Goal: Task Accomplishment & Management: Manage account settings

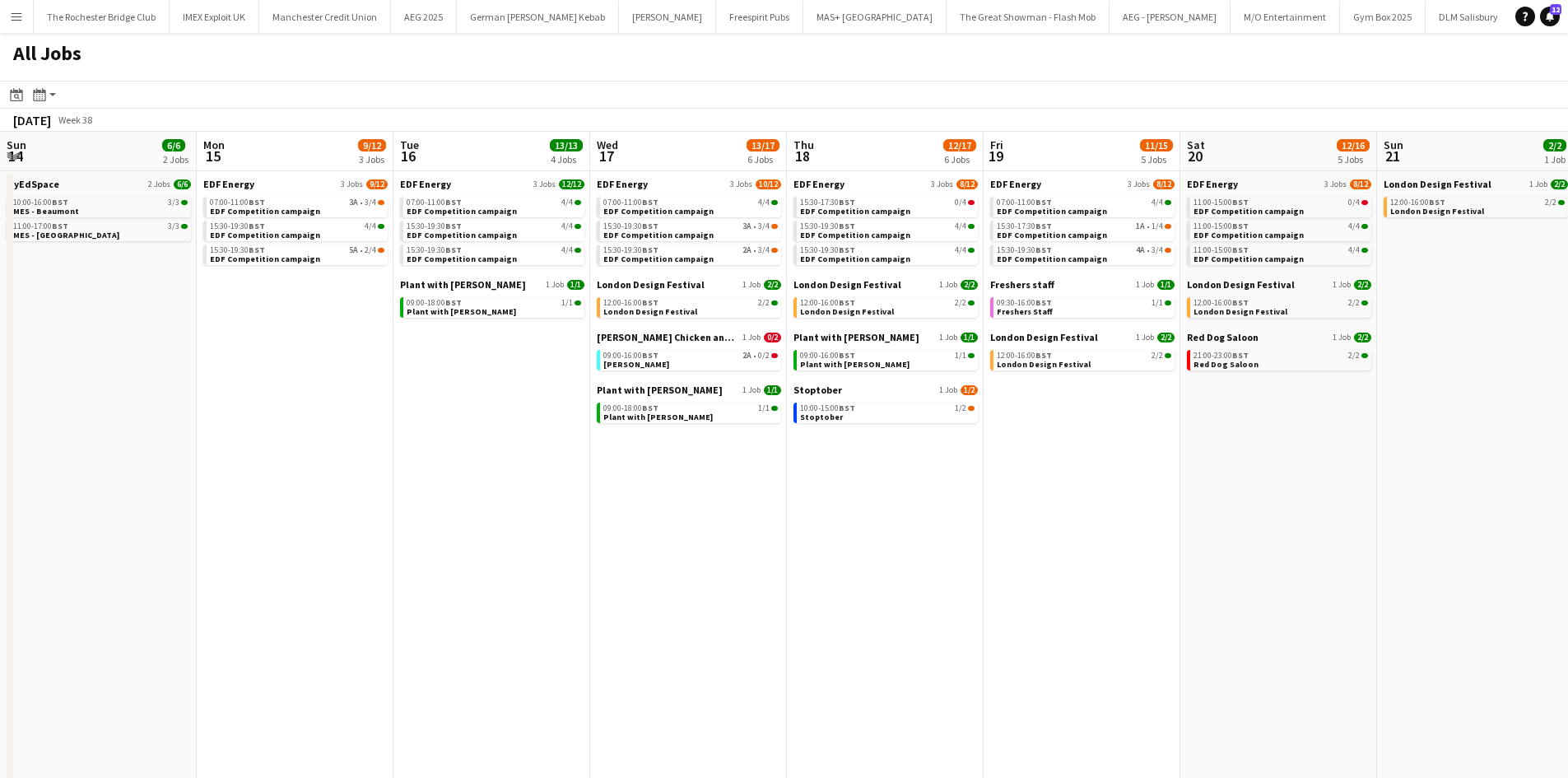
scroll to position [0, 478]
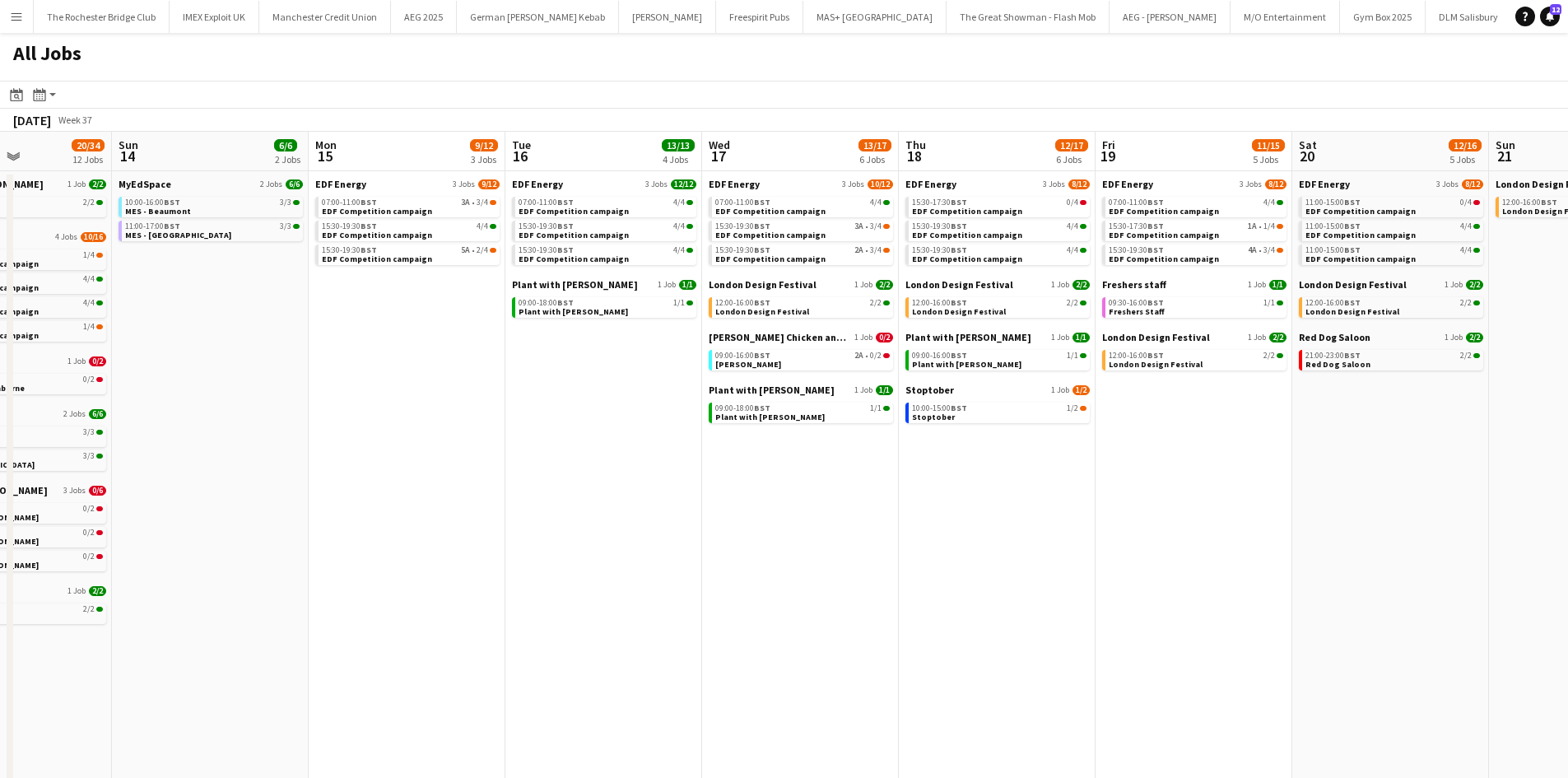
drag, startPoint x: 890, startPoint y: 478, endPoint x: 1043, endPoint y: 479, distance: 153.0
click at [1264, 479] on app-calendar-viewport "Thu 11 16/18 5 Jobs Fri 12 18/22 7 Jobs Sat 13 20/34 12 Jobs Sun 14 6/6 2 Jobs …" at bounding box center [784, 697] width 1568 height 1132
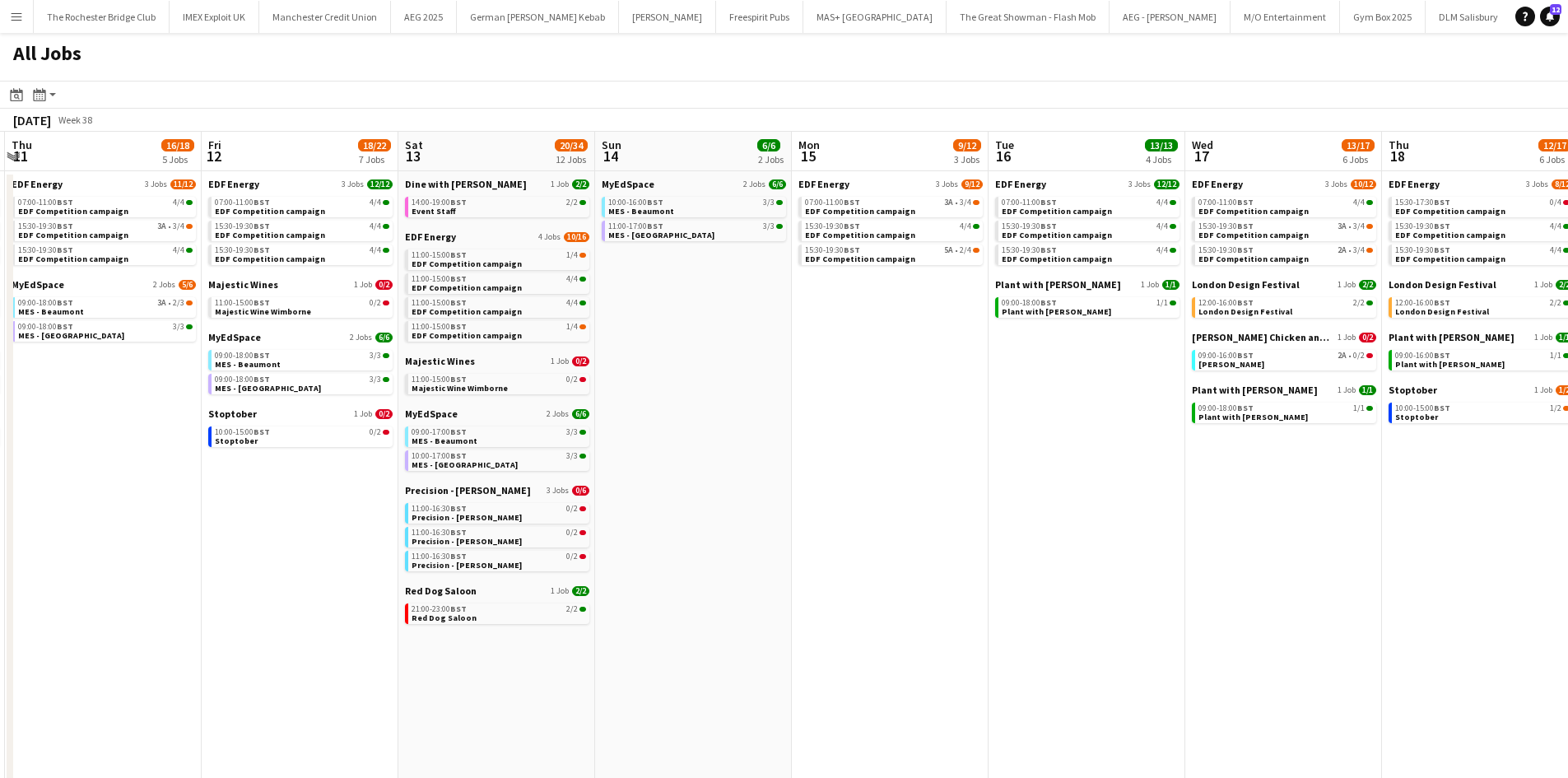
drag, startPoint x: 370, startPoint y: 468, endPoint x: 990, endPoint y: 469, distance: 620.0
click at [991, 468] on app-calendar-viewport "Wed 10 22/22 7 Jobs Thu 11 16/18 5 Jobs Fri 12 18/22 7 Jobs Sat 13 20/34 12 Job…" at bounding box center [784, 697] width 1568 height 1132
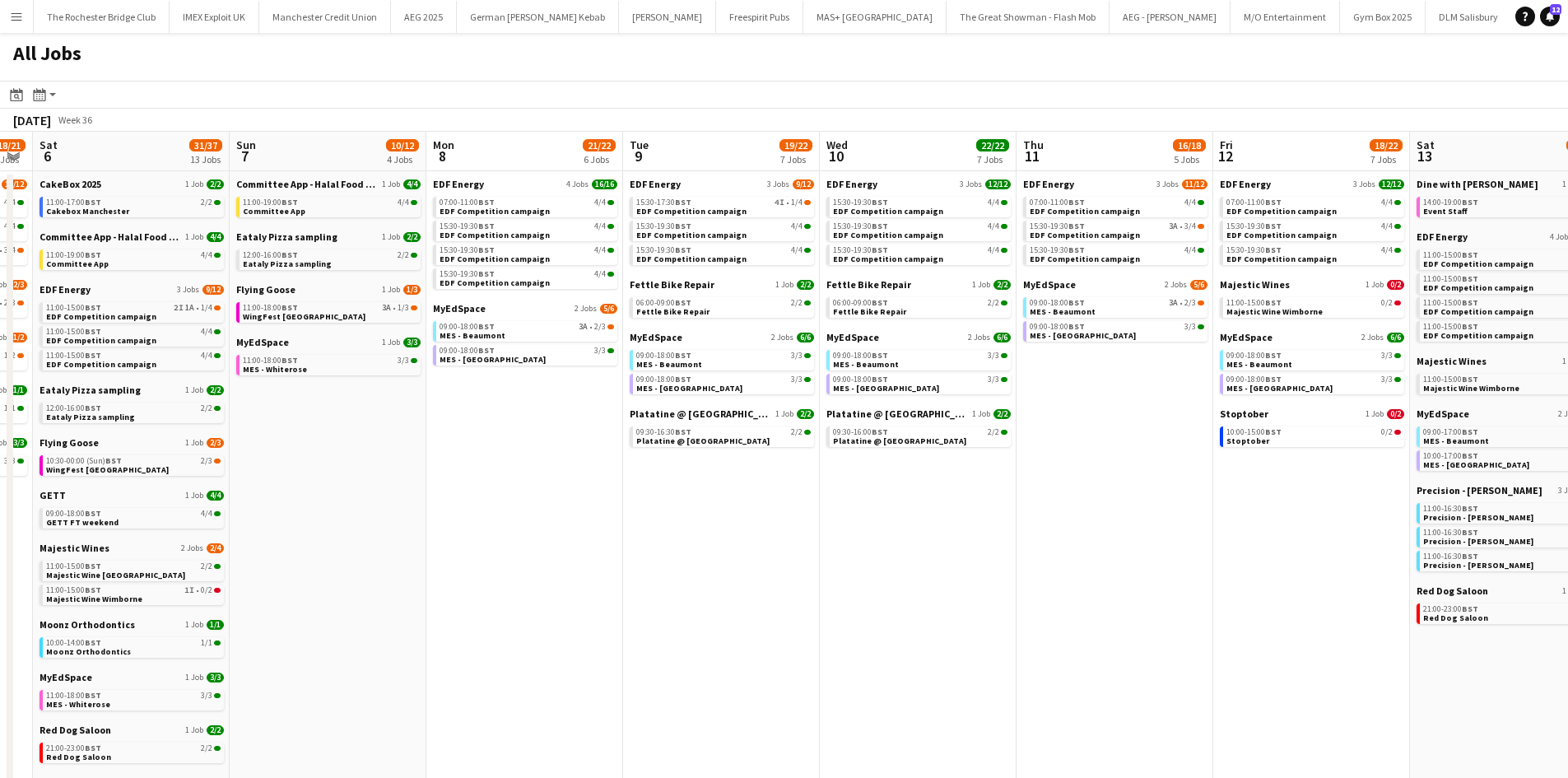
drag, startPoint x: 347, startPoint y: 463, endPoint x: 616, endPoint y: 462, distance: 269.0
click at [1021, 465] on app-calendar-viewport "Thu 4 26/27 11 Jobs Fri 5 18/21 7 Jobs Sat 6 31/37 13 Jobs Sun 7 10/12 4 Jobs M…" at bounding box center [784, 697] width 1568 height 1132
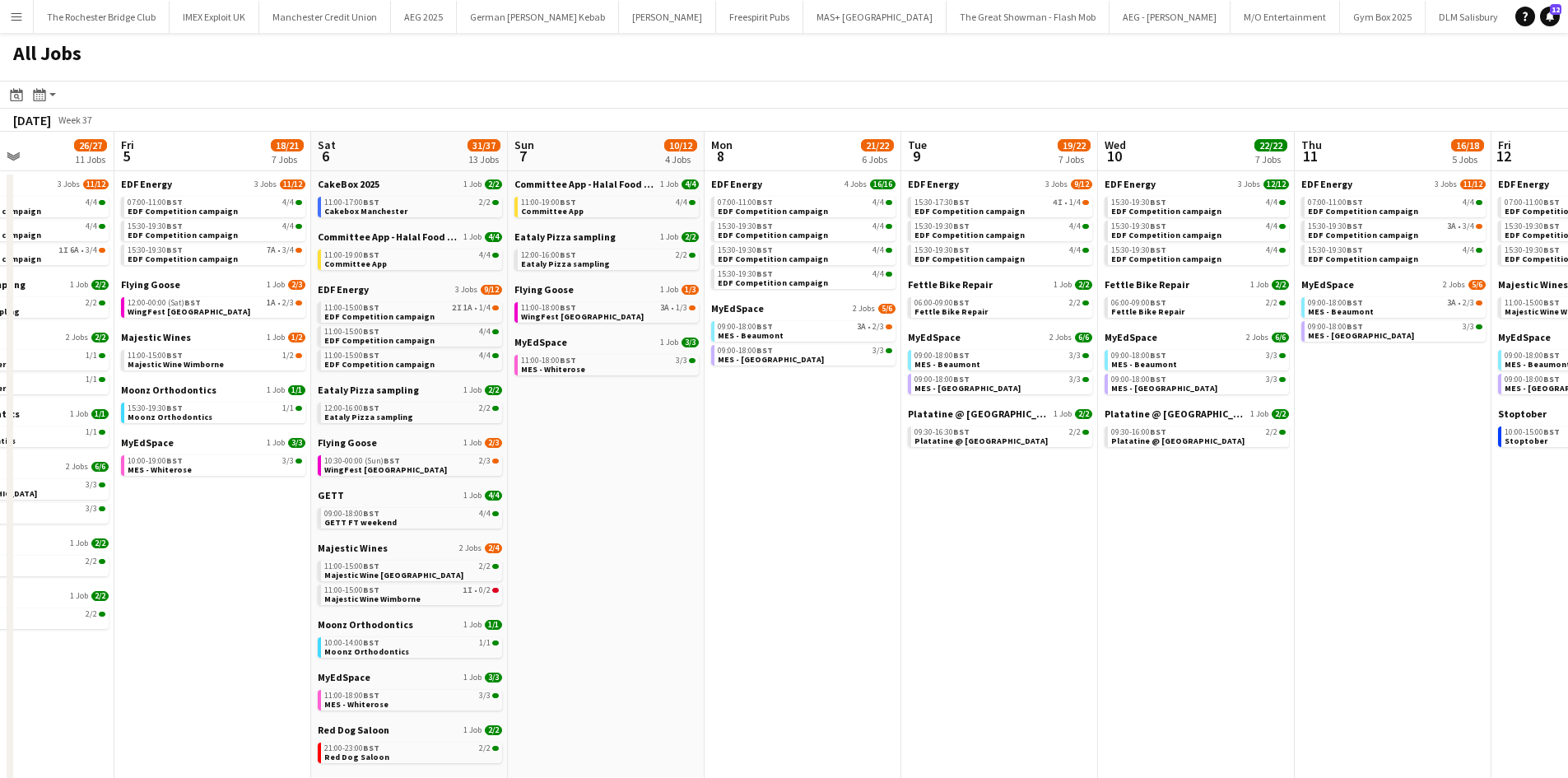
drag, startPoint x: 465, startPoint y: 445, endPoint x: 658, endPoint y: 426, distance: 193.9
click at [994, 445] on app-calendar-viewport "Wed 3 20/20 6 Jobs Thu 4 26/27 11 Jobs Fri 5 18/21 7 Jobs Sat 6 31/37 13 Jobs S…" at bounding box center [784, 697] width 1568 height 1132
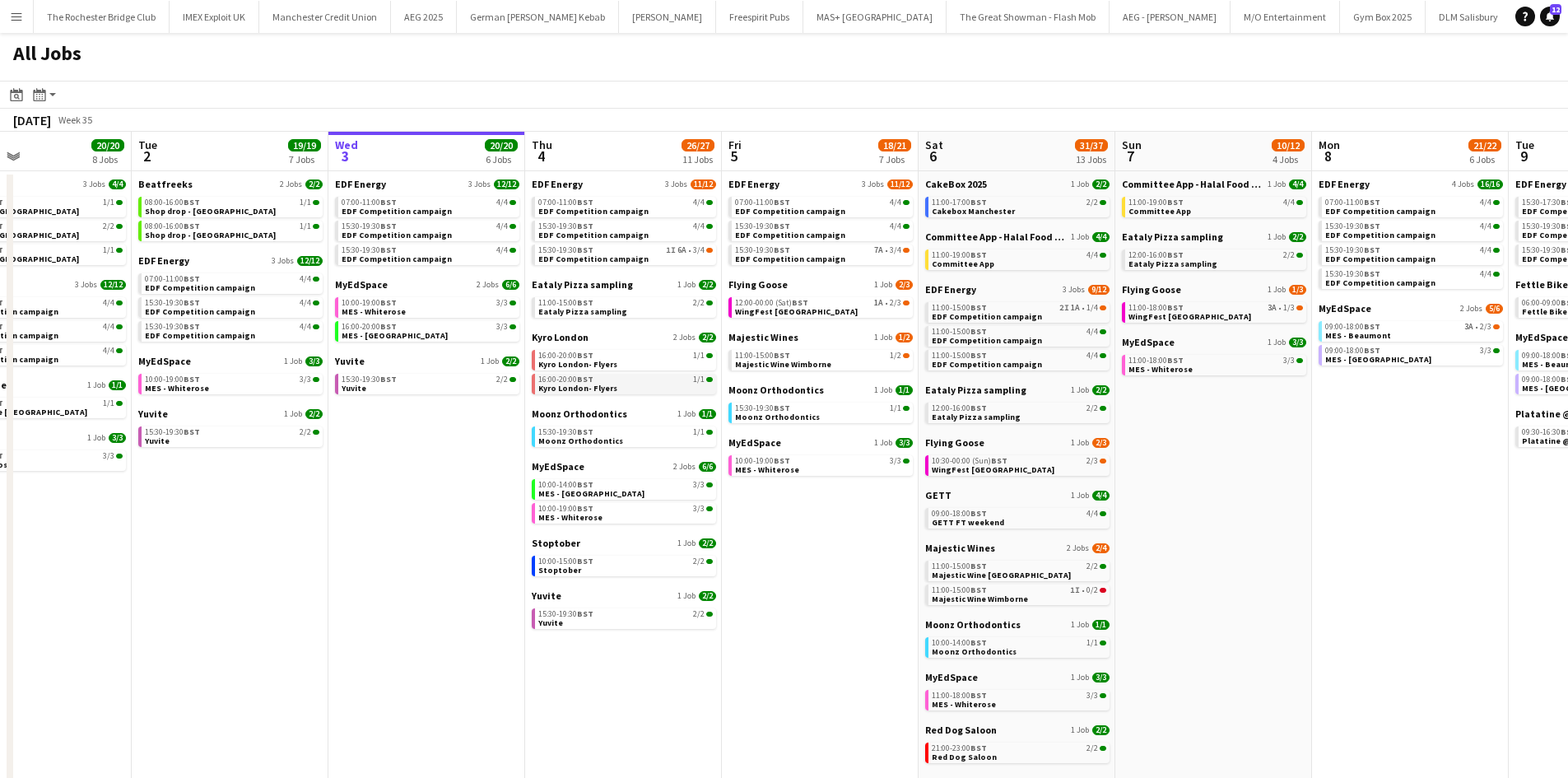
scroll to position [0, 489]
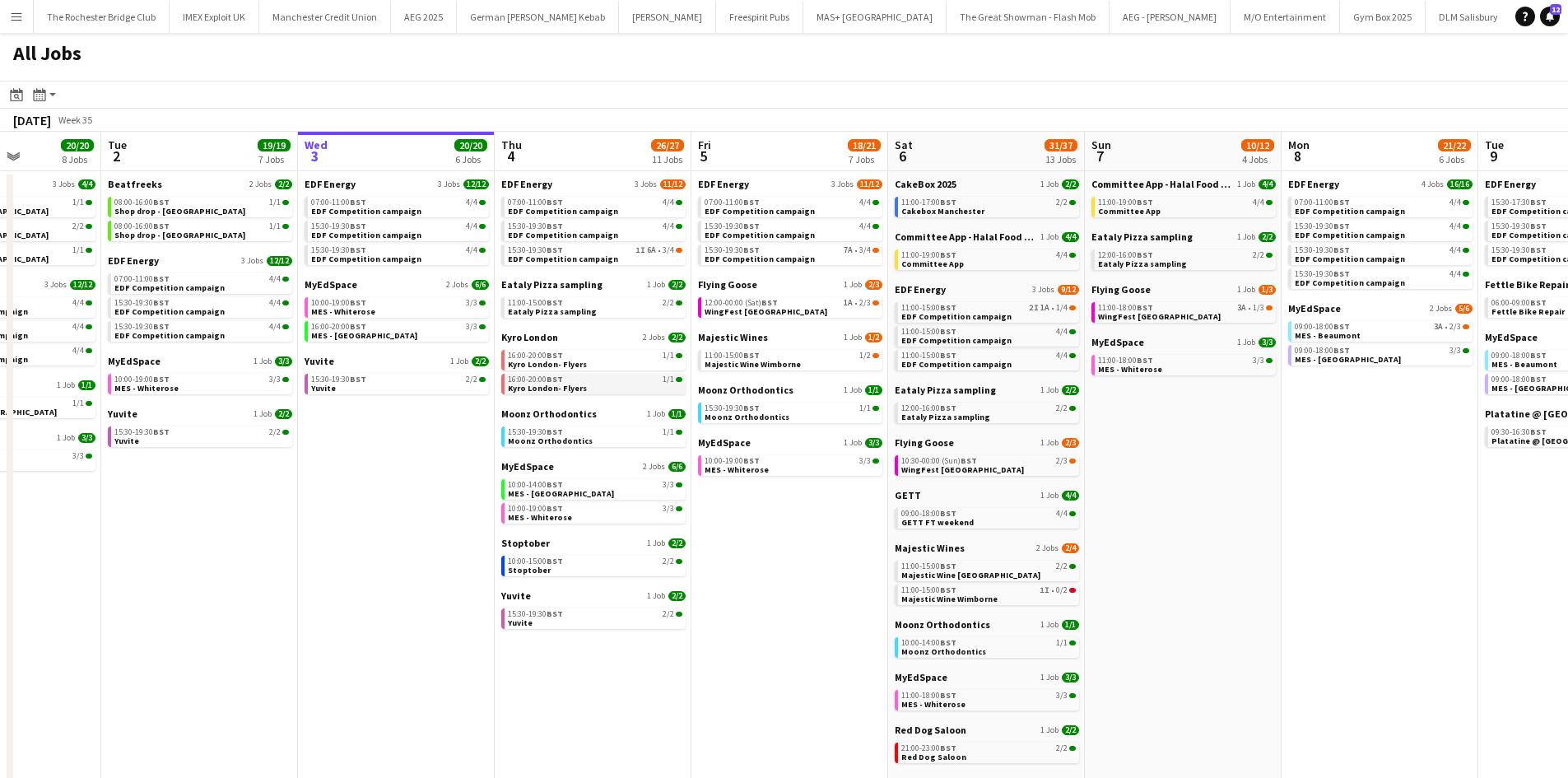
drag, startPoint x: 503, startPoint y: 425, endPoint x: 587, endPoint y: 381, distance: 94.8
click at [472, 399] on app-calendar-viewport "Sat 30 42/44 28 Jobs Sun 31 22/26 10 Jobs Mon 1 20/20 8 Jobs Tue 2 19/19 7 Jobs…" at bounding box center [784, 697] width 1568 height 1132
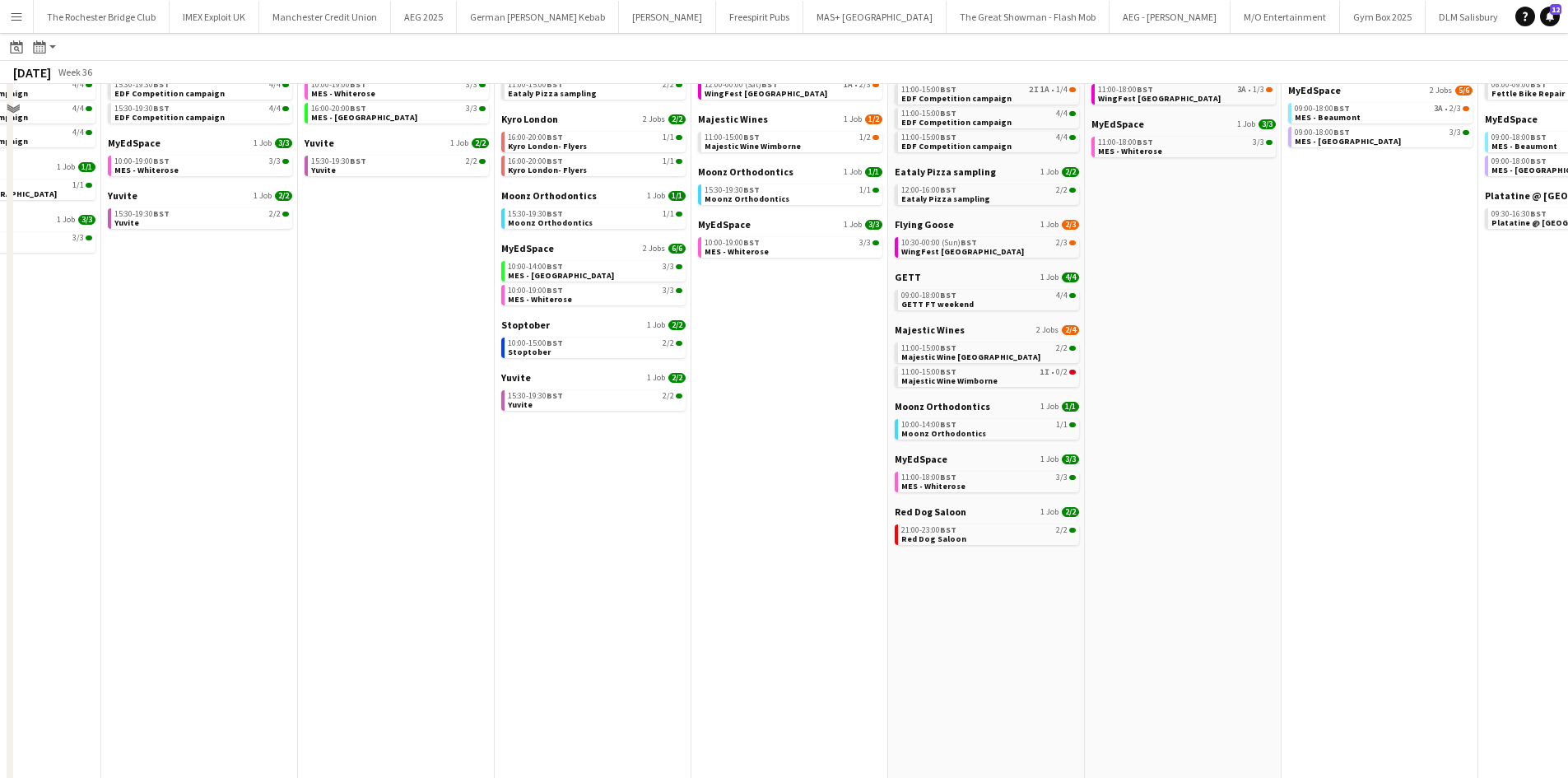
scroll to position [247, 0]
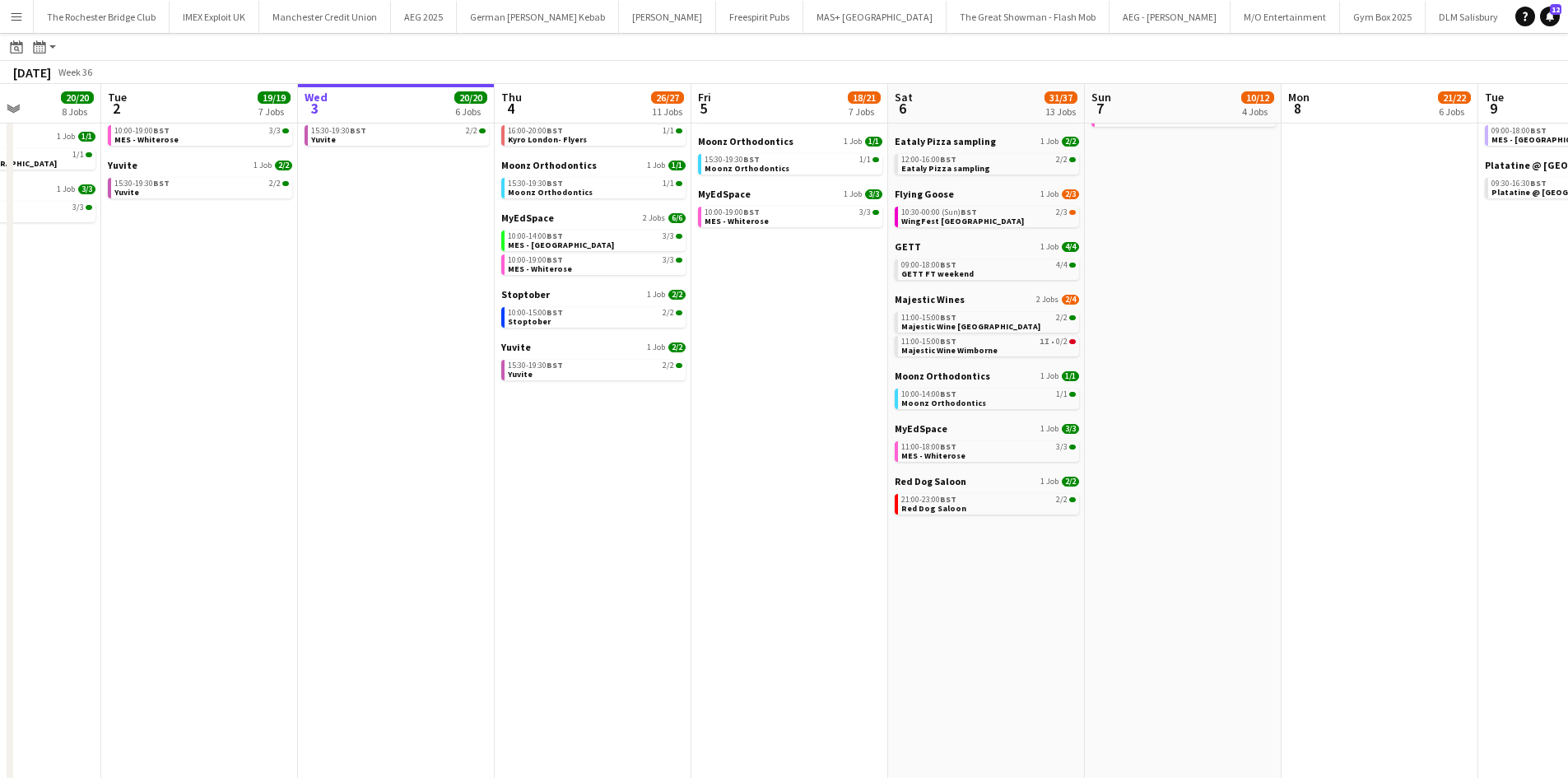
drag, startPoint x: 1044, startPoint y: 490, endPoint x: 1044, endPoint y: 507, distance: 17.0
click at [1044, 491] on app-calendar-brief-board "Red Dog Saloon 1 Job 2/2 21:00-23:00 BST 2/2 Red Dog Saloon" at bounding box center [986, 494] width 184 height 39
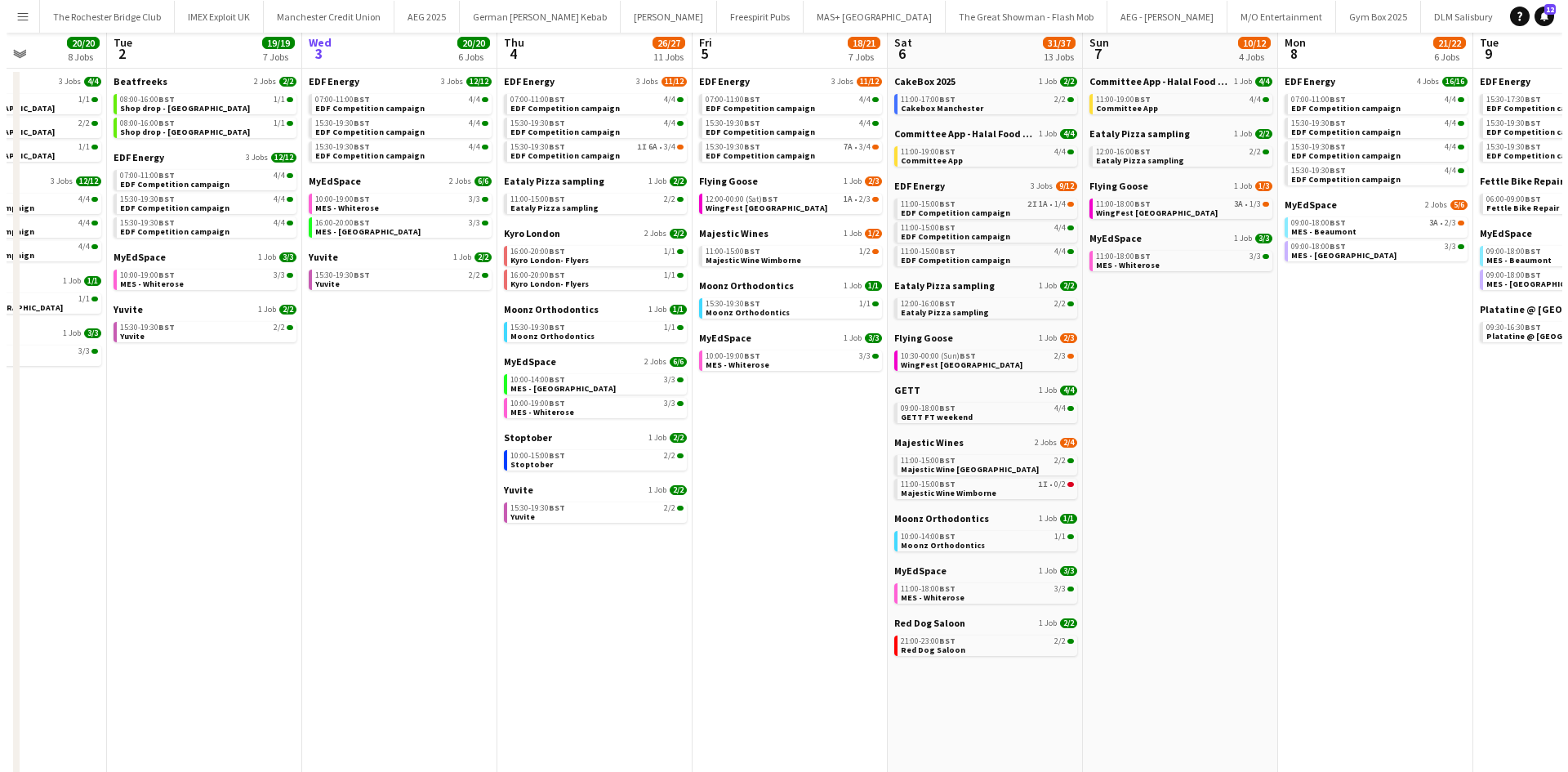
scroll to position [0, 0]
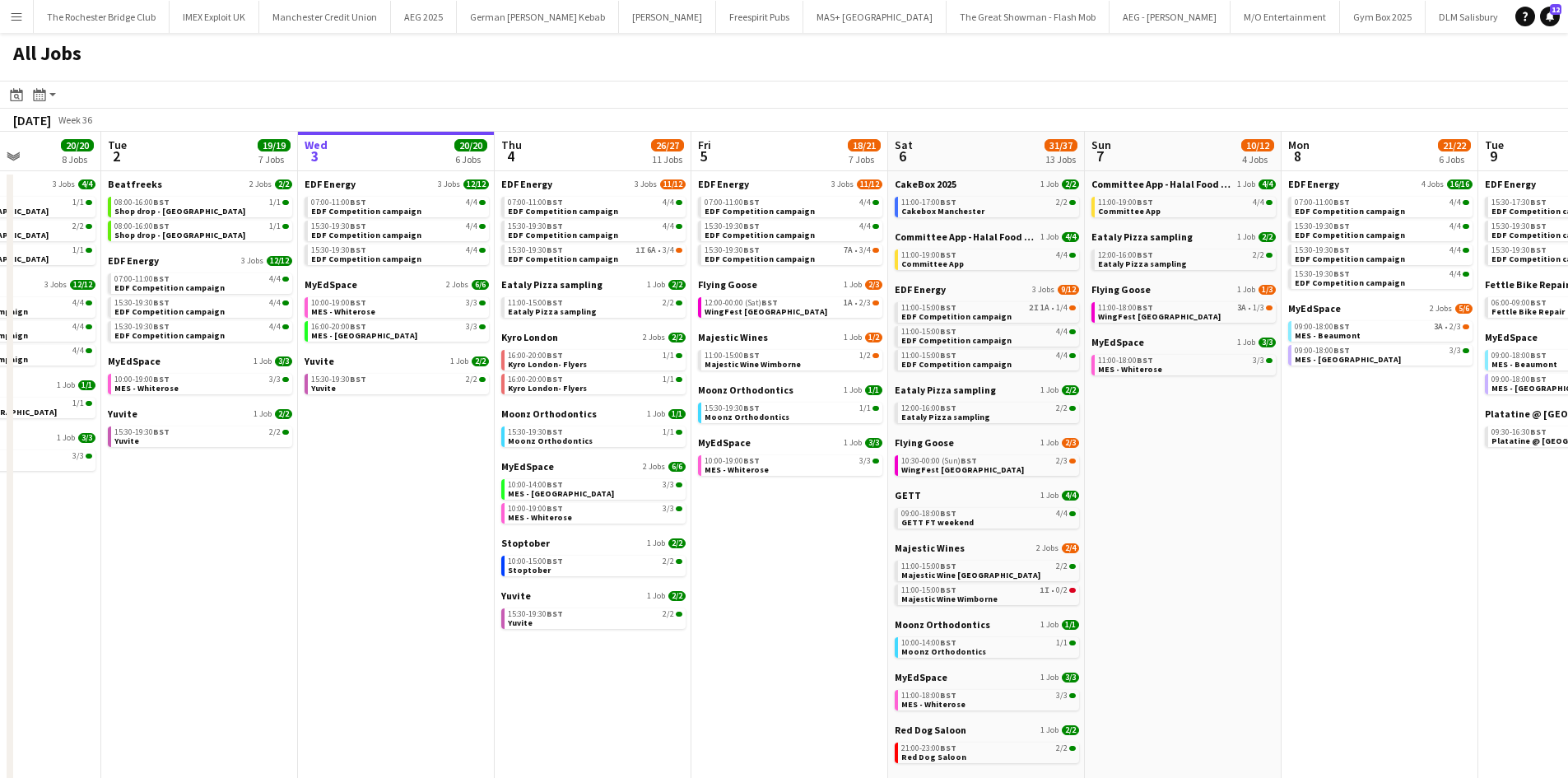
click at [22, 20] on app-icon "Menu" at bounding box center [16, 16] width 13 height 13
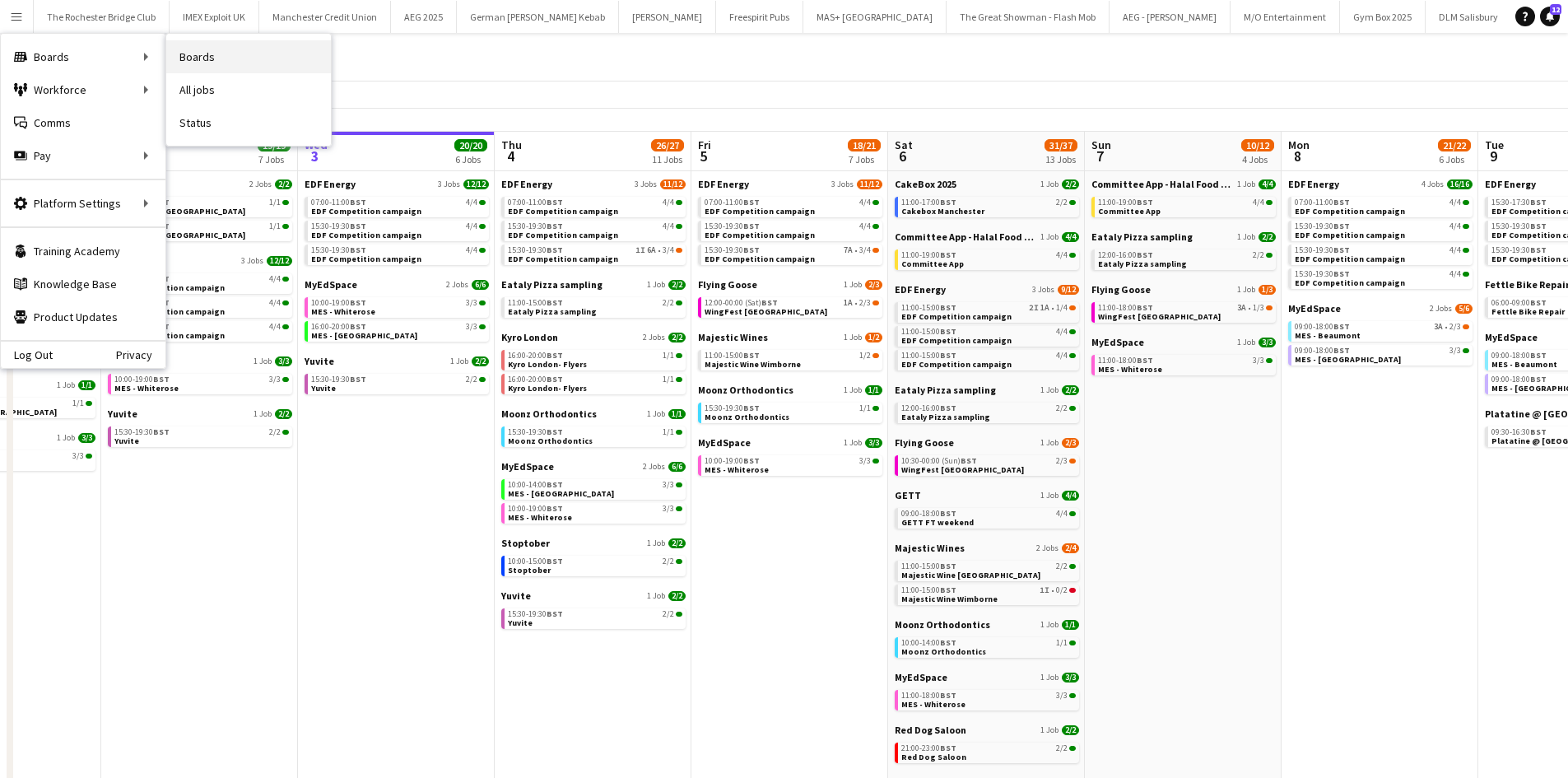
click at [212, 66] on link "Boards" at bounding box center [248, 56] width 165 height 33
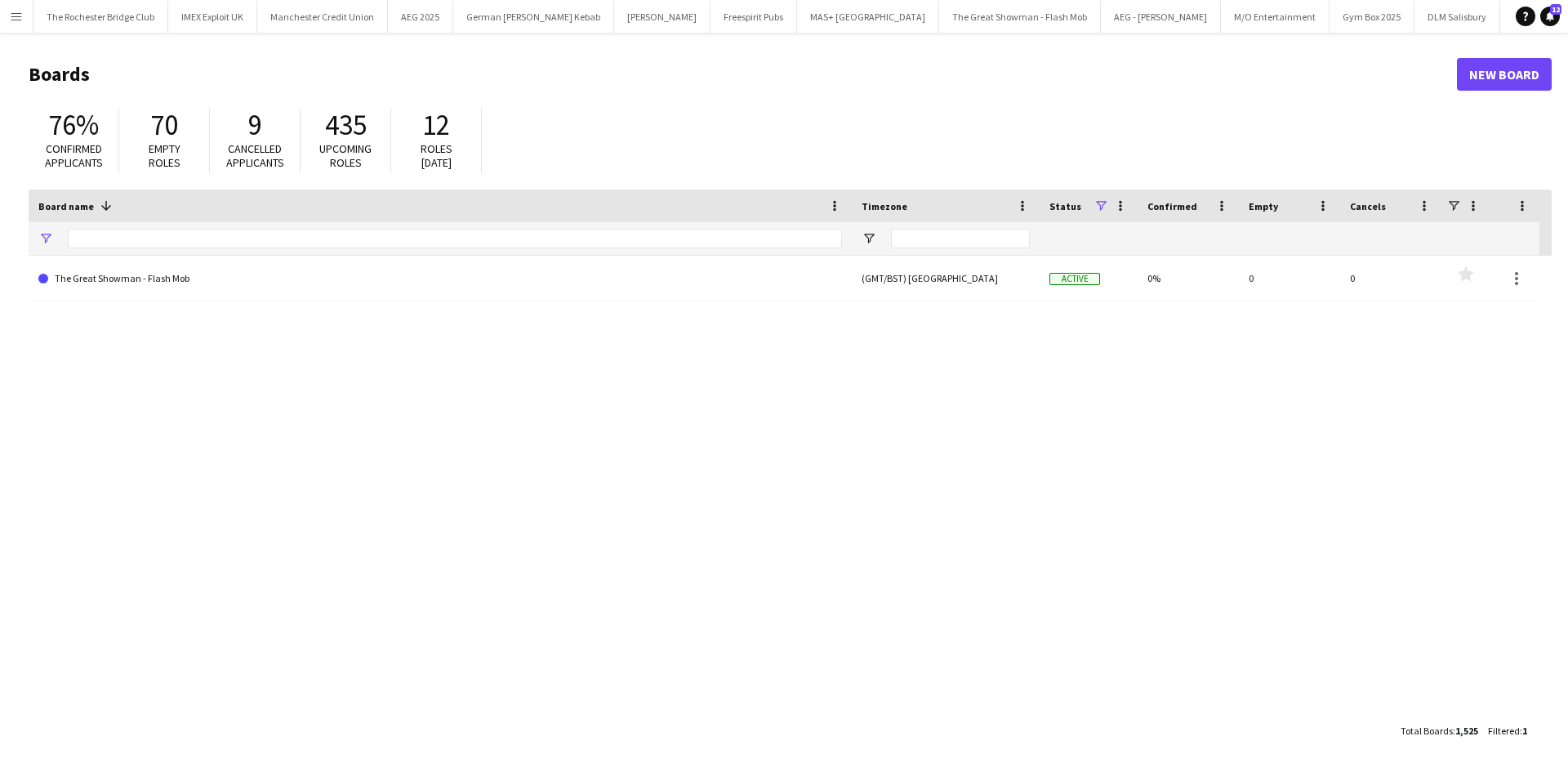
type input "*****"
click at [255, 221] on div "Board name 1" at bounding box center [440, 205] width 803 height 33
click at [222, 248] on div "*****" at bounding box center [455, 238] width 774 height 33
drag, startPoint x: 223, startPoint y: 246, endPoint x: 227, endPoint y: 238, distance: 8.9
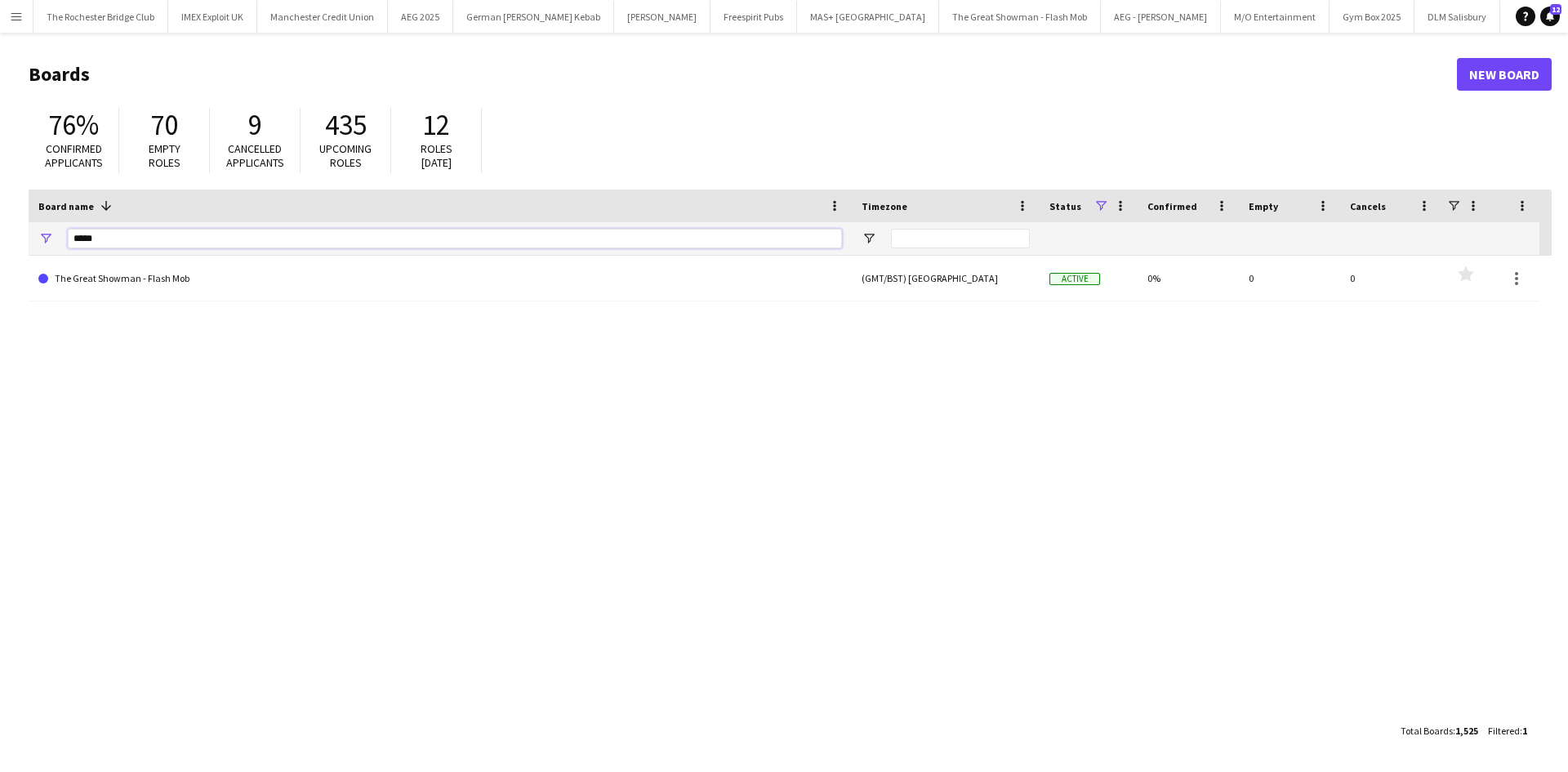
click at [223, 243] on input "*****" at bounding box center [455, 238] width 774 height 20
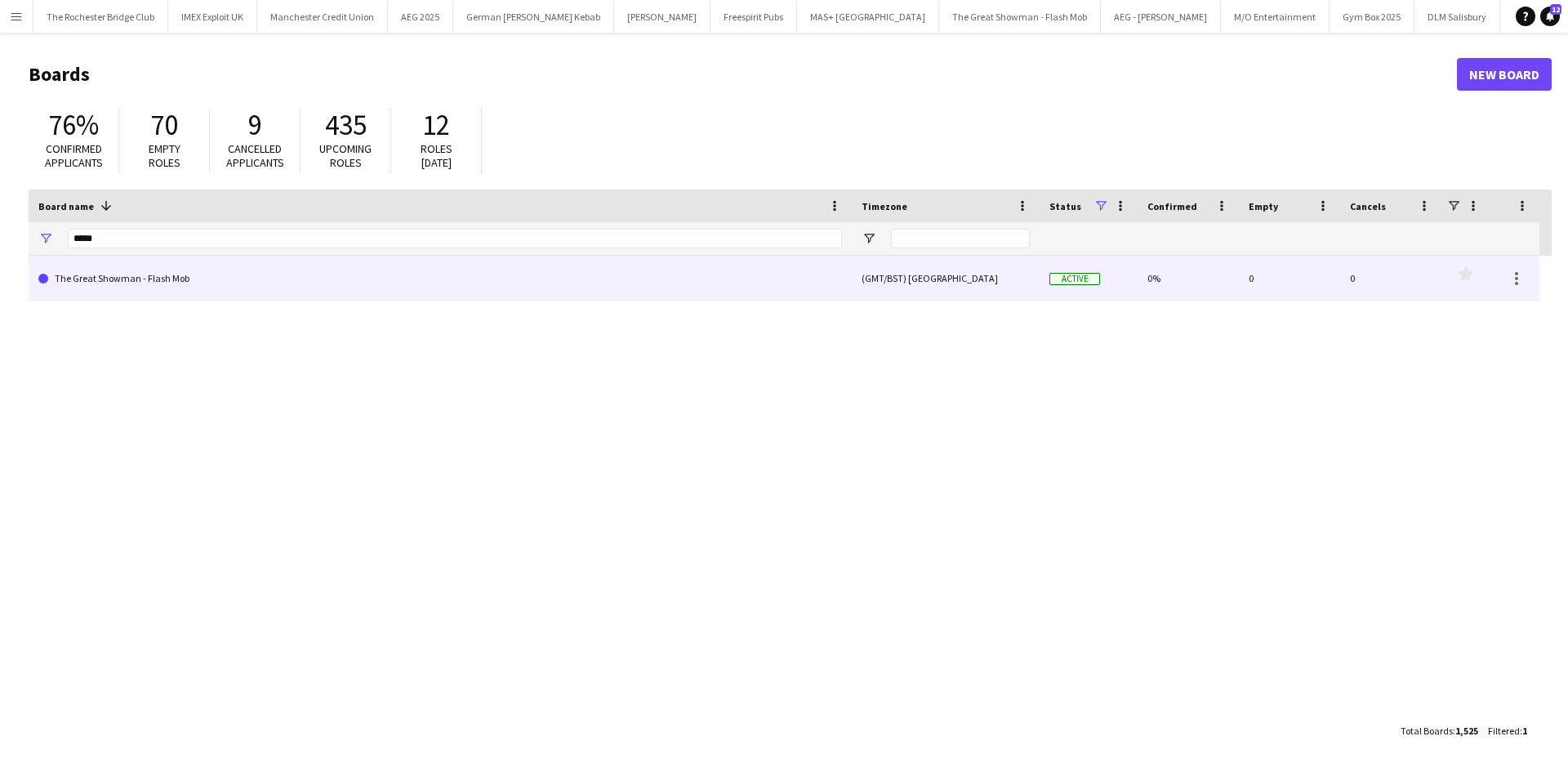
click at [209, 277] on link "The Great Showman - Flash Mob" at bounding box center [440, 278] width 803 height 45
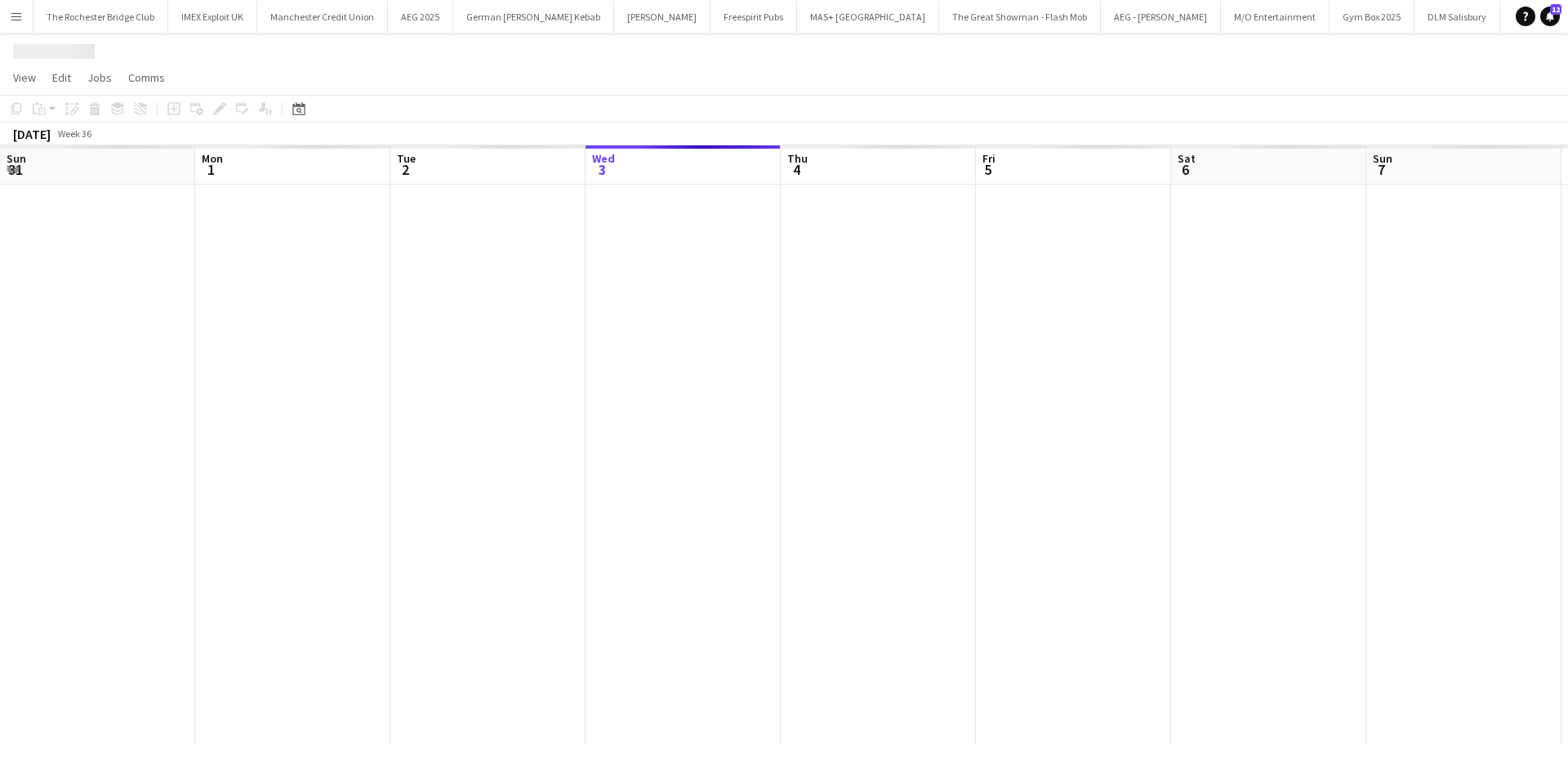
scroll to position [0, 391]
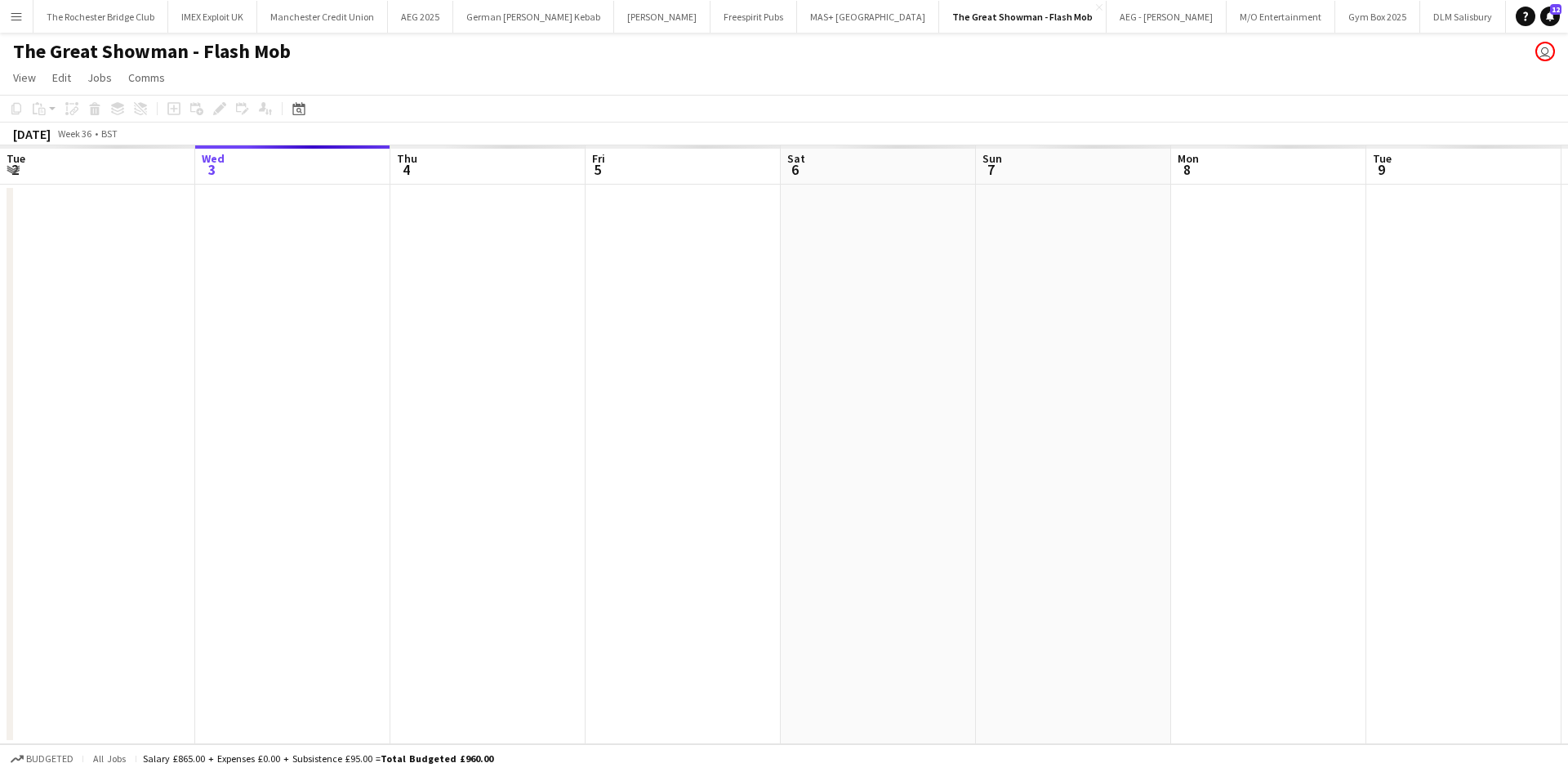
click at [318, 227] on app-date-cell at bounding box center [292, 464] width 195 height 559
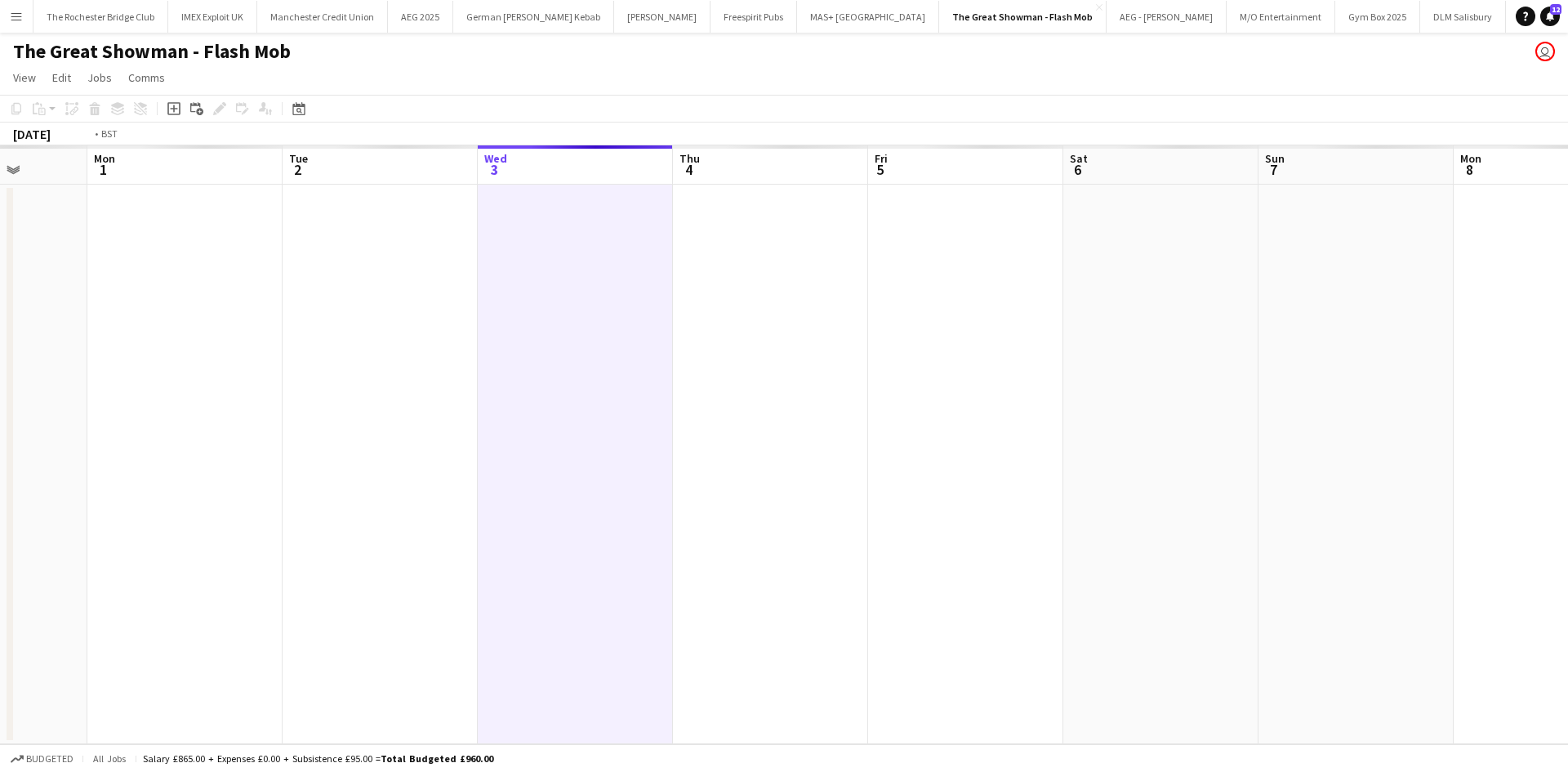
drag, startPoint x: 231, startPoint y: 257, endPoint x: 815, endPoint y: 314, distance: 586.8
click at [815, 314] on app-calendar-viewport "Sat 30 Sun 31 Mon 1 Tue 2 Wed 3 Thu 4 Fri 5 Sat 6 Sun 7 Mon 8 Tue 9 Wed 10 Thu …" at bounding box center [784, 445] width 1568 height 599
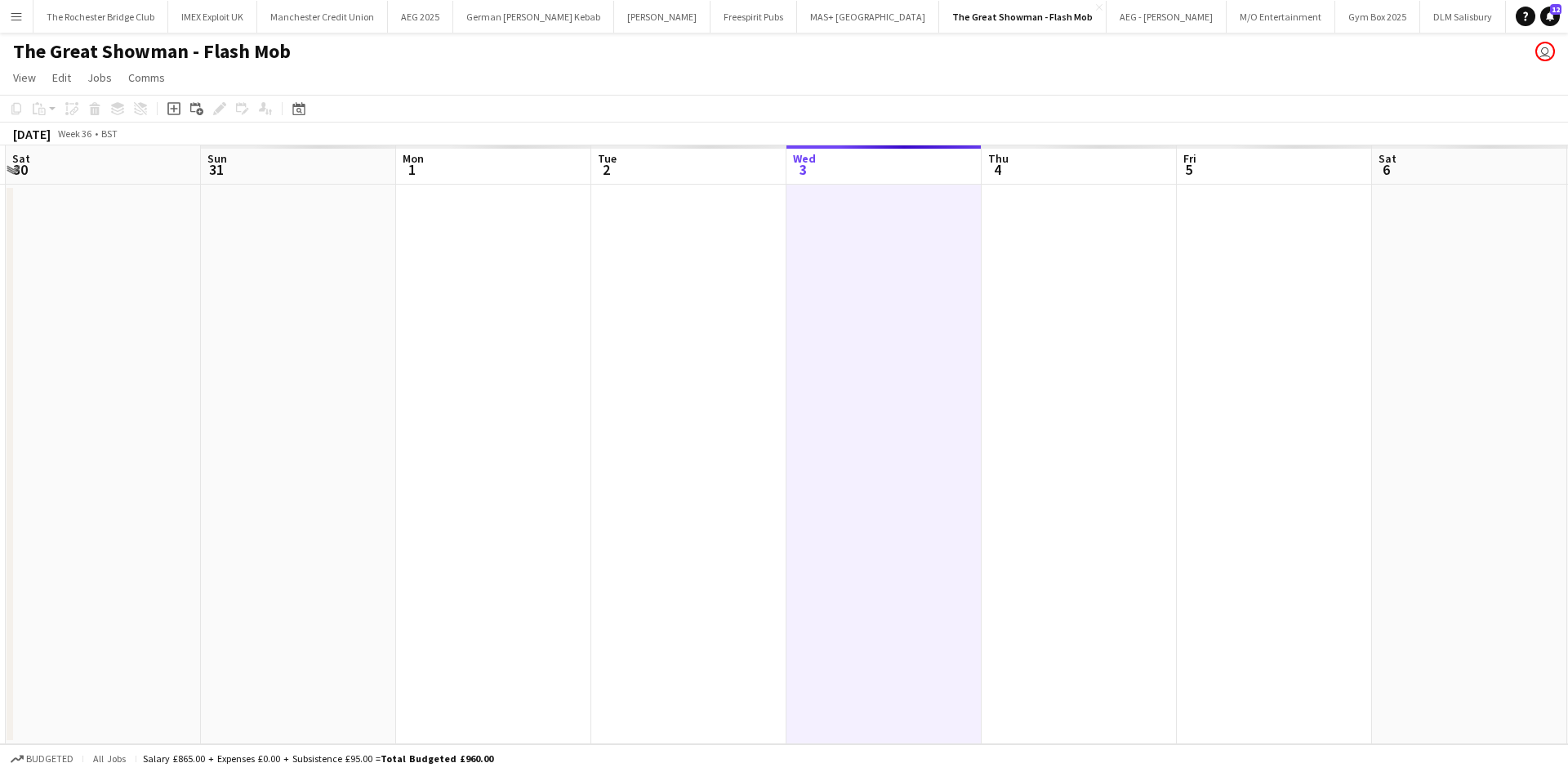
scroll to position [0, 499]
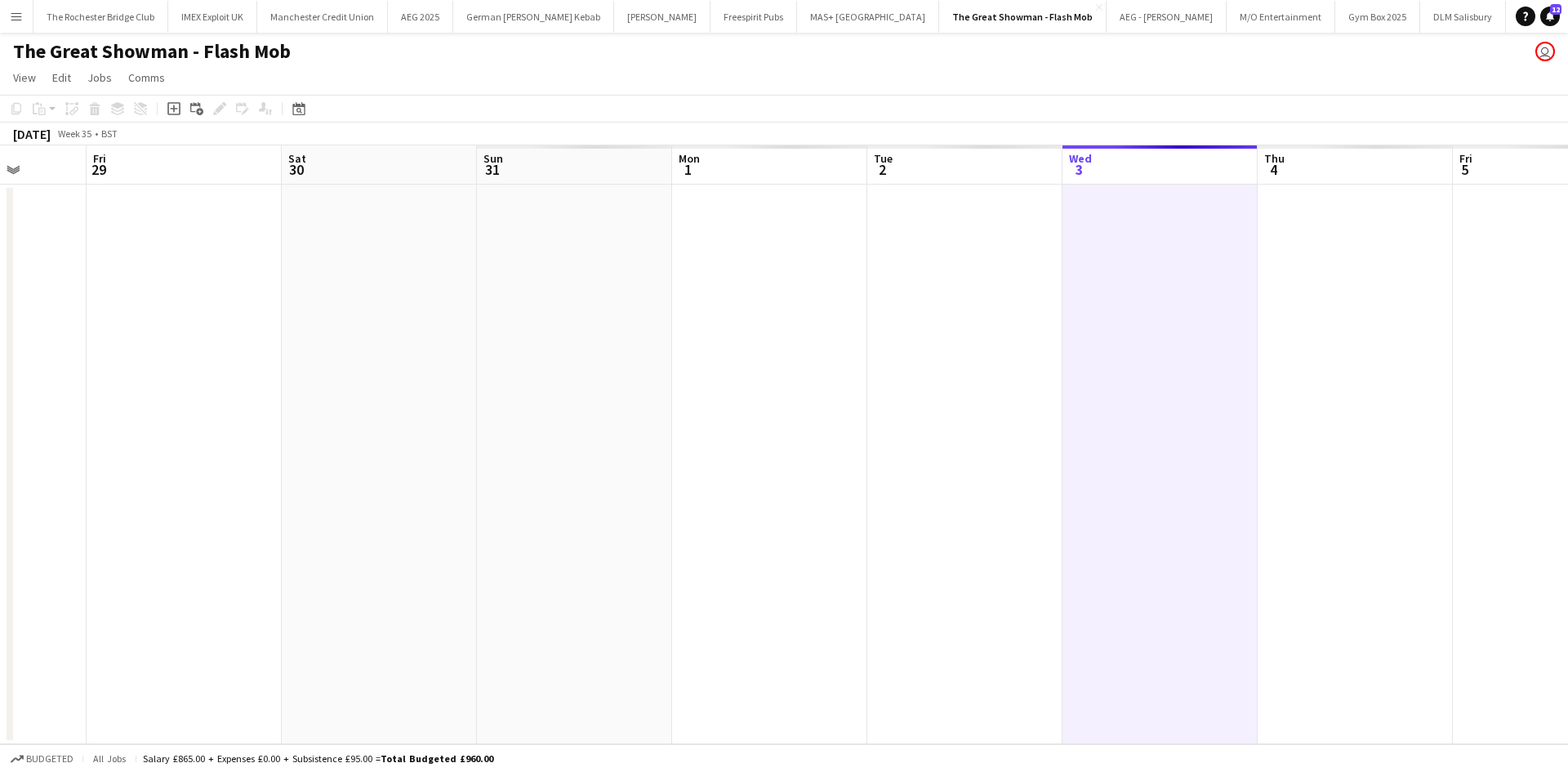
drag, startPoint x: 691, startPoint y: 333, endPoint x: 732, endPoint y: 341, distance: 41.8
click at [732, 341] on app-calendar-viewport "Tue 26 Wed 27 Thu 28 Fri 29 Sat 30 Sun 31 Mon 1 Tue 2 Wed 3 Thu 4 Fri 5 Sat 6 S…" at bounding box center [784, 445] width 1568 height 599
click at [564, 212] on app-date-cell at bounding box center [574, 464] width 195 height 559
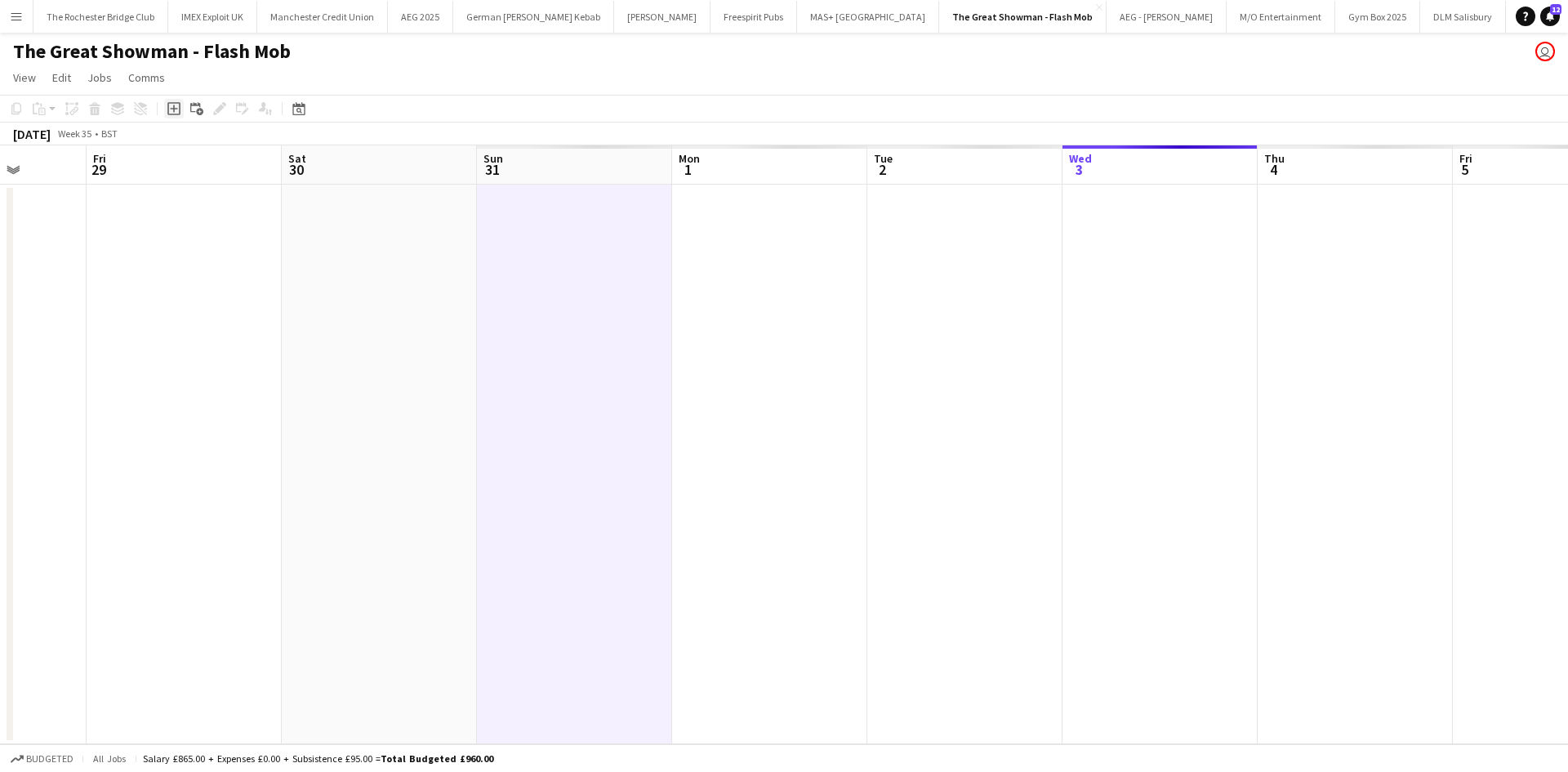
click at [179, 105] on icon "Add job" at bounding box center [174, 109] width 13 height 13
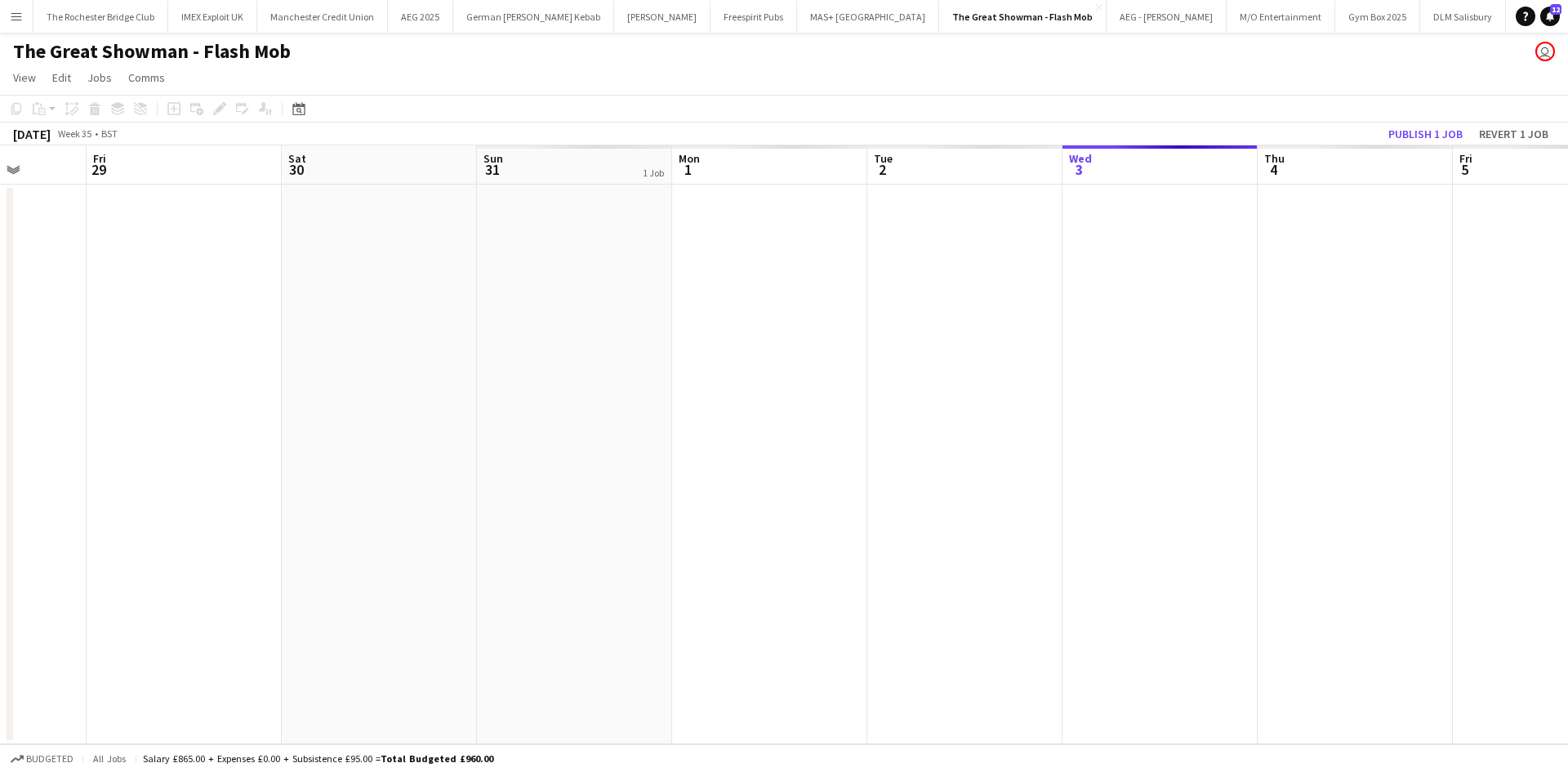
click at [631, 273] on app-date-cell at bounding box center [574, 464] width 195 height 559
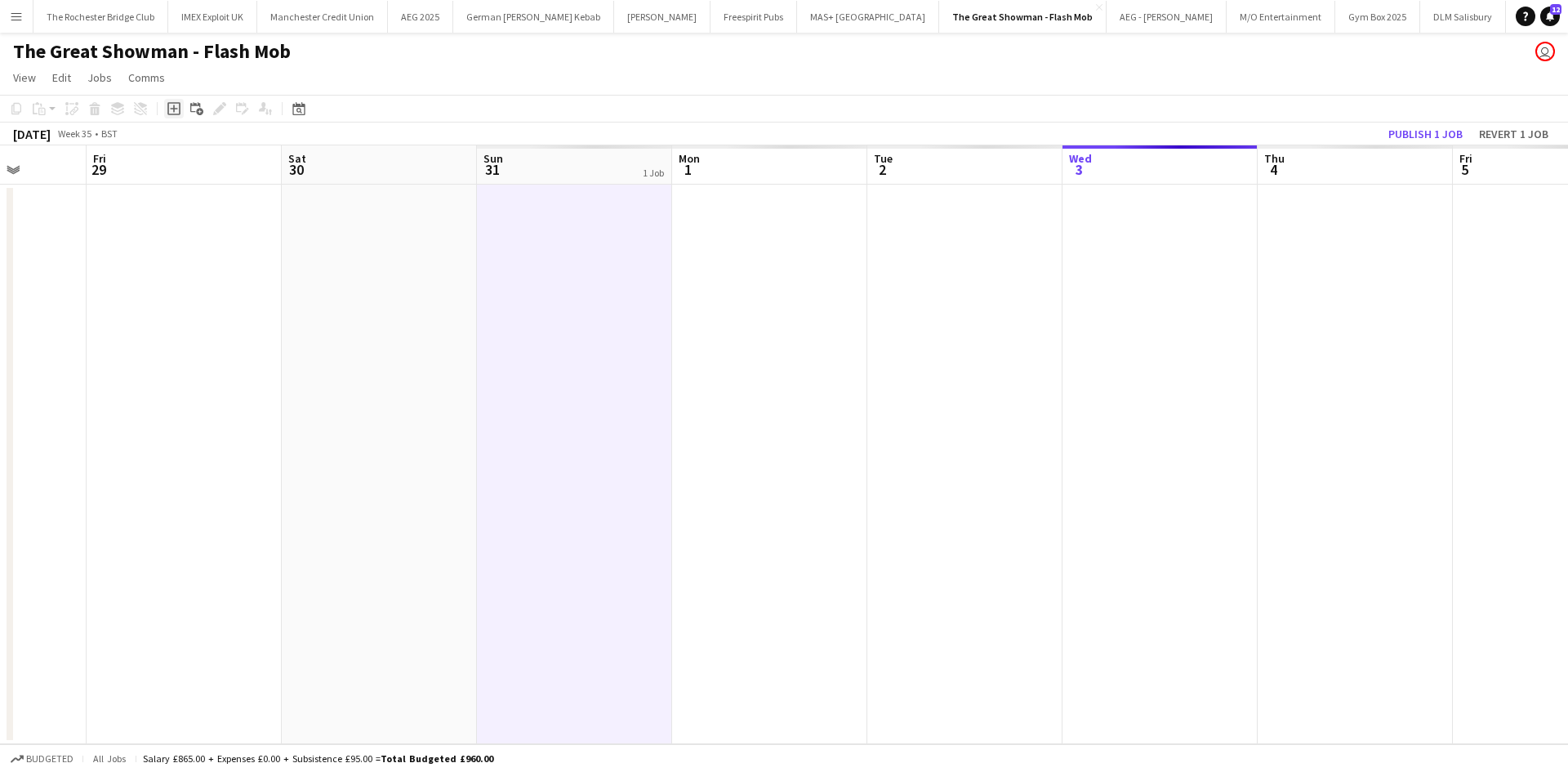
click at [174, 112] on icon at bounding box center [174, 109] width 8 height 8
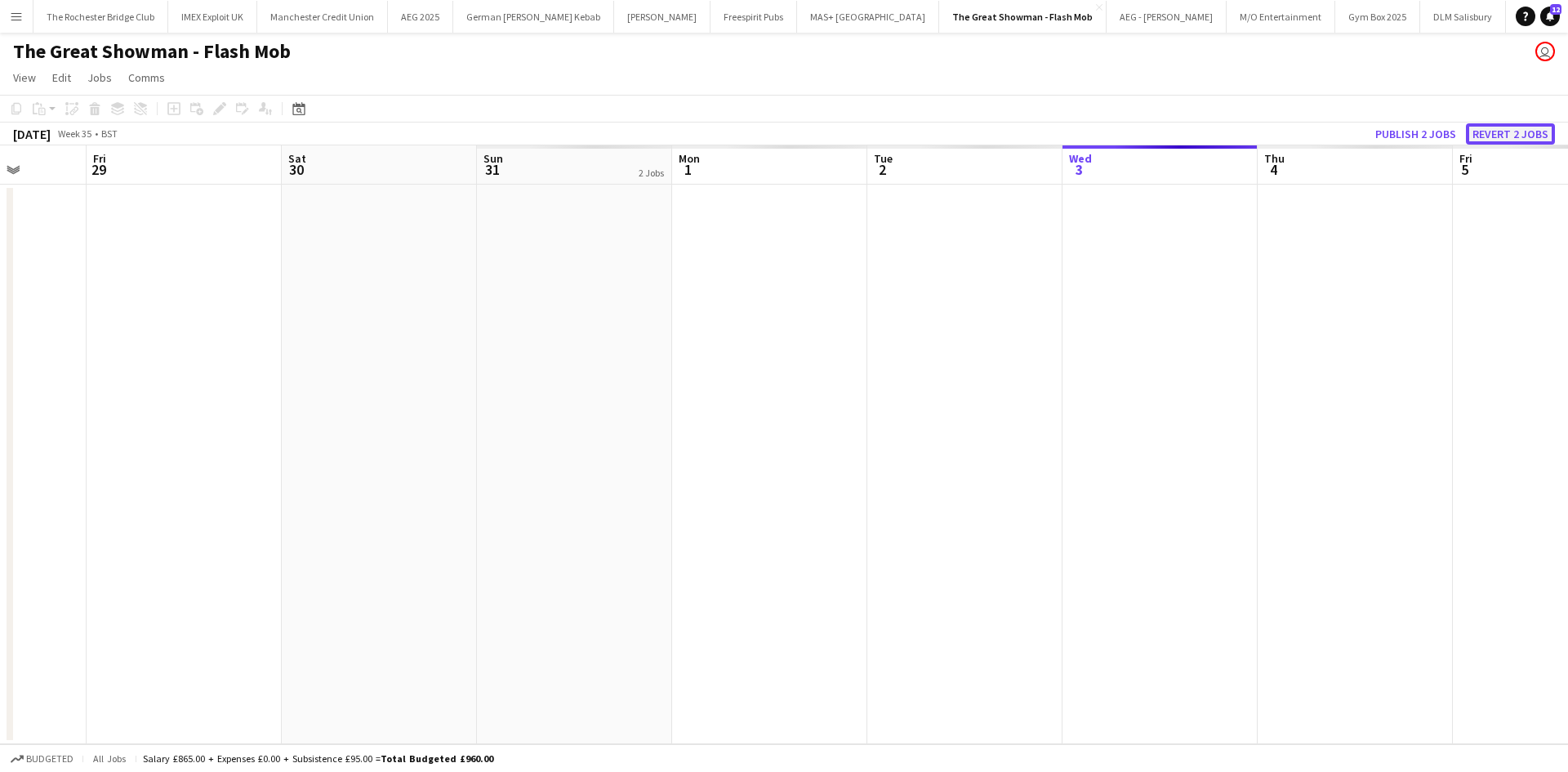
click at [1510, 123] on button "Revert 2 jobs" at bounding box center [1510, 133] width 89 height 21
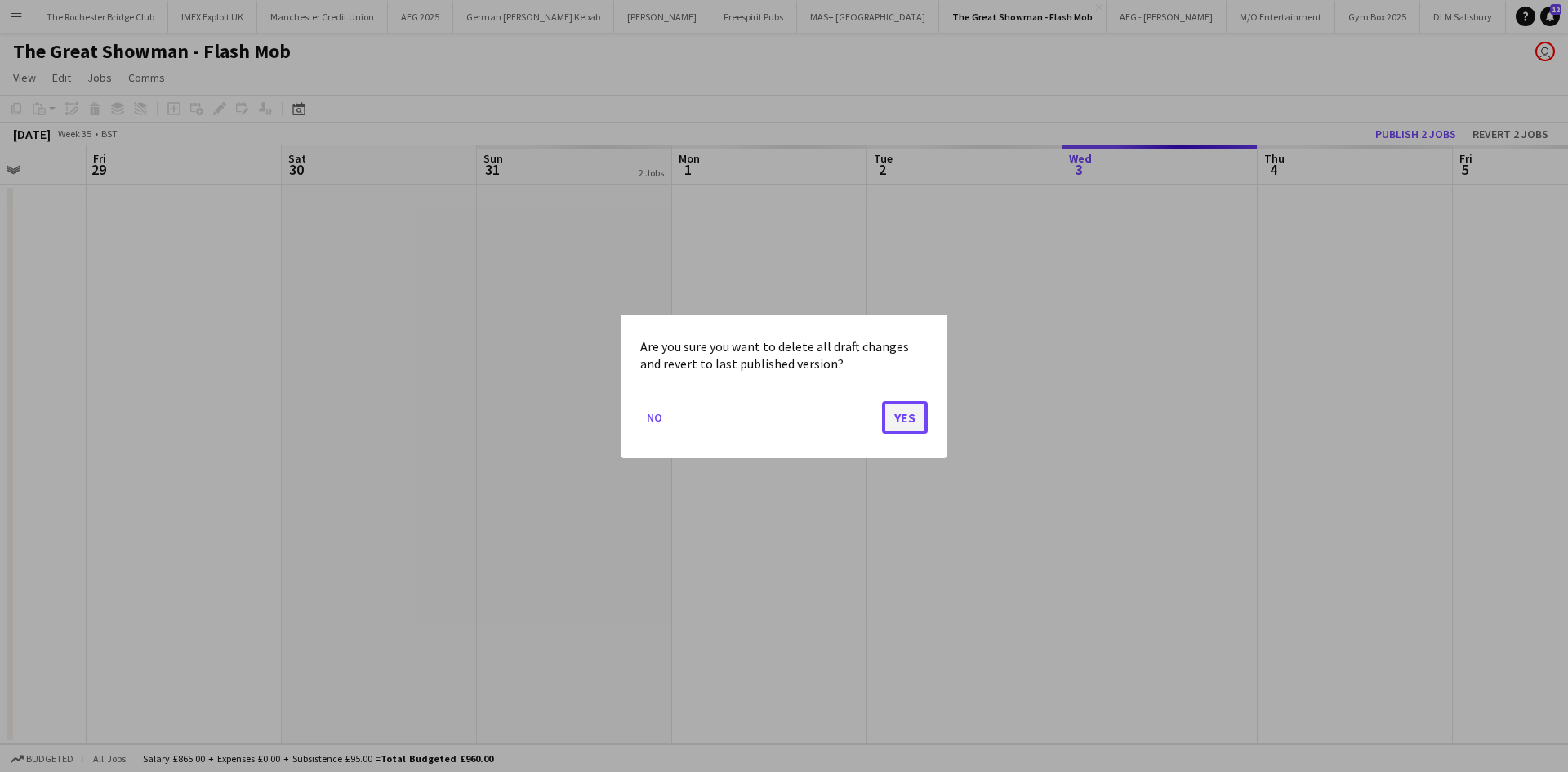
click at [904, 426] on button "Yes" at bounding box center [905, 416] width 45 height 33
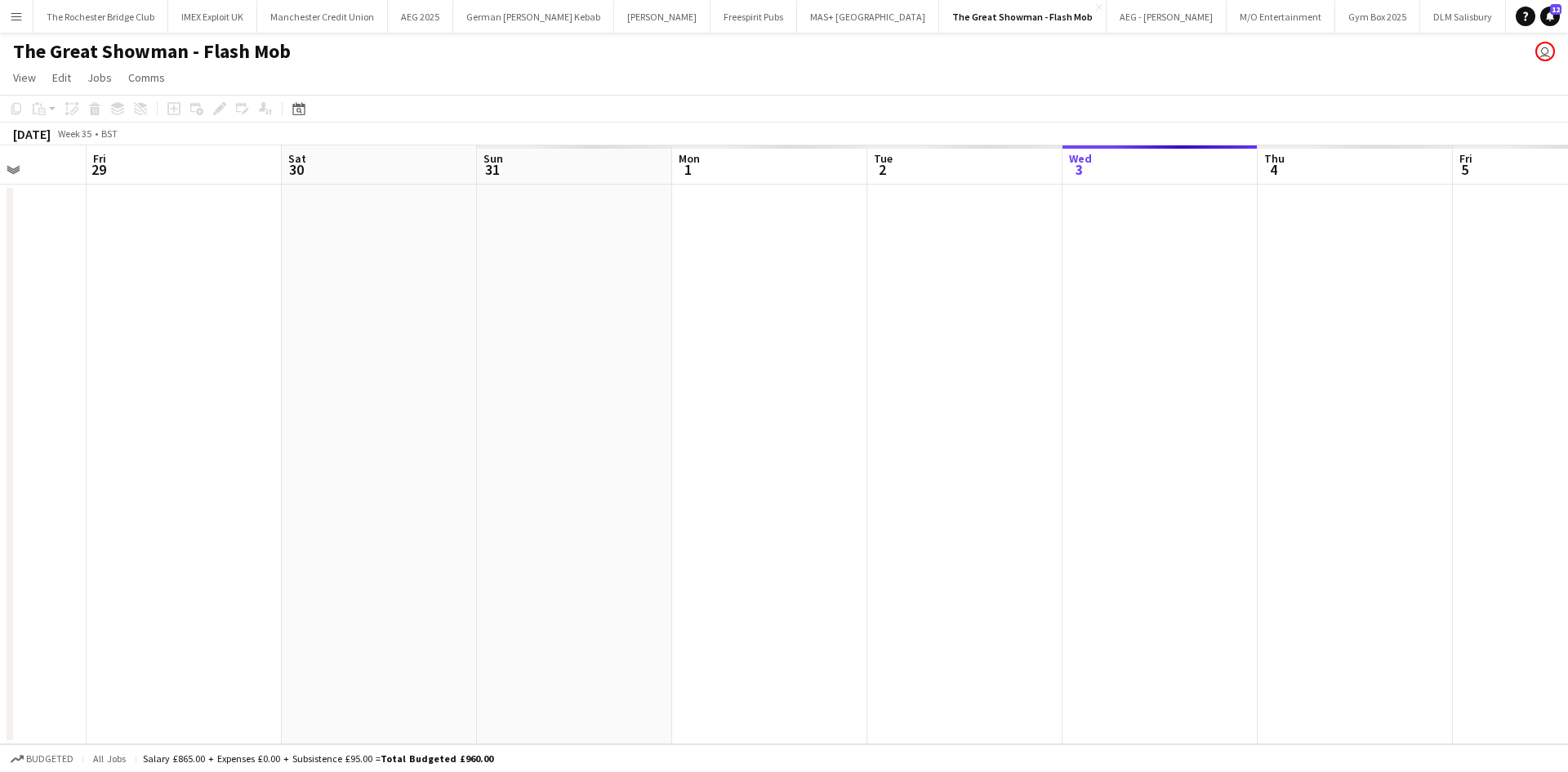
drag, startPoint x: 533, startPoint y: 243, endPoint x: 570, endPoint y: 256, distance: 39.2
click at [532, 243] on app-date-cell at bounding box center [574, 464] width 195 height 559
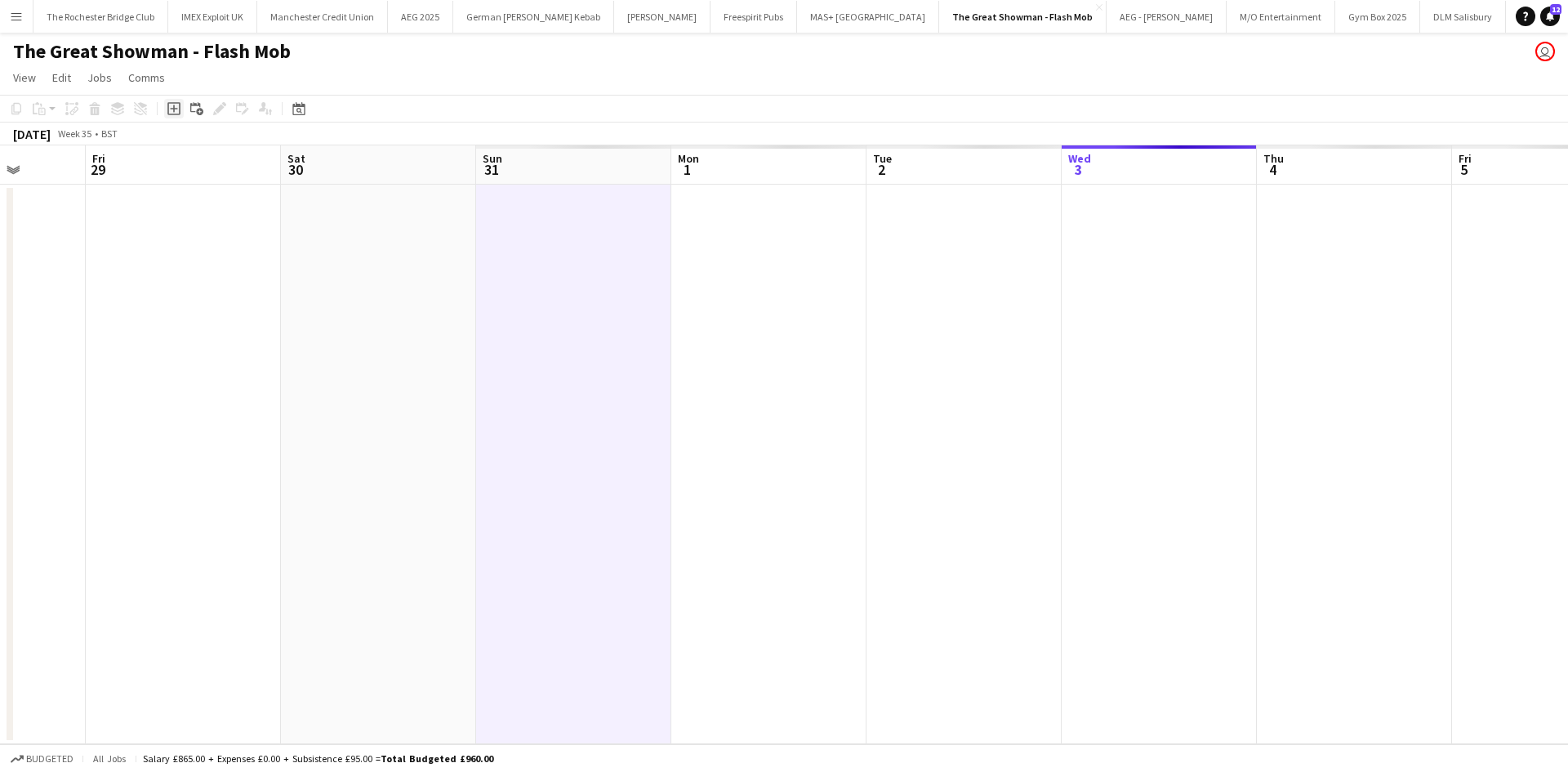
click at [178, 109] on icon "Add job" at bounding box center [174, 109] width 13 height 13
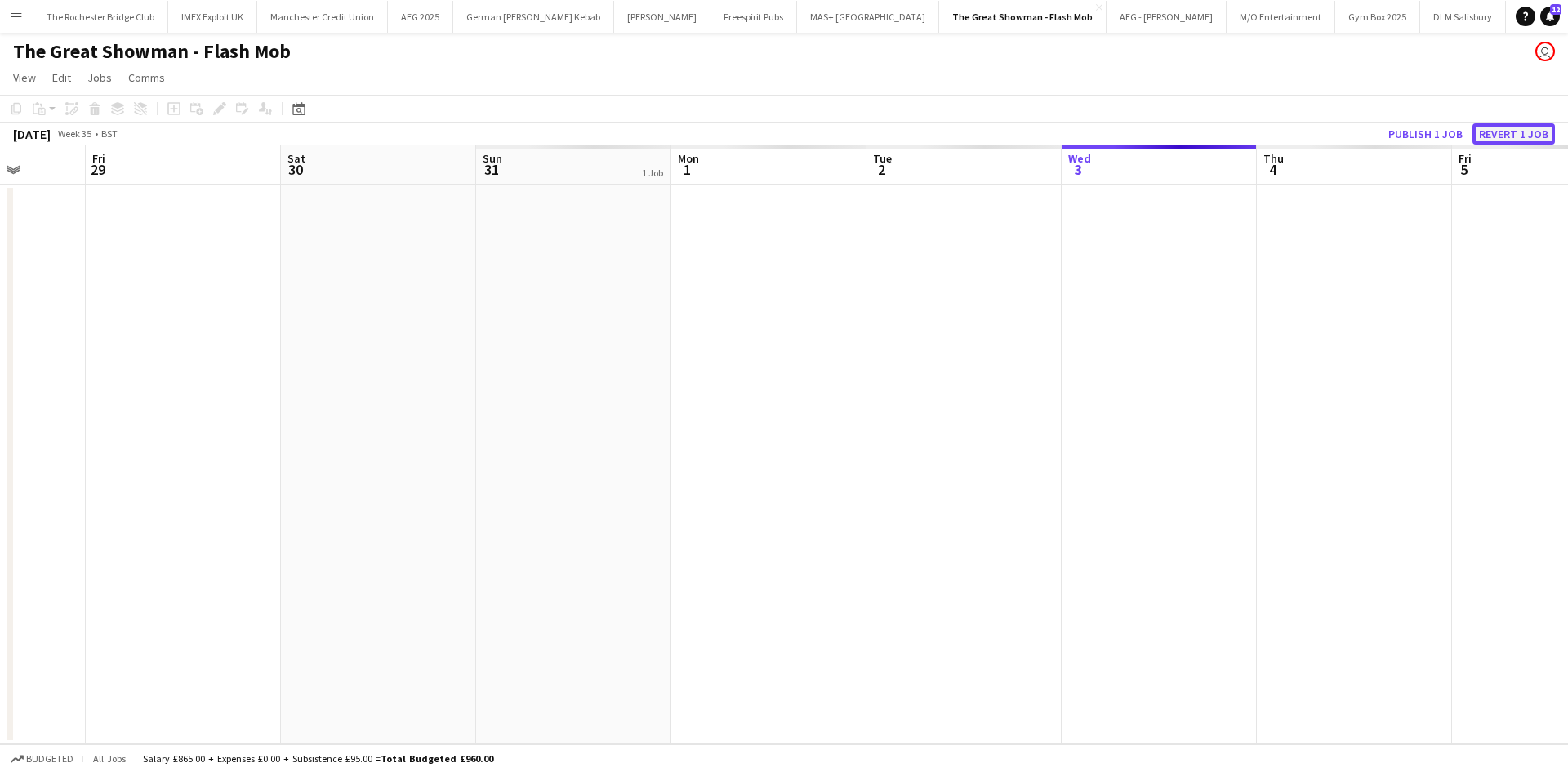
click at [1519, 144] on button "Revert 1 job" at bounding box center [1513, 133] width 82 height 21
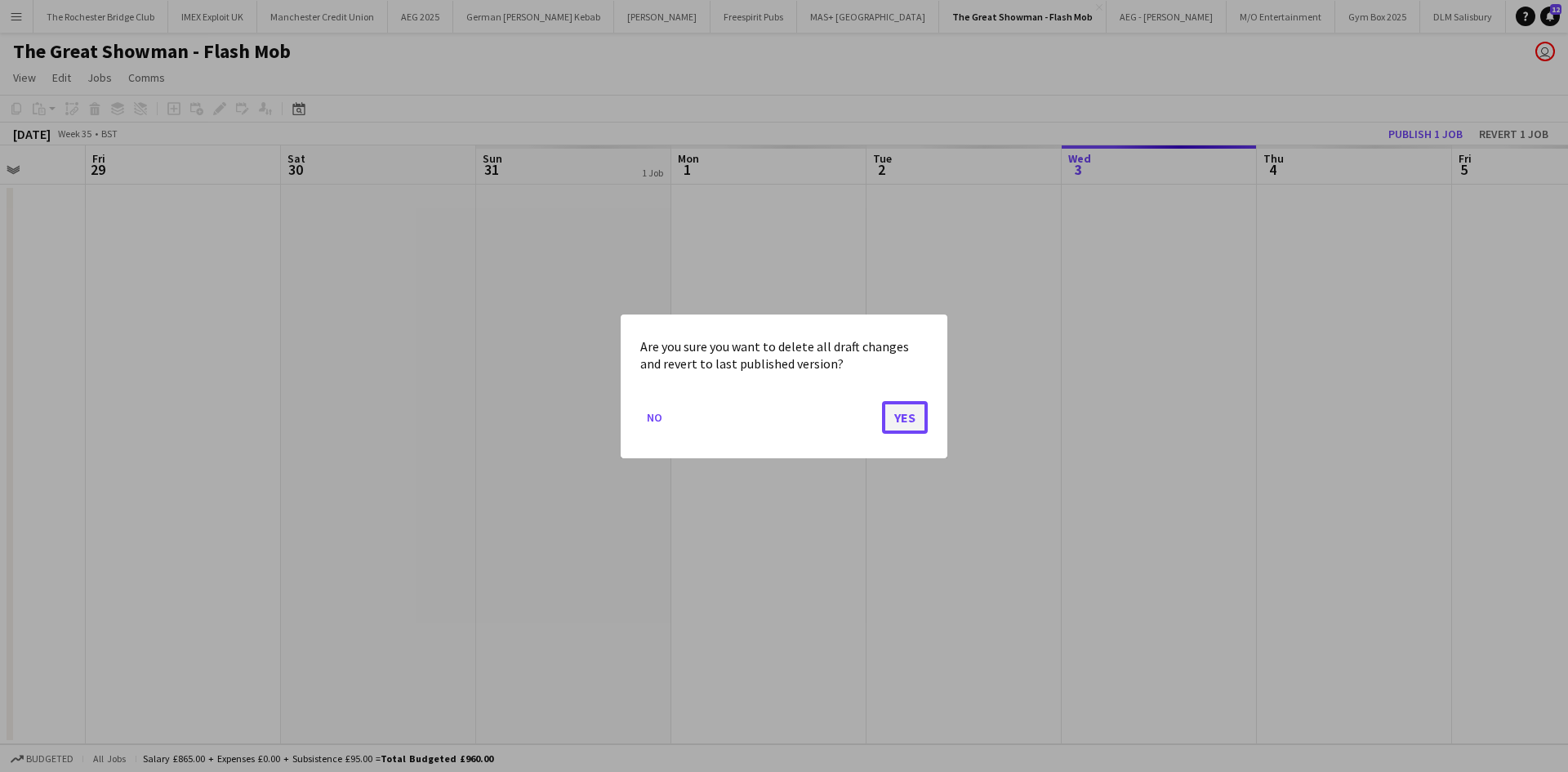
click at [921, 425] on button "Yes" at bounding box center [905, 416] width 45 height 33
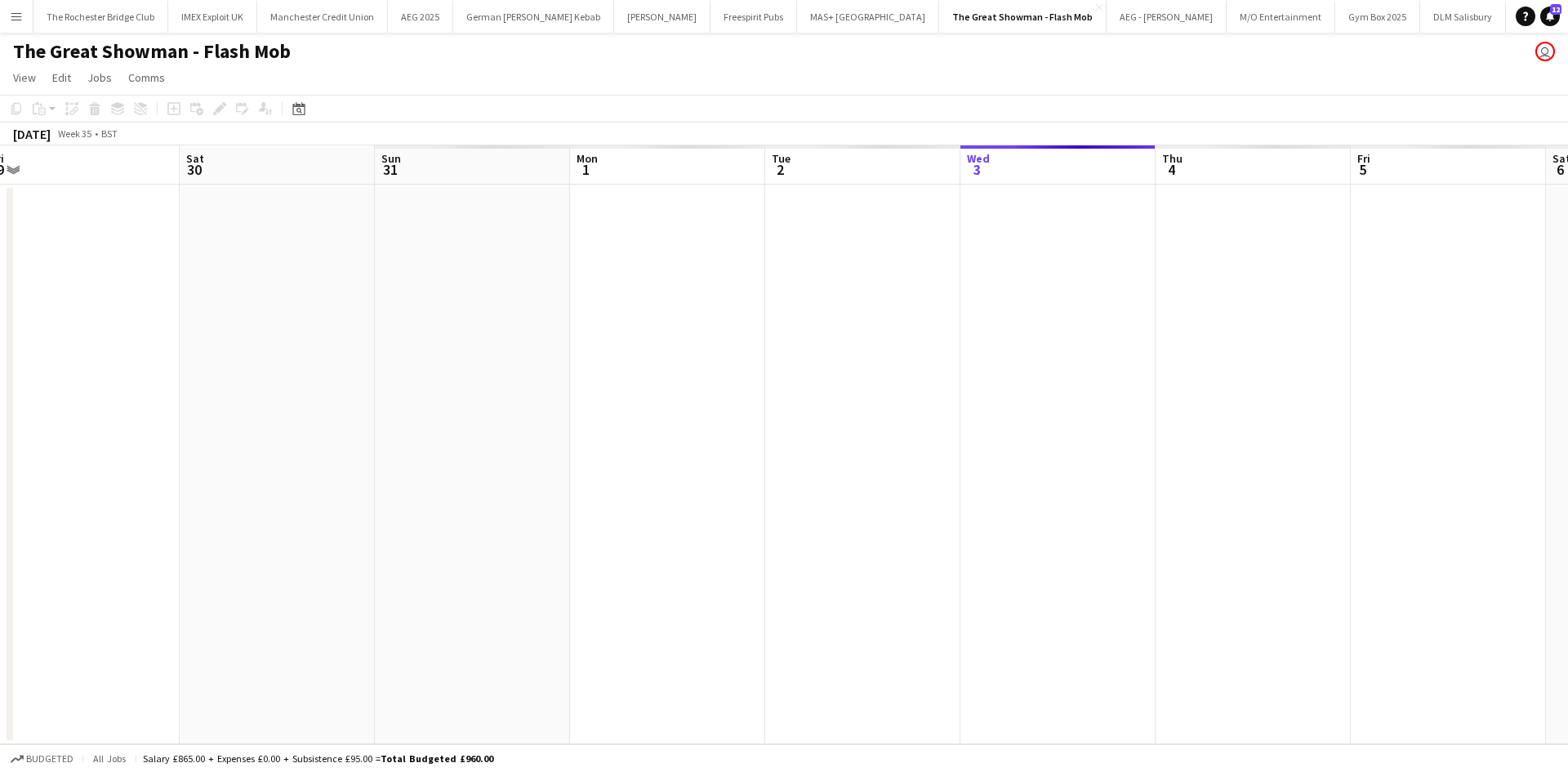
drag, startPoint x: 645, startPoint y: 324, endPoint x: 536, endPoint y: 319, distance: 109.1
click at [536, 319] on app-calendar-viewport "Tue 26 Wed 27 Thu 28 Fri 29 Sat 30 Sun 31 Mon 1 Tue 2 Wed 3 Thu 4 Fri 5 Sat 6 S…" at bounding box center [784, 445] width 1568 height 599
click at [456, 219] on app-date-cell at bounding box center [465, 464] width 195 height 559
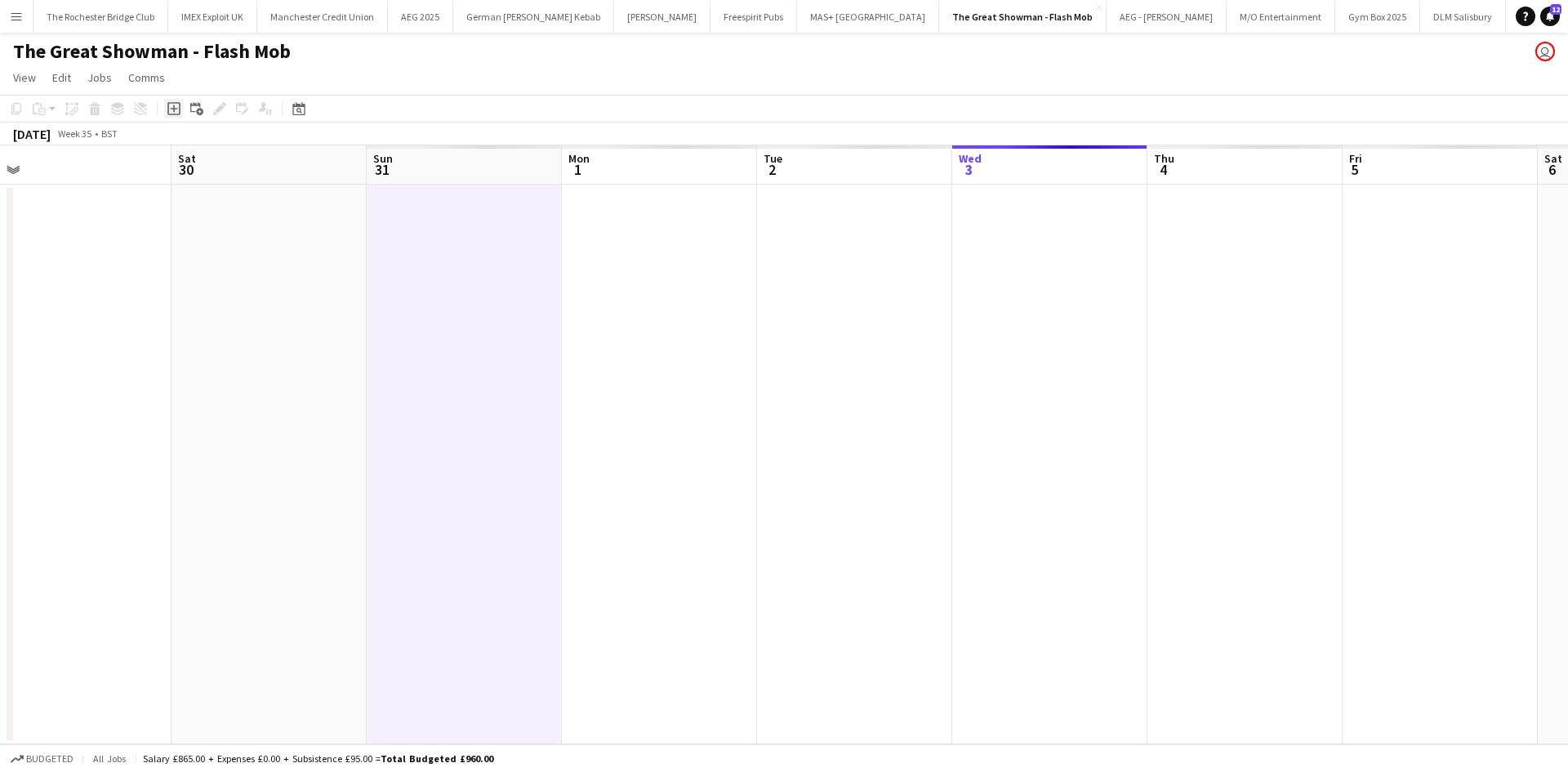
click at [172, 114] on icon "Add job" at bounding box center [174, 109] width 13 height 13
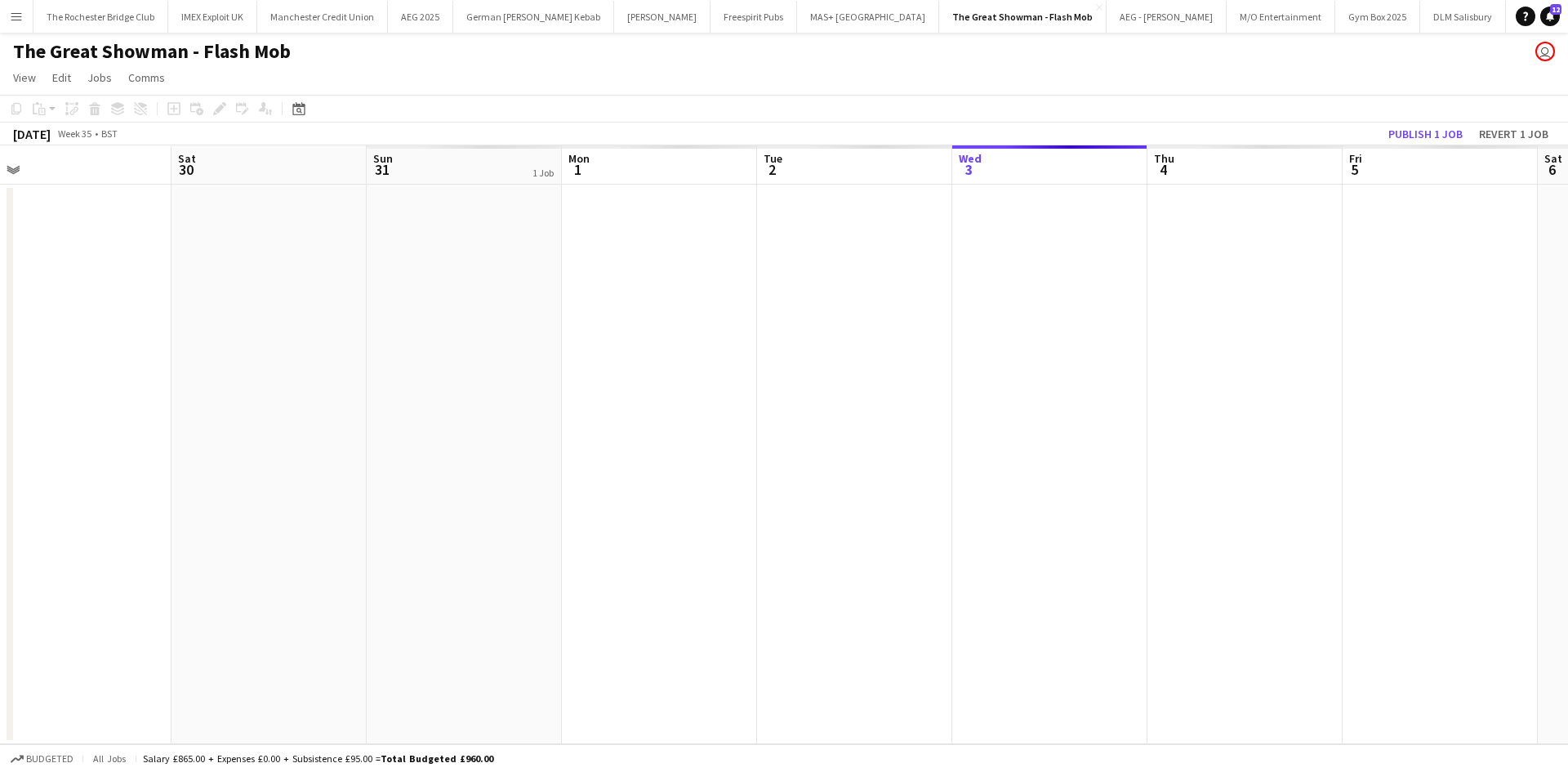
click at [485, 181] on app-board-header-date "Sun 31 1 Job" at bounding box center [465, 165] width 195 height 39
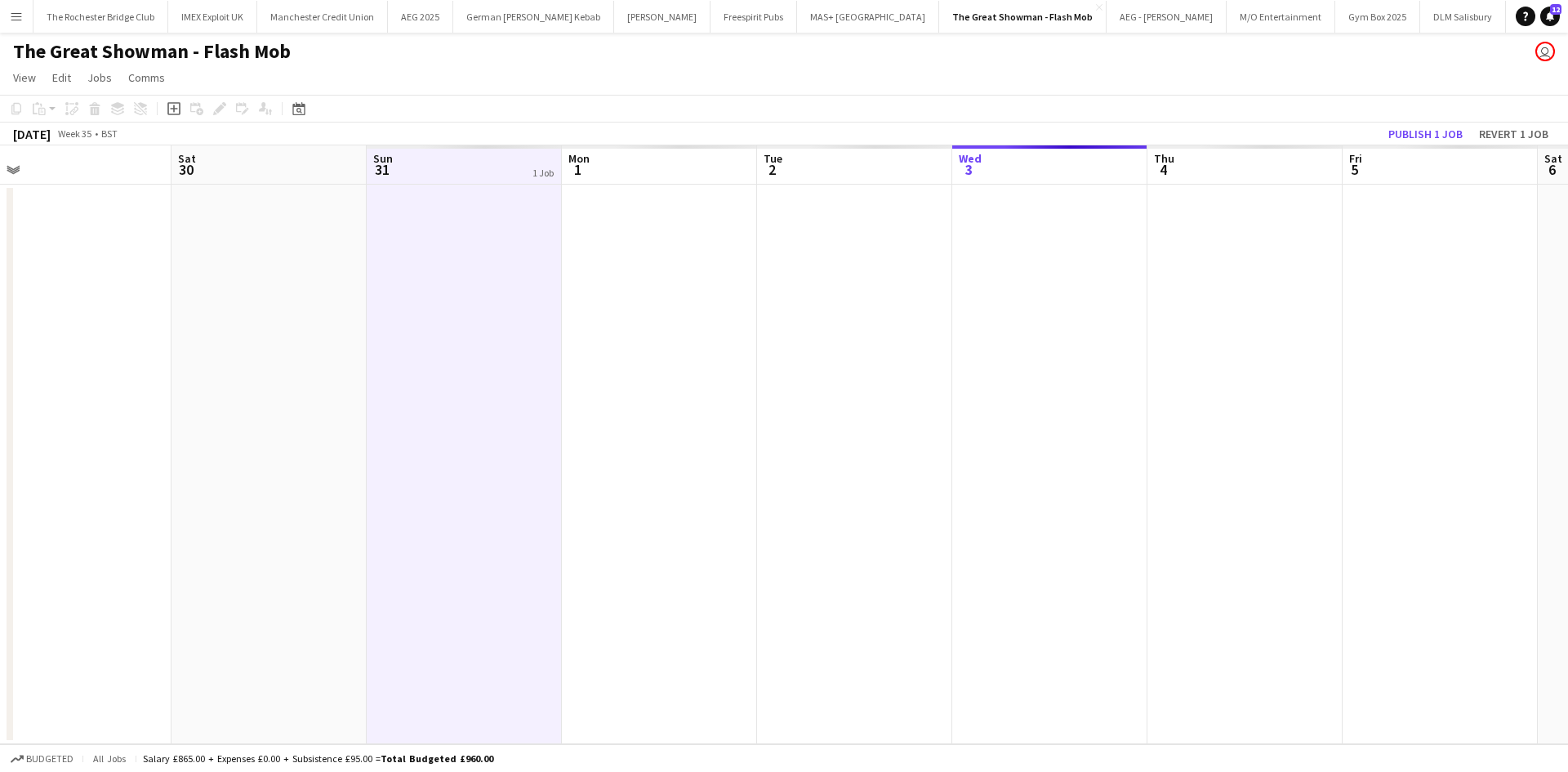
click at [1507, 116] on app-toolbar "Copy Paste Paste Ctrl+V Paste with crew Ctrl+Shift+V Paste linked Job Delete Gr…" at bounding box center [784, 108] width 1568 height 27
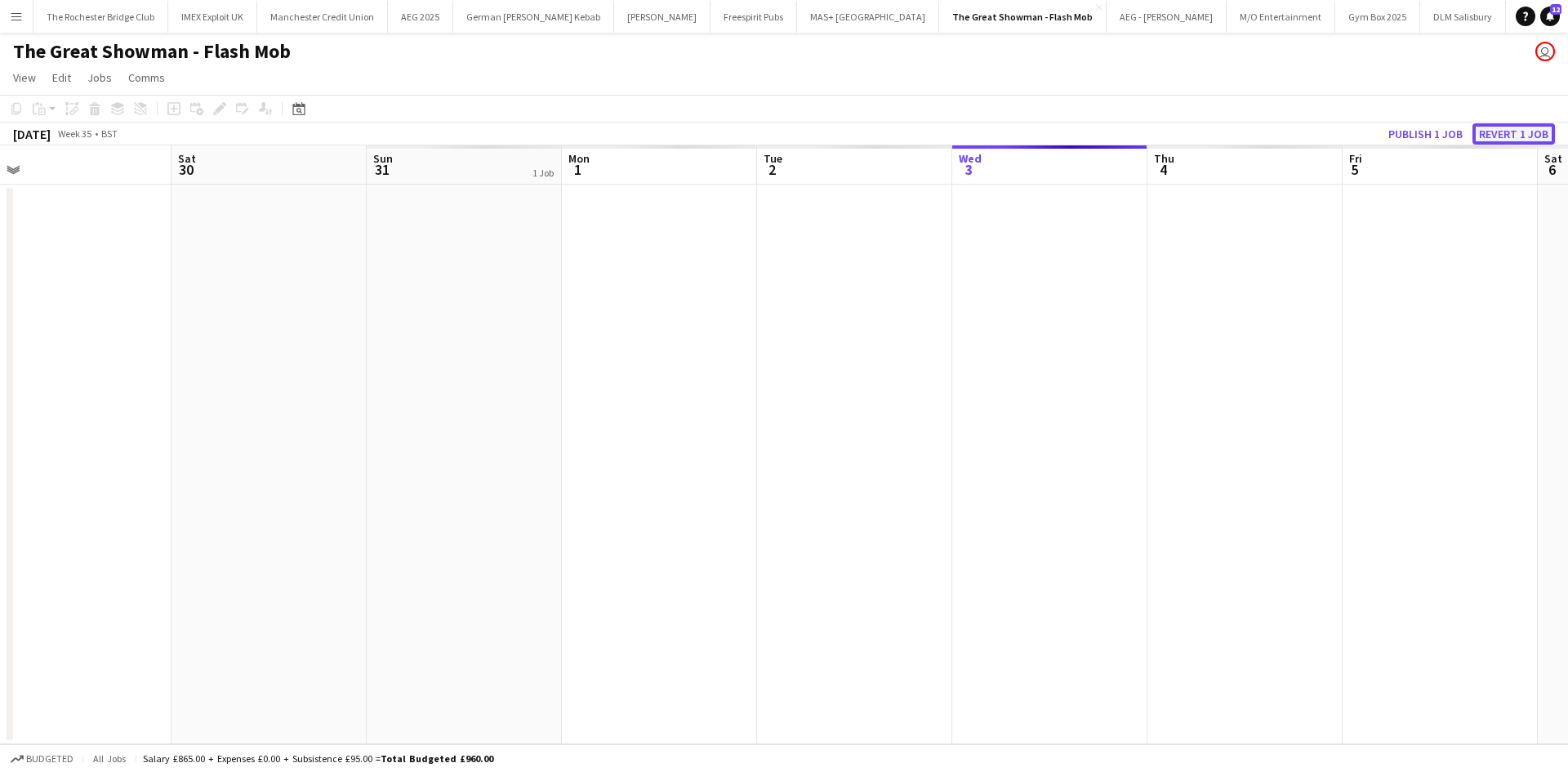
click at [1506, 128] on button "Revert 1 job" at bounding box center [1513, 133] width 82 height 21
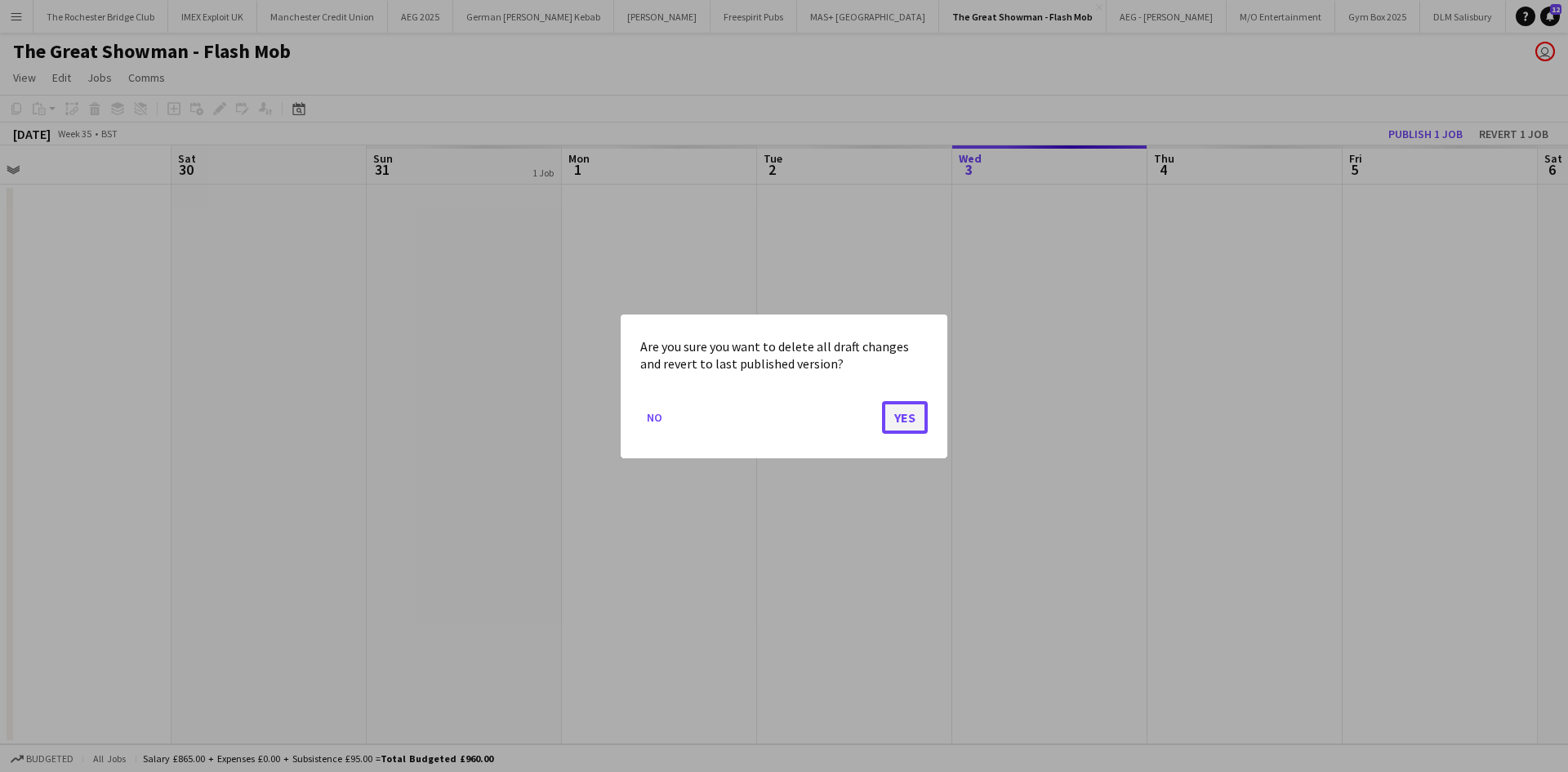
click at [918, 415] on button "Yes" at bounding box center [905, 416] width 45 height 33
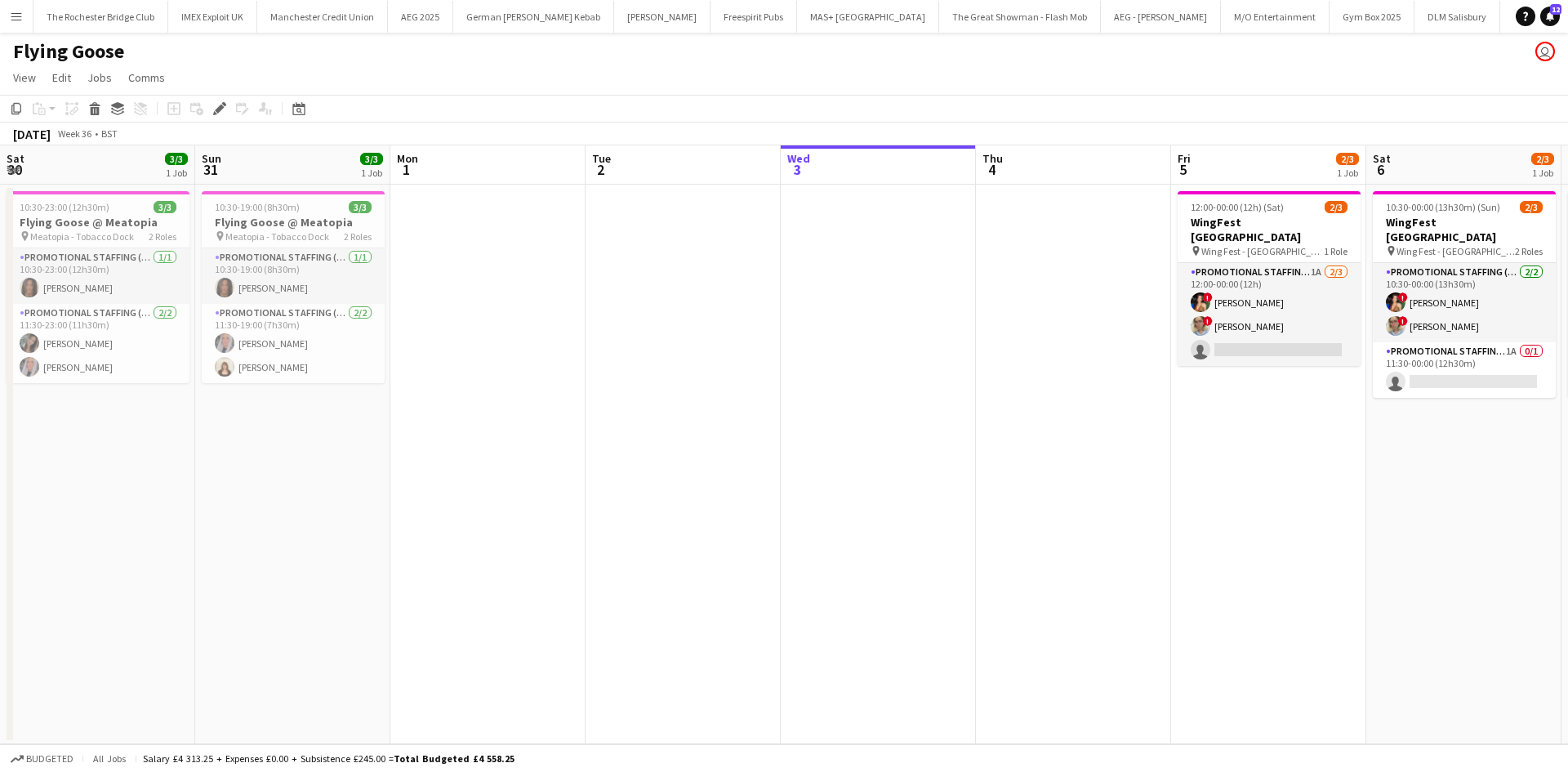
scroll to position [0, 671]
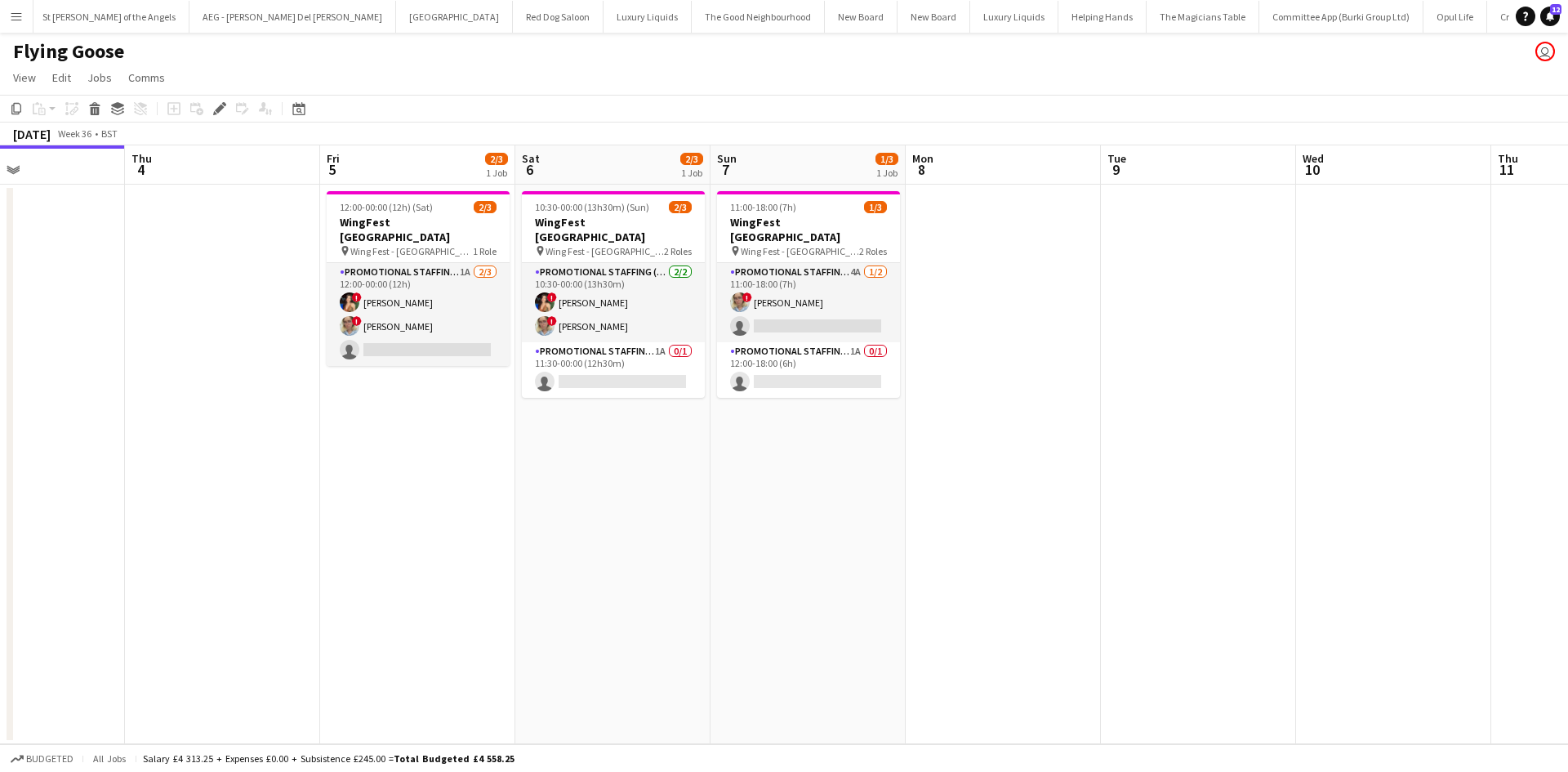
drag, startPoint x: 785, startPoint y: 456, endPoint x: 628, endPoint y: 436, distance: 158.3
click at [628, 436] on app-calendar-viewport "Mon 1 Tue 2 Wed 3 Thu 4 Fri 5 2/3 1 Job Sat 6 2/3 1 Job Sun 7 1/3 1 Job Mon 8 T…" at bounding box center [784, 445] width 1568 height 599
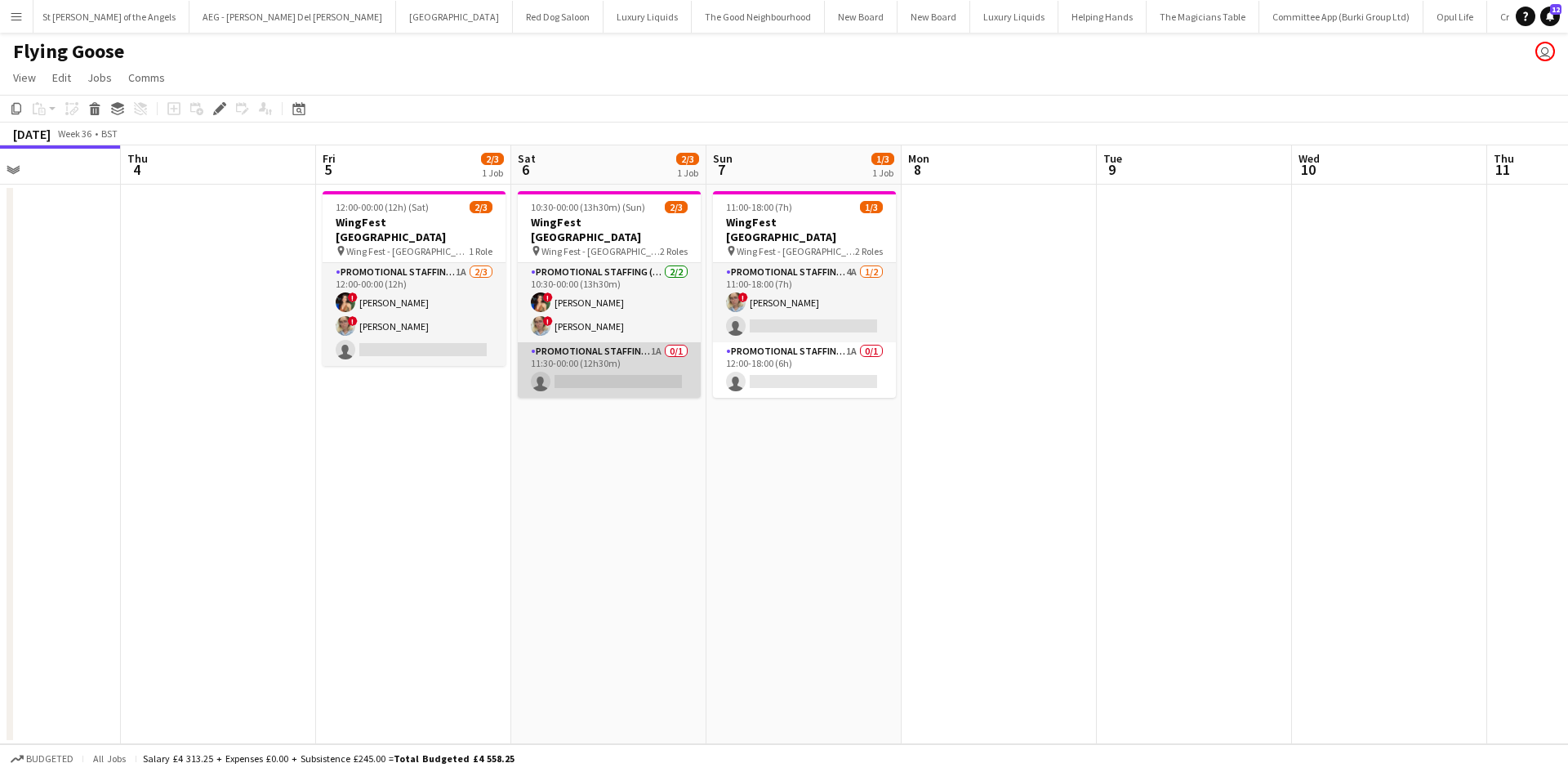
drag, startPoint x: 653, startPoint y: 337, endPoint x: 633, endPoint y: 355, distance: 26.9
click at [653, 342] on app-card-role "Promotional Staffing (Brand Ambassadors) 1A 0/1 11:30-00:00 (12h30m) single-neu…" at bounding box center [608, 370] width 183 height 56
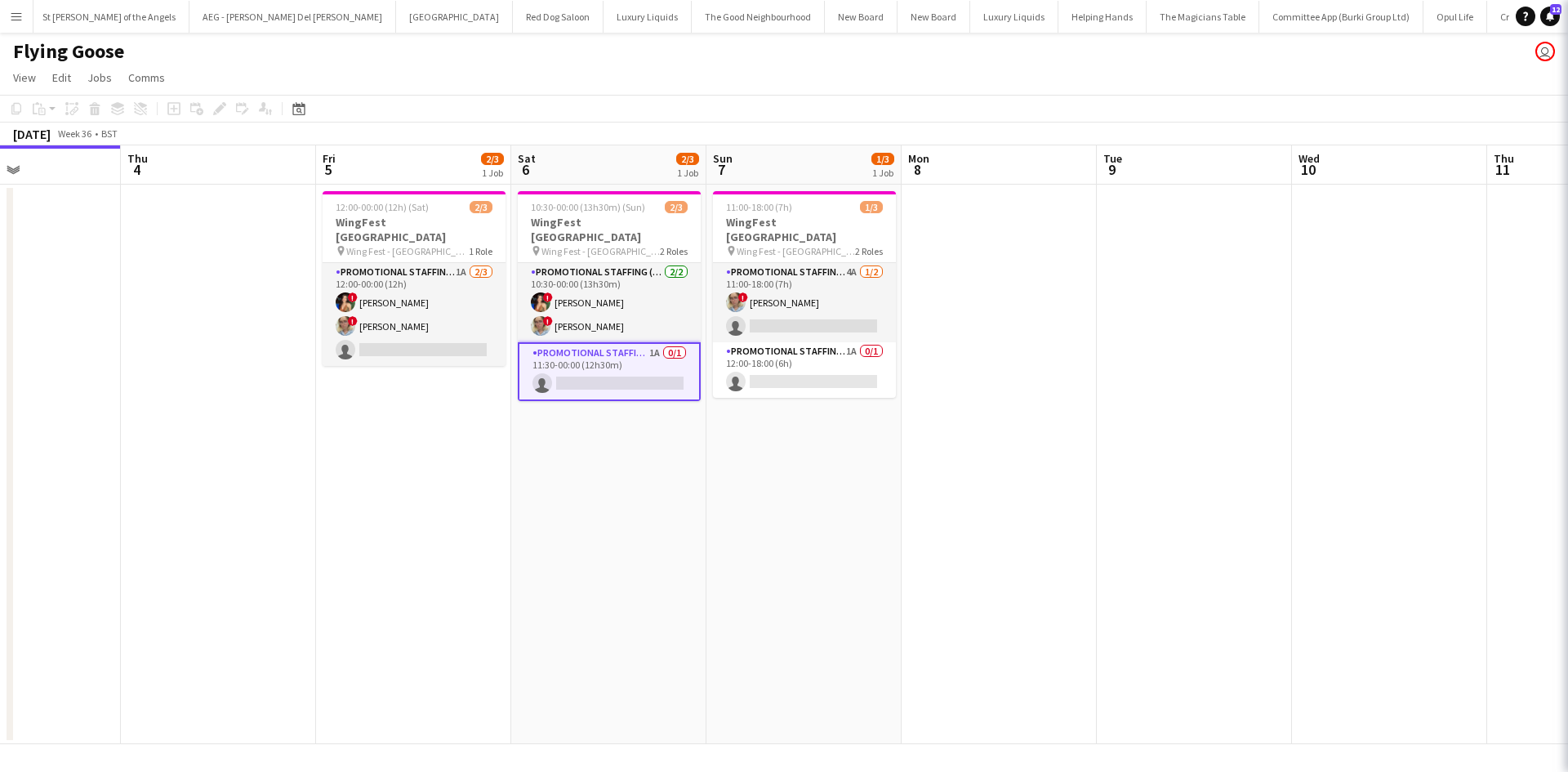
scroll to position [0, 464]
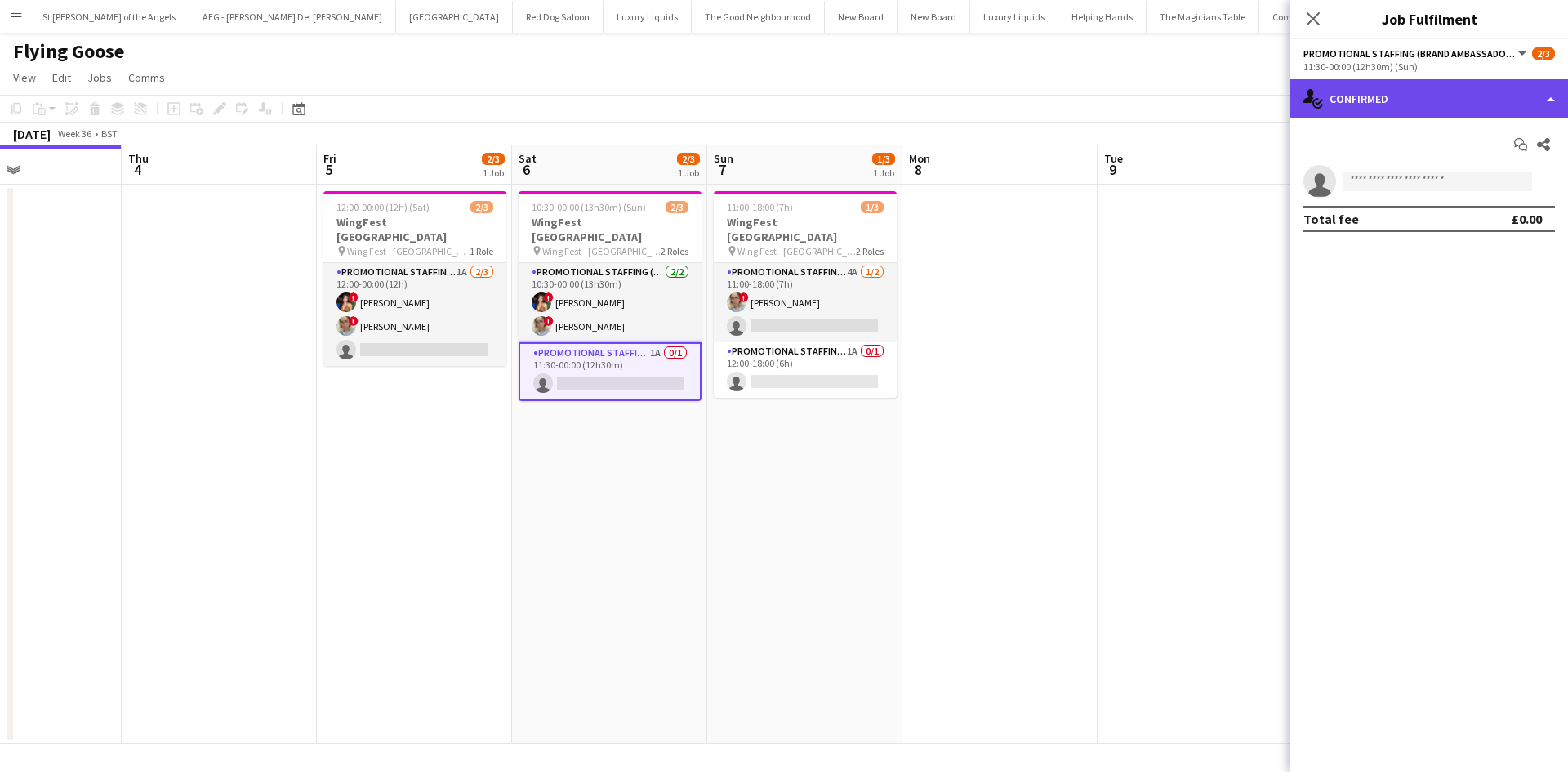
click at [1349, 89] on div "single-neutral-actions-check-2 Confirmed" at bounding box center [1429, 98] width 277 height 39
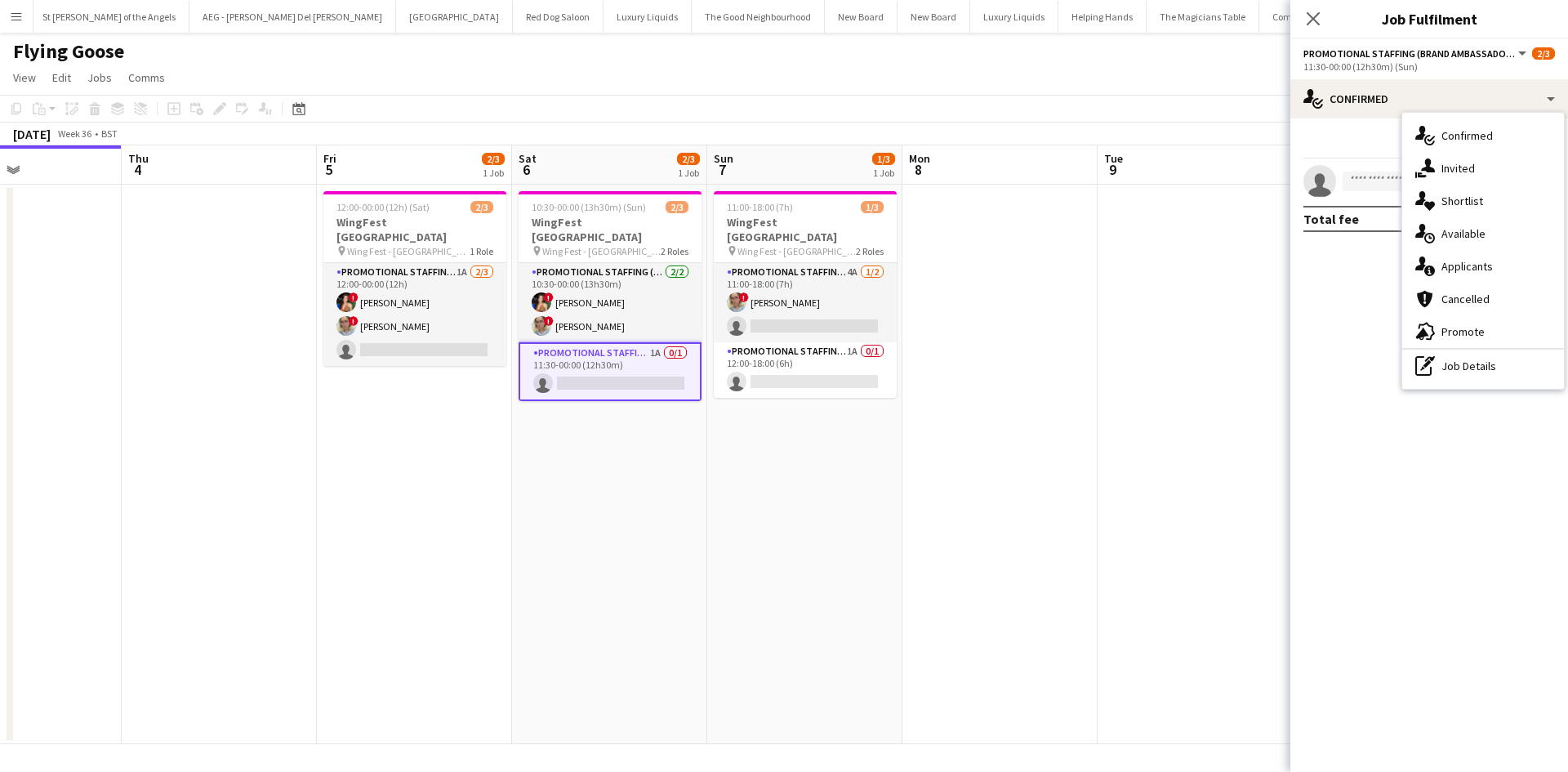
click at [1497, 273] on div "single-neutral-actions-information Applicants" at bounding box center [1483, 266] width 162 height 33
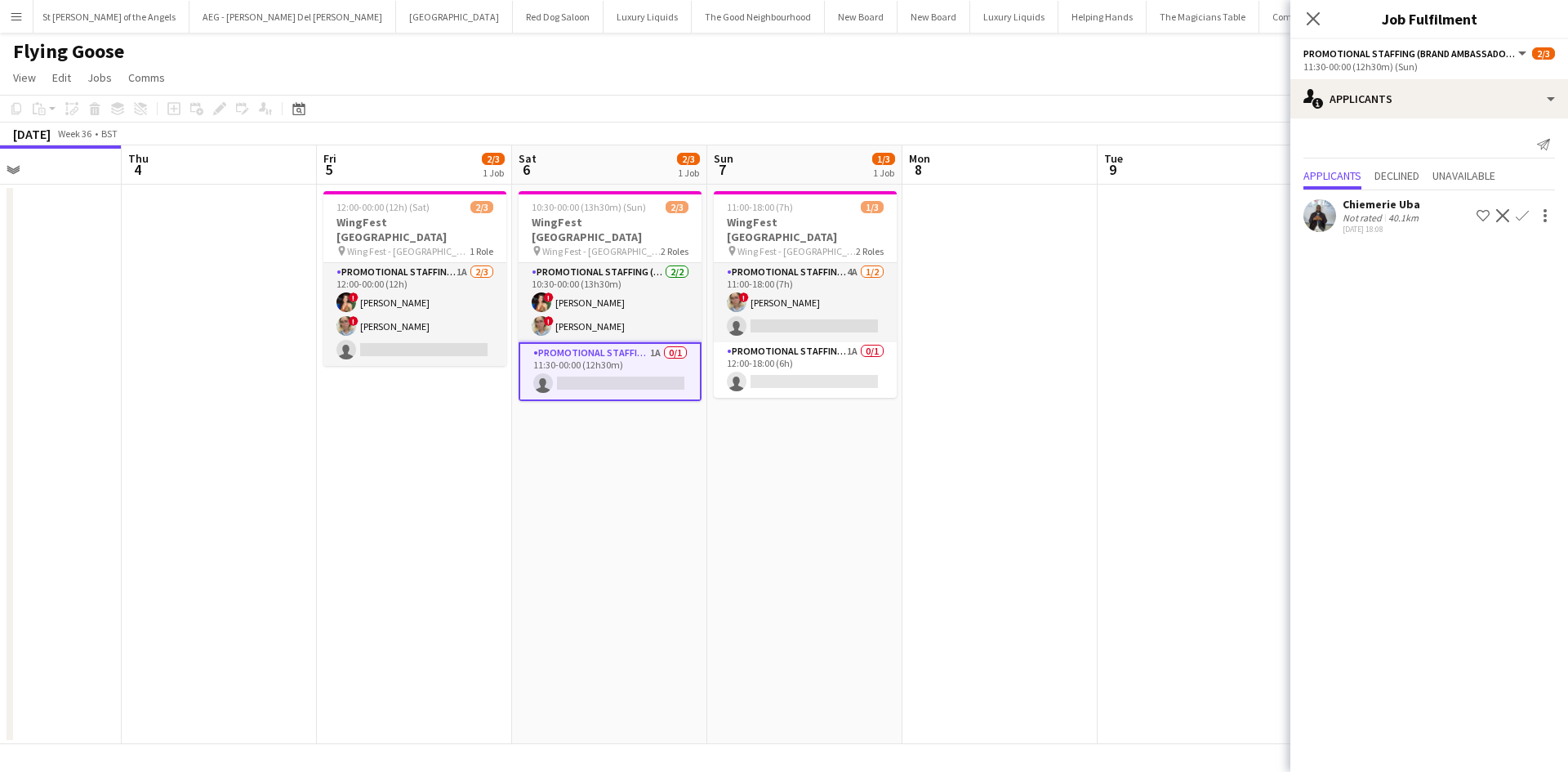
click at [1526, 217] on app-icon "Confirm" at bounding box center [1523, 216] width 13 height 13
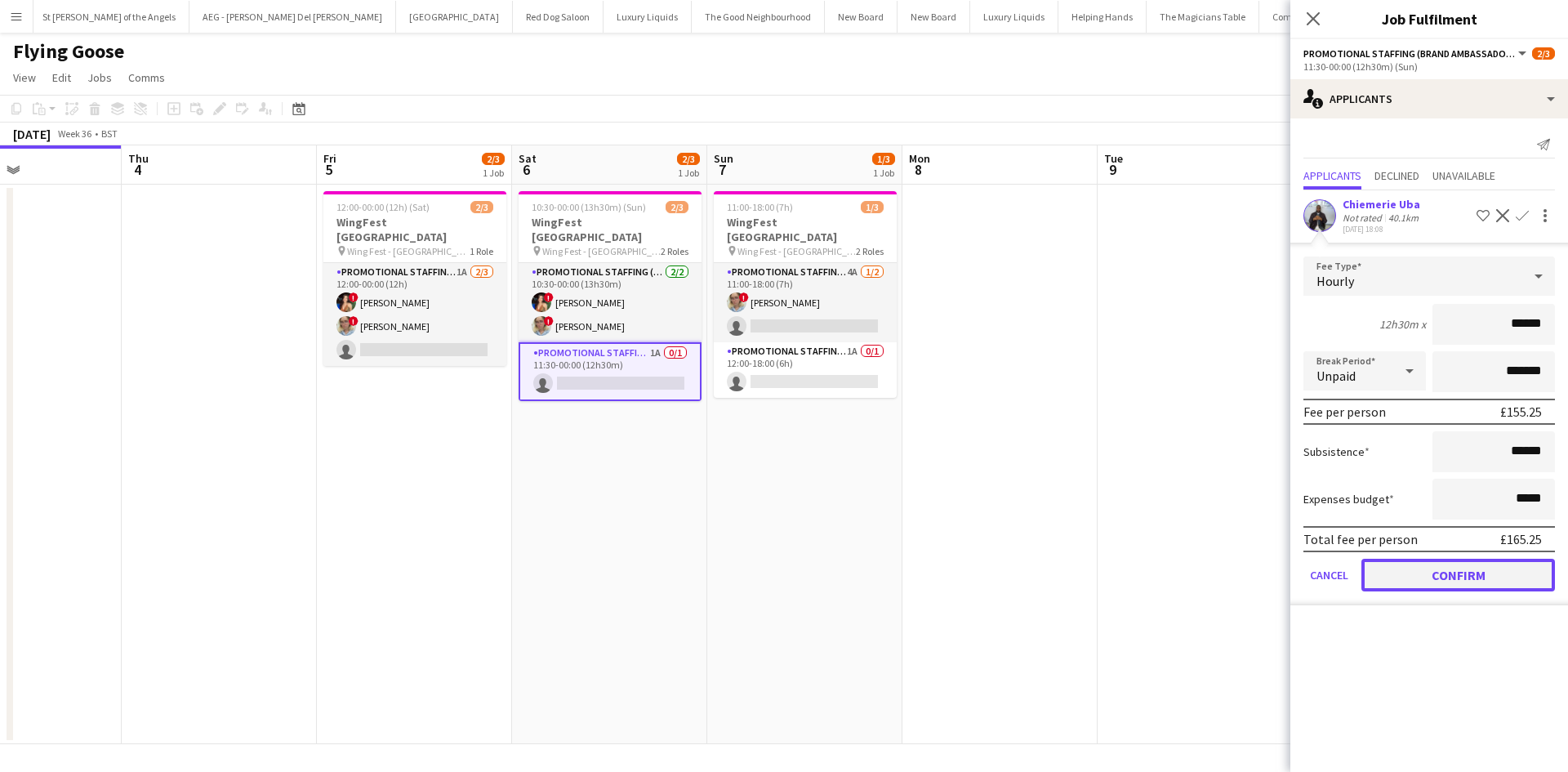
click at [1409, 573] on button "Confirm" at bounding box center [1458, 574] width 194 height 33
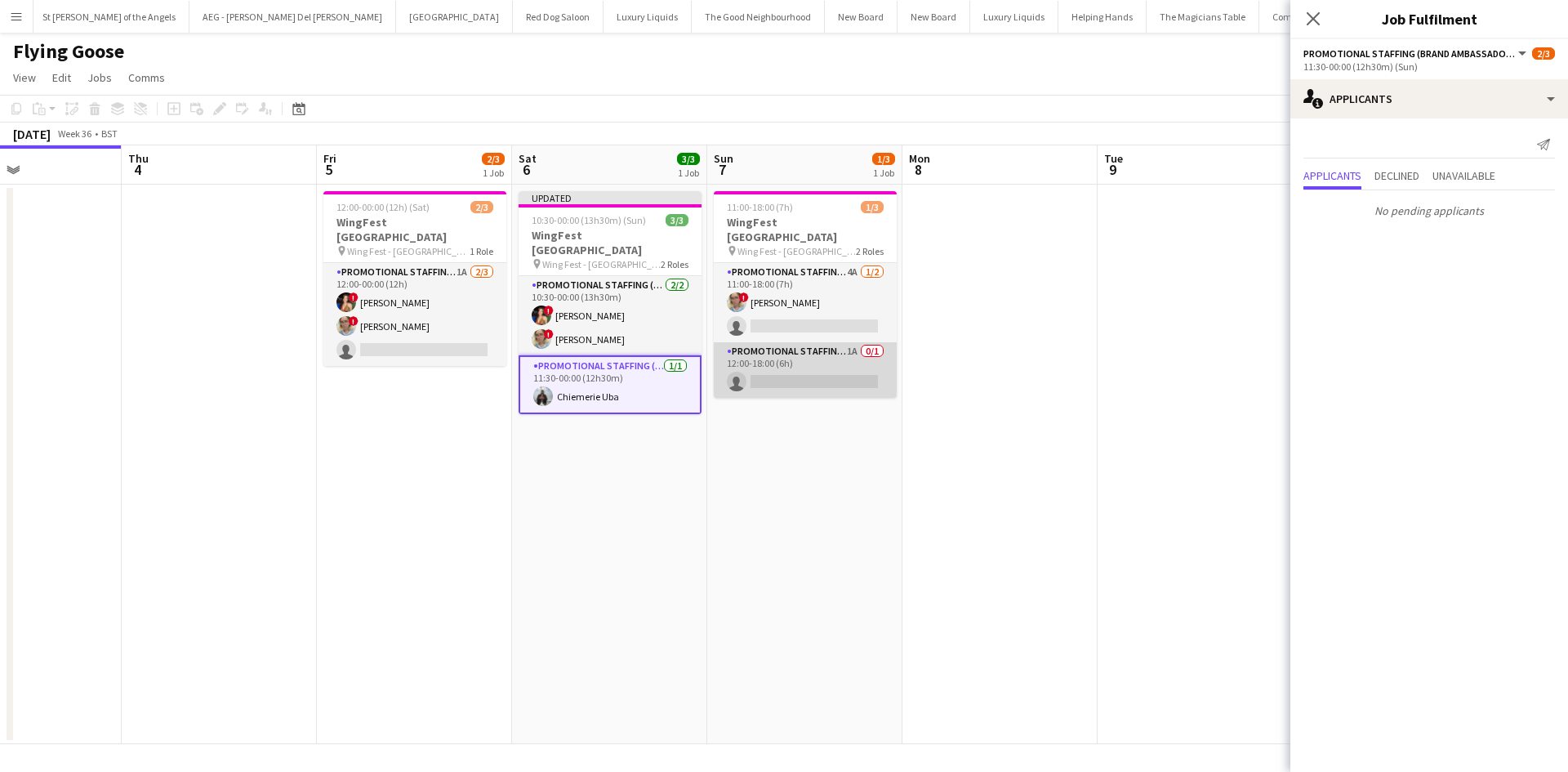
click at [854, 342] on app-card-role "Promotional Staffing (Brand Ambassadors) 1A 0/1 12:00-18:00 (6h) single-neutral…" at bounding box center [804, 370] width 183 height 56
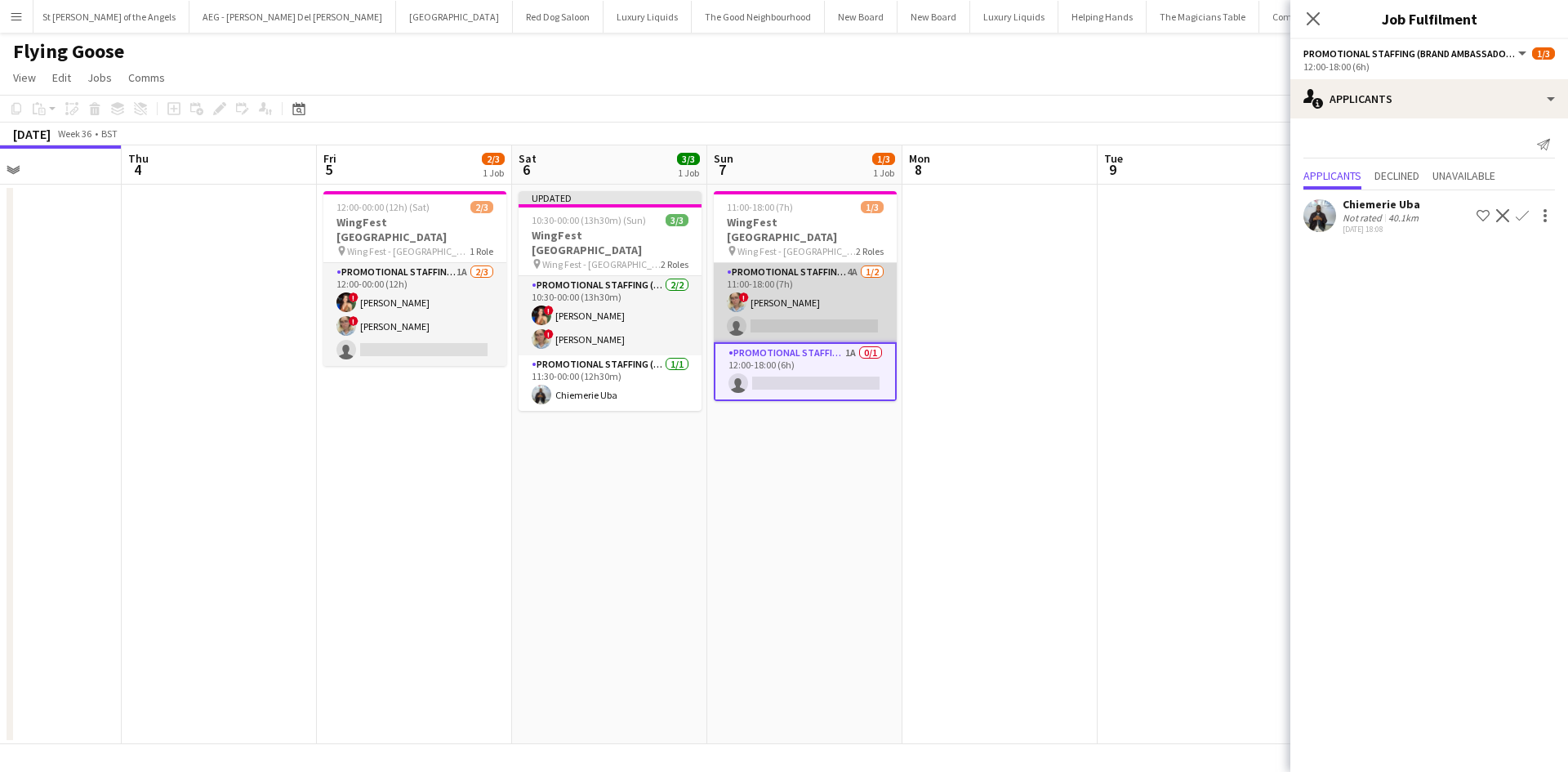
click at [854, 263] on app-card-role "Promotional Staffing (Brand Ambassadors) 4A 1/2 11:00-18:00 (7h) ! Zoia Dolgova…" at bounding box center [804, 303] width 183 height 79
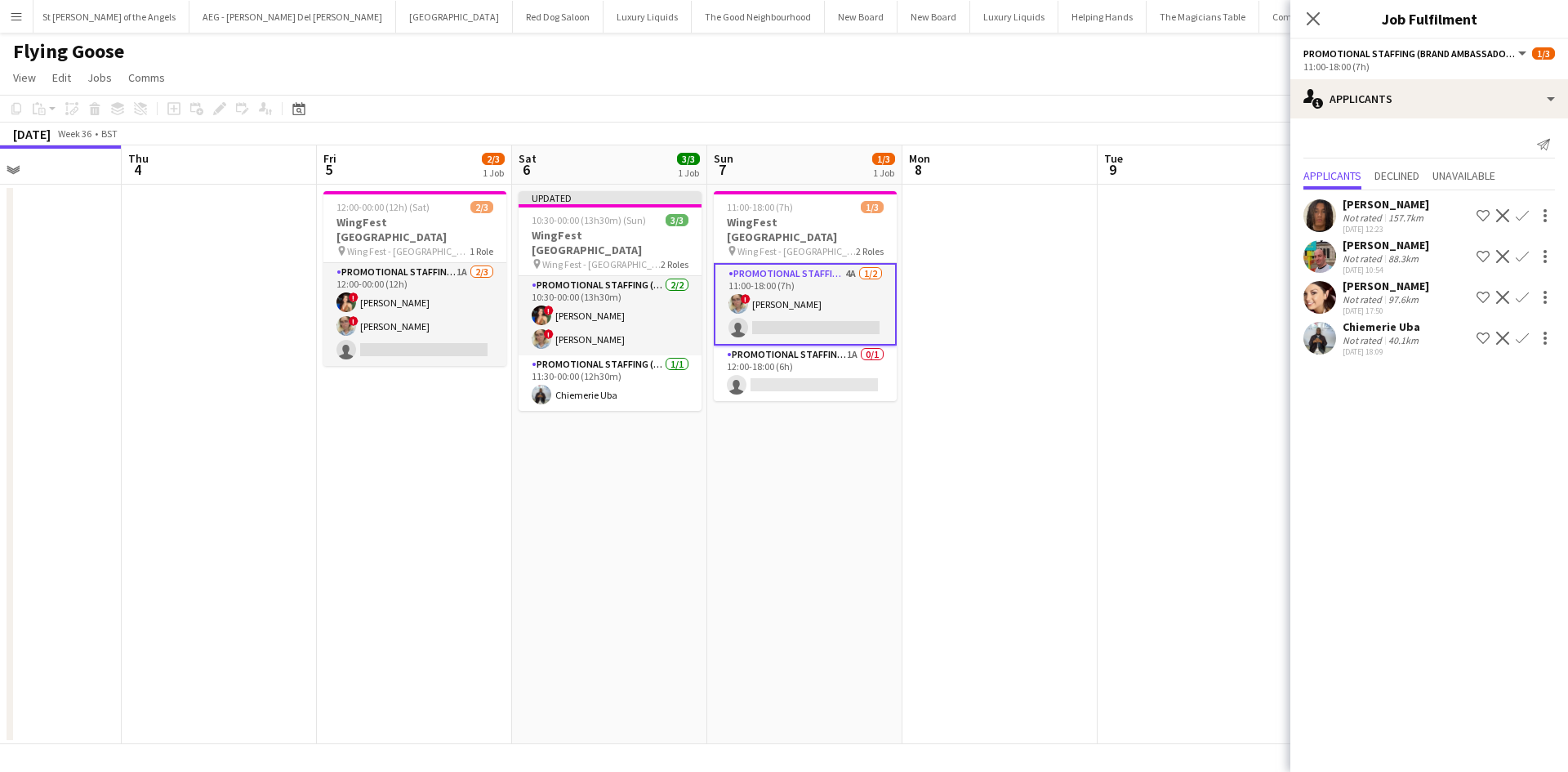
click at [1356, 286] on div "Natasha Curtis" at bounding box center [1385, 286] width 86 height 15
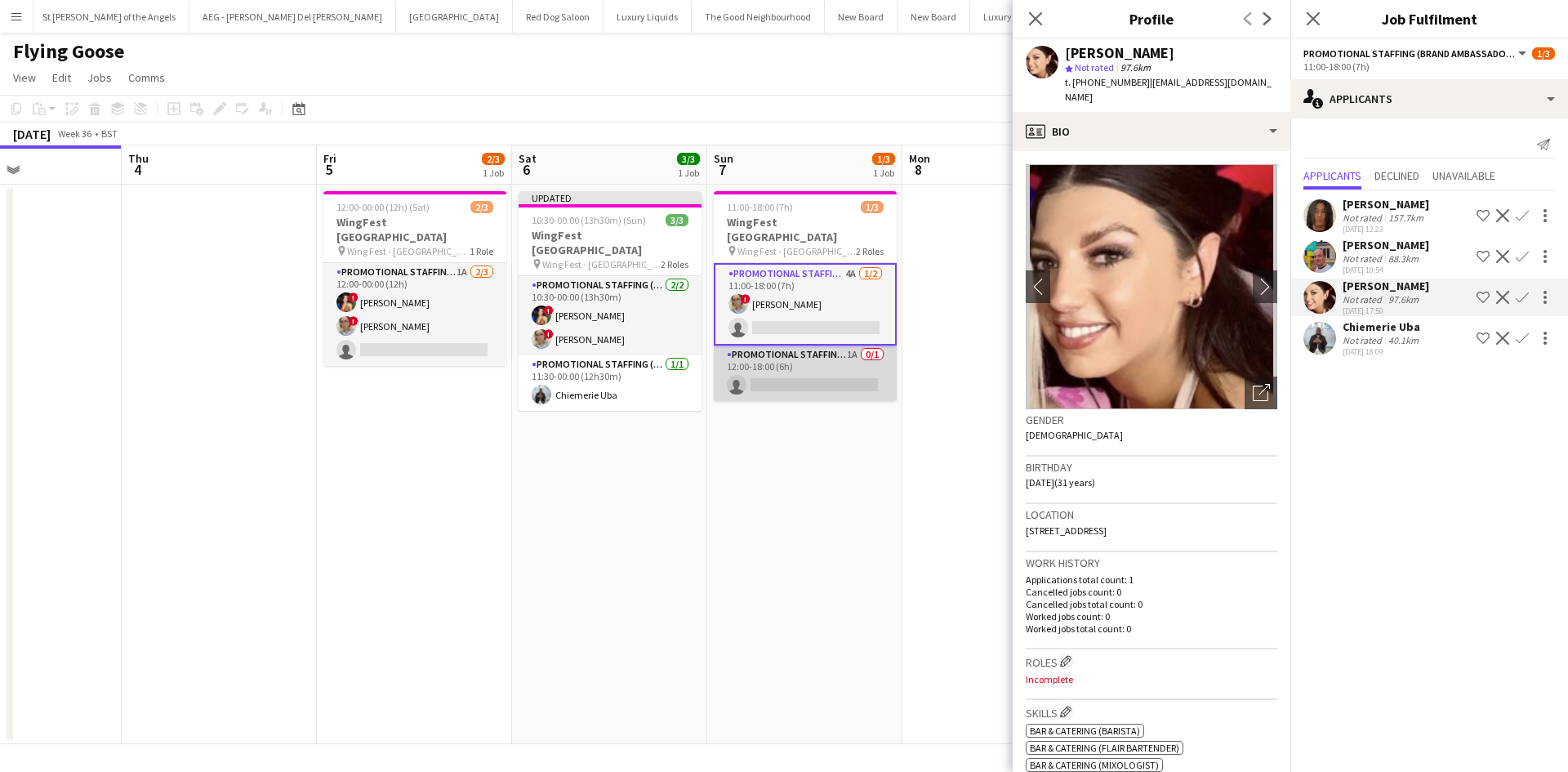
click at [844, 345] on app-card-role "Promotional Staffing (Brand Ambassadors) 1A 0/1 12:00-18:00 (6h) single-neutral…" at bounding box center [804, 373] width 183 height 56
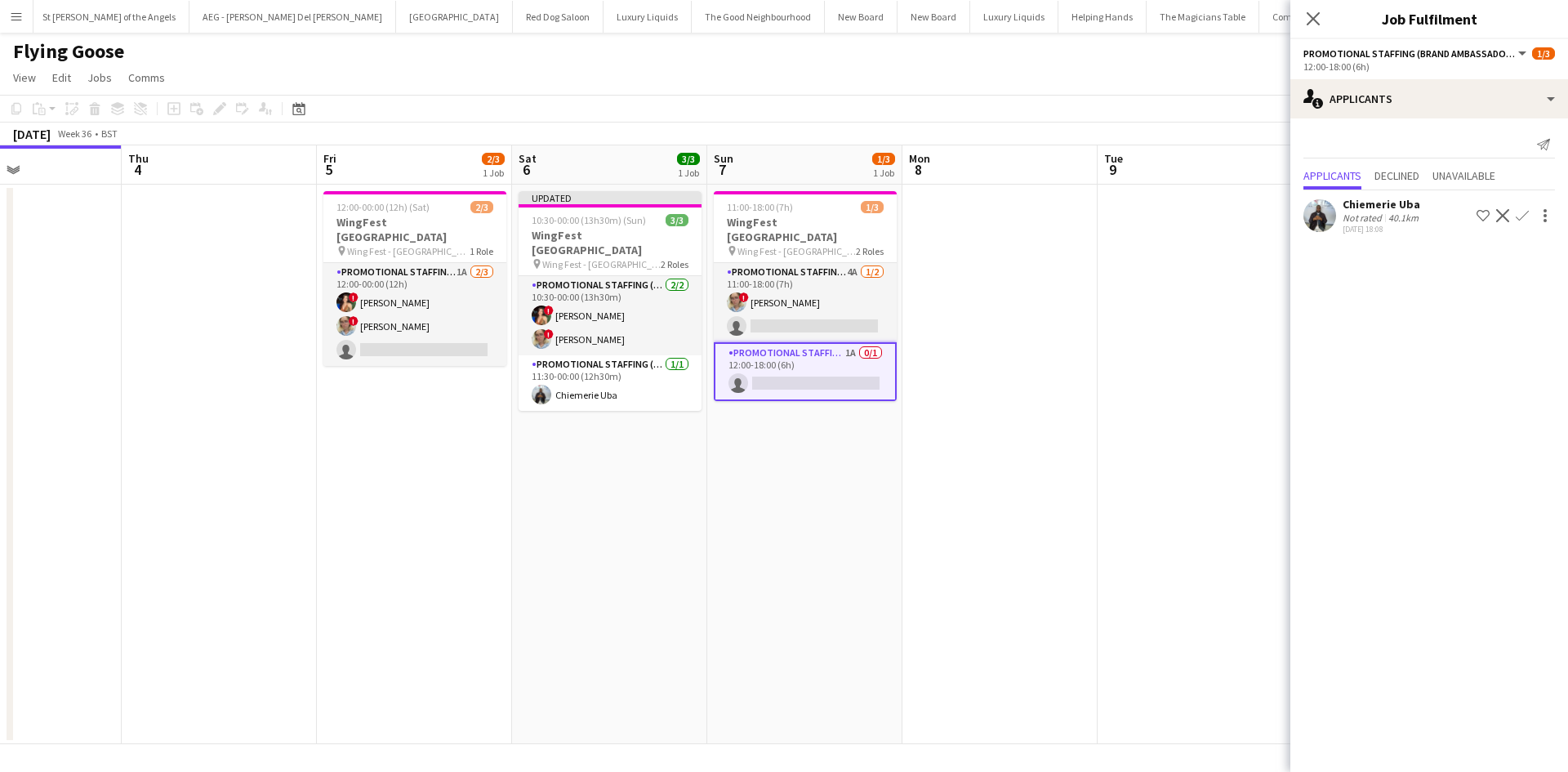
click at [1522, 214] on app-icon "Confirm" at bounding box center [1523, 216] width 13 height 13
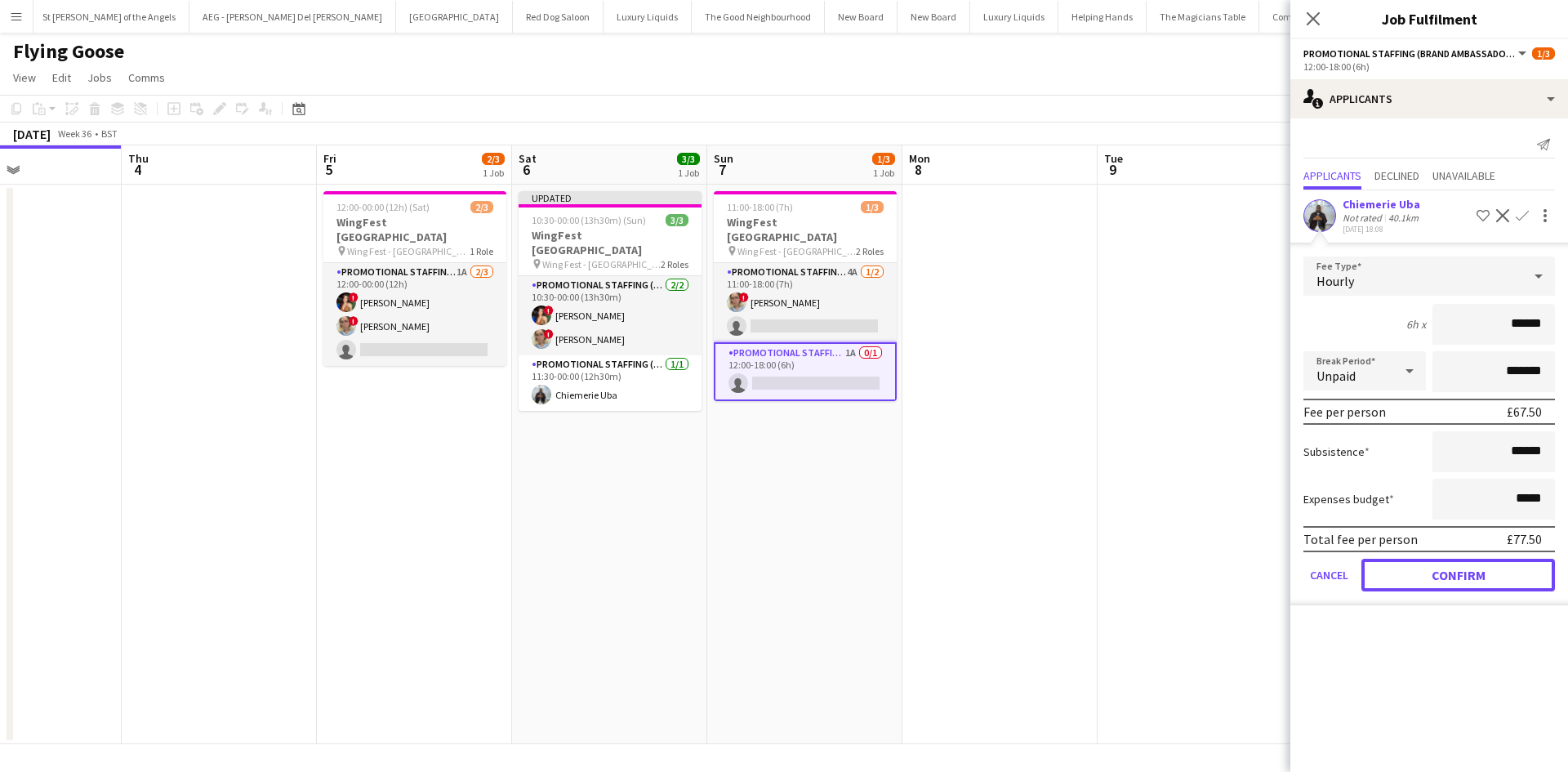
click at [1466, 581] on button "Confirm" at bounding box center [1458, 574] width 194 height 33
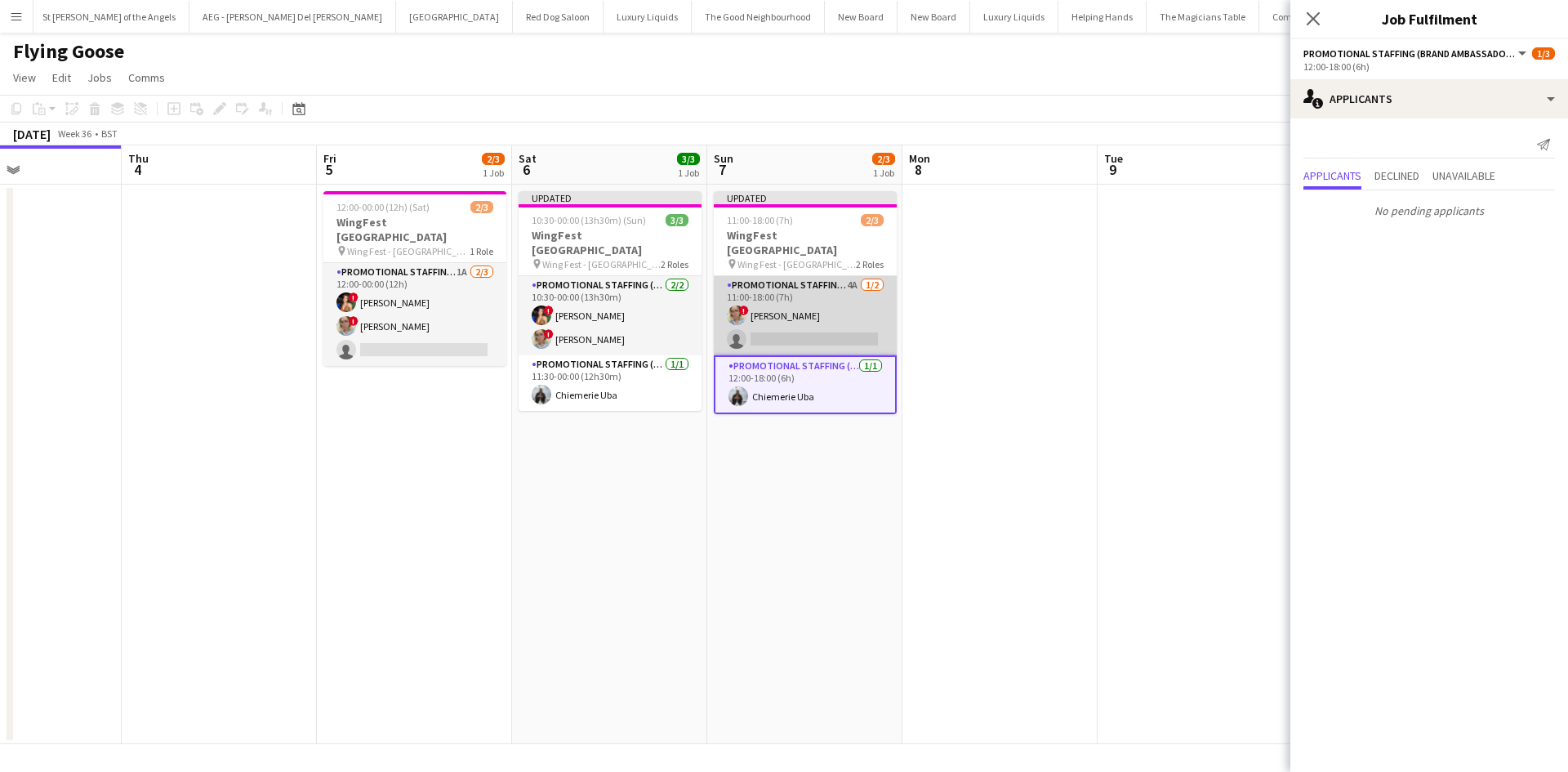
click at [858, 276] on app-card-role "Promotional Staffing (Brand Ambassadors) 4A 1/2 11:00-18:00 (7h) ! Zoia Dolgova…" at bounding box center [804, 316] width 183 height 79
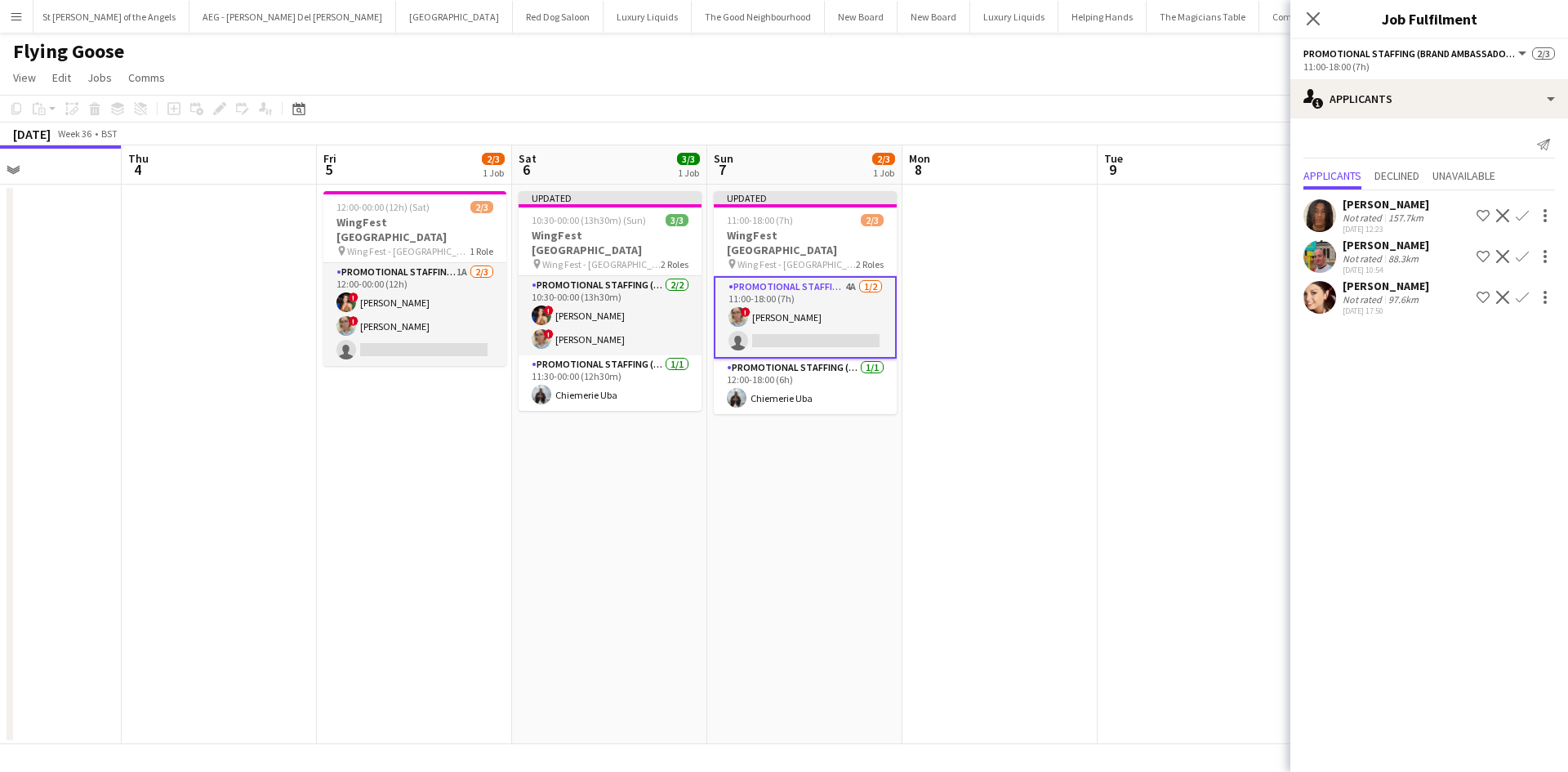
click at [1519, 295] on app-icon "Confirm" at bounding box center [1523, 297] width 13 height 13
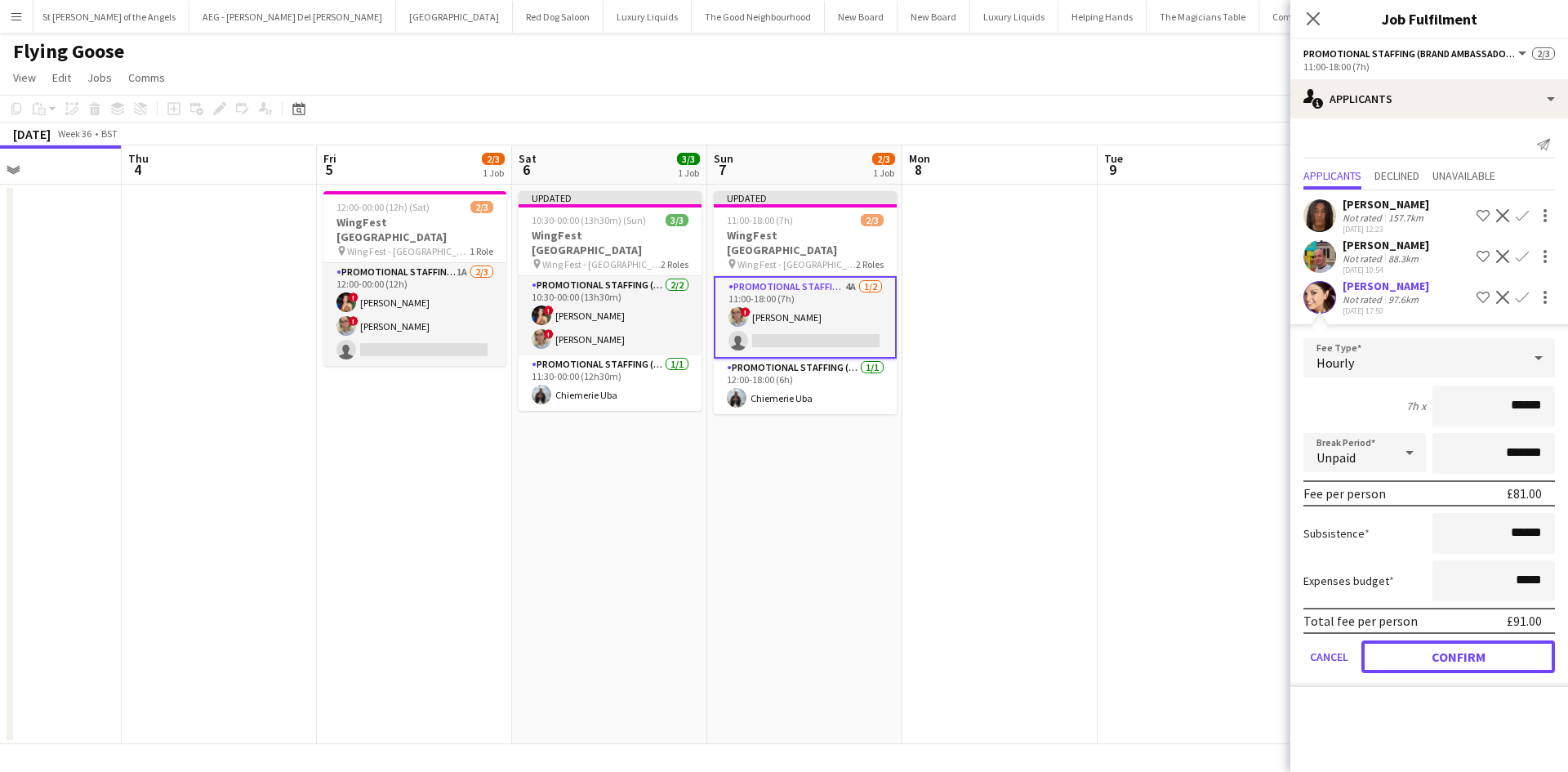
click at [1485, 658] on button "Confirm" at bounding box center [1458, 657] width 194 height 33
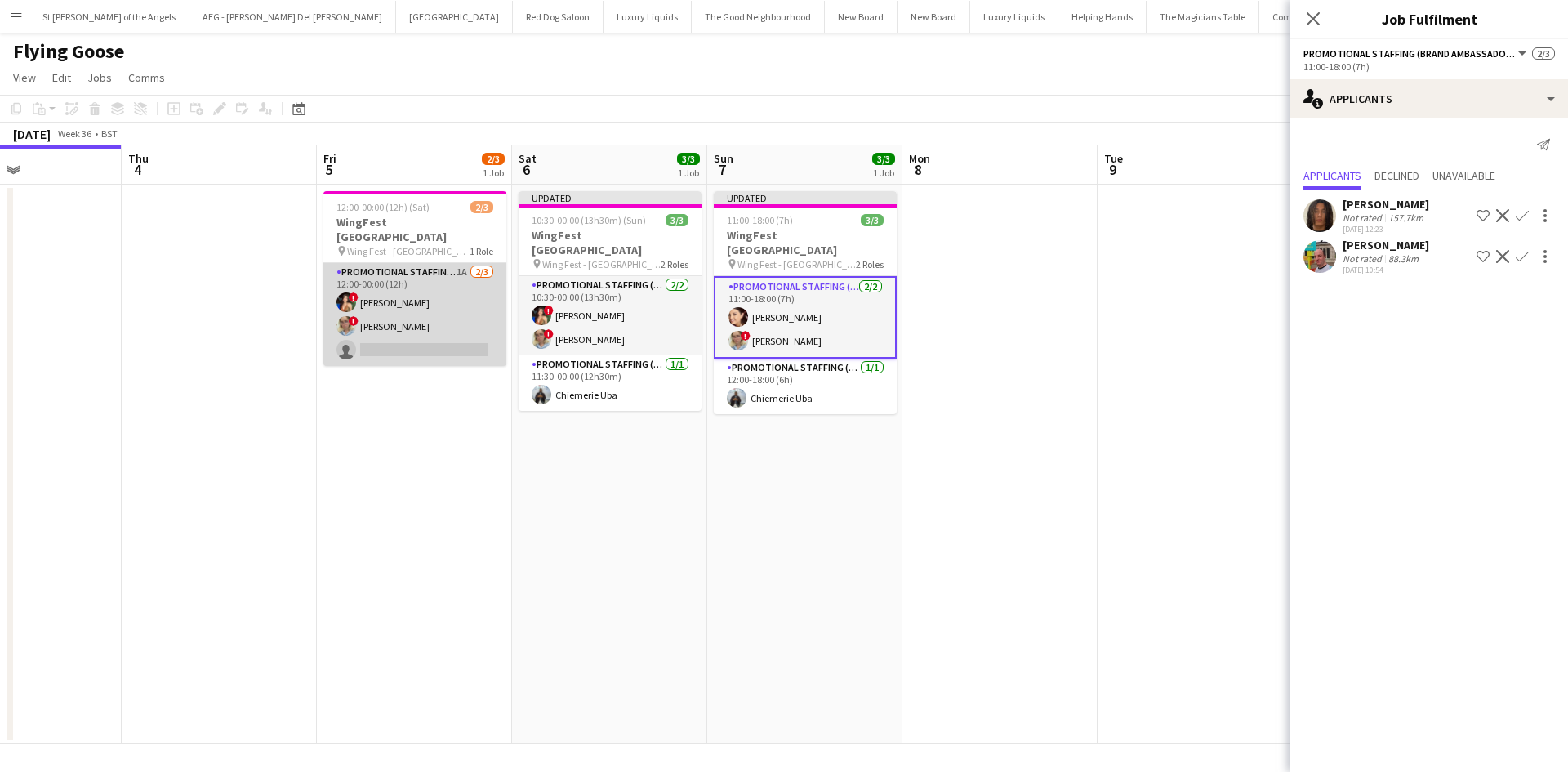
click at [453, 263] on app-card-role "Promotional Staffing (Brand Ambassadors) 1A 2/3 12:00-00:00 (12h) ! Catalina To…" at bounding box center [414, 314] width 183 height 103
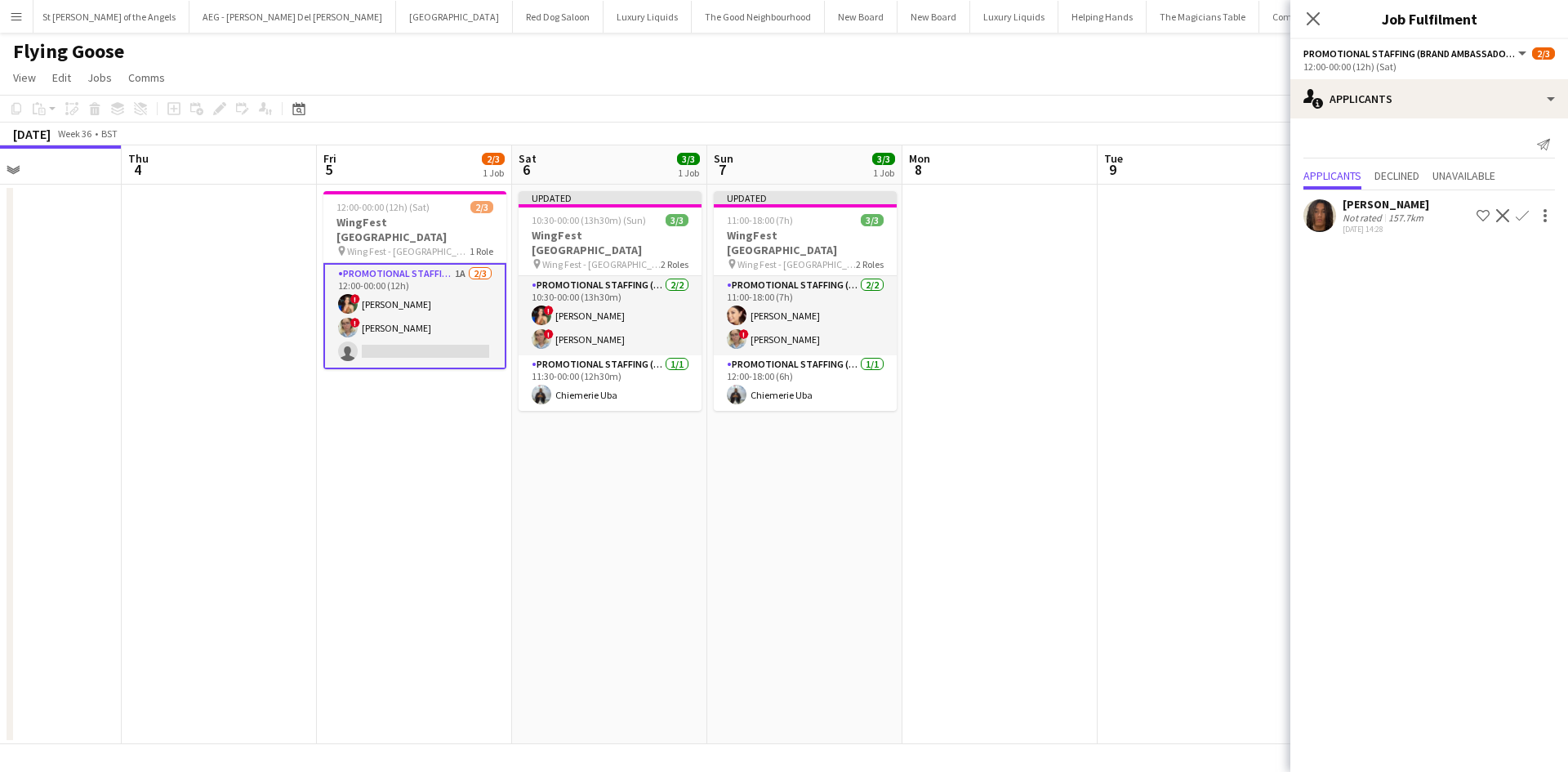
click at [1059, 340] on app-date-cell at bounding box center [1000, 464] width 195 height 559
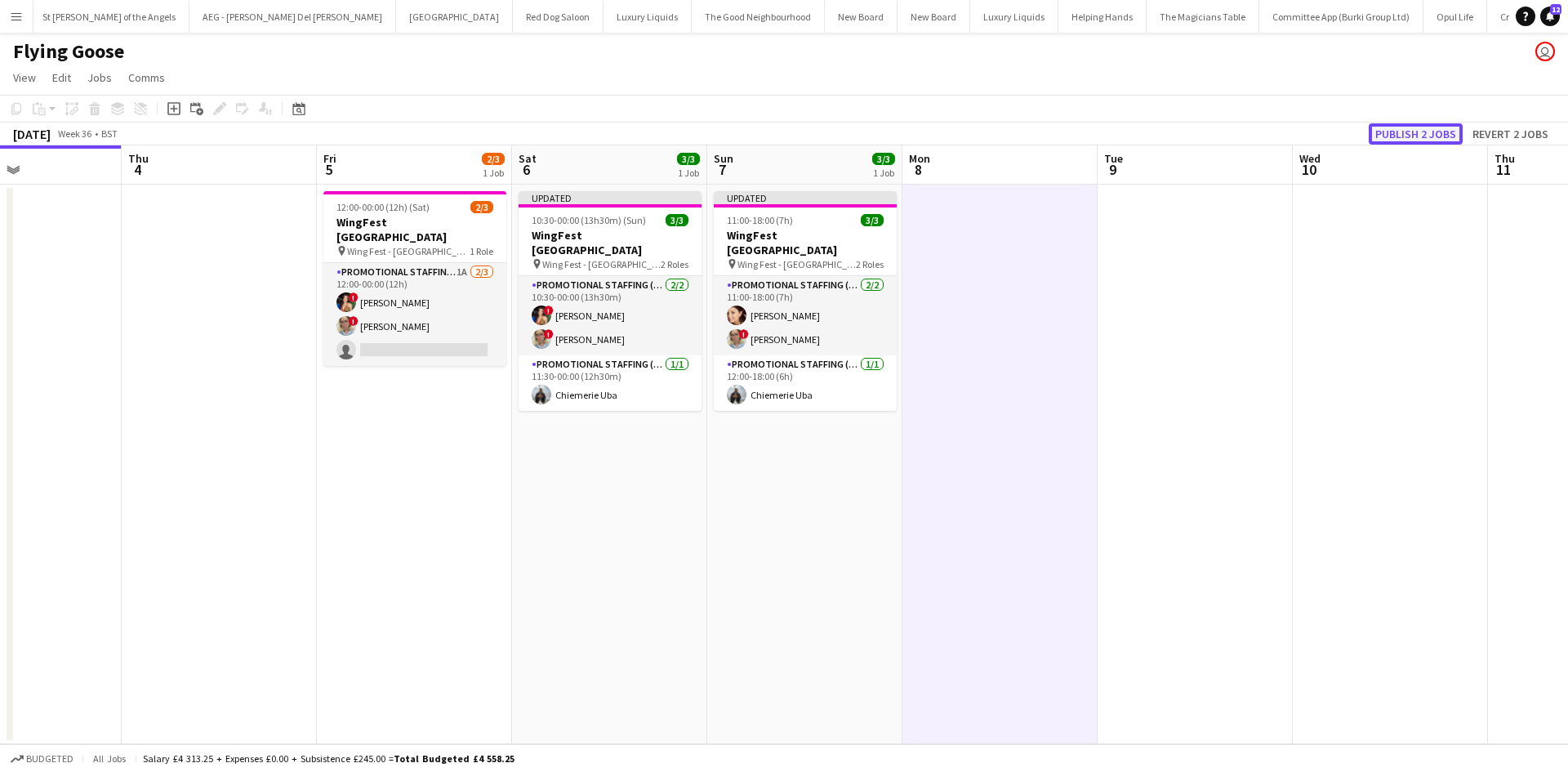
click at [1423, 132] on button "Publish 2 jobs" at bounding box center [1416, 133] width 94 height 21
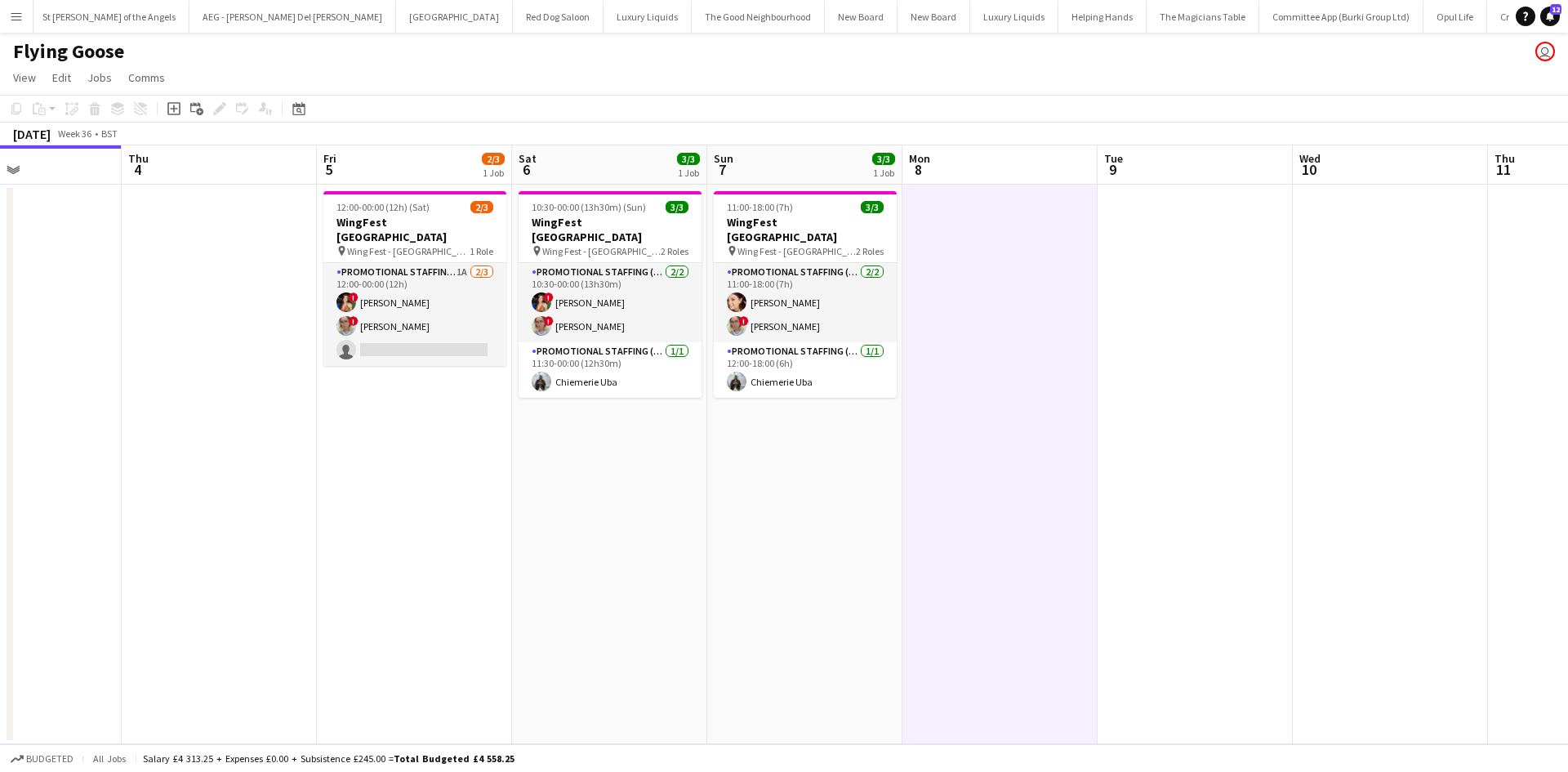
drag, startPoint x: 590, startPoint y: 504, endPoint x: 654, endPoint y: 498, distance: 64.3
click at [654, 498] on app-calendar-viewport "Mon 1 Tue 2 Wed 3 Thu 4 Fri 5 2/3 1 Job Sat 6 3/3 1 Job Sun 7 3/3 1 Job Mon 8 T…" at bounding box center [784, 445] width 1568 height 599
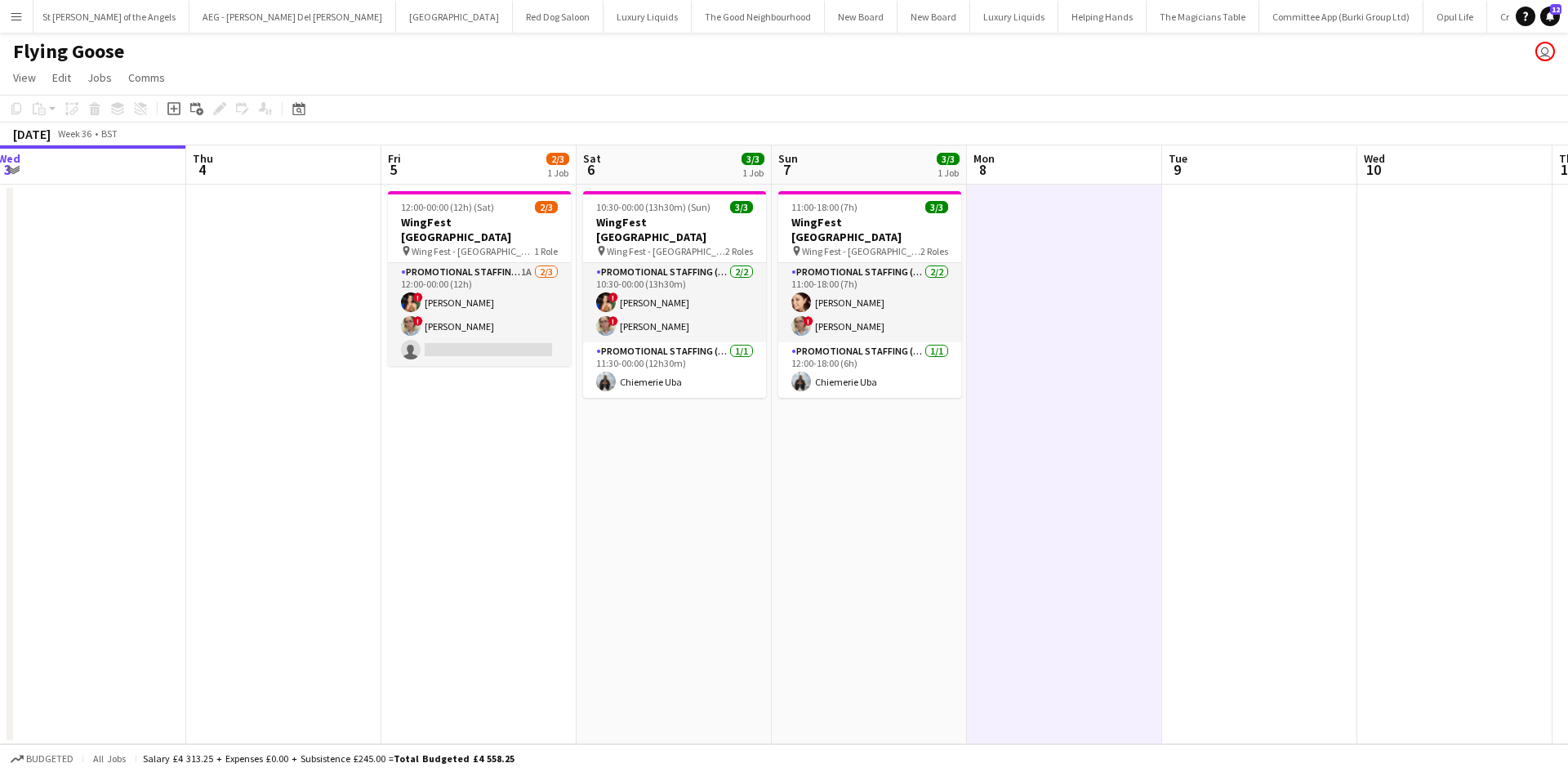
drag, startPoint x: 661, startPoint y: 370, endPoint x: 613, endPoint y: 396, distance: 54.6
click at [661, 370] on app-card-role "Promotional Staffing (Brand Ambassadors) 1/1 11:30-00:00 (12h30m) Chiemerie Uba" at bounding box center [674, 370] width 183 height 56
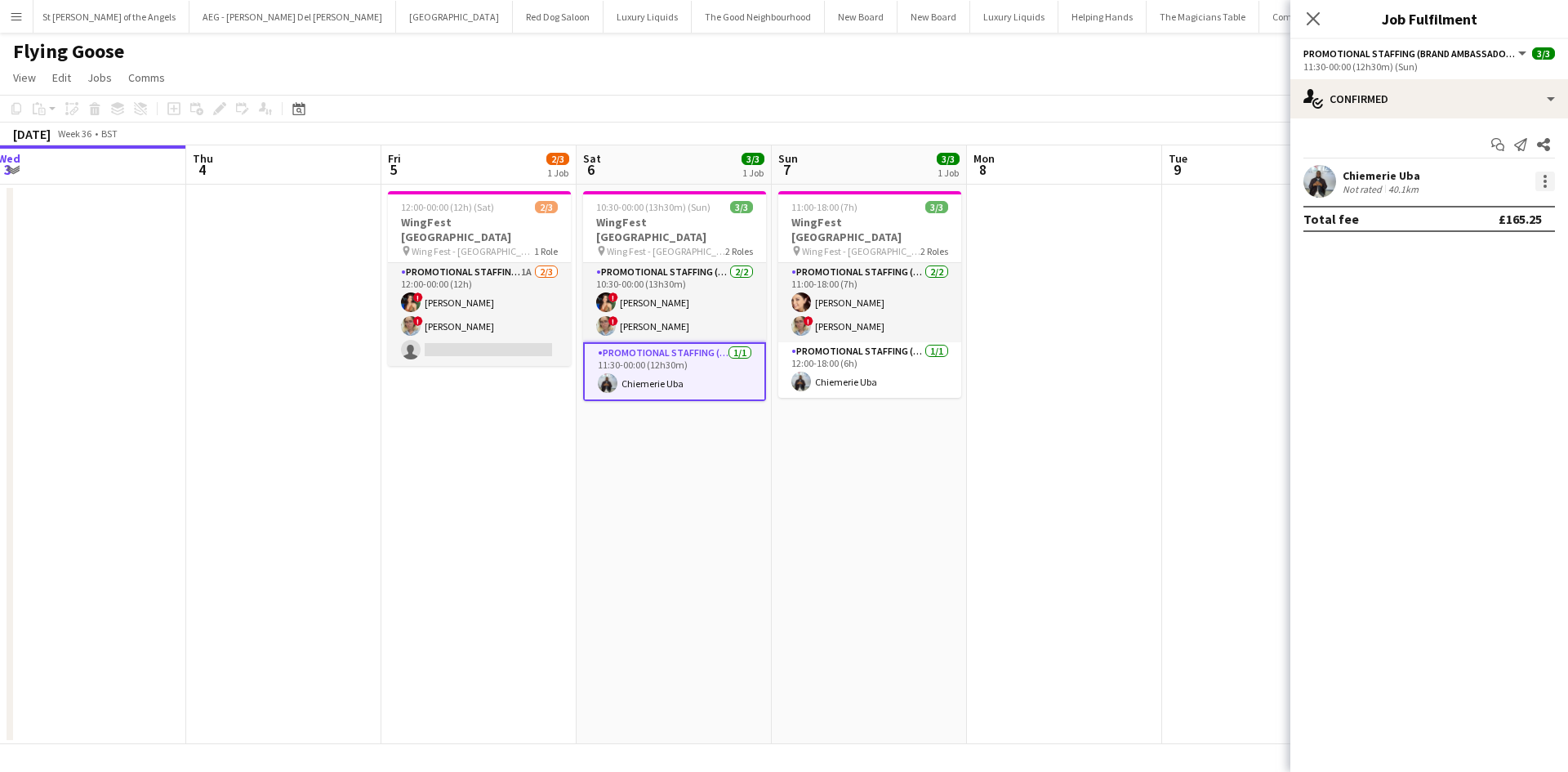
click at [1544, 176] on div at bounding box center [1544, 176] width 3 height 3
click at [1506, 201] on button "Edit fee" at bounding box center [1491, 211] width 128 height 39
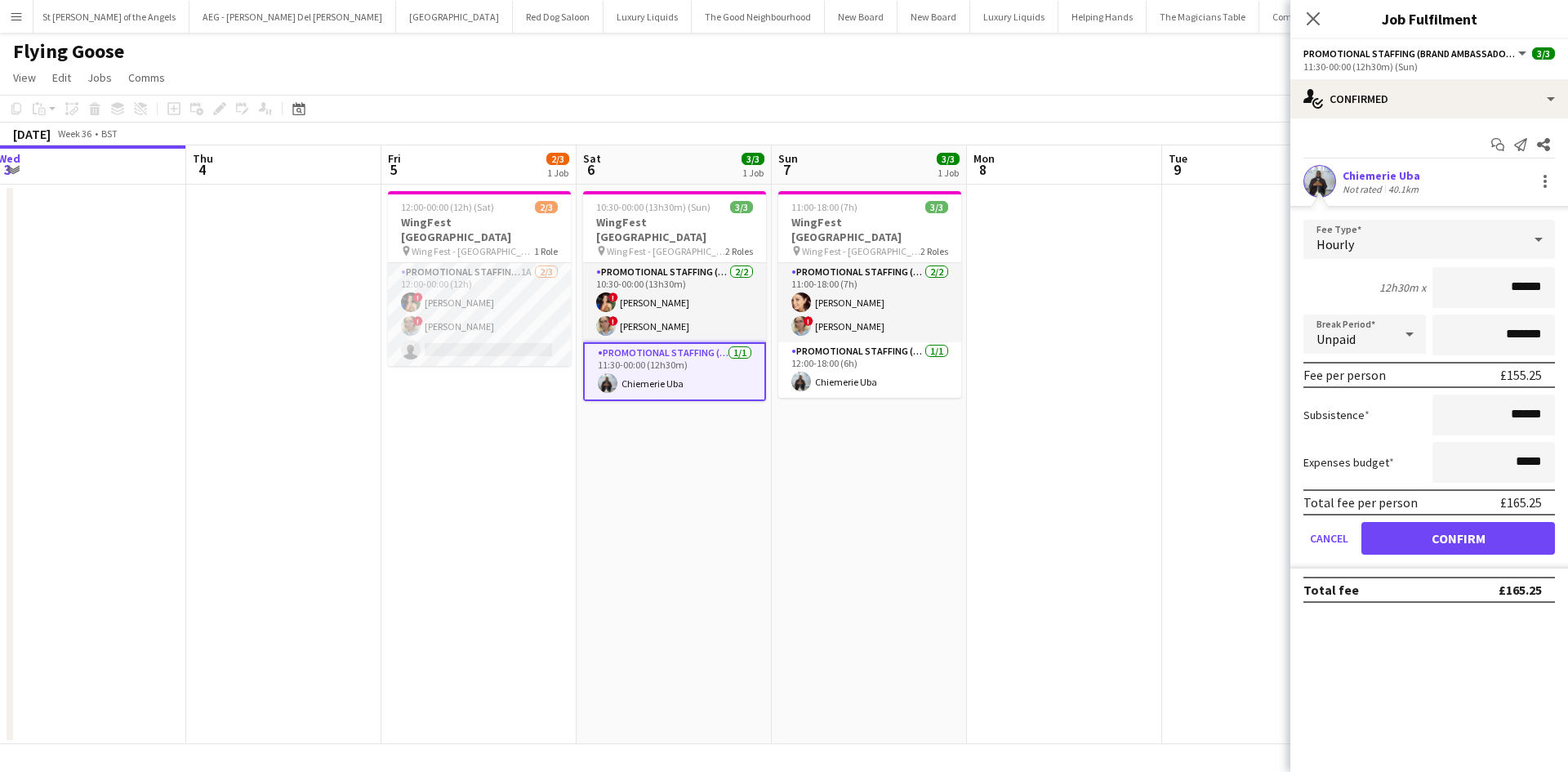
click at [1090, 472] on app-date-cell at bounding box center [1065, 464] width 195 height 559
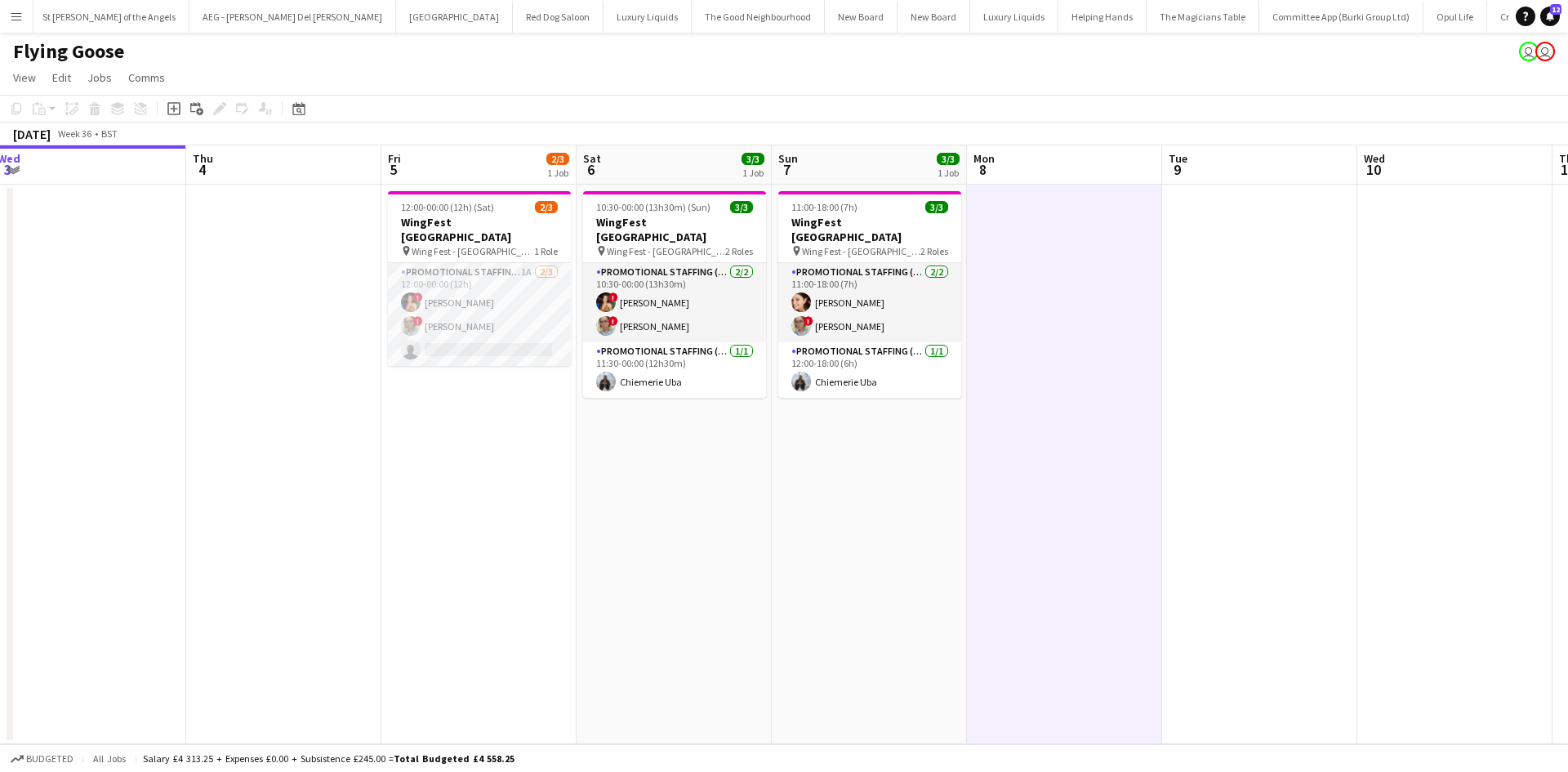
click at [23, 19] on button "Menu" at bounding box center [16, 16] width 33 height 33
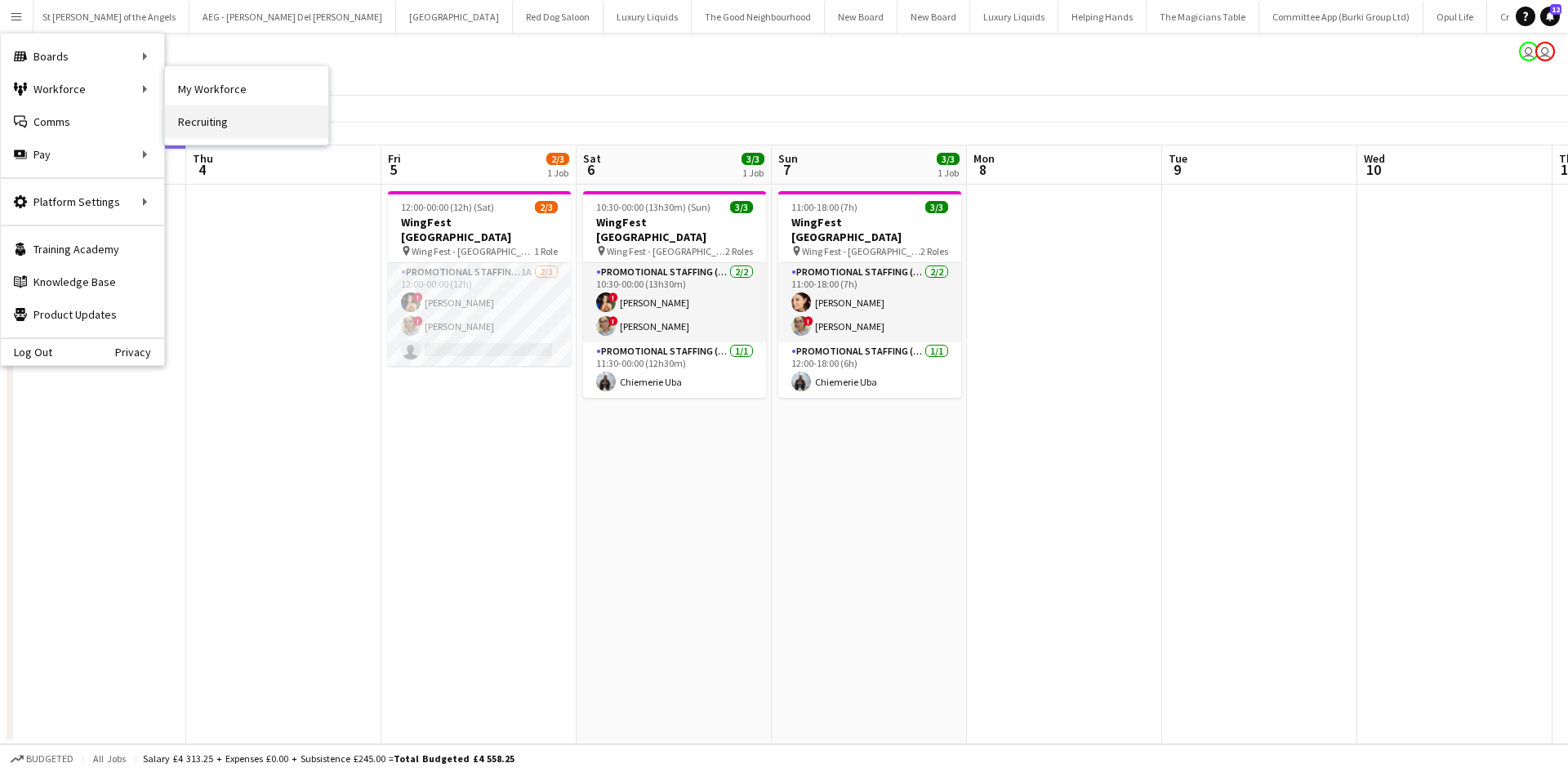
click at [275, 109] on link "Recruiting" at bounding box center [246, 121] width 164 height 33
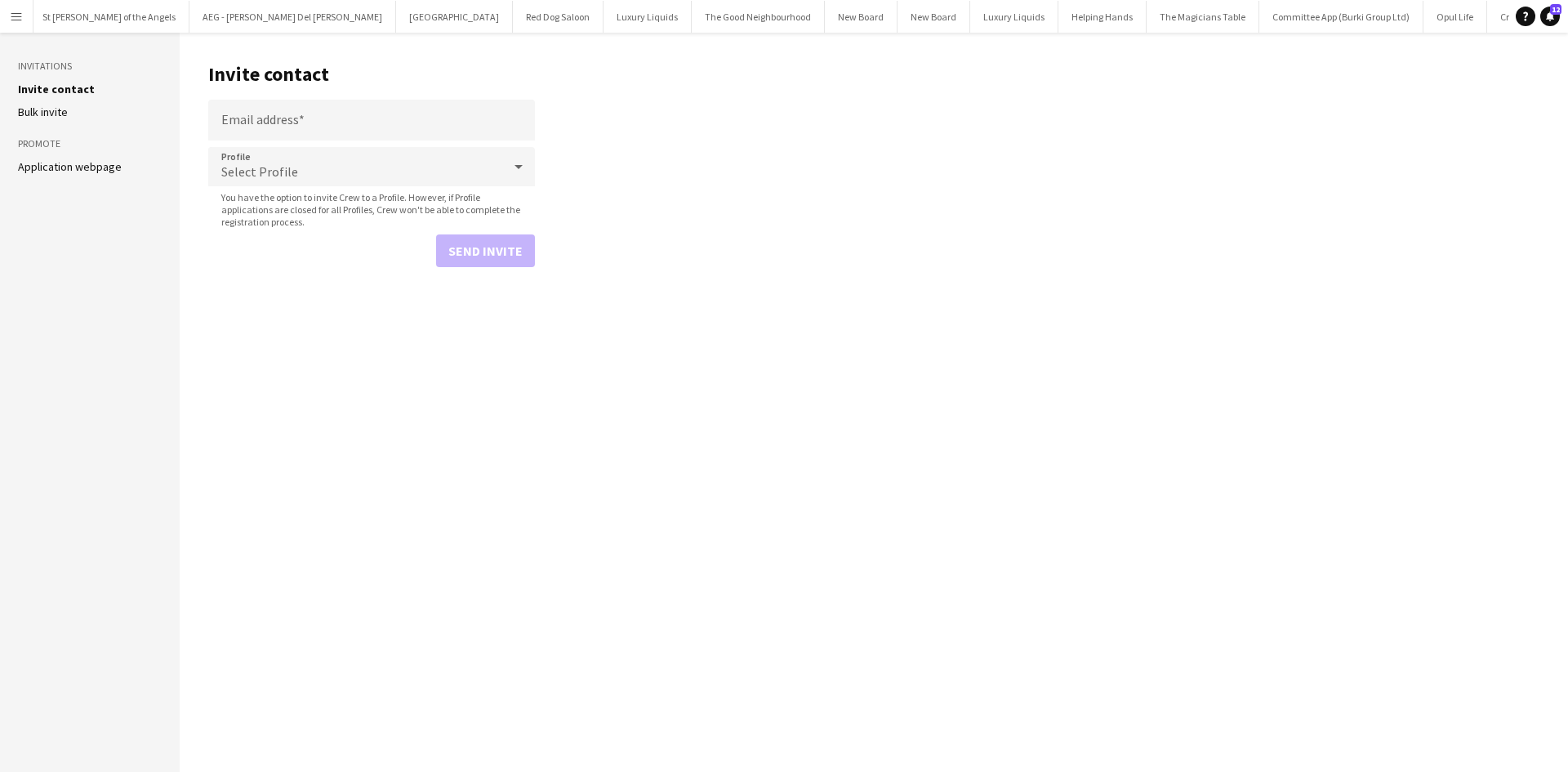
click at [16, 9] on button "Menu" at bounding box center [16, 16] width 33 height 33
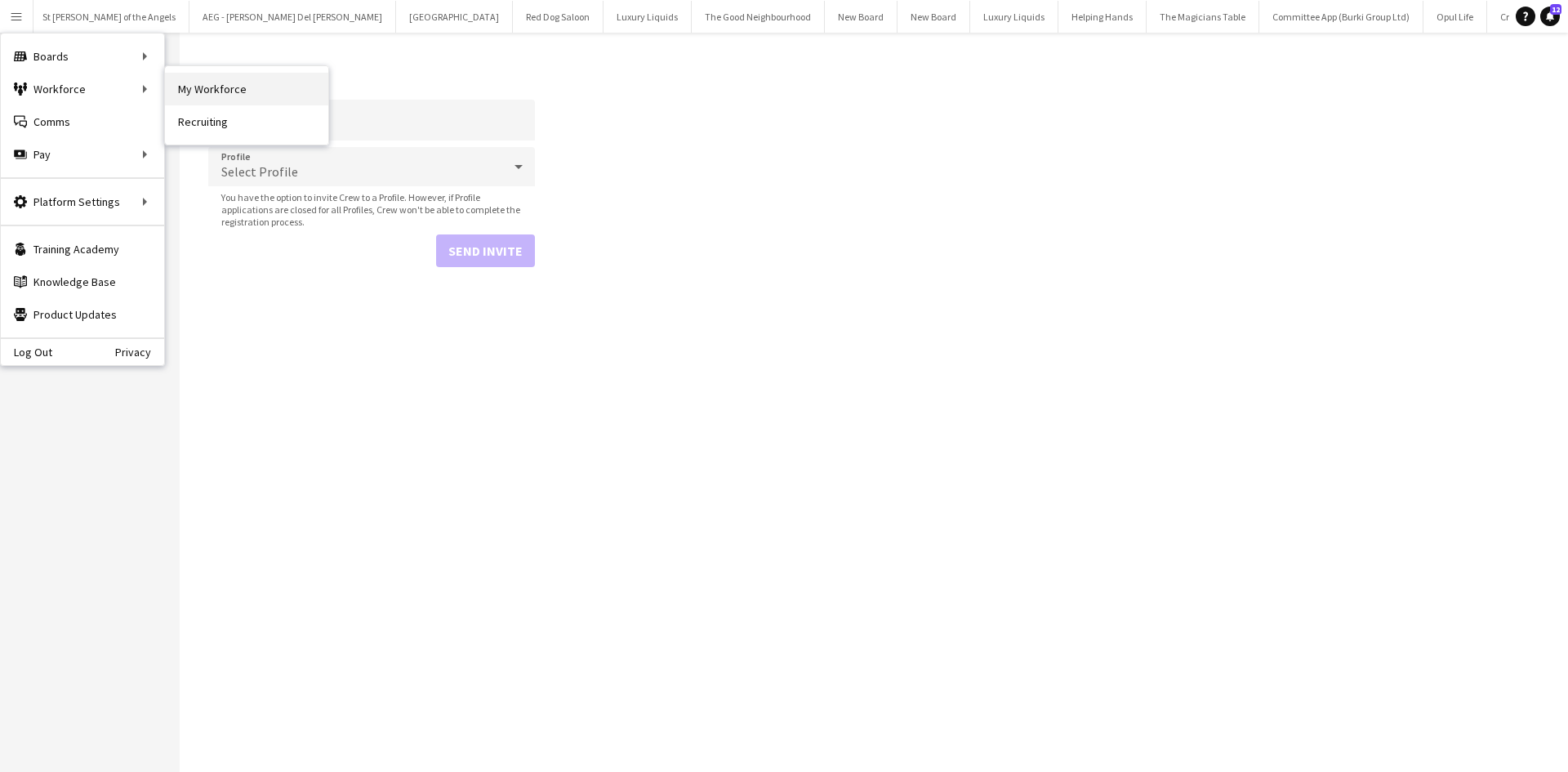
click at [203, 82] on link "My Workforce" at bounding box center [246, 89] width 164 height 33
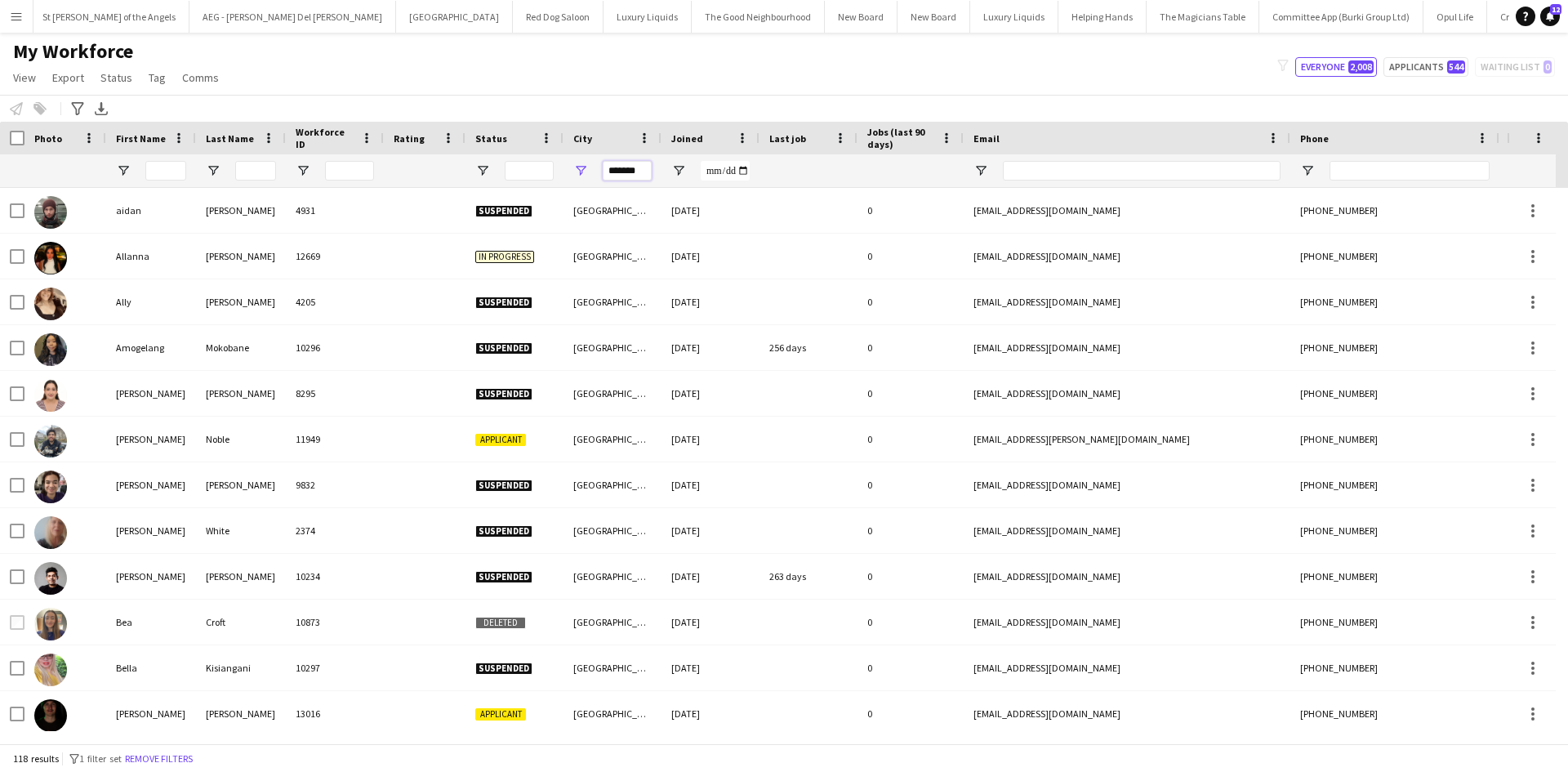
click at [629, 176] on input "*******" at bounding box center [627, 170] width 49 height 20
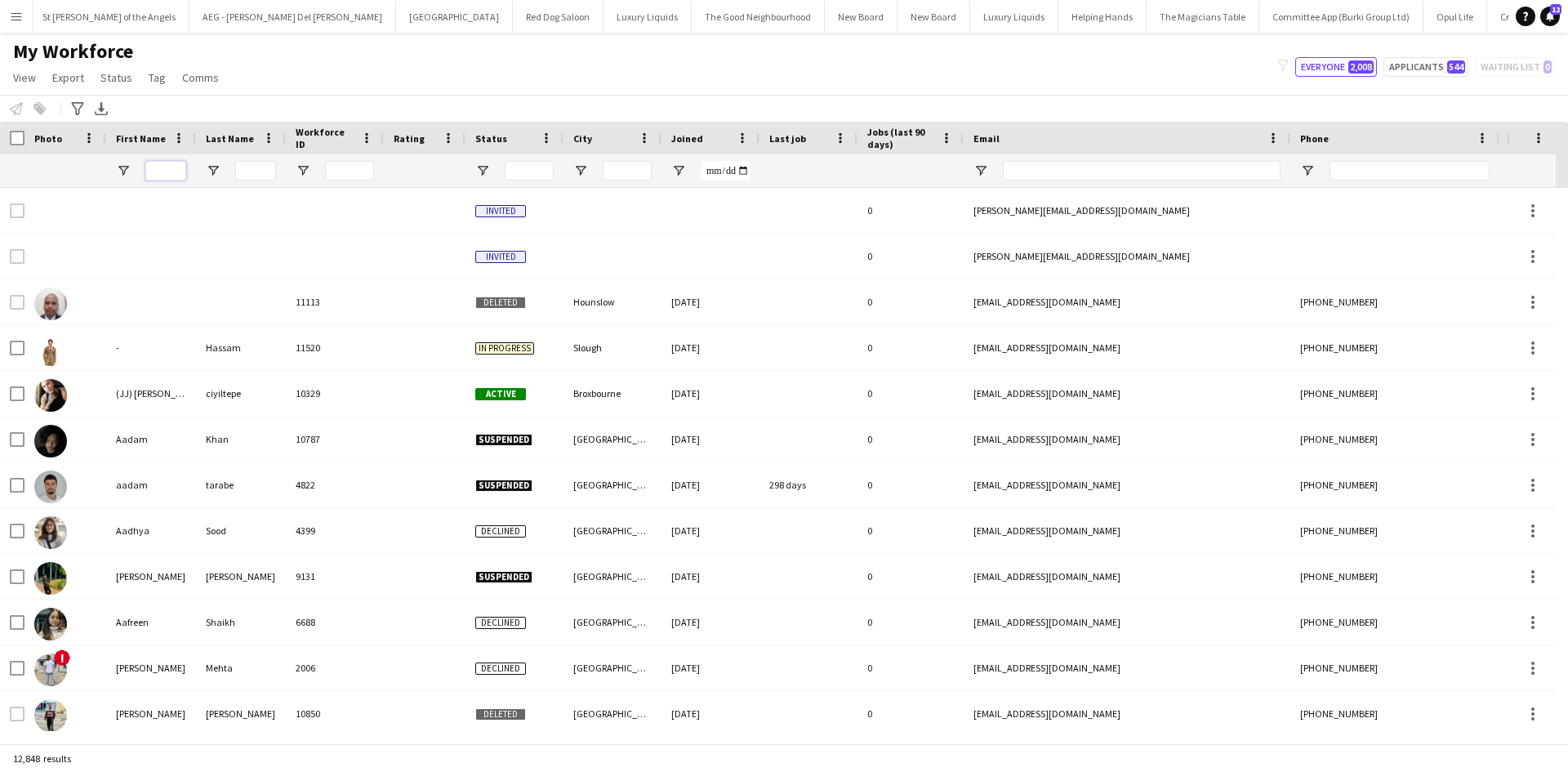
click at [160, 166] on input "First Name Filter Input" at bounding box center [166, 170] width 41 height 20
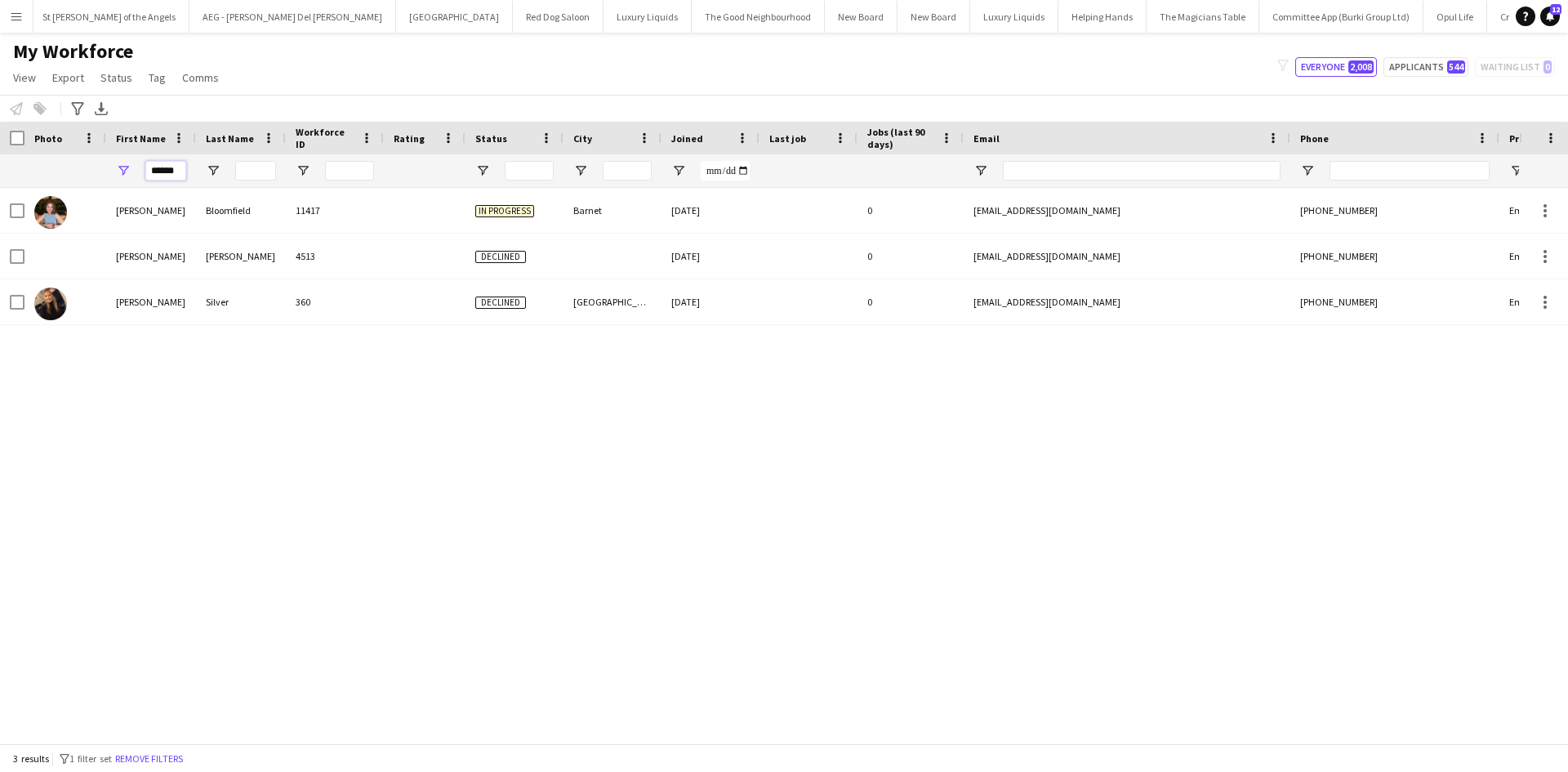
type input "*****"
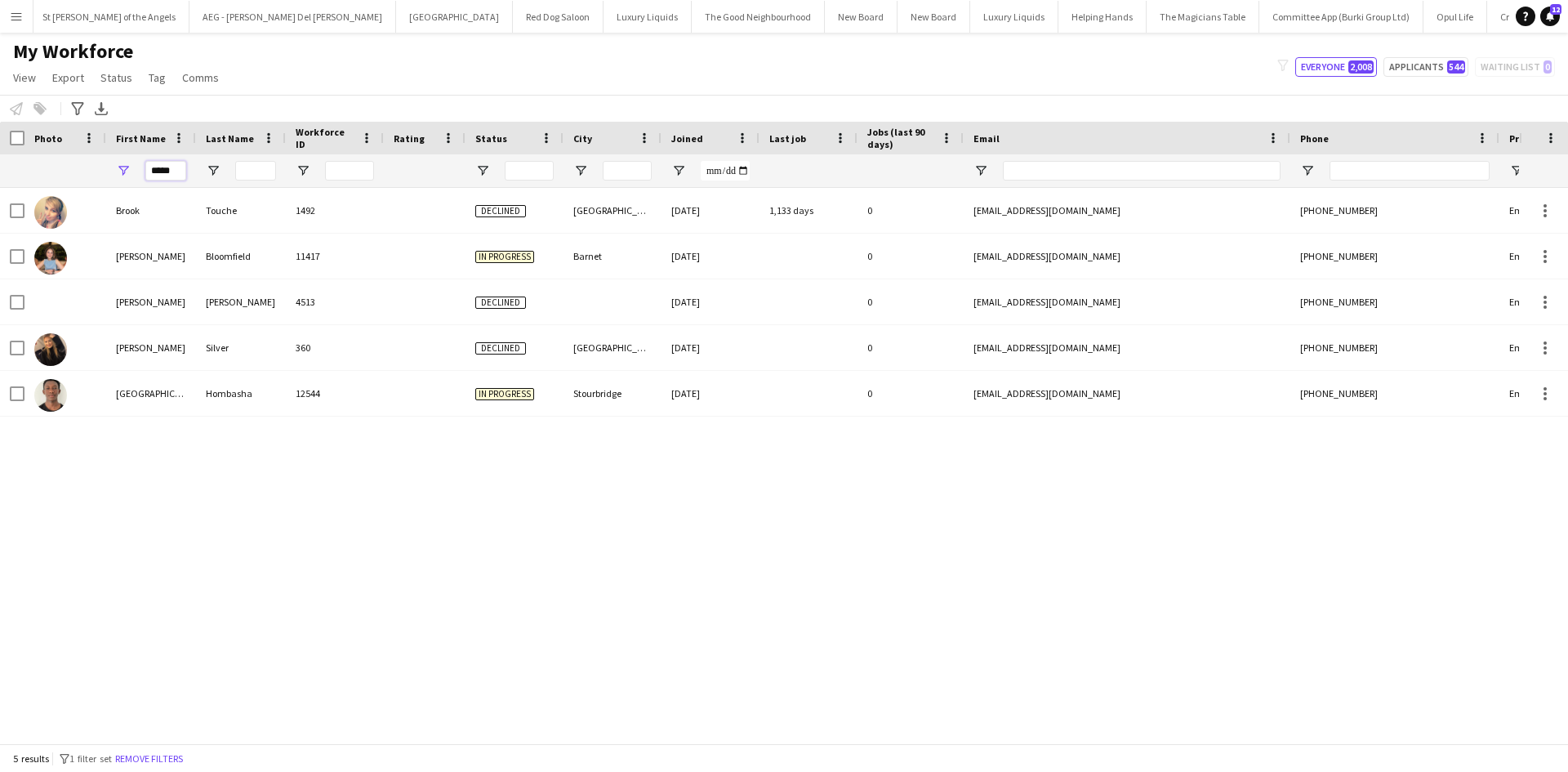
click at [171, 178] on input "*****" at bounding box center [166, 170] width 41 height 20
click at [261, 161] on input "Last Name Filter Input" at bounding box center [255, 170] width 41 height 20
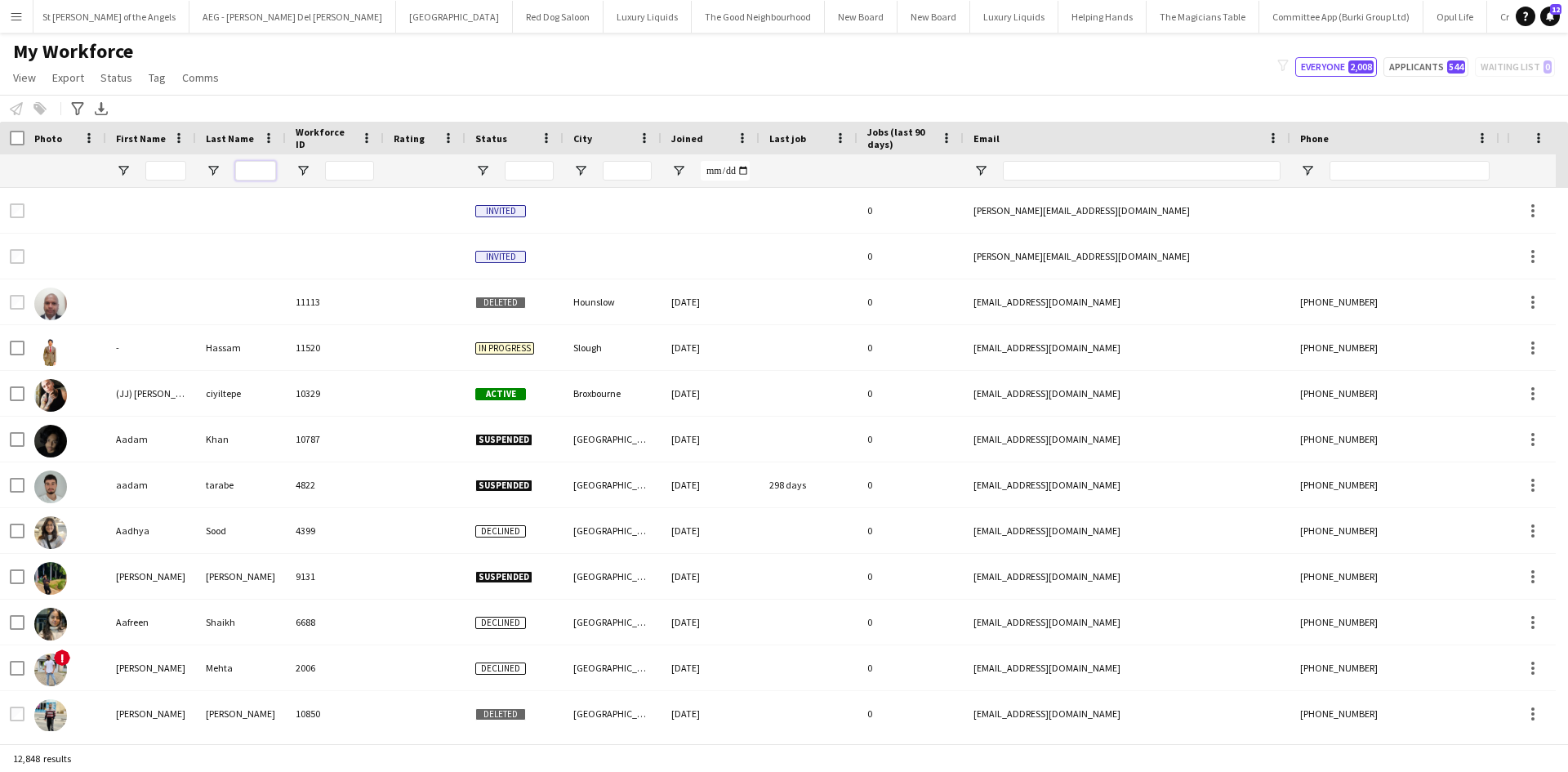
type input "*"
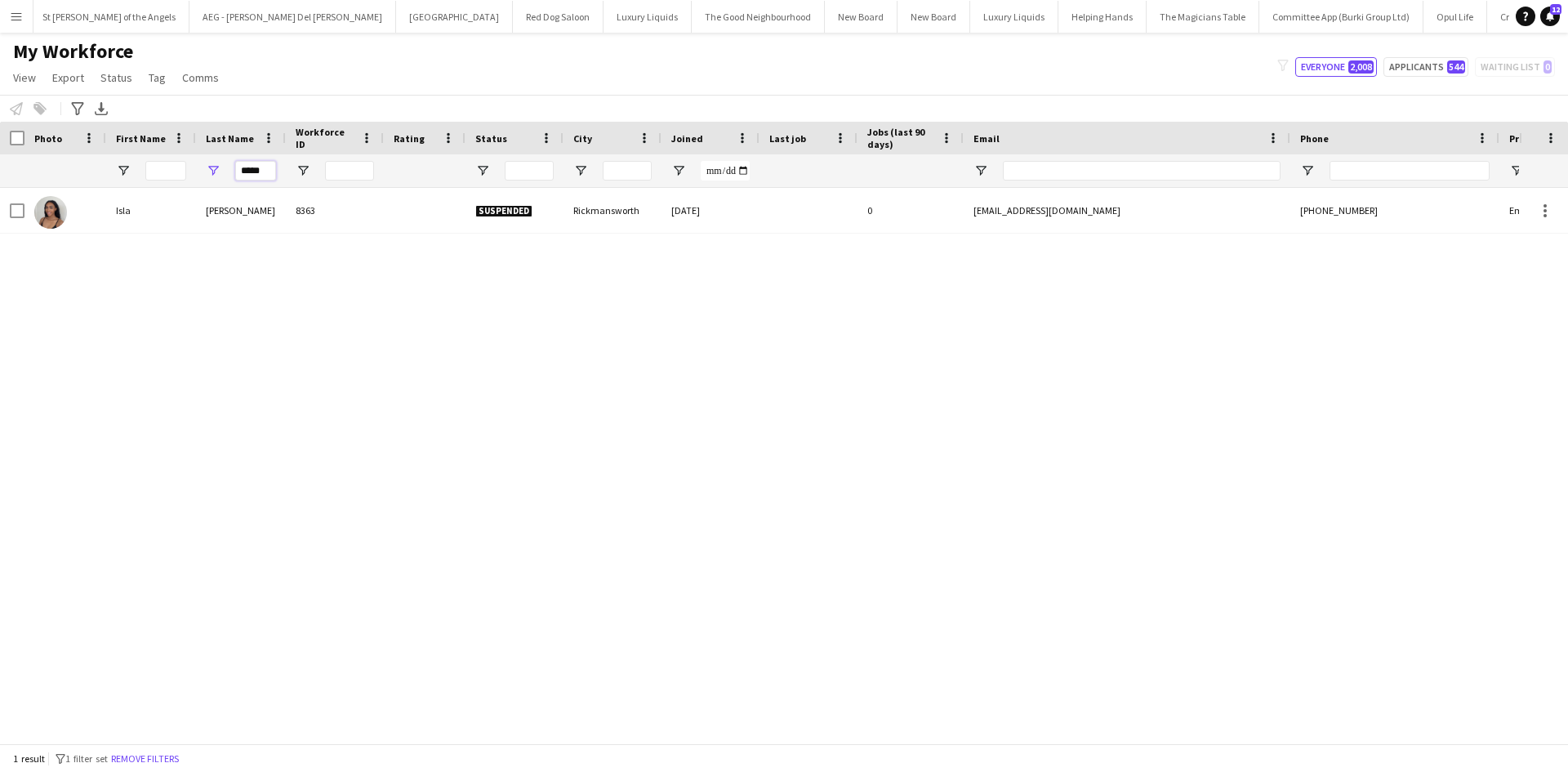
type input "*****"
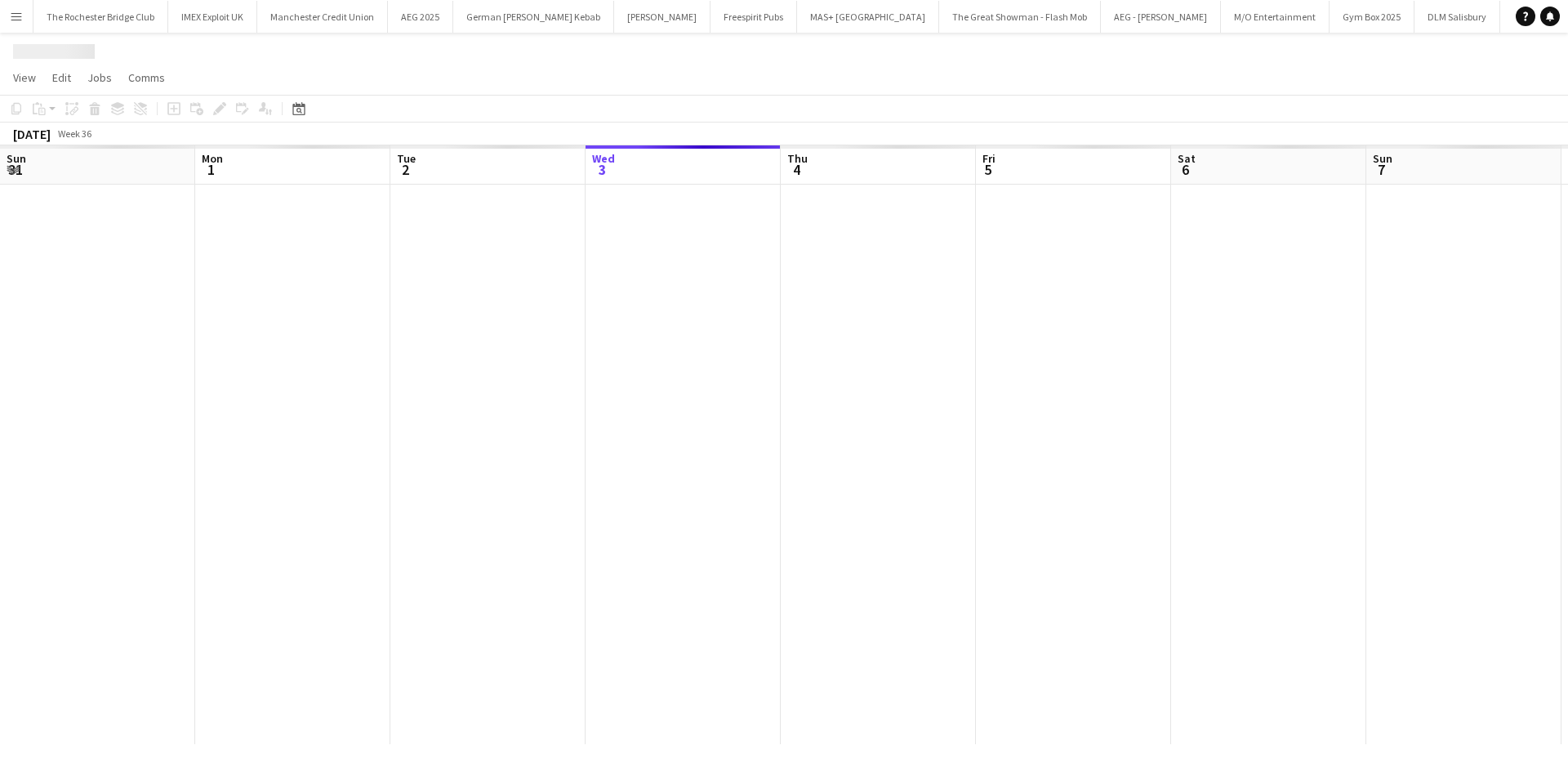
scroll to position [0, 391]
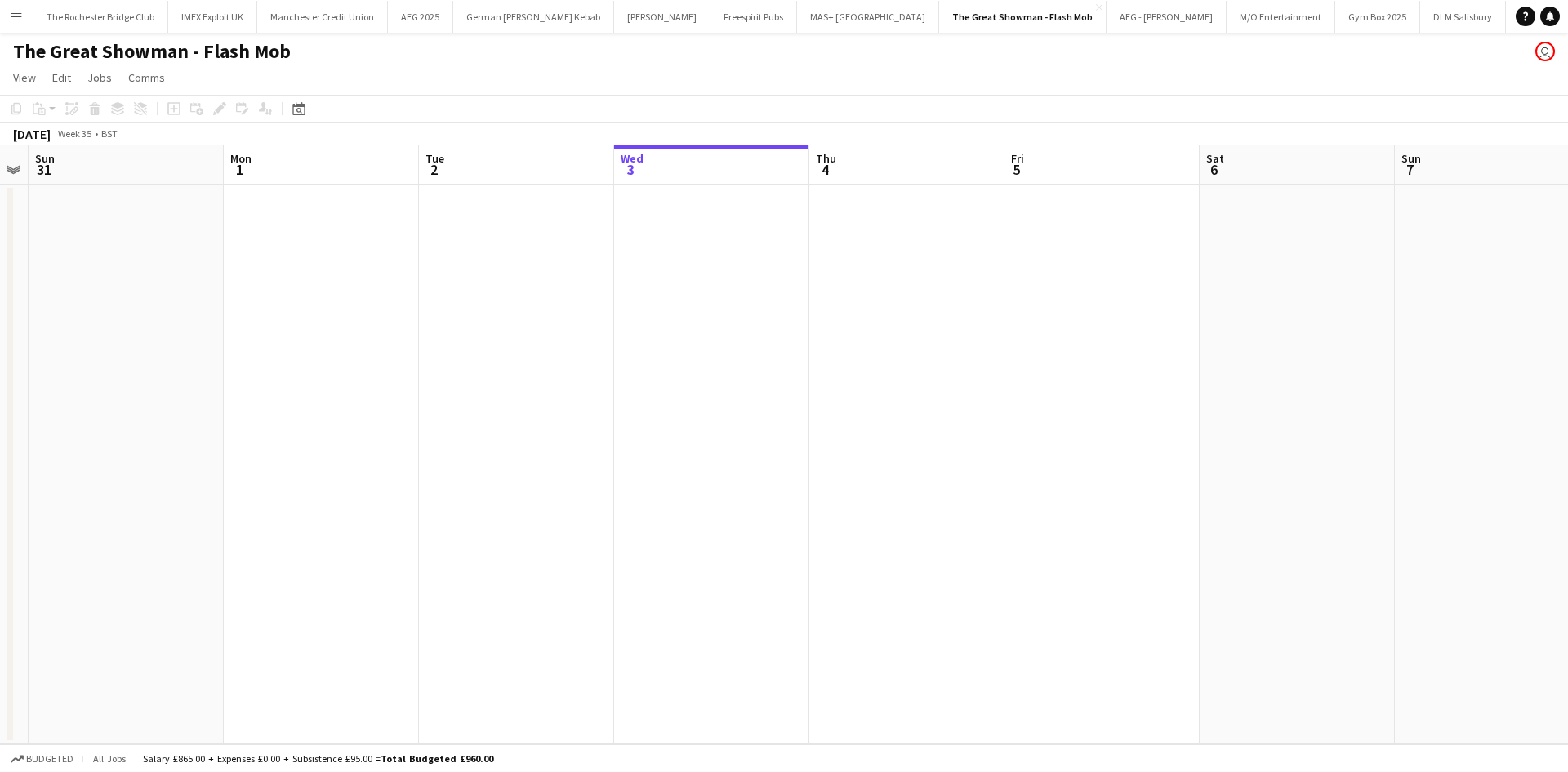
drag, startPoint x: 273, startPoint y: 276, endPoint x: 665, endPoint y: 305, distance: 393.1
click at [691, 305] on app-calendar-viewport "Fri 29 Sat 30 Sun 31 Mon 1 Tue 2 Wed 3 Thu 4 Fri 5 Sat 6 Sun 7 Mon 8 Tue 9 Wed …" at bounding box center [784, 445] width 1568 height 599
drag, startPoint x: 379, startPoint y: 305, endPoint x: 724, endPoint y: 349, distance: 347.8
click at [768, 356] on app-calendar-viewport "Wed 27 Thu 28 Fri 29 Sat 30 Sun 31 Mon 1 Tue 2 Wed 3 Thu 4 Fri 5 Sat 6 Sun 7 Mo…" at bounding box center [784, 445] width 1568 height 599
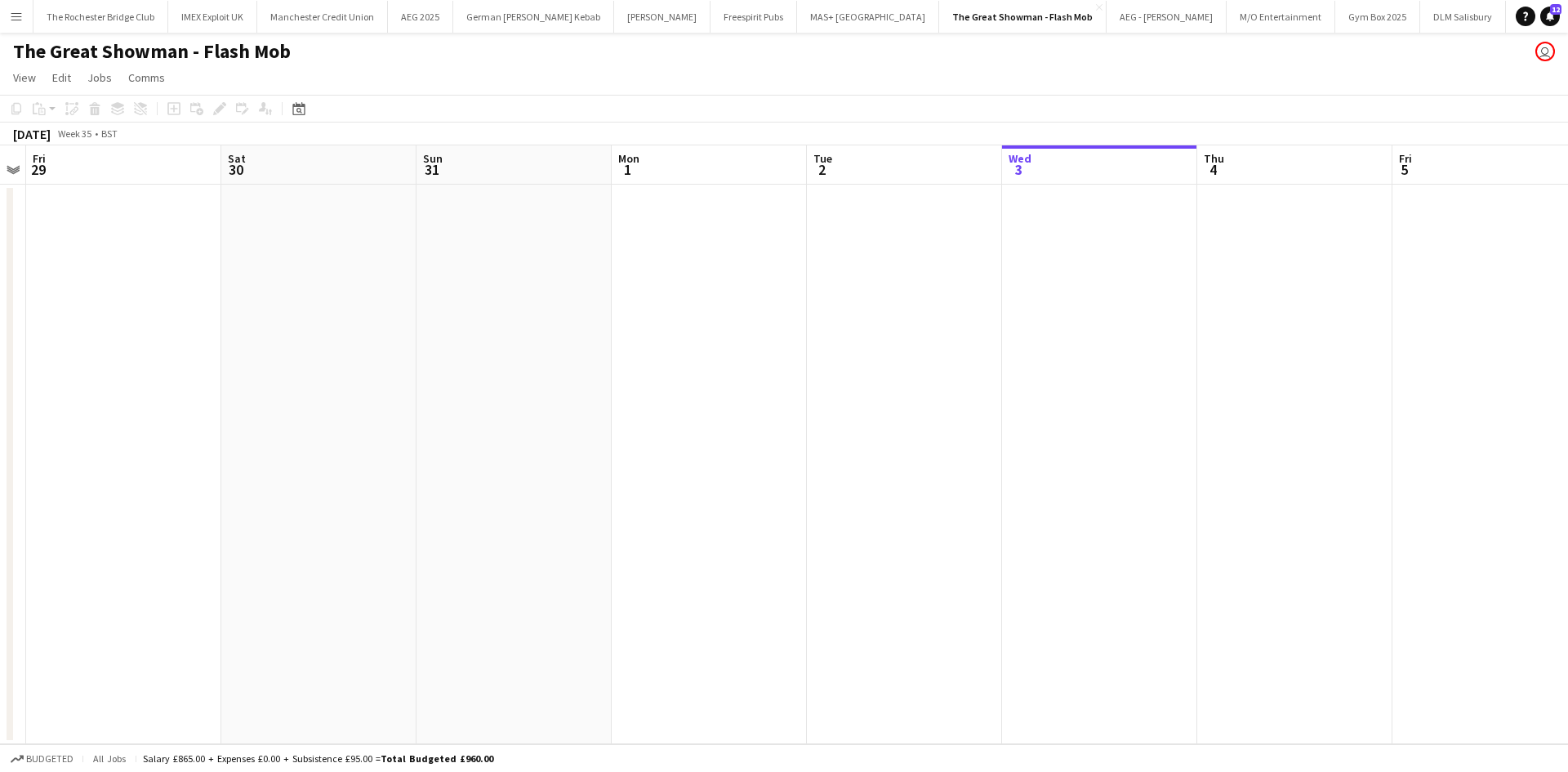
click at [502, 254] on app-date-cell at bounding box center [514, 464] width 195 height 559
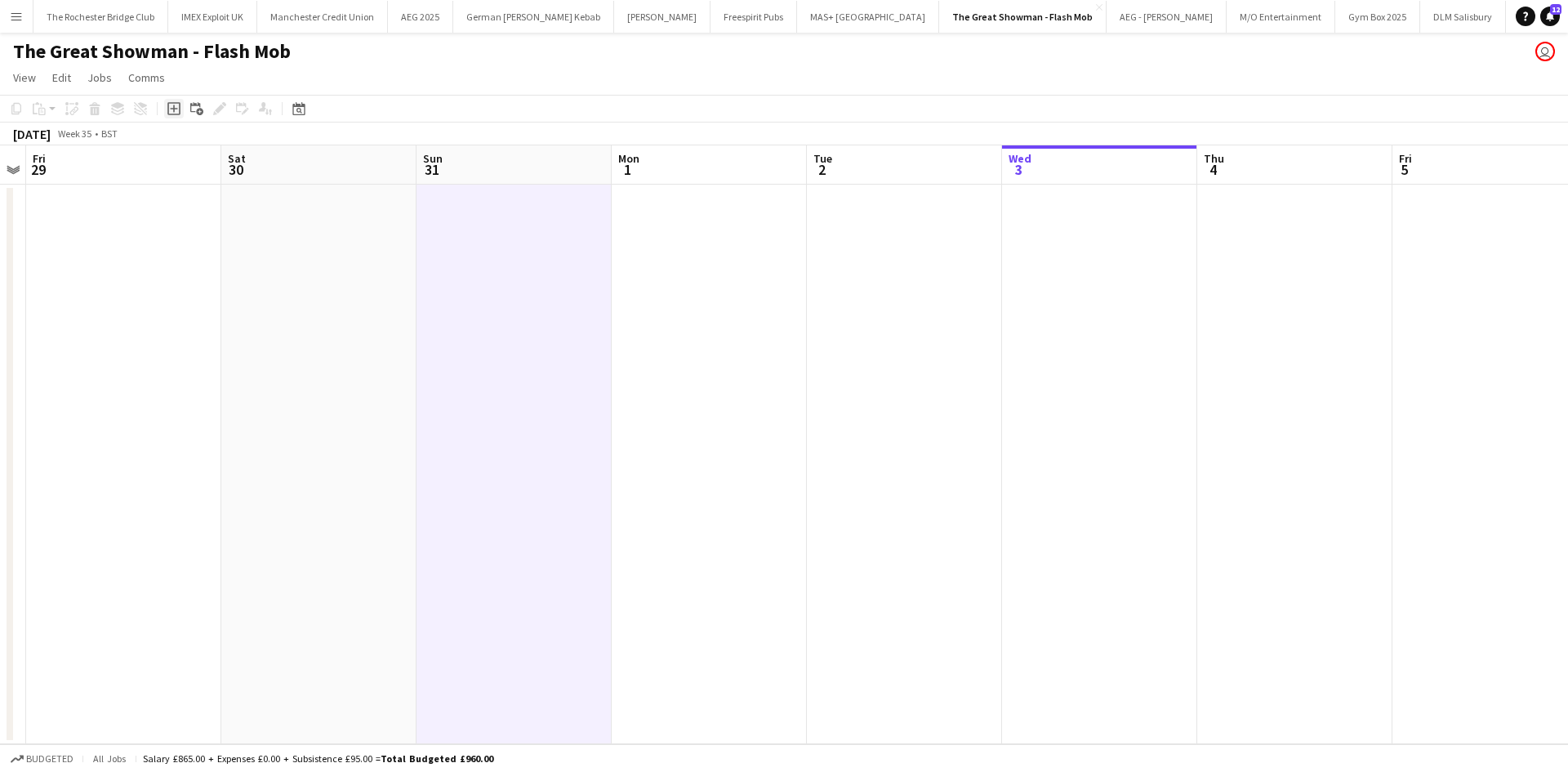
click at [176, 109] on icon at bounding box center [174, 109] width 8 height 8
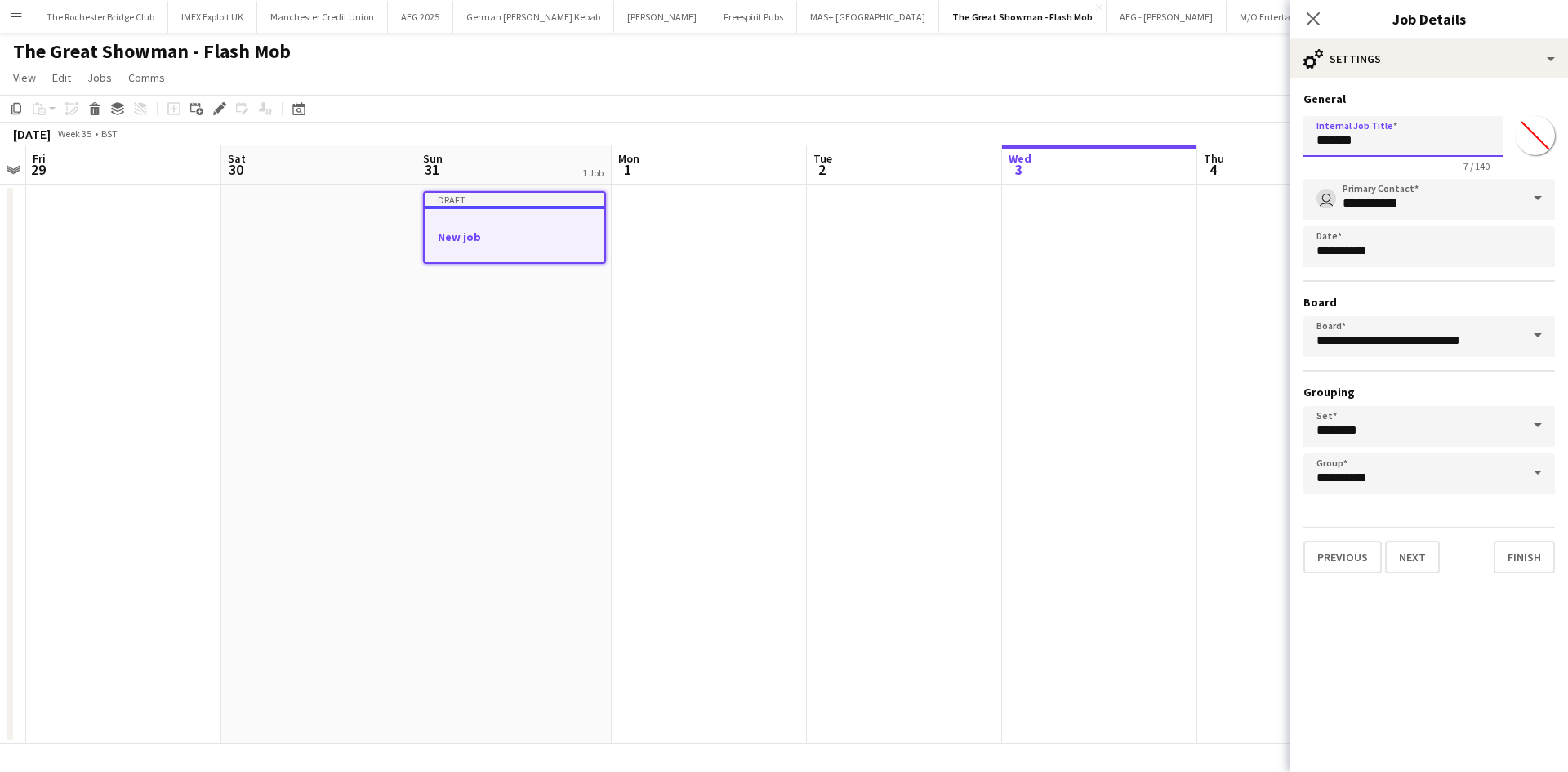
click at [1417, 151] on input "*******" at bounding box center [1403, 136] width 200 height 41
type input "**********"
click at [1411, 558] on button "Next" at bounding box center [1413, 556] width 55 height 33
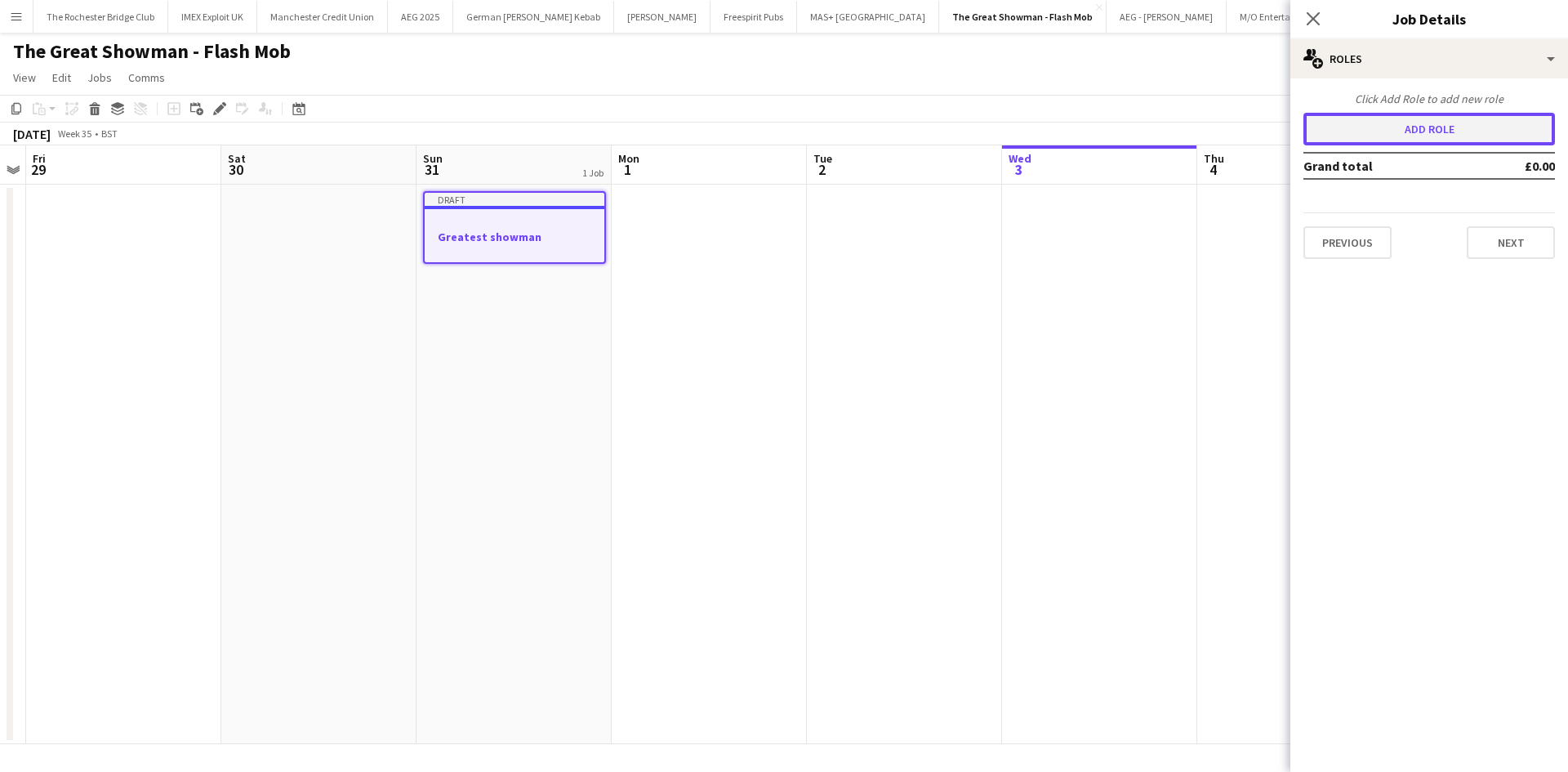
click at [1413, 125] on button "Add role" at bounding box center [1430, 129] width 252 height 33
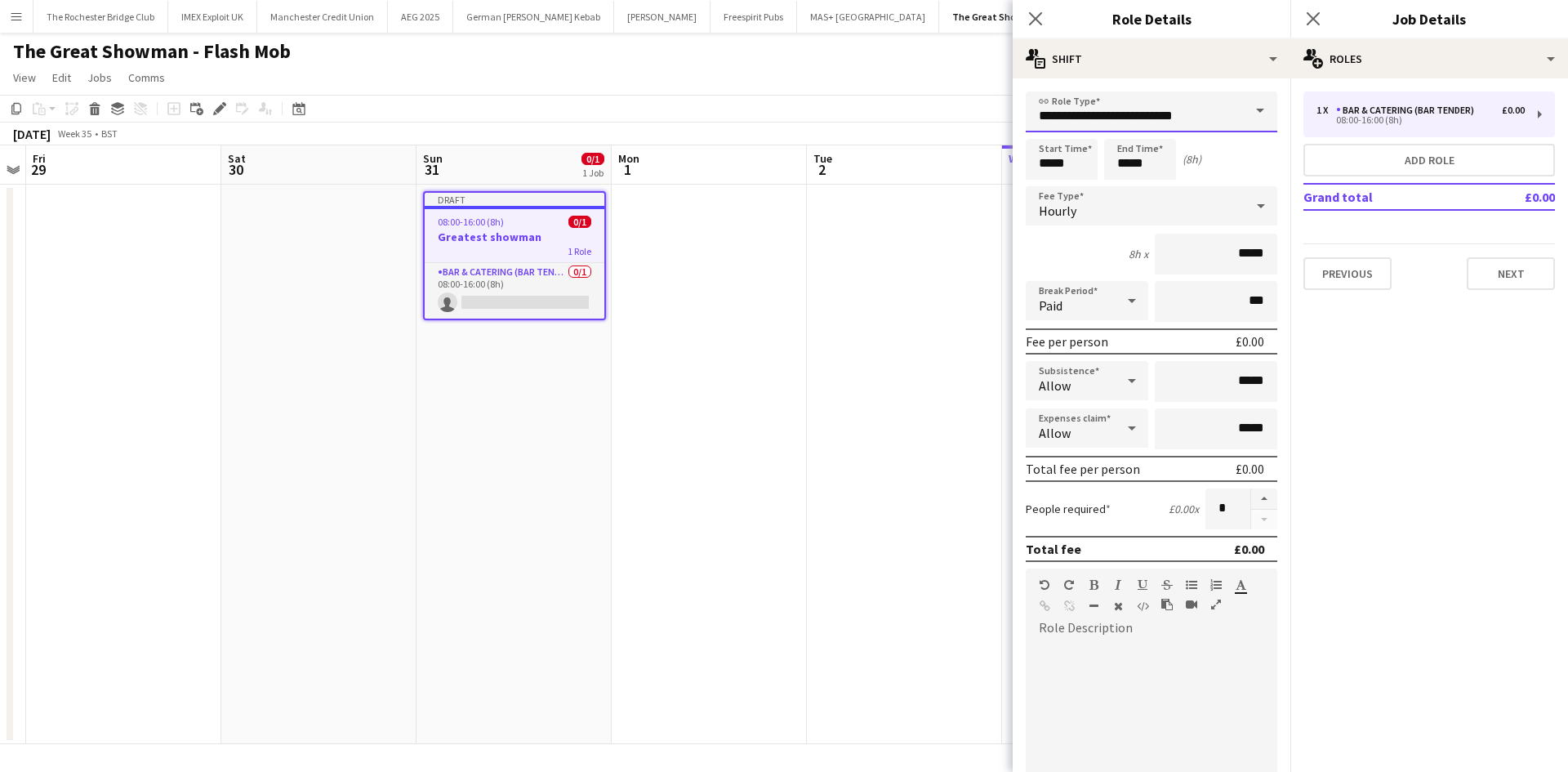
click at [1204, 96] on input "**********" at bounding box center [1152, 112] width 252 height 41
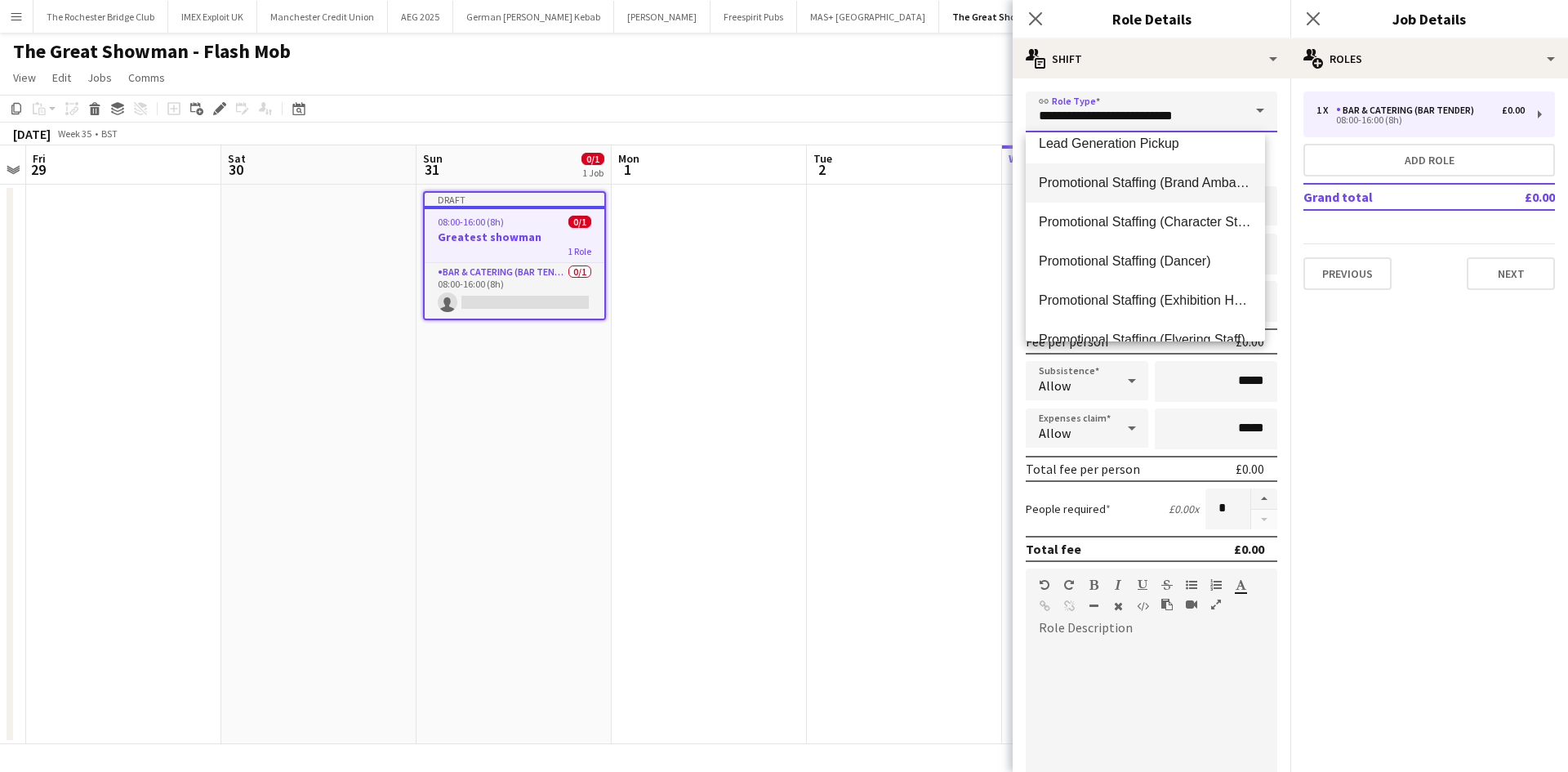
scroll to position [735, 0]
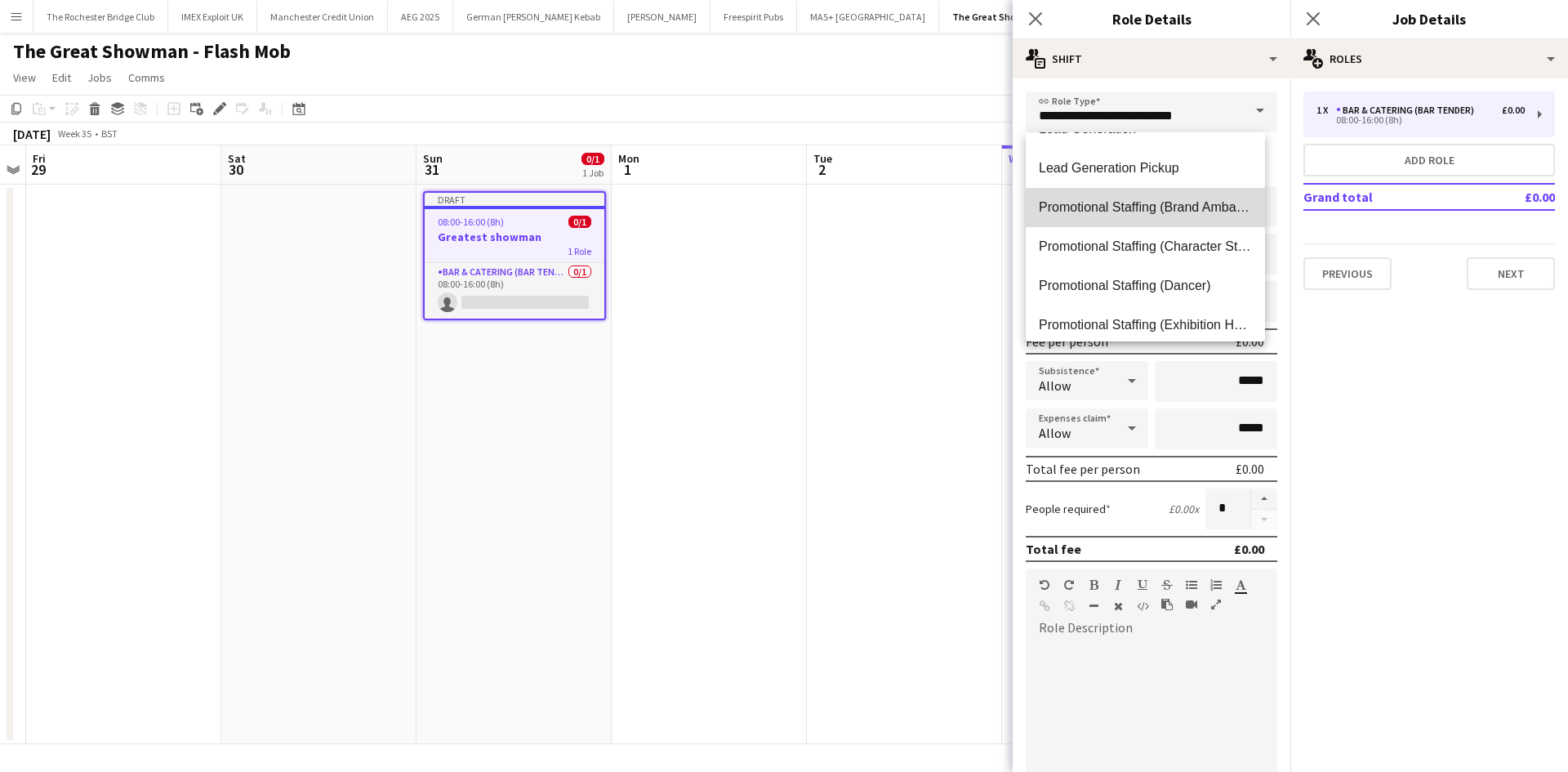
click at [1202, 212] on span "Promotional Staffing (Brand Ambassadors)" at bounding box center [1145, 207] width 213 height 15
type input "**********"
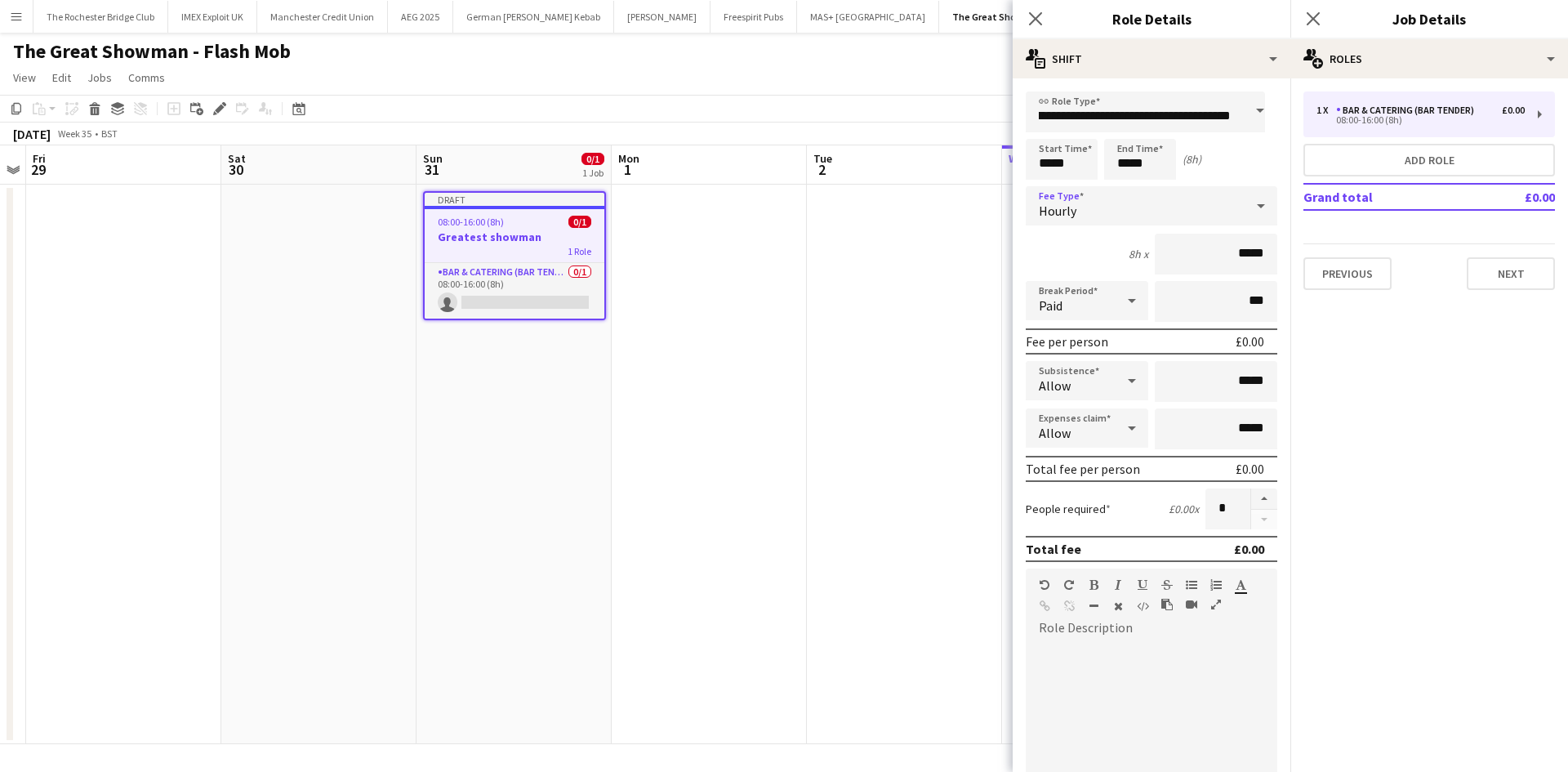
click at [1077, 207] on div "Hourly" at bounding box center [1135, 205] width 219 height 39
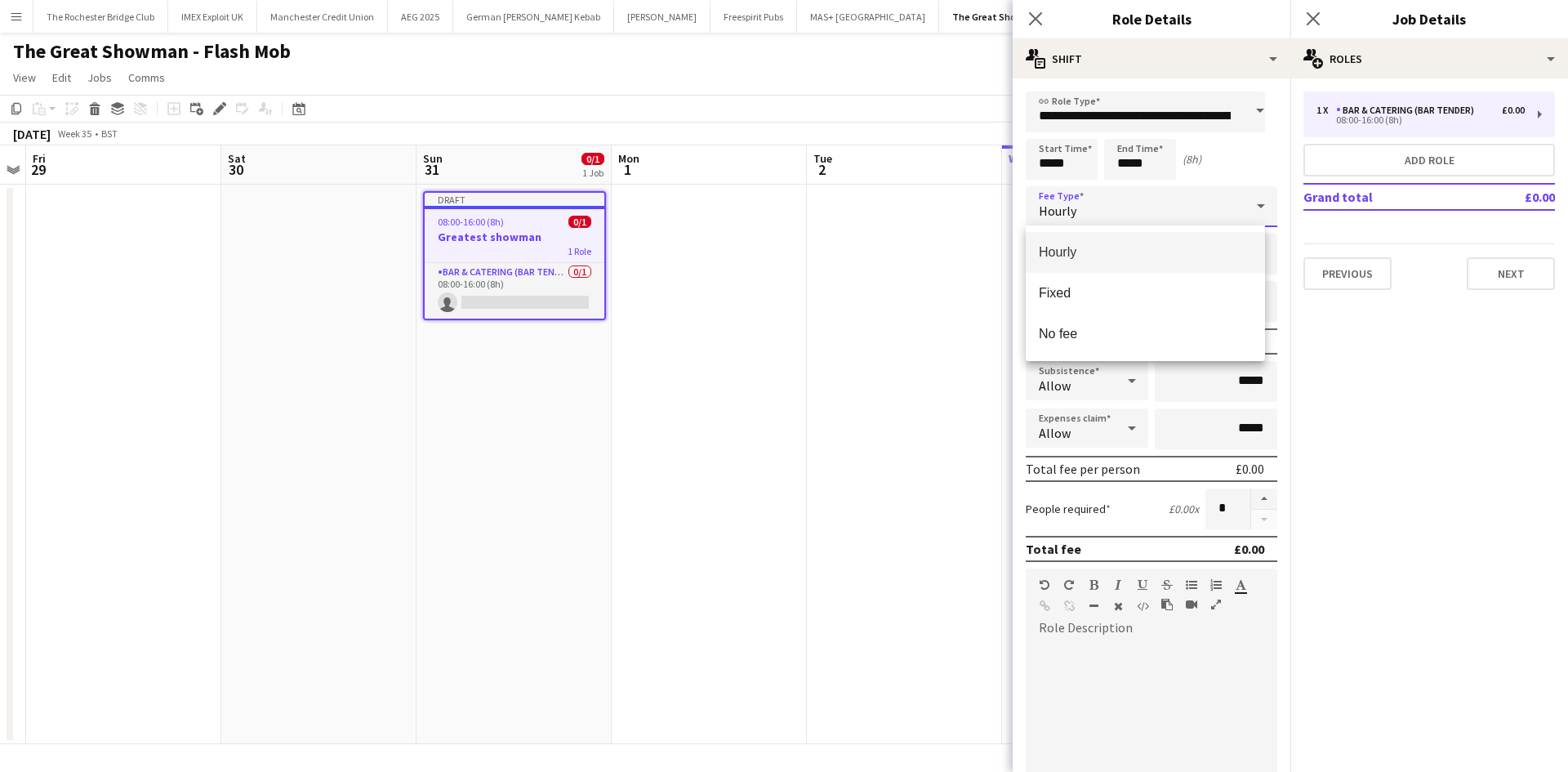
click at [1071, 165] on div at bounding box center [784, 386] width 1568 height 772
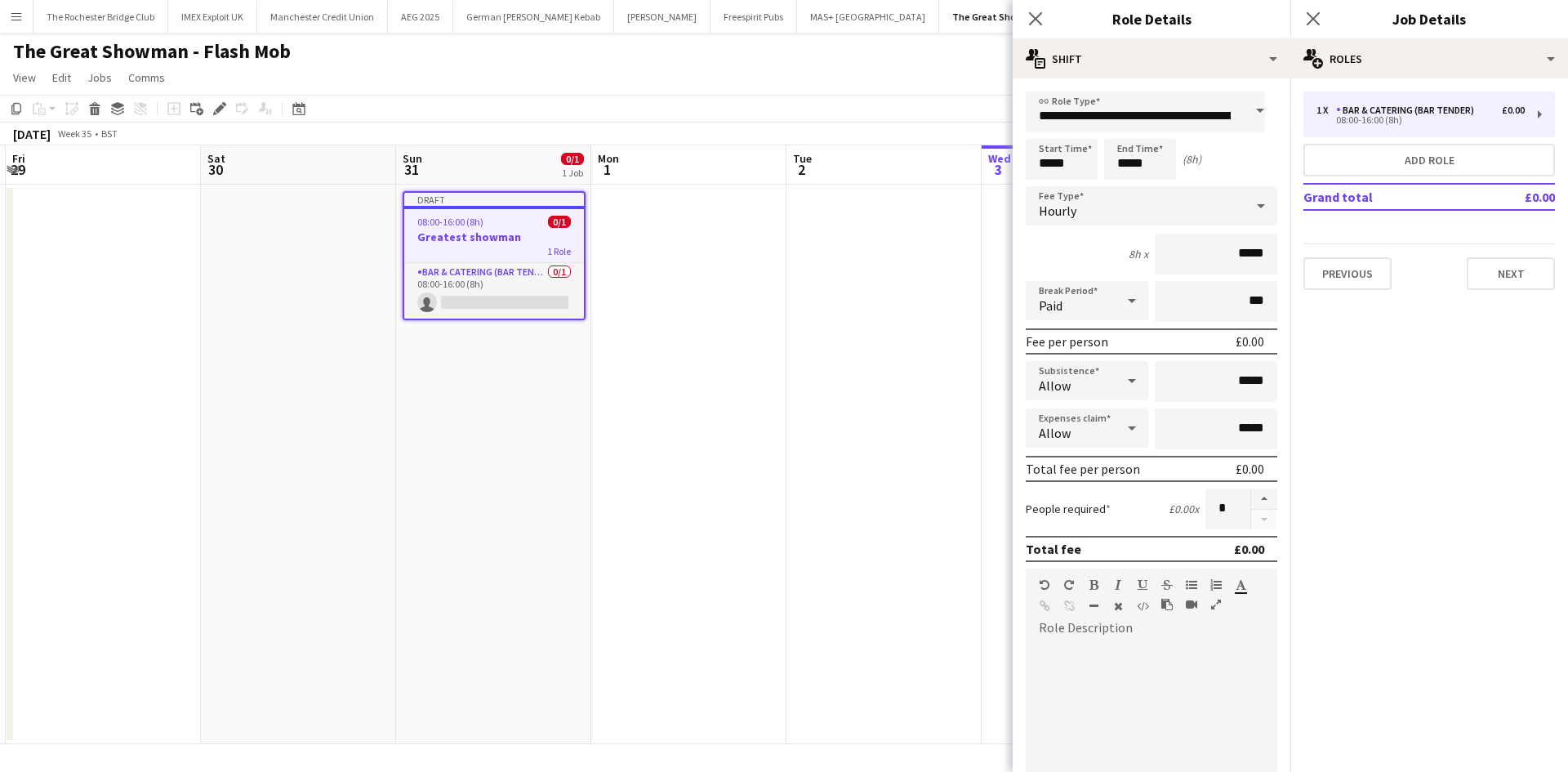
drag, startPoint x: 583, startPoint y: 437, endPoint x: 882, endPoint y: 429, distance: 299.1
click at [961, 437] on app-calendar-viewport "Wed 27 Thu 28 Fri 29 Sat 30 Sun 31 0/1 1 Job Mon 1 Tue 2 Wed 3 Thu 4 Fri 5 Sat …" at bounding box center [784, 445] width 1568 height 599
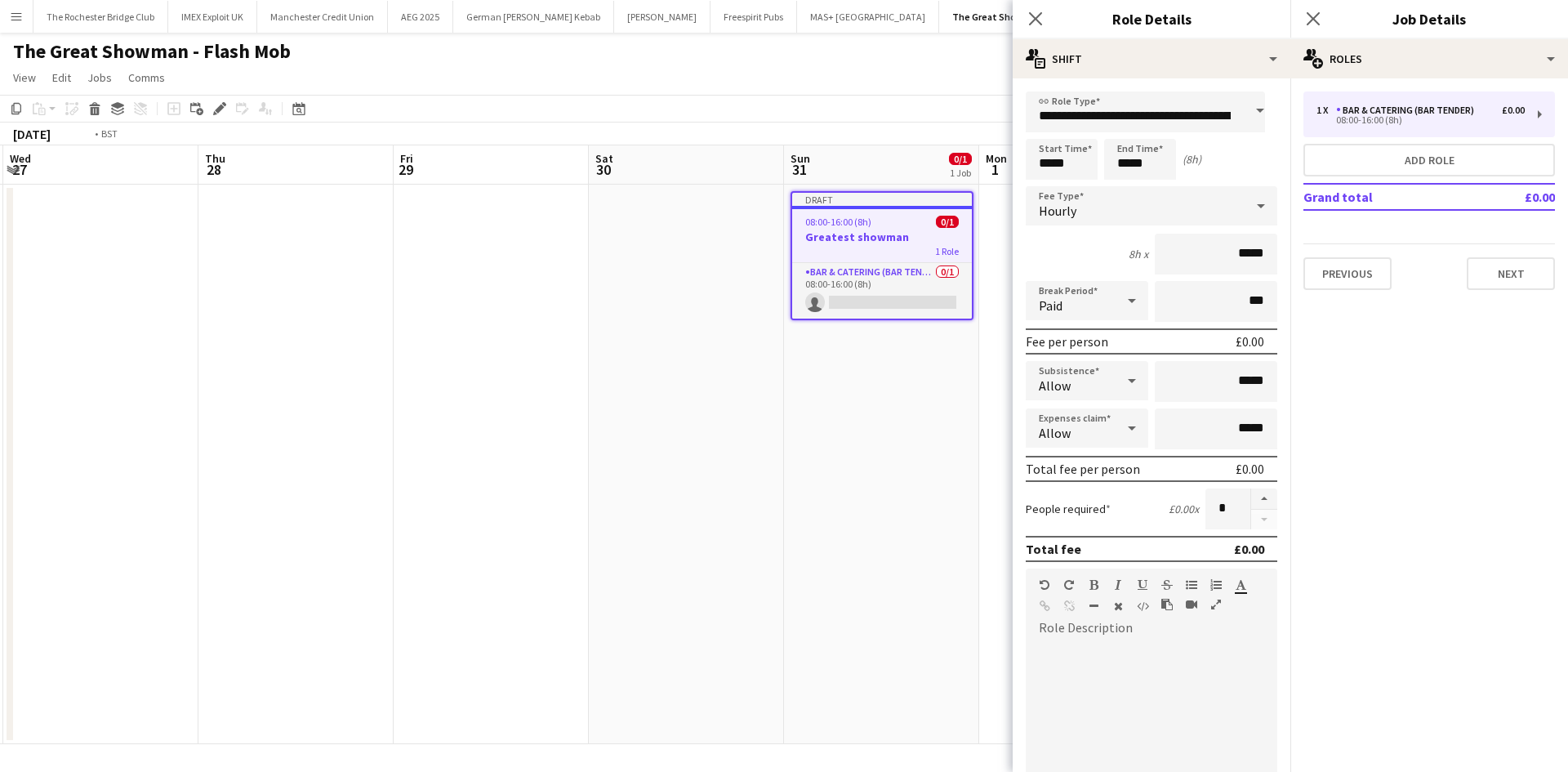
drag, startPoint x: 386, startPoint y: 370, endPoint x: 948, endPoint y: 418, distance: 564.0
click at [958, 418] on app-calendar-viewport "Mon 25 Tue 26 Wed 27 Thu 28 Fri 29 Sat 30 Sun 31 0/1 1 Job Mon 1 Tue 2 Wed 3 Th…" at bounding box center [784, 445] width 1568 height 599
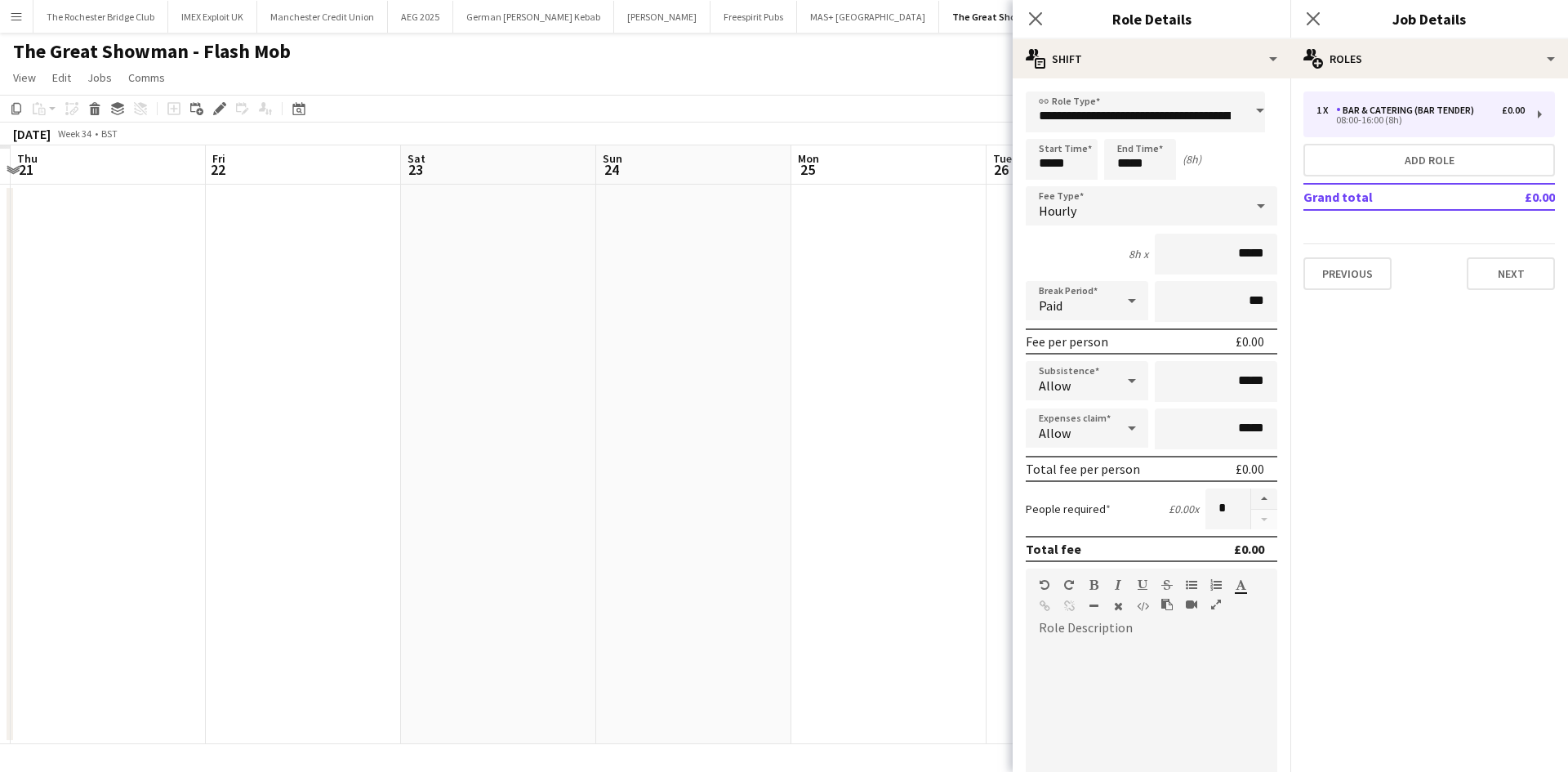
drag, startPoint x: 238, startPoint y: 321, endPoint x: 828, endPoint y: 391, distance: 594.1
click at [833, 391] on app-calendar-viewport "Tue 19 Wed 20 Thu 21 Fri 22 Sat 23 Sun 24 Mon 25 Tue 26 Wed 27 Thu 28 Fri 29 Sa…" at bounding box center [784, 445] width 1568 height 599
drag, startPoint x: 313, startPoint y: 317, endPoint x: 696, endPoint y: 348, distance: 384.3
click at [696, 348] on app-calendar-viewport "Tue 19 Wed 20 Thu 21 Fri 22 Sat 23 Sun 24 Mon 25 Tue 26 Wed 27 Thu 28 Fri 29 Sa…" at bounding box center [784, 445] width 1568 height 599
drag, startPoint x: 242, startPoint y: 301, endPoint x: 705, endPoint y: 366, distance: 467.5
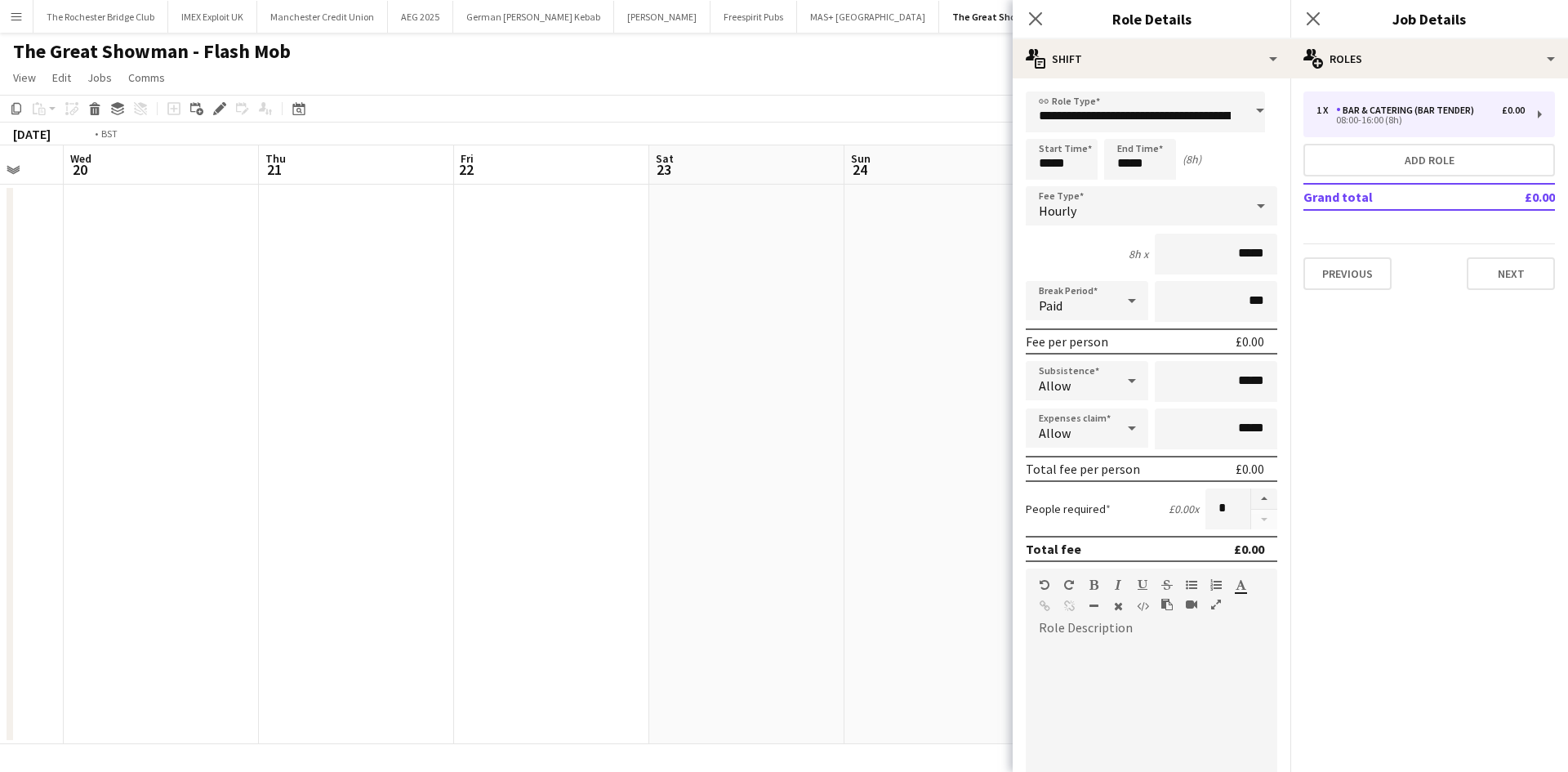
click at [713, 366] on app-calendar-viewport "Sun 17 Mon 18 Tue 19 Wed 20 Thu 21 Fri 22 Sat 23 Sun 24 Mon 25 Tue 26 Wed 27 Th…" at bounding box center [784, 445] width 1568 height 599
drag, startPoint x: 205, startPoint y: 325, endPoint x: 635, endPoint y: 325, distance: 430.0
click at [635, 325] on app-calendar-viewport "Tue 12 Wed 13 Thu 14 Fri 15 Sat 16 Sun 17 Mon 18 Tue 19 Wed 20 Thu 21 Fri 22 Sa…" at bounding box center [784, 445] width 1568 height 599
drag, startPoint x: 402, startPoint y: 333, endPoint x: 654, endPoint y: 395, distance: 259.5
click at [816, 396] on app-calendar-viewport "Sat 9 Sun 10 Mon 11 Tue 12 Wed 13 Thu 14 Fri 15 Sat 16 Sun 17 Mon 18 Tue 19 Wed…" at bounding box center [784, 445] width 1568 height 599
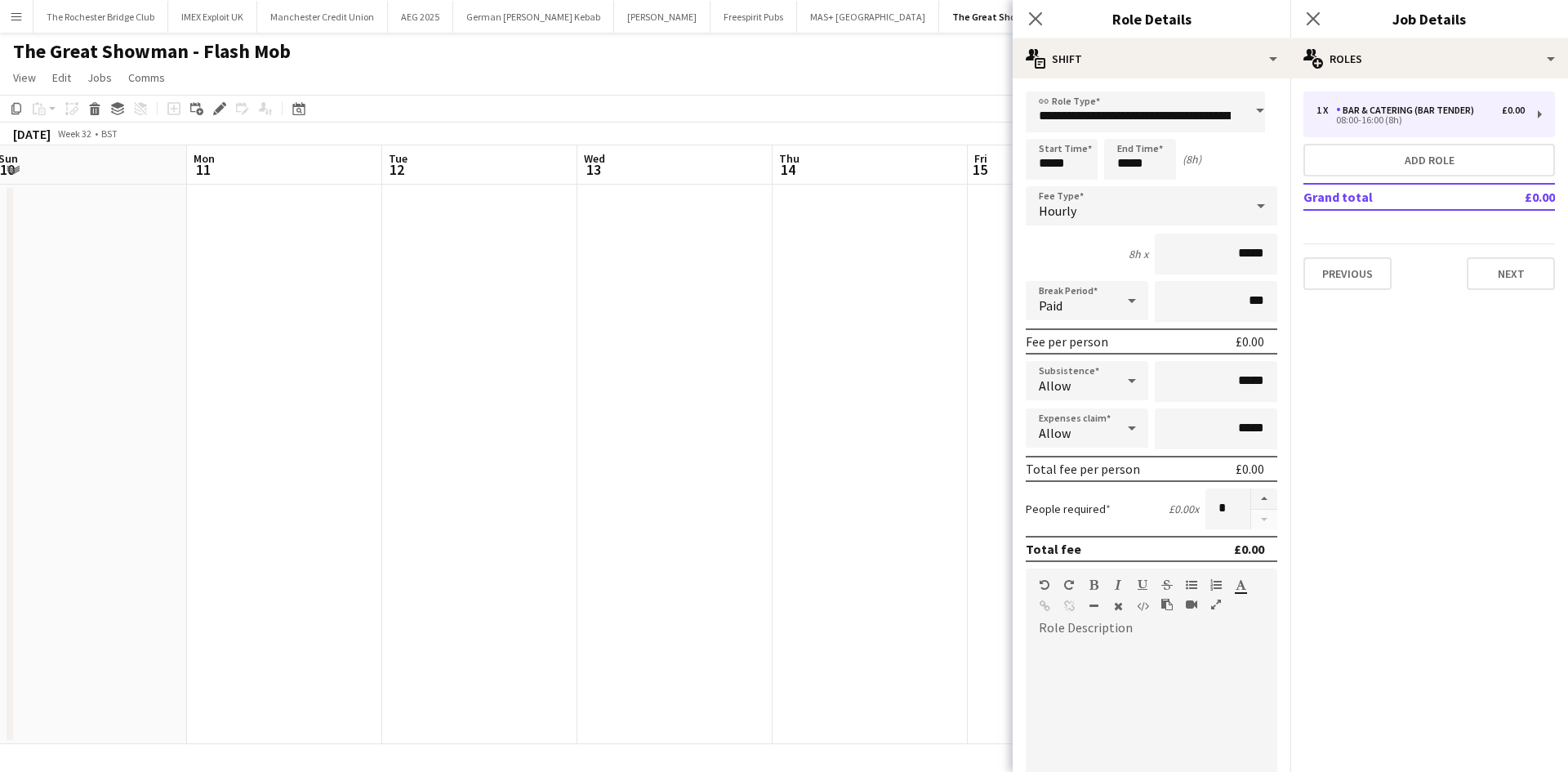
drag, startPoint x: 479, startPoint y: 370, endPoint x: 344, endPoint y: 414, distance: 142.0
click at [743, 405] on app-calendar-viewport "Fri 8 Sat 9 Sun 10 Mon 11 Tue 12 Wed 13 Thu 14 Fri 15 Sat 16 Sun 17 Mon 18 Tue …" at bounding box center [784, 445] width 1568 height 599
drag, startPoint x: 372, startPoint y: 405, endPoint x: 317, endPoint y: 377, distance: 61.7
click at [810, 445] on app-calendar-viewport "Thu 7 Fri 8 Sat 9 Sun 10 Mon 11 Tue 12 Wed 13 Thu 14 Fri 15 Sat 16 Sun 17 Mon 1…" at bounding box center [784, 445] width 1568 height 599
click at [788, 438] on app-calendar-viewport "Mon 4 Tue 5 Wed 6 Thu 7 Fri 8 Sat 9 Sun 10 Mon 11 Tue 12 Wed 13 Thu 14 Fri 15 S…" at bounding box center [784, 445] width 1568 height 599
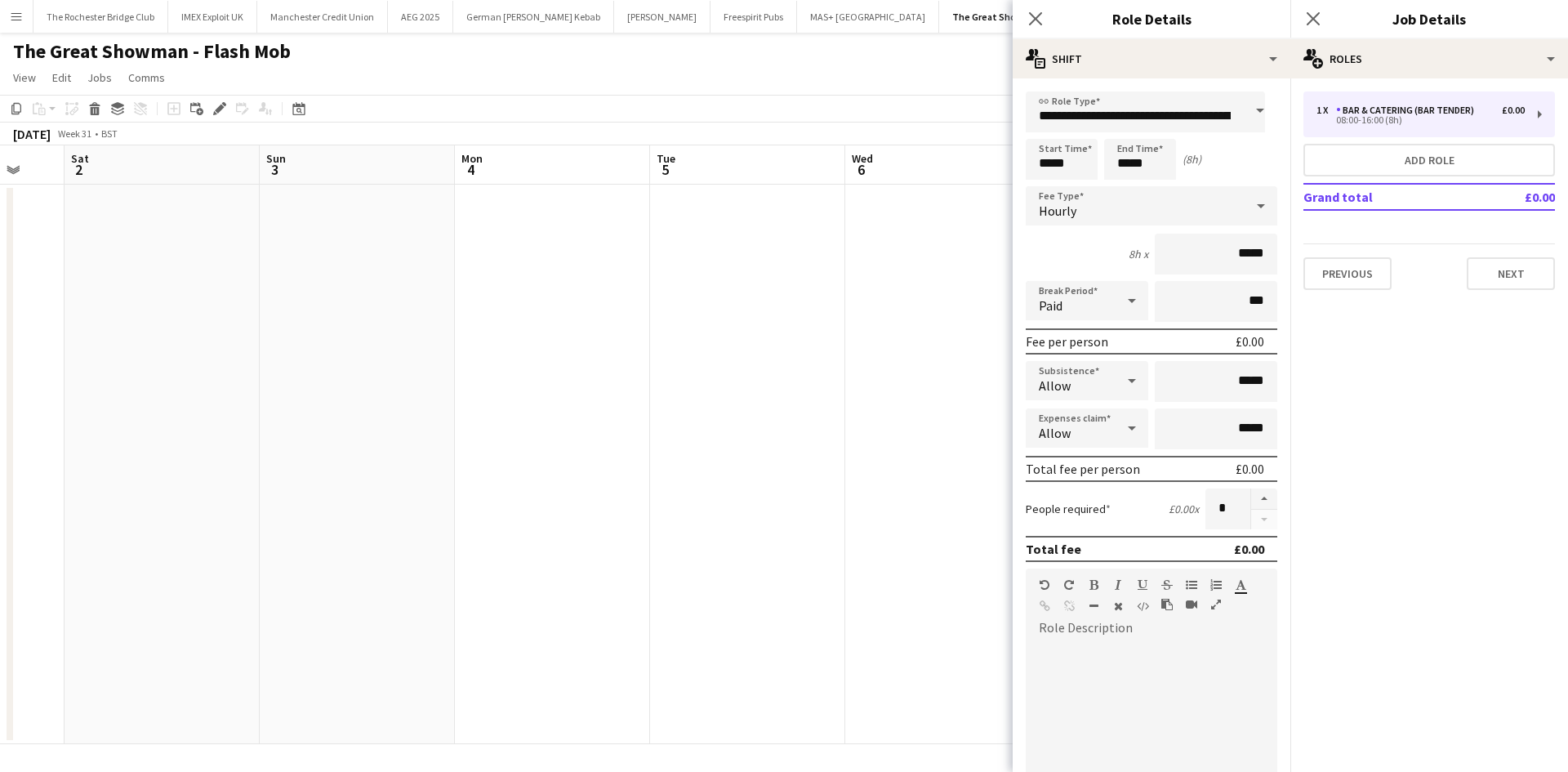
click at [746, 421] on app-calendar-viewport "Wed 30 Thu 31 Fri 1 Sat 2 Sun 3 Mon 4 Tue 5 Wed 6 Thu 7 Fri 8 Sat 9 Sun 10 Mon …" at bounding box center [784, 445] width 1568 height 599
drag, startPoint x: 218, startPoint y: 351, endPoint x: 772, endPoint y: 430, distance: 559.6
click at [772, 430] on app-calendar-viewport "Mon 28 Tue 29 Wed 30 Thu 31 Fri 1 Sat 2 Sun 3 Mon 4 Tue 5 Wed 6 Thu 7 Fri 8 Sat…" at bounding box center [784, 445] width 1568 height 599
drag, startPoint x: 361, startPoint y: 374, endPoint x: 683, endPoint y: 417, distance: 324.9
click at [749, 417] on app-calendar-viewport "Mon 28 Tue 29 Wed 30 Thu 31 Fri 1 Sat 2 Sun 3 Mon 4 Tue 5 Wed 6 Thu 7 Fri 8 Sat…" at bounding box center [784, 445] width 1568 height 599
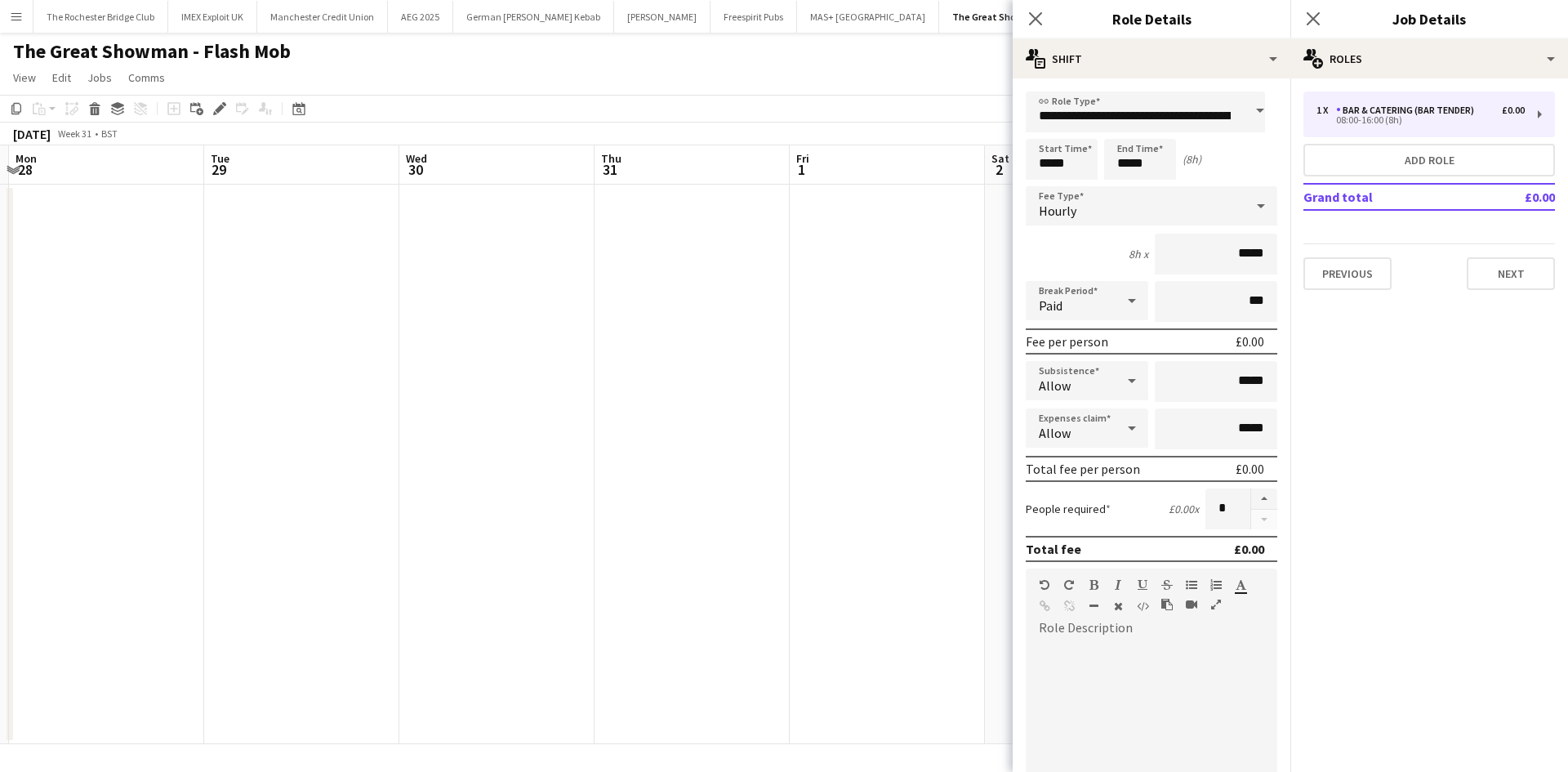
drag, startPoint x: 254, startPoint y: 375, endPoint x: 430, endPoint y: 377, distance: 176.0
click at [571, 405] on app-calendar-viewport "Sat 26 Sun 27 Mon 28 Tue 29 Wed 30 Thu 31 Fri 1 Sat 2 Sun 3 Mon 4 Tue 5 Wed 6 T…" at bounding box center [784, 445] width 1568 height 599
drag, startPoint x: 431, startPoint y: 358, endPoint x: 758, endPoint y: 378, distance: 327.6
click at [820, 389] on app-calendar-viewport "Tue 22 Wed 23 Thu 24 Fri 25 Sat 26 Sun 27 Mon 28 Tue 29 Wed 30 Thu 31 Fri 1 Sat…" at bounding box center [784, 445] width 1568 height 599
drag, startPoint x: 477, startPoint y: 395, endPoint x: 602, endPoint y: 414, distance: 126.4
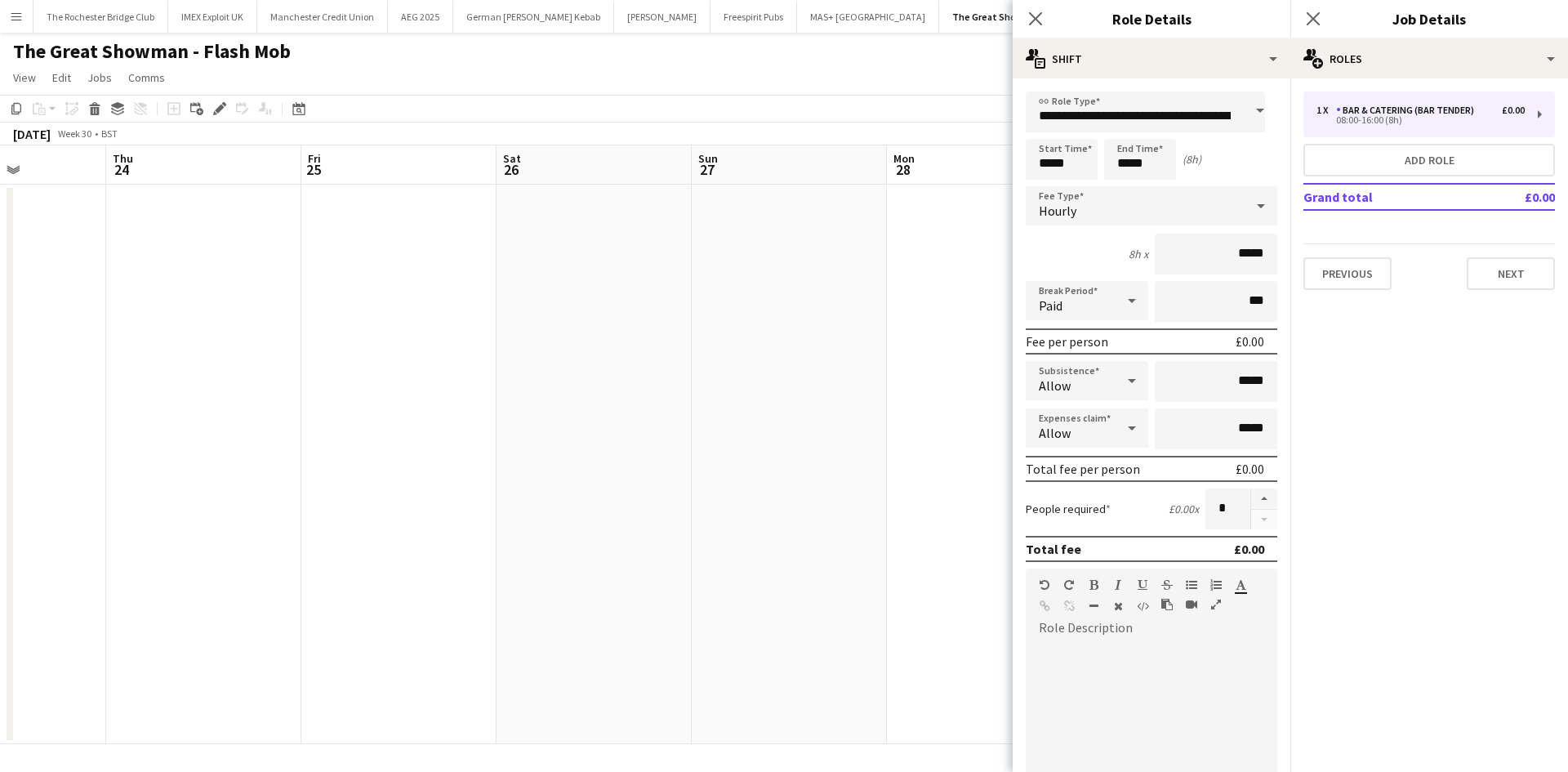
click at [725, 423] on app-calendar-viewport "Mon 21 Tue 22 Wed 23 Thu 24 Fri 25 Sat 26 Sun 27 Mon 28 Tue 29 Wed 30 Thu 31 Fr…" at bounding box center [784, 445] width 1568 height 599
drag, startPoint x: 285, startPoint y: 403, endPoint x: 538, endPoint y: 439, distance: 255.5
click at [1064, 476] on body "Menu Boards Boards Boards All jobs Status Workforce Workforce My Workforce Recr…" at bounding box center [784, 386] width 1568 height 772
click at [992, 472] on app-calendar-viewport "Thu 17 Fri 18 Sat 19 Sun 20 Mon 21 Tue 22 Wed 23 Thu 24 Fri 25 Sat 26 Sun 27 Mo…" at bounding box center [784, 445] width 1568 height 599
drag, startPoint x: 550, startPoint y: 427, endPoint x: 662, endPoint y: 455, distance: 115.4
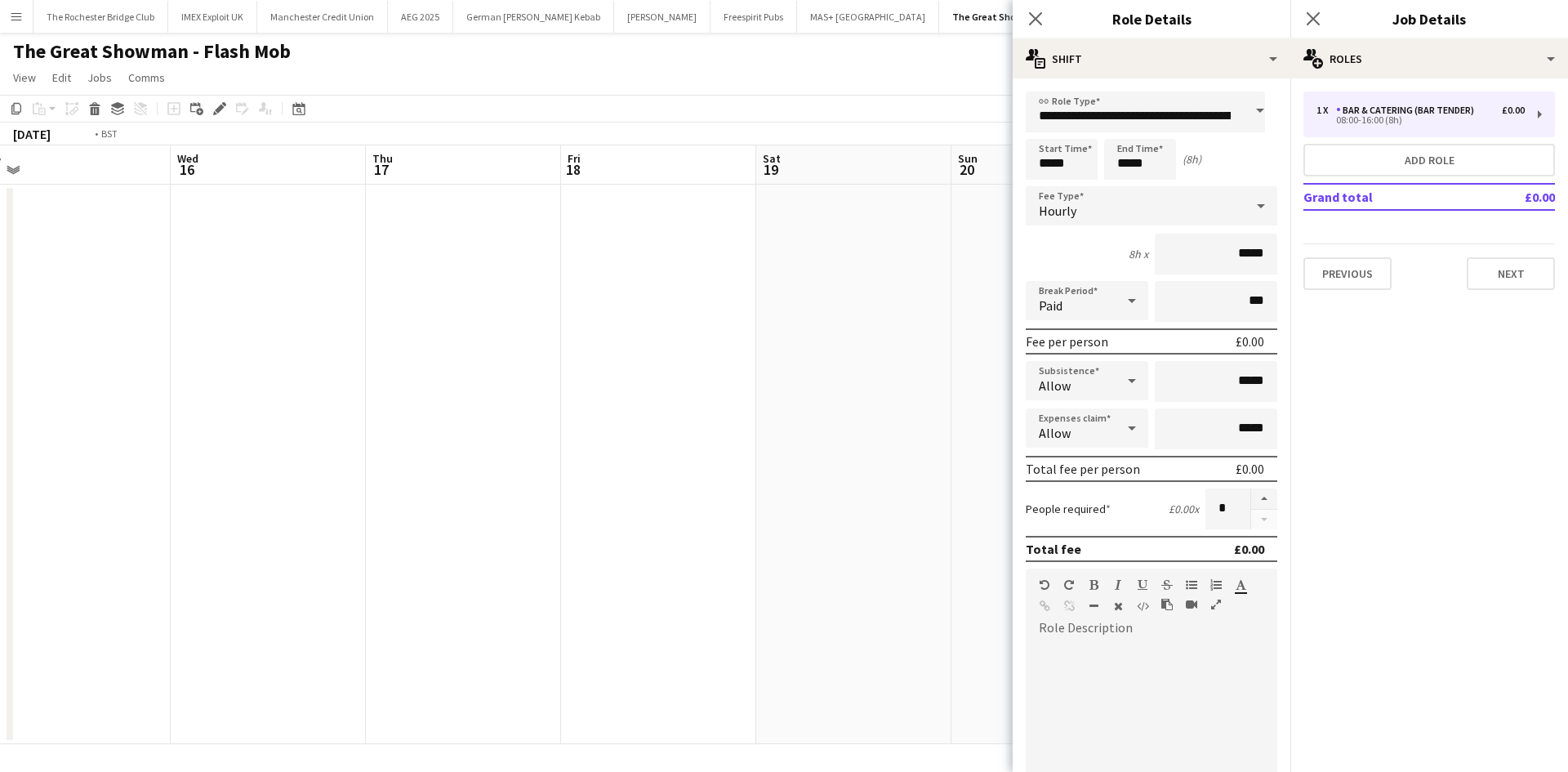
click at [1003, 498] on app-calendar-viewport "Sun 13 Mon 14 Tue 15 Wed 16 Thu 17 Fri 18 Sat 19 Sun 20 Mon 21 Tue 22 Wed 23 Th…" at bounding box center [784, 445] width 1568 height 599
drag, startPoint x: 638, startPoint y: 427, endPoint x: 819, endPoint y: 450, distance: 182.5
click at [831, 453] on app-calendar-viewport "Fri 11 Sat 12 Sun 13 Mon 14 Tue 15 Wed 16 Thu 17 Fri 18 Sat 19 Sun 20 Mon 21 Tu…" at bounding box center [784, 445] width 1568 height 599
drag, startPoint x: 833, startPoint y: 435, endPoint x: 444, endPoint y: 388, distance: 391.8
click at [959, 454] on app-calendar-viewport "Sat 5 Sun 6 Mon 7 Tue 8 Wed 9 Thu 10 Fri 11 Sat 12 Sun 13 Mon 14 Tue 15 Wed 16 …" at bounding box center [784, 445] width 1568 height 599
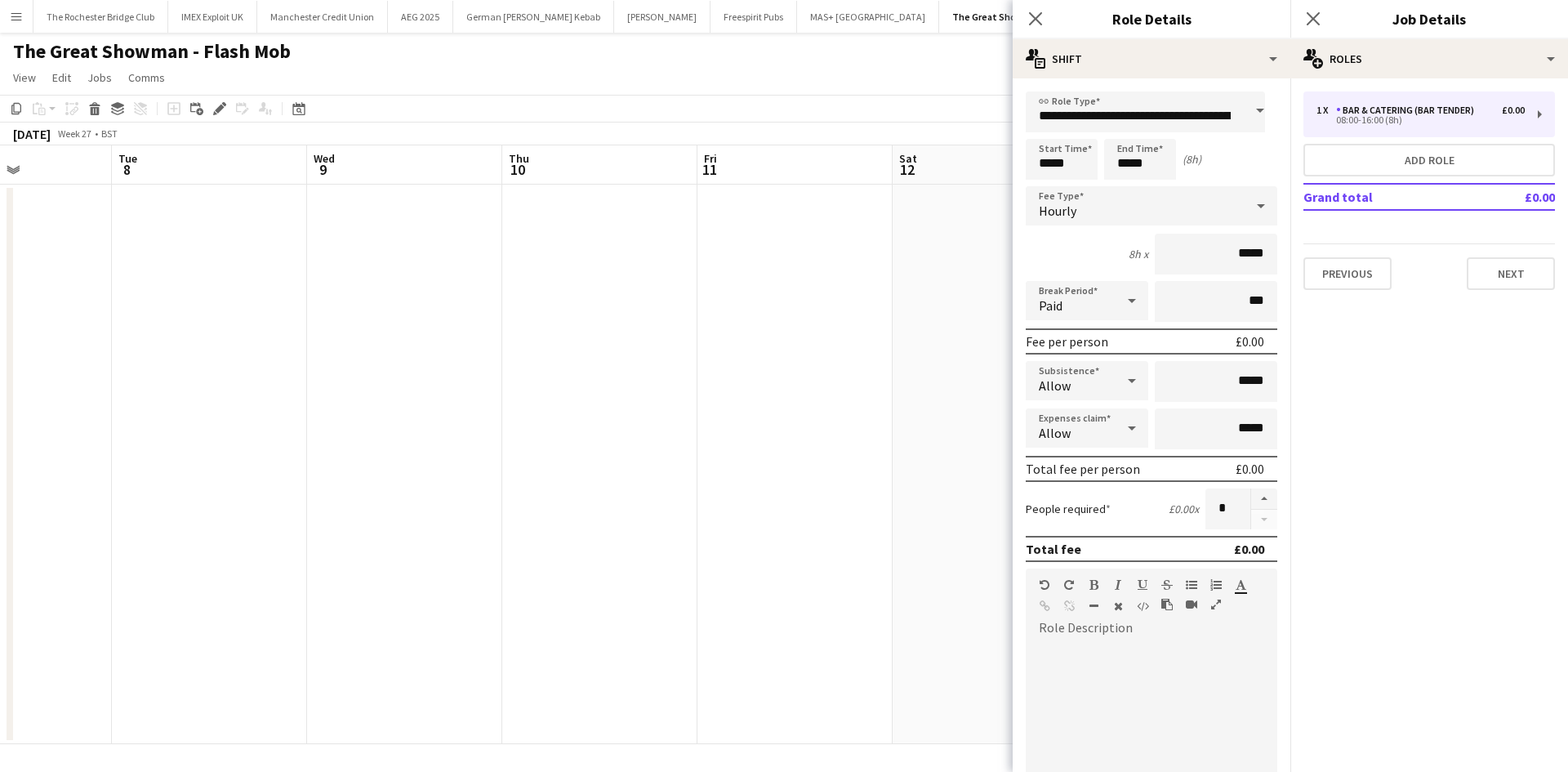
drag, startPoint x: 474, startPoint y: 372, endPoint x: 256, endPoint y: 340, distance: 220.3
click at [904, 424] on app-calendar-viewport "Sat 5 Sun 6 Mon 7 Tue 8 Wed 9 Thu 10 Fri 11 Sat 12 Sun 13 Mon 14 Tue 15 Wed 16 …" at bounding box center [784, 445] width 1568 height 599
drag, startPoint x: 236, startPoint y: 340, endPoint x: 414, endPoint y: 381, distance: 182.7
click at [622, 393] on app-calendar-viewport "Wed 2 Thu 3 Fri 4 Sat 5 Sun 6 Mon 7 Tue 8 Wed 9 Thu 10 Fri 11 Sat 12 Sun 13 Mon…" at bounding box center [784, 445] width 1568 height 599
drag, startPoint x: 731, startPoint y: 442, endPoint x: 370, endPoint y: 387, distance: 365.2
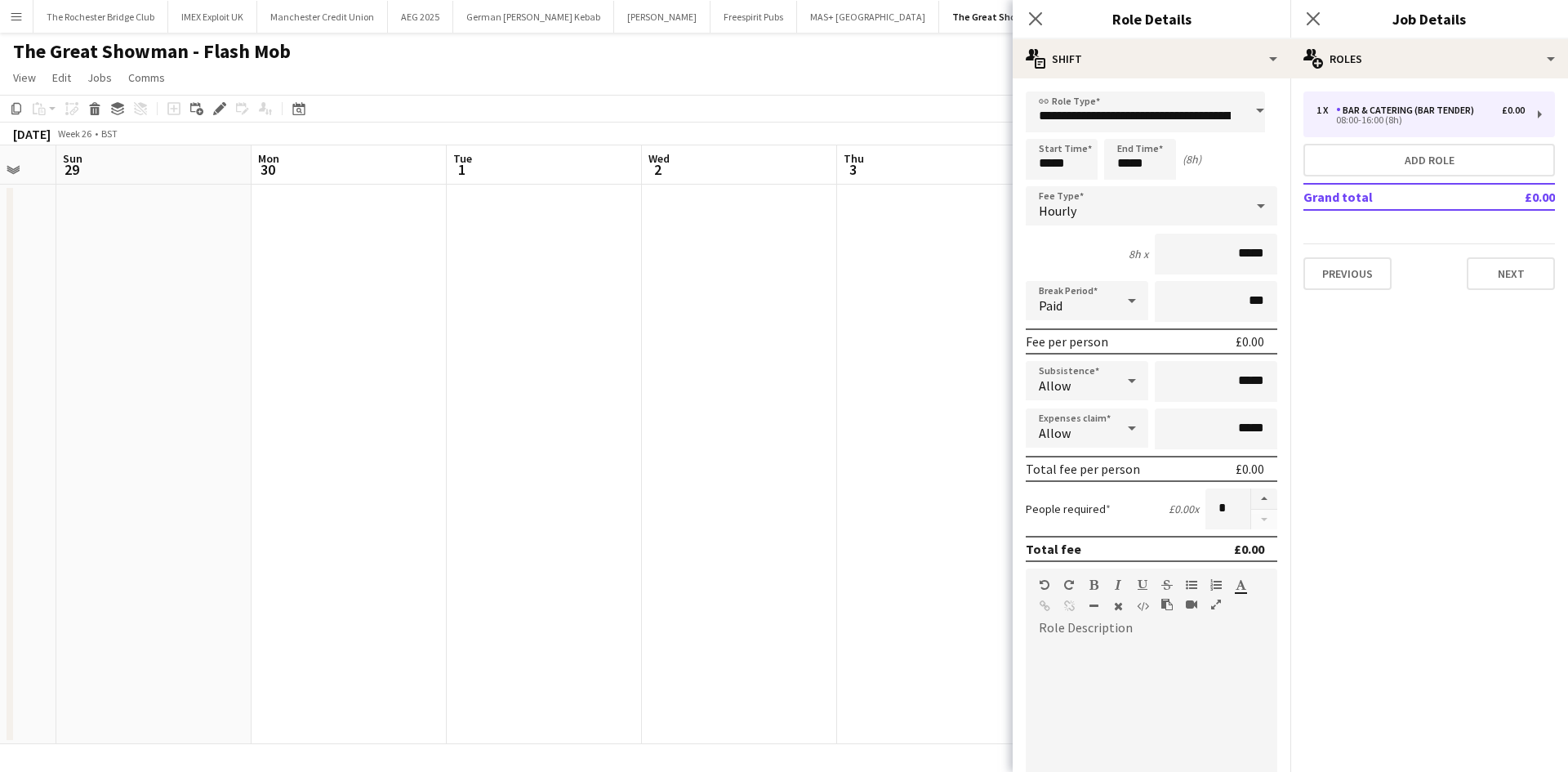
click at [857, 450] on app-calendar-viewport "Fri 27 Sat 28 Sun 29 Mon 30 Tue 1 Wed 2 Thu 3 Fri 4 Sat 5 Sun 6 Mon 7 Tue 8 Wed…" at bounding box center [784, 445] width 1568 height 599
drag, startPoint x: 365, startPoint y: 370, endPoint x: 320, endPoint y: 352, distance: 48.5
click at [709, 392] on app-calendar-viewport "Fri 27 Sat 28 Sun 29 Mon 30 Tue 1 Wed 2 Thu 3 Fri 4 Sat 5 Sun 6 Mon 7 Tue 8 Wed…" at bounding box center [784, 445] width 1568 height 599
drag, startPoint x: 330, startPoint y: 298, endPoint x: 616, endPoint y: 326, distance: 287.4
click at [627, 331] on app-calendar-viewport "Tue 24 Wed 25 Thu 26 Fri 27 Sat 28 Sun 29 Mon 30 Tue 1 Wed 2 Thu 3 Fri 4 Sat 5 …" at bounding box center [784, 445] width 1568 height 599
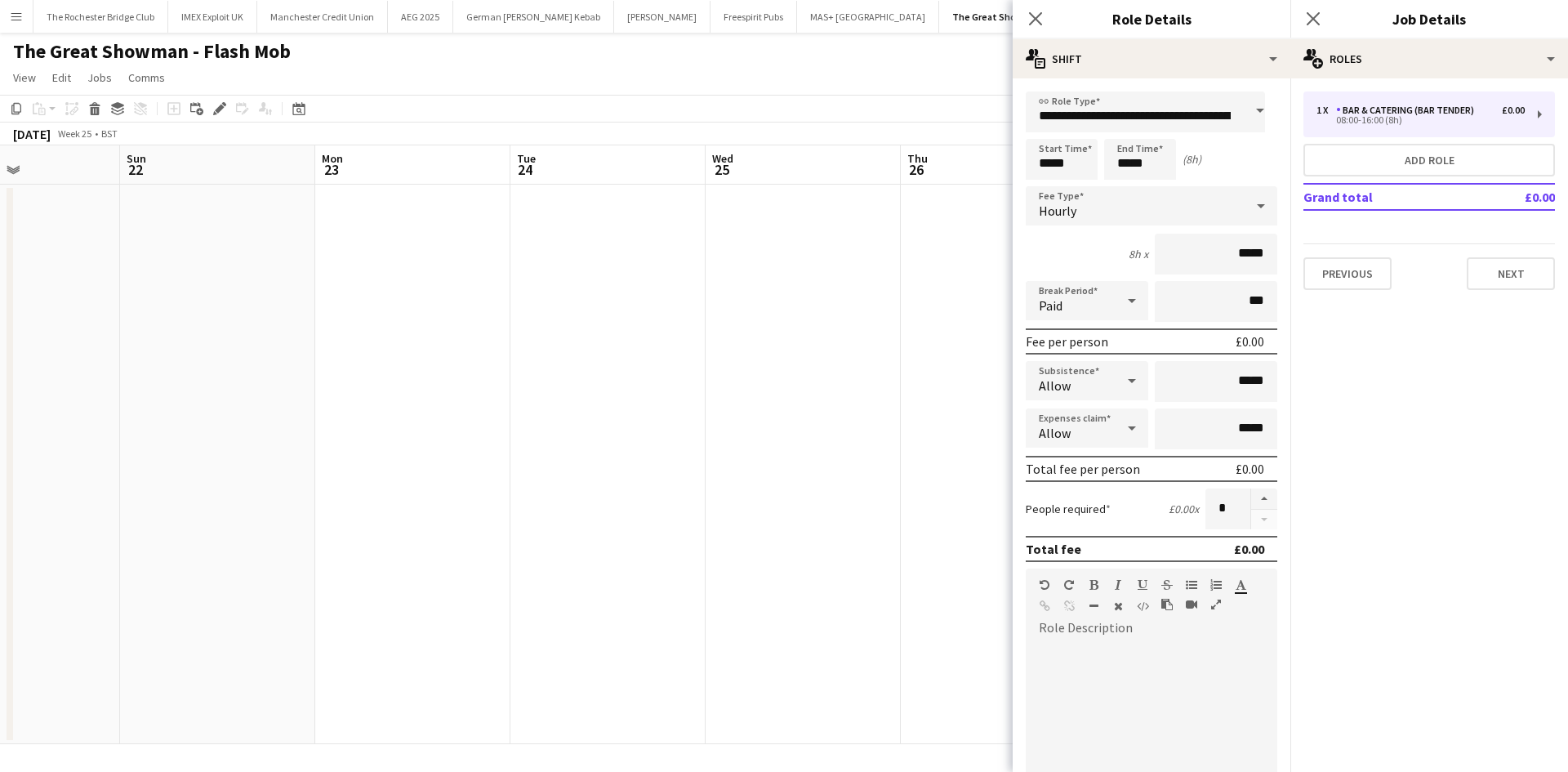
drag, startPoint x: 366, startPoint y: 295, endPoint x: 589, endPoint y: 331, distance: 225.9
click at [678, 334] on app-calendar-viewport "Thu 19 Fri 20 Sat 21 Sun 22 Mon 23 Tue 24 Wed 25 Thu 26 Fri 27 Sat 28 Sun 29 Mo…" at bounding box center [784, 445] width 1568 height 599
drag, startPoint x: 274, startPoint y: 314, endPoint x: 666, endPoint y: 360, distance: 394.7
click at [755, 371] on app-calendar-viewport "Thu 19 Fri 20 Sat 21 Sun 22 Mon 23 Tue 24 Wed 25 Thu 26 Fri 27 Sat 28 Sun 29 Mo…" at bounding box center [784, 445] width 1568 height 599
drag, startPoint x: 396, startPoint y: 356, endPoint x: 477, endPoint y: 349, distance: 81.3
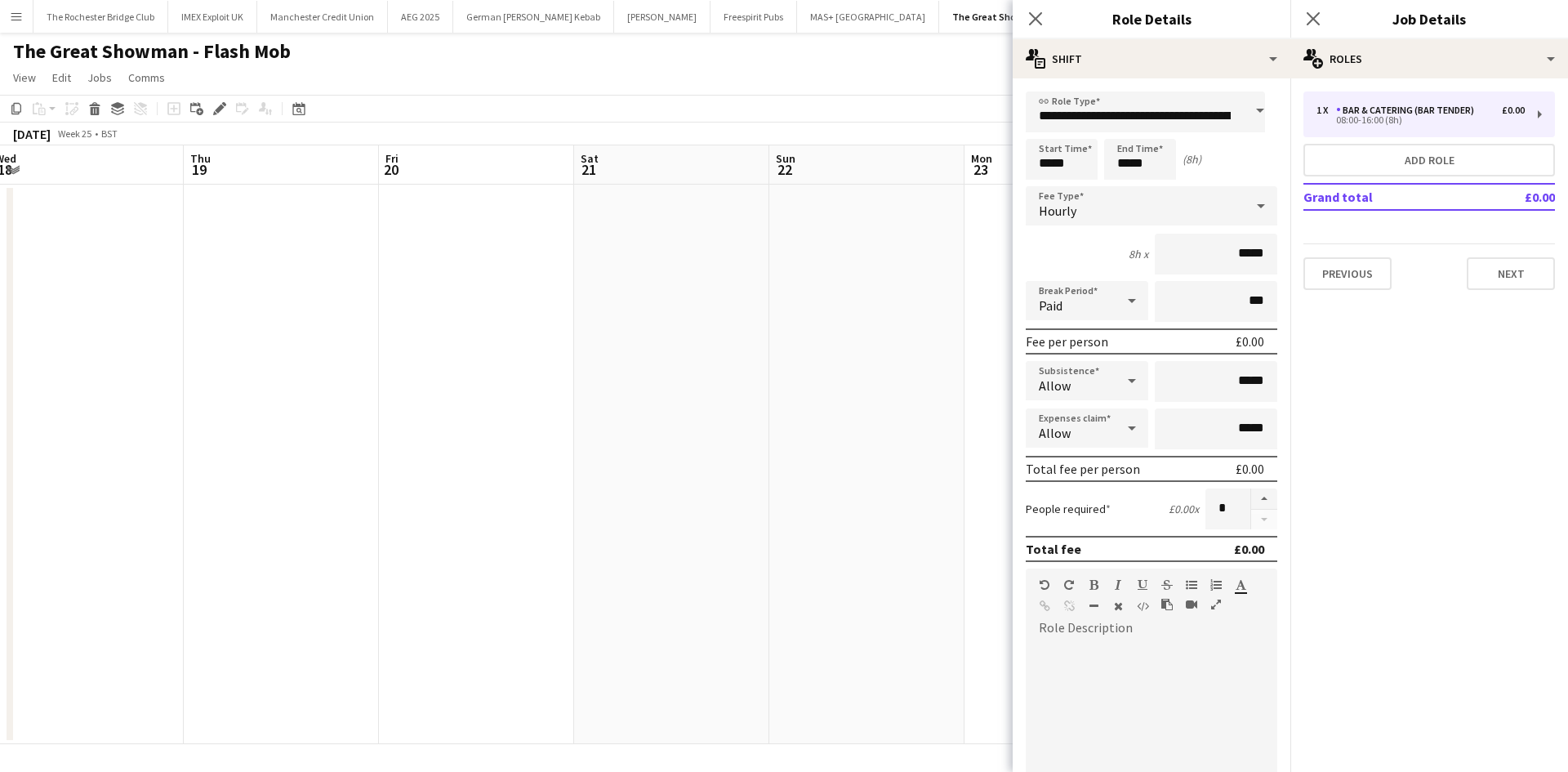
click at [748, 397] on app-calendar-viewport "Mon 16 Tue 17 Wed 18 Thu 19 Fri 20 Sat 21 Sun 22 Mon 23 Tue 24 Wed 25 Thu 26 Fr…" at bounding box center [784, 445] width 1568 height 599
drag, startPoint x: 416, startPoint y: 372, endPoint x: 775, endPoint y: 396, distance: 359.8
click at [775, 396] on app-calendar-viewport "Sat 14 Sun 15 Mon 16 Tue 17 Wed 18 Thu 19 Fri 20 Sat 21 Sun 22 Mon 23 Tue 24 We…" at bounding box center [784, 445] width 1568 height 599
drag, startPoint x: 482, startPoint y: 400, endPoint x: 613, endPoint y: 408, distance: 131.2
click at [922, 447] on app-calendar-viewport "Mon 9 Tue 10 Wed 11 Thu 12 Fri 13 Sat 14 Sun 15 Mon 16 Tue 17 Wed 18 Thu 19 Fri…" at bounding box center [784, 445] width 1568 height 599
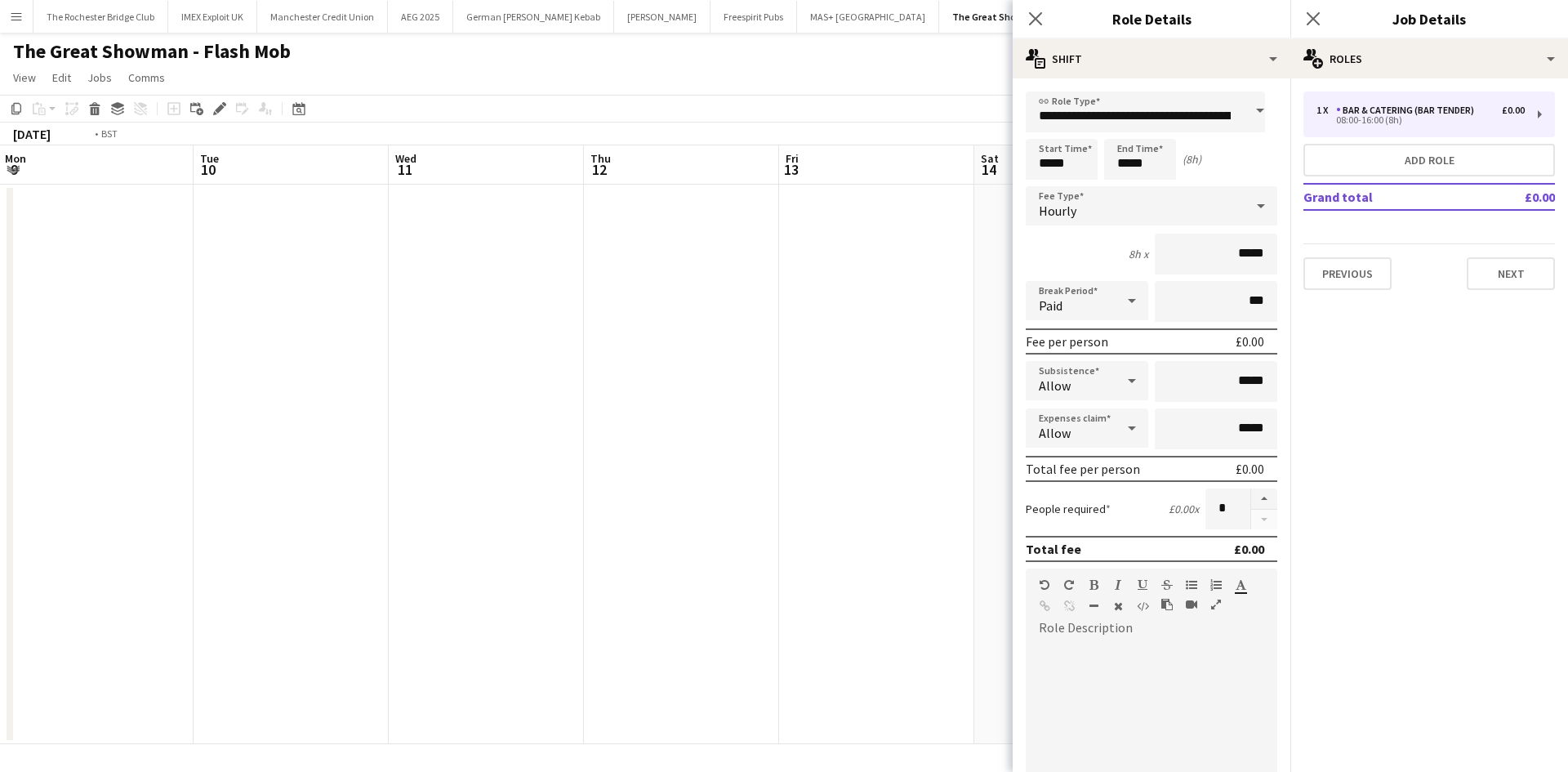
drag
click at [734, 404] on app-calendar-viewport "Sat 7 Sun 8 8/10 1 Job Mon 9 Tue 10 Wed 11 Thu 12 Fri 13 Sat 14 Sun 15 Mon 16 T…" at bounding box center [784, 445] width 1568 height 599
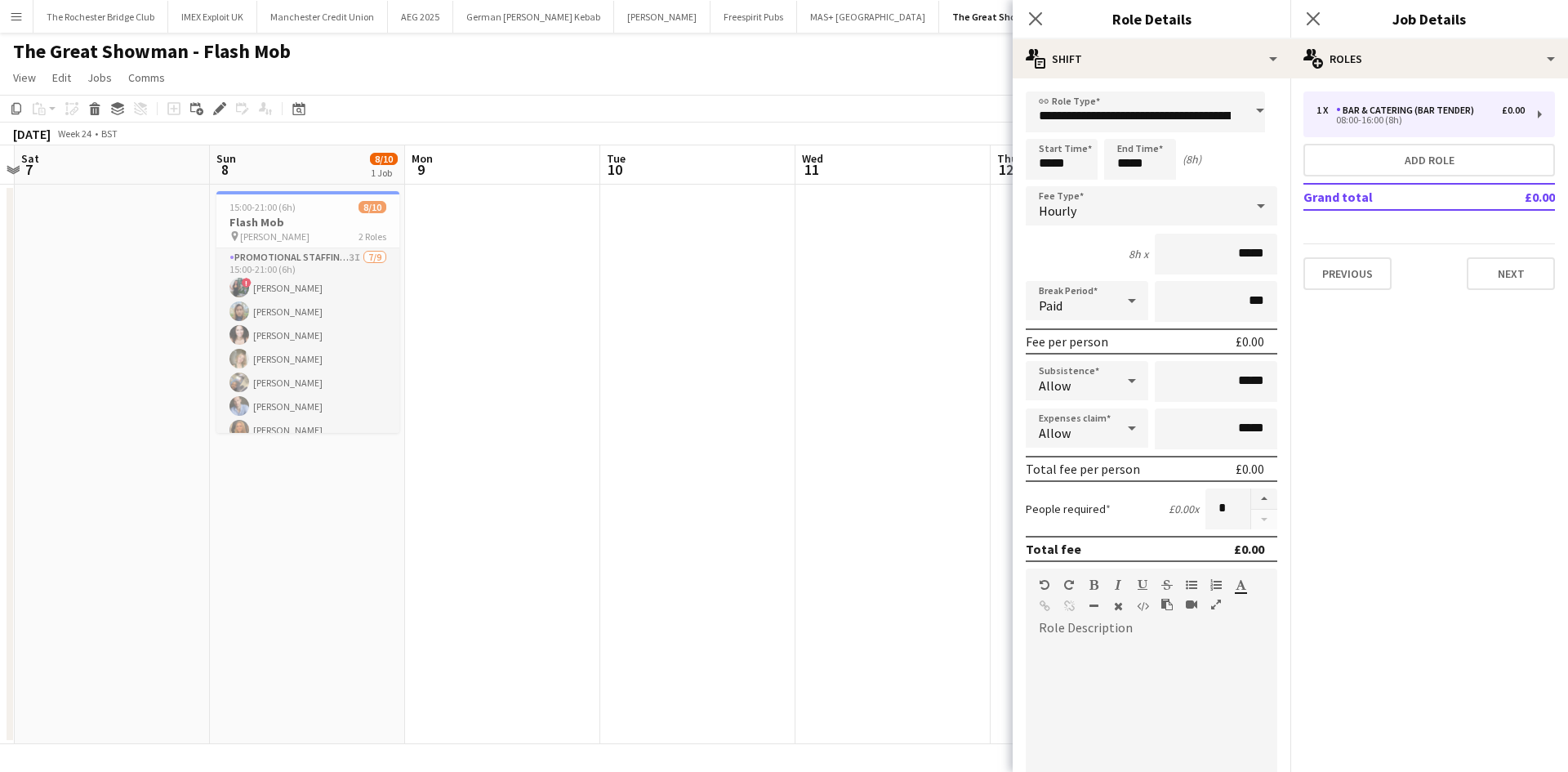
scroll to position [0, 507]
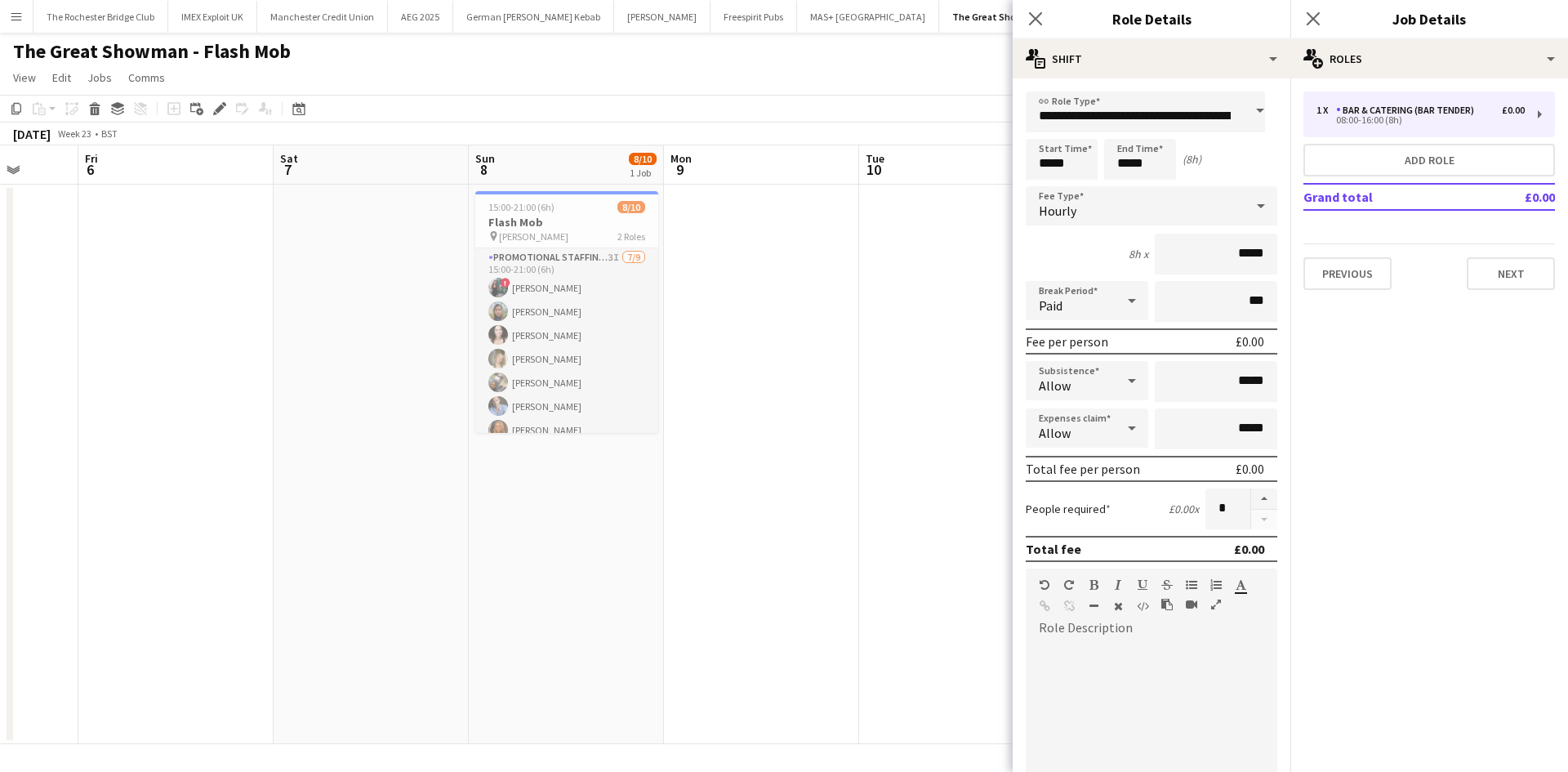
click at [390, 301] on app-calendar-viewport "Tue 3 Wed 4 Thu 5 Fri 6 Sat 7 Sun 8 8/10 1 Job Mon 9 Tue 10 Wed 11 Thu 12 Fri 1…" at bounding box center [784, 445] width 1568 height 599
click at [1060, 163] on input "*****" at bounding box center [1062, 159] width 72 height 41
click at [1048, 129] on div at bounding box center [1046, 130] width 33 height 16
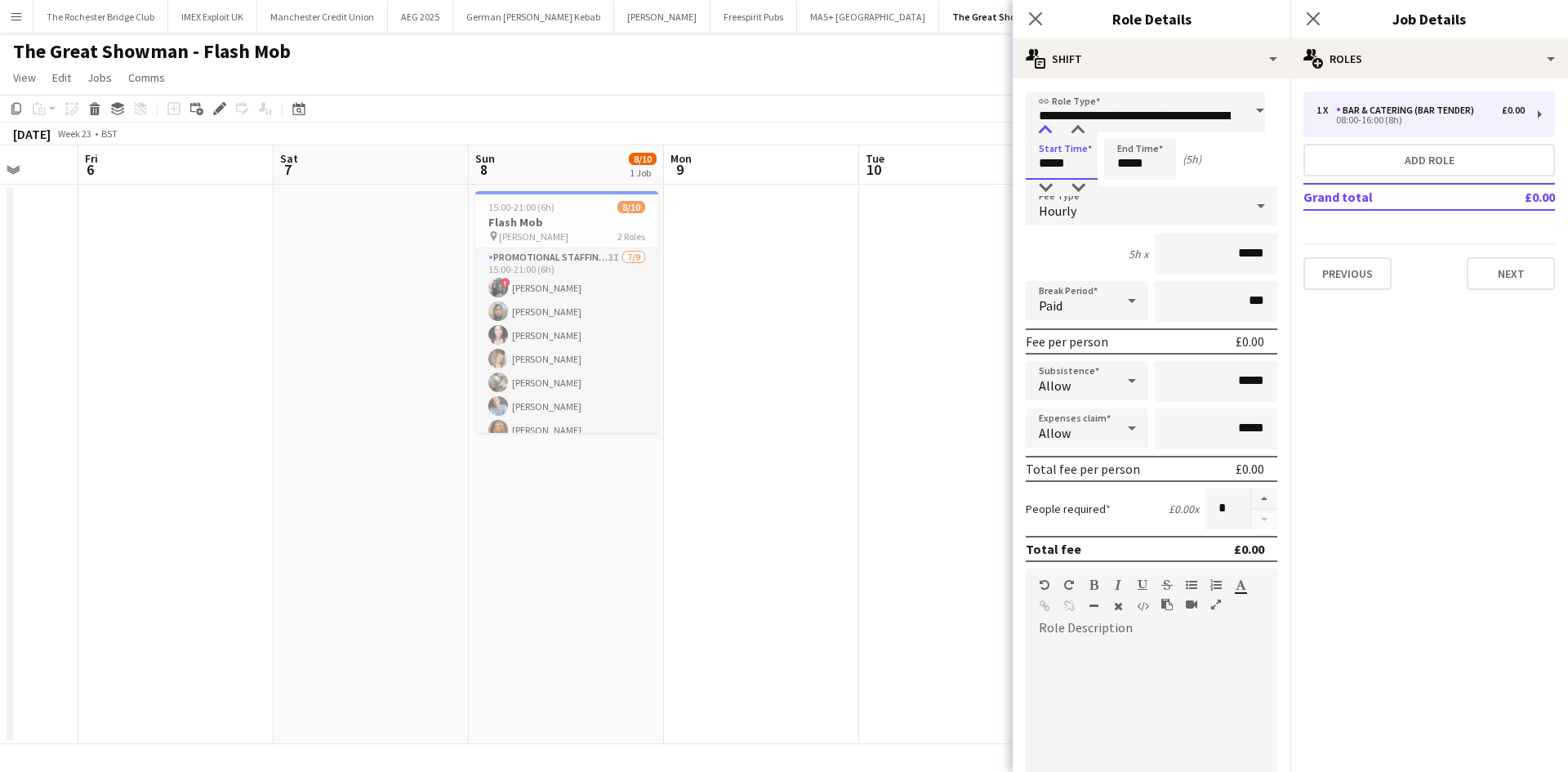
click at [1048, 129] on div at bounding box center [1046, 130] width 33 height 16
click at [1047, 129] on div at bounding box center [1046, 130] width 33 height 16
click at [1037, 128] on div at bounding box center [1046, 130] width 33 height 16
type input "*****"
click at [1047, 129] on div at bounding box center [1046, 130] width 33 height 16
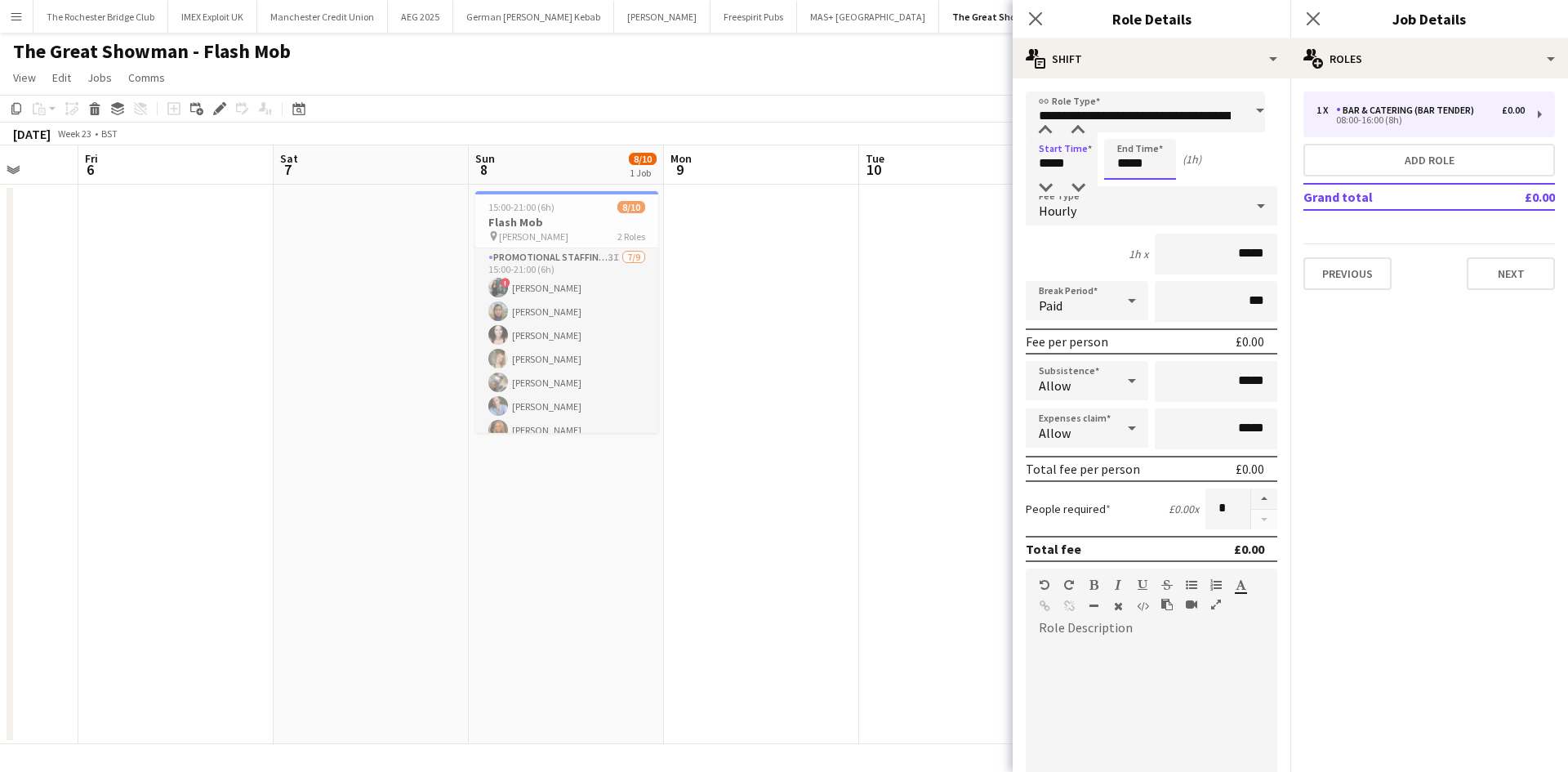
click at [1133, 161] on input "*****" at bounding box center [1140, 159] width 72 height 41
click at [1124, 129] on div at bounding box center [1123, 130] width 33 height 16
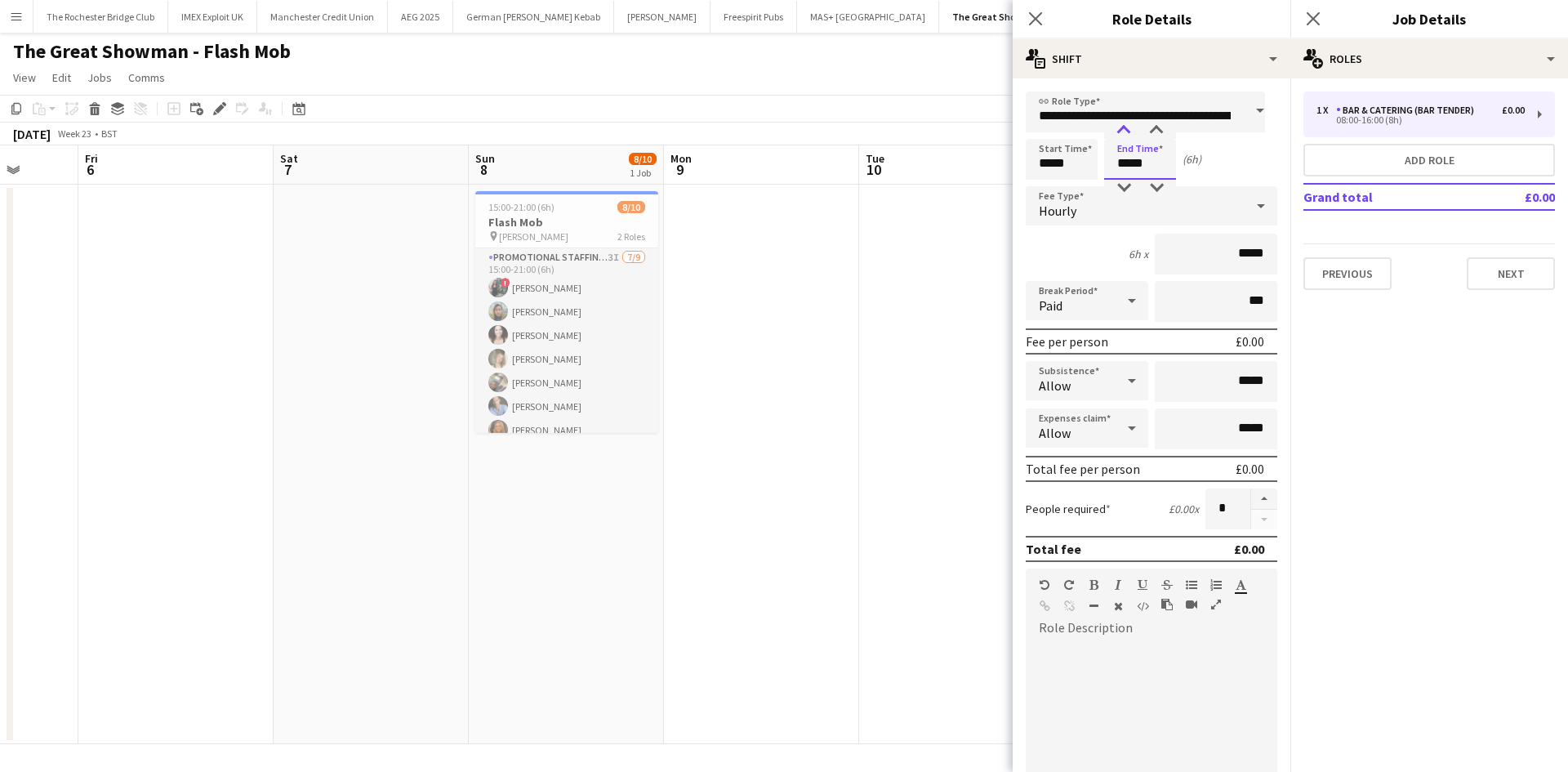
type input "*****"
click at [1124, 129] on div at bounding box center [1123, 130] width 33 height 16
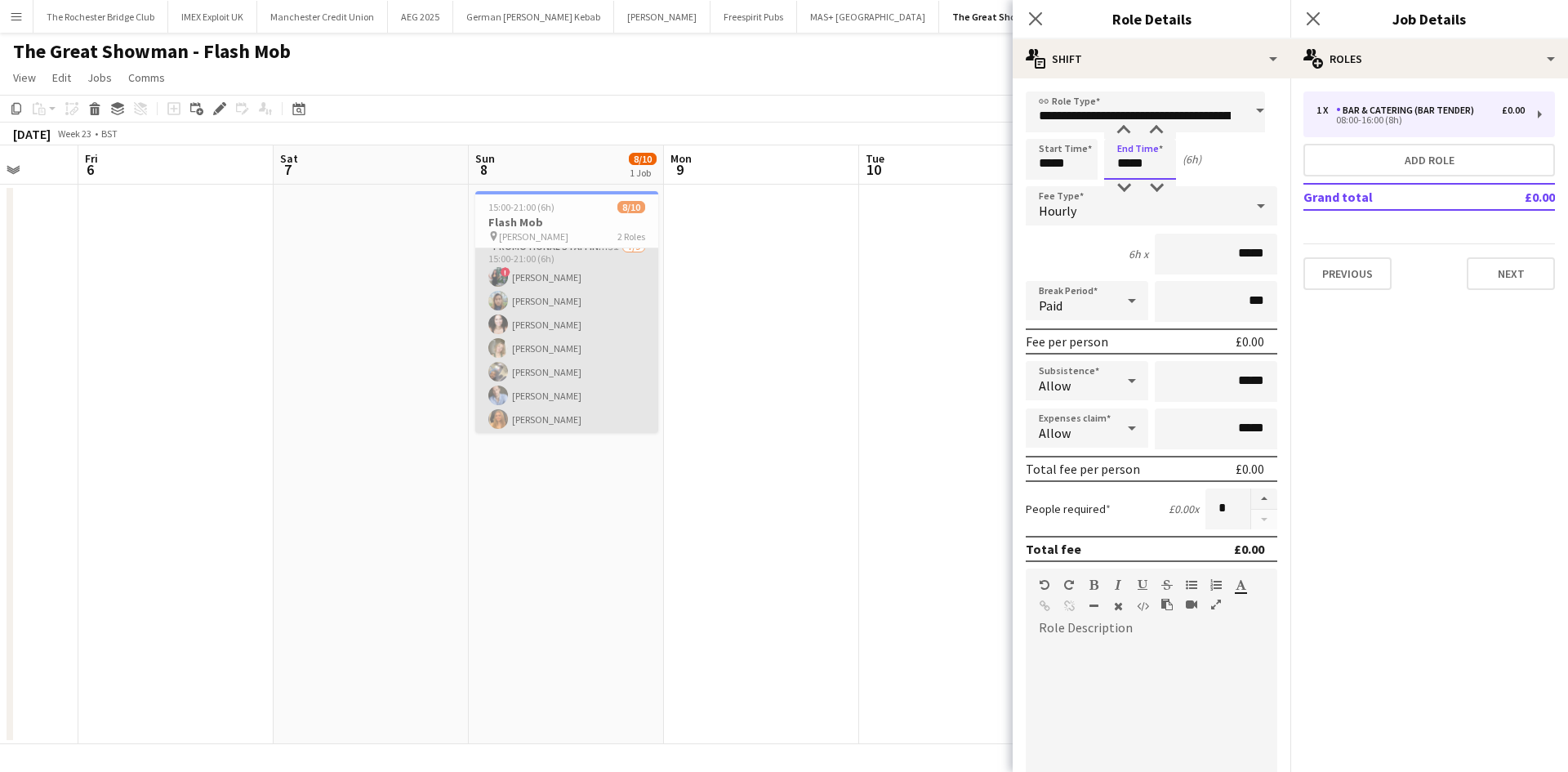
scroll to position [0, 0]
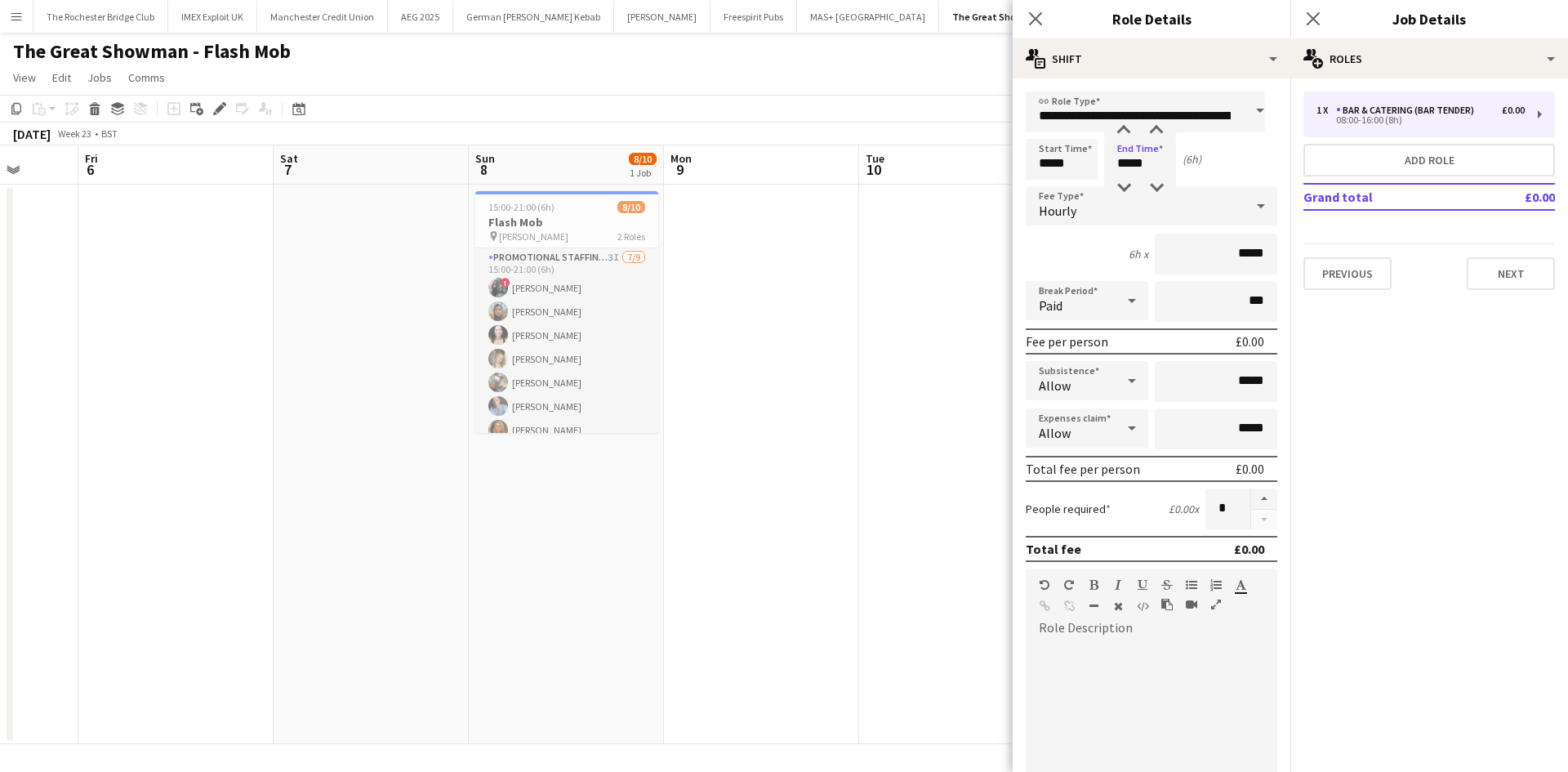
click at [1116, 308] on div at bounding box center [1132, 300] width 33 height 33
click at [1218, 301] on div at bounding box center [784, 386] width 1568 height 772
click at [1237, 381] on input "*****" at bounding box center [1215, 380] width 122 height 41
click at [1242, 256] on input "*****" at bounding box center [1215, 254] width 122 height 41
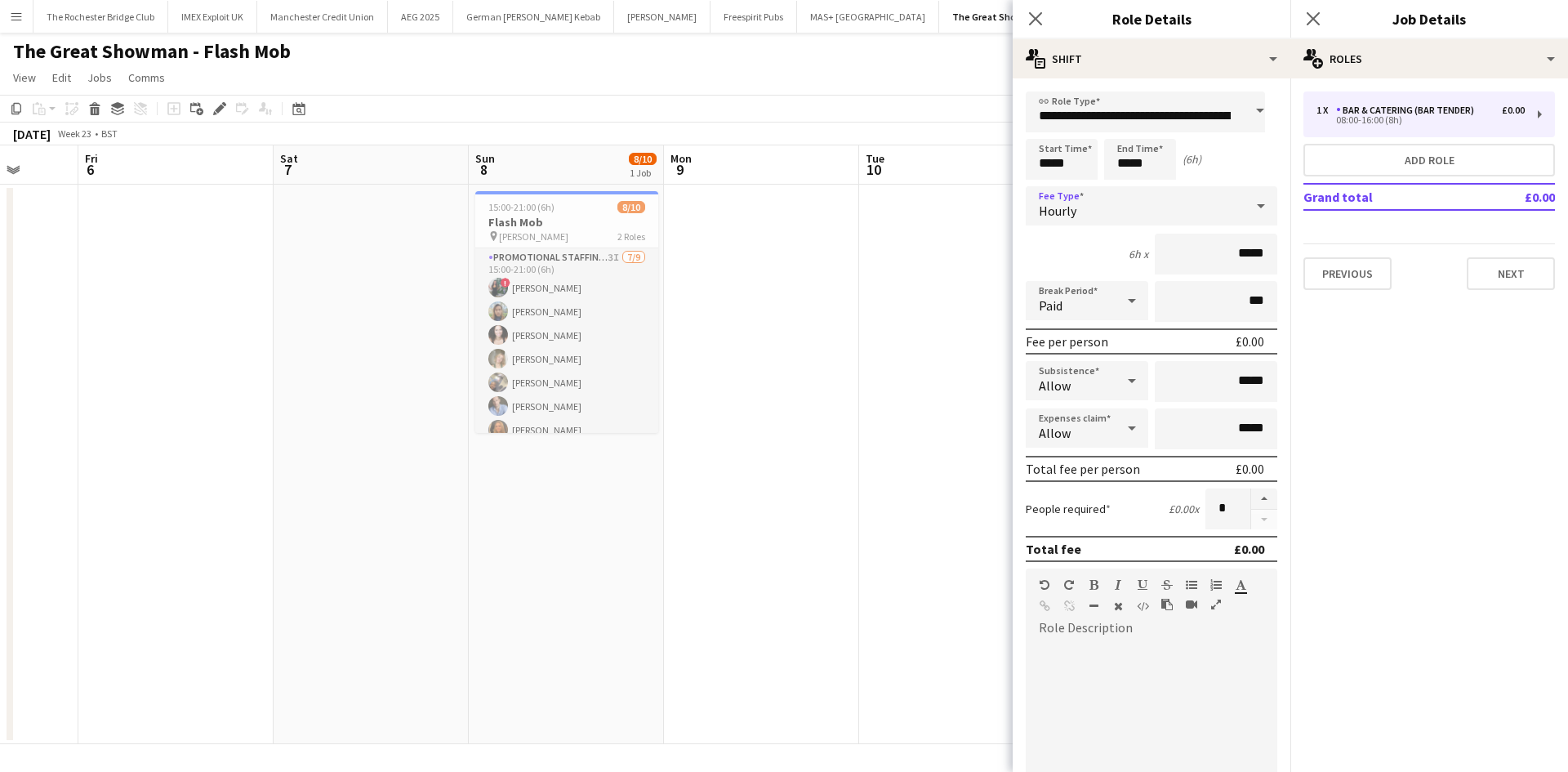
click at [1104, 208] on div "Hourly" at bounding box center [1135, 205] width 219 height 39
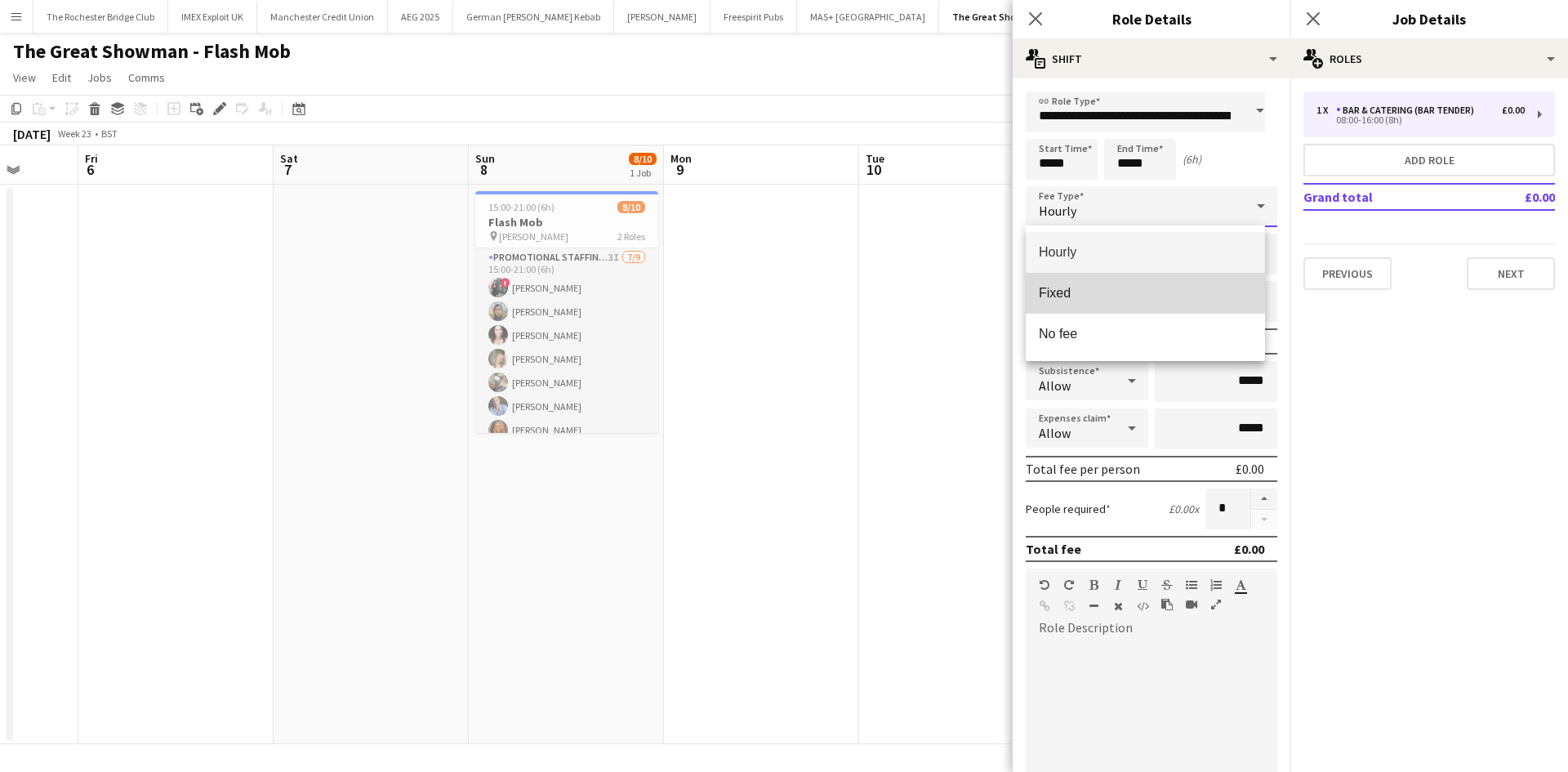
click at [1104, 304] on mat-option "Fixed" at bounding box center [1145, 292] width 239 height 41
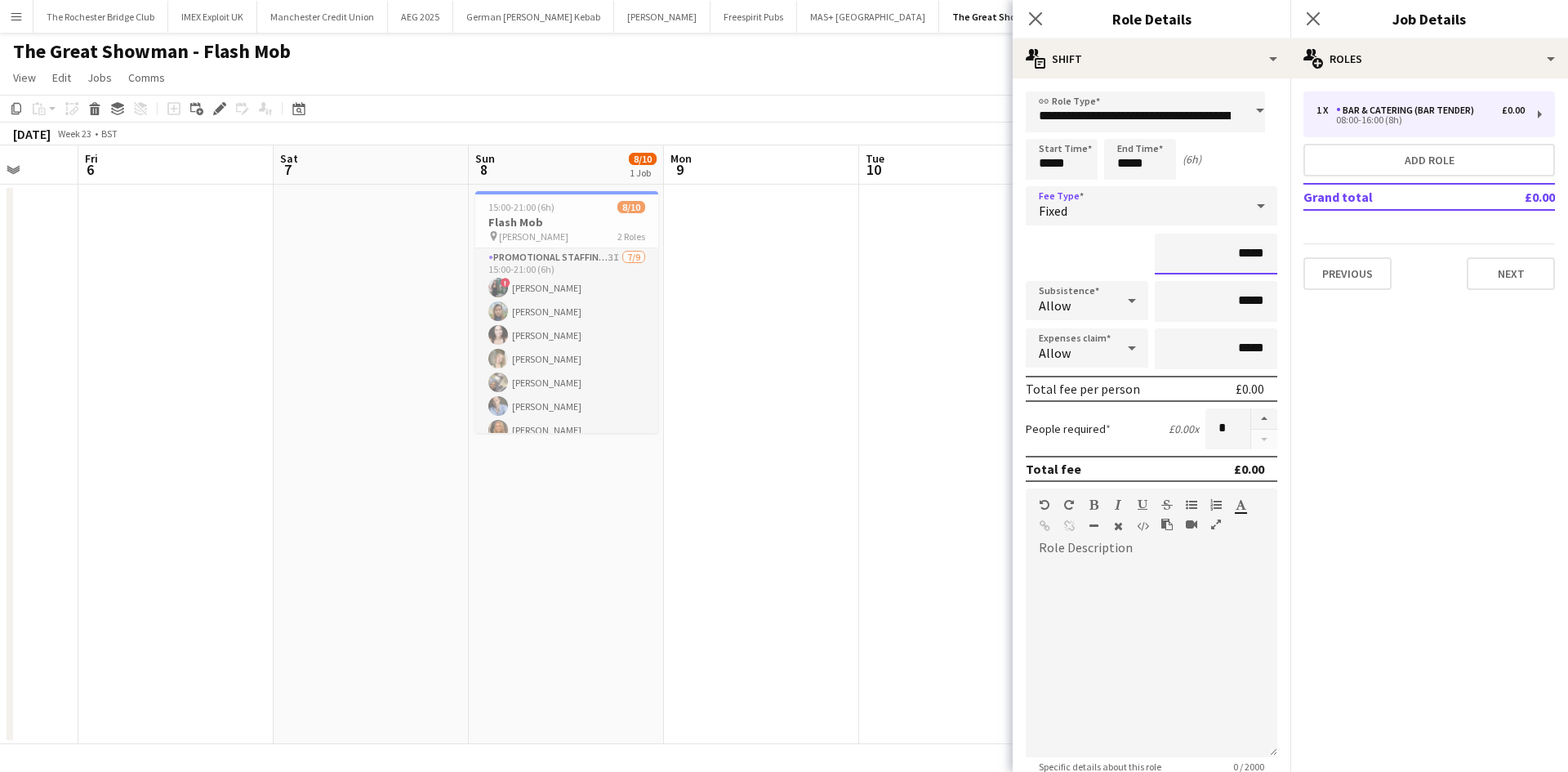
click at [1246, 245] on input "*****" at bounding box center [1215, 254] width 122 height 41
click at [1233, 254] on input "*****" at bounding box center [1215, 254] width 122 height 41
type input "**"
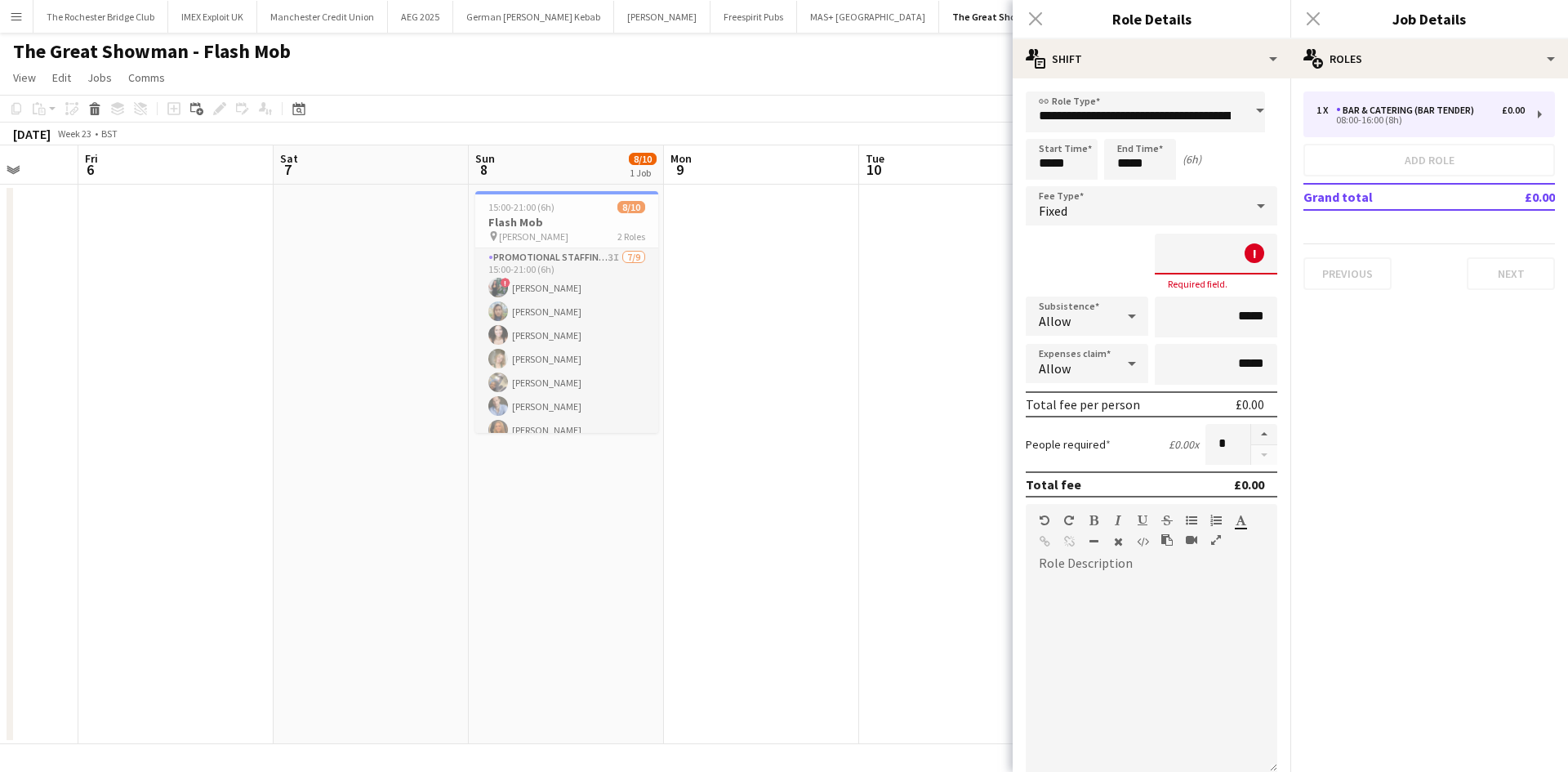
type input "**"
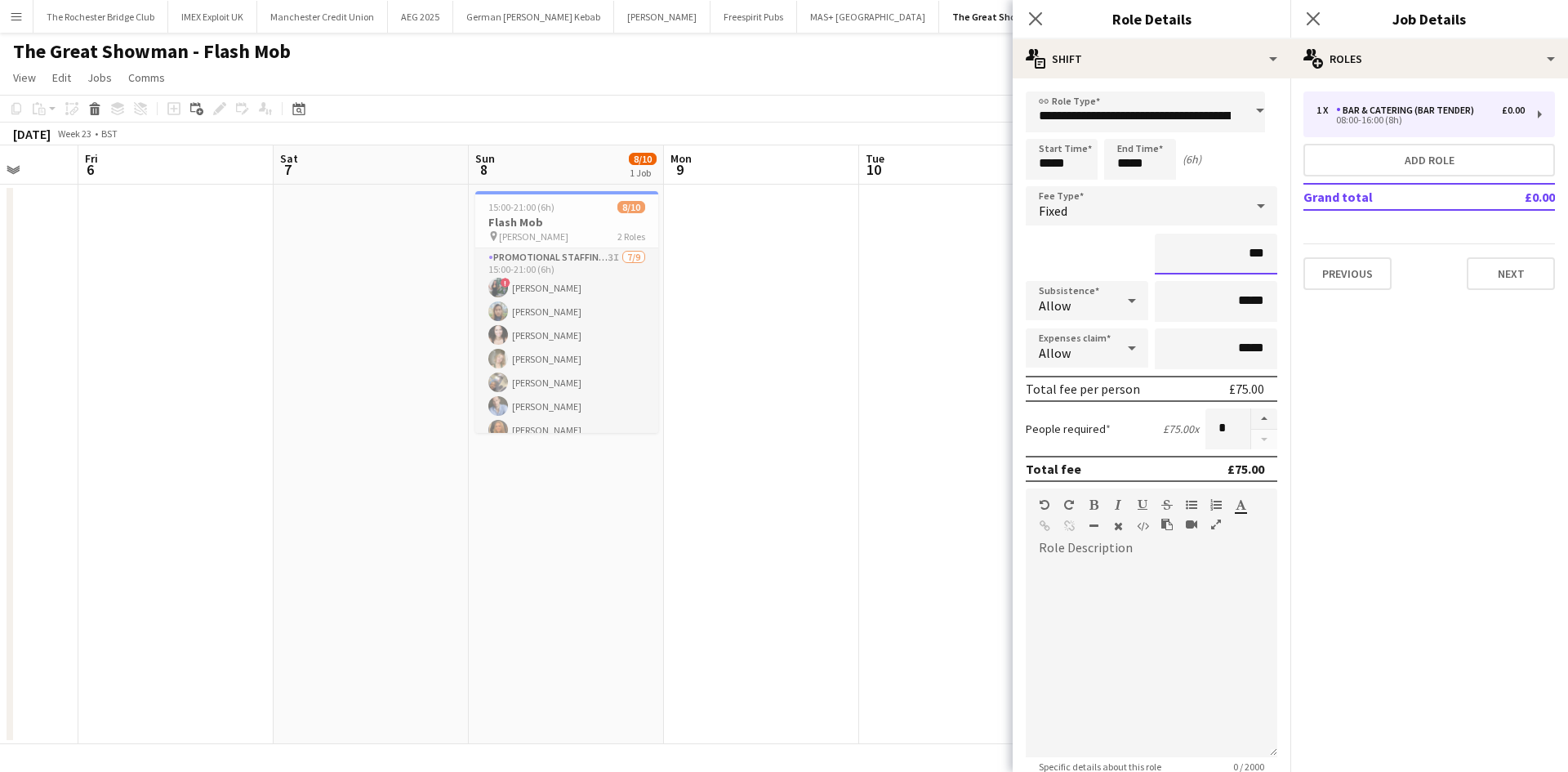
type input "***"
click at [1232, 314] on input "*****" at bounding box center [1215, 301] width 122 height 41
click at [1233, 314] on input "*****" at bounding box center [1215, 301] width 122 height 41
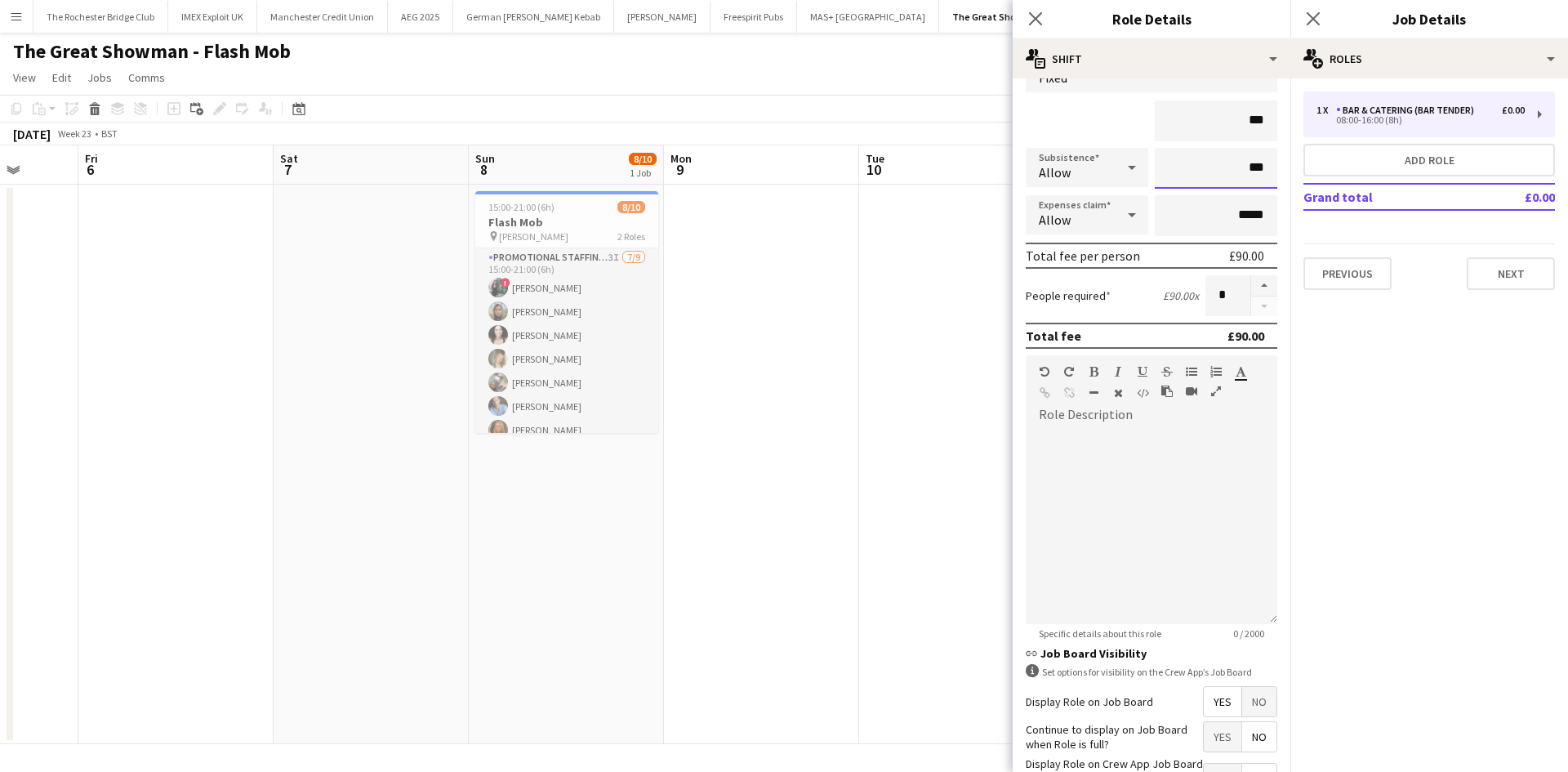
scroll to position [254, 0]
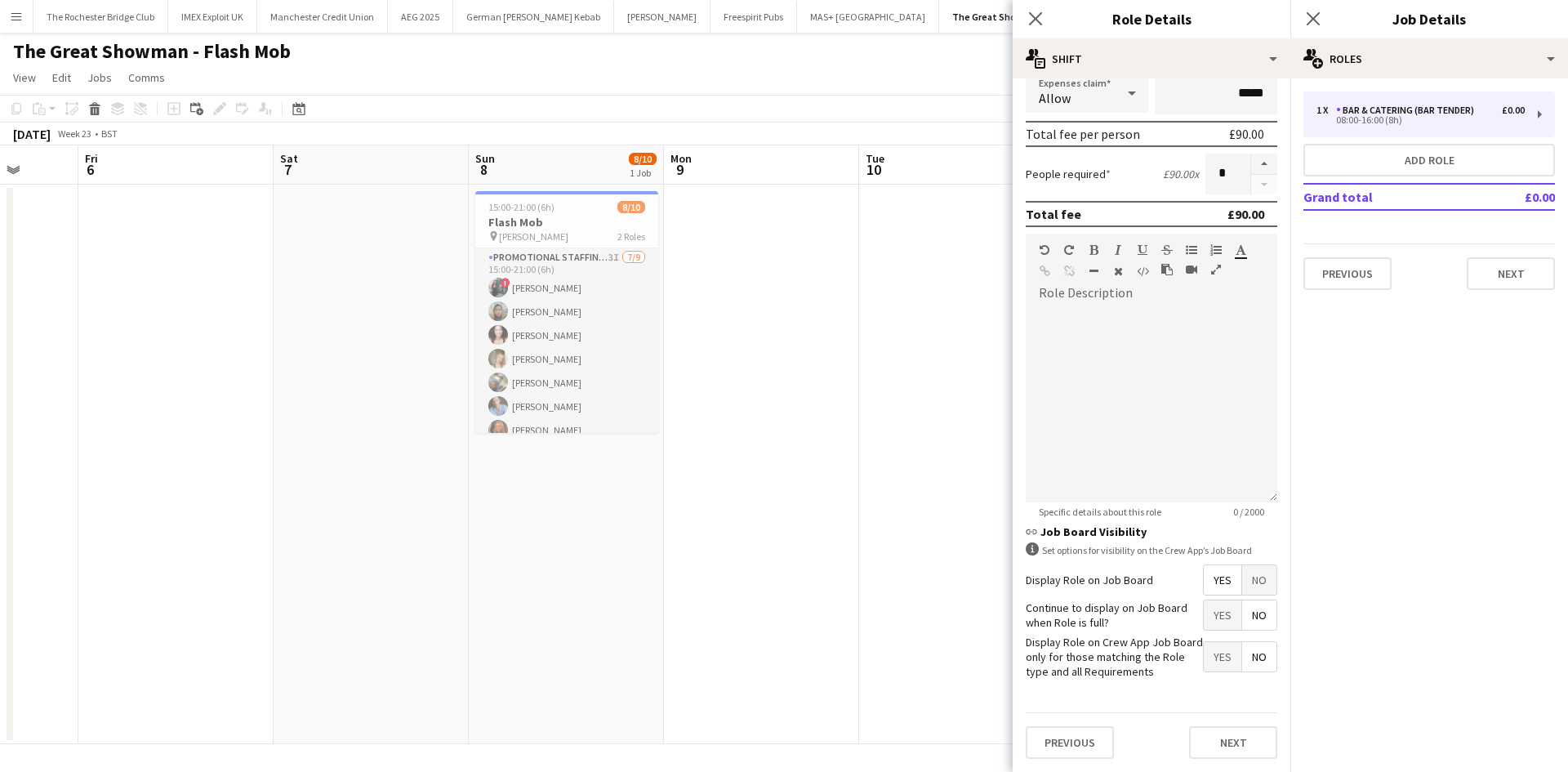
type input "***"
drag, startPoint x: 1202, startPoint y: 622, endPoint x: 1230, endPoint y: 719, distance: 101.0
click at [1204, 622] on span "Yes" at bounding box center [1223, 614] width 38 height 29
click at [1230, 743] on button "Next" at bounding box center [1233, 742] width 88 height 33
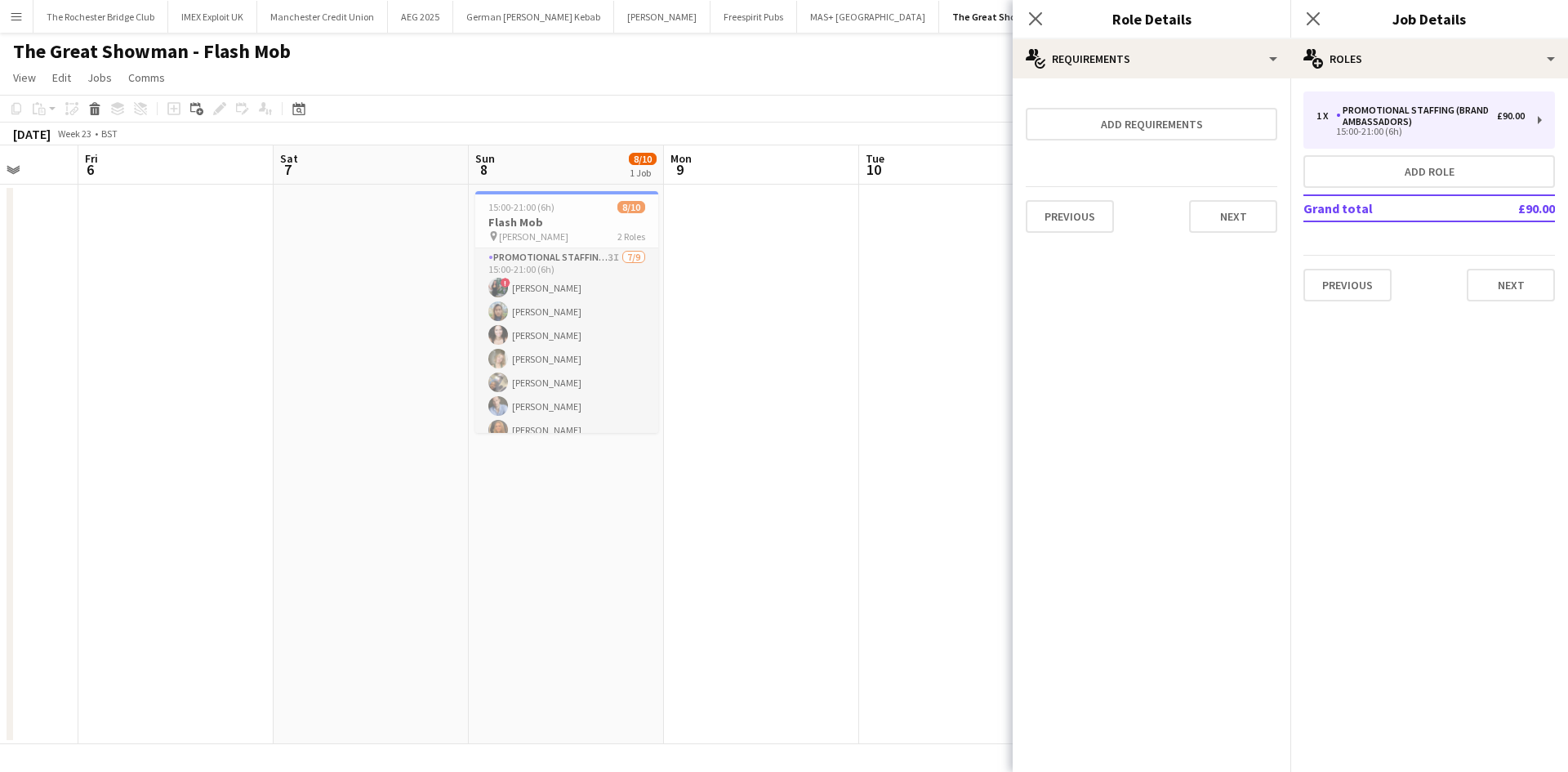
scroll to position [0, 0]
click at [1244, 221] on button "Next" at bounding box center [1233, 216] width 88 height 33
click at [1242, 218] on button "Finish" at bounding box center [1246, 219] width 62 height 33
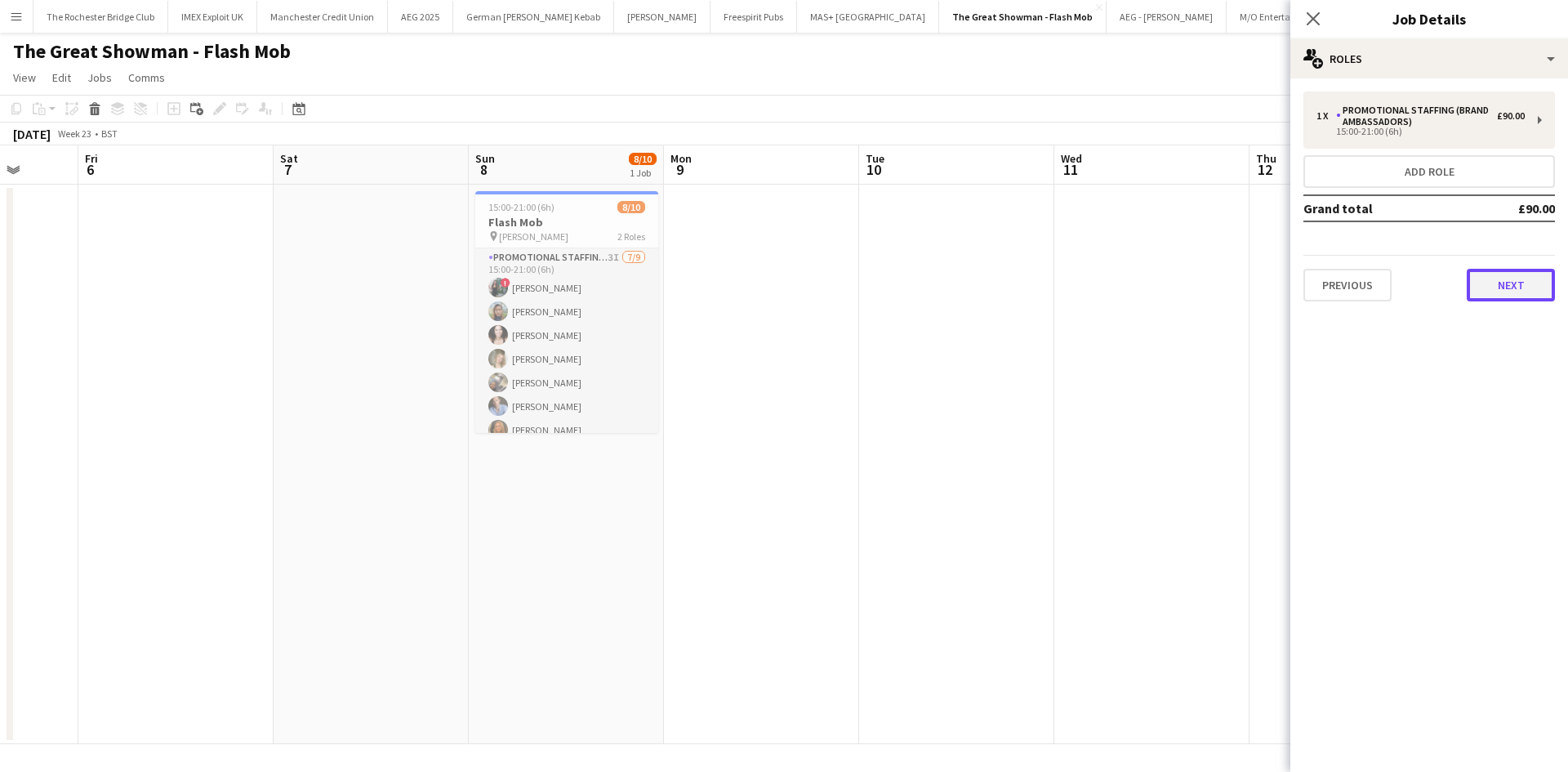
click at [1505, 284] on button "Next" at bounding box center [1510, 285] width 88 height 33
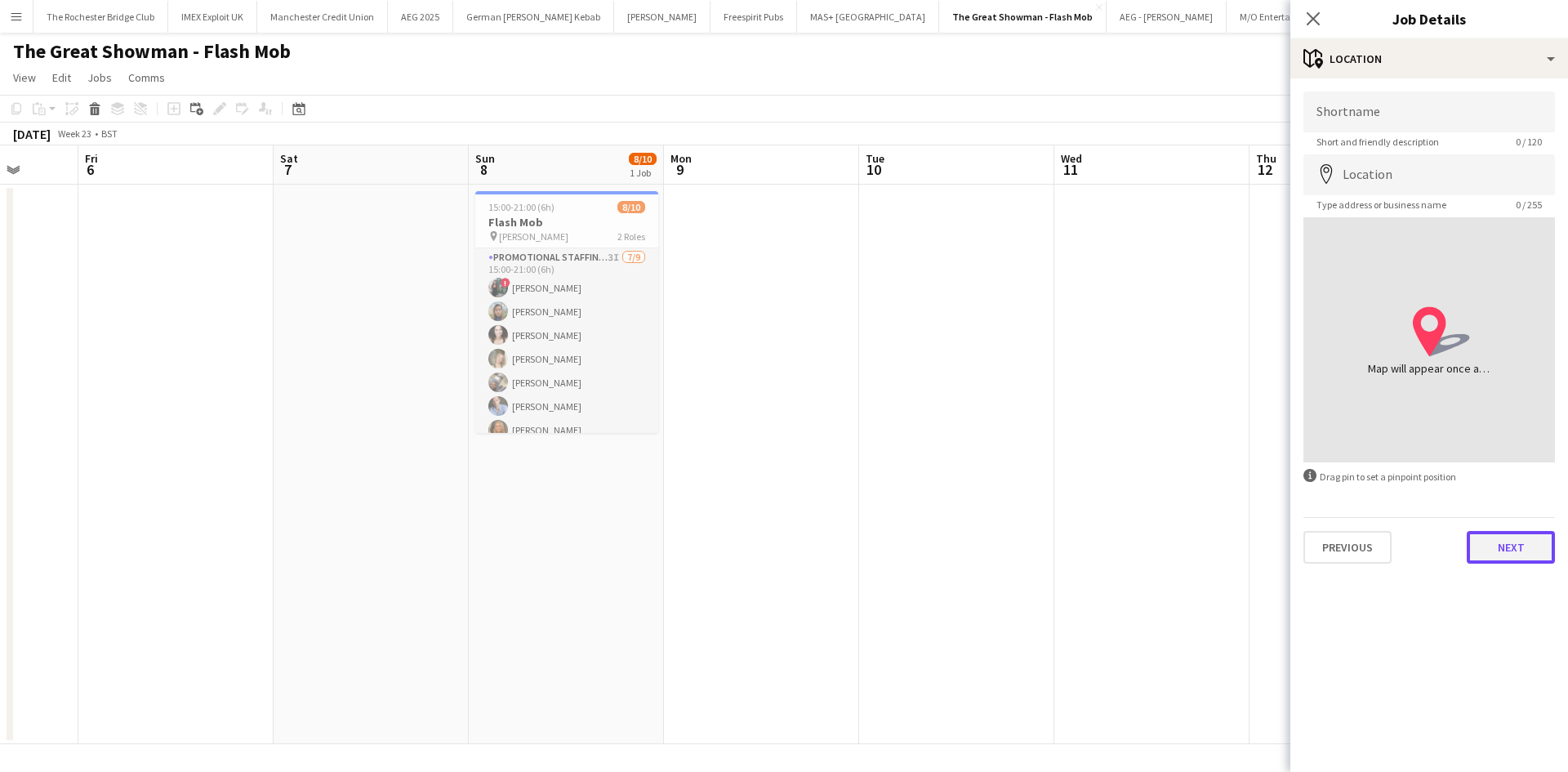
click at [1528, 548] on button "Next" at bounding box center [1510, 547] width 88 height 33
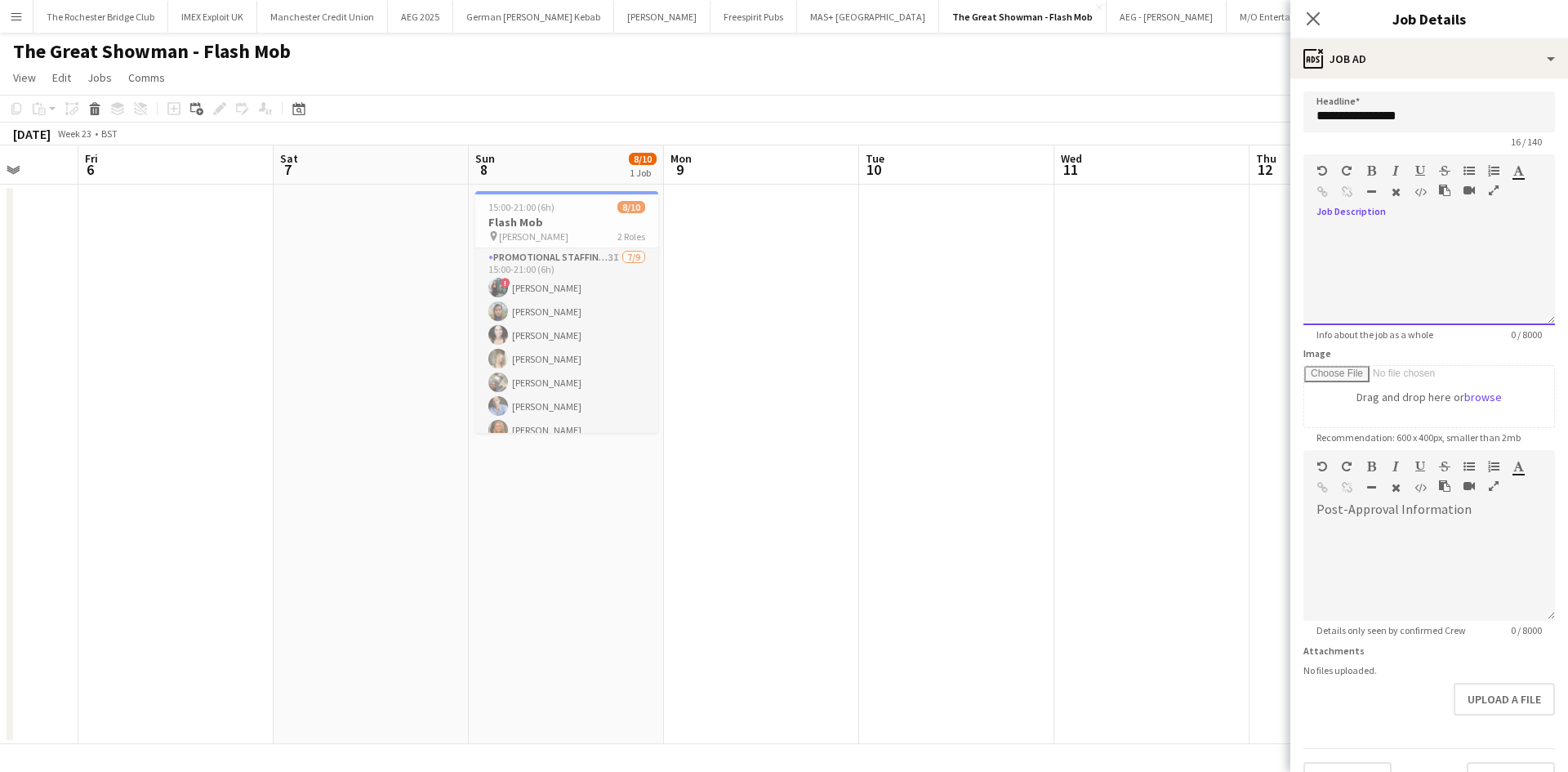
drag, startPoint x: 1392, startPoint y: 243, endPoint x: 1400, endPoint y: 230, distance: 15.3
click at [1392, 239] on div at bounding box center [1430, 276] width 252 height 98
click at [1422, 228] on div "**********" at bounding box center [1423, 276] width 239 height 98
click at [1520, 266] on div "**********" at bounding box center [1423, 276] width 239 height 98
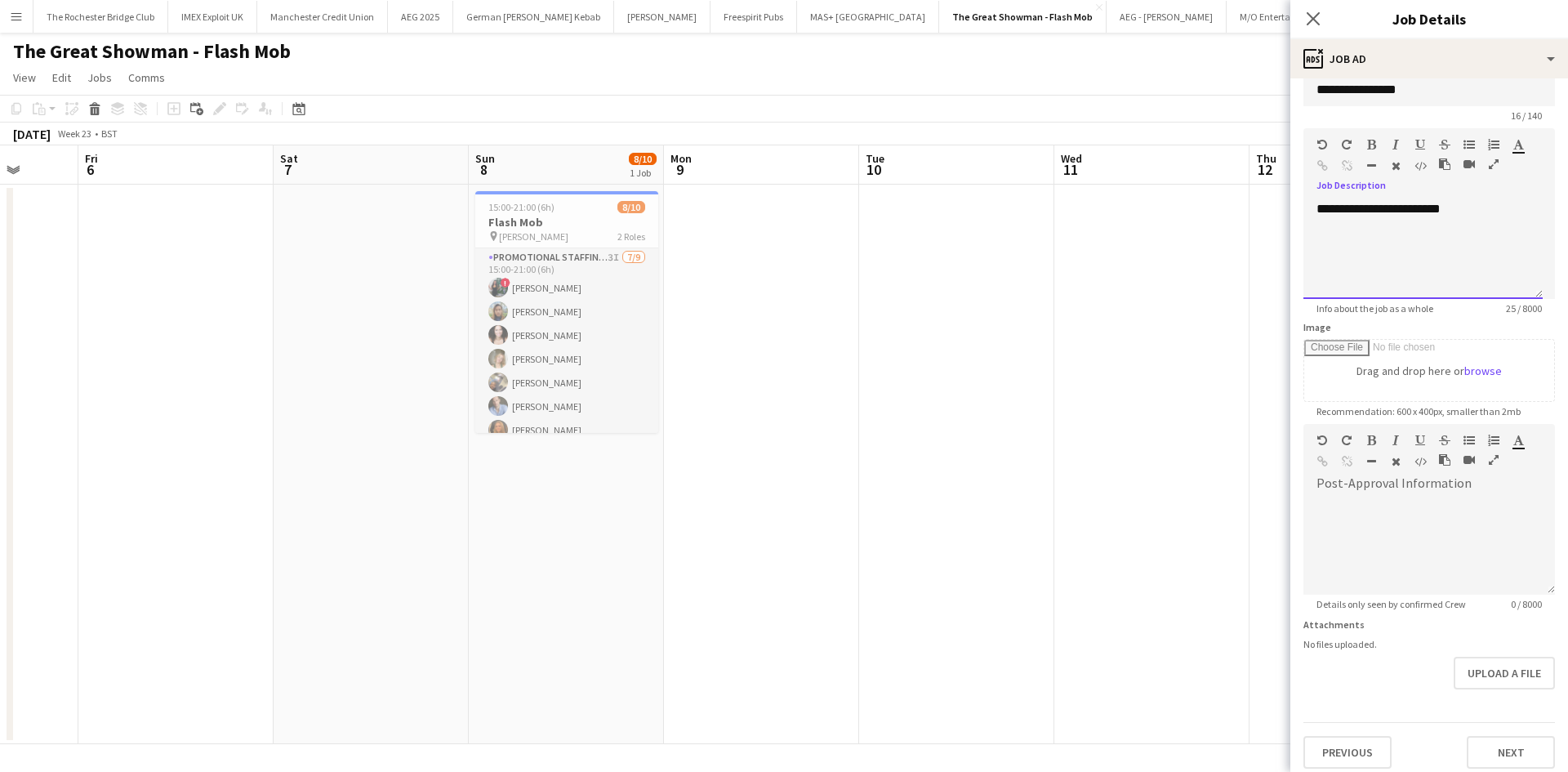
scroll to position [36, 0]
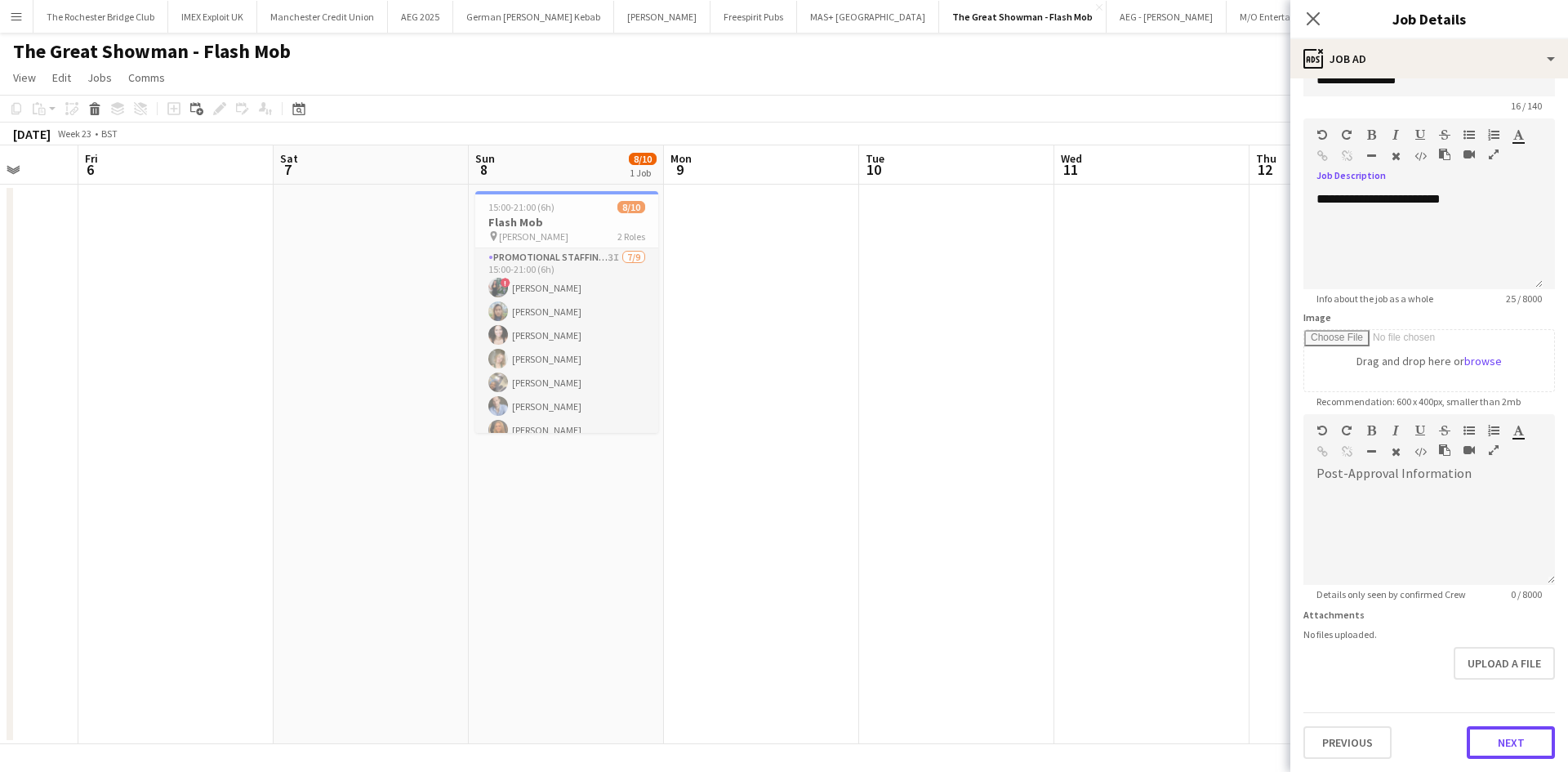
click at [1504, 750] on button "Next" at bounding box center [1510, 742] width 88 height 33
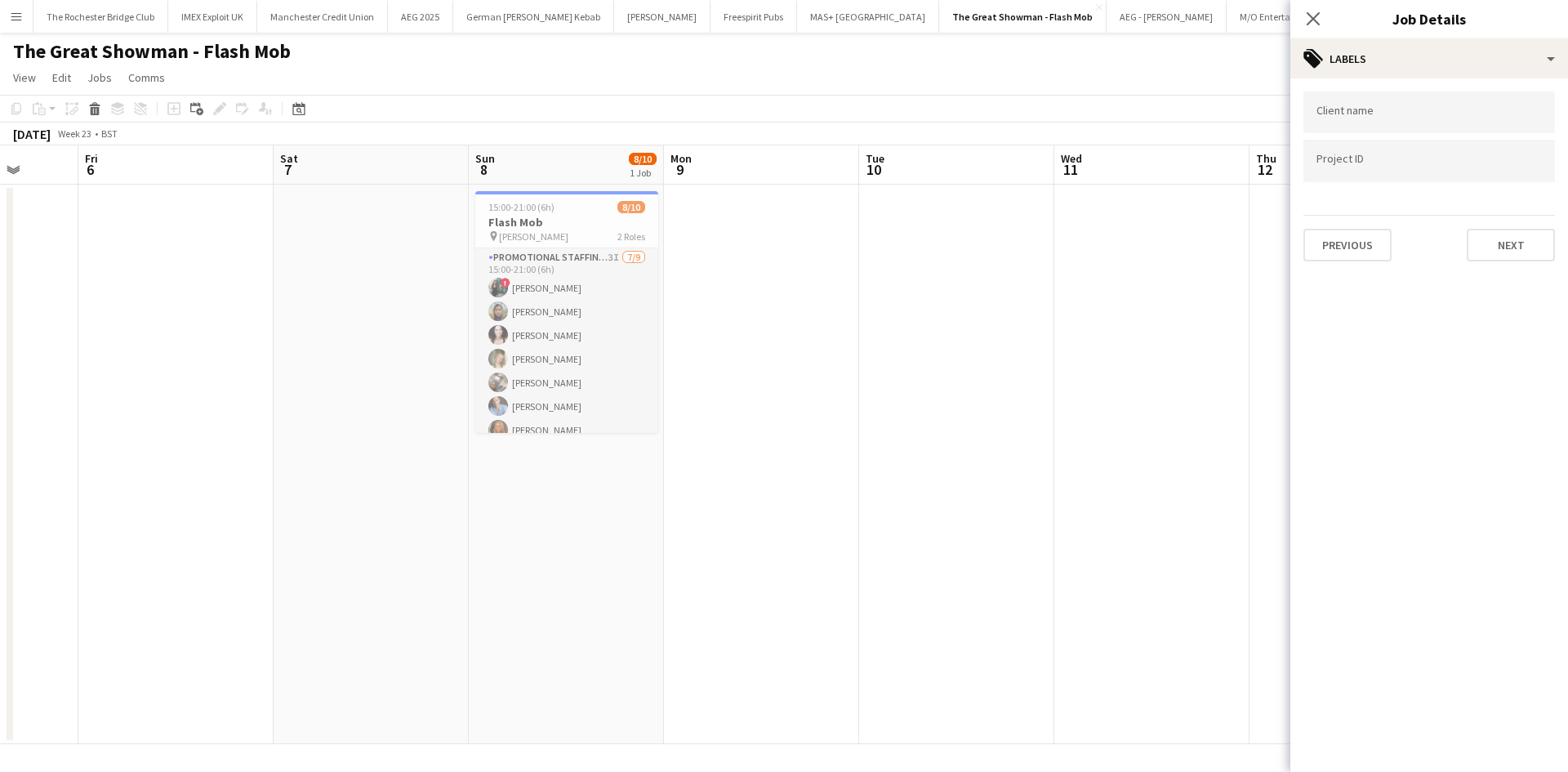
scroll to position [0, 0]
click at [1498, 250] on button "Next" at bounding box center [1510, 245] width 88 height 33
click at [1519, 167] on button "Next" at bounding box center [1510, 168] width 88 height 33
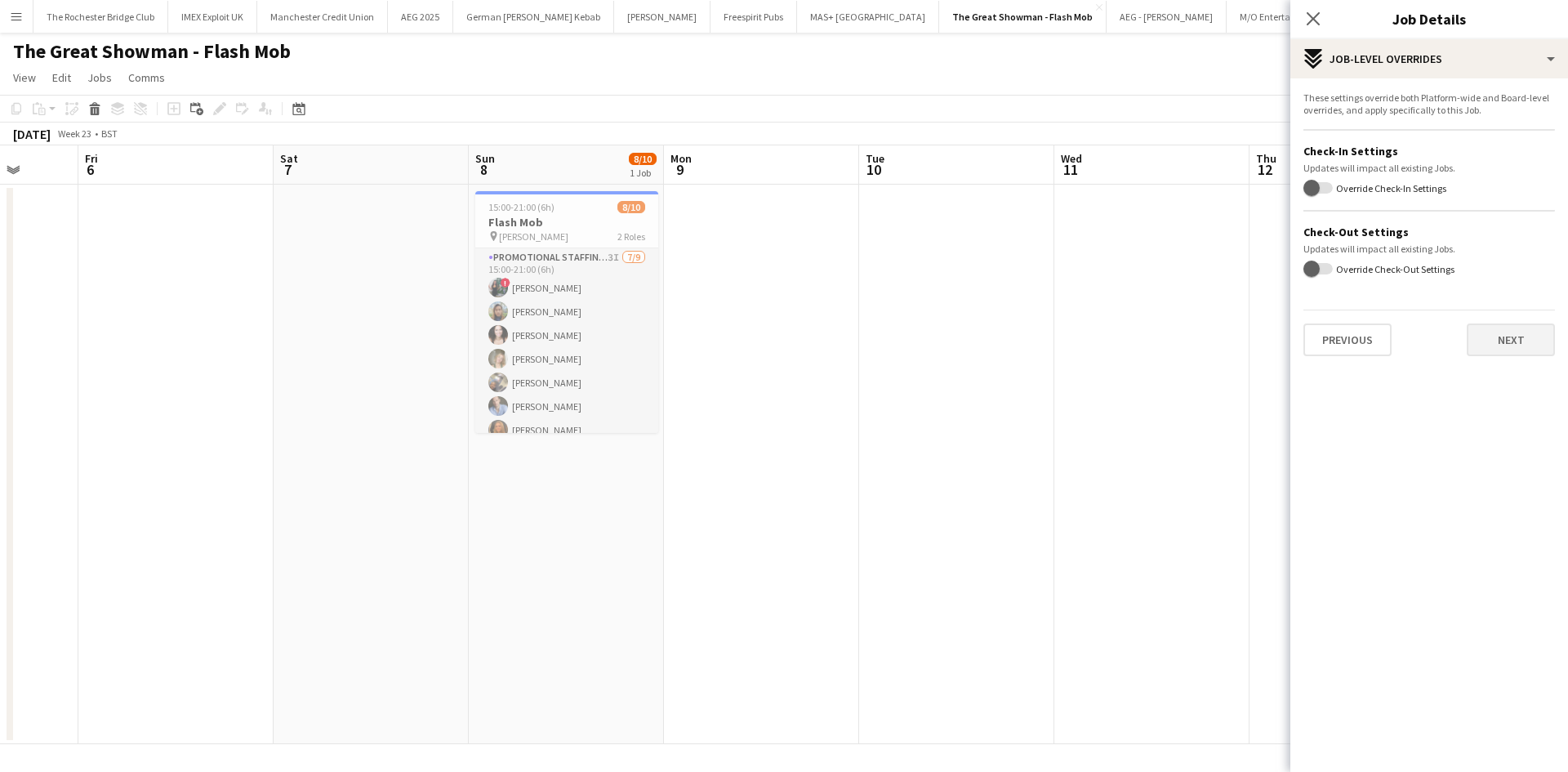
click at [1514, 358] on div "These settings override both Platform-wide and Board-level overrides, and apply…" at bounding box center [1429, 223] width 277 height 290
click at [1512, 340] on button "Next" at bounding box center [1510, 340] width 88 height 33
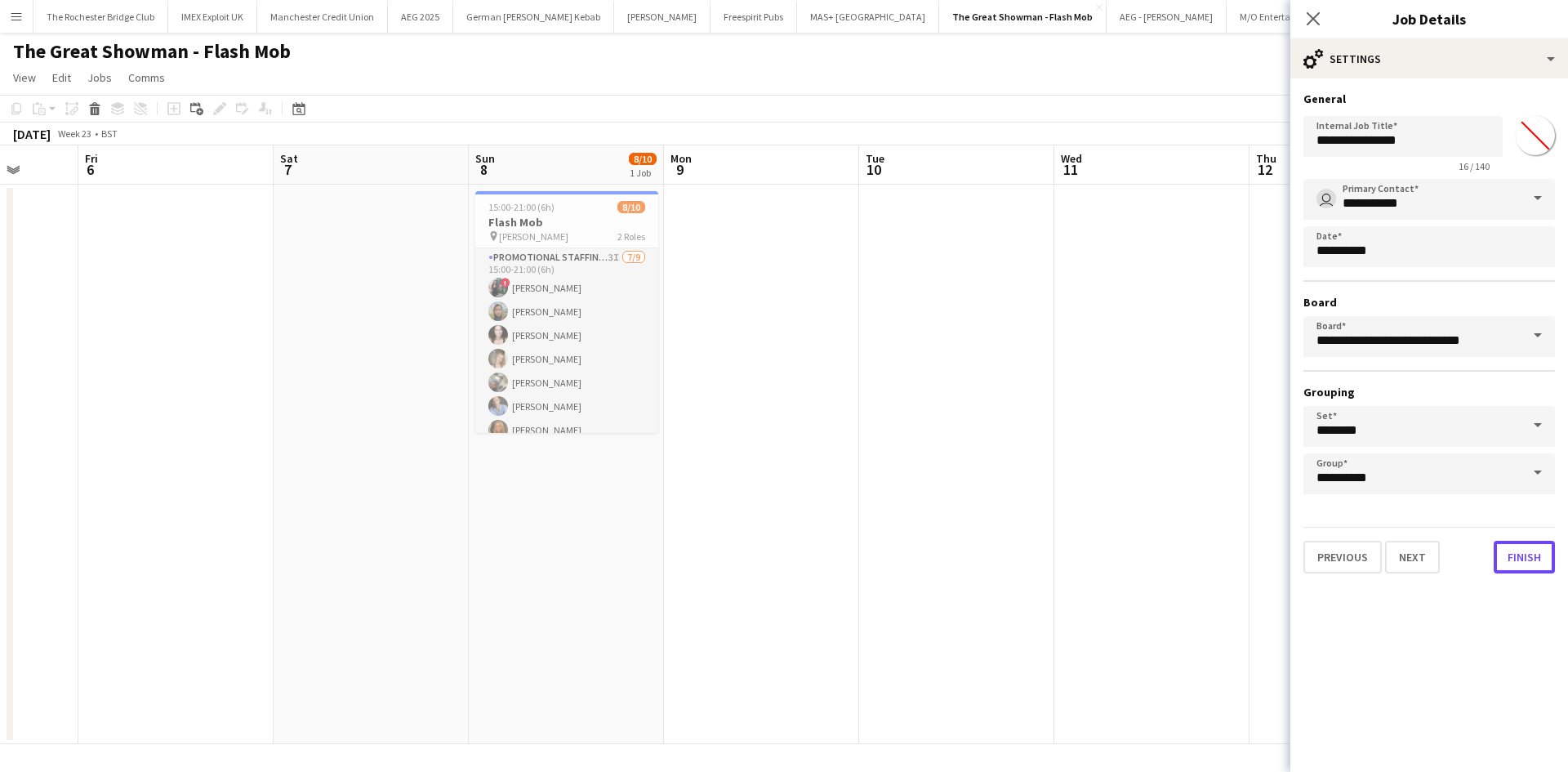
drag, startPoint x: 1527, startPoint y: 563, endPoint x: 1489, endPoint y: 540, distance: 44.4
click at [1527, 564] on button "Finish" at bounding box center [1524, 556] width 62 height 33
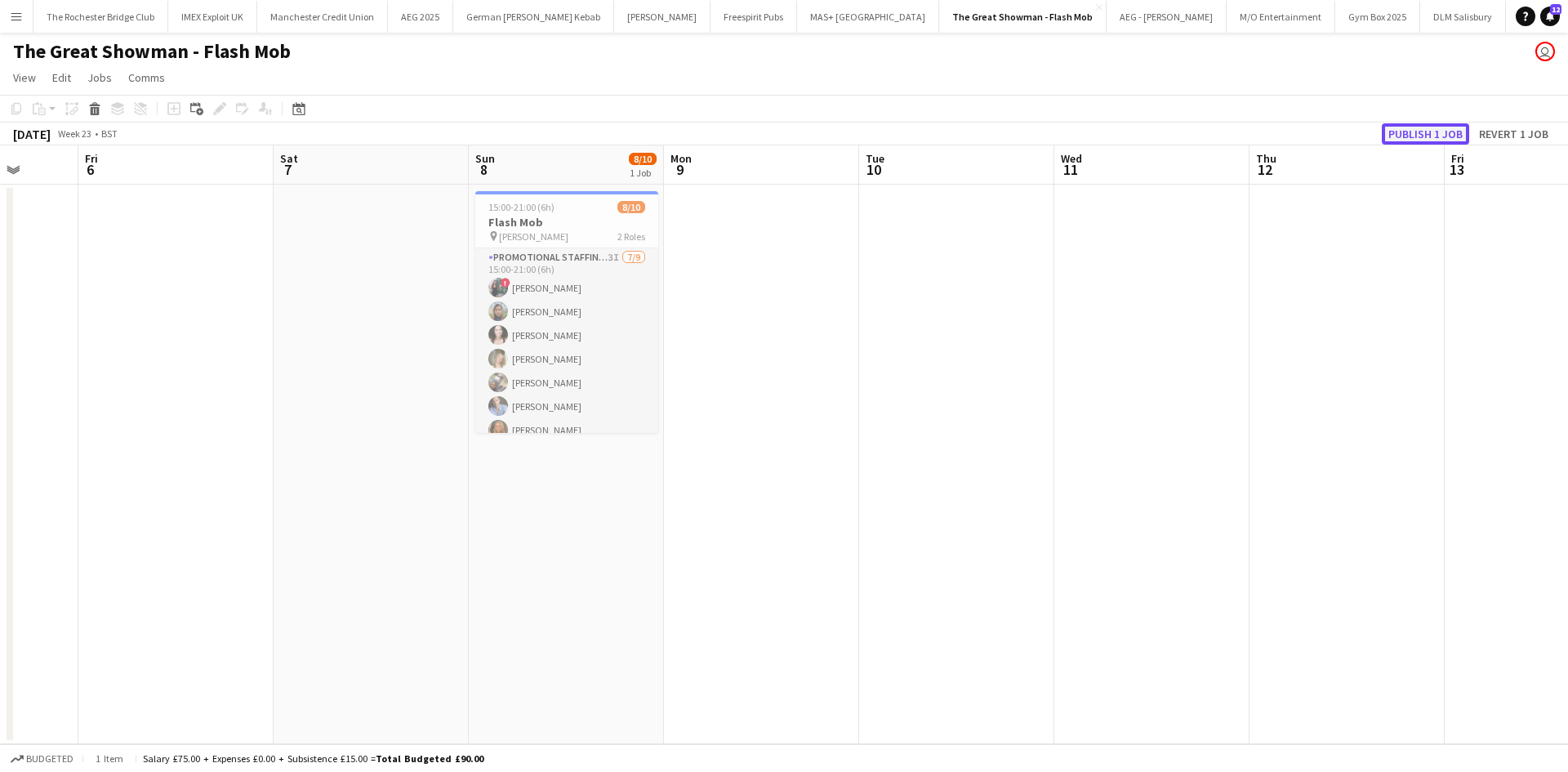
click at [1428, 127] on button "Publish 1 job" at bounding box center [1425, 133] width 87 height 21
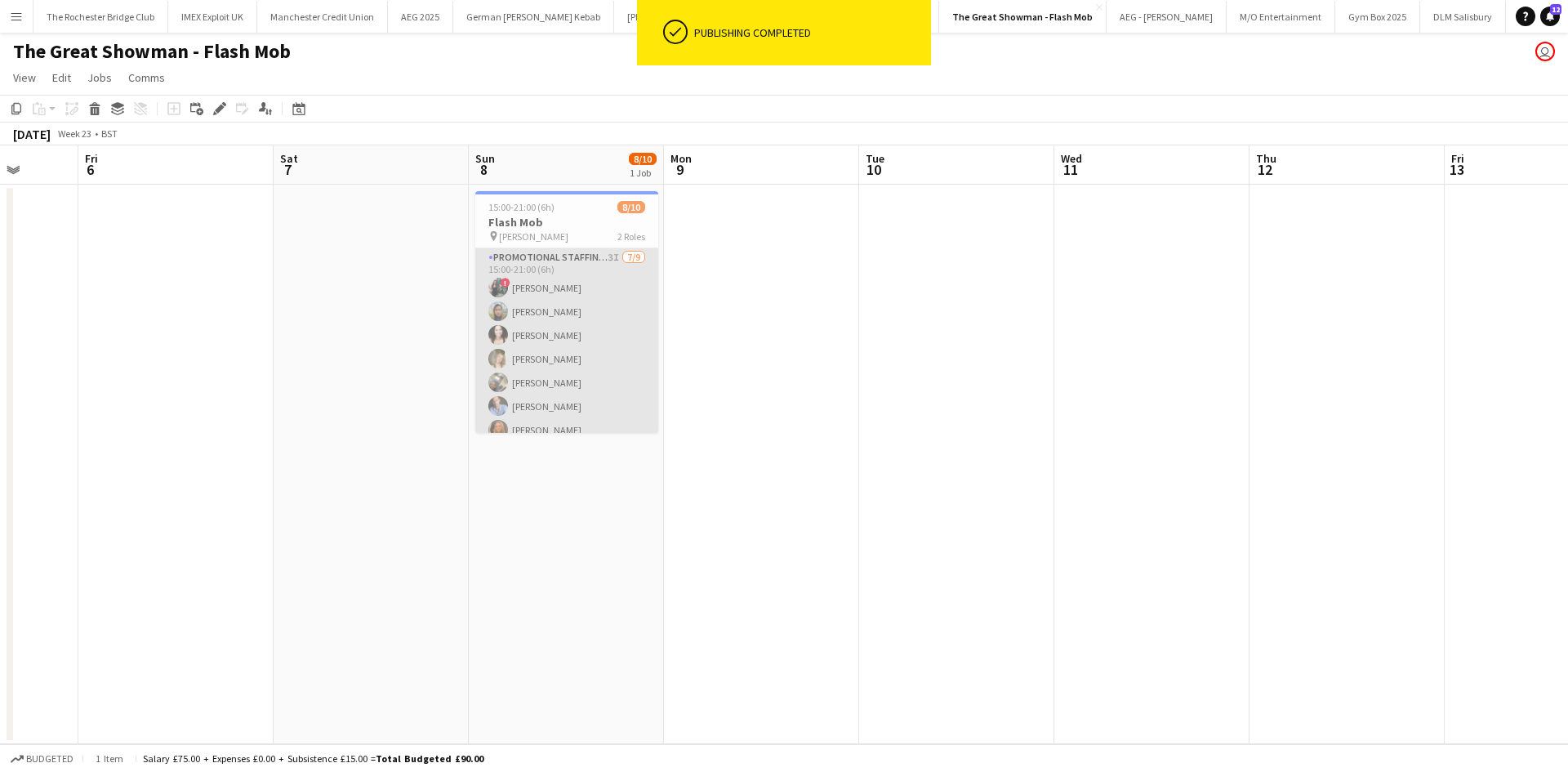
click at [546, 288] on app-card-role "Promotional Staffing (Dancer) 3I 7/9 15:00-21:00 (6h) ! Katie Whittaker Frank J…" at bounding box center [566, 370] width 183 height 245
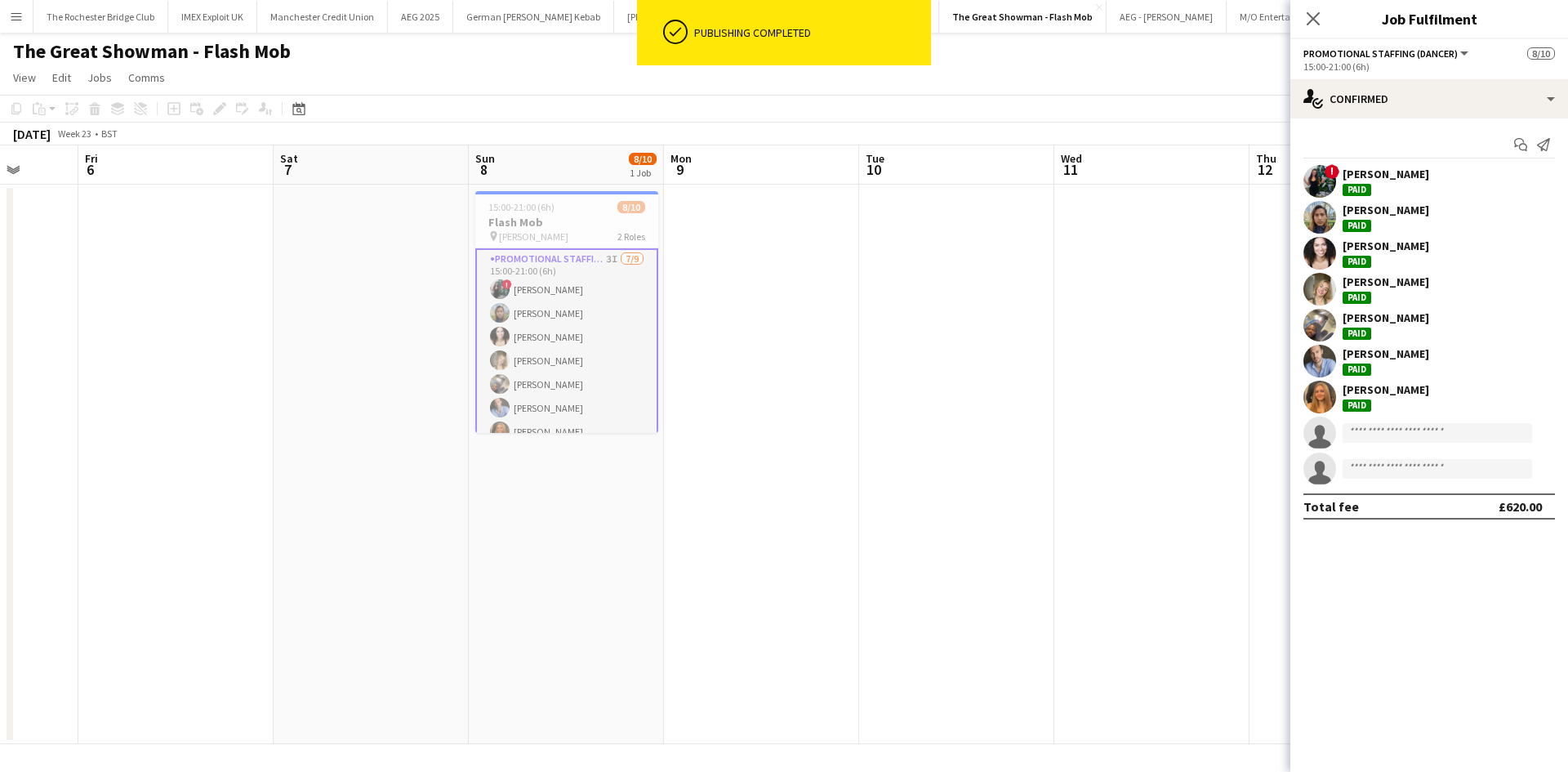
click at [1422, 175] on div "! Katie Whittaker Paid" at bounding box center [1429, 181] width 277 height 33
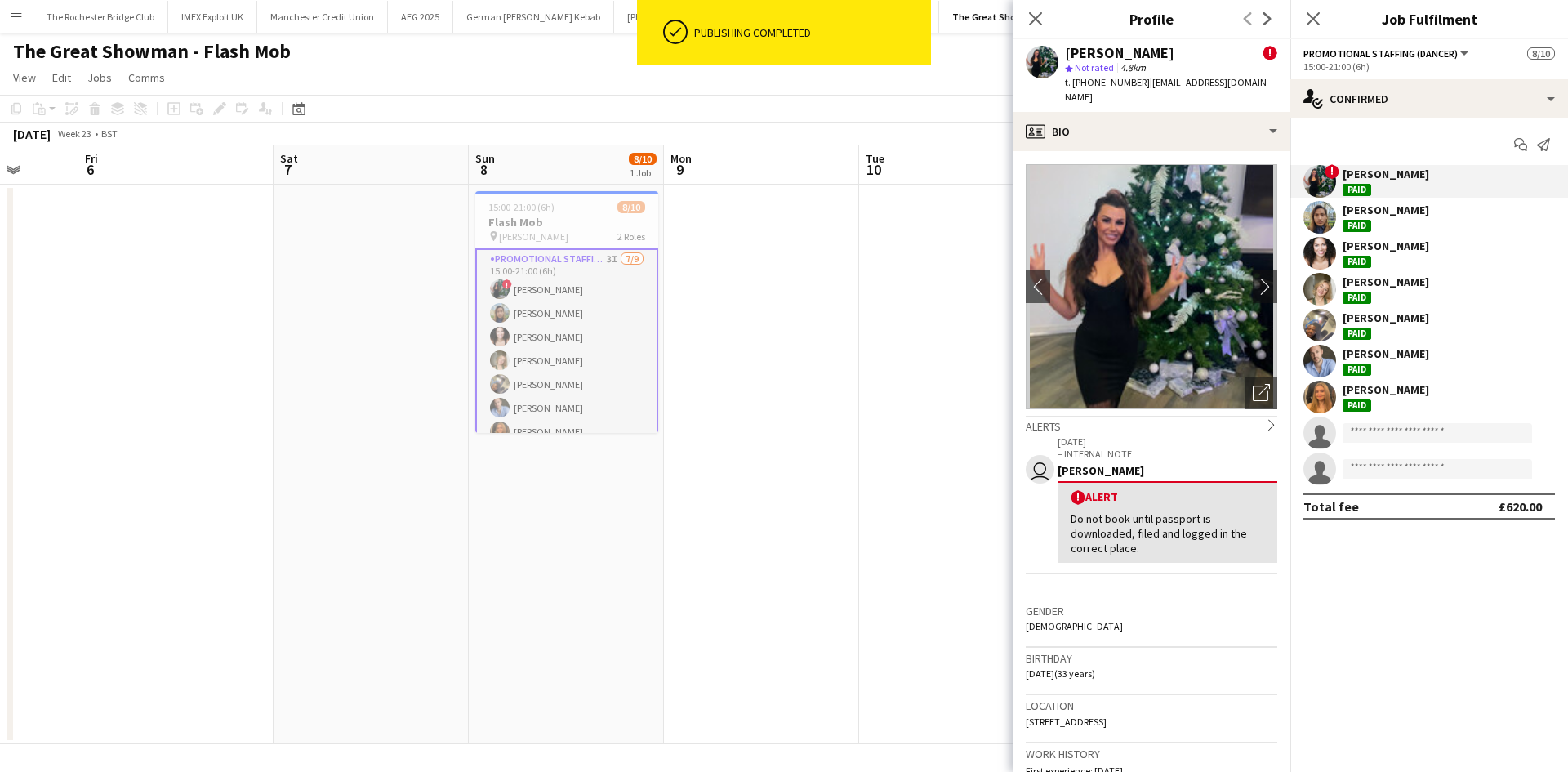
drag, startPoint x: 826, startPoint y: 281, endPoint x: 846, endPoint y: 278, distance: 20.2
click at [826, 281] on app-date-cell at bounding box center [762, 464] width 195 height 559
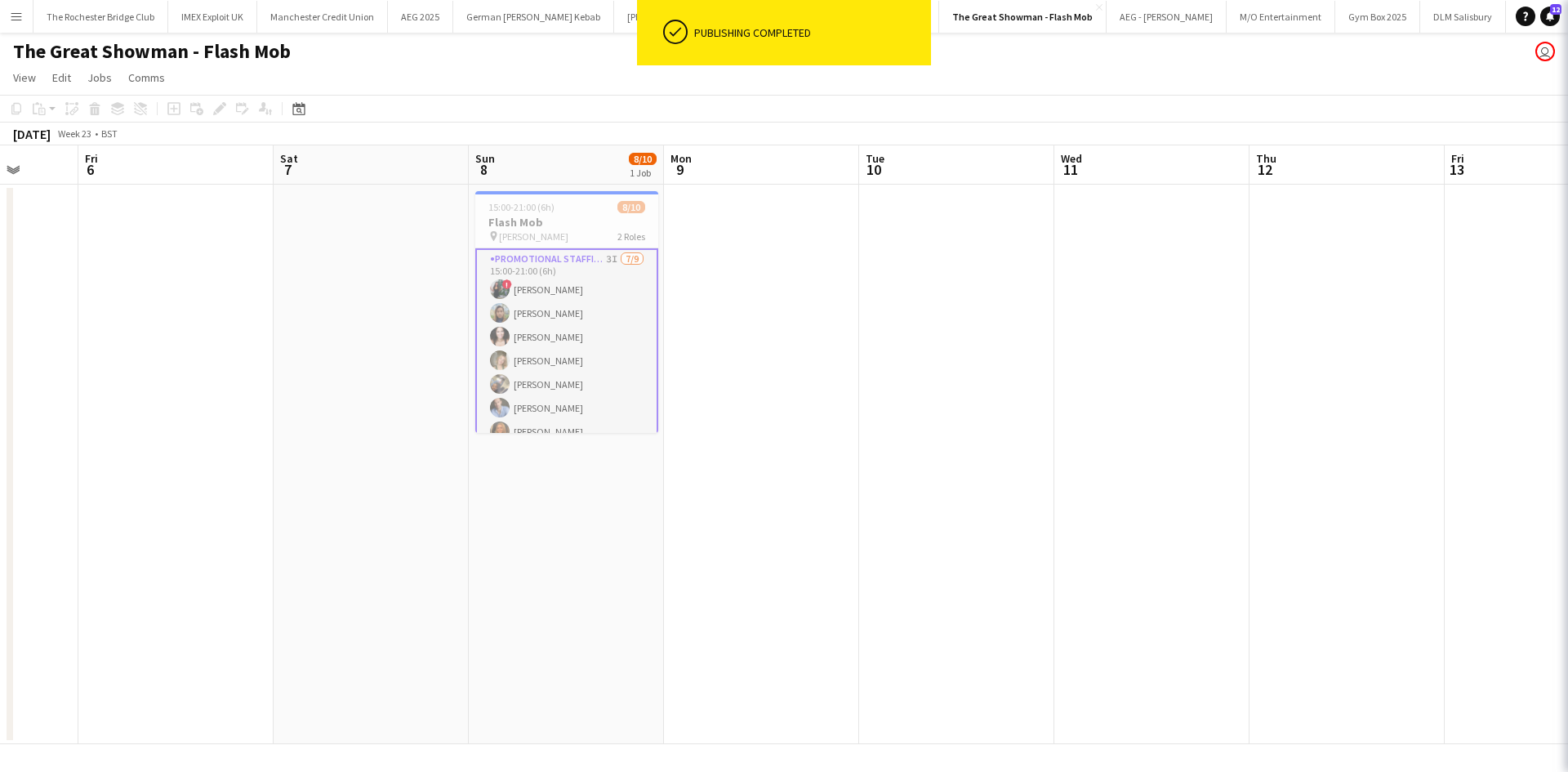
scroll to position [0, 506]
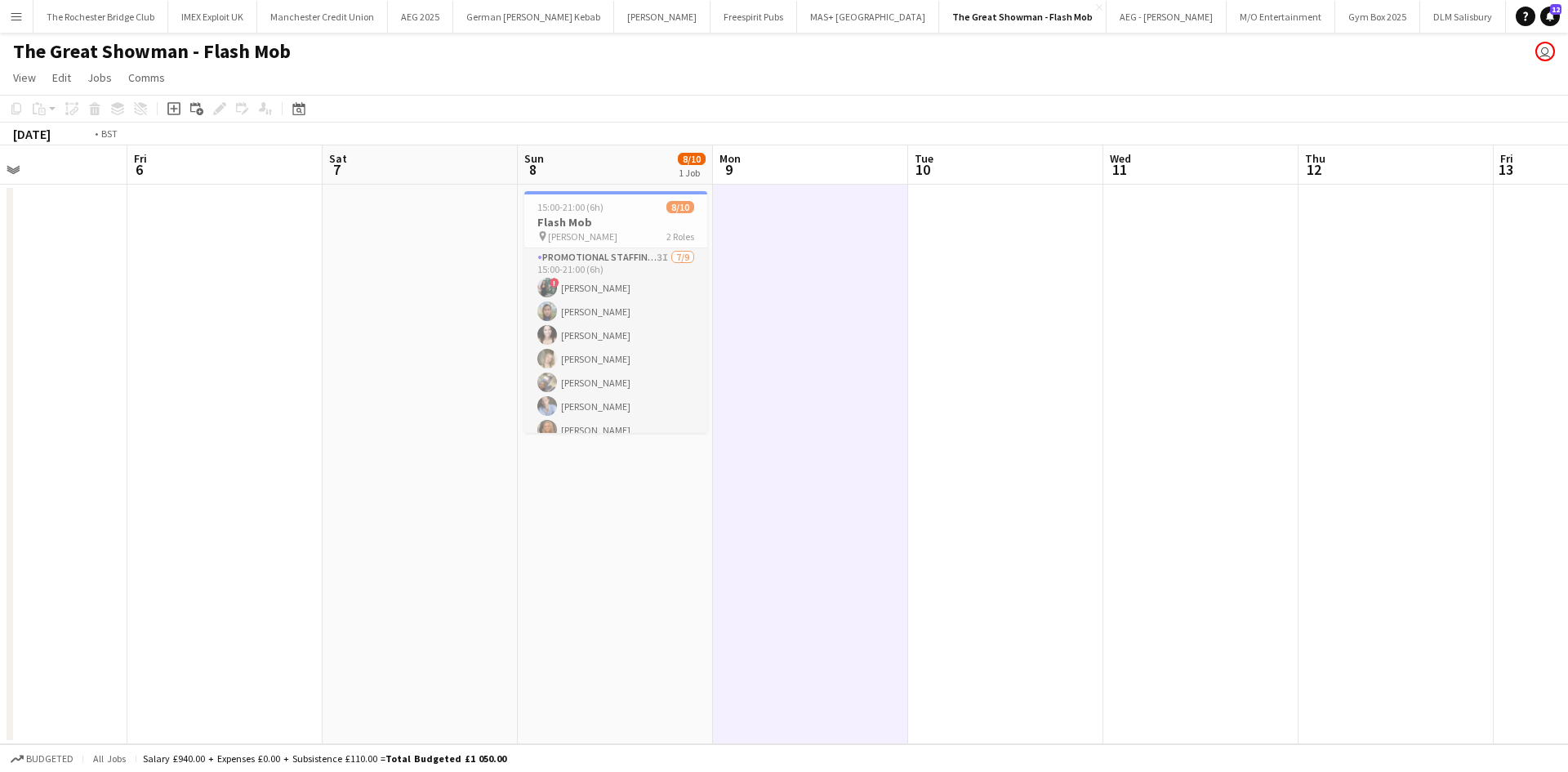
drag, startPoint x: 1414, startPoint y: 490, endPoint x: 602, endPoint y: 355, distance: 823.1
click at [417, 354] on app-calendar-viewport "Tue 3 Wed 4 Thu 5 Fri 6 Sat 7 Sun 8 8/10 1 Job Mon 9 Tue 10 Wed 11 Thu 12 Fri 1…" at bounding box center [784, 445] width 1568 height 599
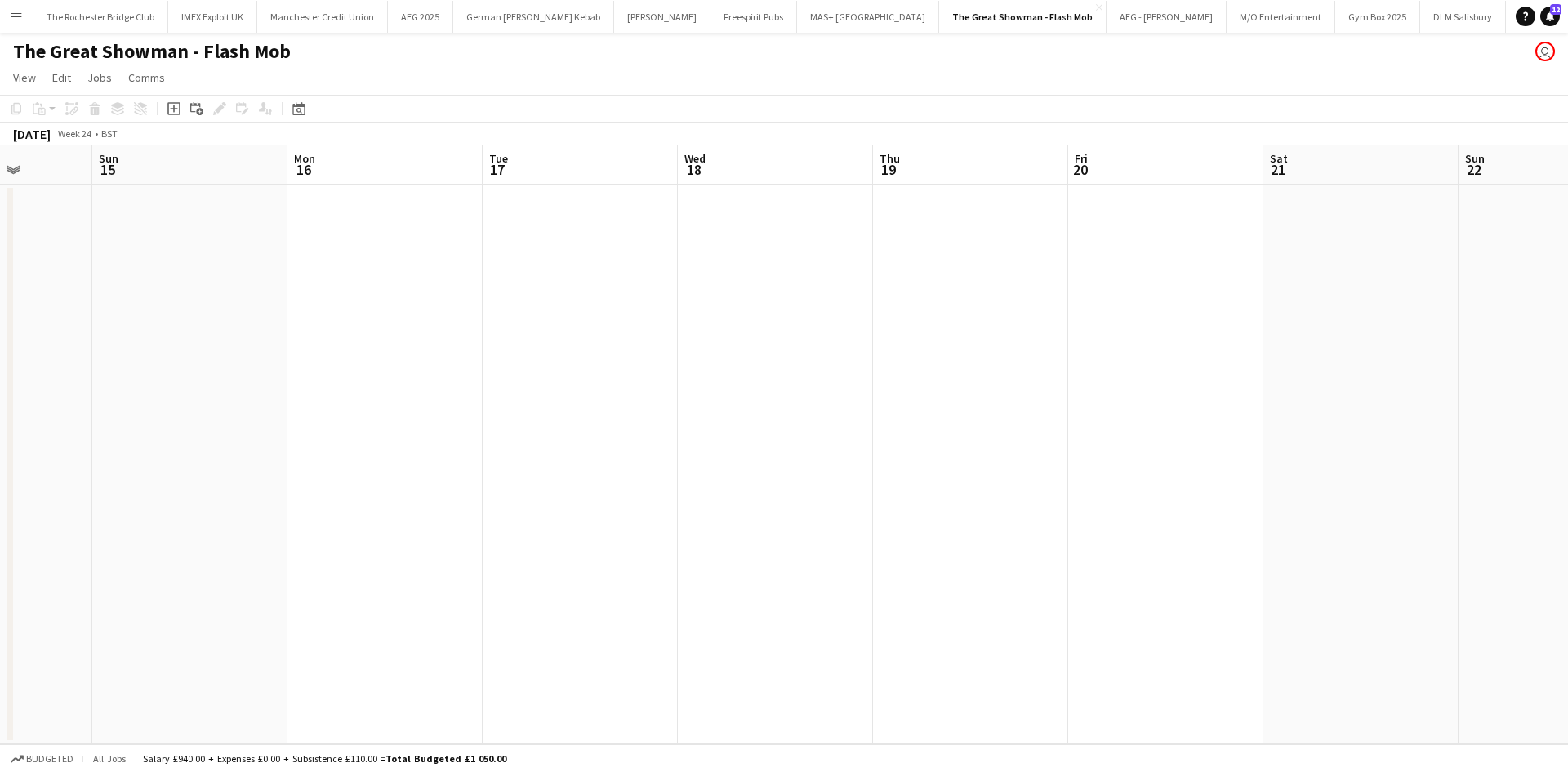
drag, startPoint x: 625, startPoint y: 348, endPoint x: 762, endPoint y: 370, distance: 138.8
click at [474, 324] on app-calendar-viewport "Wed 11 Thu 12 Fri 13 Sat 14 Sun 15 Mon 16 Tue 17 Wed 18 Thu 19 Fri 20 Sat 21 Su…" at bounding box center [784, 445] width 1568 height 599
drag, startPoint x: 1157, startPoint y: 436, endPoint x: 643, endPoint y: 360, distance: 519.6
click at [615, 360] on app-calendar-viewport "Wed 11 Thu 12 Fri 13 Sat 14 Sun 15 Mon 16 Tue 17 Wed 18 Thu 19 Fri 20 Sat 21 Su…" at bounding box center [784, 445] width 1568 height 599
drag, startPoint x: 1241, startPoint y: 431, endPoint x: 383, endPoint y: 287, distance: 870.0
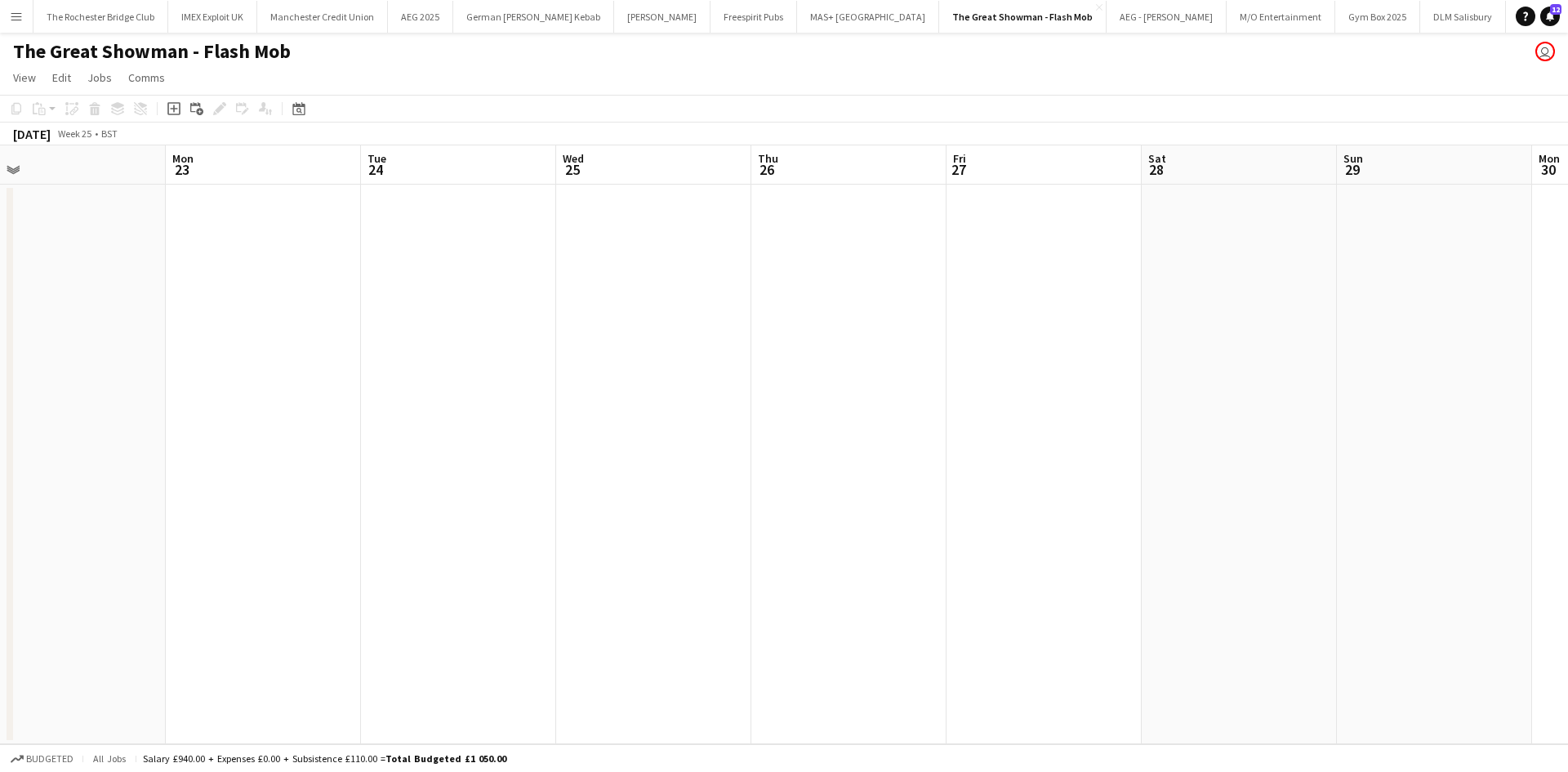
click at [383, 284] on app-calendar-viewport "Wed 18 Thu 19 Fri 20 Sat 21 Sun 22 Mon 23 Tue 24 Wed 25 Thu 26 Fri 27 Sat 28 Su…" at bounding box center [784, 445] width 1568 height 599
drag, startPoint x: 1171, startPoint y: 409, endPoint x: 361, endPoint y: 316, distance: 815.3
click at [361, 314] on app-calendar-viewport "Fri 20 Sat 21 Sun 22 Mon 23 Tue 24 Wed 25 Thu 26 Fri 27 Sat 28 Sun 29 Mon 30 Tu…" at bounding box center [784, 445] width 1568 height 599
drag, startPoint x: 295, startPoint y: 301, endPoint x: 1026, endPoint y: 400, distance: 737.7
click at [300, 305] on app-calendar-viewport "Sun 29 Mon 30 Tue 1 Wed 2 Thu 3 Fri 4 Sat 5 Sun 6 Mon 7 Tue 8 Wed 9 Thu 10 Fri …" at bounding box center [784, 445] width 1568 height 599
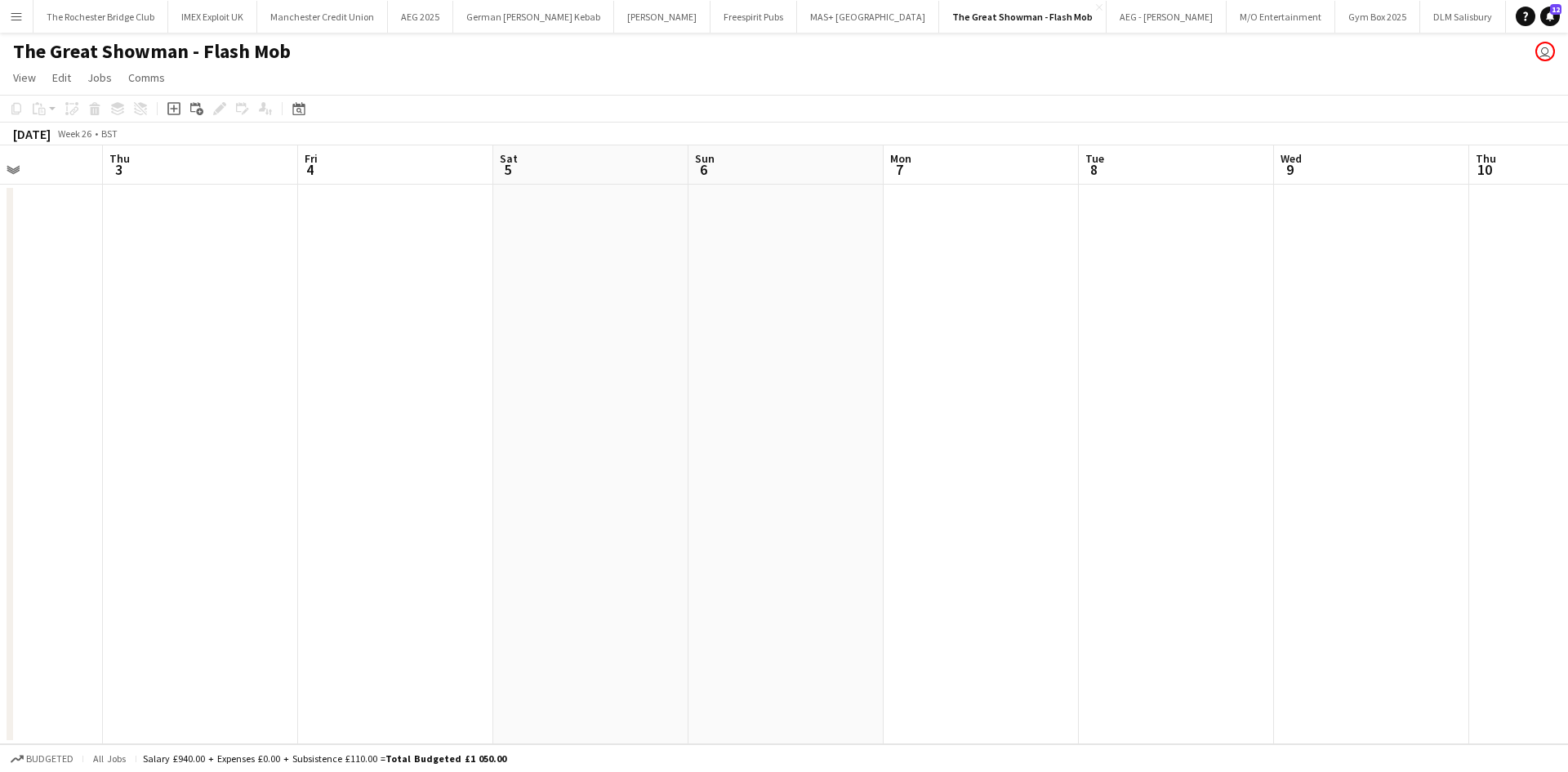
drag, startPoint x: 977, startPoint y: 398, endPoint x: 456, endPoint y: 329, distance: 525.5
click at [271, 307] on app-calendar-viewport "Sun 29 Mon 30 Tue 1 Wed 2 Thu 3 Fri 4 Sat 5 Sun 6 Mon 7 Tue 8 Wed 9 Thu 10 Fri …" at bounding box center [784, 445] width 1568 height 599
drag, startPoint x: 940, startPoint y: 355, endPoint x: 210, endPoint y: 301, distance: 732.0
click at [210, 301] on app-calendar-viewport "Sun 6 Mon 7 Tue 8 Wed 9 Thu 10 Fri 11 Sat 12 Sun 13 Mon 14 Tue 15 Wed 16 Thu 17…" at bounding box center [784, 445] width 1568 height 599
drag, startPoint x: 926, startPoint y: 395, endPoint x: 597, endPoint y: 356, distance: 331.3
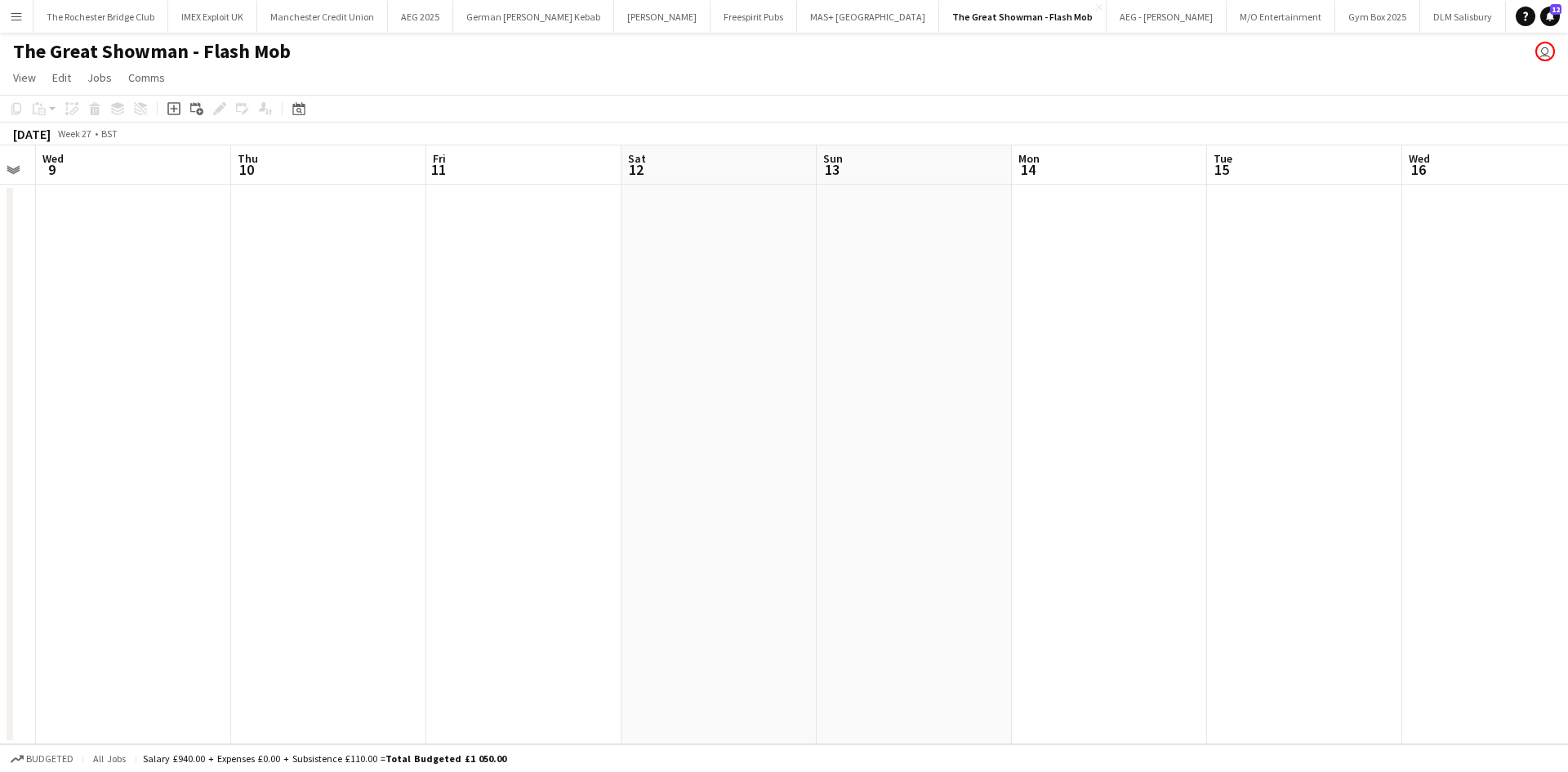
click at [135, 287] on app-calendar-viewport "Sun 6 Mon 7 Tue 8 Wed 9 Thu 10 Fri 11 Sat 12 Sun 13 Mon 14 Tue 15 Wed 16 Thu 17…" at bounding box center [784, 445] width 1568 height 599
drag, startPoint x: 766, startPoint y: 408, endPoint x: 537, endPoint y: 364, distance: 233.2
click at [313, 340] on app-calendar-viewport "Tue 15 Wed 16 Thu 17 Fri 18 Sat 19 Sun 20 Mon 21 Tue 22 Wed 23 Thu 24 Fri 25 Sa…" at bounding box center [784, 445] width 1568 height 599
drag, startPoint x: 1024, startPoint y: 430, endPoint x: 252, endPoint y: 330, distance: 778.4
click at [241, 328] on app-calendar-viewport "Tue 15 Wed 16 Thu 17 Fri 18 Sat 19 Sun 20 Mon 21 Tue 22 Wed 23 Thu 24 Fri 25 Sa…" at bounding box center [784, 445] width 1568 height 599
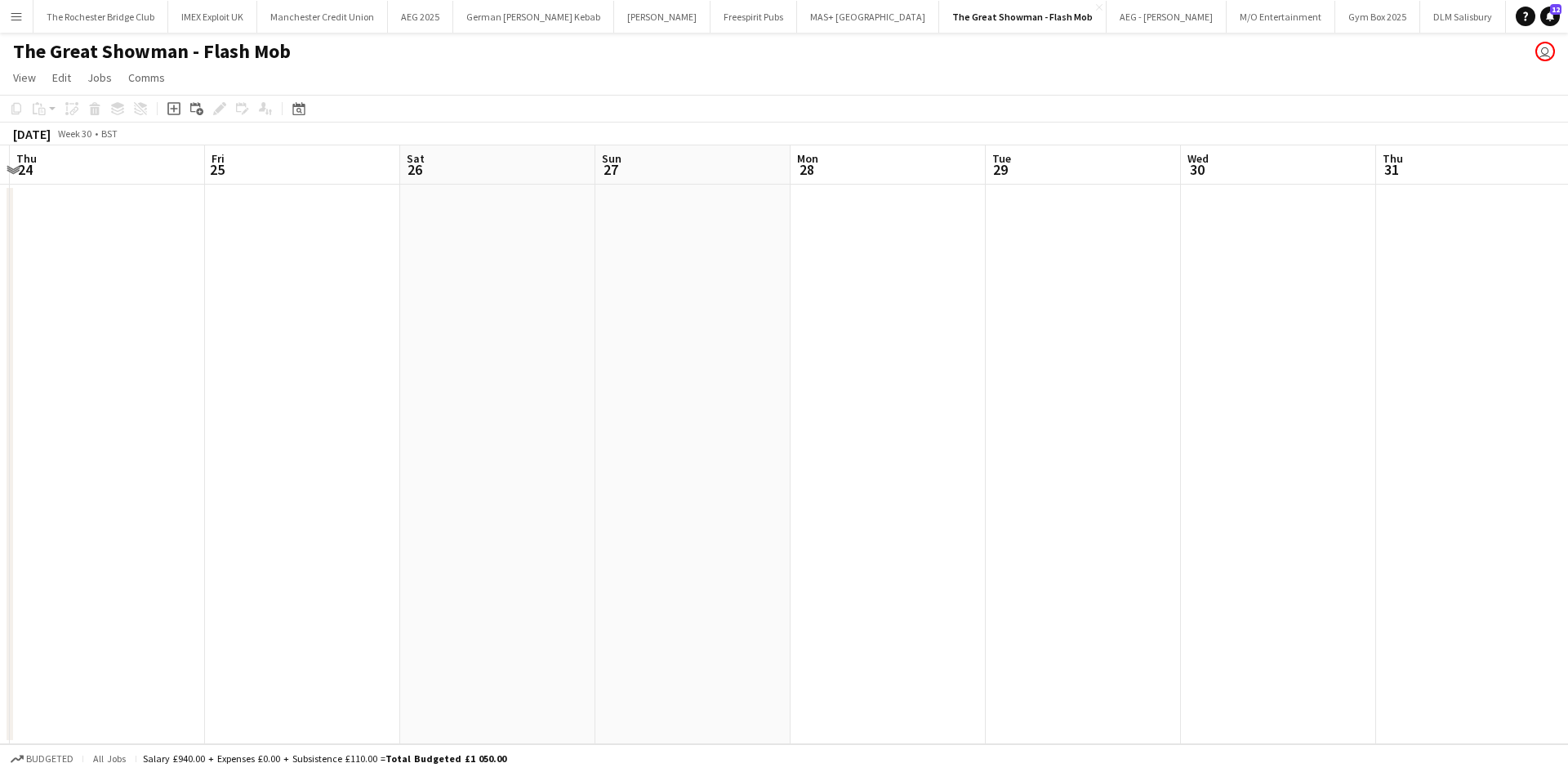
drag, startPoint x: 401, startPoint y: 347, endPoint x: 506, endPoint y: 370, distance: 107.5
click at [391, 345] on app-calendar-viewport "Sun 20 Mon 21 Tue 22 Wed 23 Thu 24 Fri 25 Sat 26 Sun 27 Mon 28 Tue 29 Wed 30 Th…" at bounding box center [784, 445] width 1568 height 599
drag, startPoint x: 1007, startPoint y: 427, endPoint x: 302, endPoint y: 416, distance: 705.1
click at [326, 419] on app-calendar-viewport "Sun 20 Mon 21 Tue 22 Wed 23 Thu 24 Fri 25 Sat 26 Sun 27 Mon 28 Tue 29 Wed 30 Th…" at bounding box center [784, 445] width 1568 height 599
drag, startPoint x: 802, startPoint y: 491, endPoint x: 722, endPoint y: 438, distance: 96.0
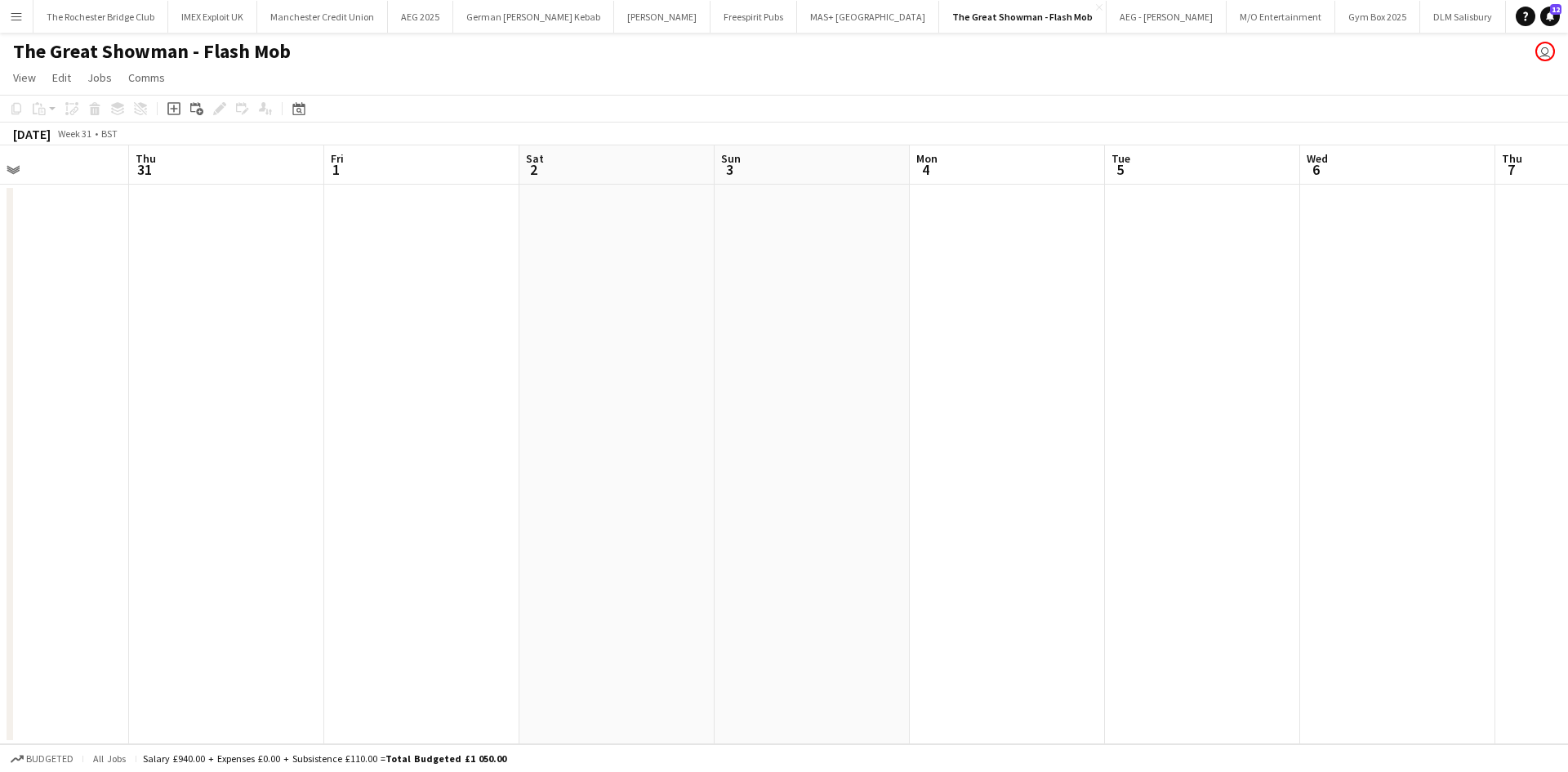
click at [386, 424] on app-calendar-viewport "Sun 27 Mon 28 Tue 29 Wed 30 Thu 31 Fri 1 Sat 2 Sun 3 Mon 4 Tue 5 Wed 6 Thu 7 Fr…" at bounding box center [784, 445] width 1568 height 599
drag, startPoint x: 913, startPoint y: 450, endPoint x: 315, endPoint y: 374, distance: 602.8
click at [317, 374] on app-calendar-viewport "Sun 27 Mon 28 Tue 29 Wed 30 Thu 31 Fri 1 Sat 2 Sun 3 Mon 4 Tue 5 Wed 6 Thu 7 Fr…" at bounding box center [784, 445] width 1568 height 599
drag, startPoint x: 945, startPoint y: 426, endPoint x: 686, endPoint y: 372, distance: 264.6
click at [263, 339] on app-calendar-viewport "Thu 31 Fri 1 Sat 2 Sun 3 Mon 4 Tue 5 Wed 6 Thu 7 Fri 8 Sat 9 Sun 10 Mon 11 Tue …" at bounding box center [784, 445] width 1568 height 599
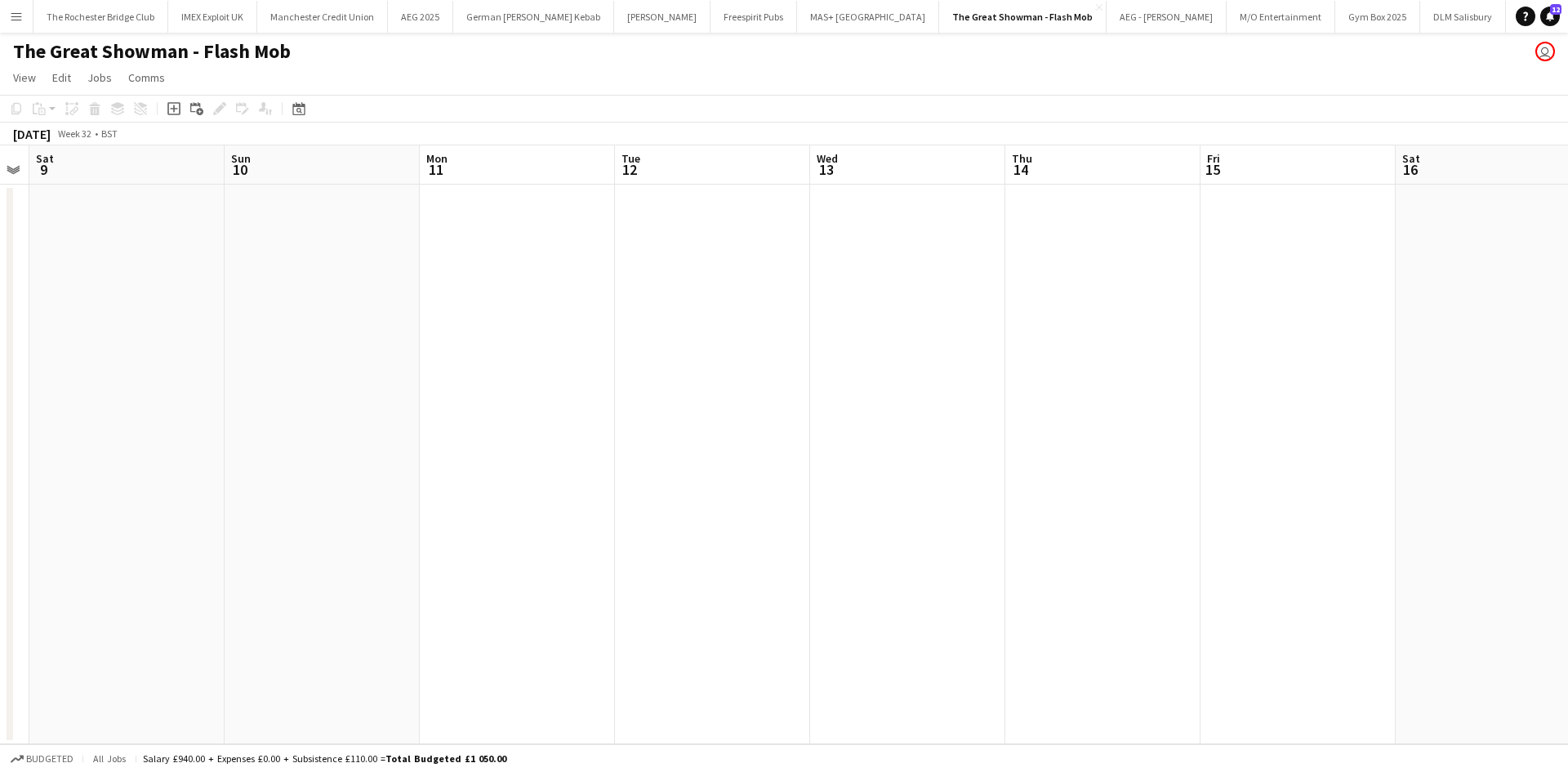
drag, startPoint x: 775, startPoint y: 391, endPoint x: 107, endPoint y: 272, distance: 678.5
click at [110, 272] on app-calendar-viewport "Tue 5 Wed 6 Thu 7 Fri 8 Sat 9 Sun 10 Mon 11 Tue 12 Wed 13 Thu 14 Fri 15 Sat 16 …" at bounding box center [784, 445] width 1568 height 599
drag, startPoint x: 379, startPoint y: 284, endPoint x: 272, endPoint y: 269, distance: 108.0
click at [172, 255] on app-calendar-viewport "Sat 9 Sun 10 Mon 11 Tue 12 Wed 13 Thu 14 Fri 15 Sat 16 Sun 17 Mon 18 Tue 19 Wed…" at bounding box center [784, 445] width 1568 height 599
drag, startPoint x: 1045, startPoint y: 384, endPoint x: 222, endPoint y: 272, distance: 830.6
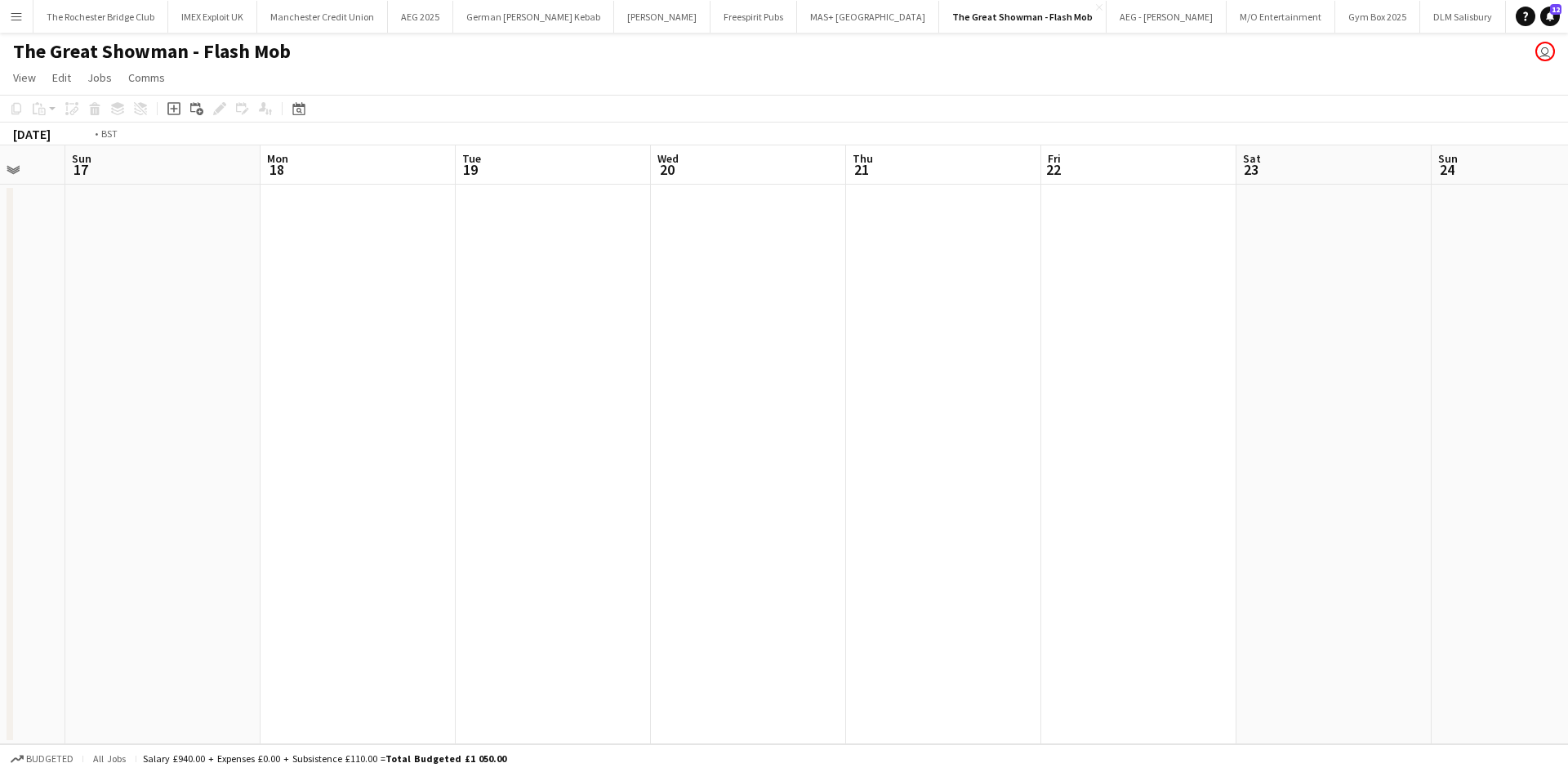
click at [197, 271] on app-calendar-viewport "Thu 14 Fri 15 Sat 16 Sun 17 Mon 18 Tue 19 Wed 20 Thu 21 Fri 22 Sat 23 Sun 24 Mo…" at bounding box center [784, 445] width 1568 height 599
drag, startPoint x: 320, startPoint y: 304, endPoint x: 302, endPoint y: 304, distance: 18.0
click at [299, 303] on app-calendar-viewport "Sun 17 Mon 18 Tue 19 Wed 20 Thu 21 Fri 22 Sat 23 Sun 24 Mon 25 Tue 26 Wed 27 Th…" at bounding box center [784, 445] width 1568 height 599
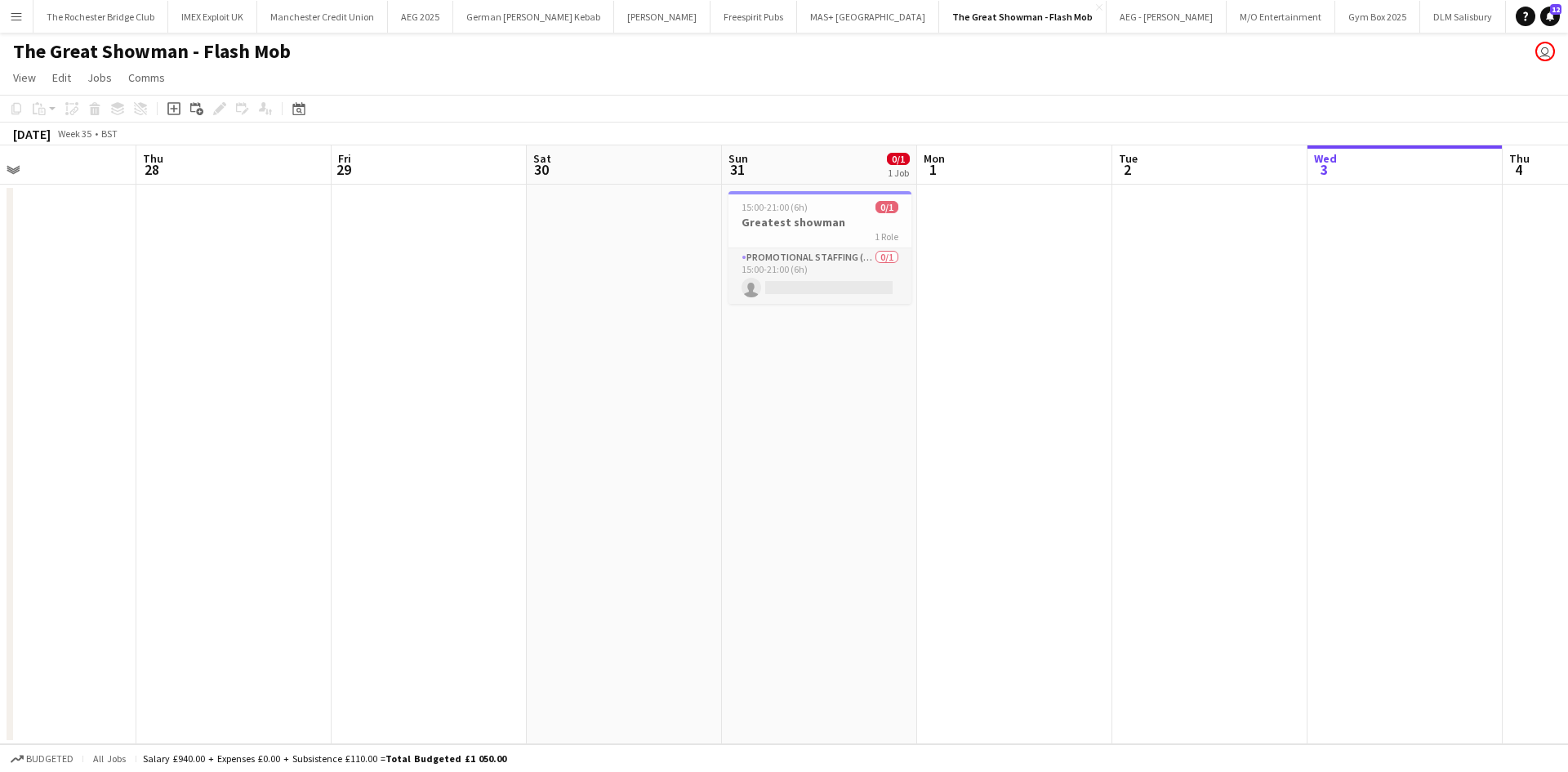
scroll to position [0, 448]
drag, startPoint x: 773, startPoint y: 377, endPoint x: 453, endPoint y: 328, distance: 323.7
click at [453, 328] on app-calendar-viewport "Mon 25 Tue 26 Wed 27 Thu 28 Fri 29 Sat 30 Sun 31 0/1 1 Job Mon 1 Tue 2 Wed 3 Th…" at bounding box center [784, 445] width 1568 height 599
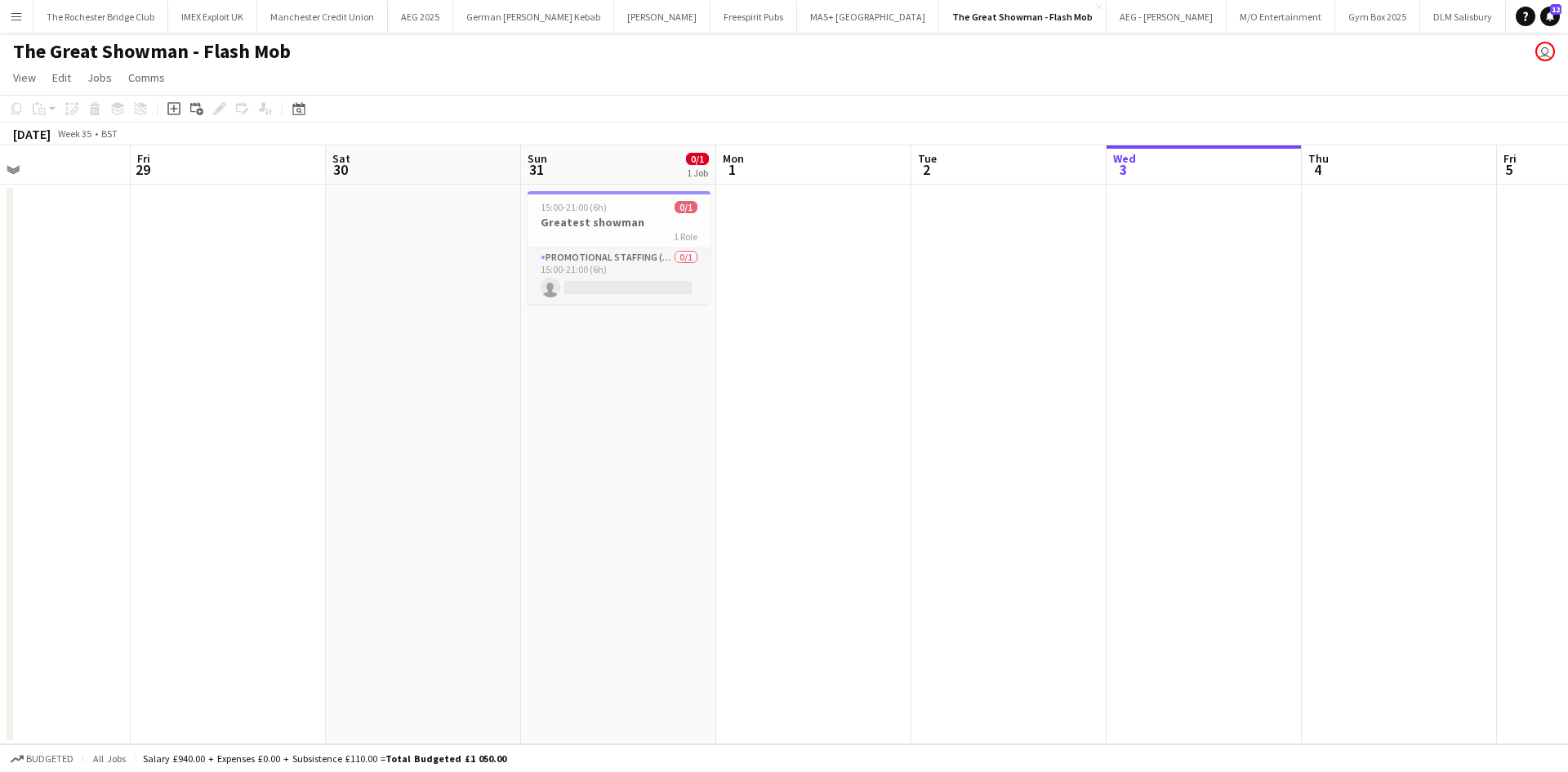
drag, startPoint x: 858, startPoint y: 406, endPoint x: 817, endPoint y: 400, distance: 41.4
click at [817, 400] on app-calendar-viewport "Mon 25 Tue 26 Wed 27 Thu 28 Fri 29 Sat 30 Sun 31 0/1 1 Job Mon 1 Tue 2 Wed 3 Th…" at bounding box center [784, 445] width 1568 height 599
click at [637, 284] on app-card-role "Promotional Staffing (Brand Ambassadors) 0/1 15:00-21:00 (6h) single-neutral-ac…" at bounding box center [618, 275] width 183 height 56
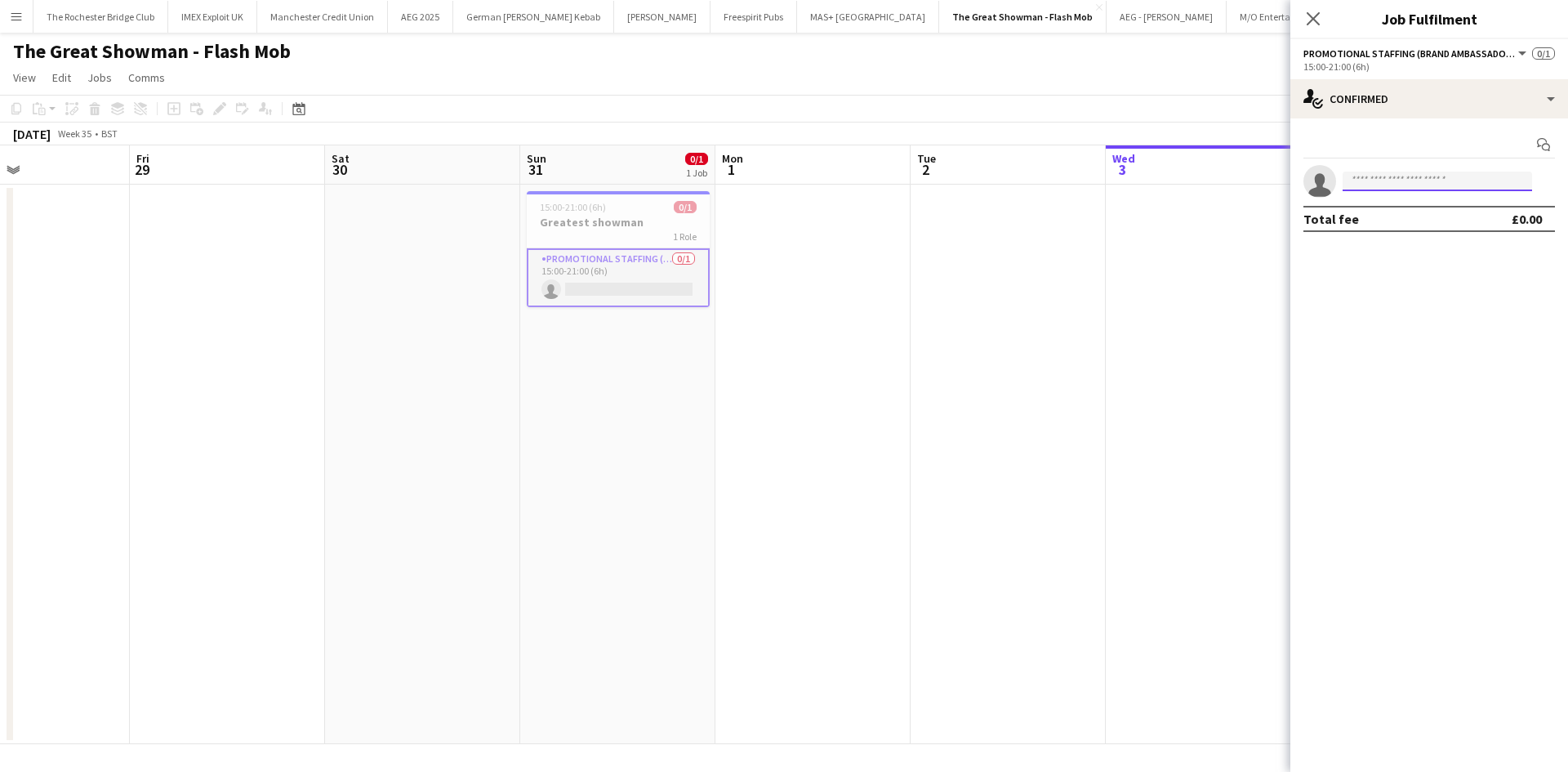
click at [1456, 181] on input at bounding box center [1437, 181] width 189 height 20
type input "********"
click at [1437, 213] on span "meganrose.11@icloud.com" at bounding box center [1437, 219] width 164 height 13
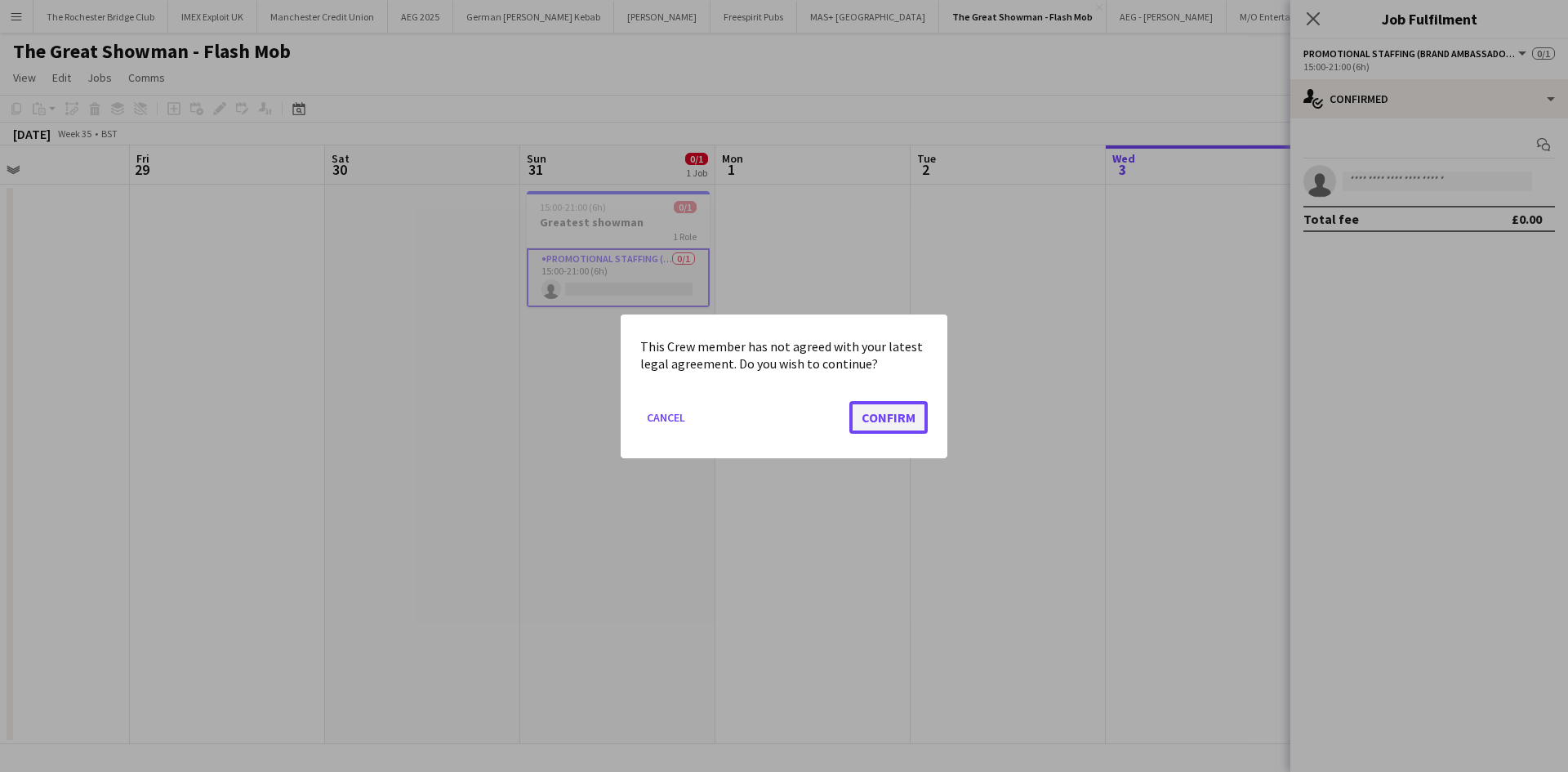
click at [883, 412] on button "Confirm" at bounding box center [889, 416] width 79 height 33
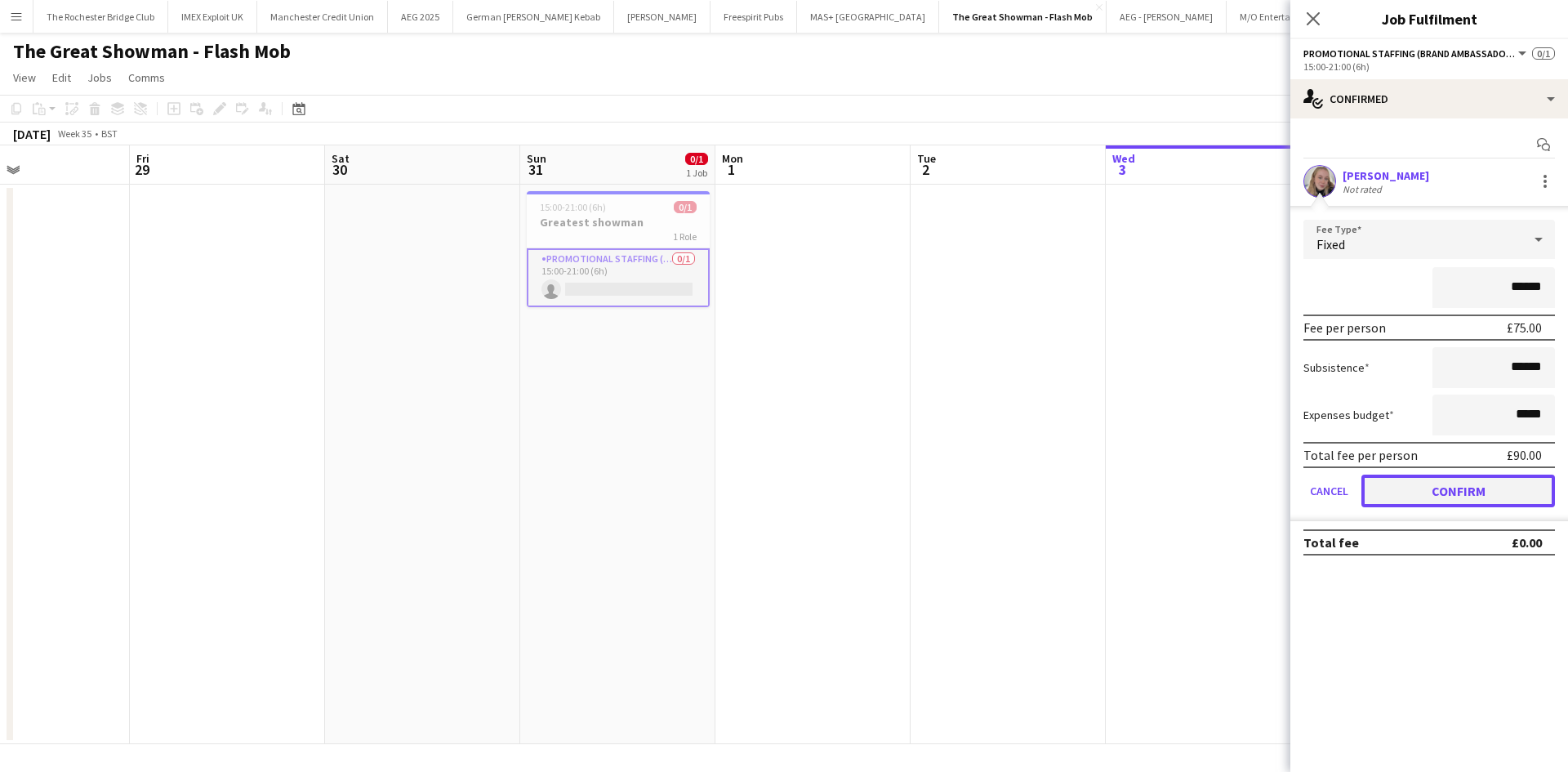
click at [1431, 489] on button "Confirm" at bounding box center [1458, 490] width 194 height 33
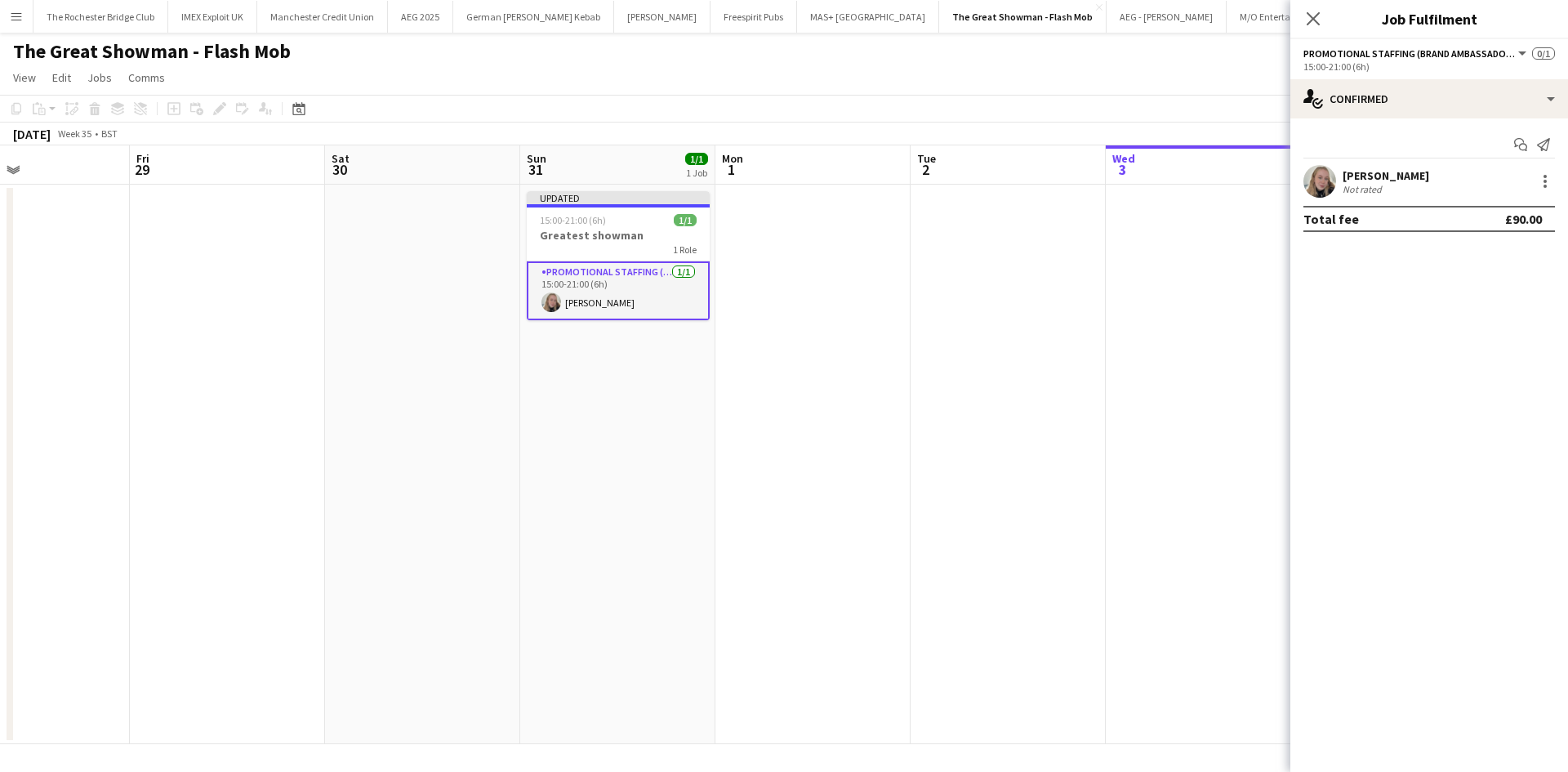
drag, startPoint x: 1097, startPoint y: 368, endPoint x: 1118, endPoint y: 352, distance: 26.4
click at [1097, 367] on app-date-cell at bounding box center [1008, 464] width 195 height 559
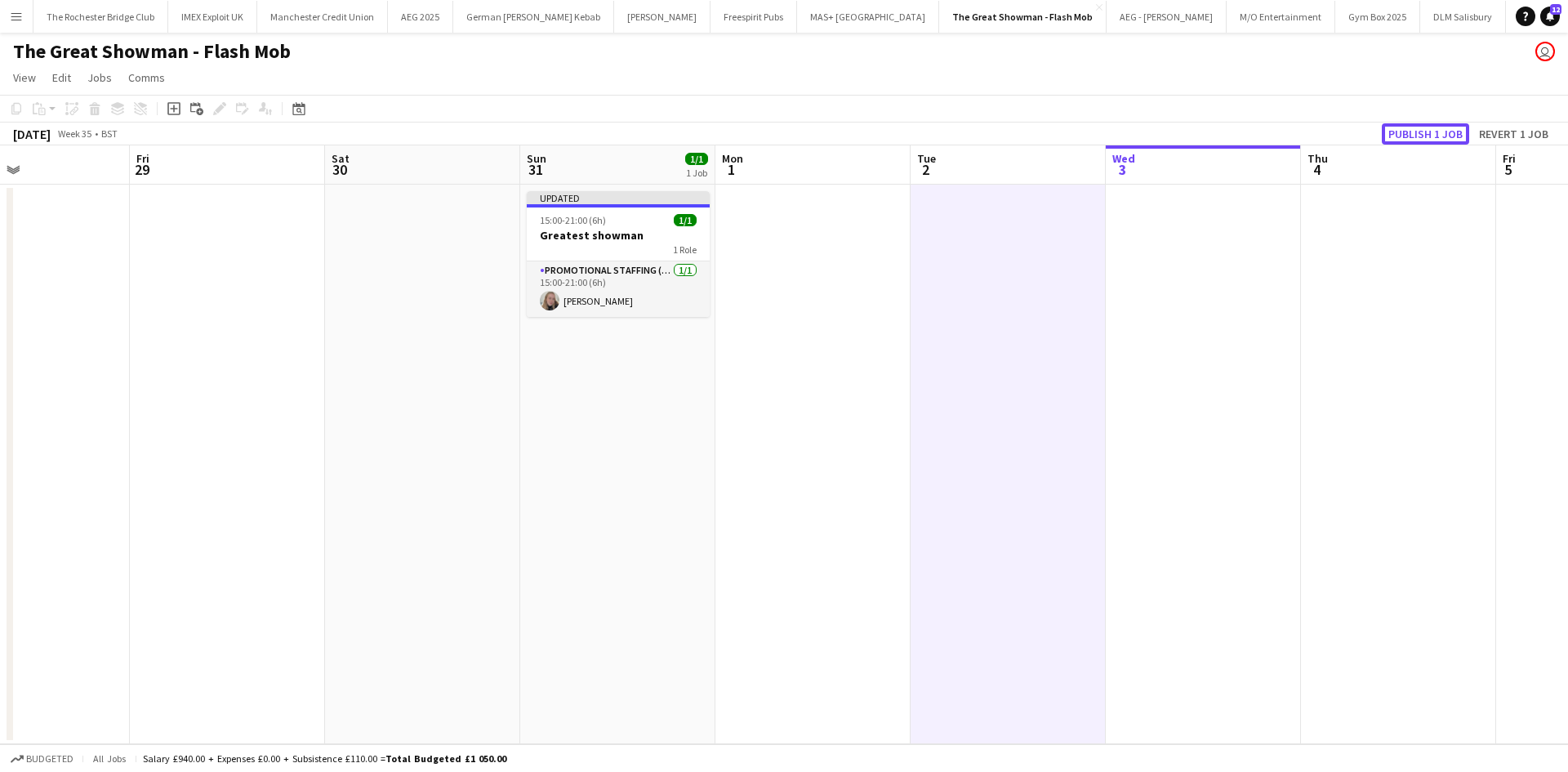
click at [1436, 129] on button "Publish 1 job" at bounding box center [1425, 133] width 87 height 21
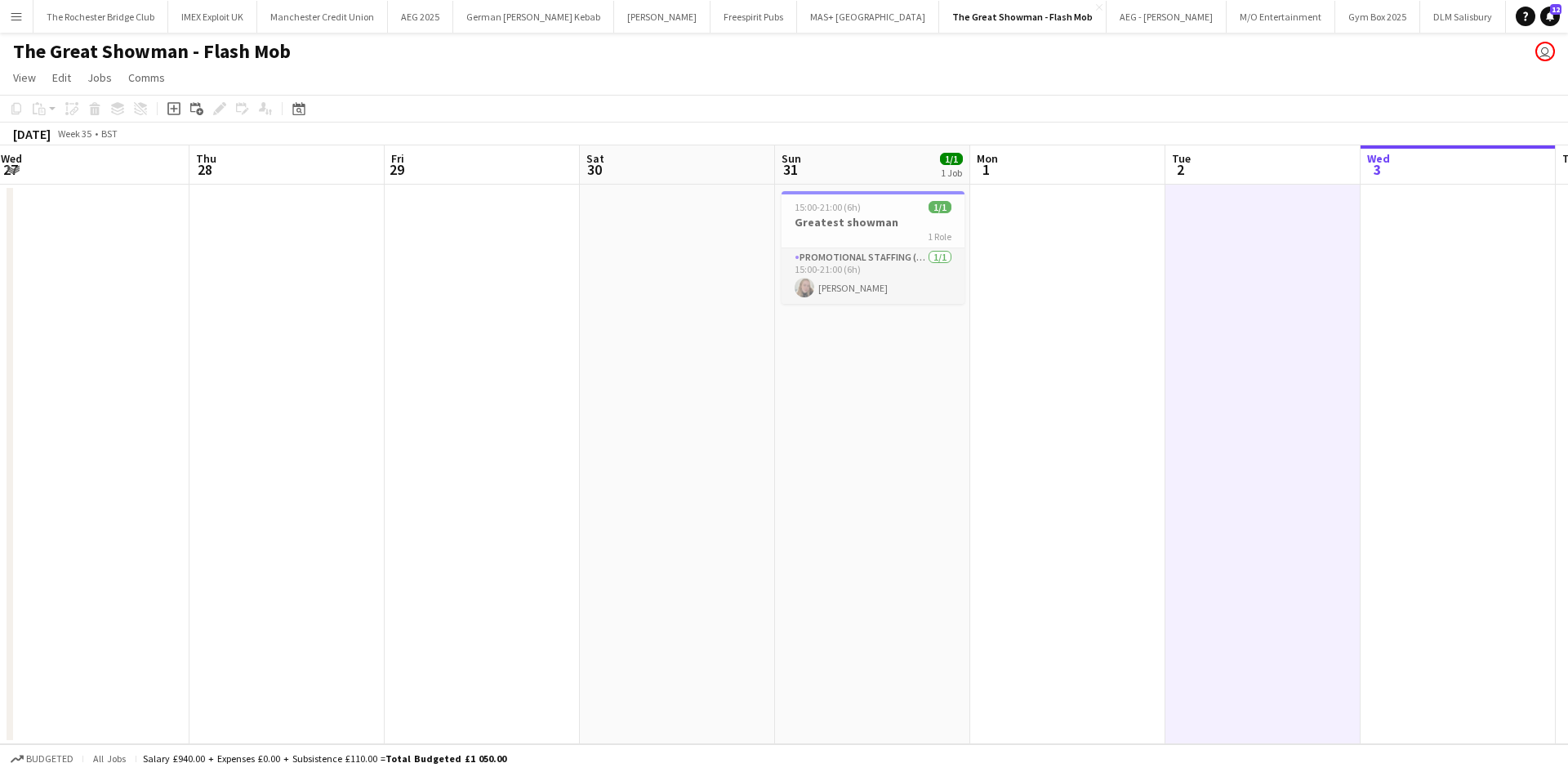
drag, startPoint x: 868, startPoint y: 472, endPoint x: 914, endPoint y: 473, distance: 46.0
click at [914, 473] on app-calendar-viewport "Mon 25 Tue 26 Wed 27 Thu 28 Fri 29 Sat 30 Sun 31 1/1 1 Job Mon 1 Tue 2 Wed 3 Th…" at bounding box center [784, 445] width 1568 height 599
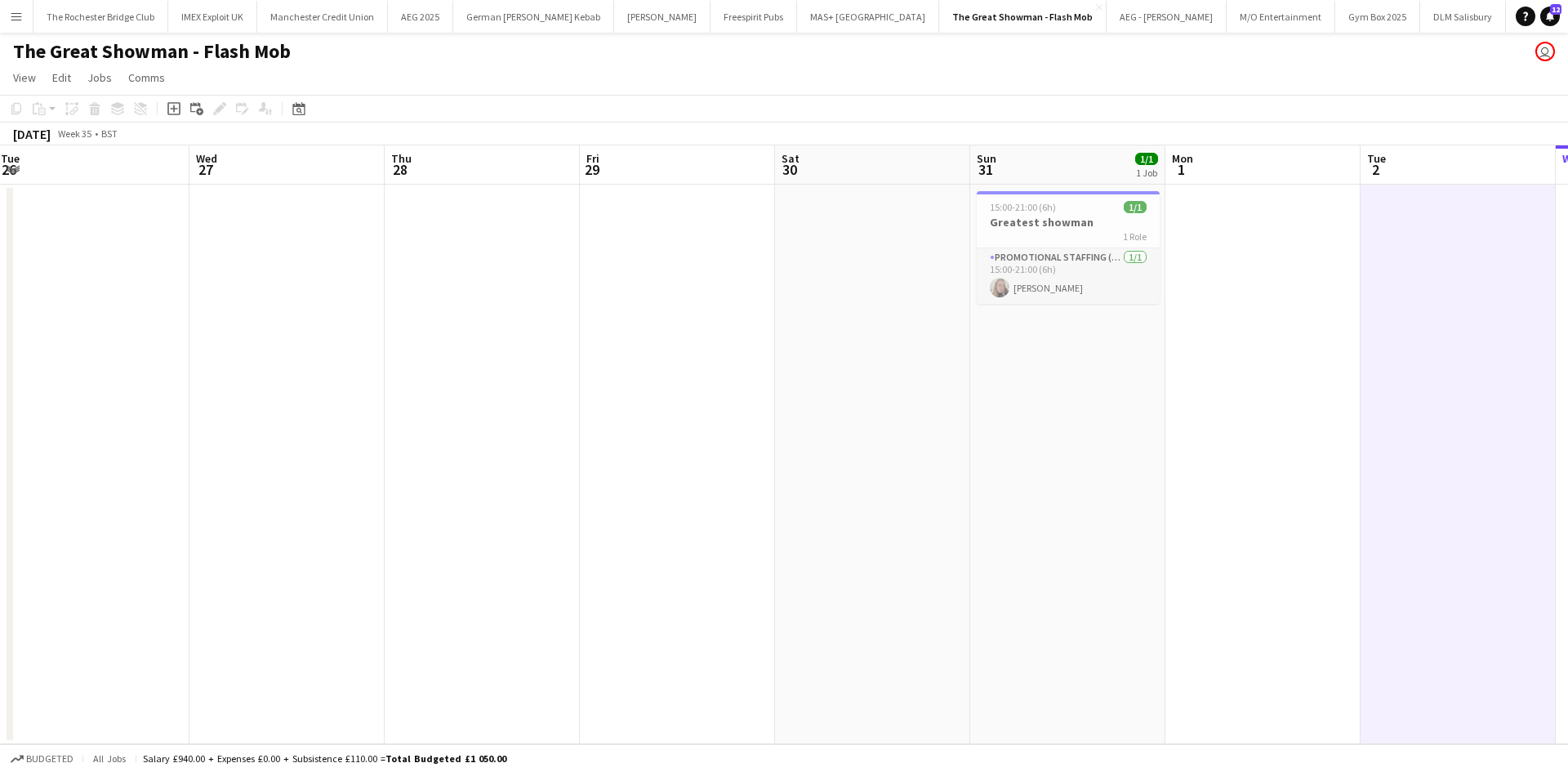
scroll to position [0, 387]
click at [15, 18] on app-icon "Menu" at bounding box center [16, 16] width 13 height 13
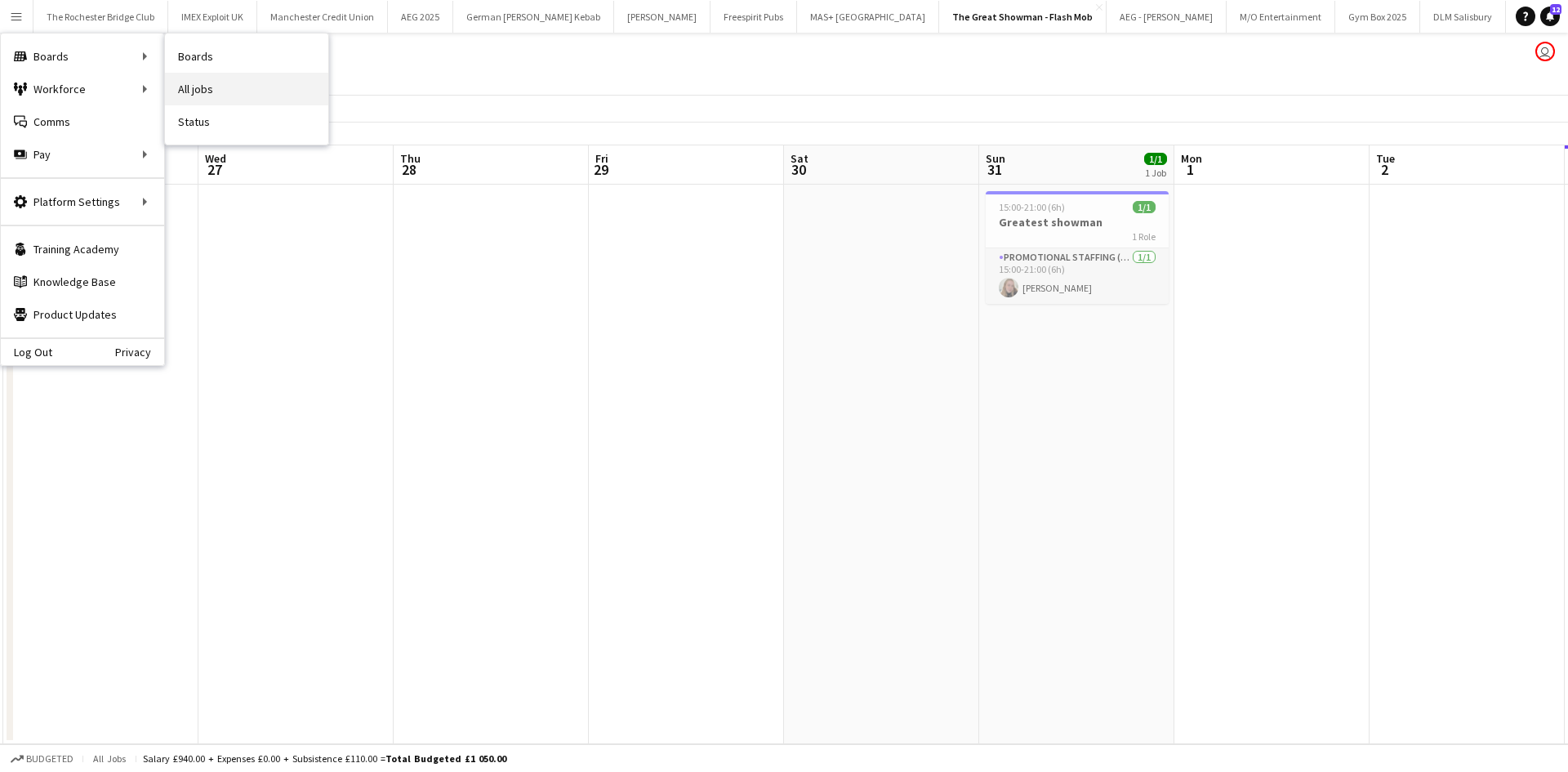
click at [220, 92] on link "All jobs" at bounding box center [246, 89] width 164 height 33
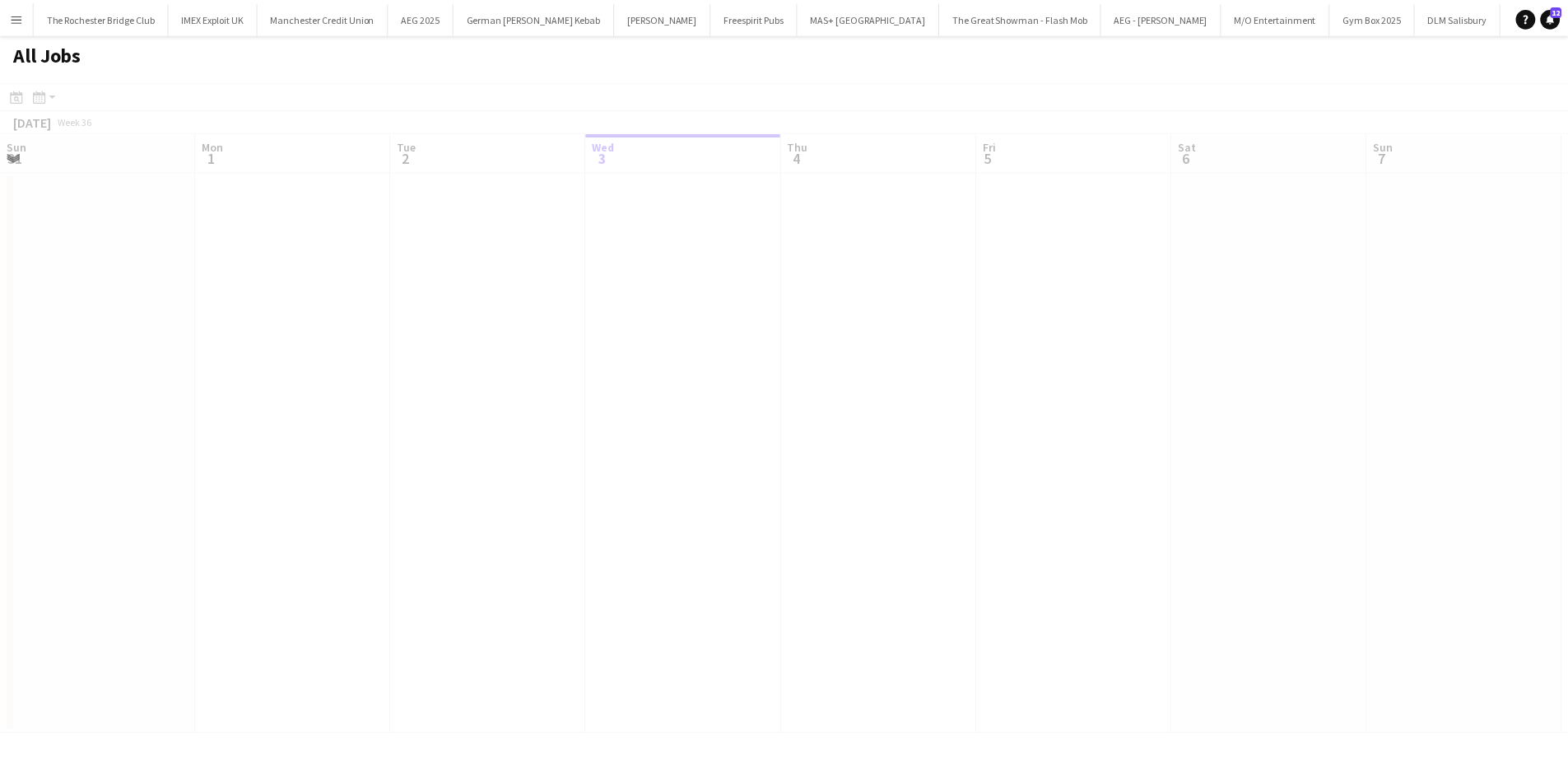
scroll to position [0, 394]
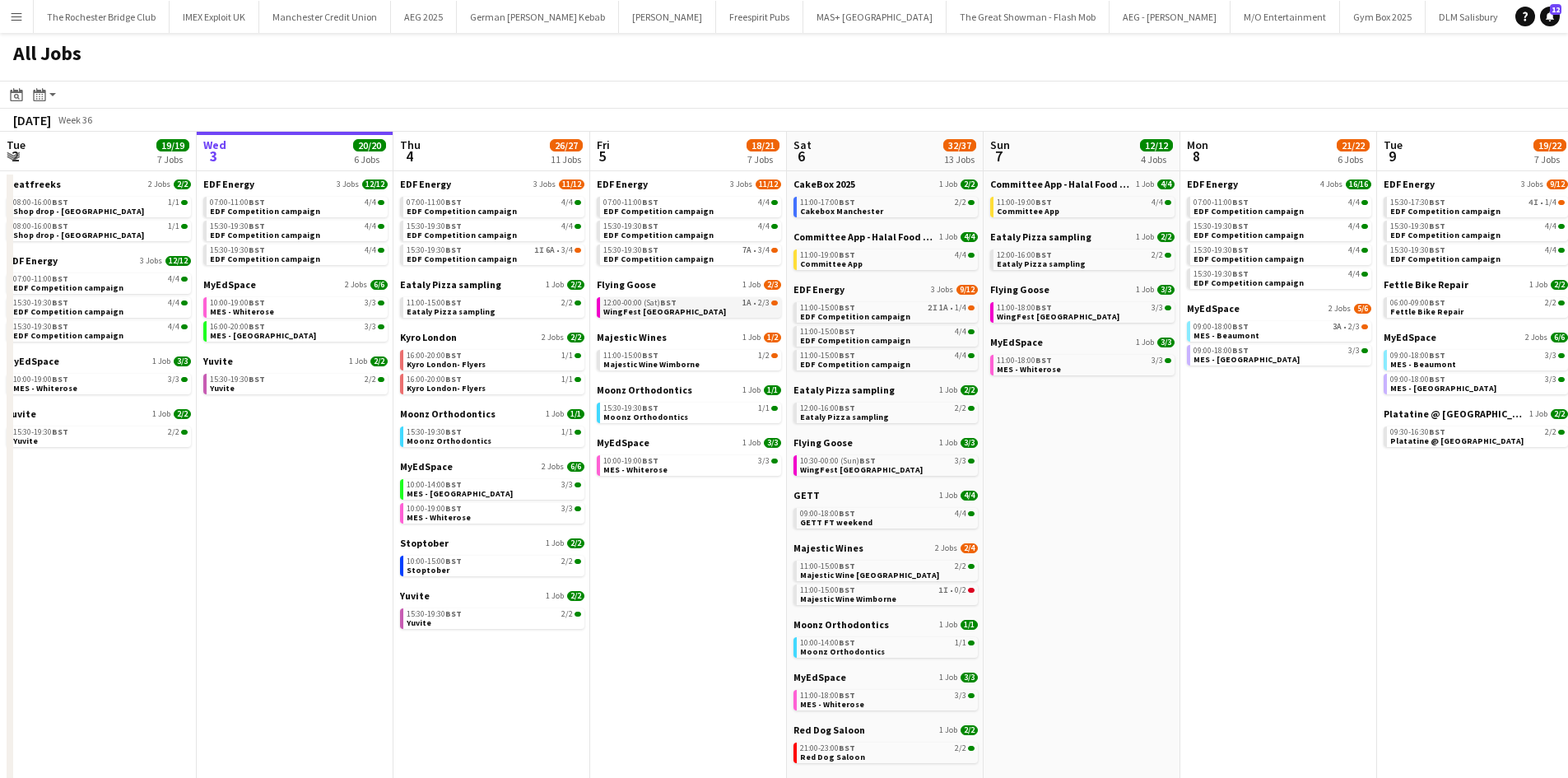
click at [708, 302] on div "12:00-00:00 (Sat) BST 1A • 2/3" at bounding box center [691, 302] width 175 height 9
click at [701, 359] on link "11:00-15:00 BST 1/2 Majestic Wine Wimborne" at bounding box center [691, 359] width 175 height 19
click at [515, 568] on link "10:00-15:00 BST 2/2 Stoptober" at bounding box center [493, 565] width 175 height 19
click at [503, 568] on link "10:00-15:00 BST 2/2 Stoptober" at bounding box center [494, 565] width 175 height 19
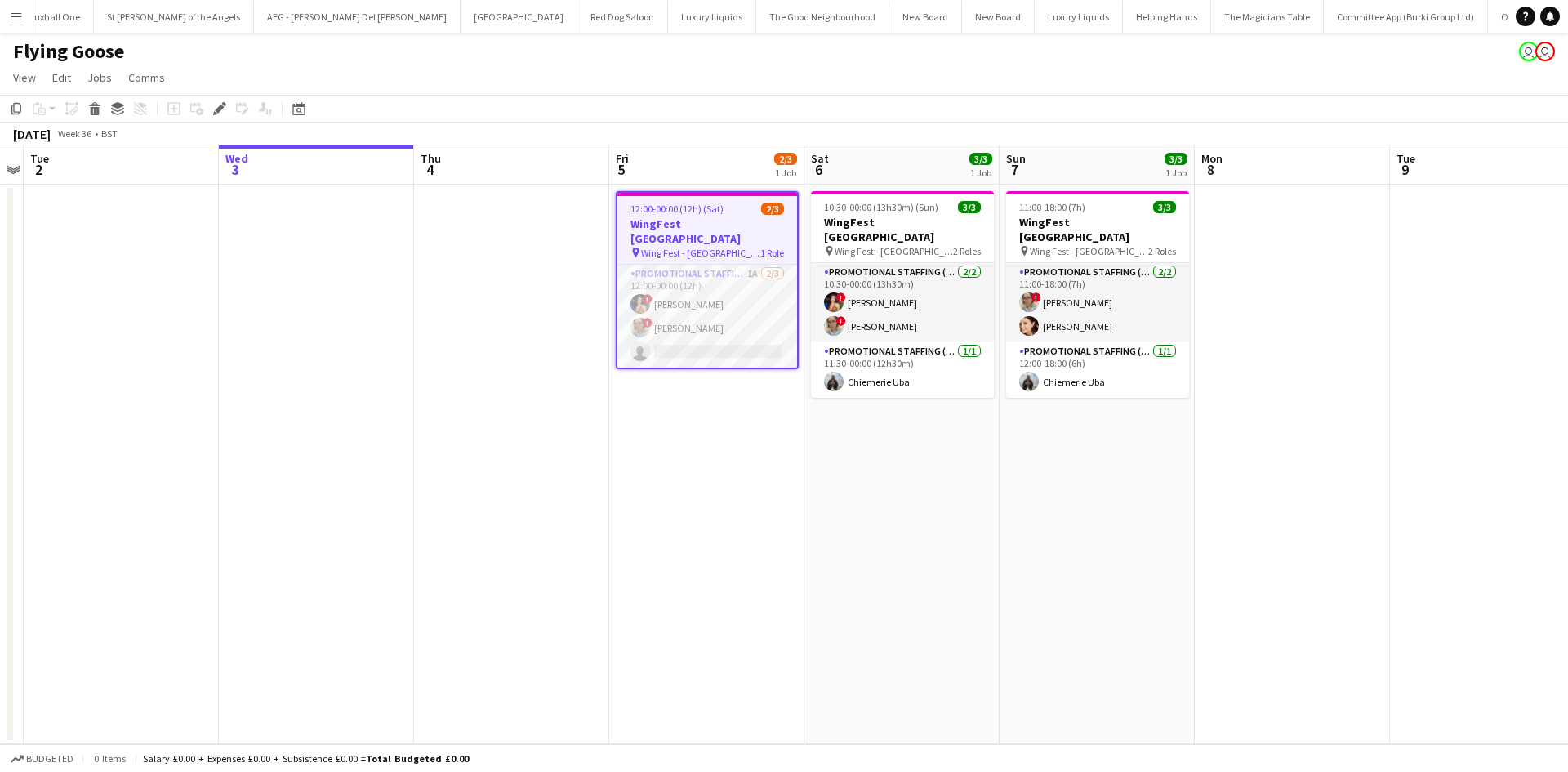
scroll to position [0, 5946]
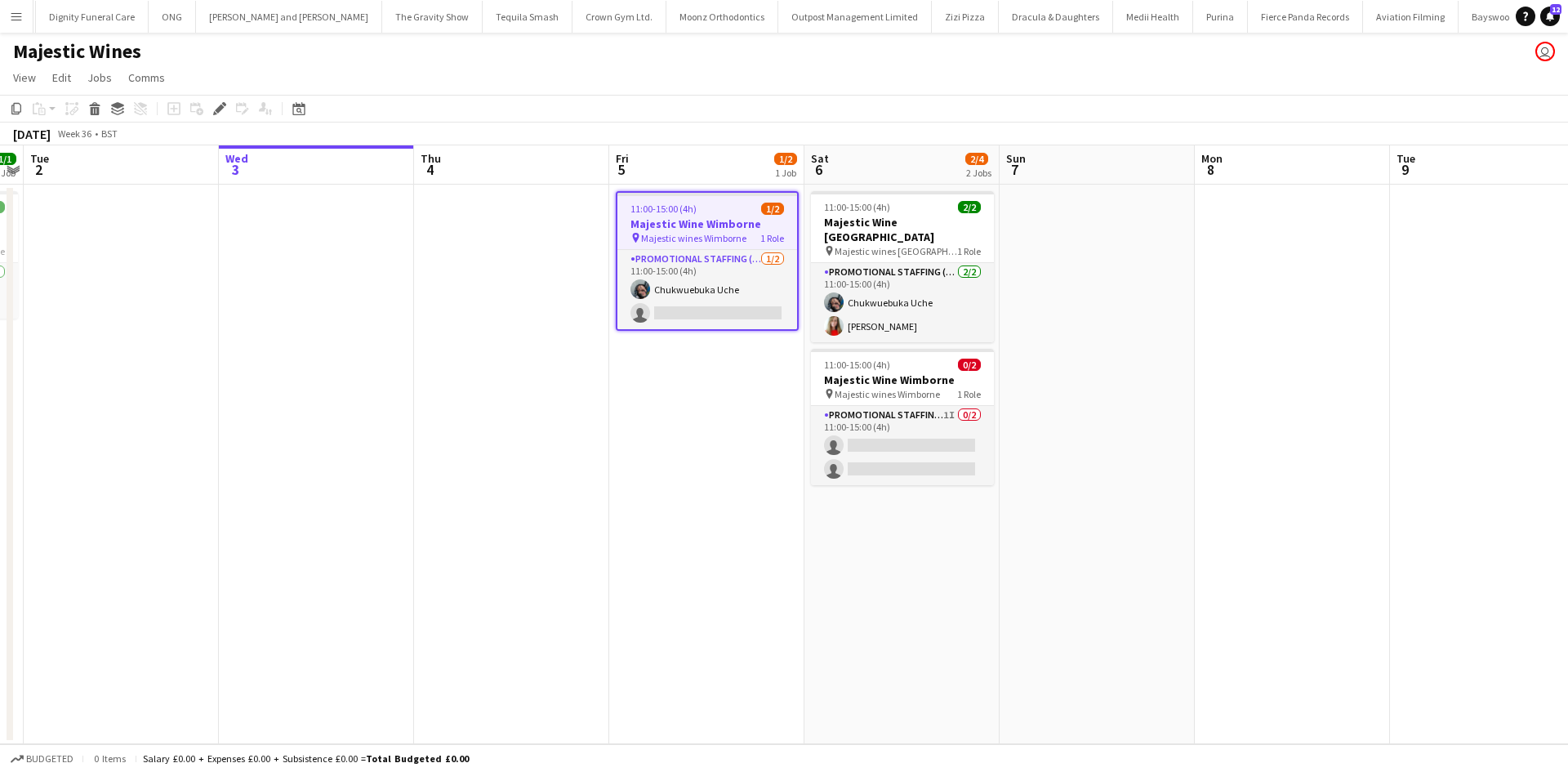
scroll to position [0, 9146]
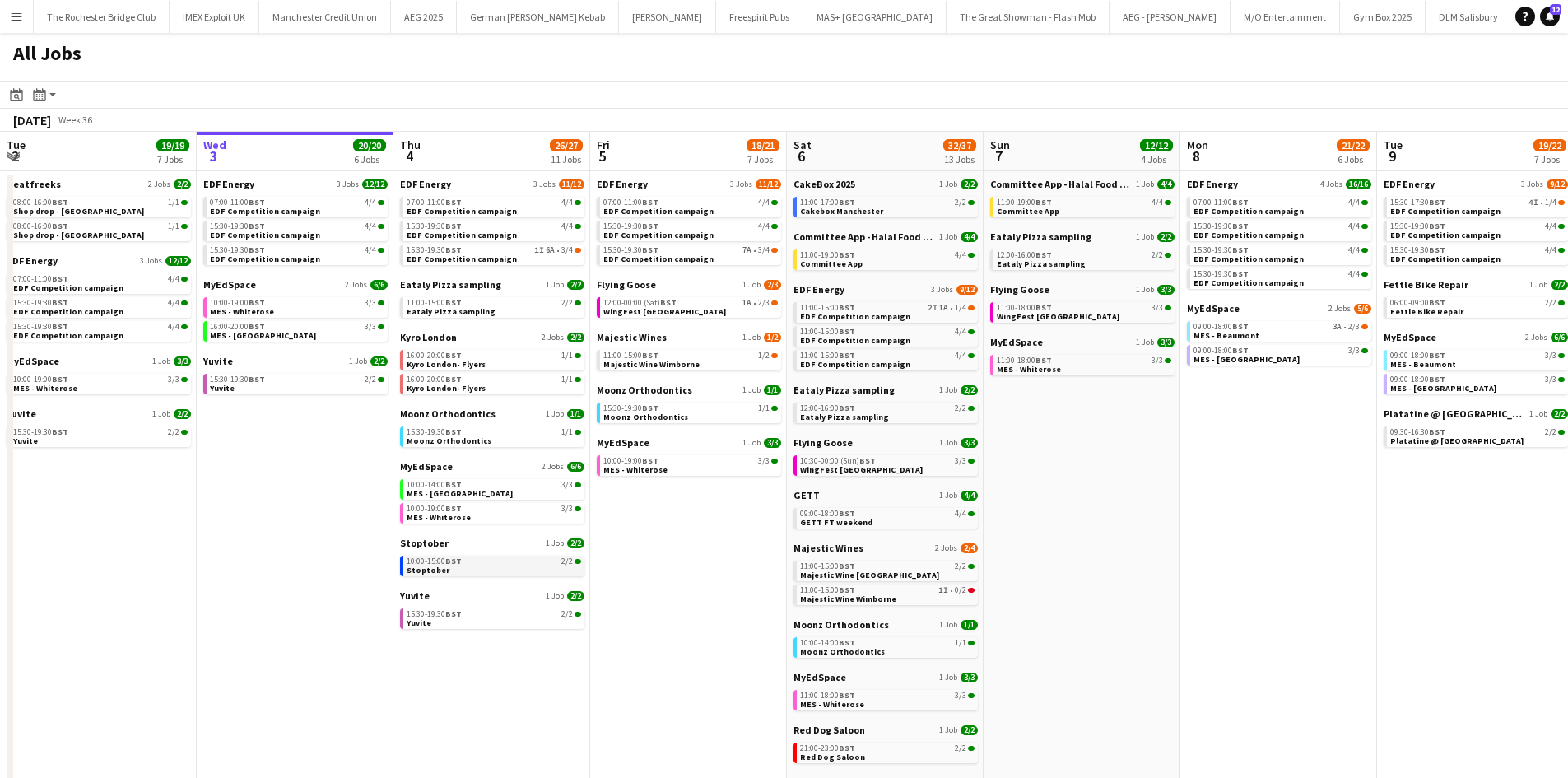
click at [467, 556] on link "10:00-15:00 BST 2/2 Stoptober" at bounding box center [493, 565] width 175 height 19
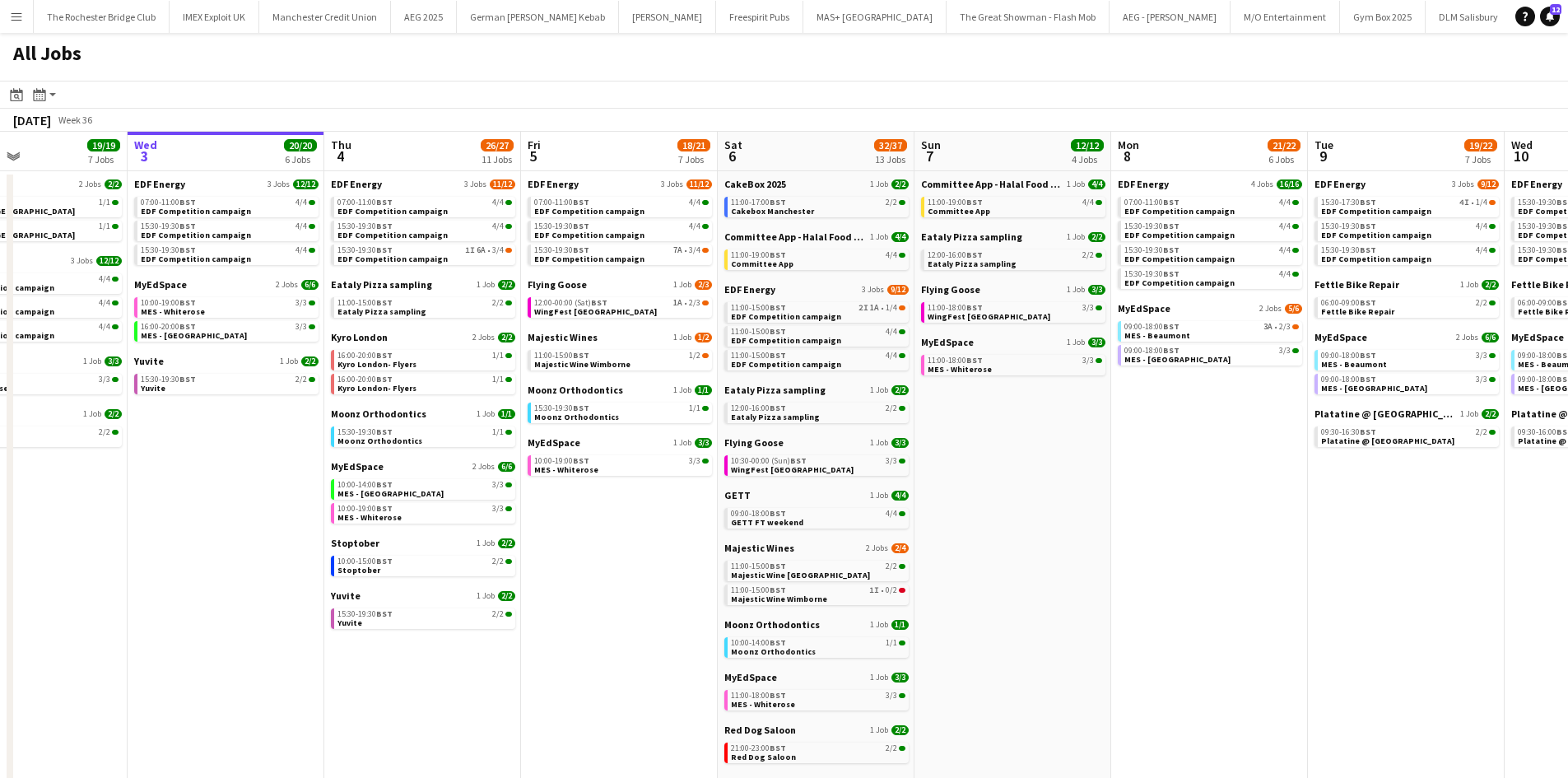
scroll to position [0, 684]
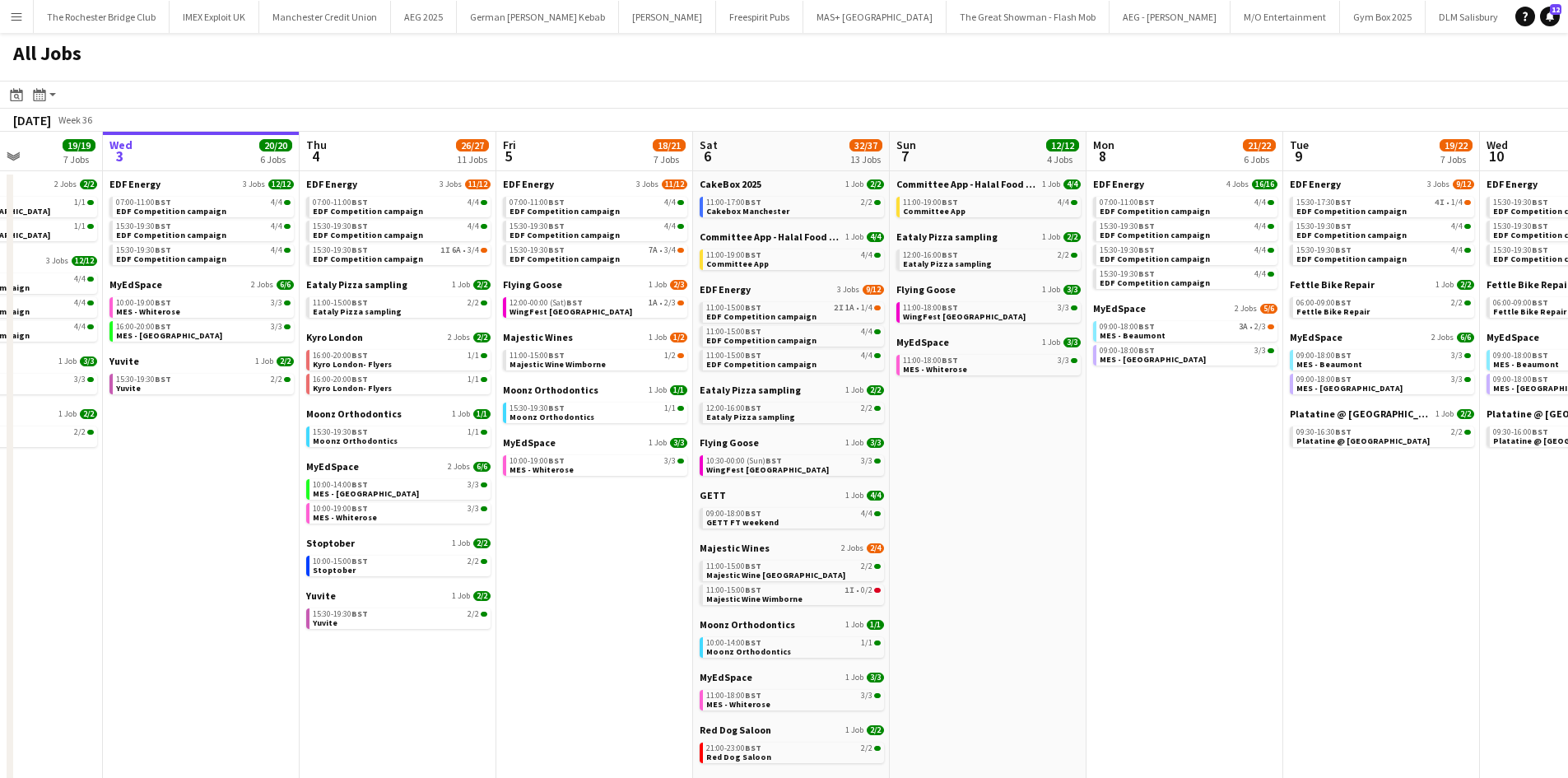
drag, startPoint x: 1443, startPoint y: 573, endPoint x: 900, endPoint y: 490, distance: 549.3
click at [901, 489] on app-calendar-viewport "Sat 30 42/44 28 Jobs Sun 31 23/27 11 Jobs Mon 1 20/20 8 Jobs Tue 2 19/19 7 Jobs…" at bounding box center [784, 697] width 1568 height 1132
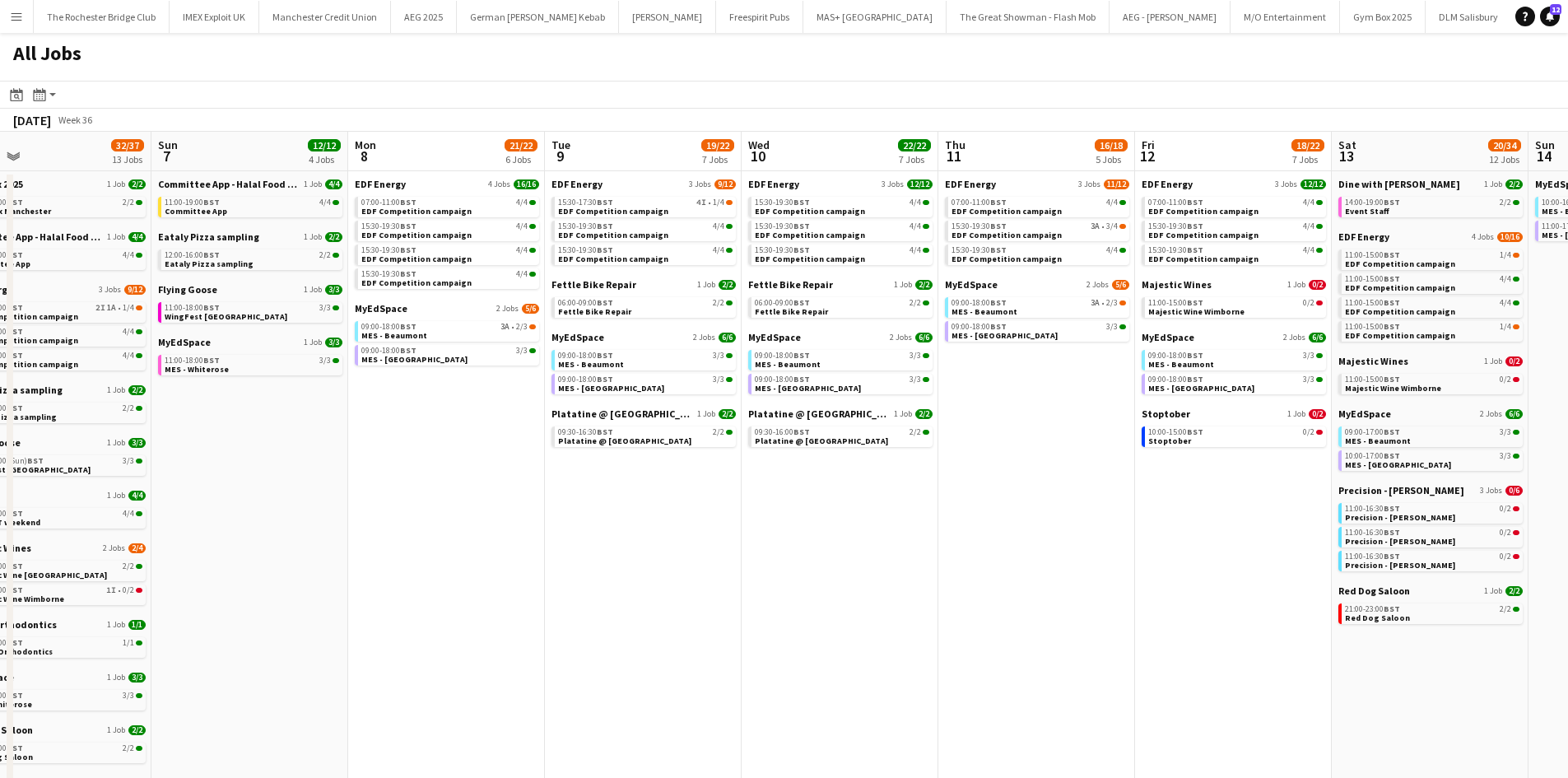
drag, startPoint x: 990, startPoint y: 471, endPoint x: 964, endPoint y: 468, distance: 26.2
click at [965, 468] on app-calendar-viewport "Wed 3 20/20 6 Jobs Thu 4 26/27 11 Jobs Fri 5 18/21 7 Jobs Sat 6 32/37 13 Jobs S…" at bounding box center [784, 697] width 1568 height 1132
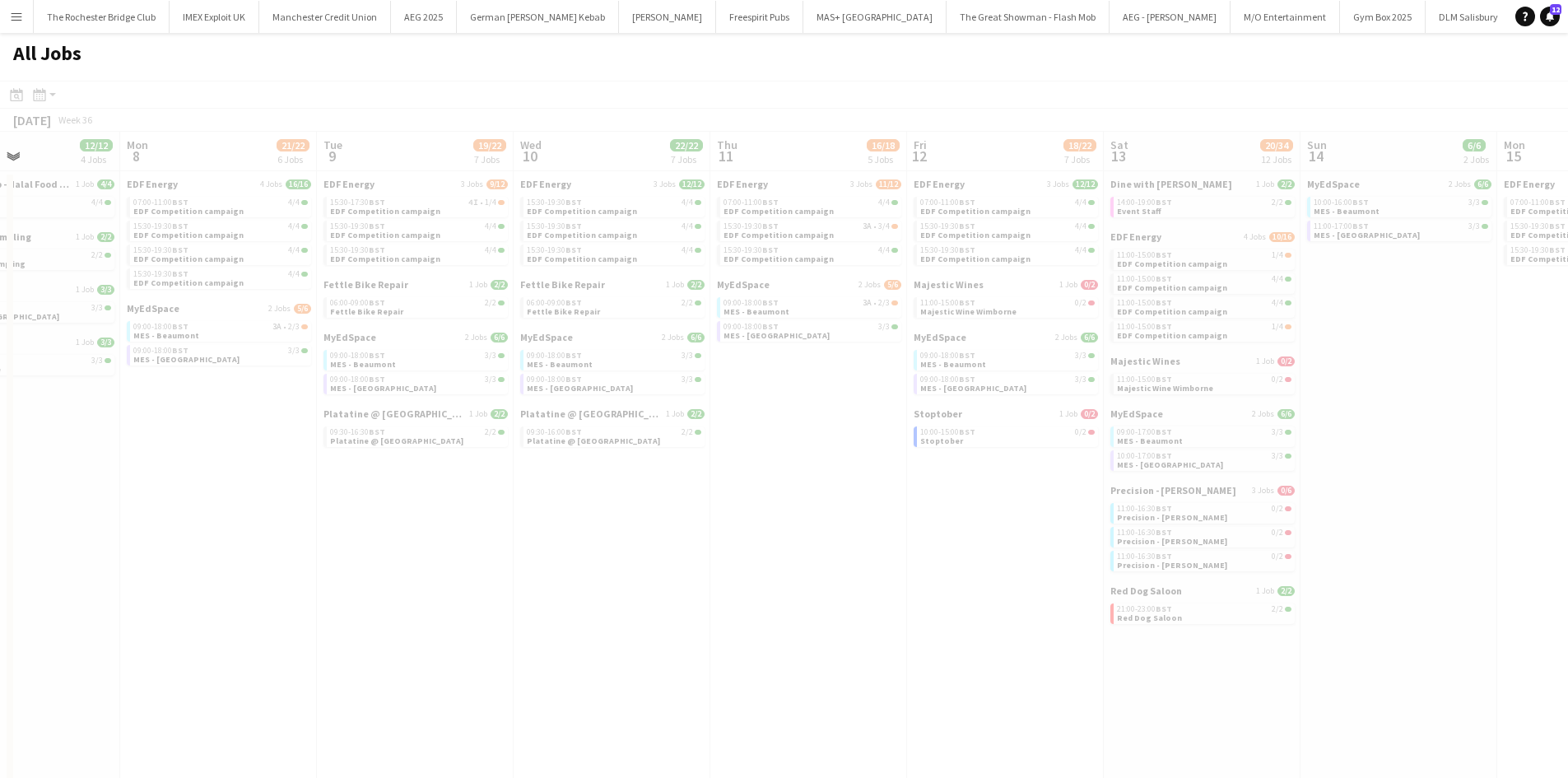
drag, startPoint x: 846, startPoint y: 496, endPoint x: 749, endPoint y: 532, distance: 103.5
click at [701, 501] on app-all-jobs "All Jobs Date picker [DATE] [DATE] [DATE] M [DATE] T [DATE] W [DATE] T [DATE] F…" at bounding box center [784, 648] width 1568 height 1230
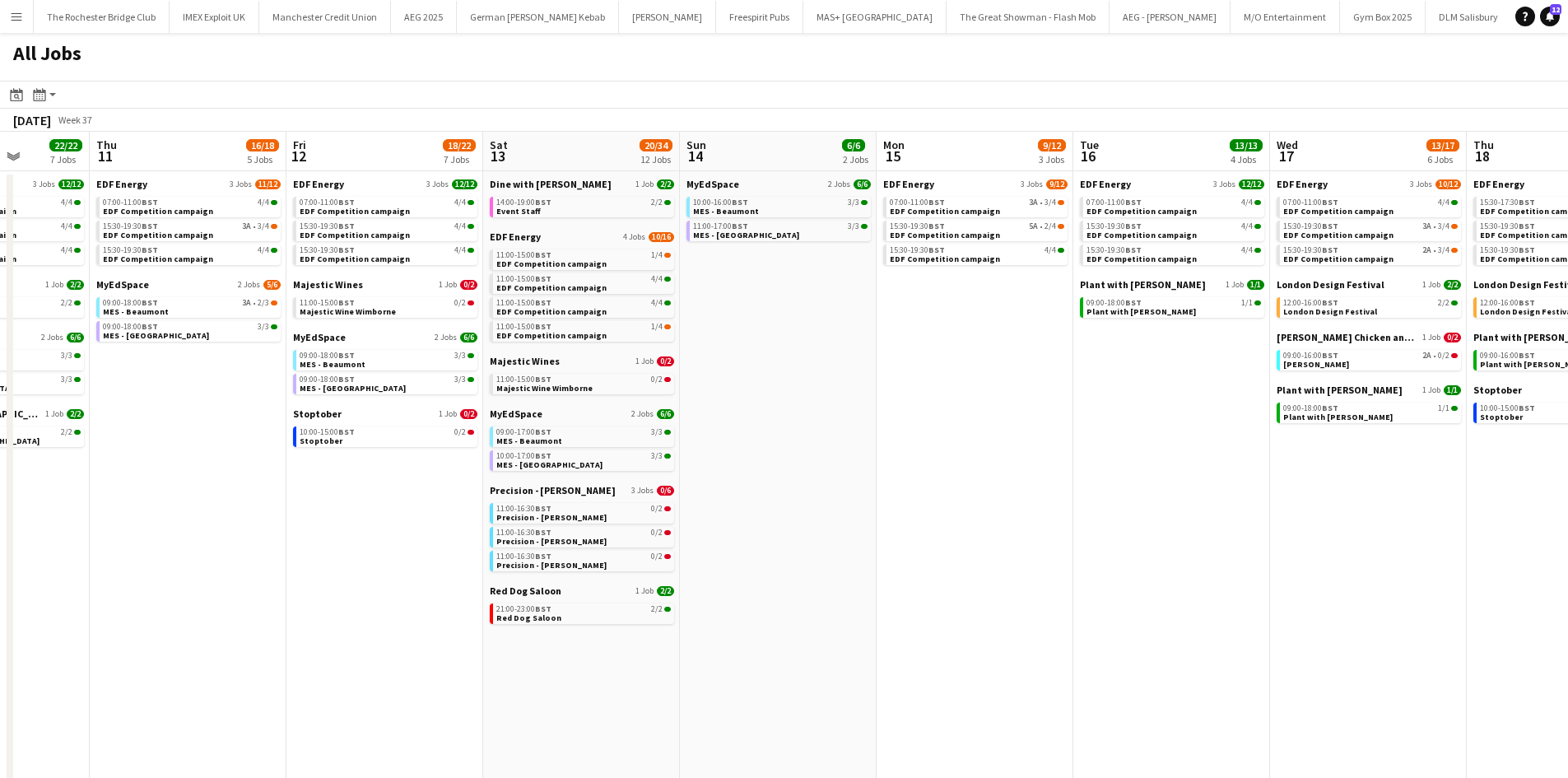
drag, startPoint x: 1271, startPoint y: 547, endPoint x: 732, endPoint y: 452, distance: 547.3
click at [548, 448] on app-calendar-viewport "Sun 7 12/12 4 Jobs Mon 8 21/22 6 Jobs Tue 9 19/22 7 Jobs Wed 10 22/22 7 Jobs Th…" at bounding box center [784, 697] width 1568 height 1132
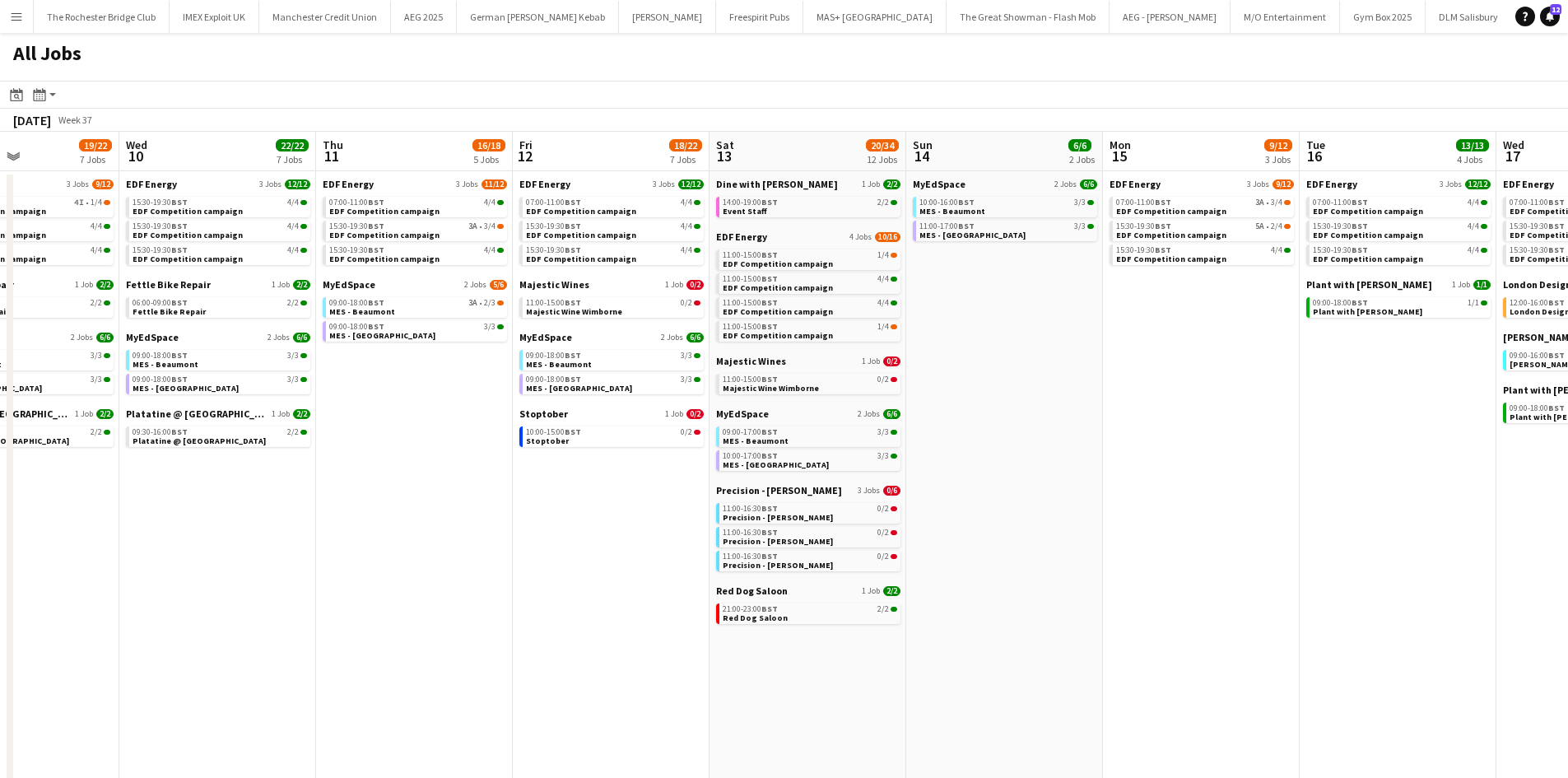
click at [634, 425] on app-all-jobs "All Jobs Date picker [DATE] [DATE] [DATE] M [DATE] T [DATE] W [DATE] T [DATE] F…" at bounding box center [784, 648] width 1568 height 1230
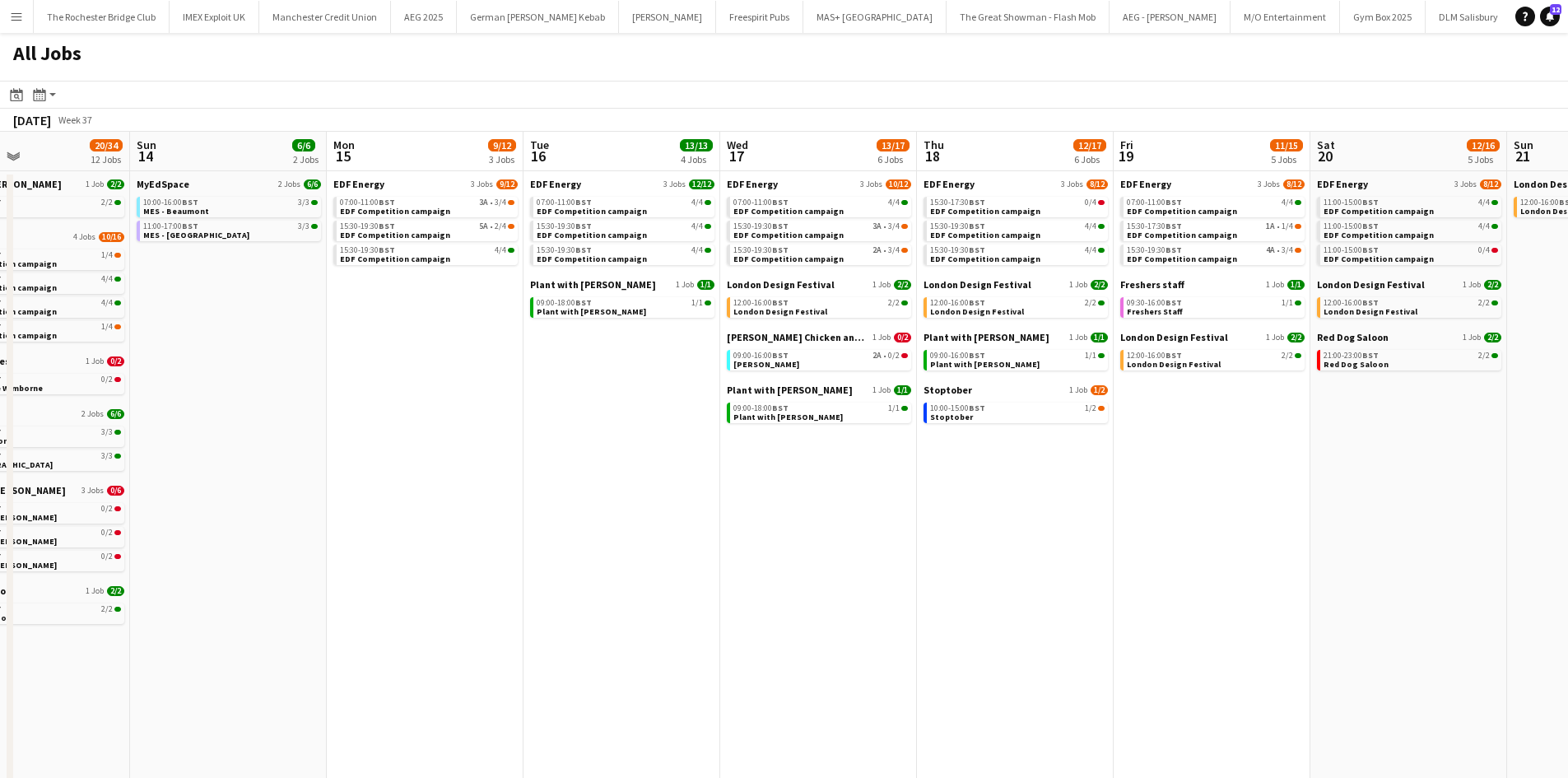
scroll to position [0, 531]
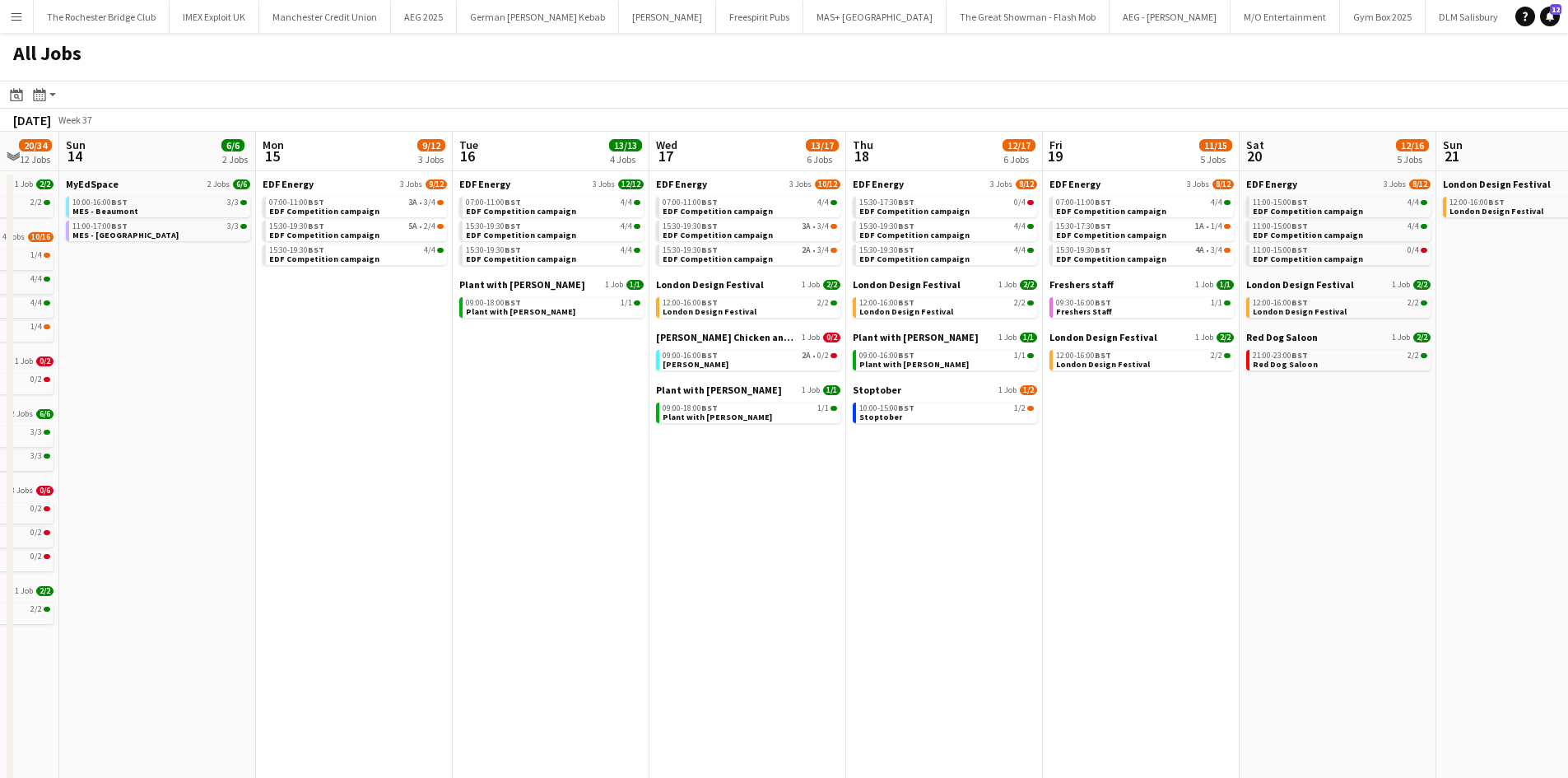
drag, startPoint x: 631, startPoint y: 547, endPoint x: 561, endPoint y: 544, distance: 70.1
click at [561, 544] on app-calendar-viewport "Thu 11 16/18 5 Jobs Fri 12 18/22 7 Jobs Sat 13 20/34 12 Jobs Sun 14 6/6 2 Jobs …" at bounding box center [784, 697] width 1568 height 1132
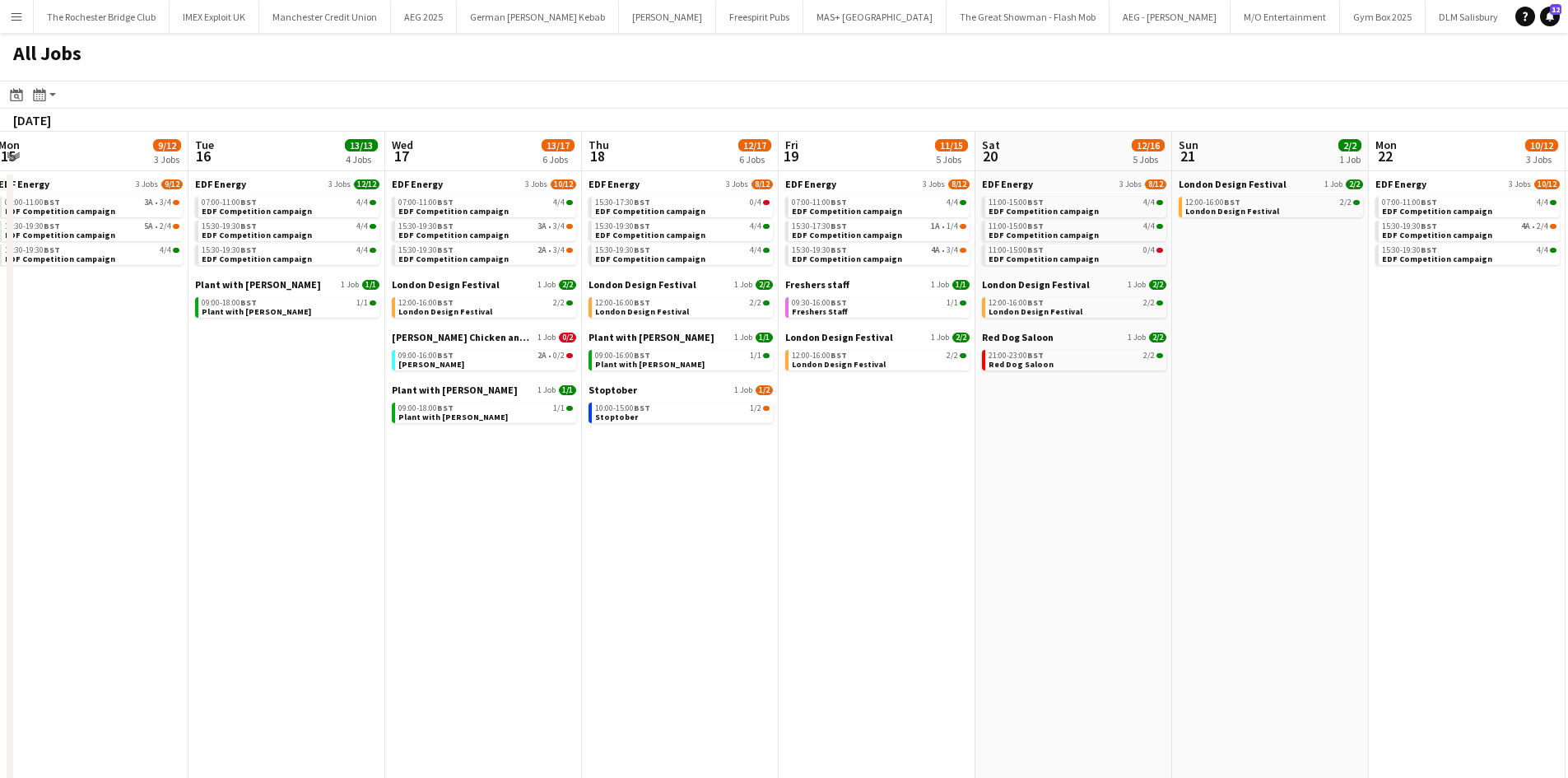
drag, startPoint x: 1035, startPoint y: 557, endPoint x: 736, endPoint y: 544, distance: 299.3
click at [743, 543] on app-calendar-viewport "Thu 11 16/18 5 Jobs Fri 12 18/22 7 Jobs Sat 13 20/34 12 Jobs Sun 14 6/6 2 Jobs …" at bounding box center [784, 697] width 1568 height 1132
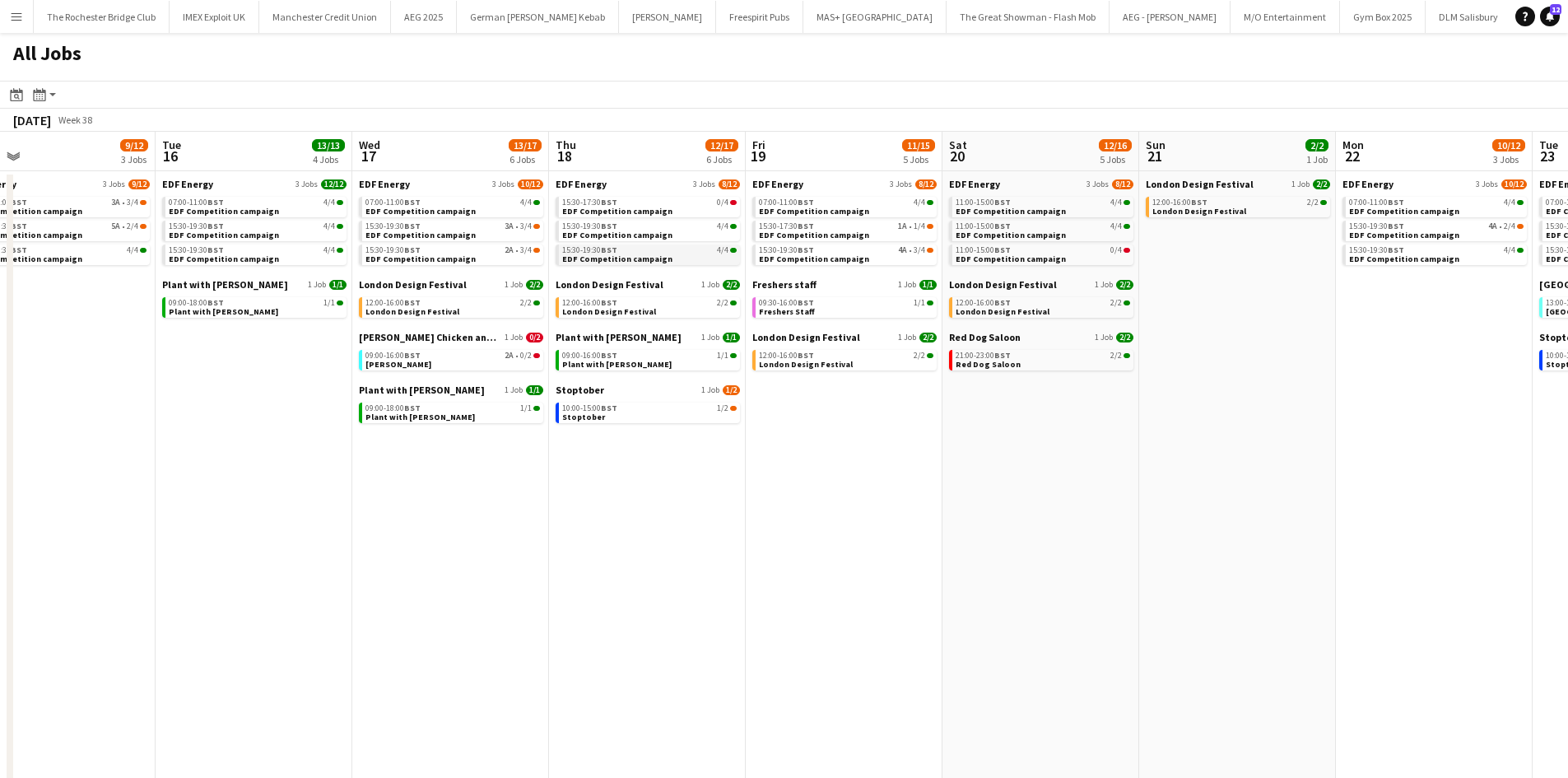
click at [652, 258] on span "EDF Competition campaign" at bounding box center [618, 258] width 111 height 10
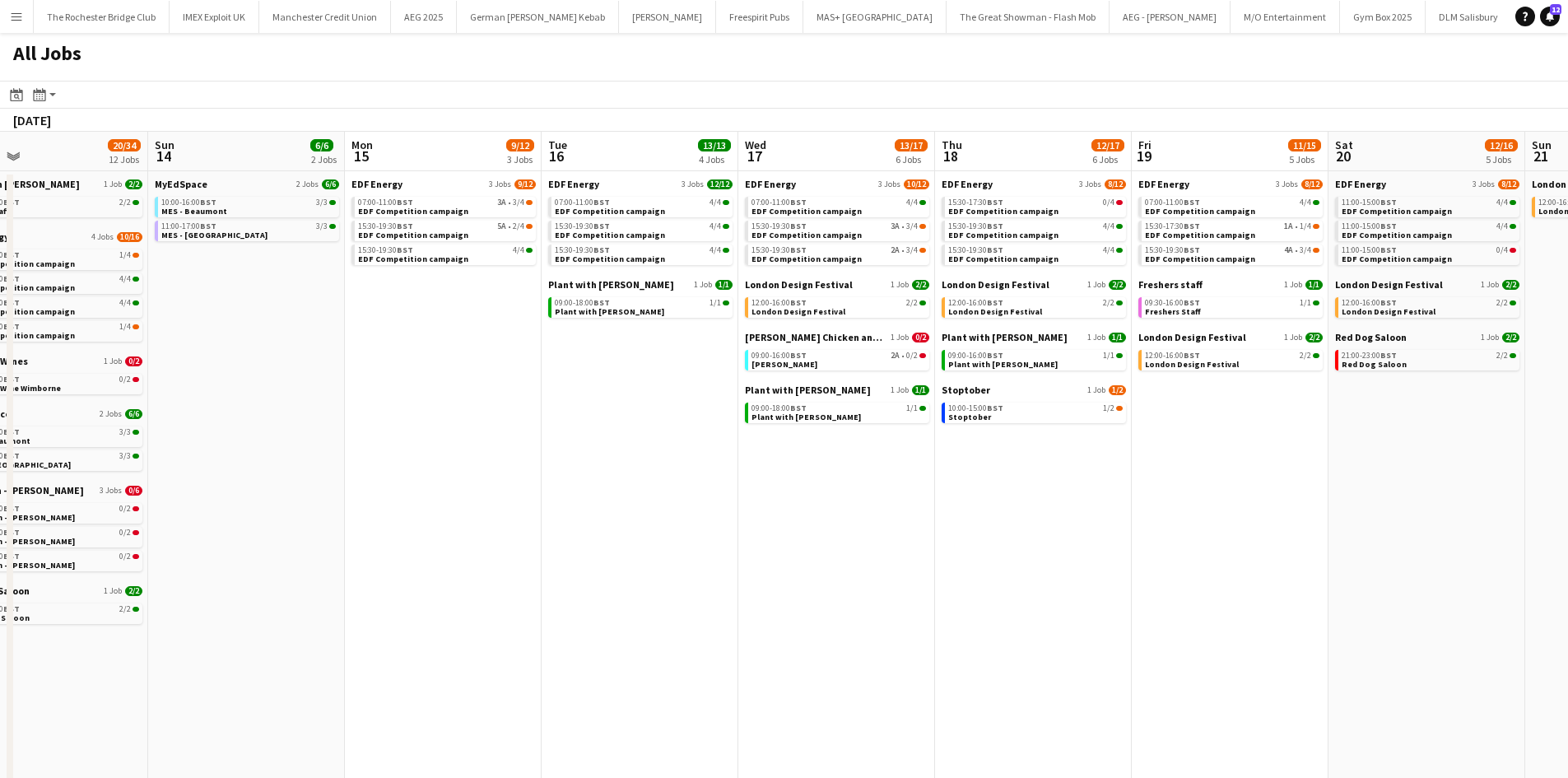
drag, startPoint x: 845, startPoint y: 534, endPoint x: 1165, endPoint y: 557, distance: 320.8
click at [1230, 572] on app-calendar-viewport "Thu 11 16/18 5 Jobs Fri 12 18/22 7 Jobs Sat 13 20/34 12 Jobs Sun 14 6/6 2 Jobs …" at bounding box center [784, 697] width 1568 height 1132
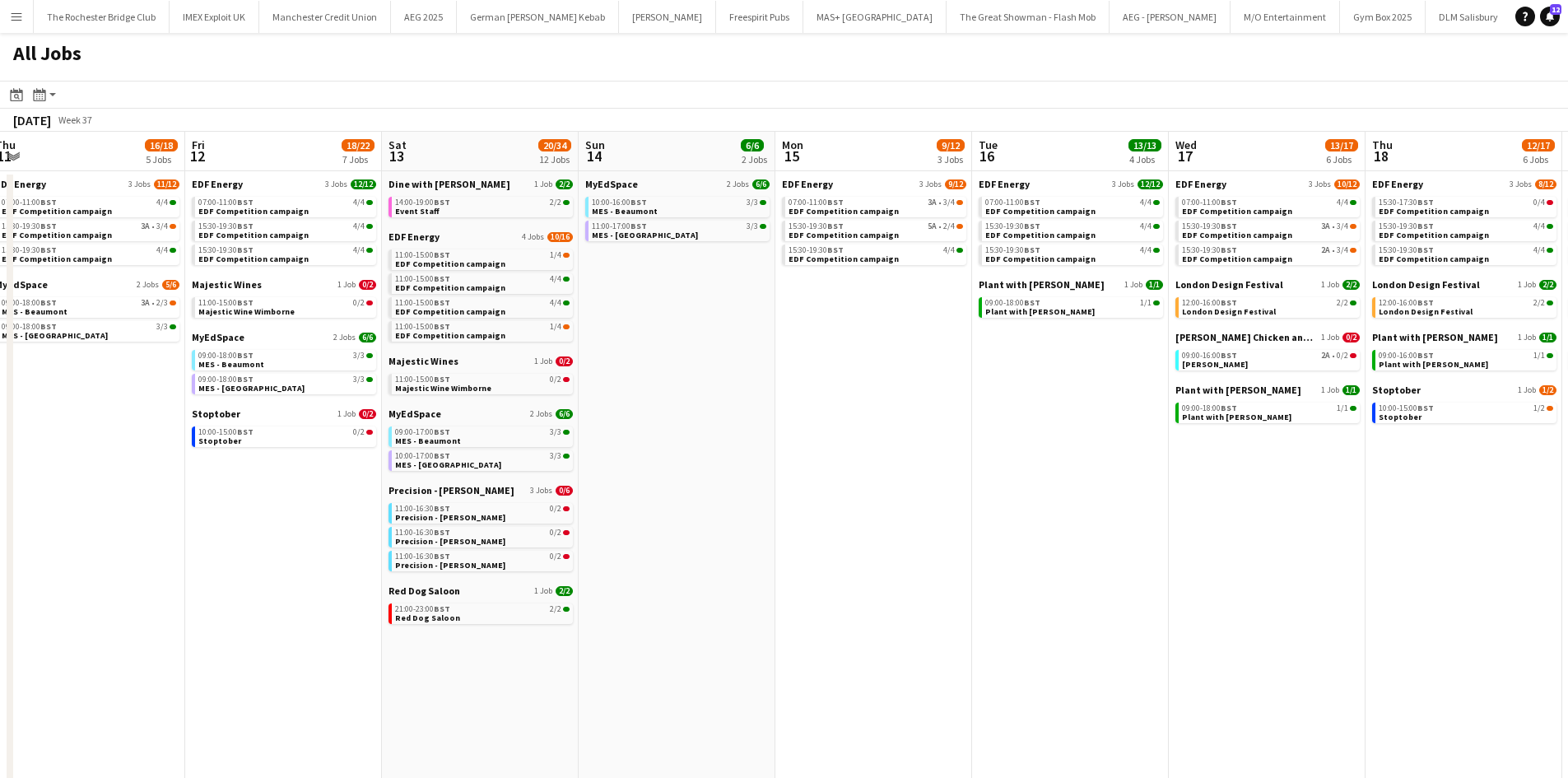
drag, startPoint x: 636, startPoint y: 505, endPoint x: 1109, endPoint y: 545, distance: 474.7
click at [1255, 545] on app-calendar-viewport "Tue 9 19/22 7 Jobs Wed 10 22/22 7 Jobs Thu 11 16/18 5 Jobs Fri 12 18/22 7 Jobs …" at bounding box center [784, 697] width 1568 height 1132
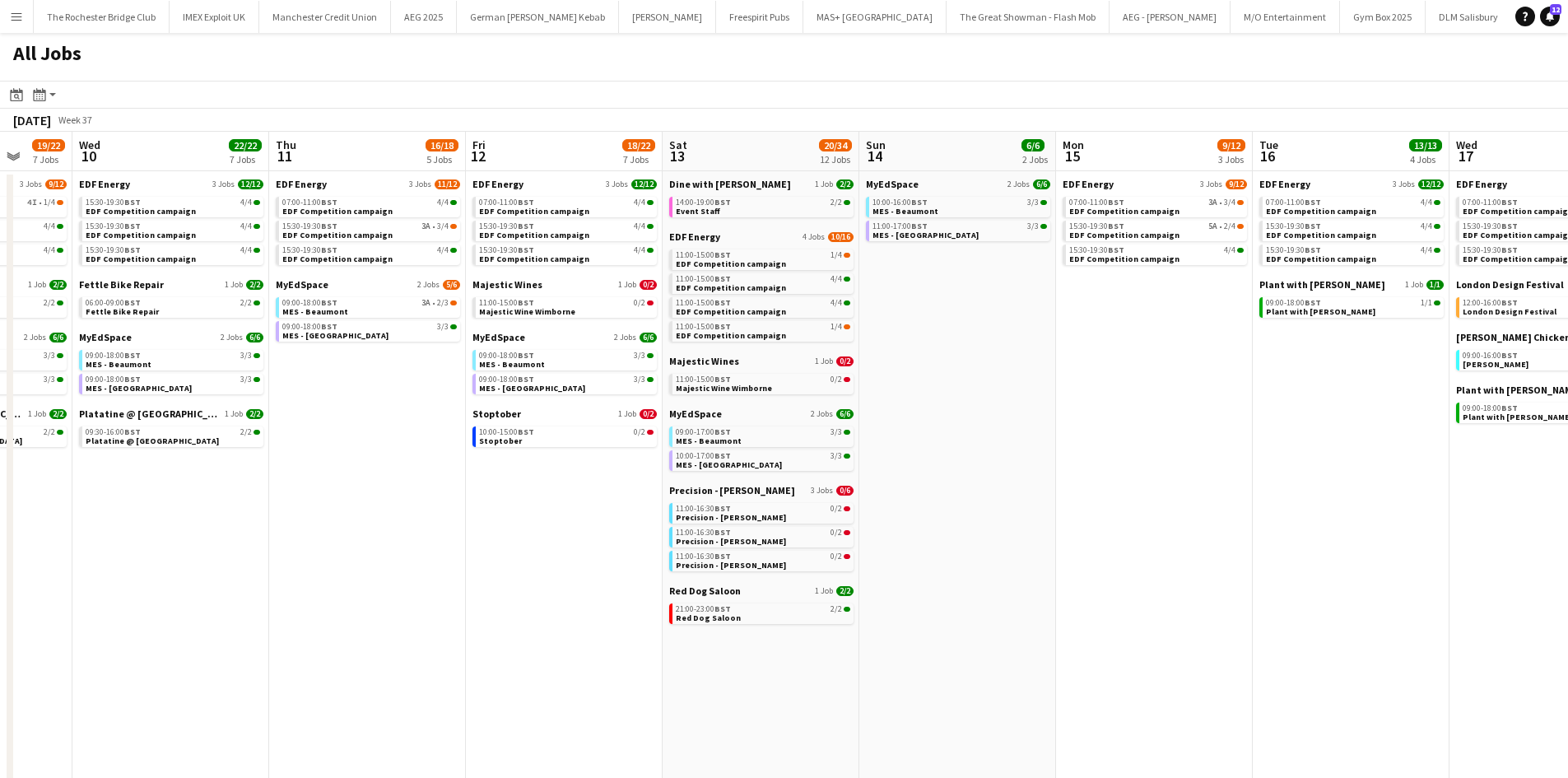
drag, startPoint x: 488, startPoint y: 440, endPoint x: 796, endPoint y: 479, distance: 310.5
click at [876, 482] on app-calendar-viewport "Mon 8 21/22 6 Jobs Tue 9 19/22 7 Jobs Wed 10 22/22 7 Jobs Thu 11 16/18 5 Jobs F…" at bounding box center [784, 697] width 1568 height 1132
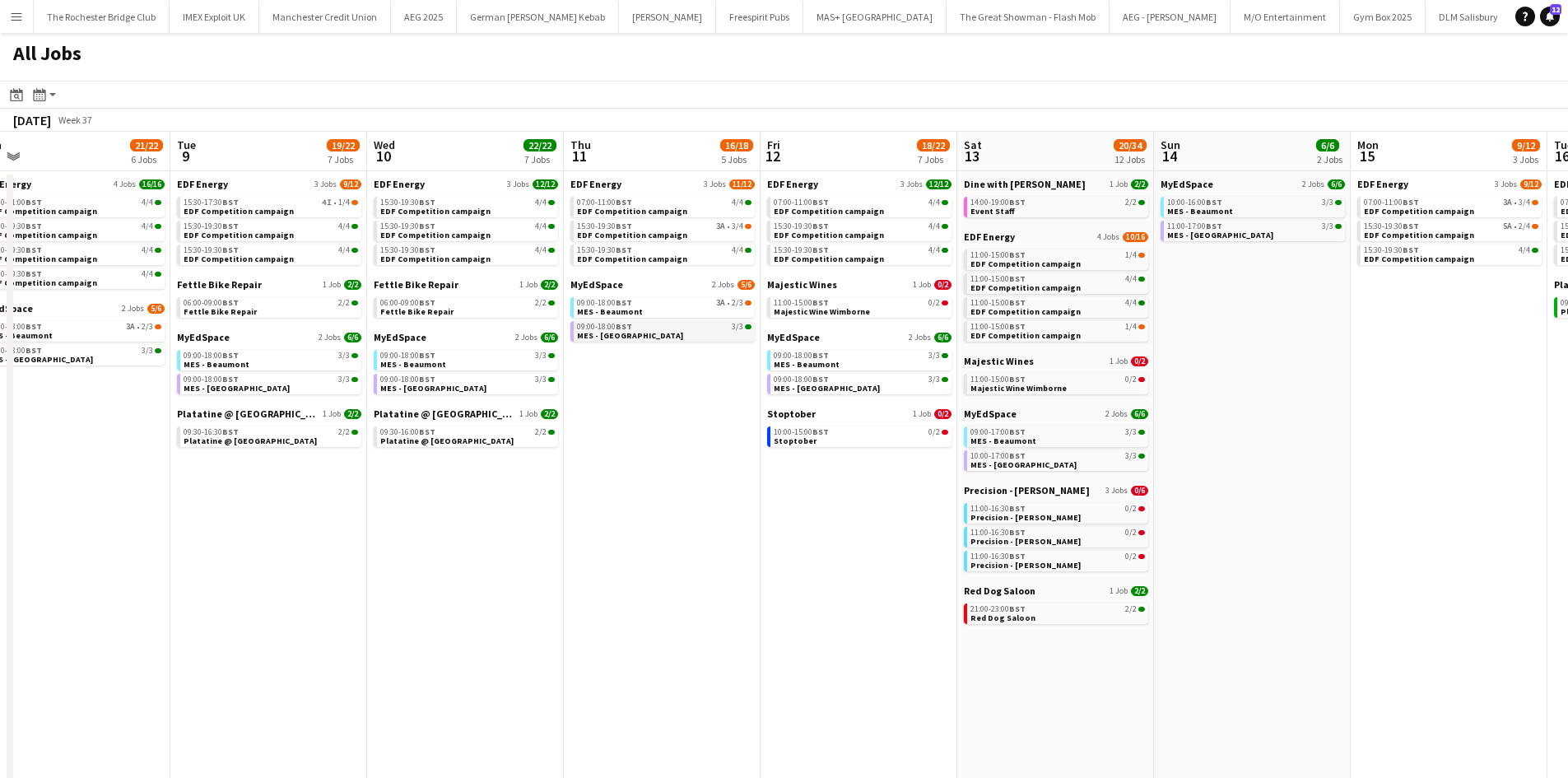
click at [623, 325] on span "BST" at bounding box center [624, 326] width 16 height 10
click at [648, 330] on div "09:00-18:00 BST 3/3" at bounding box center [664, 326] width 175 height 9
click at [610, 334] on span "MES - Southside" at bounding box center [629, 335] width 106 height 10
click at [654, 315] on link "09:00-18:00 BST 3A • 2/3 MES - Beaumont" at bounding box center [664, 307] width 175 height 19
click at [644, 339] on app-brief-job-card "09:00-18:00 BST 3/3 MES - Southside" at bounding box center [662, 332] width 184 height 21
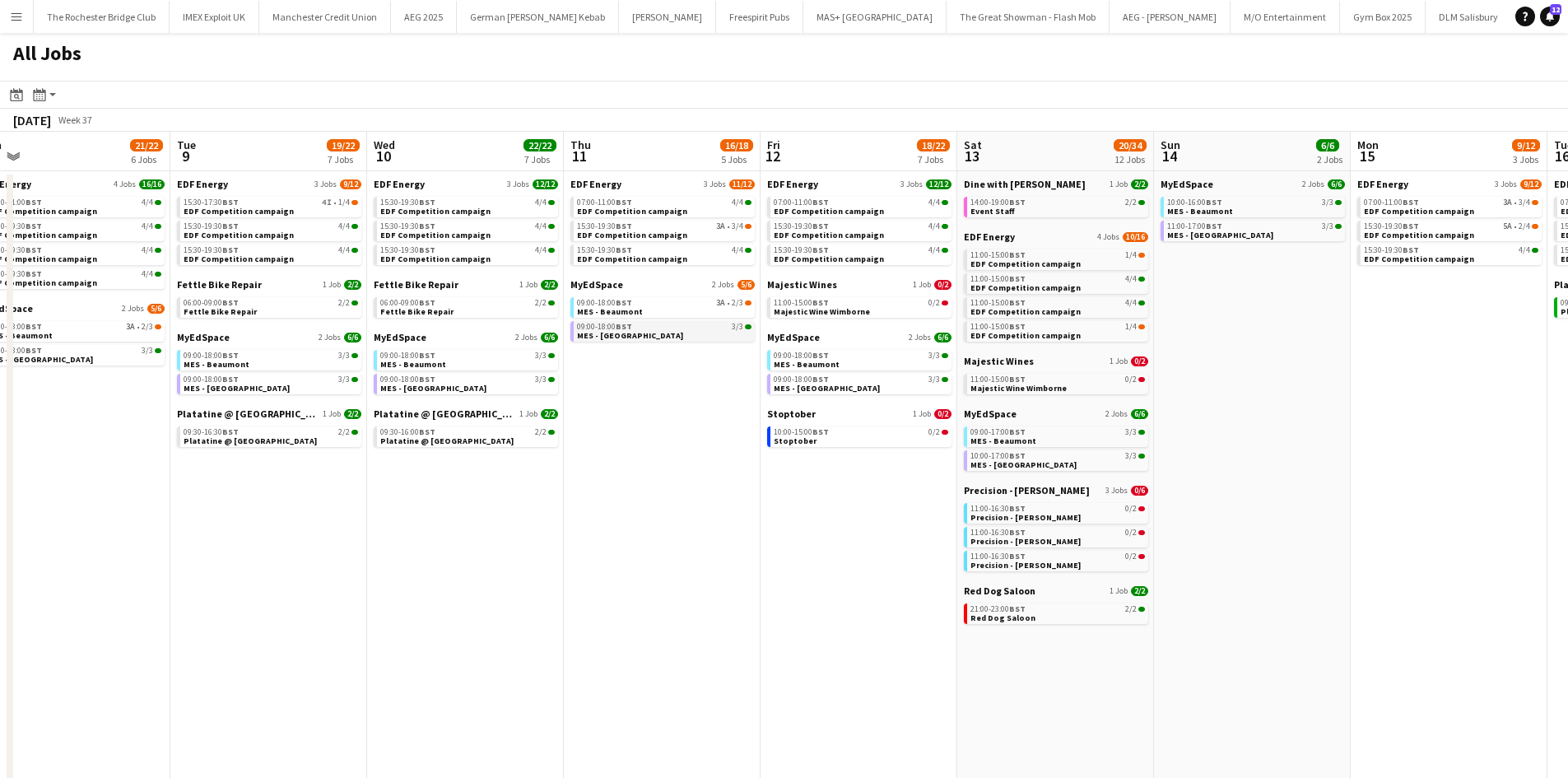
click at [647, 326] on div "09:00-18:00 BST 3/3" at bounding box center [664, 326] width 175 height 9
drag, startPoint x: 244, startPoint y: 544, endPoint x: 540, endPoint y: 511, distance: 297.8
click at [609, 538] on app-calendar-viewport "Sat 6 32/37 13 Jobs Sun 7 12/12 4 Jobs Mon 8 21/22 6 Jobs Tue 9 19/22 7 Jobs We…" at bounding box center [784, 697] width 1568 height 1132
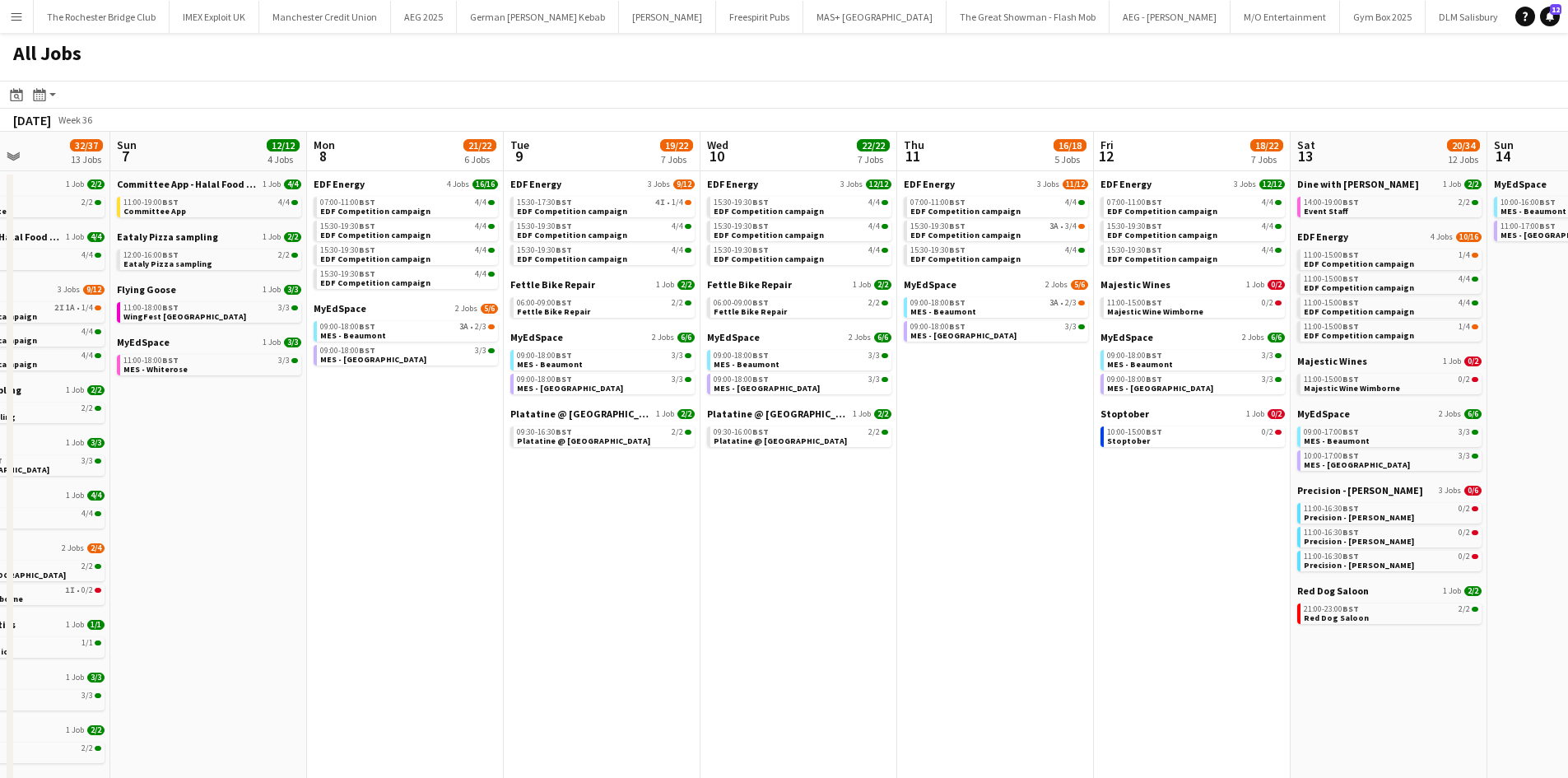
drag, startPoint x: 359, startPoint y: 461, endPoint x: 683, endPoint y: 465, distance: 324.0
click at [683, 465] on app-calendar-viewport "Thu 4 26/27 11 Jobs Fri 5 18/21 7 Jobs Sat 6 32/37 13 Jobs Sun 7 12/12 4 Jobs M…" at bounding box center [784, 697] width 1568 height 1132
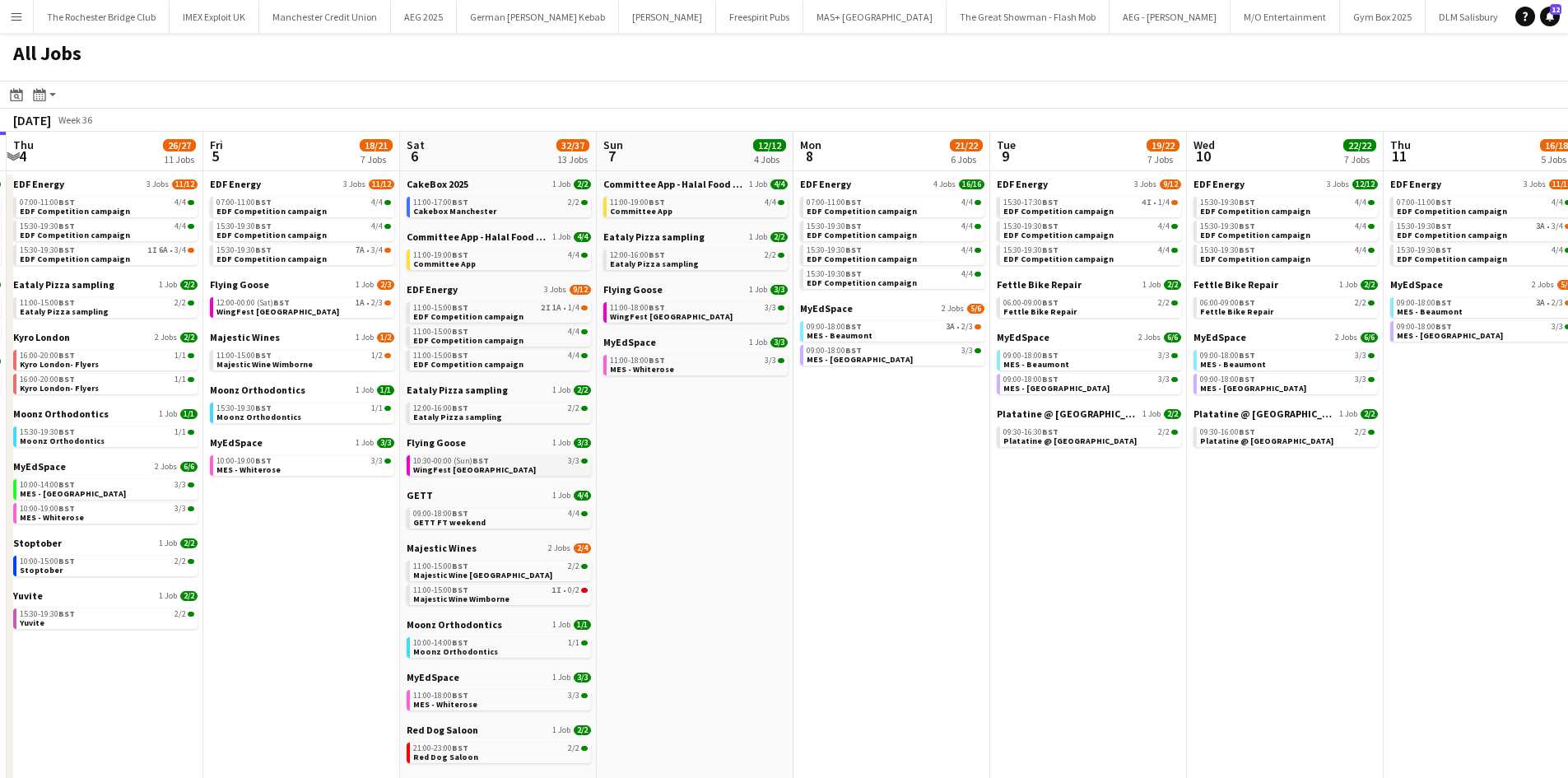
click at [638, 471] on app-calendar-viewport "Tue 2 19/19 7 Jobs Wed 3 20/20 6 Jobs Thu 4 26/27 11 Jobs Fri 5 18/21 7 Jobs Sa…" at bounding box center [784, 697] width 1568 height 1132
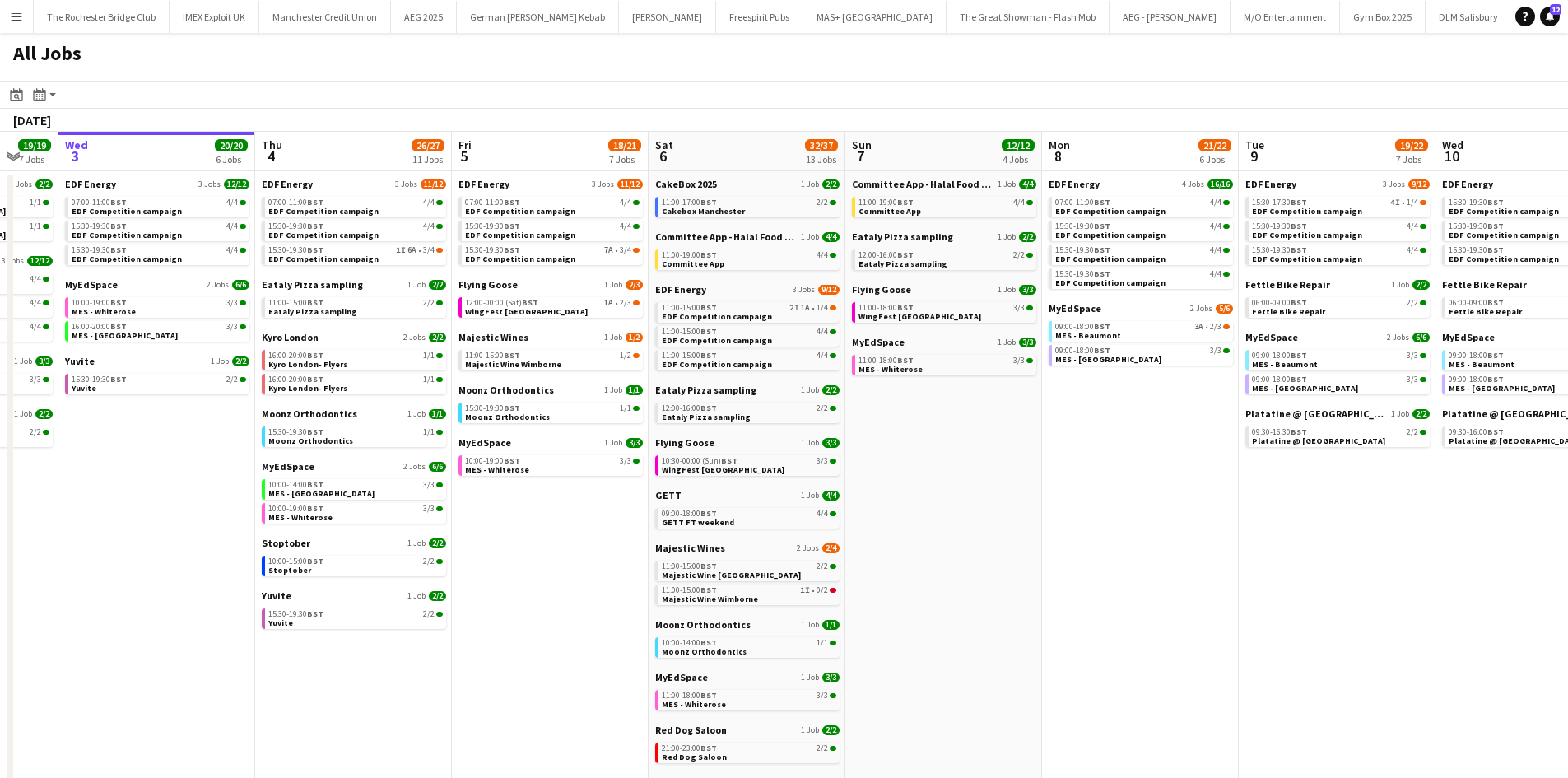
drag, startPoint x: 198, startPoint y: 424, endPoint x: 625, endPoint y: 423, distance: 427.0
click at [625, 423] on app-calendar-viewport "Mon 1 20/20 8 Jobs Tue 2 19/19 7 Jobs Wed 3 20/20 6 Jobs Thu 4 26/27 11 Jobs Fr…" at bounding box center [784, 697] width 1568 height 1132
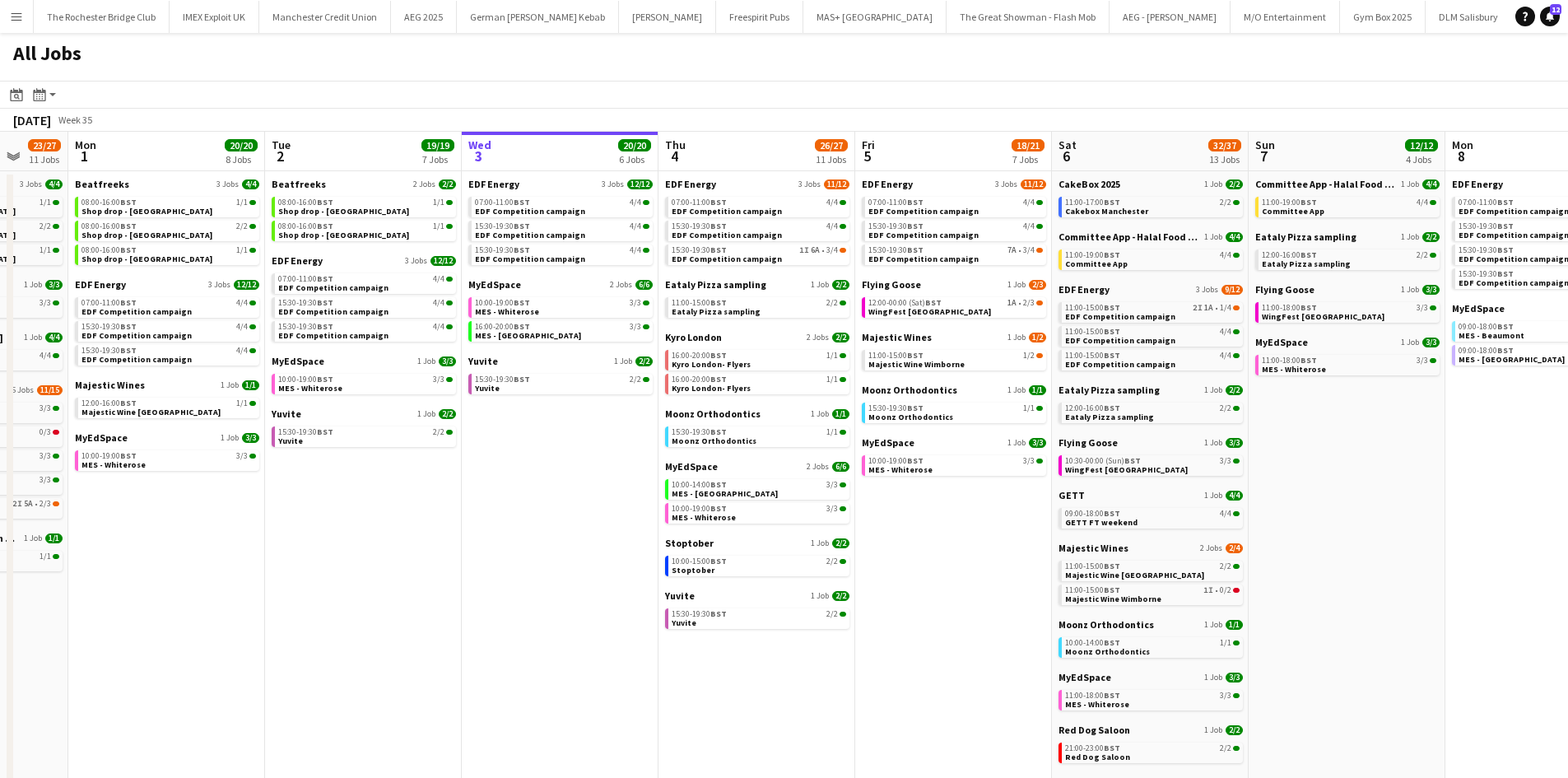
scroll to position [0, 346]
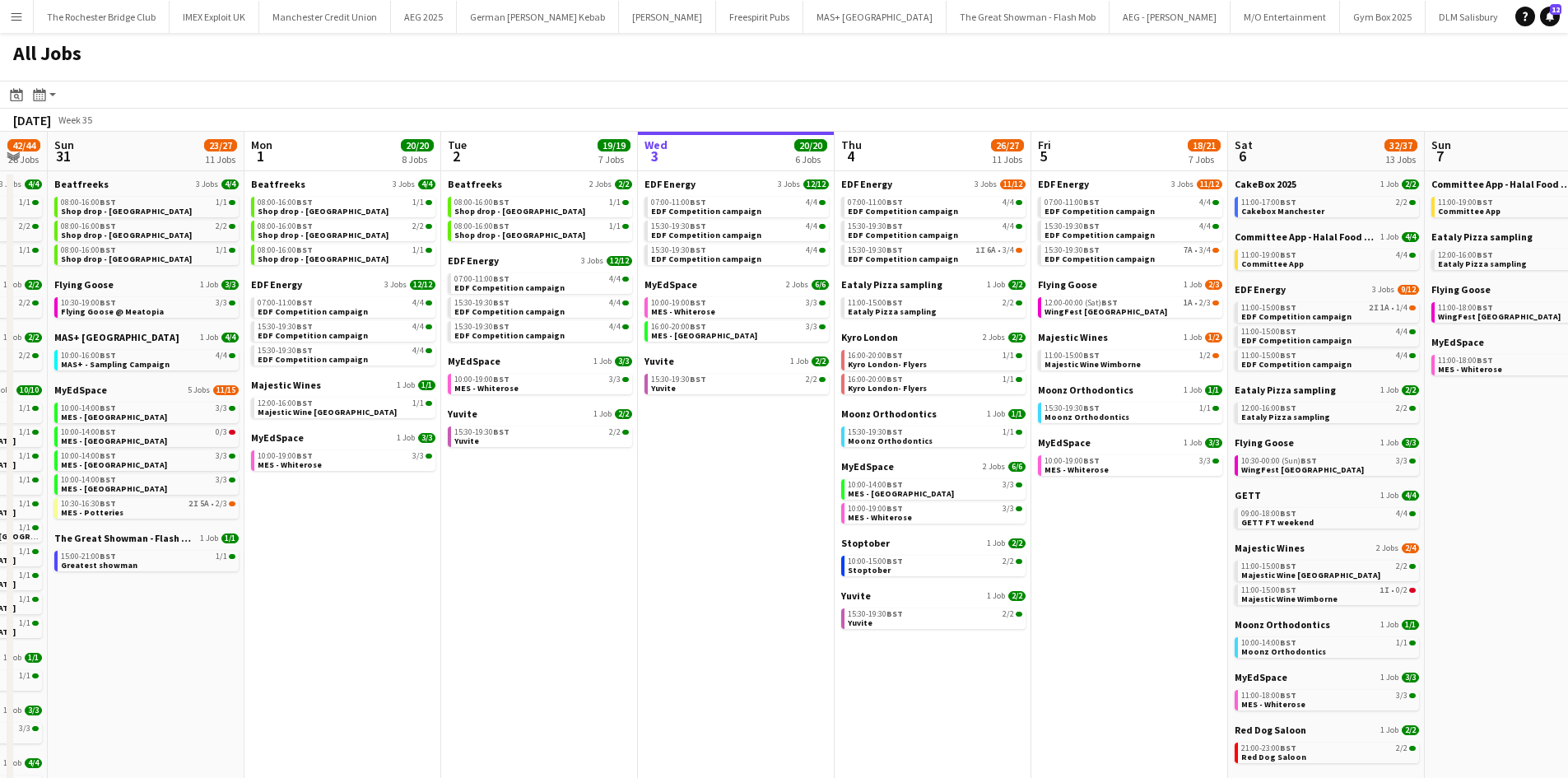
drag, startPoint x: 432, startPoint y: 480, endPoint x: 546, endPoint y: 480, distance: 114.0
click at [546, 480] on app-calendar-viewport "Fri 29 21/21 9 Jobs Sat 30 42/44 28 Jobs Sun 31 23/27 11 Jobs Mon 1 20/20 8 Job…" at bounding box center [784, 697] width 1568 height 1132
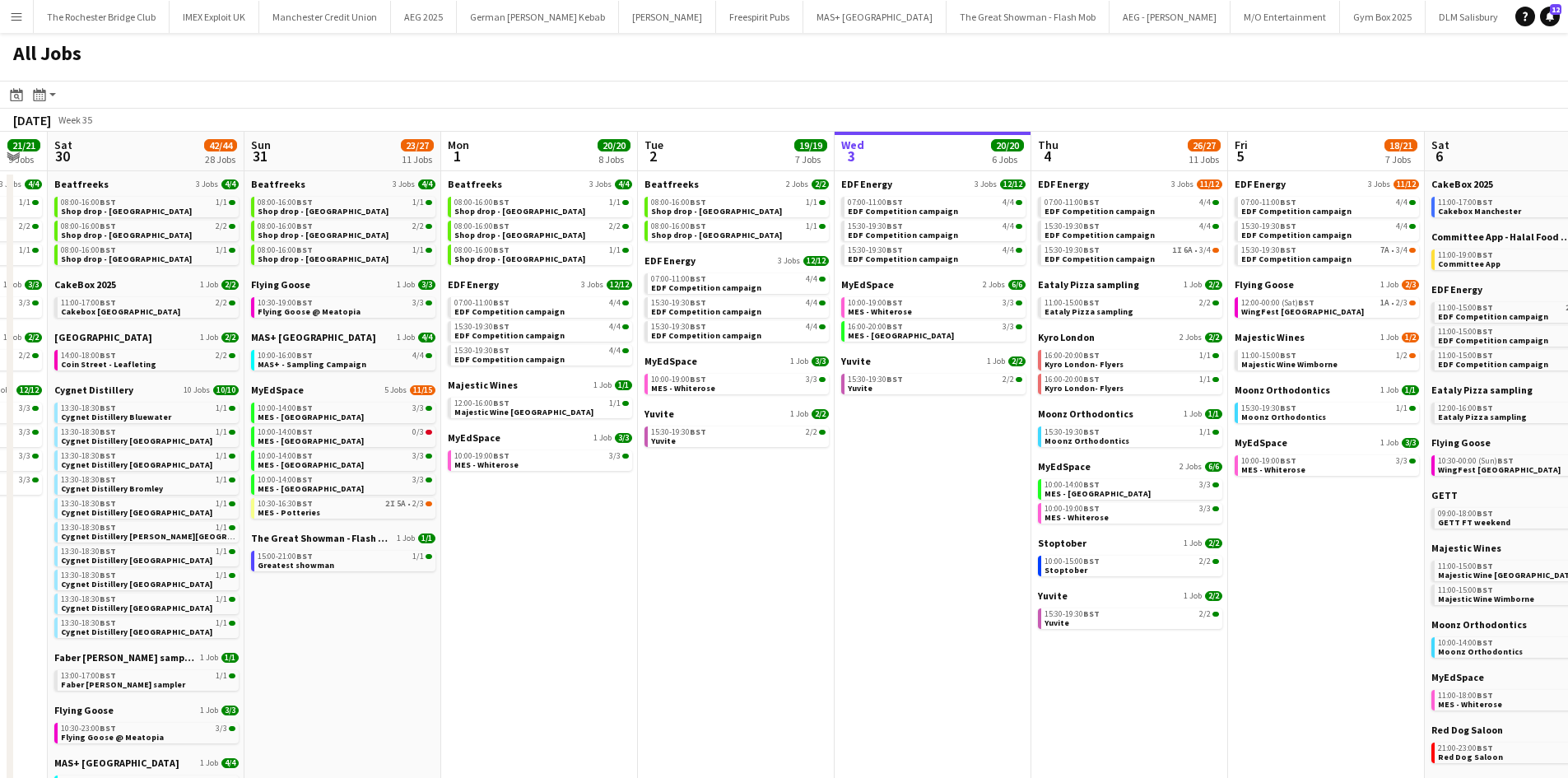
scroll to position [0, 515]
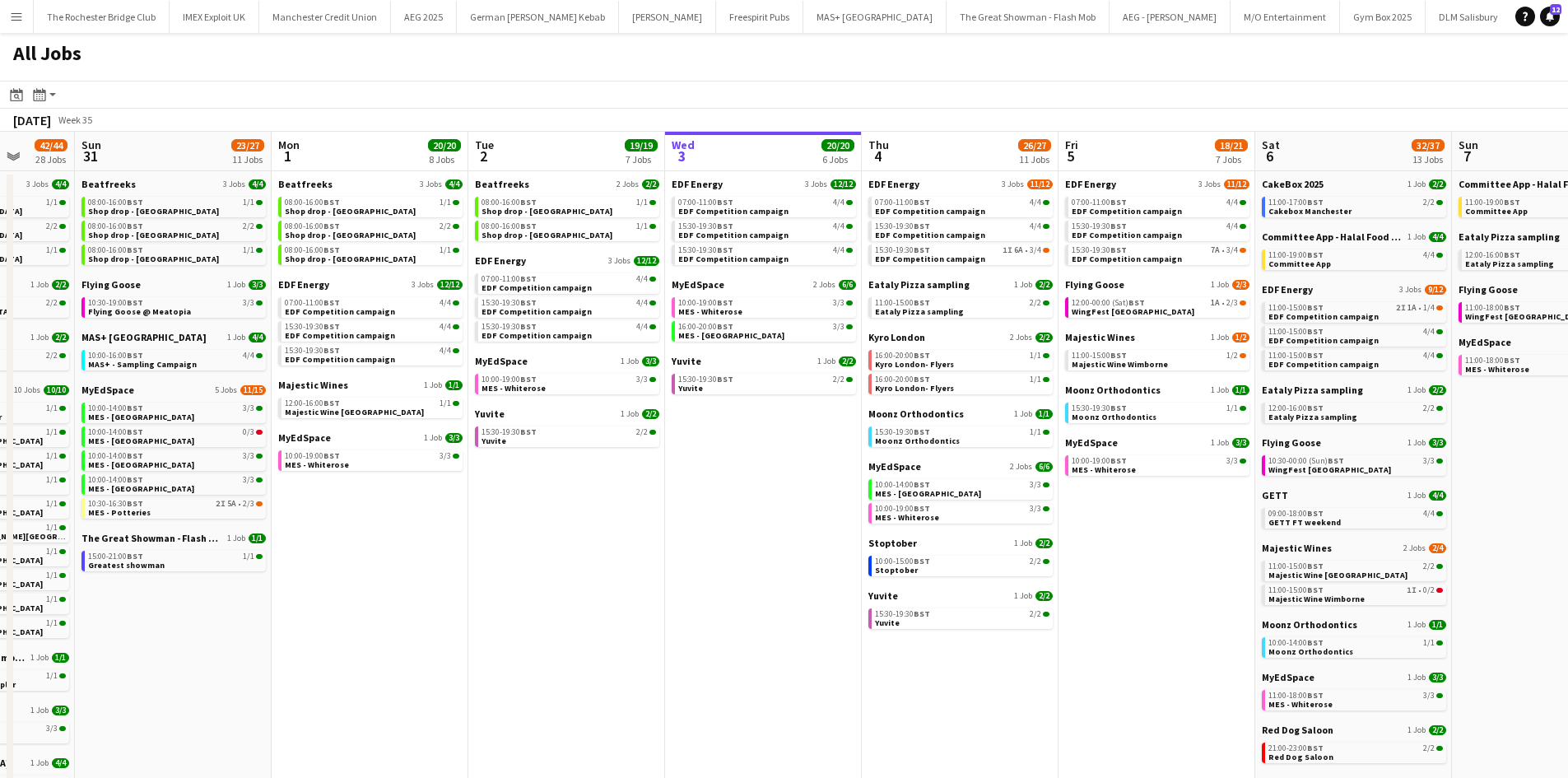
click at [562, 520] on app-all-jobs "All Jobs Date picker SEP 2025 SEP 2025 Monday M Tuesday T Wednesday W Thursday …" at bounding box center [784, 648] width 1568 height 1230
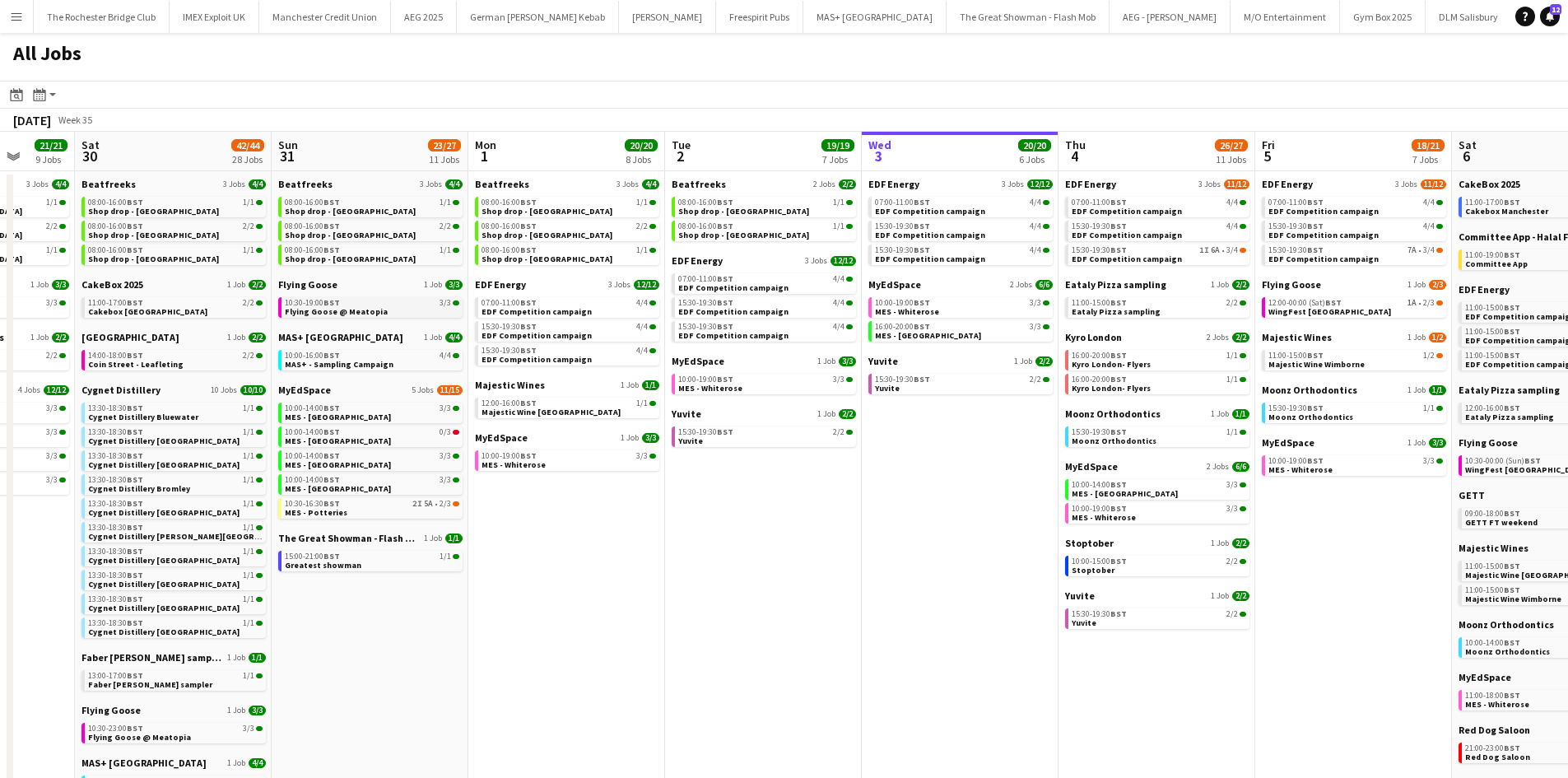
click at [378, 309] on link "10:30-19:00 BST 3/3 Flying Goose @ Meatopia" at bounding box center [372, 307] width 175 height 19
click at [387, 310] on link "10:30-19:00 BST 3/3 Flying Goose @ Meatopia" at bounding box center [372, 307] width 175 height 19
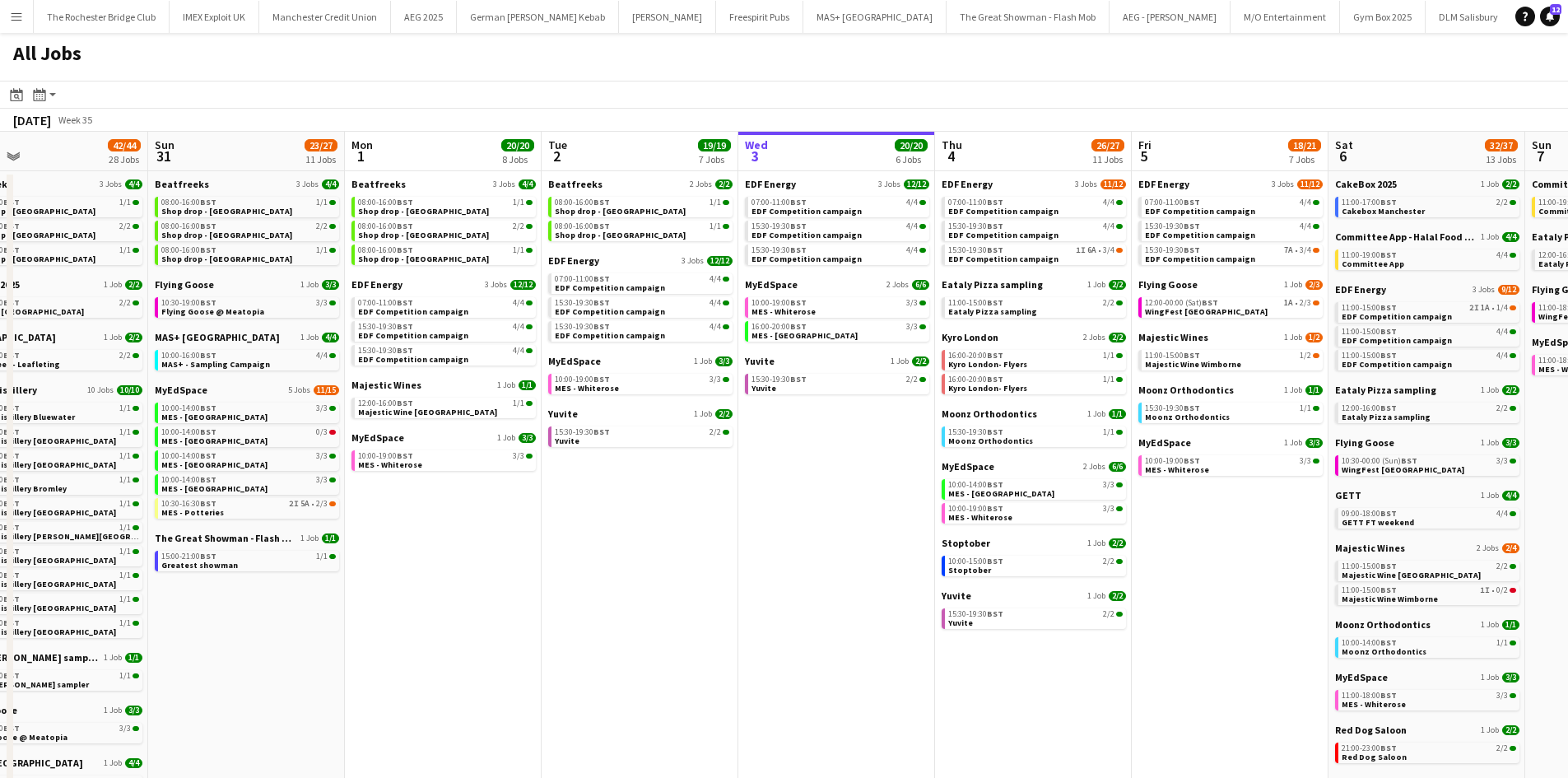
drag, startPoint x: 793, startPoint y: 584, endPoint x: 660, endPoint y: 578, distance: 133.1
click at [654, 580] on app-calendar-viewport "Wed 27 14/15 6 Jobs Thu 28 19/19 10 Jobs Fri 29 21/21 9 Jobs Sat 30 42/44 28 Jo…" at bounding box center [784, 697] width 1568 height 1132
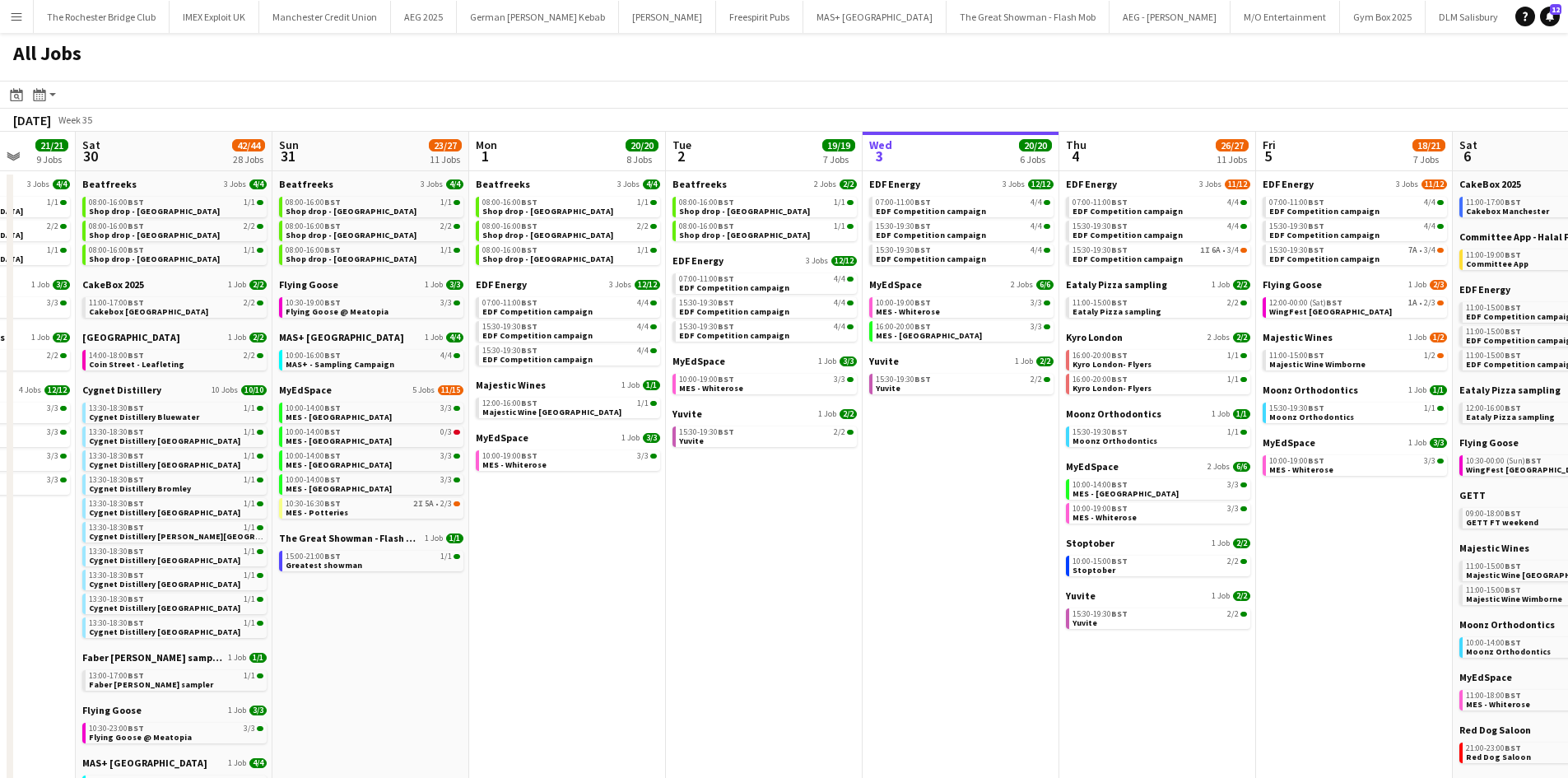
drag, startPoint x: 786, startPoint y: 565, endPoint x: 526, endPoint y: 537, distance: 261.5
click at [526, 537] on app-calendar-viewport "Wed 27 14/15 6 Jobs Thu 28 19/19 10 Jobs Fri 29 21/21 9 Jobs Sat 30 42/44 28 Jo…" at bounding box center [784, 697] width 1568 height 1132
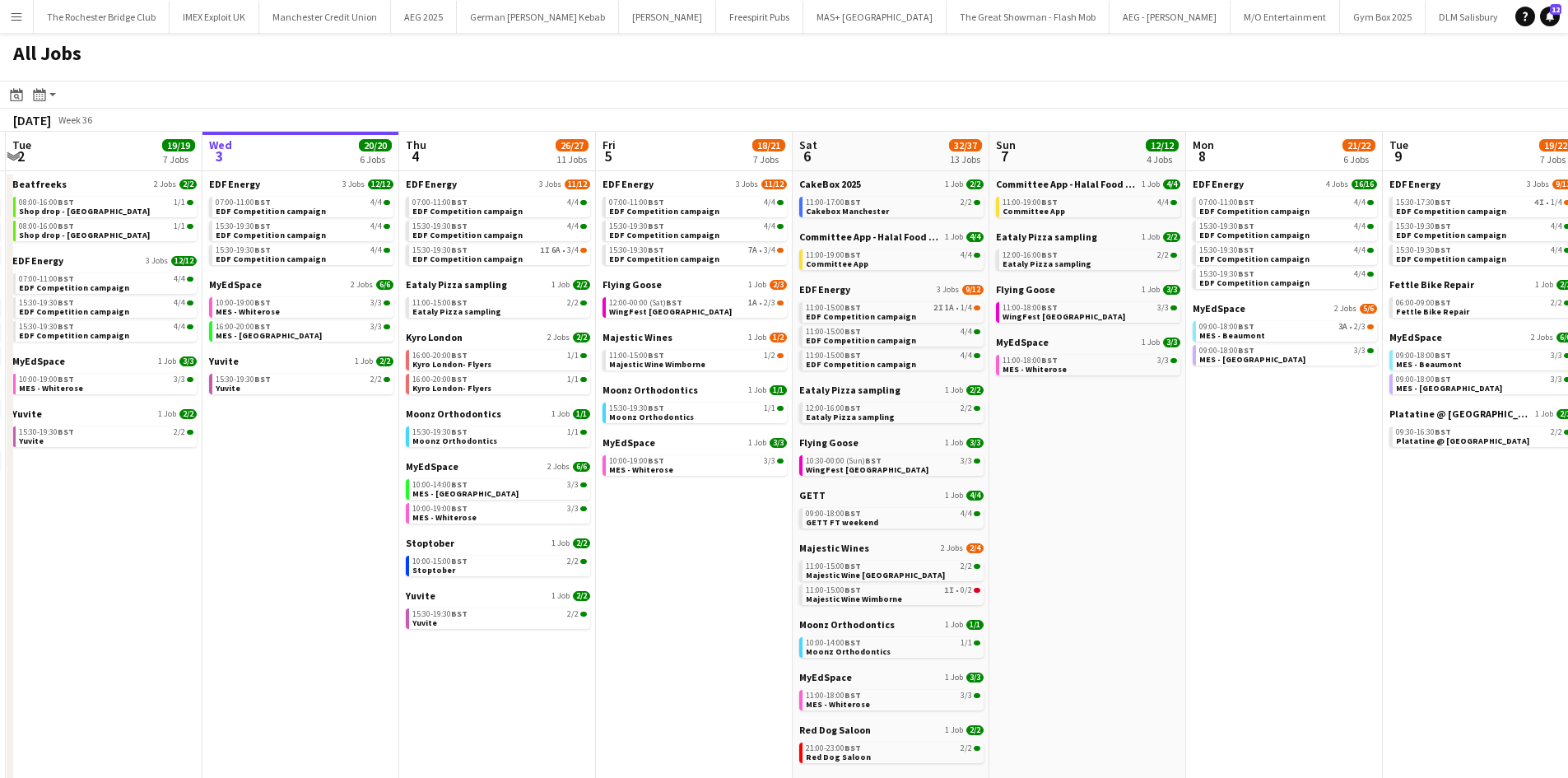
drag, startPoint x: 475, startPoint y: 514, endPoint x: 360, endPoint y: 505, distance: 115.4
click at [341, 506] on app-calendar-viewport "Fri 29 21/21 9 Jobs Sat 30 42/44 28 Jobs Sun 31 23/27 11 Jobs Mon 1 20/20 8 Job…" at bounding box center [784, 697] width 1568 height 1132
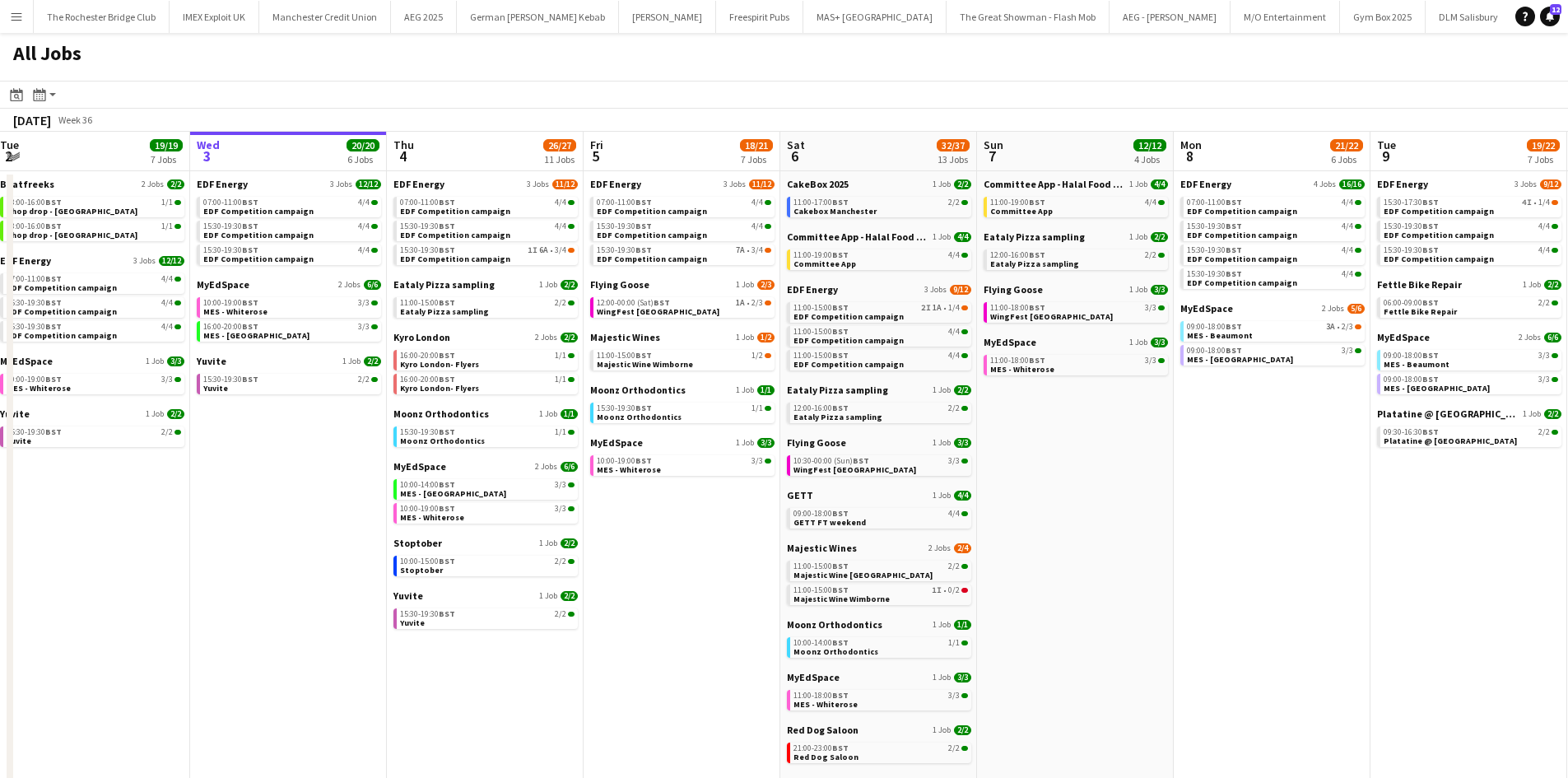
drag, startPoint x: 669, startPoint y: 534, endPoint x: 600, endPoint y: 531, distance: 69.1
click at [600, 538] on app-calendar-viewport "Fri 29 21/21 9 Jobs Sat 30 42/44 28 Jobs Sun 31 23/27 11 Jobs Mon 1 20/20 8 Job…" at bounding box center [784, 697] width 1568 height 1132
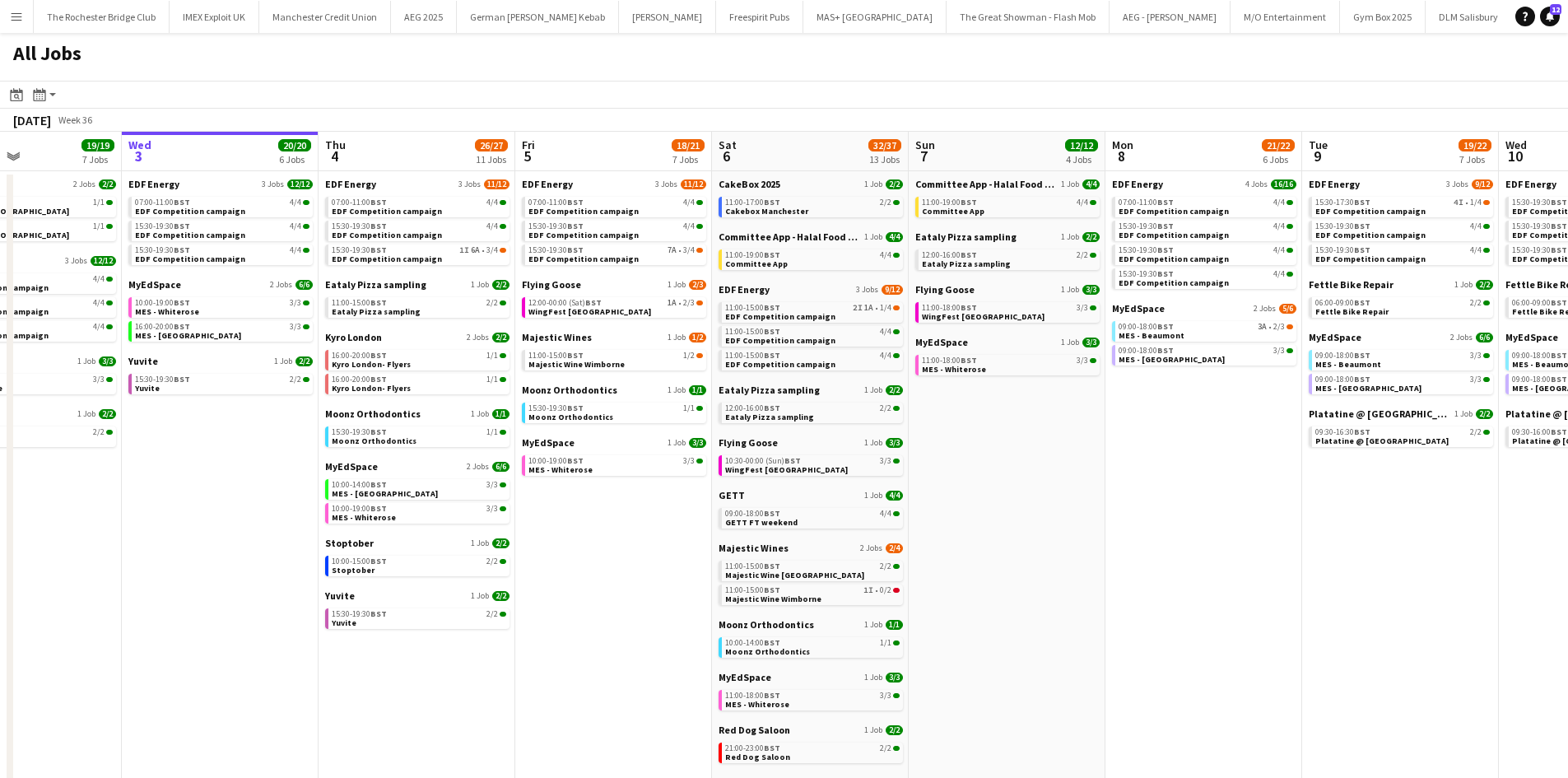
click at [605, 291] on app-calendar-brief-board "Flying Goose 1 Job 2/3 12:00-00:00 (Sat) BST 1A • 2/3 WingFest Bristol" at bounding box center [613, 297] width 184 height 39
click at [605, 299] on div "12:00-00:00 (Sat) BST 1A • 2/3" at bounding box center [615, 302] width 175 height 9
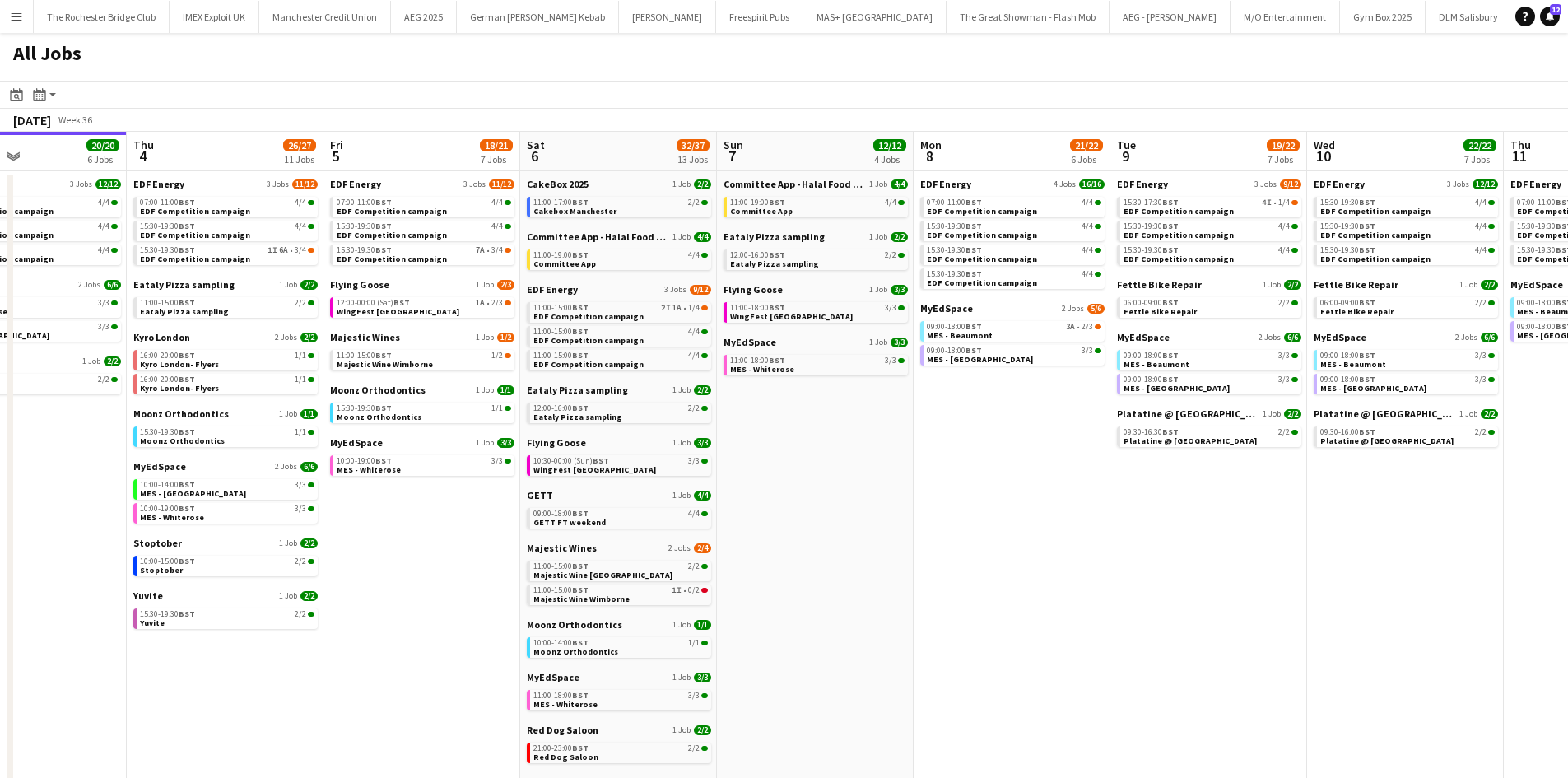
drag, startPoint x: 1101, startPoint y: 563, endPoint x: 524, endPoint y: 427, distance: 592.8
click at [531, 432] on app-calendar-viewport "Sun 31 23/27 11 Jobs Mon 1 20/20 8 Jobs Tue 2 19/19 7 Jobs Wed 3 20/20 6 Jobs T…" at bounding box center [784, 697] width 1568 height 1132
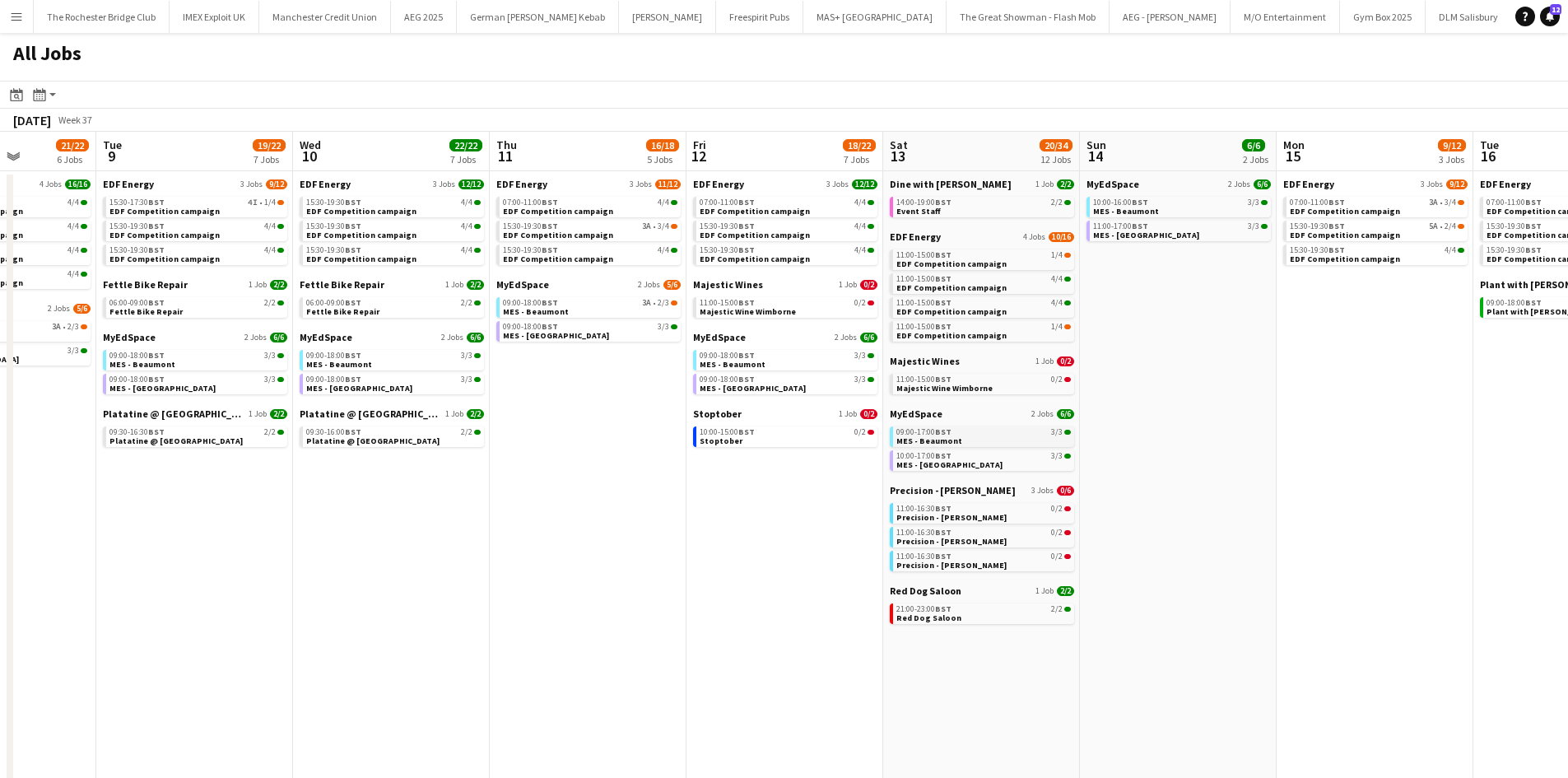
drag, startPoint x: 761, startPoint y: 461, endPoint x: 911, endPoint y: 440, distance: 151.5
click at [662, 434] on app-calendar-viewport "Fri 5 18/21 7 Jobs Sat 6 32/37 13 Jobs Sun 7 12/12 4 Jobs Mon 8 21/22 6 Jobs Tu…" at bounding box center [784, 697] width 1568 height 1132
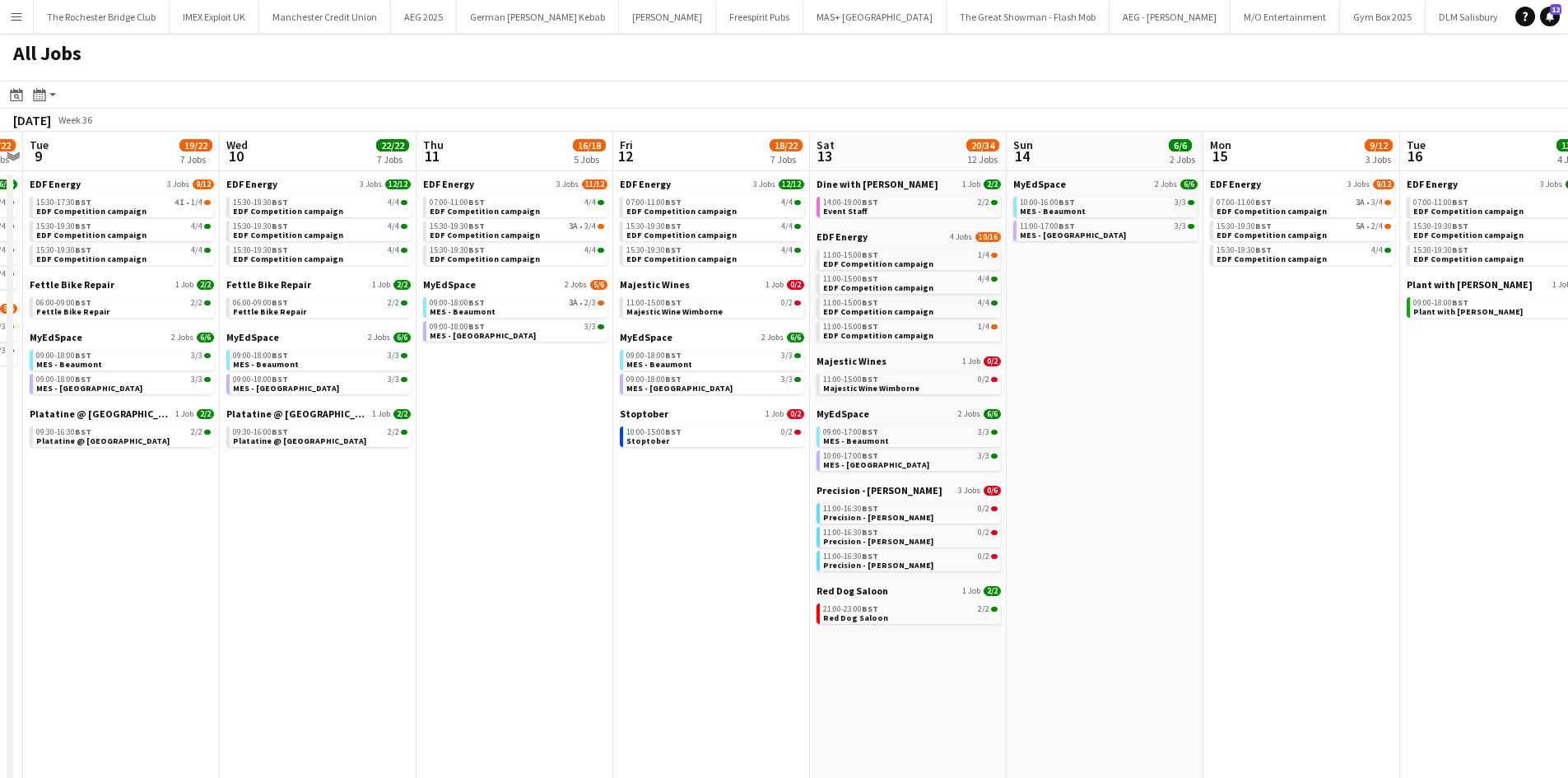
drag, startPoint x: 1130, startPoint y: 484, endPoint x: 754, endPoint y: 415, distance: 382.3
click at [653, 421] on app-calendar-viewport "Fri 5 18/21 7 Jobs Sat 6 32/37 13 Jobs Sun 7 12/12 4 Jobs Mon 8 21/22 6 Jobs Tu…" at bounding box center [784, 697] width 1568 height 1132
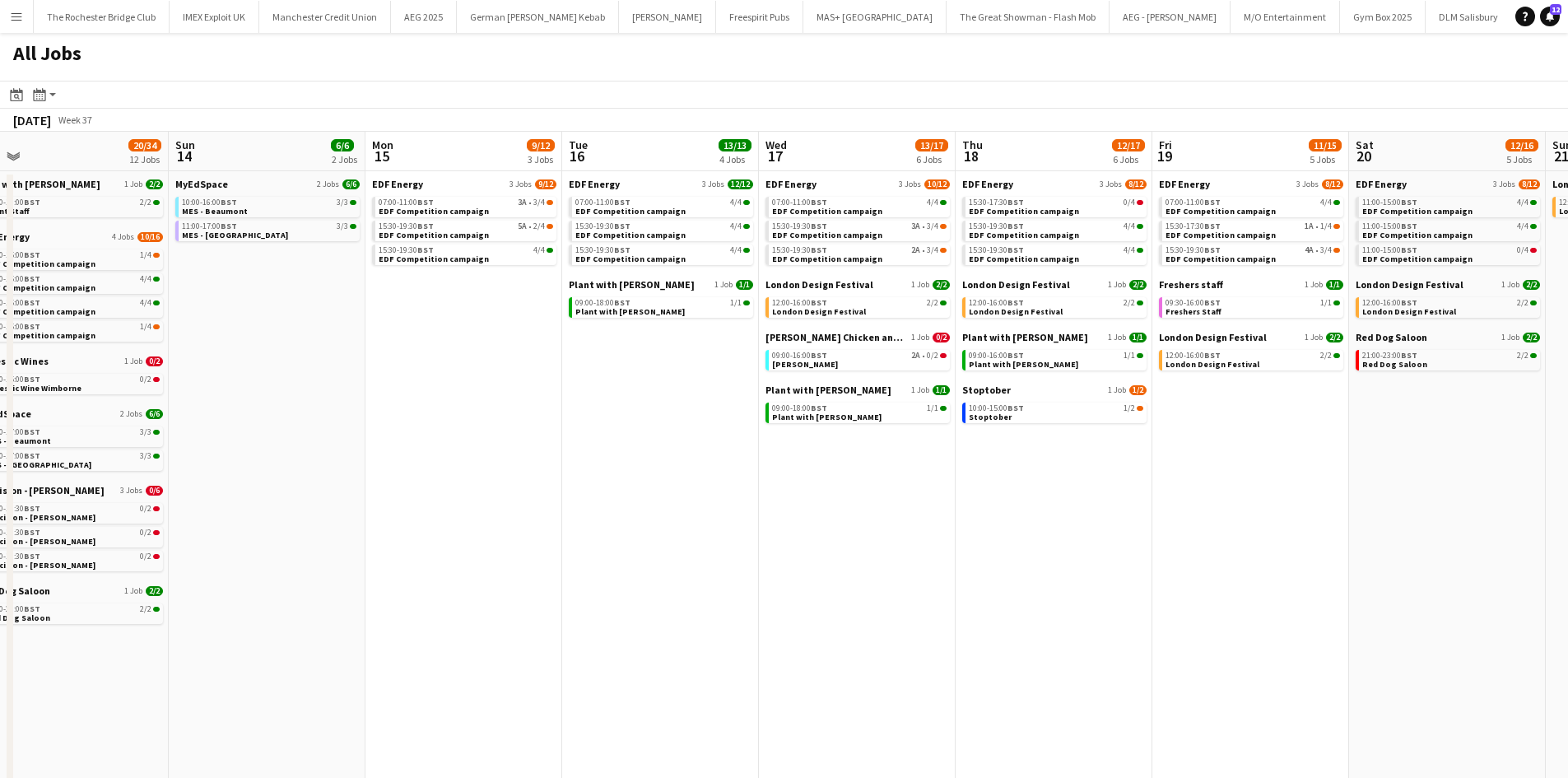
drag, startPoint x: 1184, startPoint y: 460, endPoint x: 657, endPoint y: 404, distance: 530.0
click at [669, 412] on app-calendar-viewport "Tue 9 19/22 7 Jobs Wed 10 22/22 7 Jobs Thu 11 16/18 5 Jobs Fri 12 18/22 7 Jobs …" at bounding box center [784, 697] width 1568 height 1132
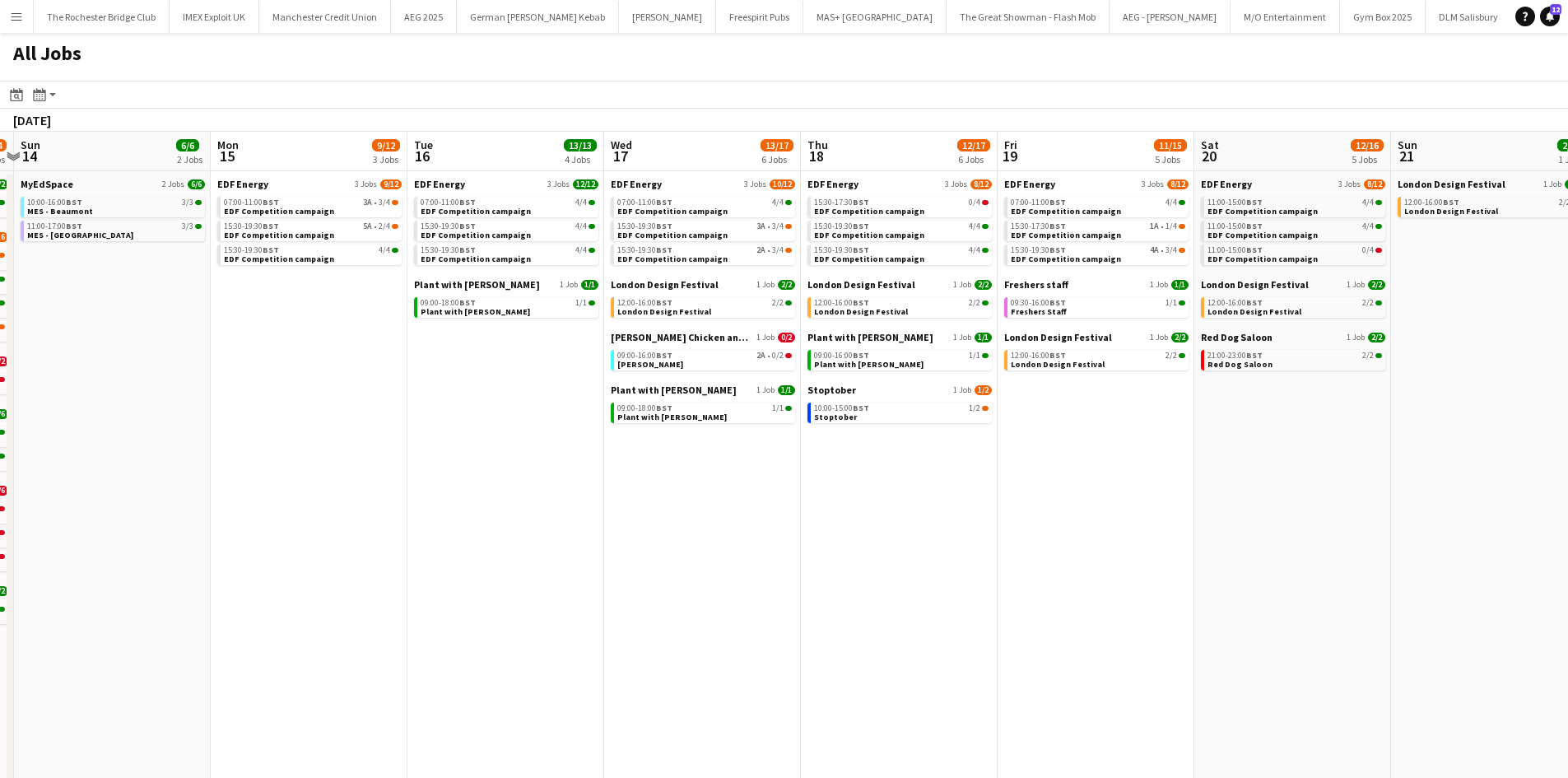
click at [546, 347] on app-all-jobs "All Jobs Date picker SEP 2025 SEP 2025 Monday M Tuesday T Wednesday W Thursday …" at bounding box center [784, 648] width 1568 height 1230
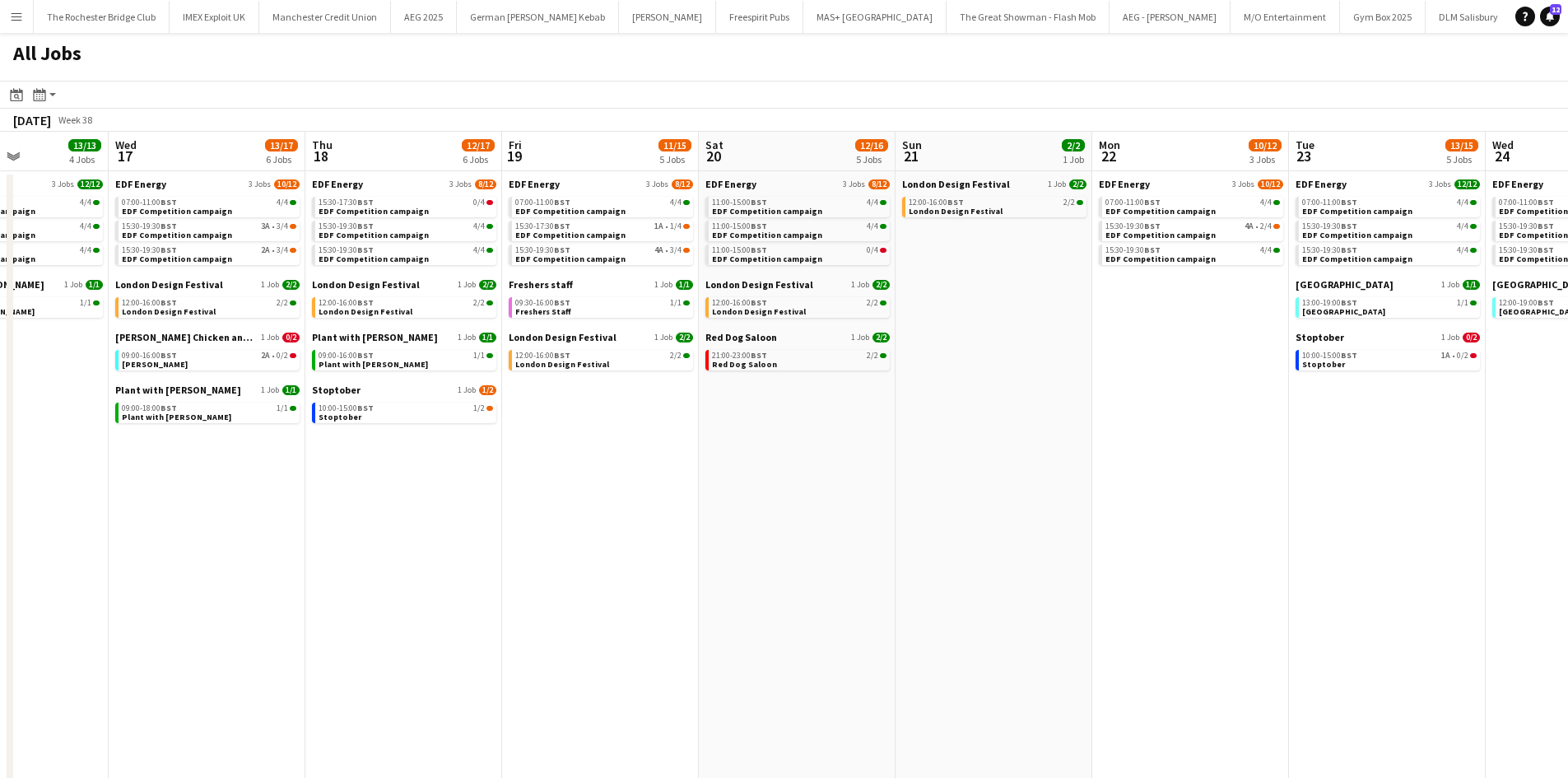
drag, startPoint x: 749, startPoint y: 367, endPoint x: 571, endPoint y: 347, distance: 179.1
click at [556, 346] on app-calendar-viewport "Sun 14 6/6 2 Jobs Mon 15 9/12 3 Jobs Tue 16 13/13 4 Jobs Wed 17 13/17 6 Jobs Th…" at bounding box center [784, 697] width 1568 height 1132
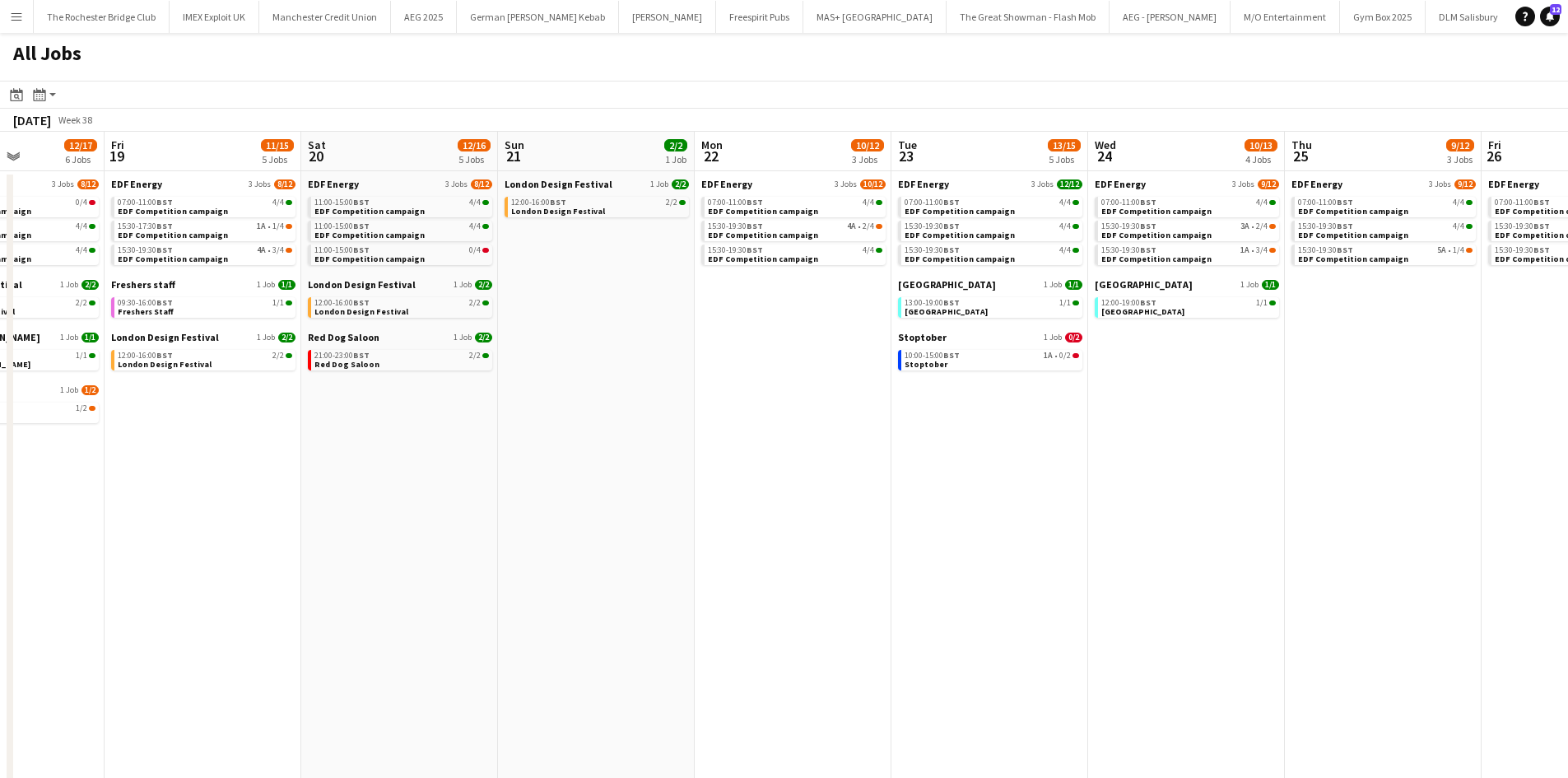
scroll to position [0, 564]
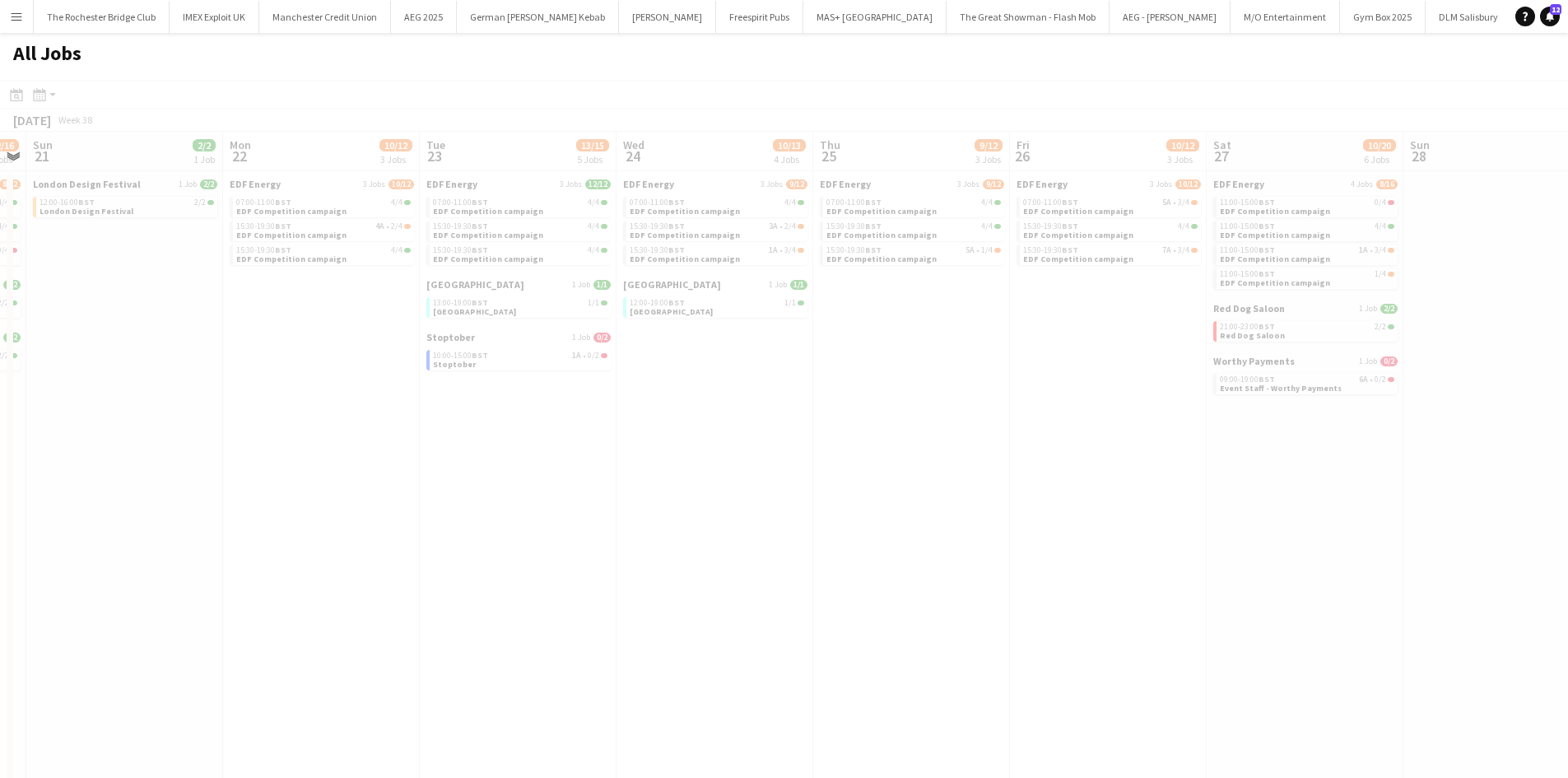
drag, startPoint x: 1189, startPoint y: 429, endPoint x: 940, endPoint y: 387, distance: 252.5
click at [600, 384] on app-all-jobs "All Jobs Date picker SEP 2025 SEP 2025 Monday M Tuesday T Wednesday W Thursday …" at bounding box center [784, 648] width 1568 height 1230
drag, startPoint x: 1049, startPoint y: 425, endPoint x: 670, endPoint y: 388, distance: 380.8
click at [670, 388] on div at bounding box center [784, 696] width 1568 height 1230
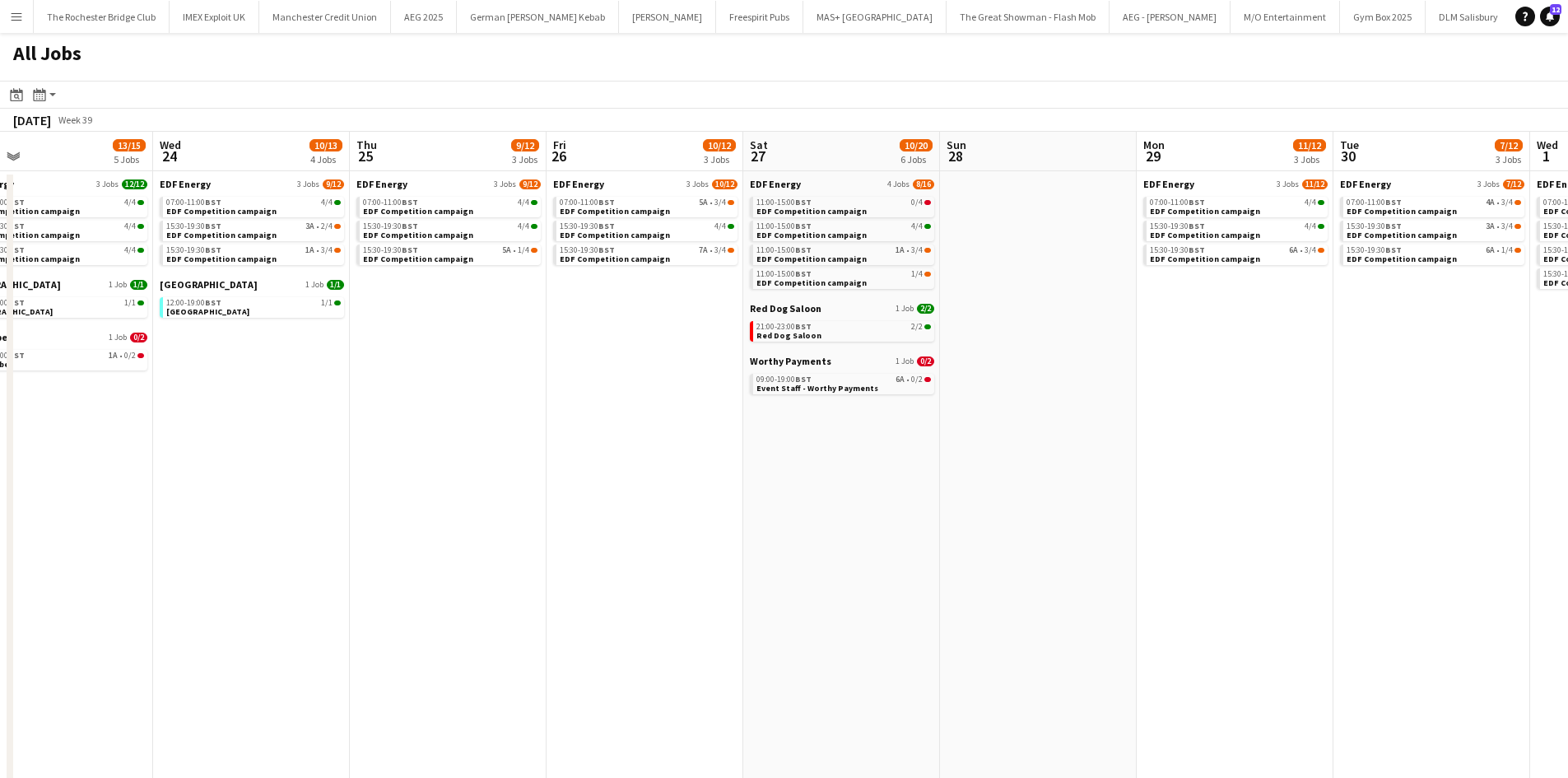
drag, startPoint x: 1073, startPoint y: 461, endPoint x: 656, endPoint y: 427, distance: 418.4
click at [657, 427] on app-calendar-viewport "Sat 20 12/16 5 Jobs Sun 21 2/2 1 Job Mon 22 10/12 3 Jobs Tue 23 13/15 5 Jobs We…" at bounding box center [784, 697] width 1568 height 1132
click at [811, 388] on span "Event Staff - Worthy Payments" at bounding box center [815, 387] width 122 height 10
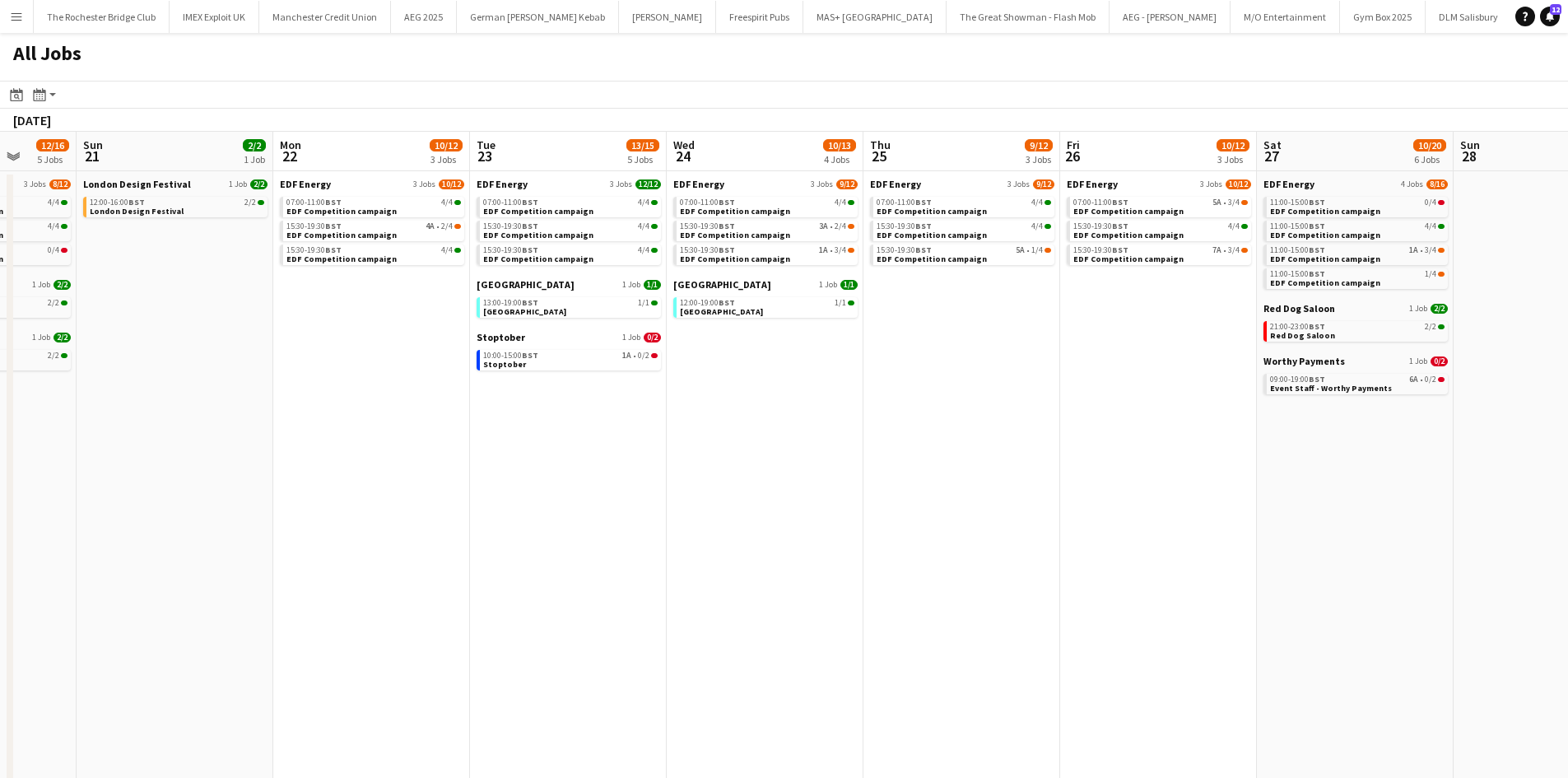
drag, startPoint x: 446, startPoint y: 593, endPoint x: 926, endPoint y: 571, distance: 480.5
click at [1236, 593] on app-calendar-viewport "Sat 20 12/16 5 Jobs Sun 21 2/2 1 Job Mon 22 10/12 3 Jobs Tue 23 13/15 5 Jobs We…" at bounding box center [784, 697] width 1568 height 1132
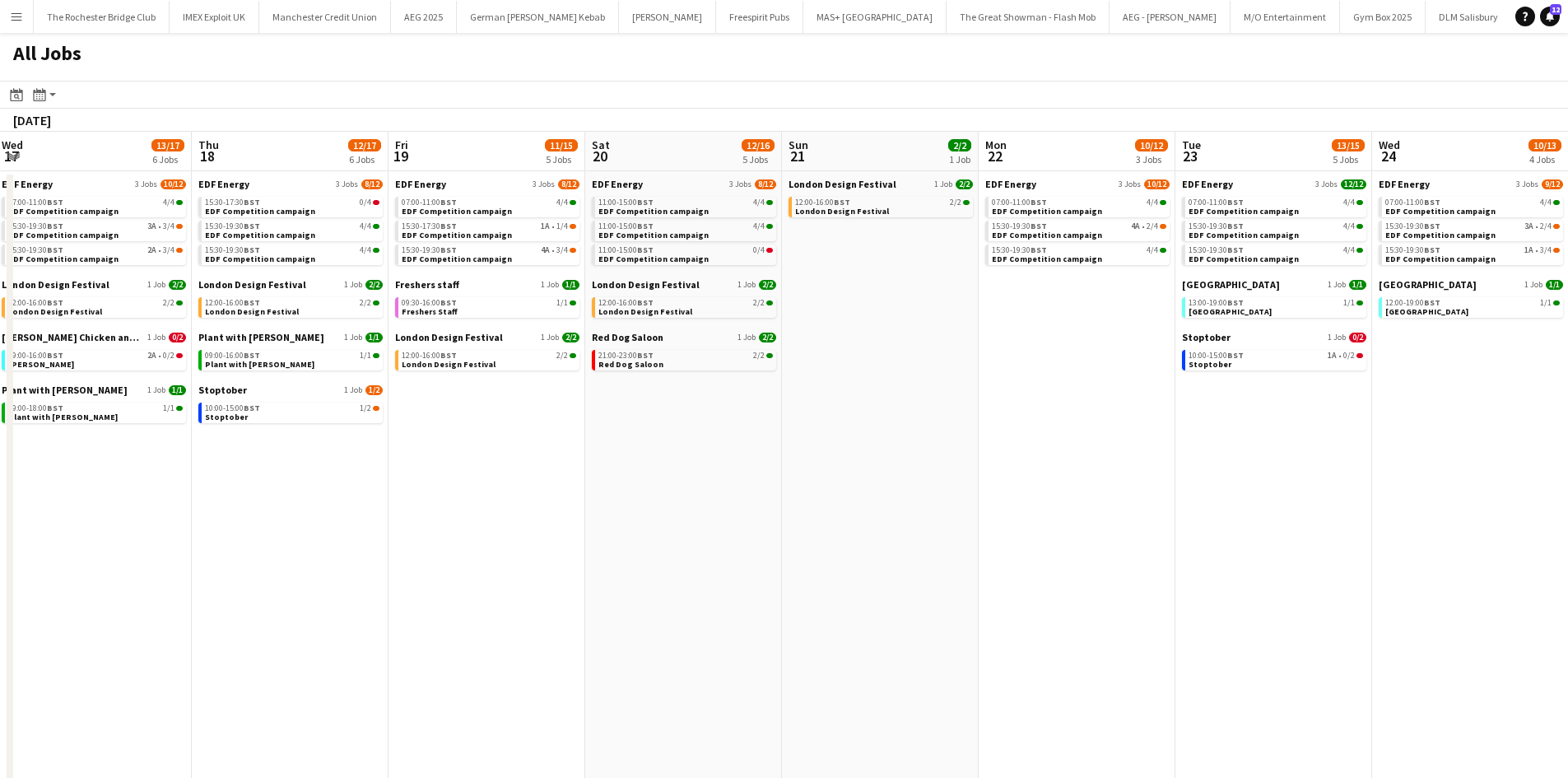
drag, startPoint x: 861, startPoint y: 544, endPoint x: 704, endPoint y: 546, distance: 157.0
click at [1300, 544] on app-calendar-viewport "Mon 15 9/12 3 Jobs Tue 16 13/13 4 Jobs Wed 17 13/17 6 Jobs Thu 18 12/17 6 Jobs …" at bounding box center [784, 697] width 1568 height 1132
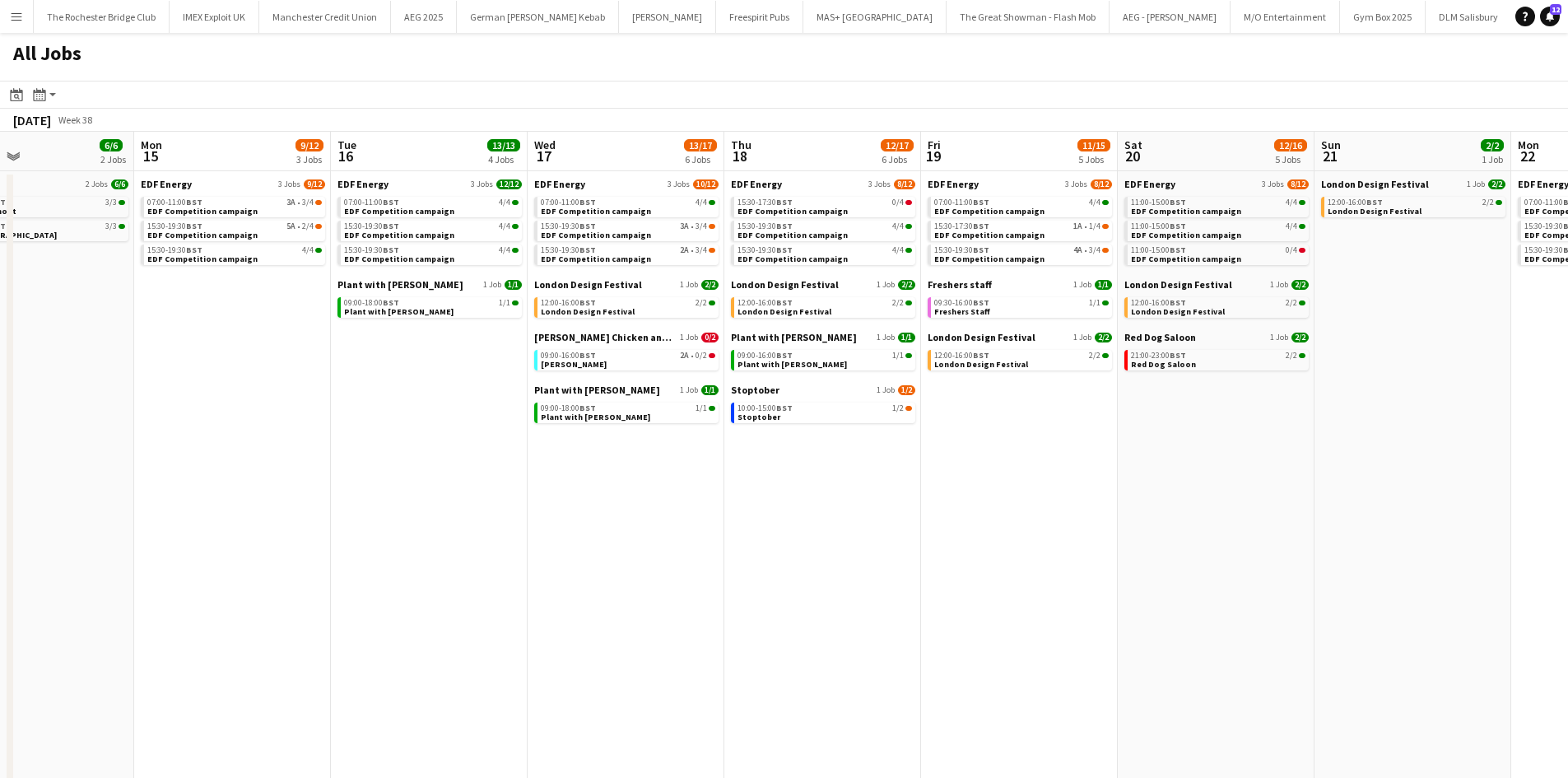
drag, startPoint x: 743, startPoint y: 548, endPoint x: 1187, endPoint y: 556, distance: 444.1
click at [1187, 556] on app-calendar-viewport "Fri 12 18/22 7 Jobs Sat 13 20/34 12 Jobs Sun 14 6/6 2 Jobs Mon 15 9/12 3 Jobs T…" at bounding box center [784, 697] width 1568 height 1132
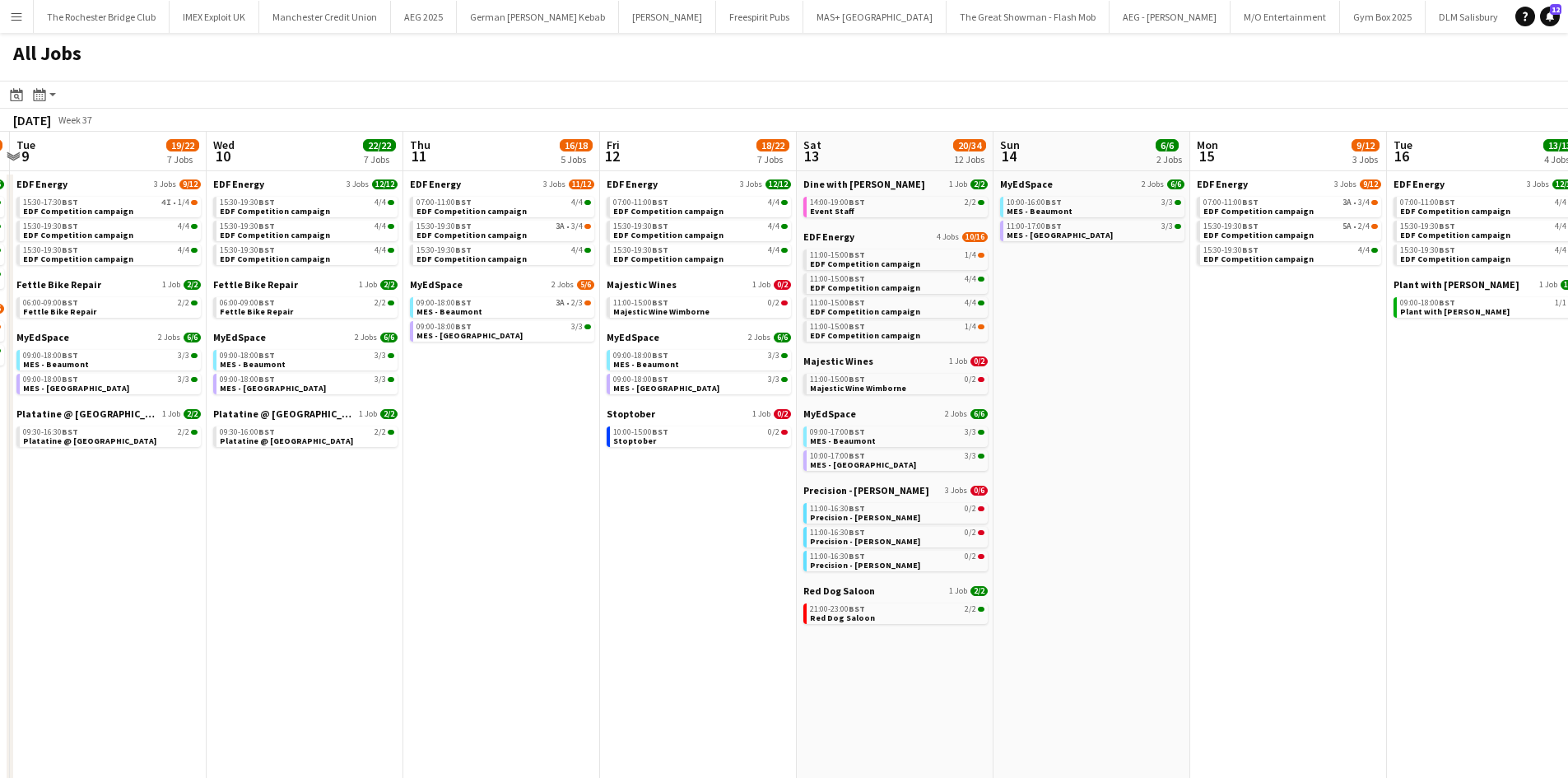
drag, startPoint x: 959, startPoint y: 550, endPoint x: 1055, endPoint y: 561, distance: 96.6
click at [1055, 561] on app-calendar-viewport "Sun 7 12/12 4 Jobs Mon 8 21/22 6 Jobs Tue 9 19/22 7 Jobs Wed 10 22/22 7 Jobs Th…" at bounding box center [784, 697] width 1568 height 1132
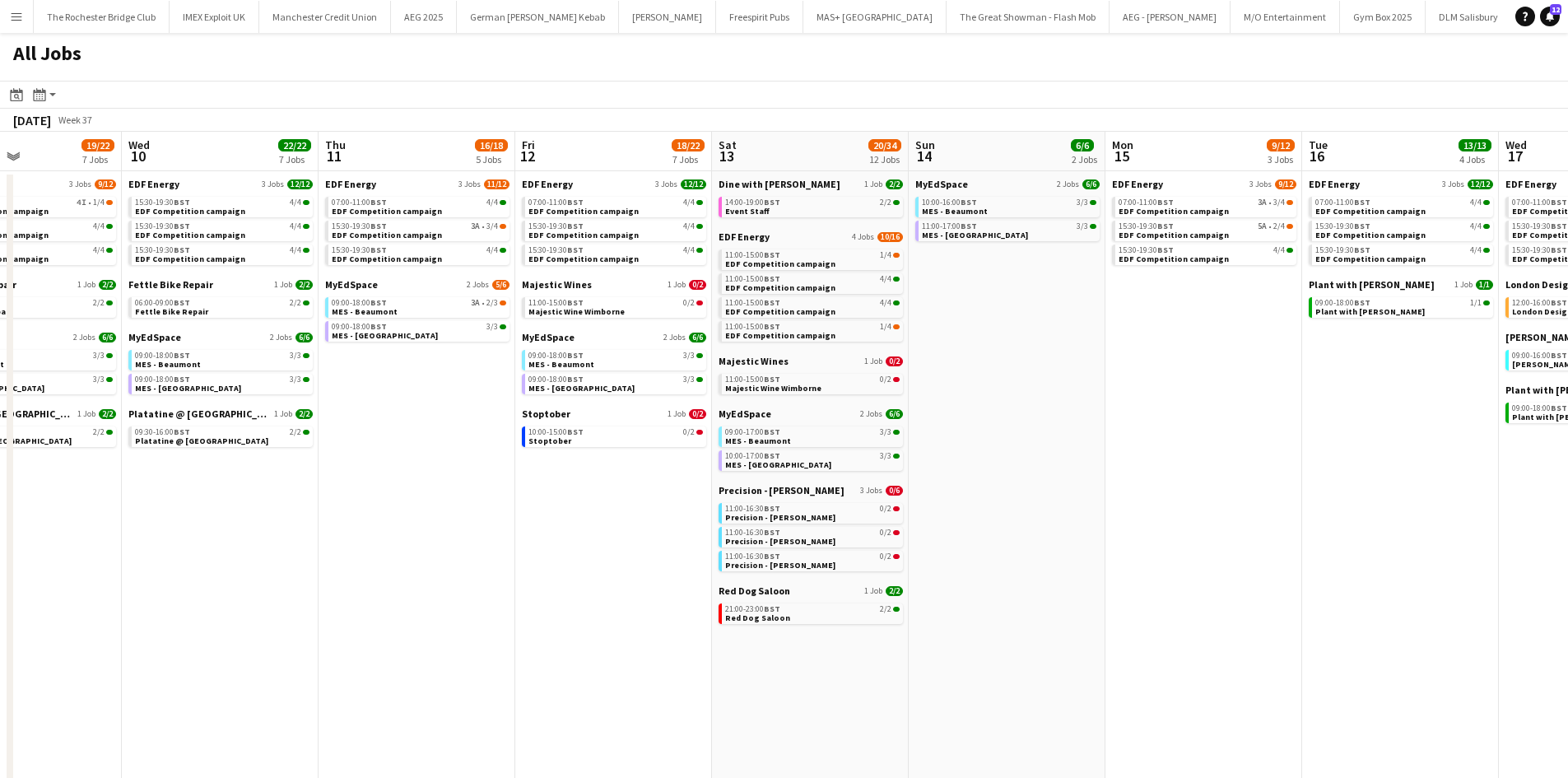
drag, startPoint x: 1167, startPoint y: 507, endPoint x: 1048, endPoint y: 509, distance: 119.0
click at [1051, 510] on app-calendar-viewport "Sun 7 12/12 4 Jobs Mon 8 21/22 6 Jobs Tue 9 19/22 7 Jobs Wed 10 22/22 7 Jobs Th…" at bounding box center [784, 697] width 1568 height 1132
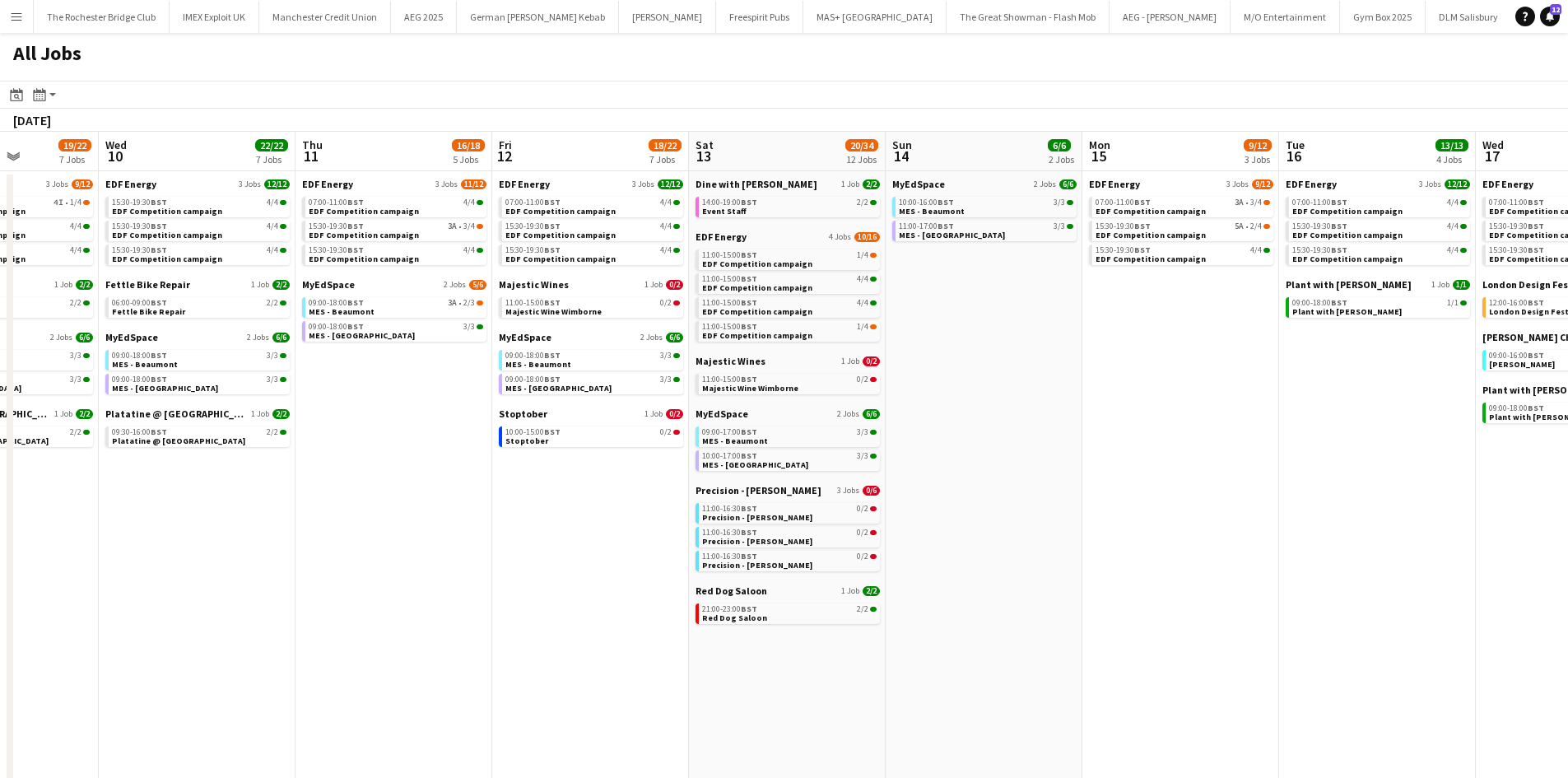
drag, startPoint x: 346, startPoint y: 502, endPoint x: 1151, endPoint y: 502, distance: 805.0
click at [1203, 502] on app-calendar-viewport "Sun 7 12/12 4 Jobs Mon 8 21/22 6 Jobs Tue 9 19/22 7 Jobs Wed 10 22/22 7 Jobs Th…" at bounding box center [784, 697] width 1568 height 1132
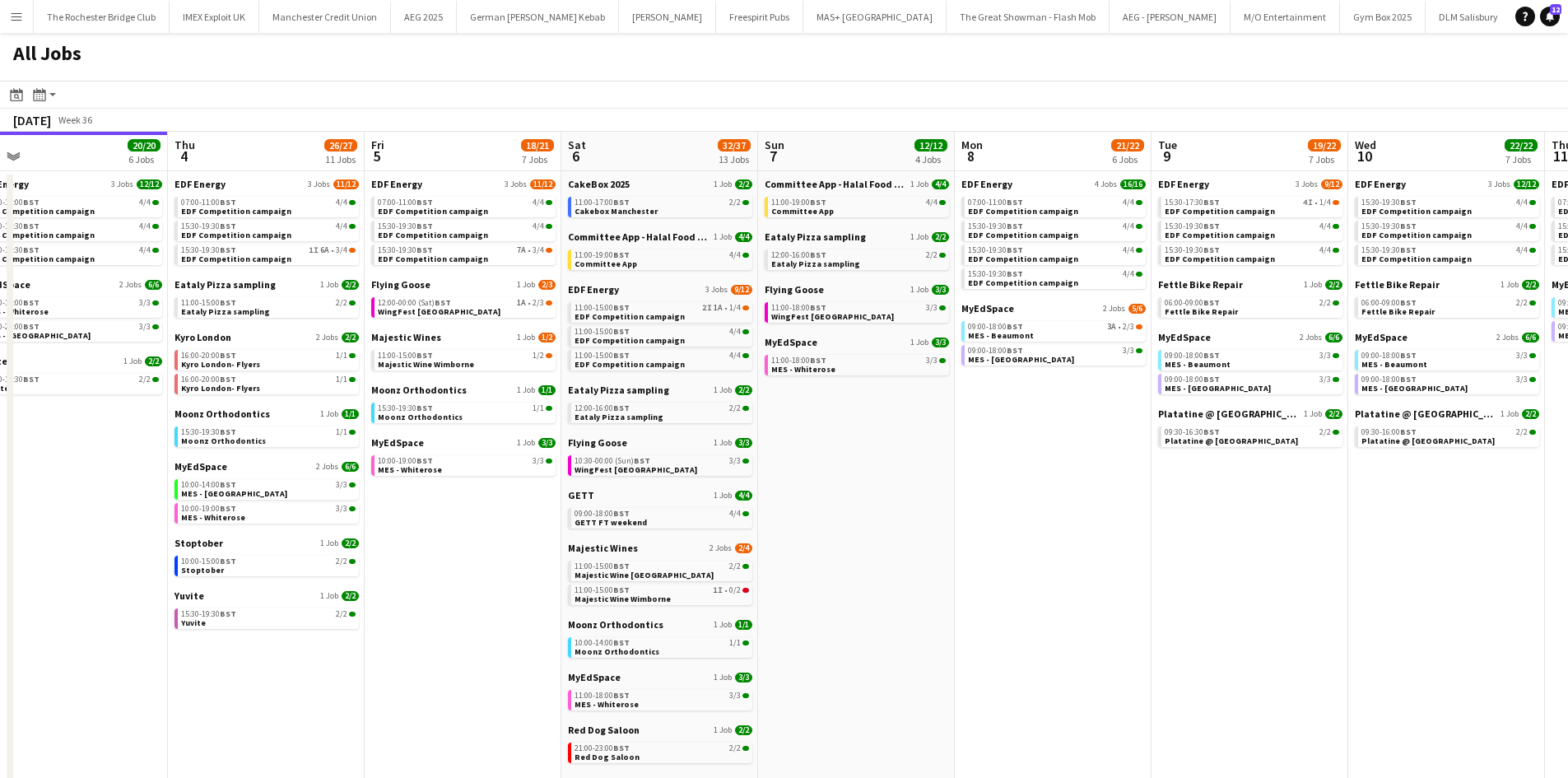
click at [1111, 478] on app-calendar-viewport "Mon 1 20/20 8 Jobs Tue 2 19/19 7 Jobs Wed 3 20/20 6 Jobs Thu 4 26/27 11 Jobs Fr…" at bounding box center [784, 697] width 1568 height 1132
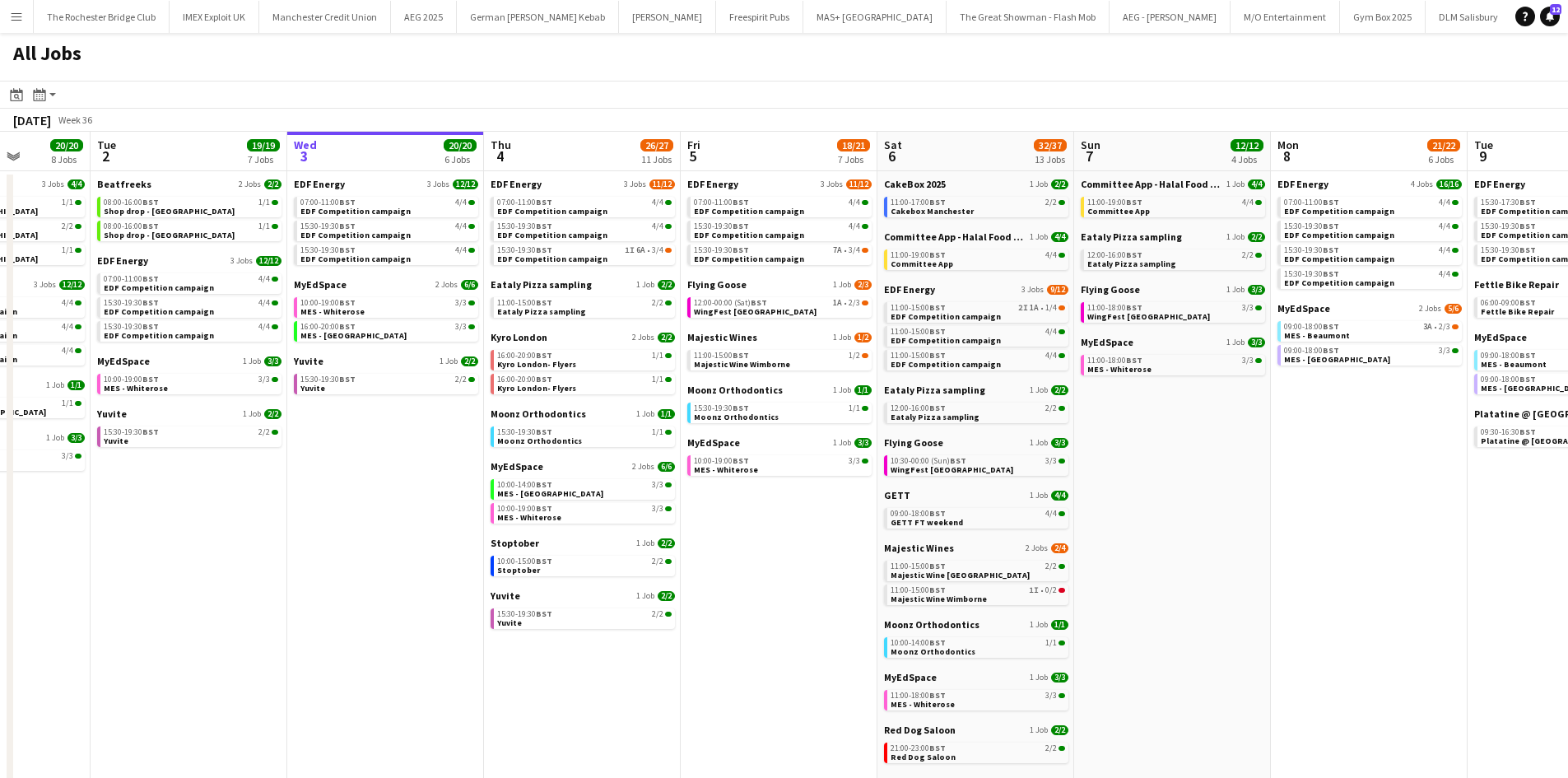
drag, startPoint x: 500, startPoint y: 495, endPoint x: 452, endPoint y: 443, distance: 70.8
click at [452, 443] on app-calendar-viewport "Fri 29 21/21 9 Jobs Sat 30 42/44 28 Jobs Sun 31 23/27 11 Jobs Mon 1 20/20 8 Job…" at bounding box center [784, 697] width 1568 height 1132
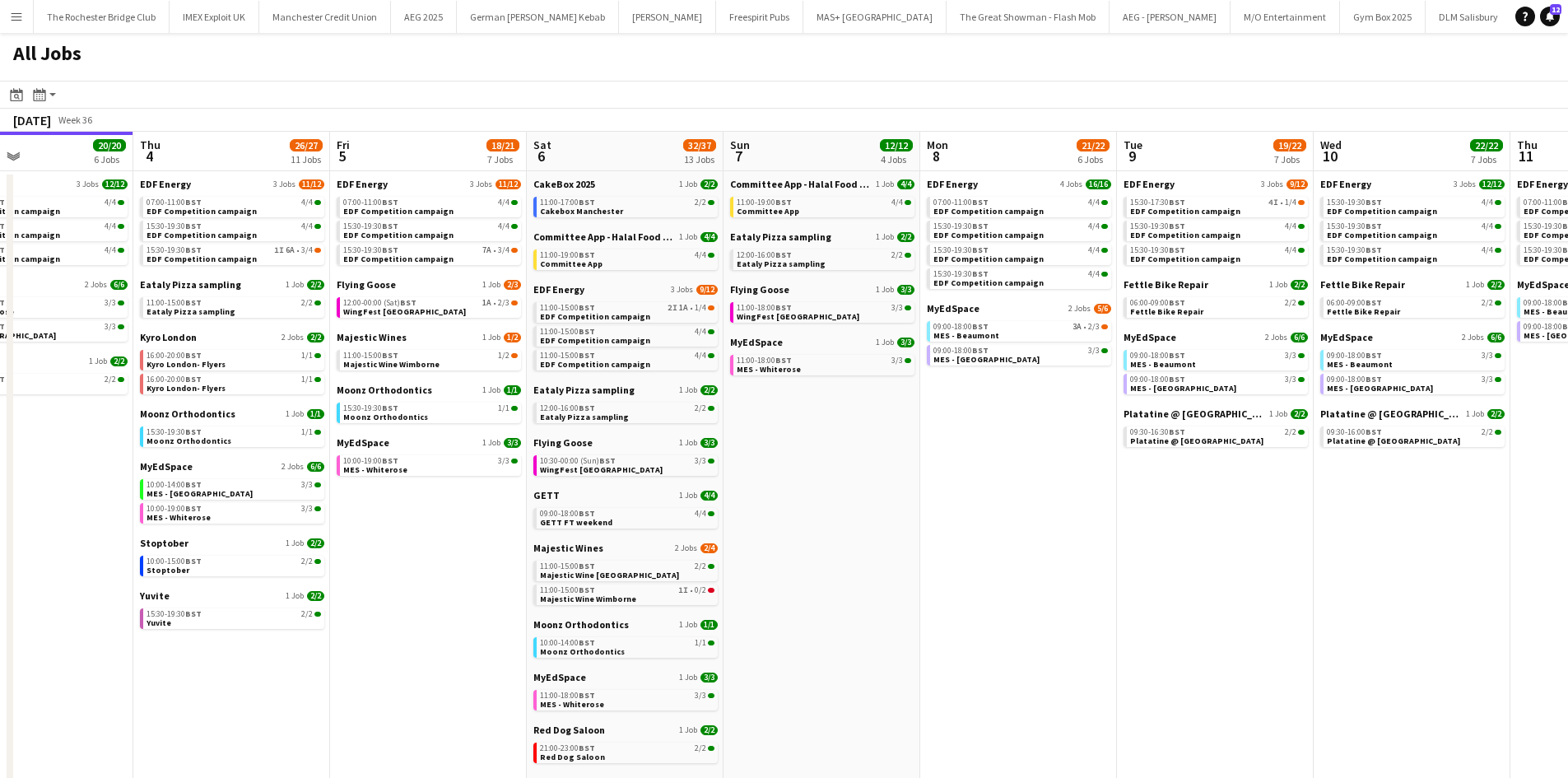
scroll to position [0, 667]
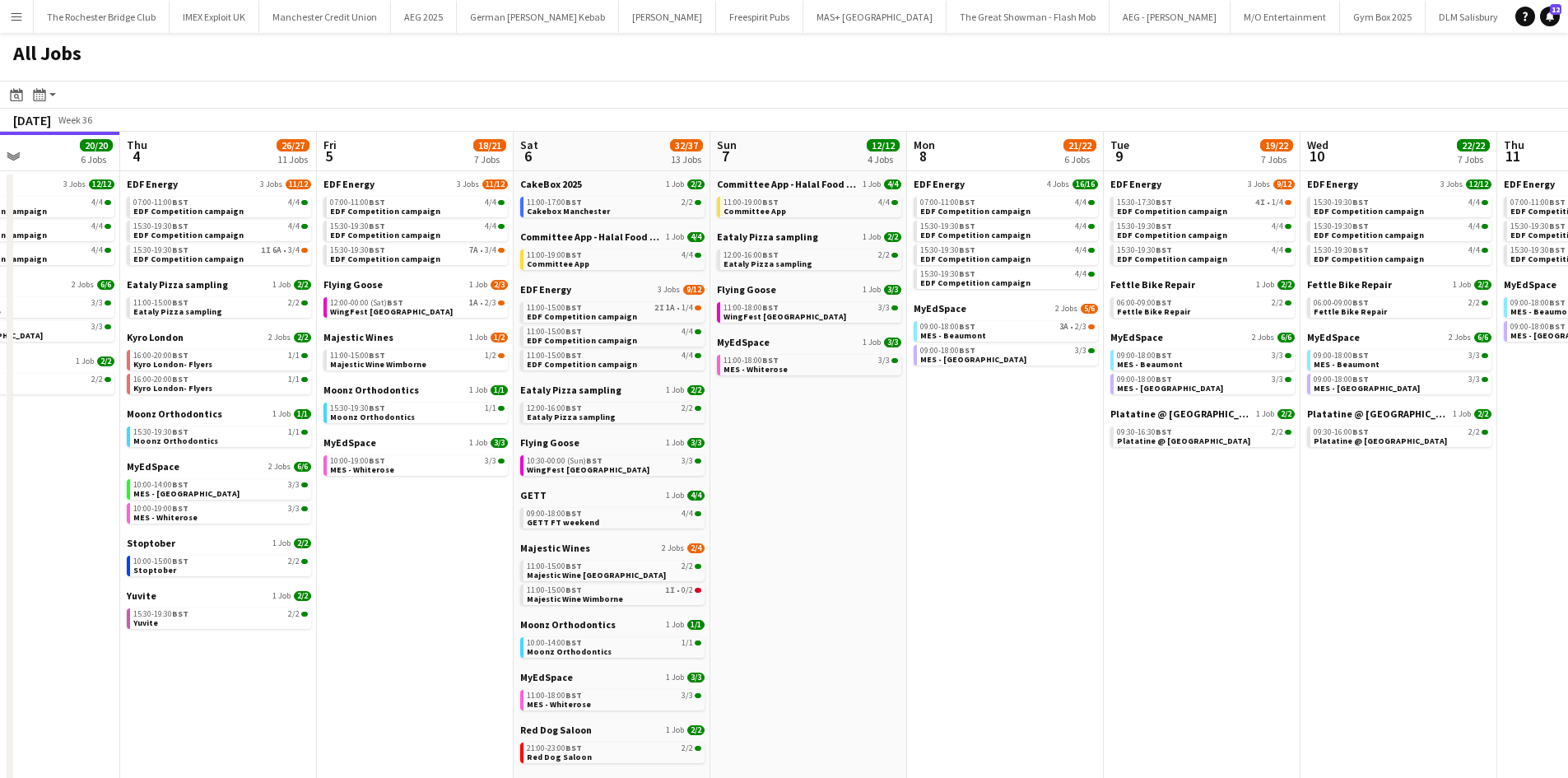
drag, startPoint x: 1276, startPoint y: 509, endPoint x: 912, endPoint y: 493, distance: 364.4
click at [912, 493] on app-calendar-viewport "Sun 31 23/27 11 Jobs Mon 1 20/20 8 Jobs Tue 2 19/19 7 Jobs Wed 3 20/20 6 Jobs T…" at bounding box center [784, 697] width 1568 height 1132
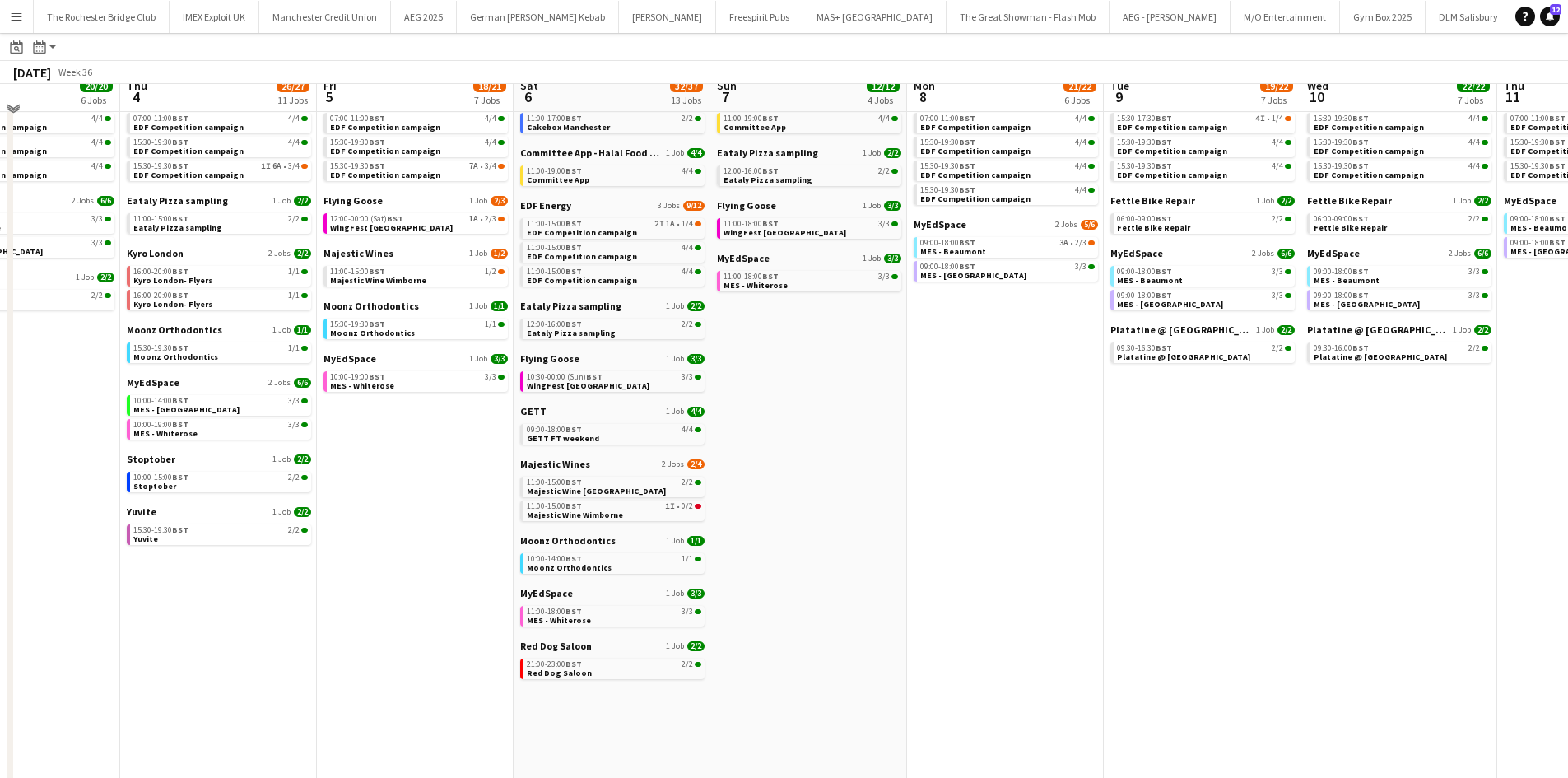
scroll to position [0, 0]
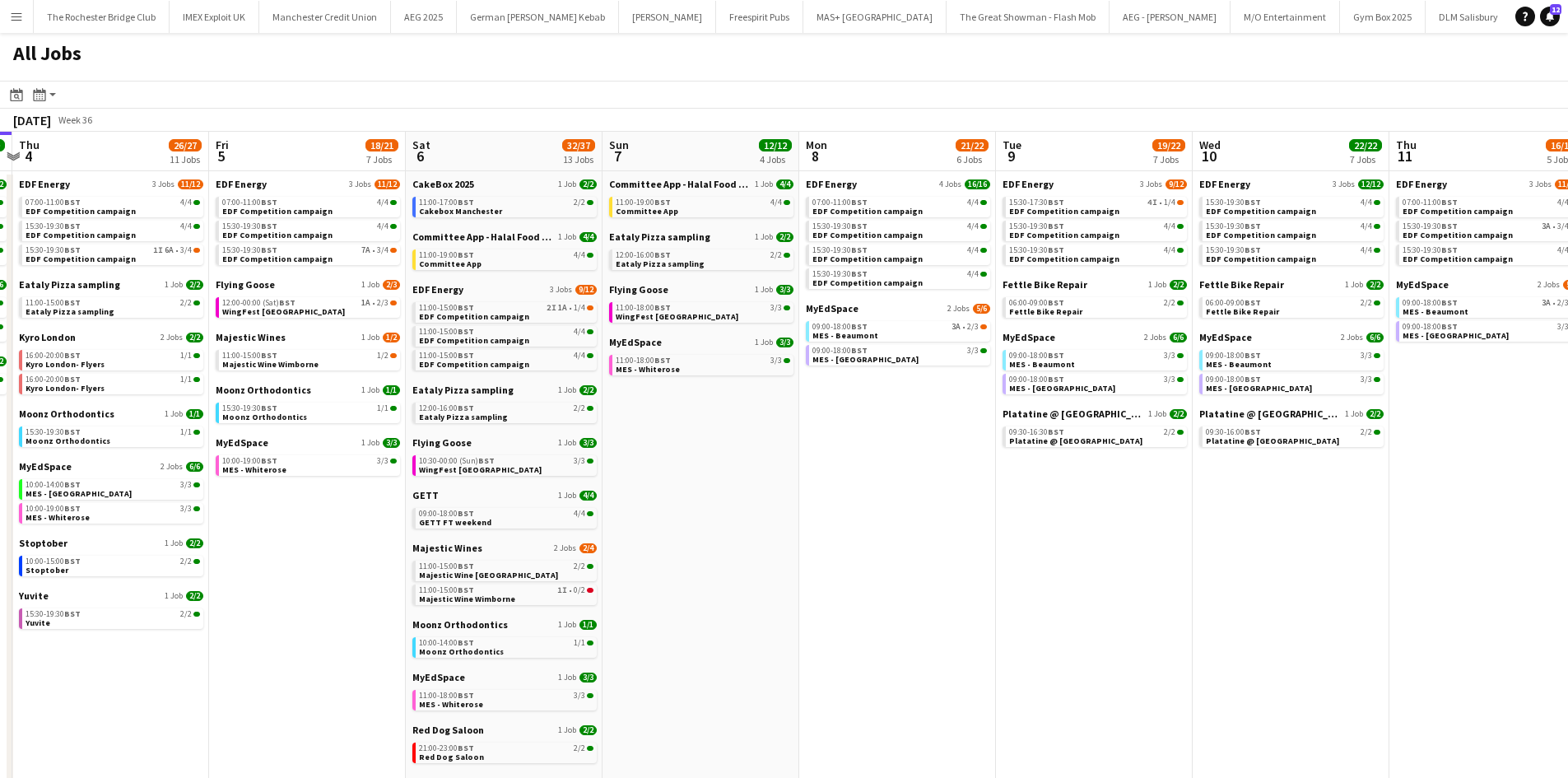
drag, startPoint x: 955, startPoint y: 519, endPoint x: 847, endPoint y: 499, distance: 109.8
click at [847, 499] on app-calendar-viewport "Sun 31 23/27 11 Jobs Mon 1 20/20 8 Jobs Tue 2 19/19 7 Jobs Wed 3 20/20 6 Jobs T…" at bounding box center [784, 697] width 1568 height 1132
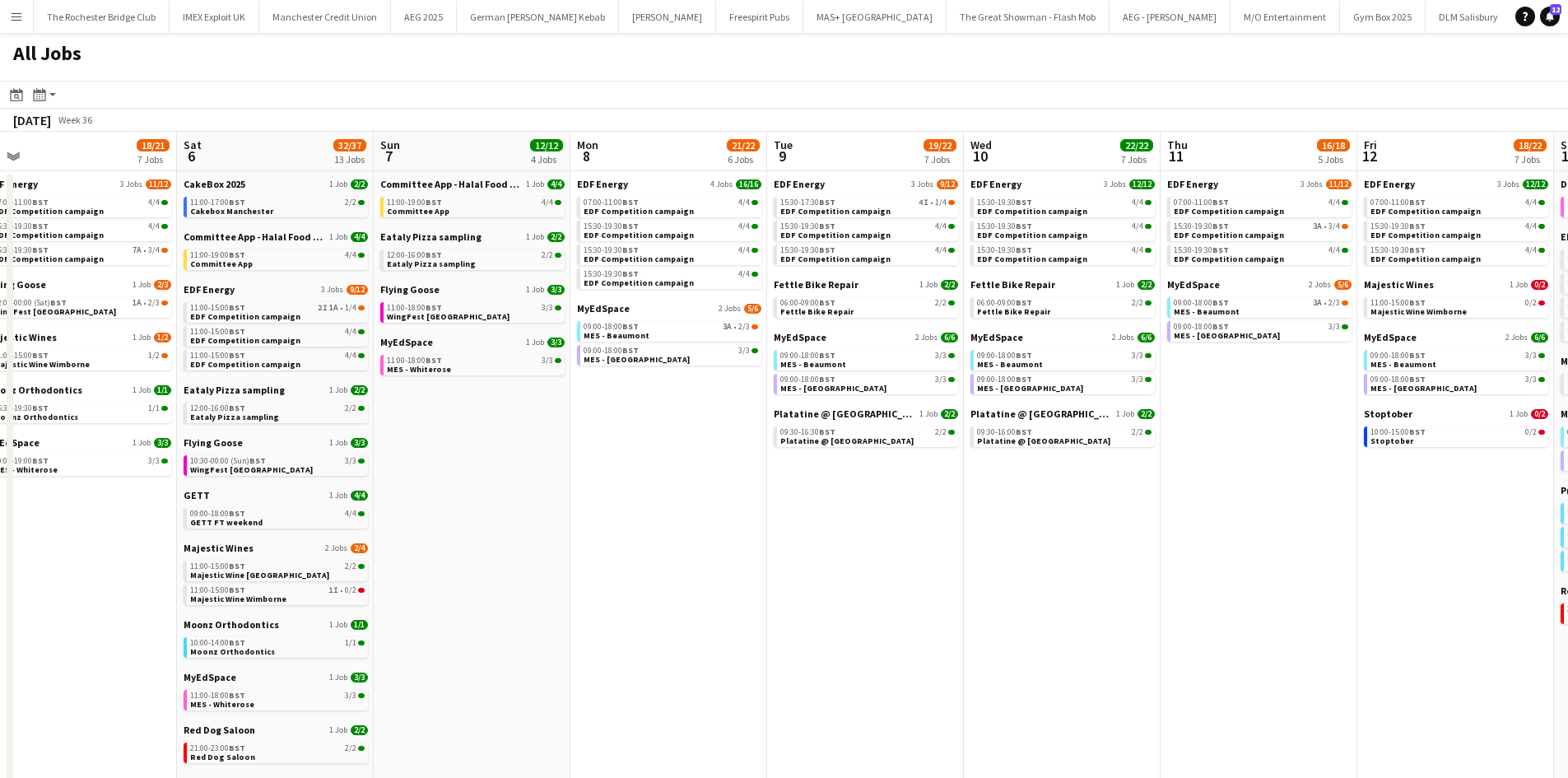
drag, startPoint x: 893, startPoint y: 487, endPoint x: 676, endPoint y: 478, distance: 217.2
click at [676, 478] on app-calendar-viewport "Tue 2 19/19 7 Jobs Wed 3 20/20 6 Jobs Thu 4 26/27 11 Jobs Fri 5 18/21 7 Jobs Sa…" at bounding box center [784, 697] width 1568 height 1132
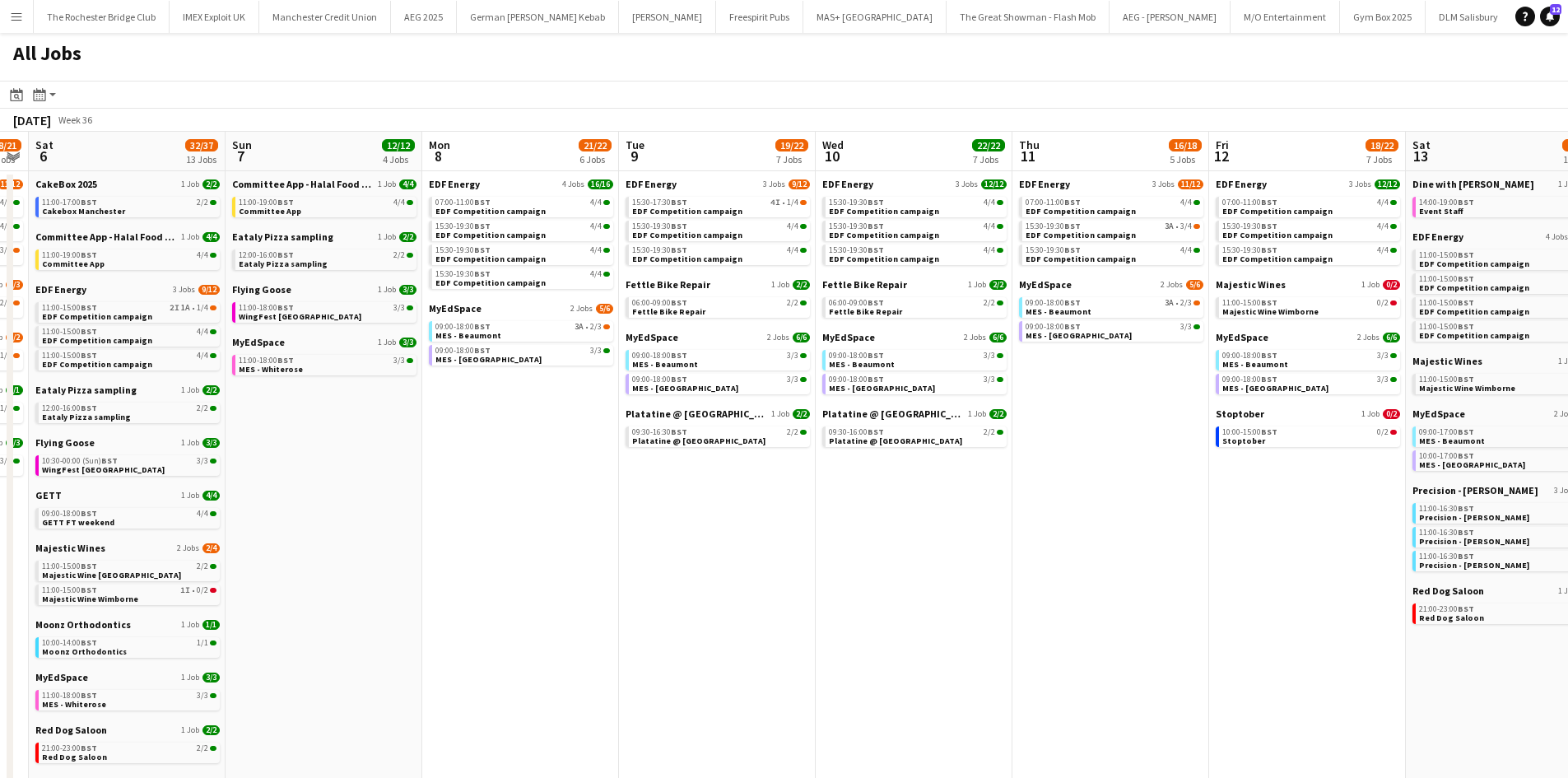
scroll to position [0, 821]
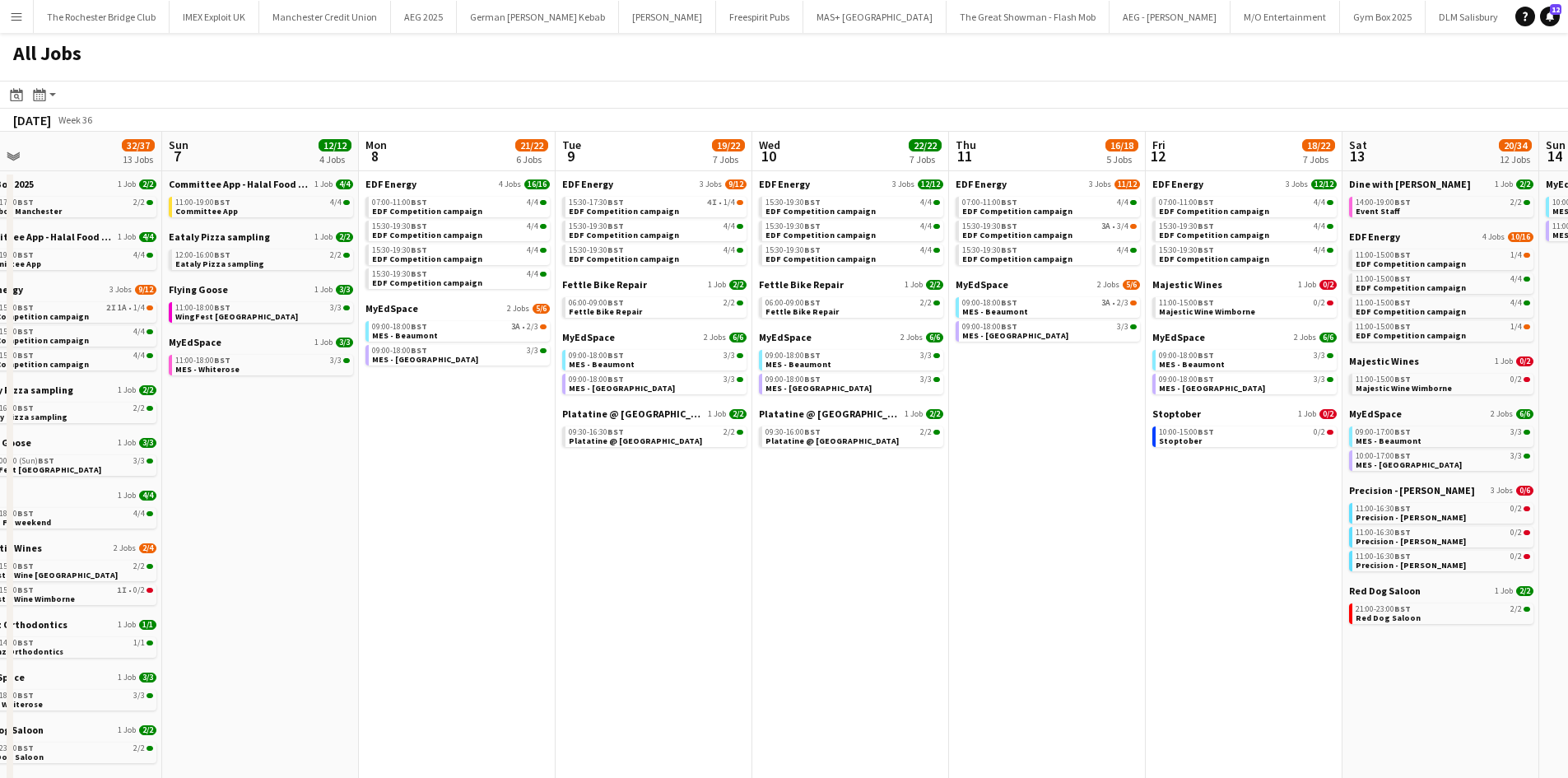
drag, startPoint x: 993, startPoint y: 512, endPoint x: 836, endPoint y: 498, distance: 157.6
click at [836, 498] on app-calendar-viewport "Tue 2 19/19 7 Jobs Wed 3 20/20 6 Jobs Thu 4 26/27 11 Jobs Fri 5 18/21 7 Jobs Sa…" at bounding box center [784, 697] width 1568 height 1132
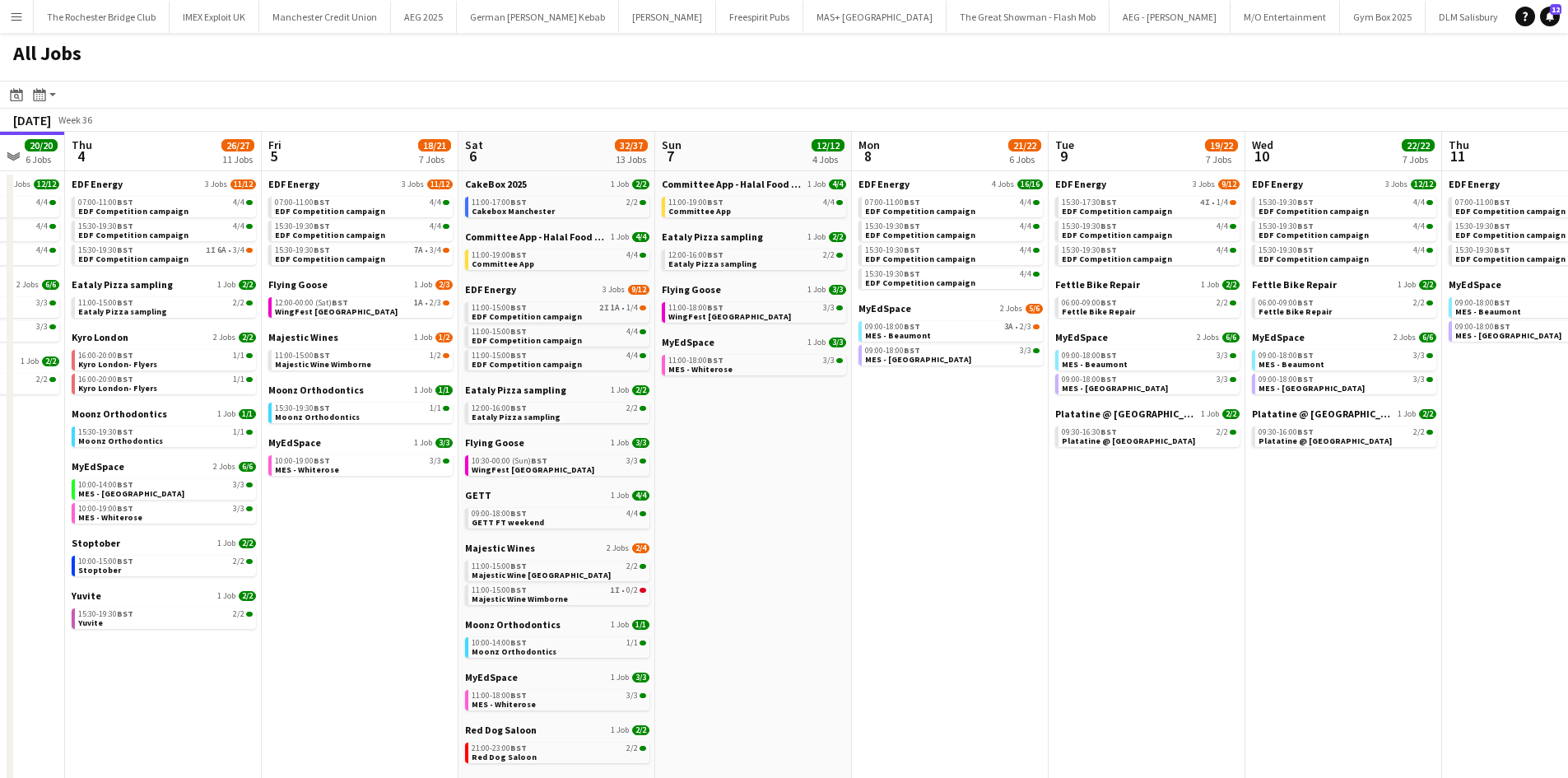
drag, startPoint x: 595, startPoint y: 534, endPoint x: 1021, endPoint y: 578, distance: 428.3
click at [1087, 586] on app-calendar-viewport "Tue 2 19/19 7 Jobs Wed 3 20/20 6 Jobs Thu 4 26/27 11 Jobs Fri 5 18/21 7 Jobs Sa…" at bounding box center [784, 697] width 1568 height 1132
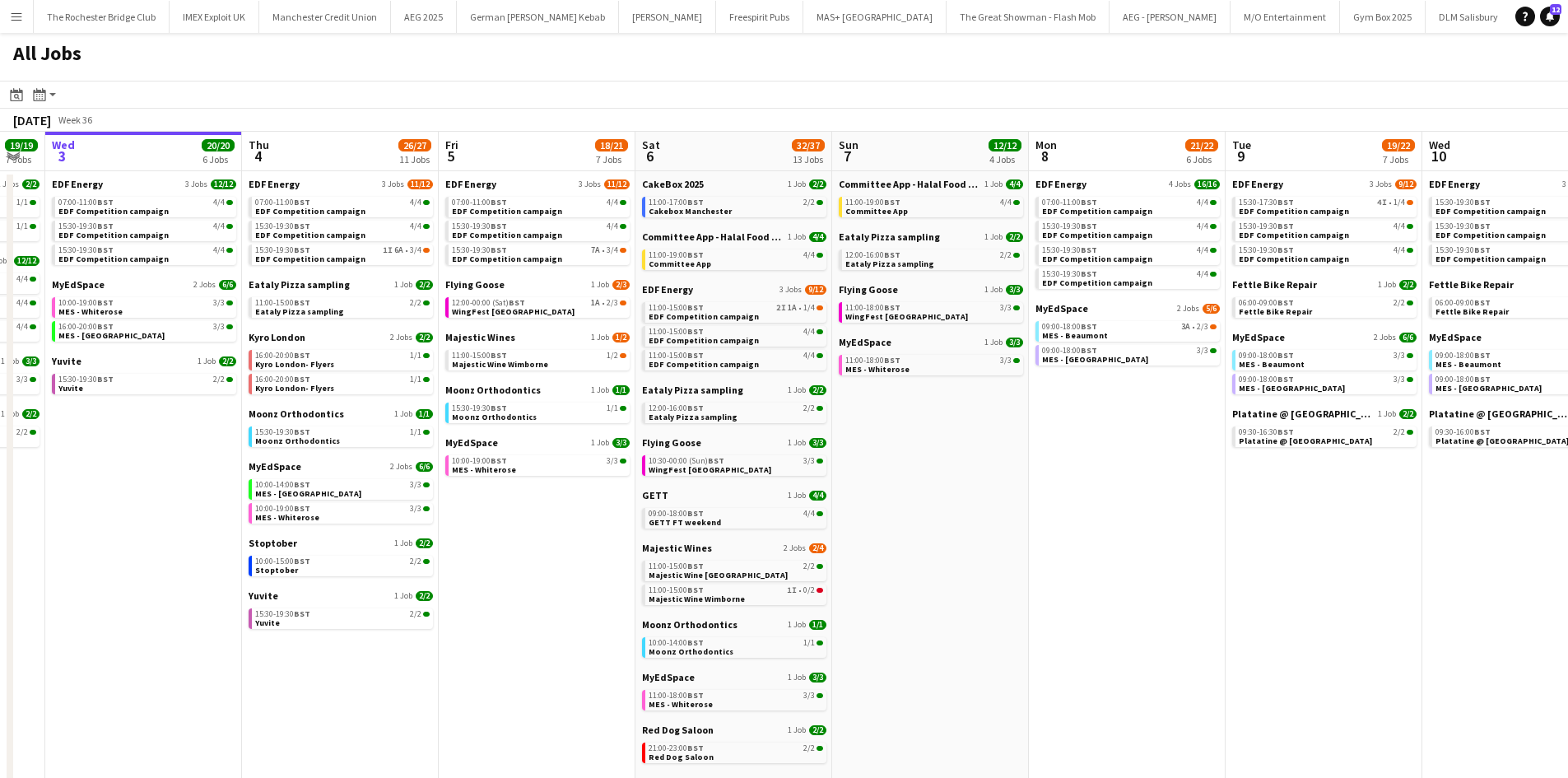
drag, startPoint x: 788, startPoint y: 544, endPoint x: 956, endPoint y: 564, distance: 169.2
click at [958, 564] on app-calendar-viewport "Mon 1 20/20 8 Jobs Tue 2 19/19 7 Jobs Wed 3 20/20 6 Jobs Thu 4 26/27 11 Jobs Fr…" at bounding box center [784, 697] width 1568 height 1132
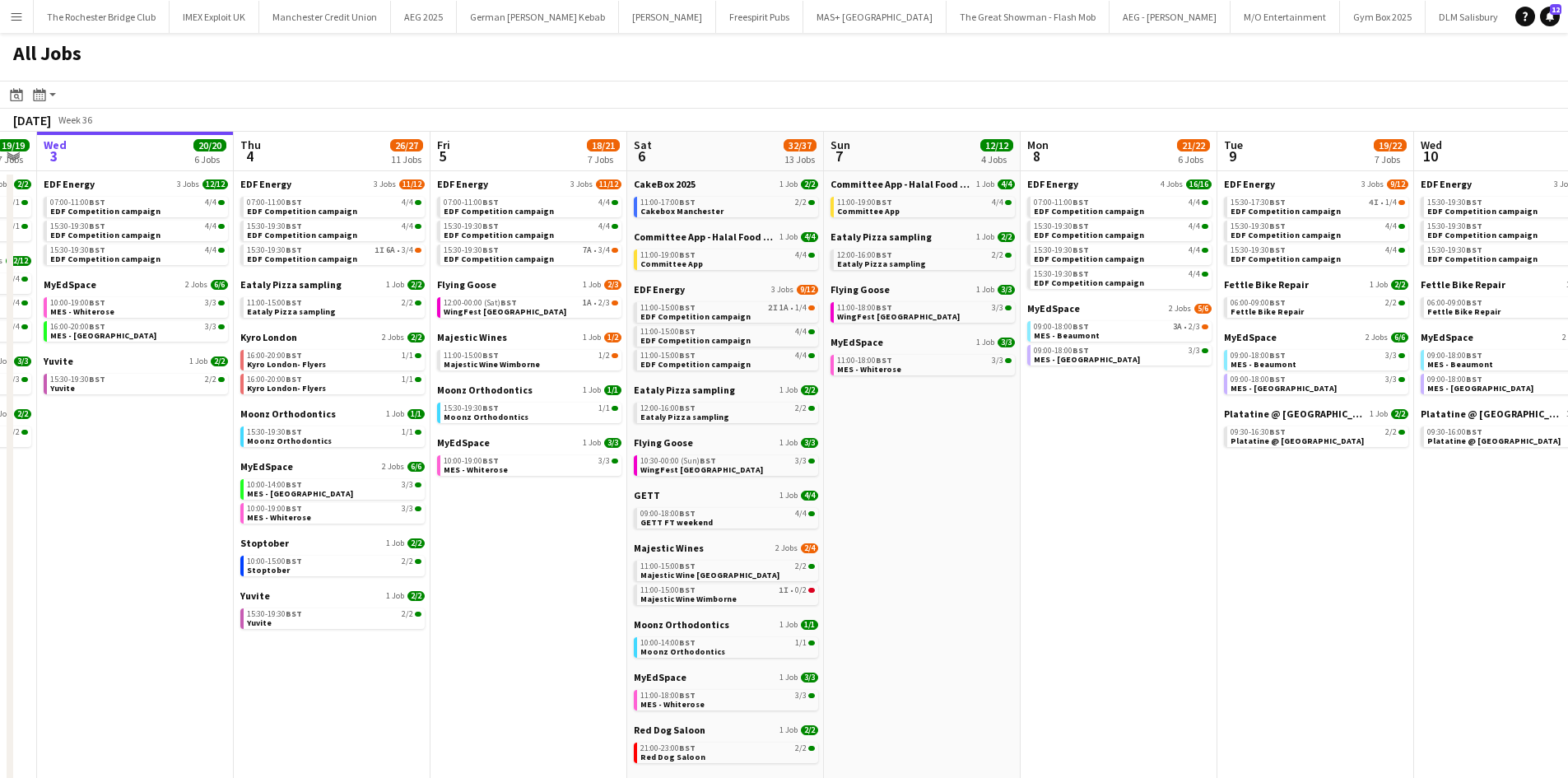
scroll to position [0, 502]
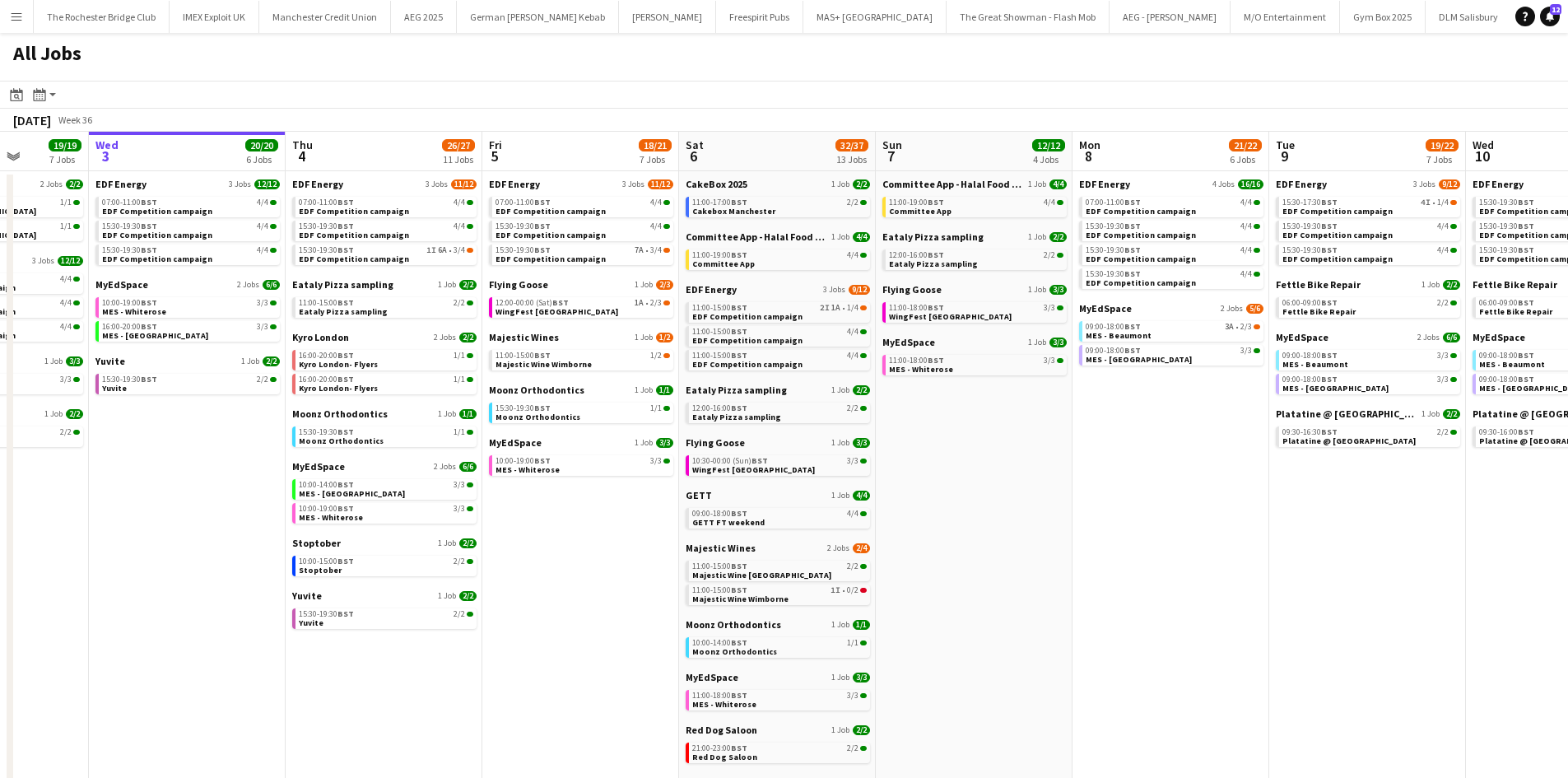
drag, startPoint x: 545, startPoint y: 589, endPoint x: 592, endPoint y: 592, distance: 47.1
click at [596, 580] on app-calendar-viewport "Sun 31 23/27 11 Jobs Mon 1 20/20 8 Jobs Tue 2 19/19 7 Jobs Wed 3 20/20 6 Jobs T…" at bounding box center [784, 697] width 1568 height 1132
click at [644, 310] on link "12:00-00:00 (Sat) BST 1A • 2/3 WingFest Bristol" at bounding box center [583, 307] width 175 height 19
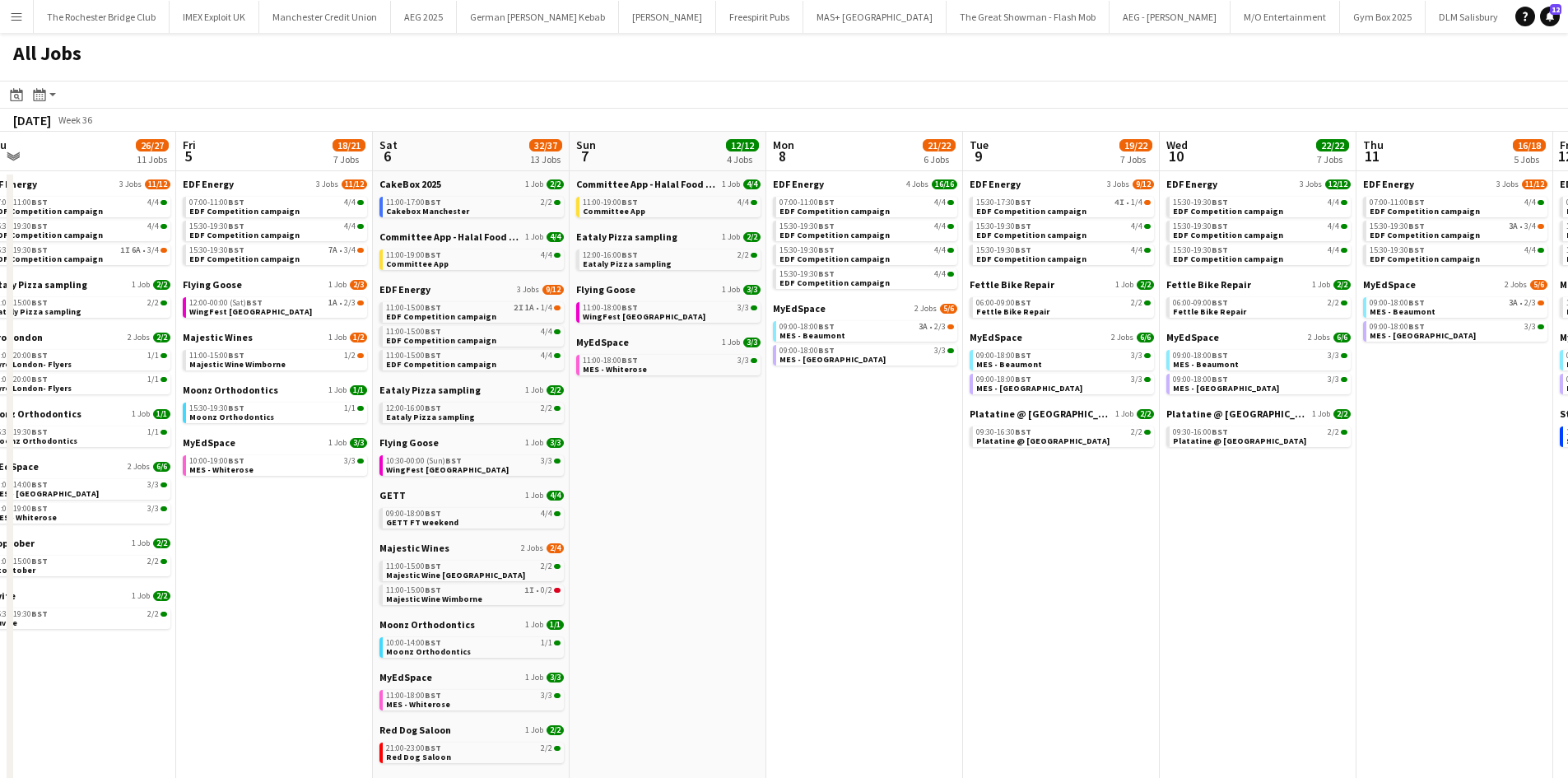
drag, startPoint x: 1112, startPoint y: 484, endPoint x: 712, endPoint y: 440, distance: 402.4
click at [718, 440] on app-calendar-viewport "Sun 31 23/27 11 Jobs Mon 1 20/20 8 Jobs Tue 2 19/19 7 Jobs Wed 3 20/20 6 Jobs T…" at bounding box center [784, 697] width 1568 height 1132
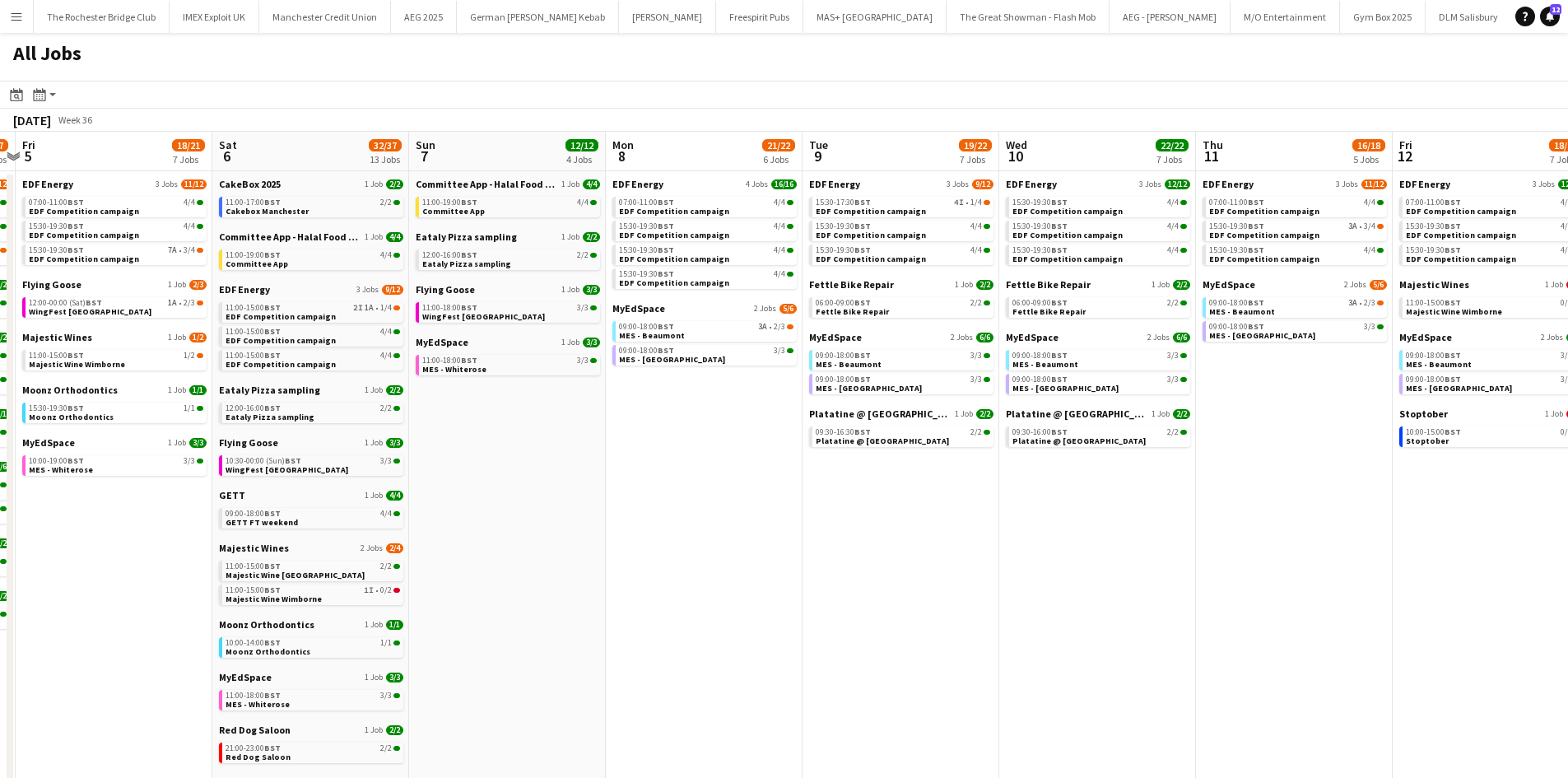
drag, startPoint x: 1254, startPoint y: 573, endPoint x: 805, endPoint y: 514, distance: 452.9
click at [761, 516] on app-calendar-viewport "Tue 2 19/19 7 Jobs Wed 3 20/20 6 Jobs Thu 4 26/27 11 Jobs Fri 5 18/21 7 Jobs Sa…" at bounding box center [784, 697] width 1568 height 1132
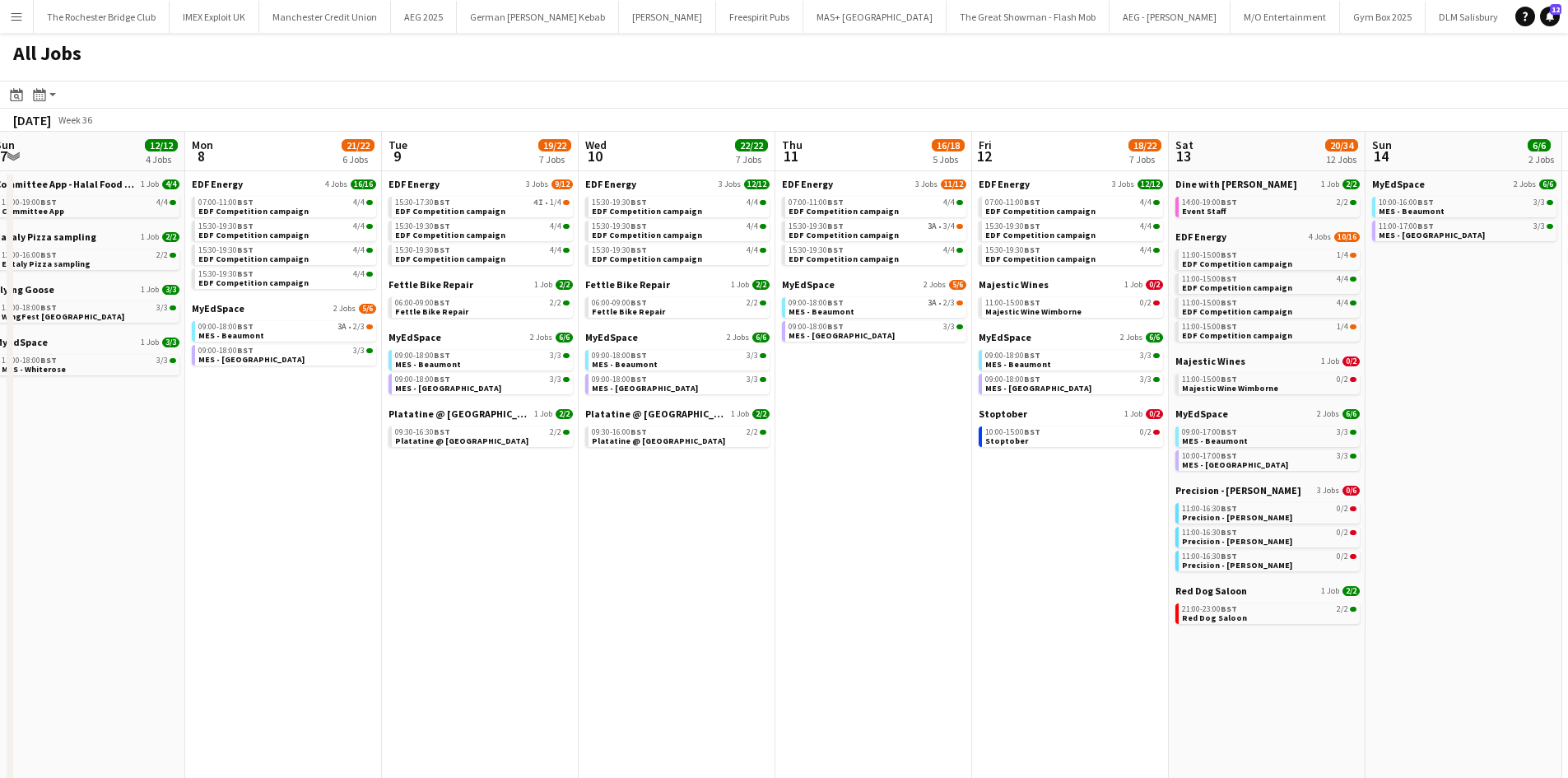
scroll to position [0, 722]
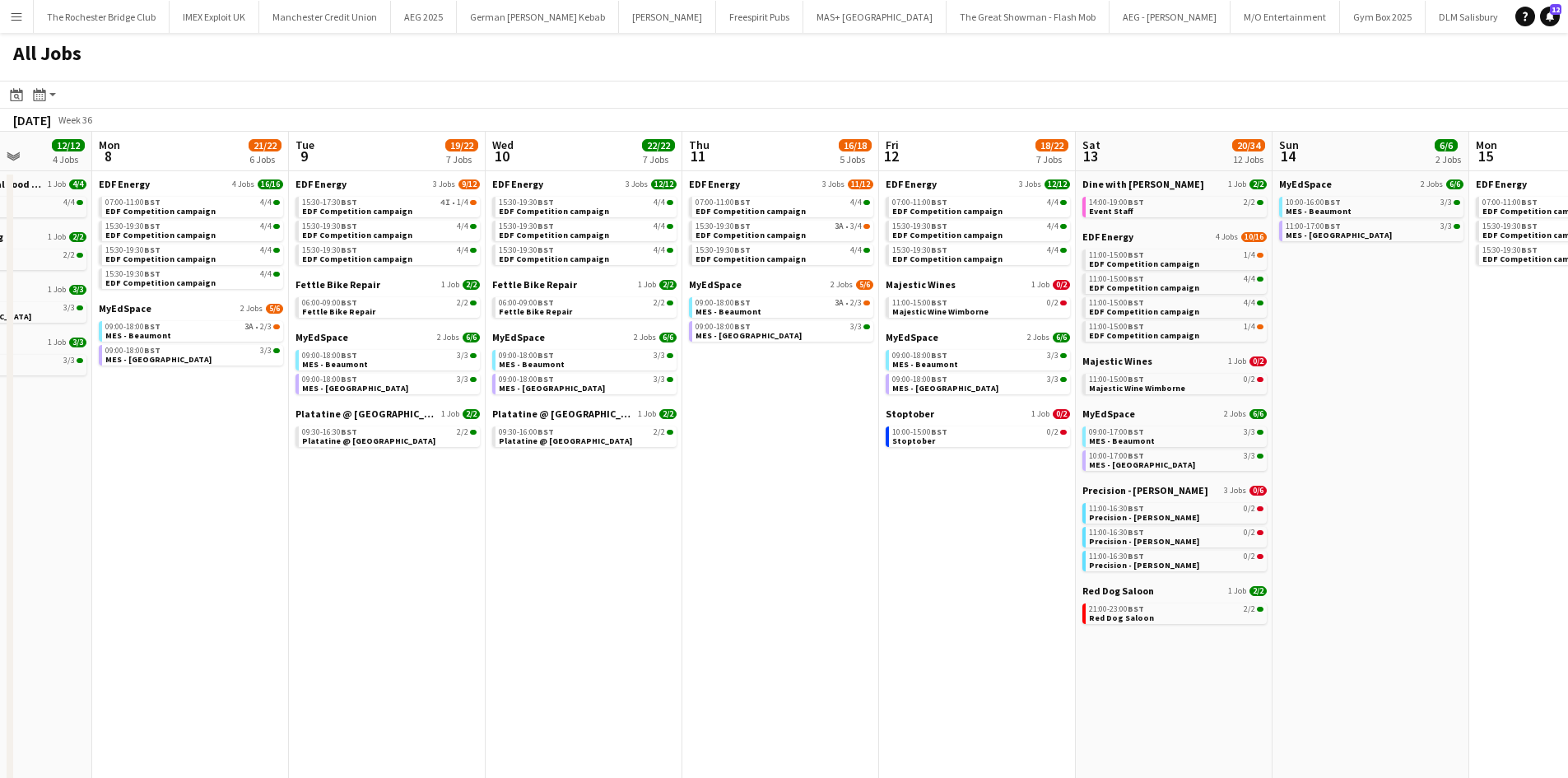
drag, startPoint x: 948, startPoint y: 588, endPoint x: 862, endPoint y: 591, distance: 86.1
click at [830, 585] on app-calendar-viewport "Thu 4 26/27 11 Jobs Fri 5 18/21 7 Jobs Sat 6 32/37 13 Jobs Sun 7 12/12 4 Jobs M…" at bounding box center [784, 697] width 1568 height 1132
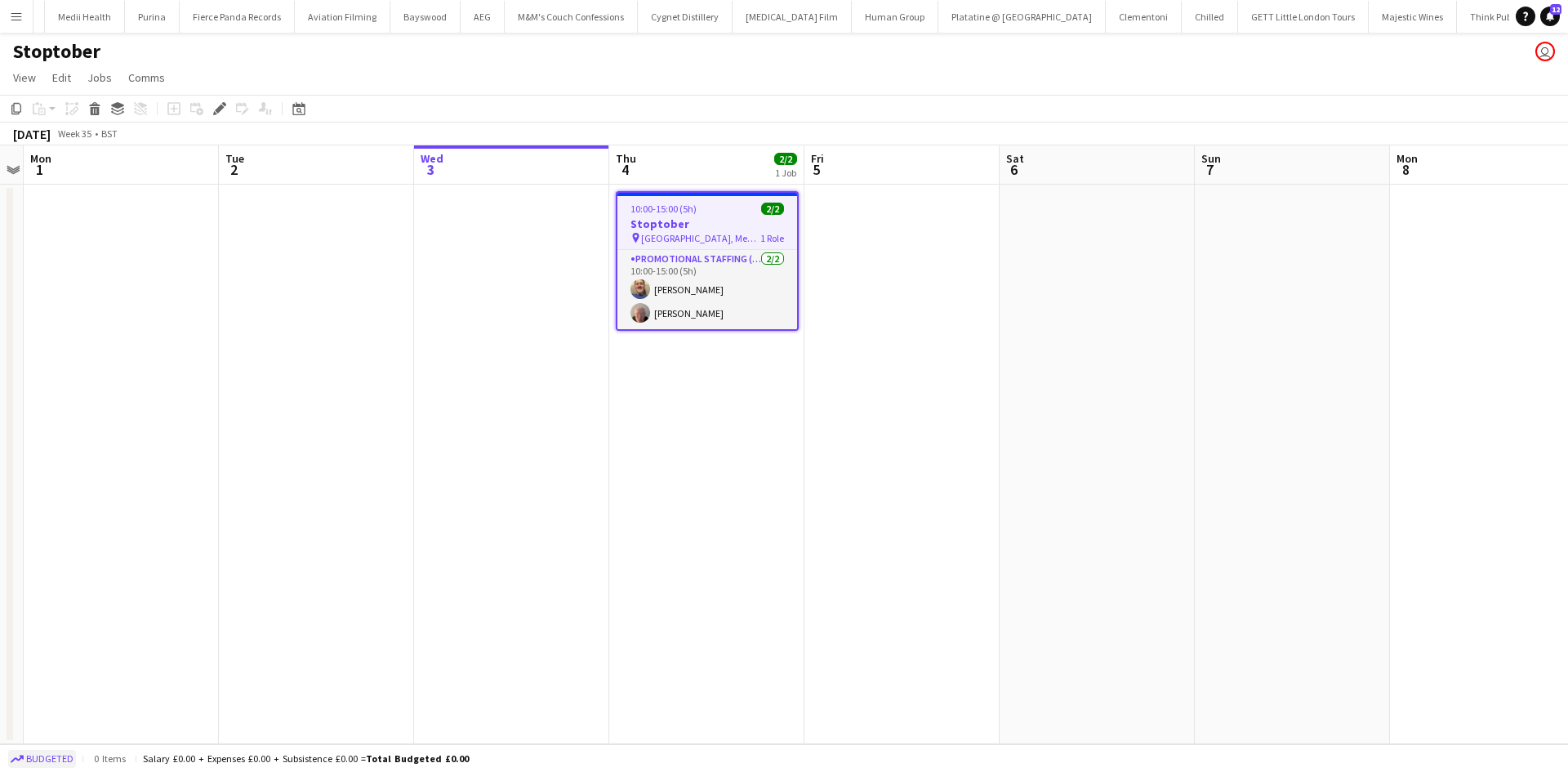
scroll to position [0, 10227]
drag, startPoint x: 1034, startPoint y: 482, endPoint x: 820, endPoint y: 474, distance: 214.1
click at [346, 431] on app-calendar-viewport "Fri 29 Sat 30 Sun 31 Mon 1 Tue 2 Wed 3 Thu 4 2/2 1 Job Fri 5 Sat 6 Sun 7 Mon 8 …" at bounding box center [784, 445] width 1568 height 599
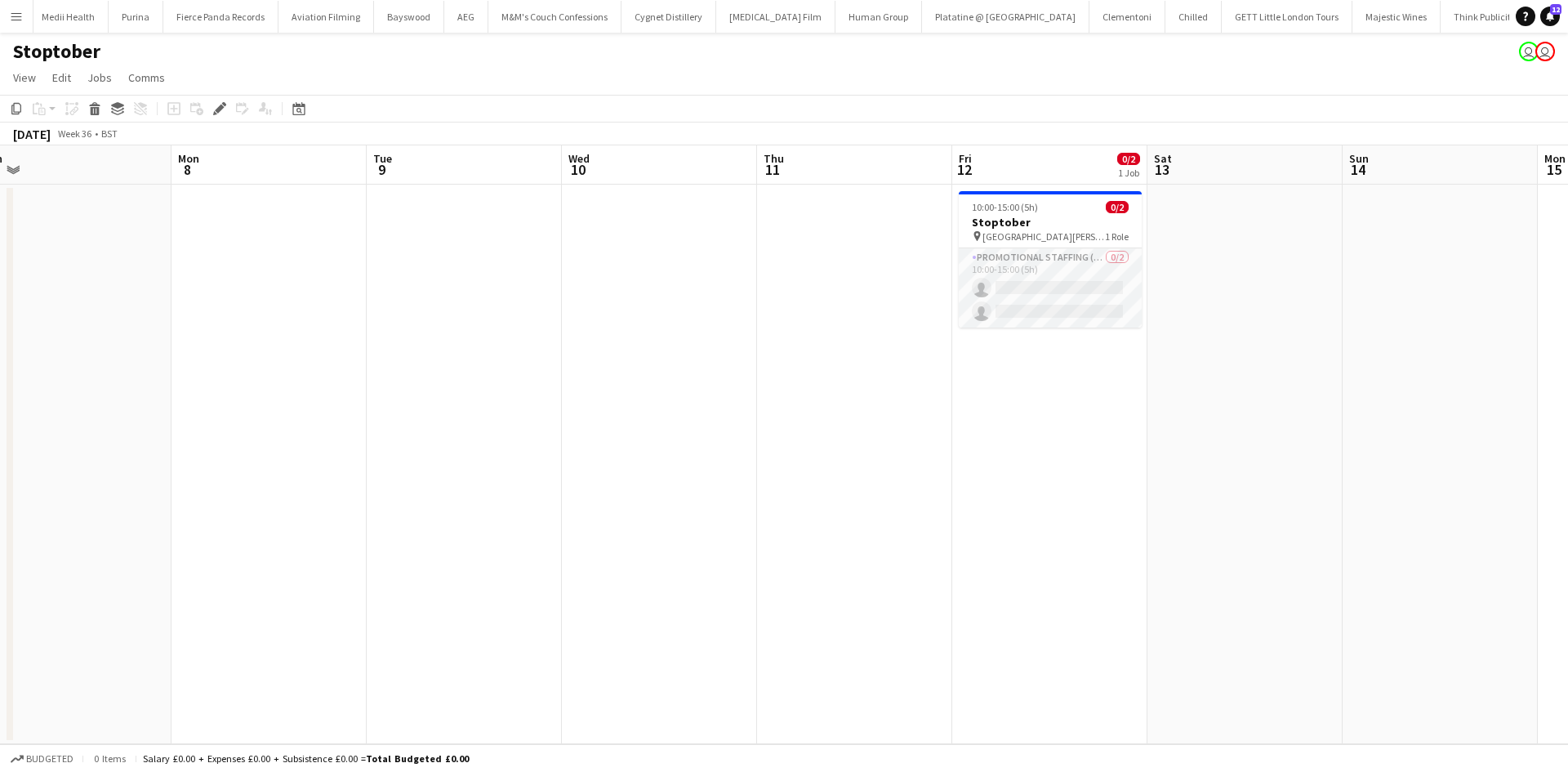
drag, startPoint x: 719, startPoint y: 441, endPoint x: 809, endPoint y: 430, distance: 90.7
click at [598, 430] on app-calendar-viewport "Thu 4 2/2 1 Job Fri 5 Sat 6 Sun 7 Mon 8 Tue 9 Wed 10 Thu 11 Fri 12 0/2 1 Job Sa…" at bounding box center [784, 445] width 1568 height 599
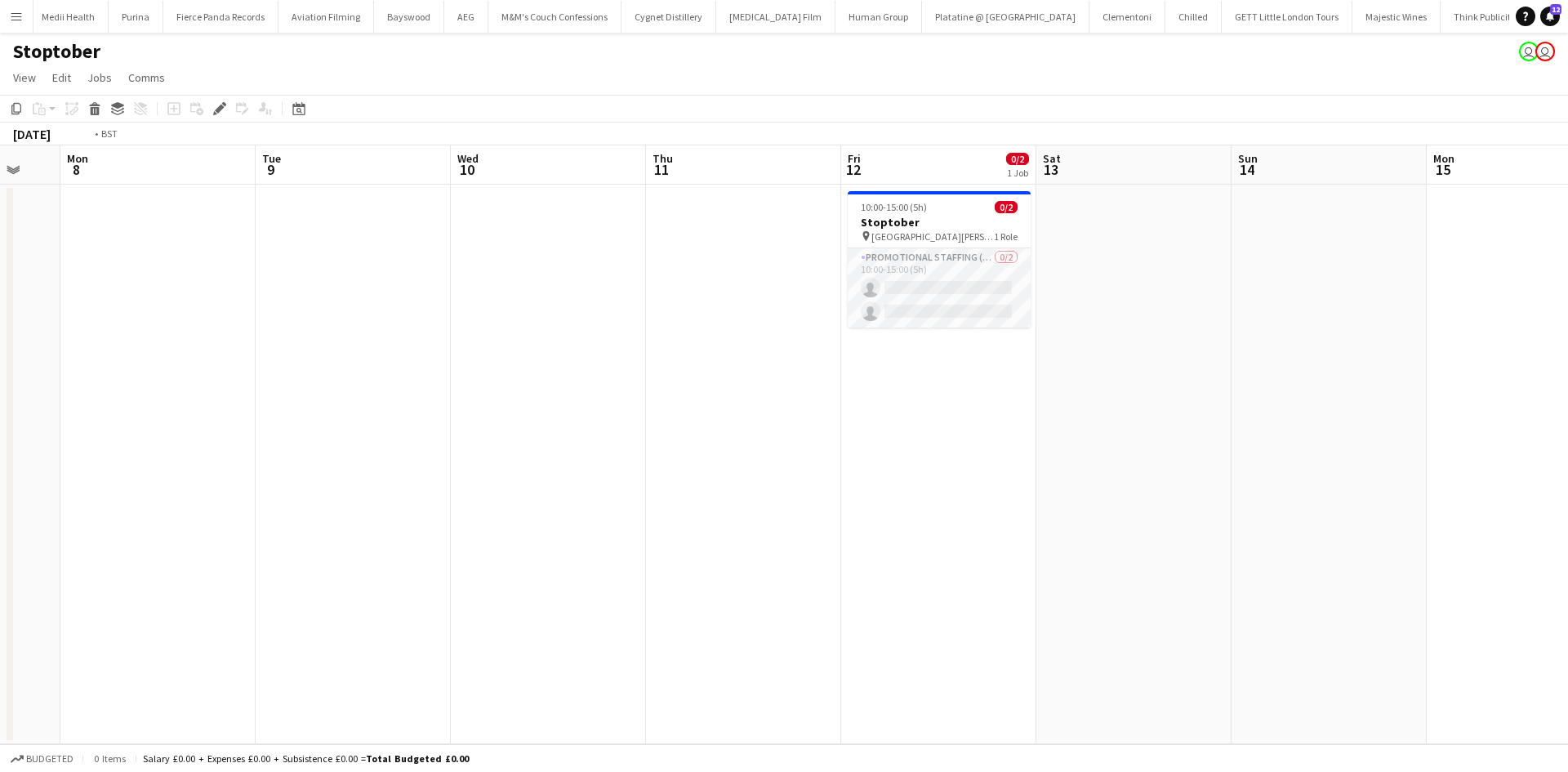
drag, startPoint x: 1031, startPoint y: 438, endPoint x: 642, endPoint y: 443, distance: 389.0
click at [642, 443] on app-calendar-viewport "Thu 4 2/2 1 Job Fri 5 Sat 6 Sun 7 Mon 8 Tue 9 Wed 10 Thu 11 Fri 12 0/2 1 Job Sa…" at bounding box center [784, 445] width 1568 height 599
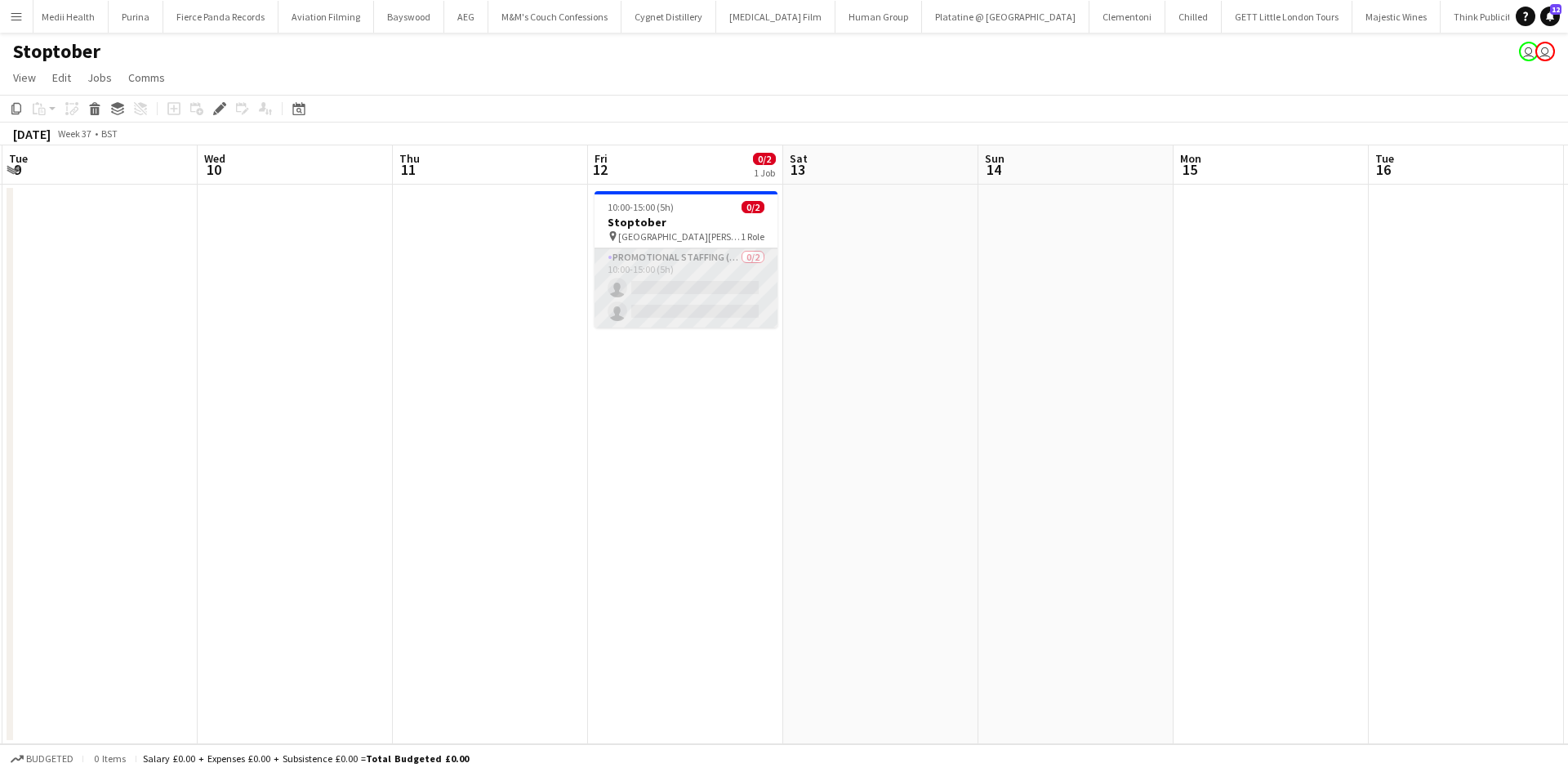
click at [719, 264] on app-card-role "Promotional Staffing (Brand Ambassadors) 0/2 10:00-15:00 (5h) single-neutral-ac…" at bounding box center [685, 288] width 183 height 79
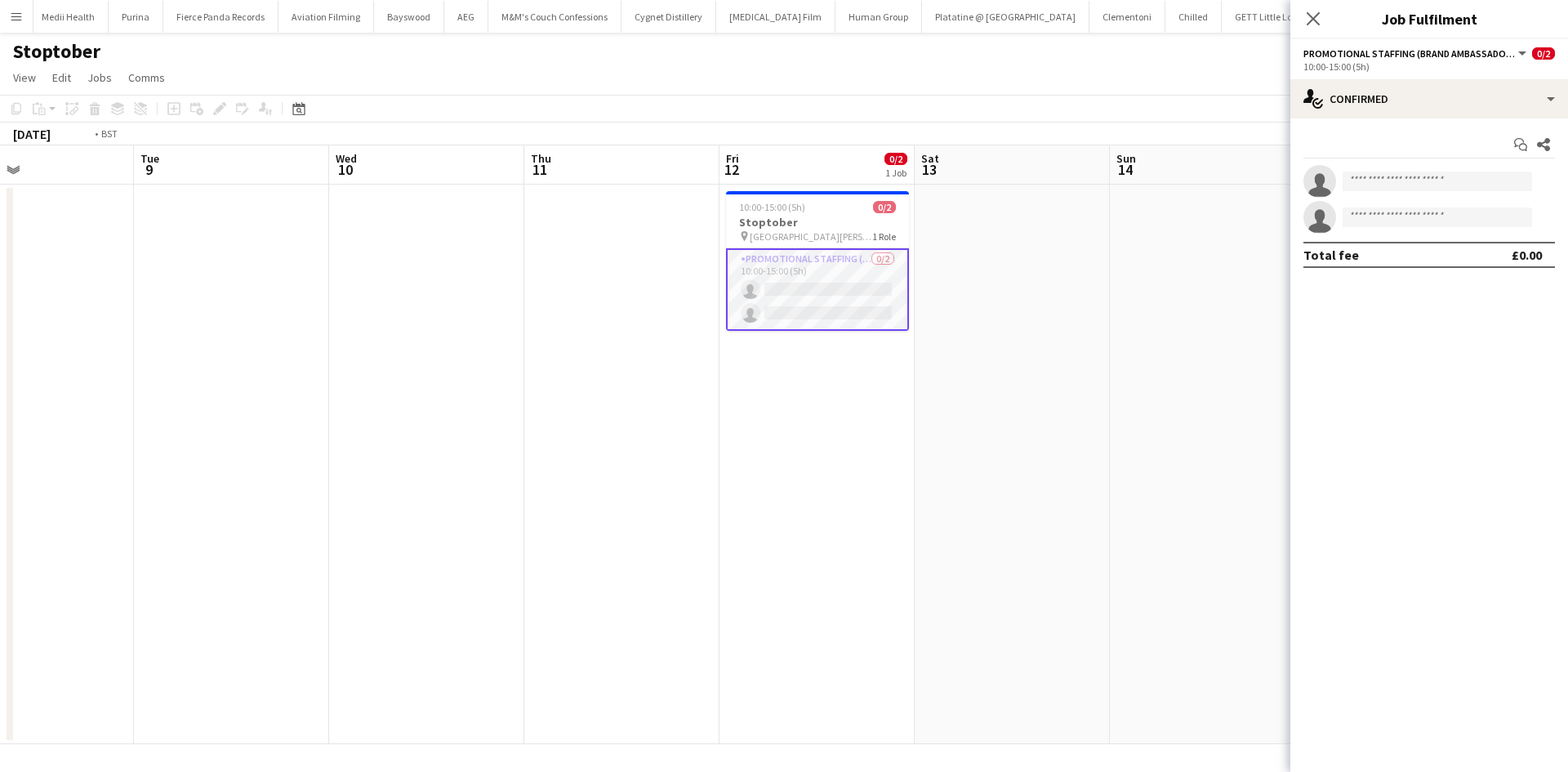
drag, startPoint x: 513, startPoint y: 420, endPoint x: 999, endPoint y: 411, distance: 486.1
click at [1069, 412] on app-calendar-viewport "Sat 6 Sun 7 Mon 8 Tue 9 Wed 10 Thu 11 Fri 12 0/2 1 Job Sat 13 Sun 14 Mon 15 Tue…" at bounding box center [784, 445] width 1568 height 599
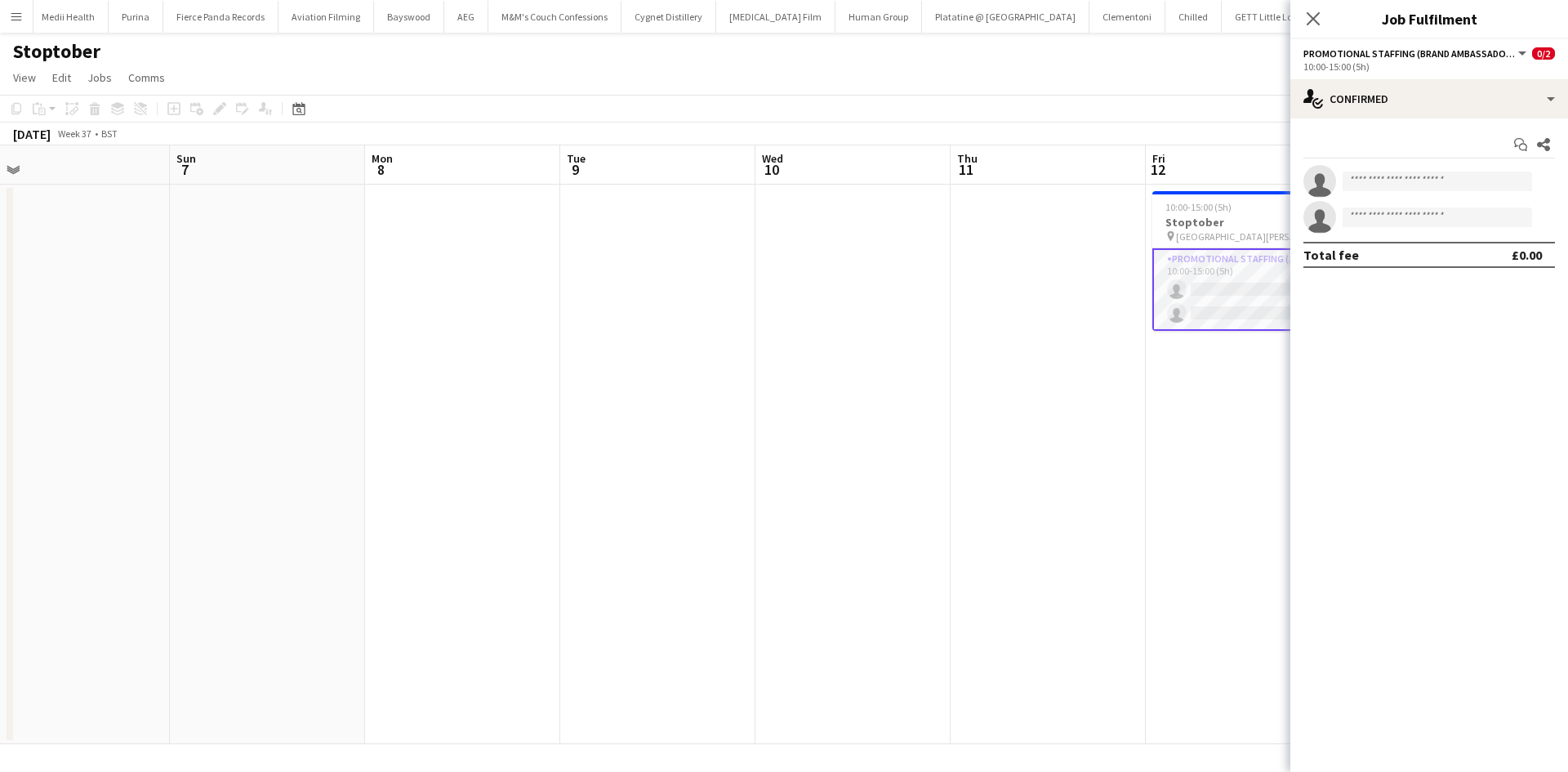
drag, startPoint x: 419, startPoint y: 442, endPoint x: 985, endPoint y: 445, distance: 566.0
click at [1026, 449] on app-calendar-viewport "Thu 4 2/2 1 Job Fri 5 Sat 6 Sun 7 Mon 8 Tue 9 Wed 10 Thu 11 Fri 12 0/2 1 Job Sa…" at bounding box center [784, 445] width 1568 height 599
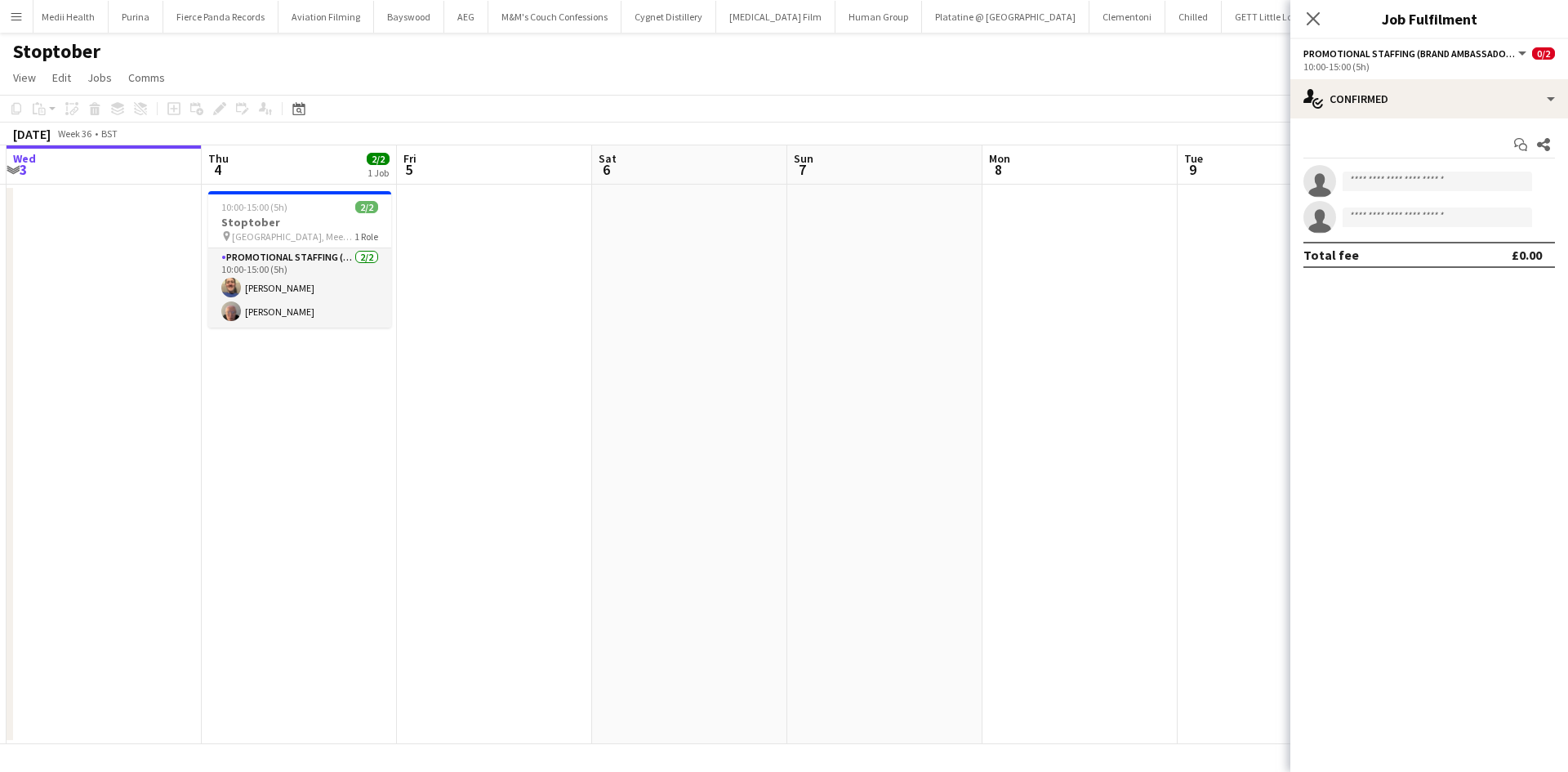
drag, startPoint x: 567, startPoint y: 451, endPoint x: 674, endPoint y: 452, distance: 107.0
click at [677, 452] on app-calendar-viewport "Mon 1 Tue 2 Wed 3 Thu 4 2/2 1 Job Fri 5 Sat 6 Sun 7 Mon 8 Tue 9 Wed 10 Thu 11 F…" at bounding box center [784, 445] width 1568 height 599
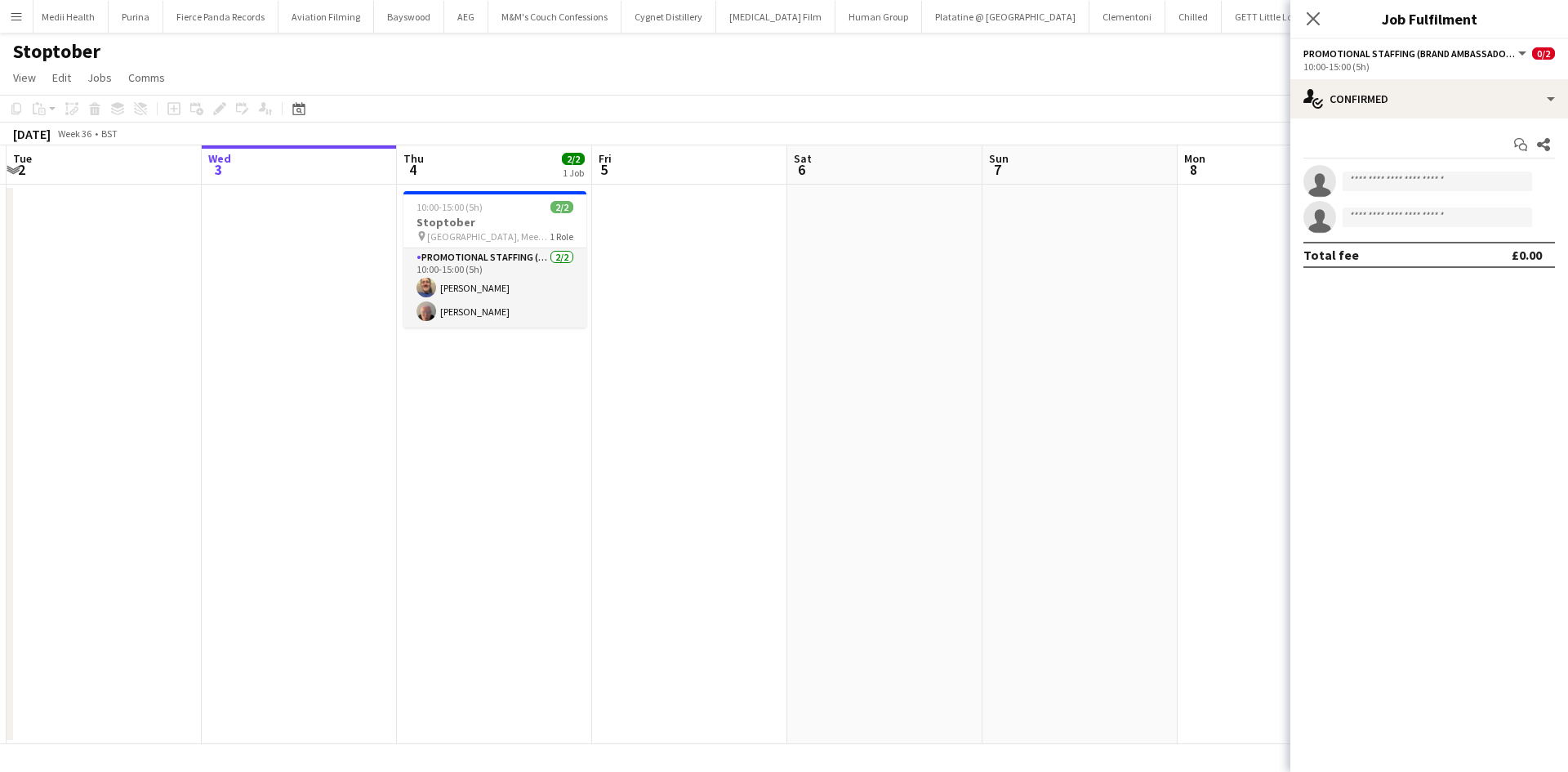
scroll to position [0, 379]
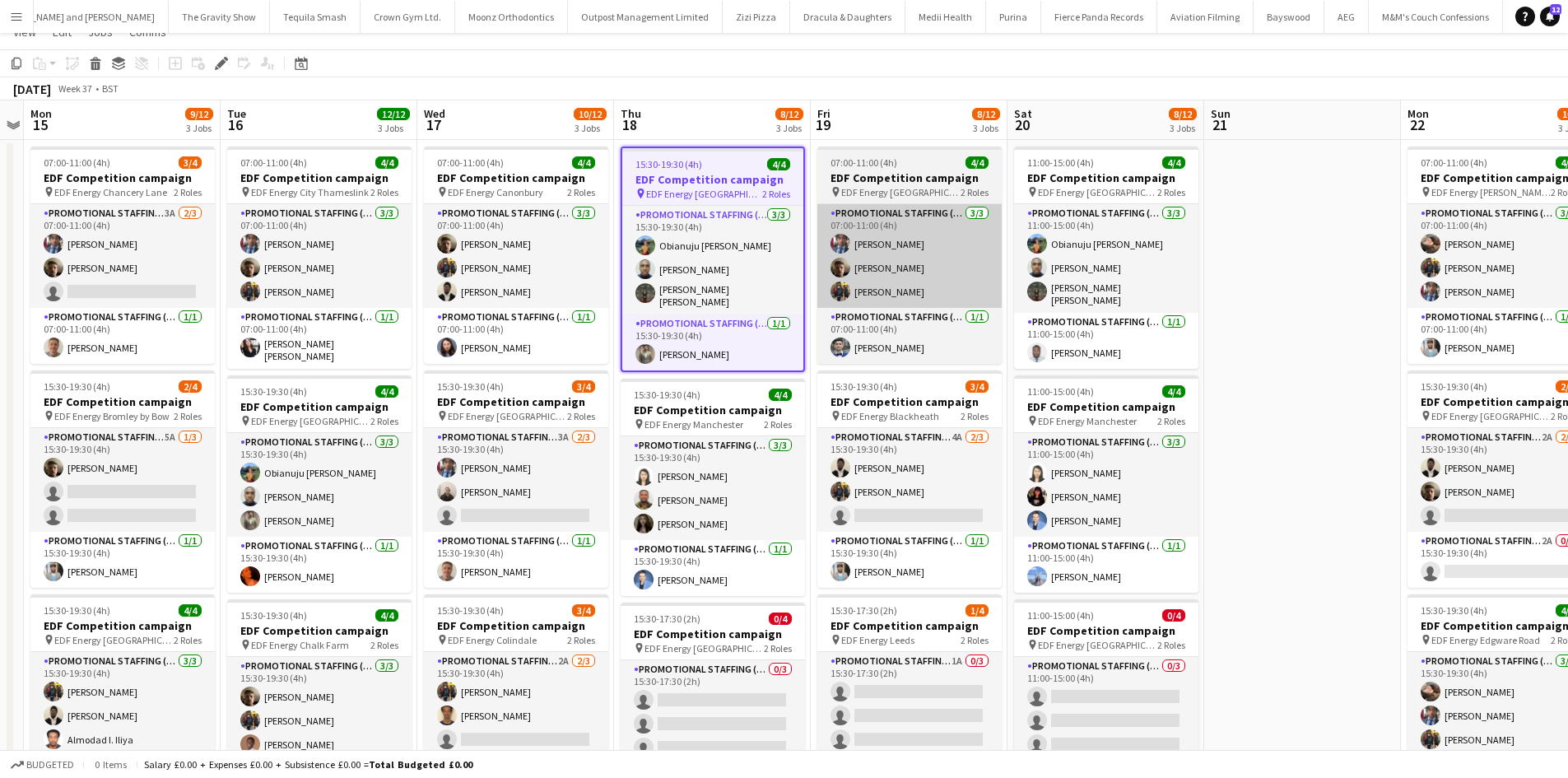
scroll to position [82, 0]
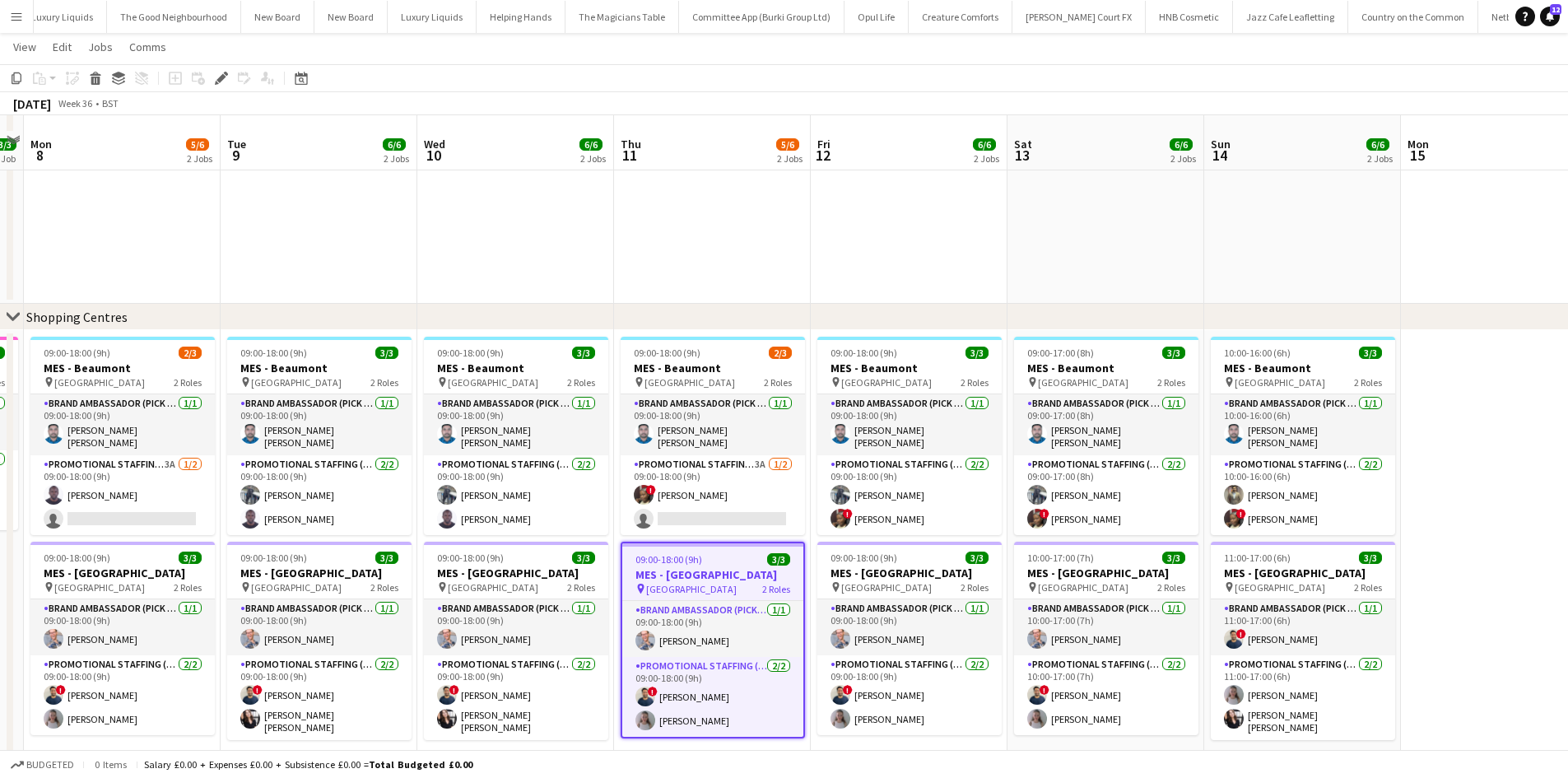
scroll to position [869, 0]
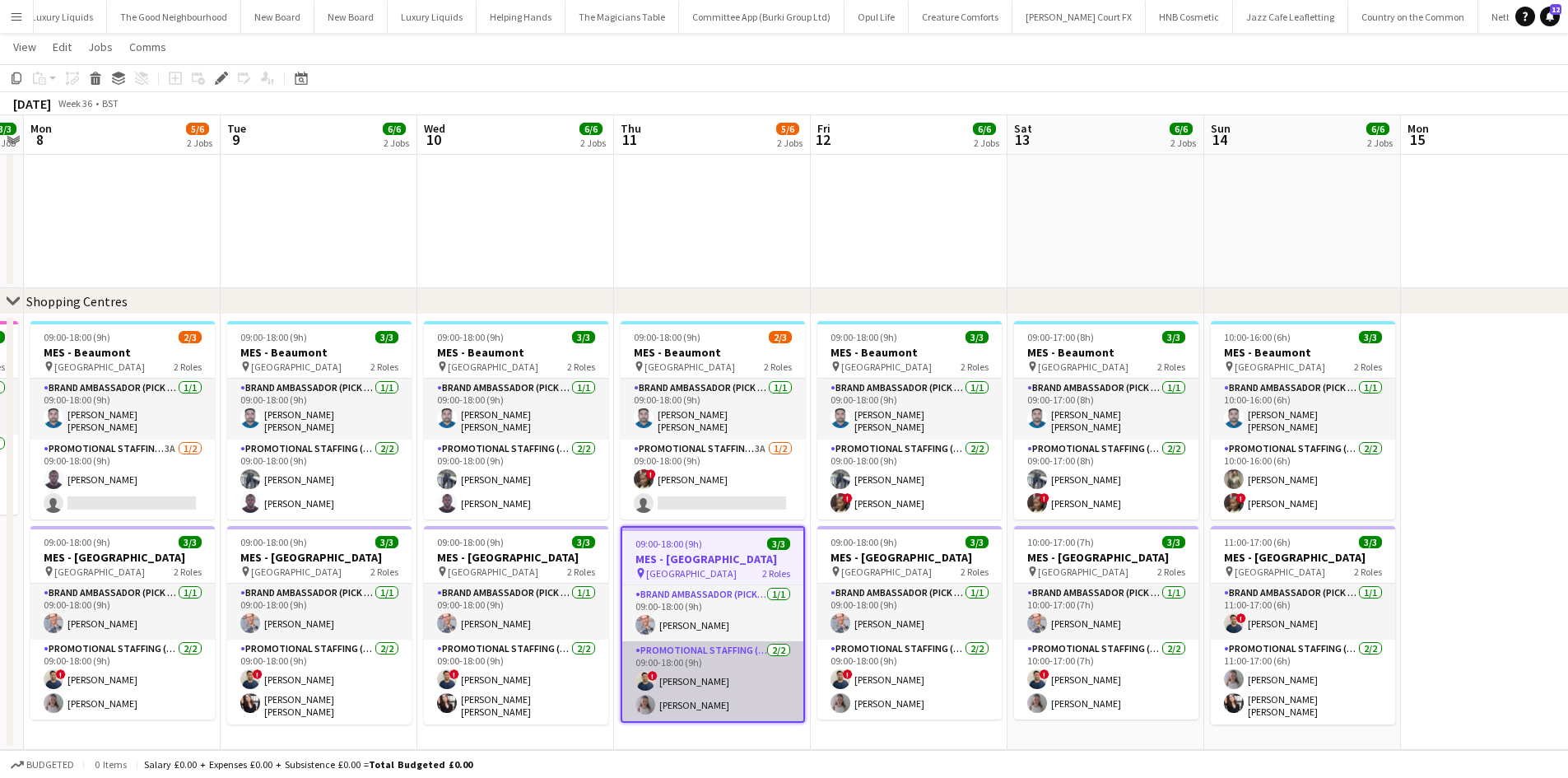
click at [688, 696] on app-card-role "Promotional Staffing (Brand Ambassadors) 2/2 09:00-18:00 (9h) ! Ghulam Murtaza …" at bounding box center [713, 681] width 181 height 80
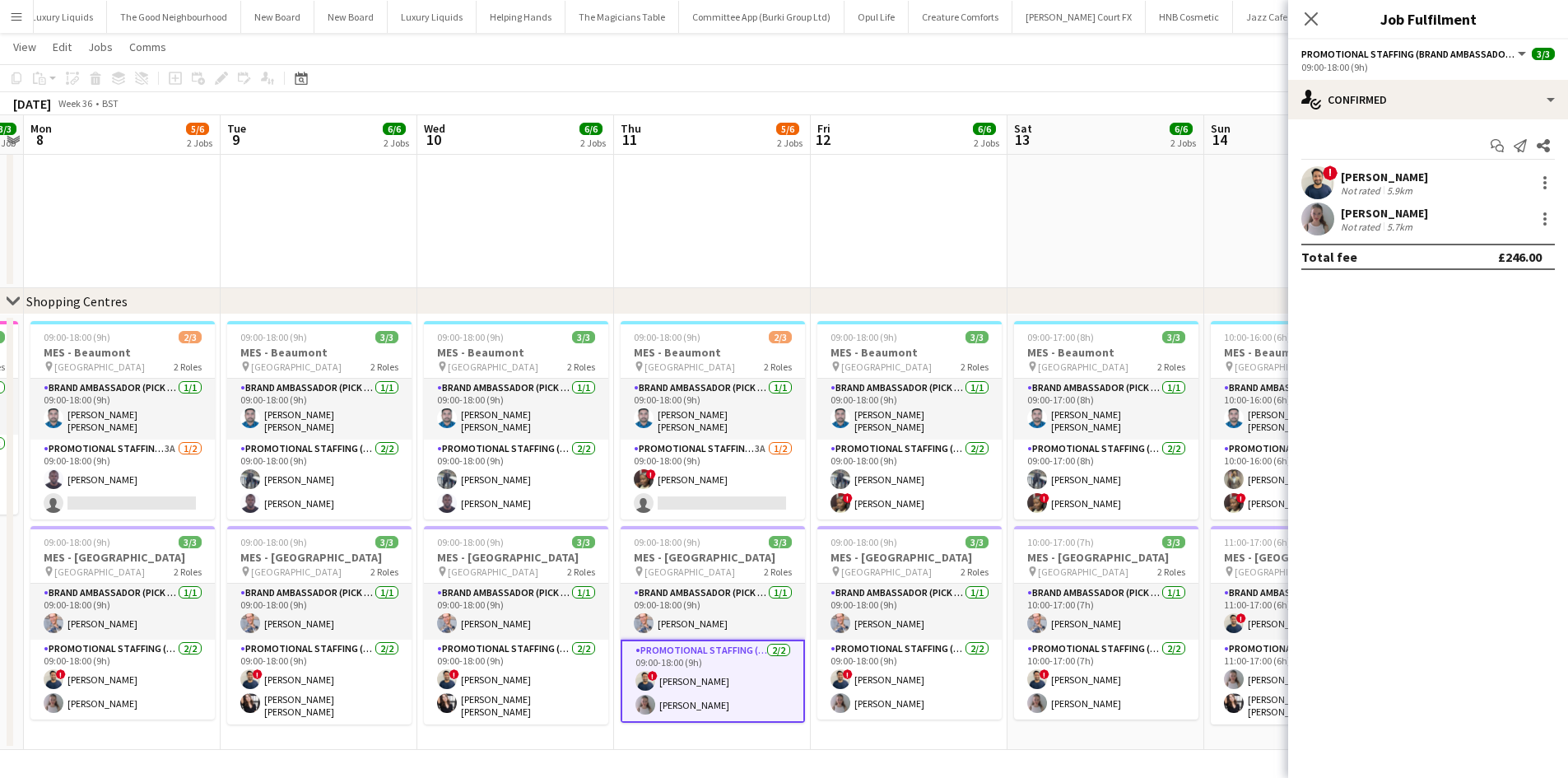
click at [1555, 224] on div "Ruby carter Not rated 5.7km" at bounding box center [1428, 218] width 279 height 33
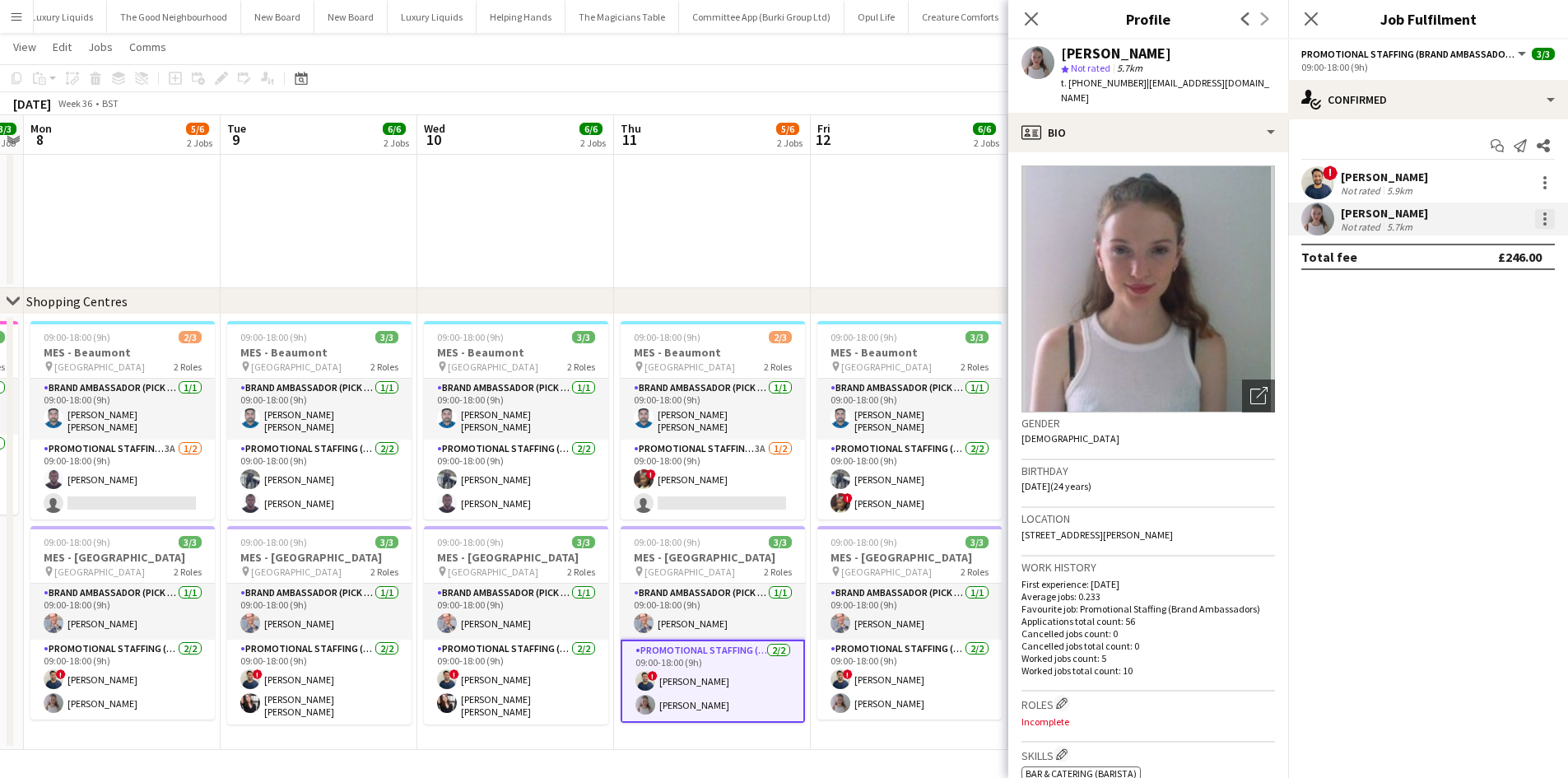
click at [1548, 220] on div at bounding box center [1545, 218] width 20 height 20
click at [1496, 404] on span "Remove" at bounding box center [1491, 407] width 102 height 15
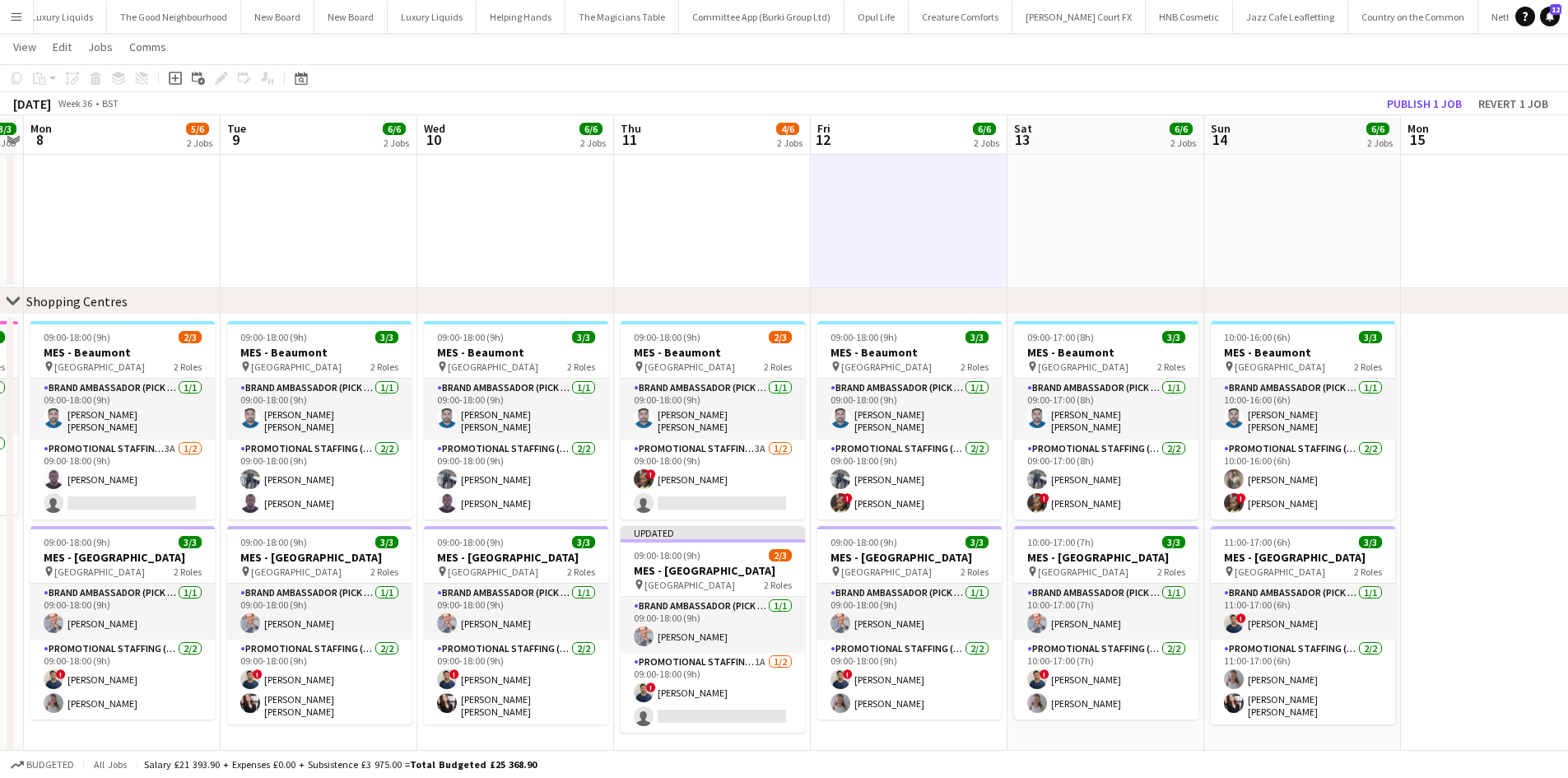
scroll to position [0, 563]
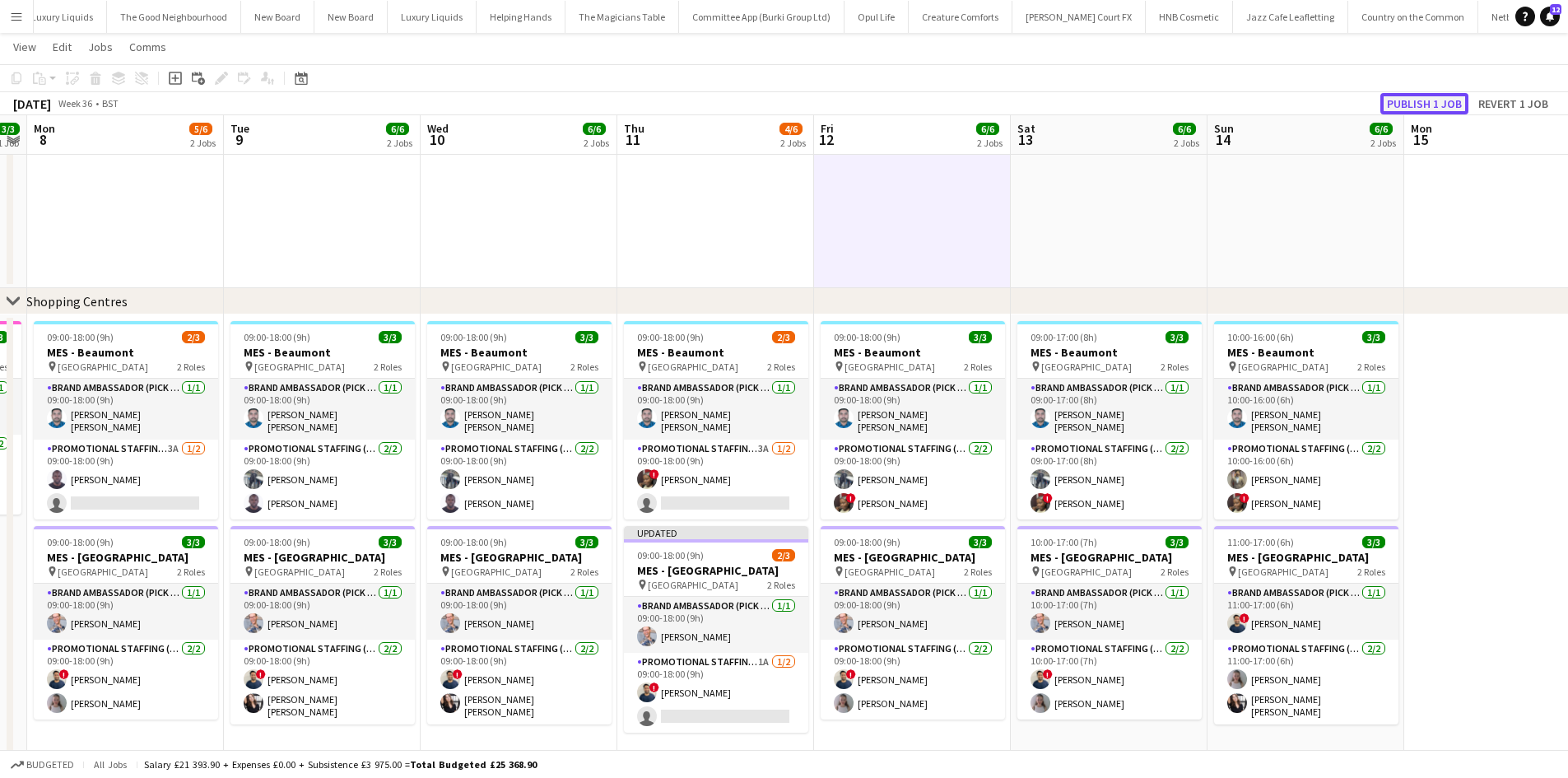
click at [1426, 106] on button "Publish 1 job" at bounding box center [1424, 104] width 88 height 21
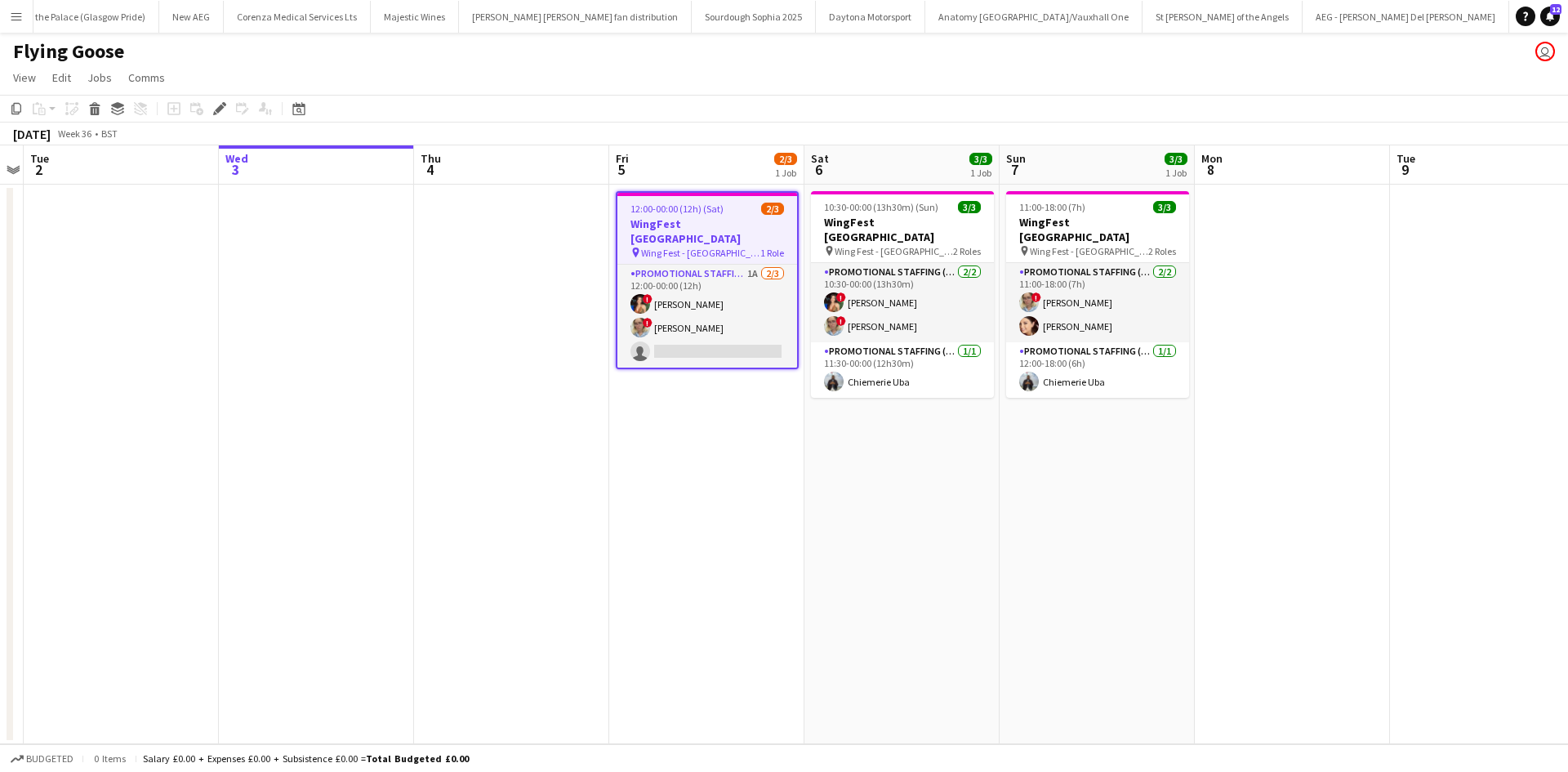
scroll to position [0, 5480]
drag, startPoint x: 990, startPoint y: 533, endPoint x: 748, endPoint y: 564, distance: 244.0
click at [748, 564] on app-calendar-viewport "Sat 30 3/3 1 Job Sun 31 3/3 1 Job Mon 1 Tue 2 Wed 3 Thu 4 Fri 5 2/3 1 Job Sat 6…" at bounding box center [784, 445] width 1568 height 599
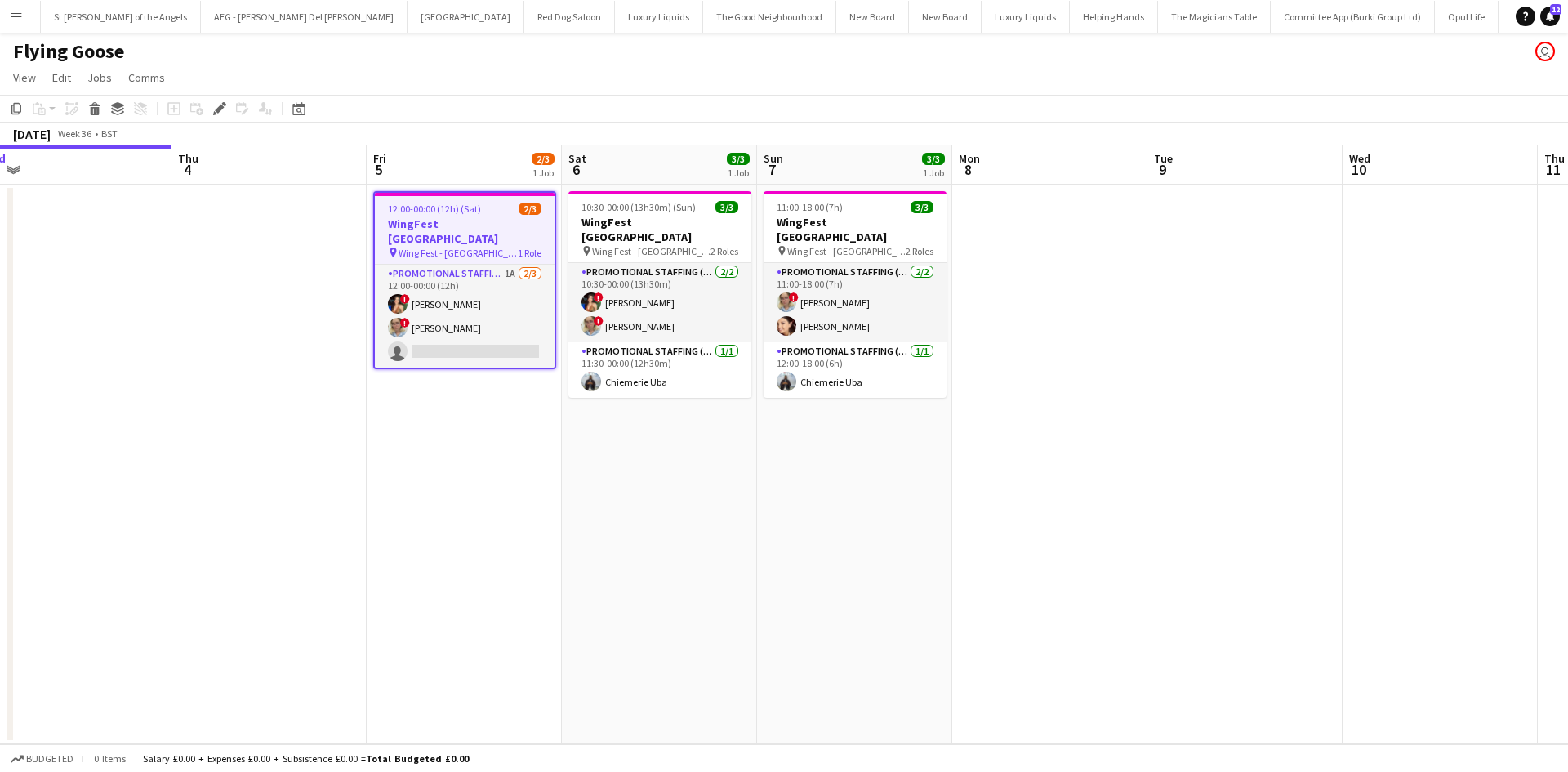
scroll to position [0, 5946]
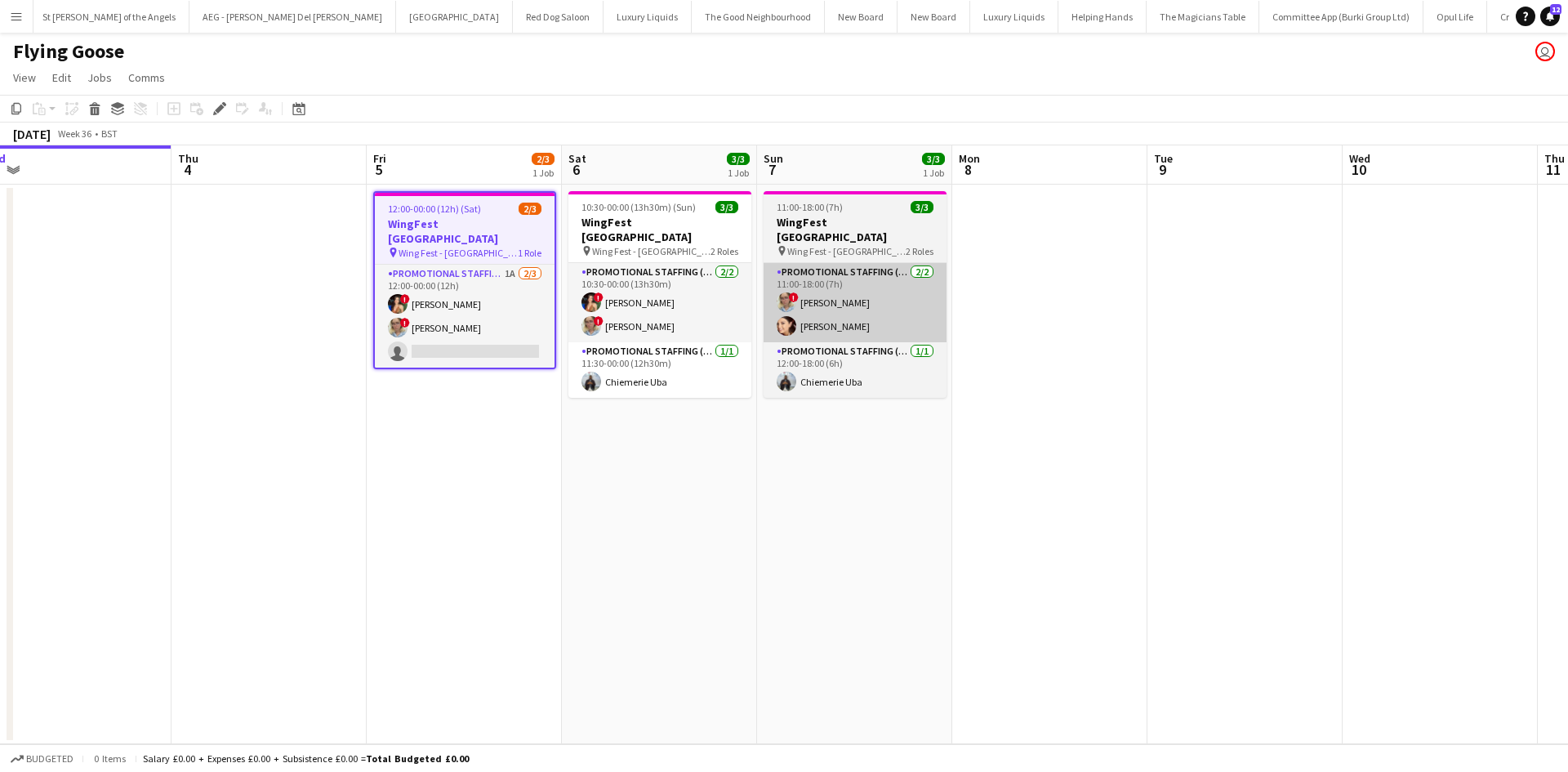
drag, startPoint x: 448, startPoint y: 290, endPoint x: 906, endPoint y: 307, distance: 458.3
click at [448, 290] on app-card-role "Promotional Staffing (Brand Ambassadors) 1A 2/3 12:00-00:00 (12h) ! Catalina To…" at bounding box center [465, 316] width 180 height 103
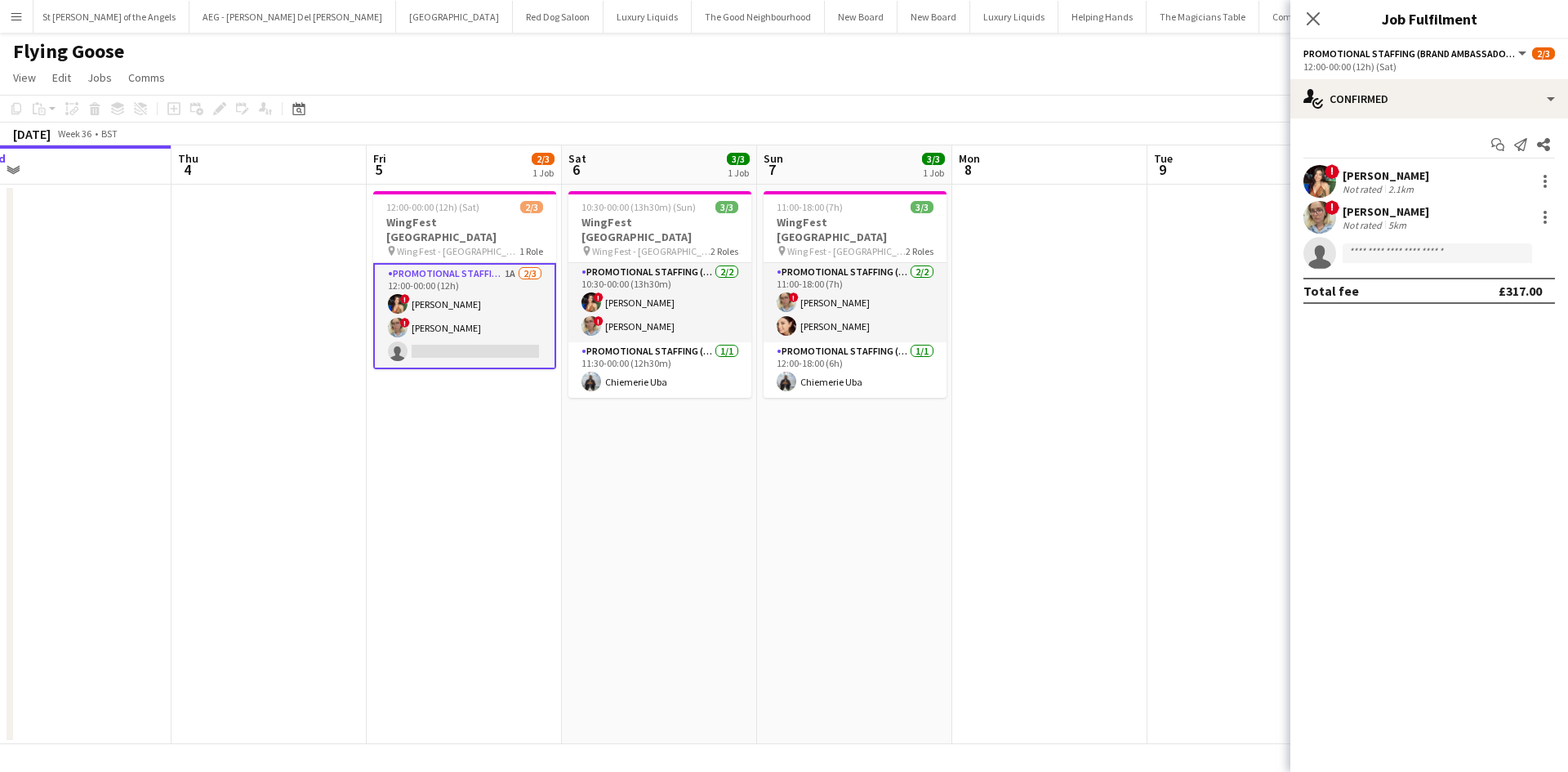
click at [1411, 176] on div "Catalina Tobar" at bounding box center [1385, 176] width 86 height 15
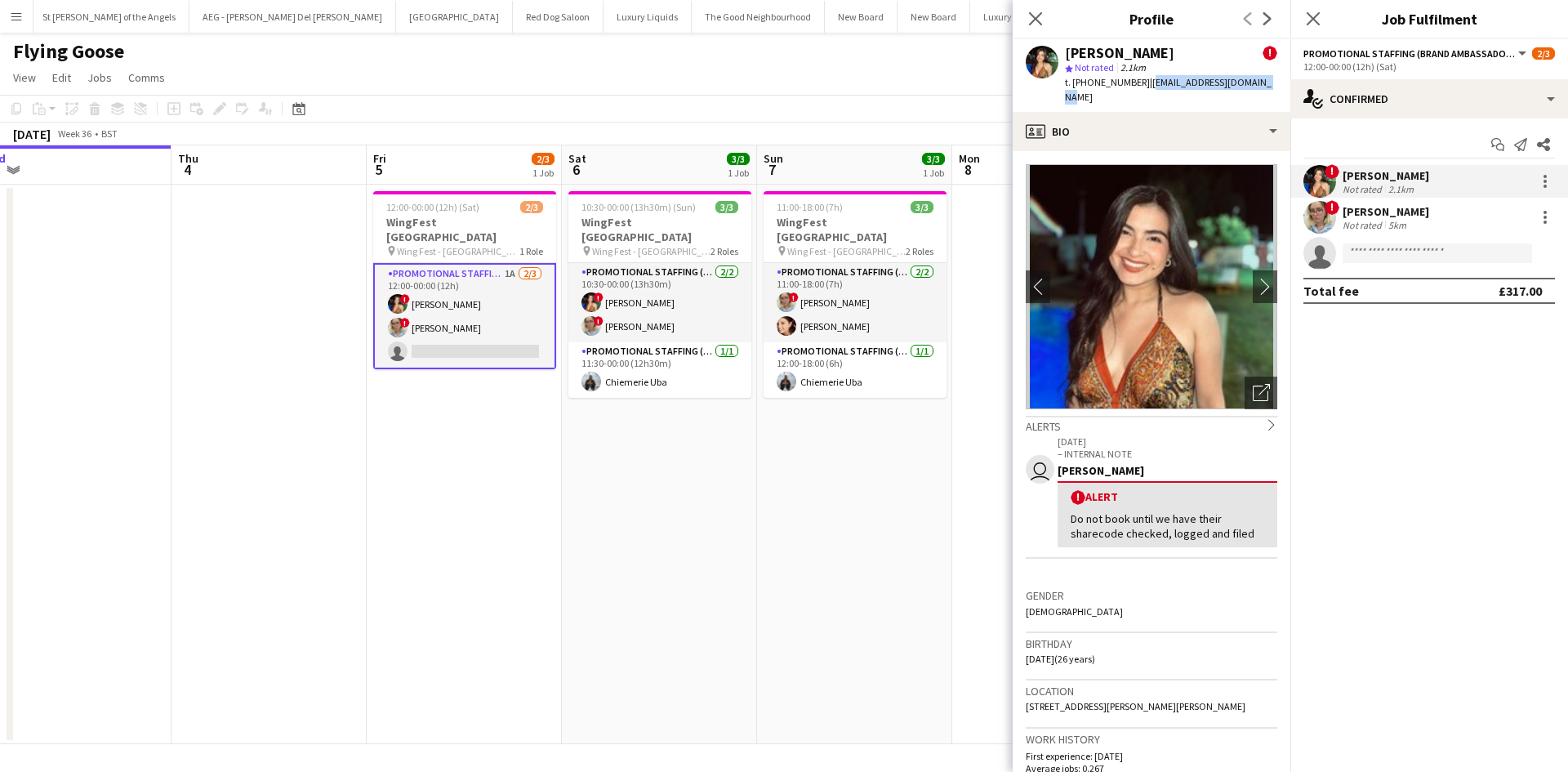
drag, startPoint x: 1149, startPoint y: 82, endPoint x: 1259, endPoint y: 94, distance: 110.7
click at [1259, 94] on div "Catalina Tobar ! star Not rated 2.1km t. +4407535857432 | catalina.tsm99@gmail.…" at bounding box center [1151, 75] width 277 height 73
copy span "catalina.tsm99@gmail.com"
click at [1369, 219] on div "Not rated" at bounding box center [1364, 224] width 43 height 12
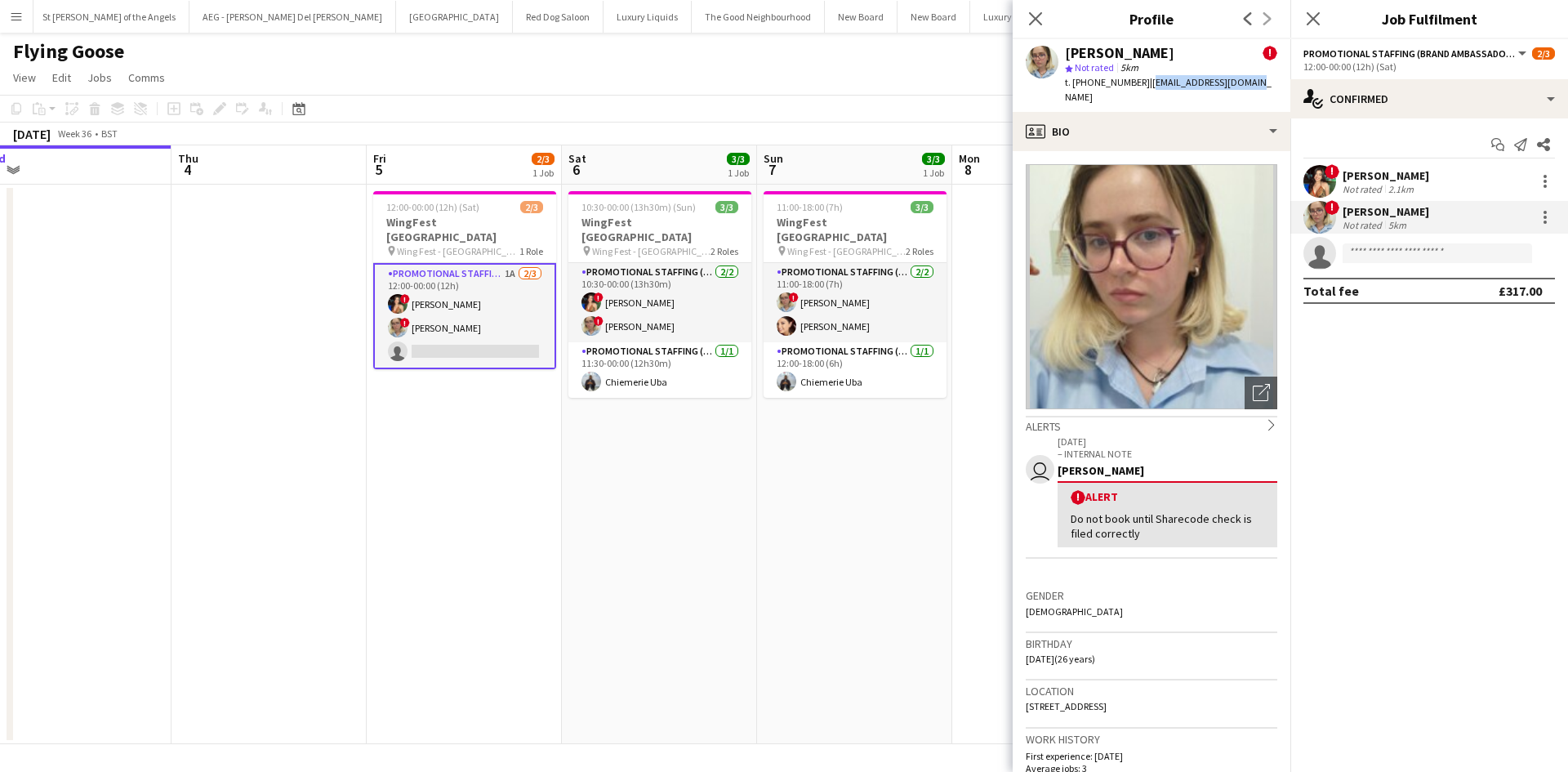
drag, startPoint x: 1142, startPoint y: 82, endPoint x: 1241, endPoint y: 91, distance: 99.4
click at [1241, 91] on div "Zoia Dolgova ! star Not rated 5km t. +447894107033 | zoiadolgova@gmail.com" at bounding box center [1151, 75] width 277 height 73
copy span "zoiadolgova@gmail.com"
click at [642, 360] on app-card-role "Promotional Staffing (Brand Ambassadors) 1/1 11:30-00:00 (12h30m) Chiemerie Uba" at bounding box center [660, 370] width 183 height 56
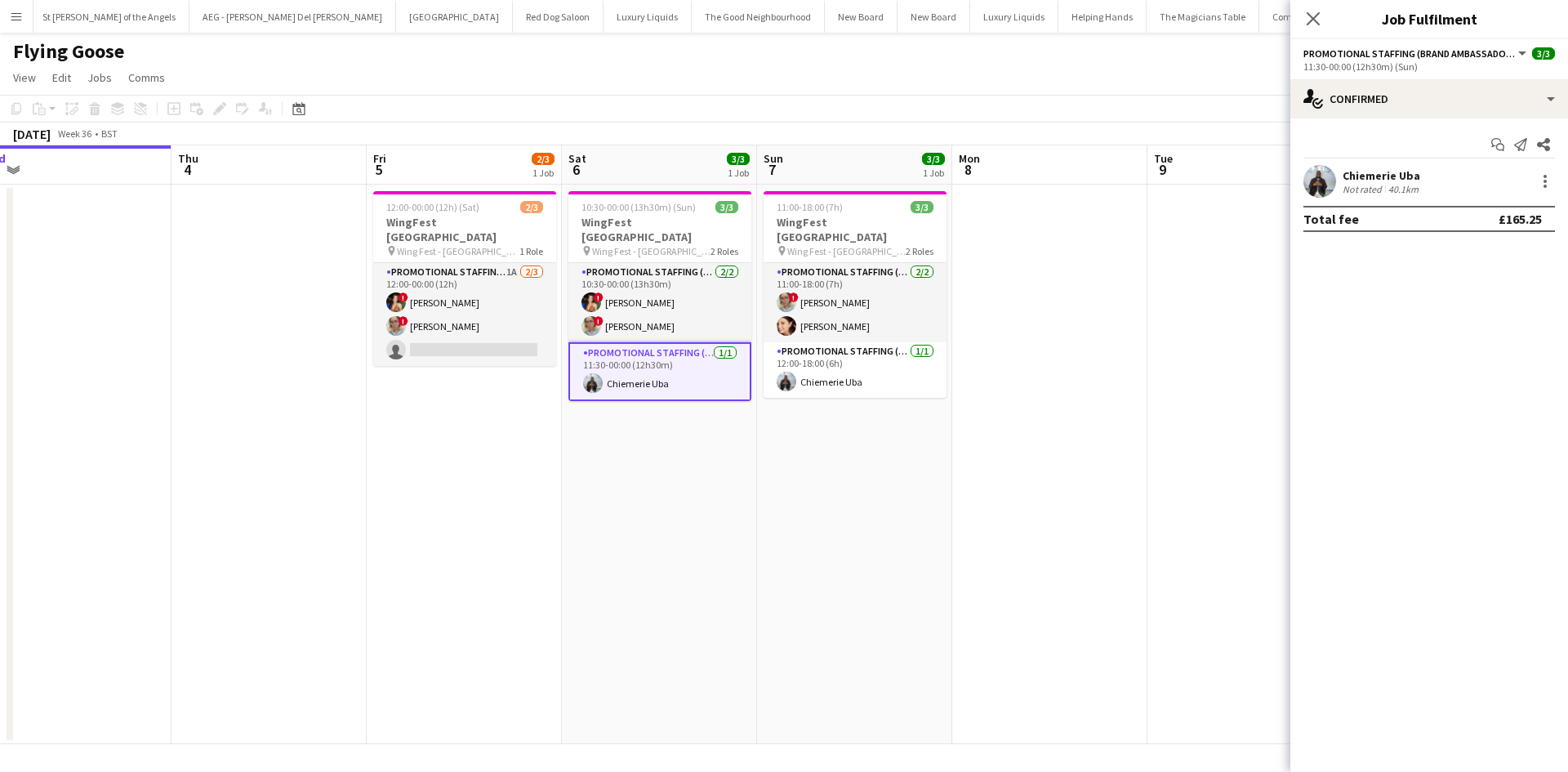
click at [1376, 183] on div "Not rated" at bounding box center [1364, 188] width 43 height 12
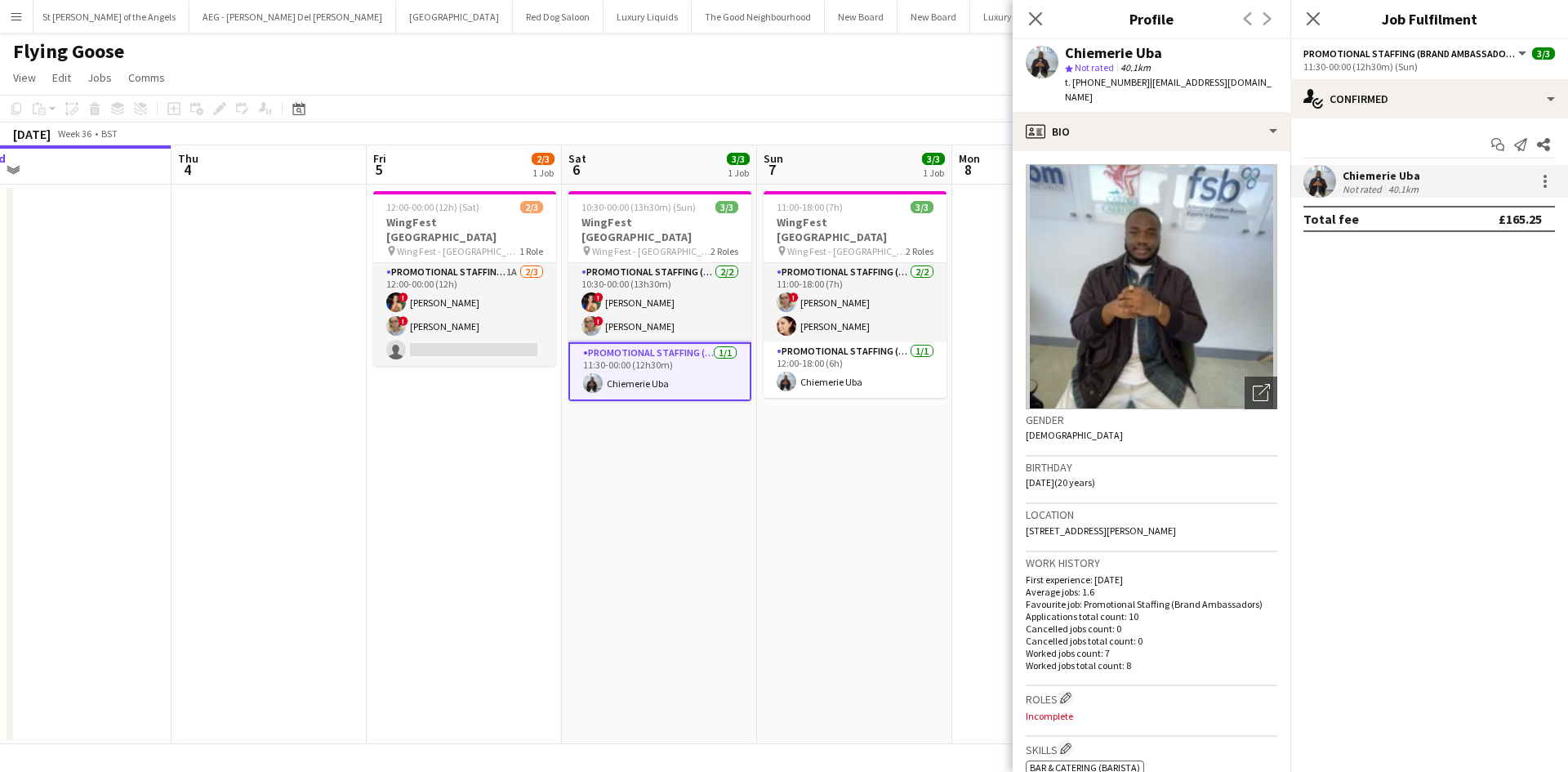
drag, startPoint x: 1143, startPoint y: 83, endPoint x: 1278, endPoint y: 96, distance: 135.6
click at [1278, 96] on div "Chiemerie Uba star Not rated 40.1km t. +447563119617 | chiemeriedominion365@gma…" at bounding box center [1151, 75] width 277 height 73
copy span "chiemeriedominion365@gmail.com"
click at [848, 311] on app-card-role "Promotional Staffing (Brand Ambassadors) 2/2 11:00-18:00 (7h) ! Zoia Dolgova Na…" at bounding box center [854, 303] width 183 height 79
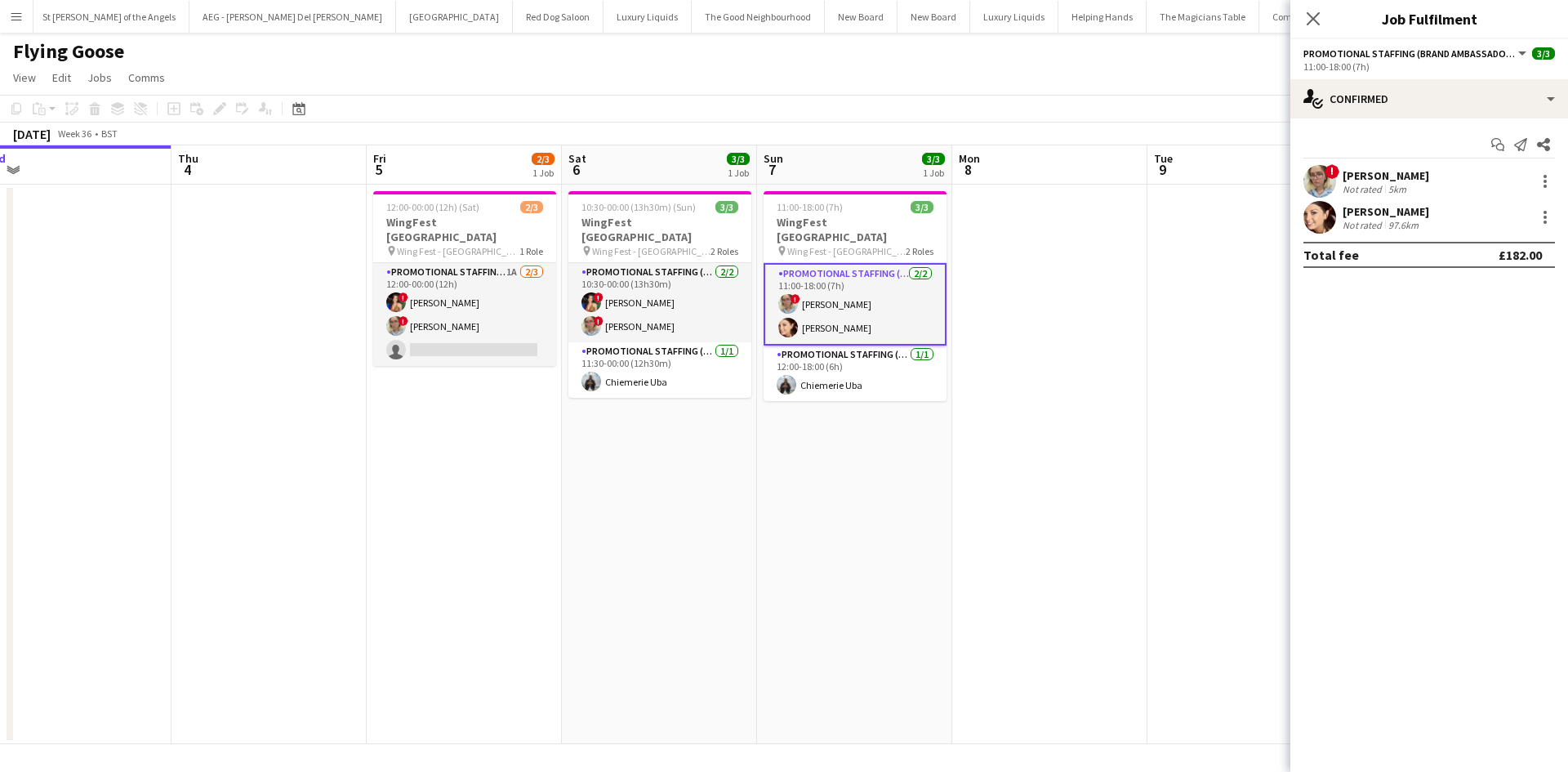
click at [1353, 207] on div "Natasha Curtis" at bounding box center [1385, 212] width 86 height 15
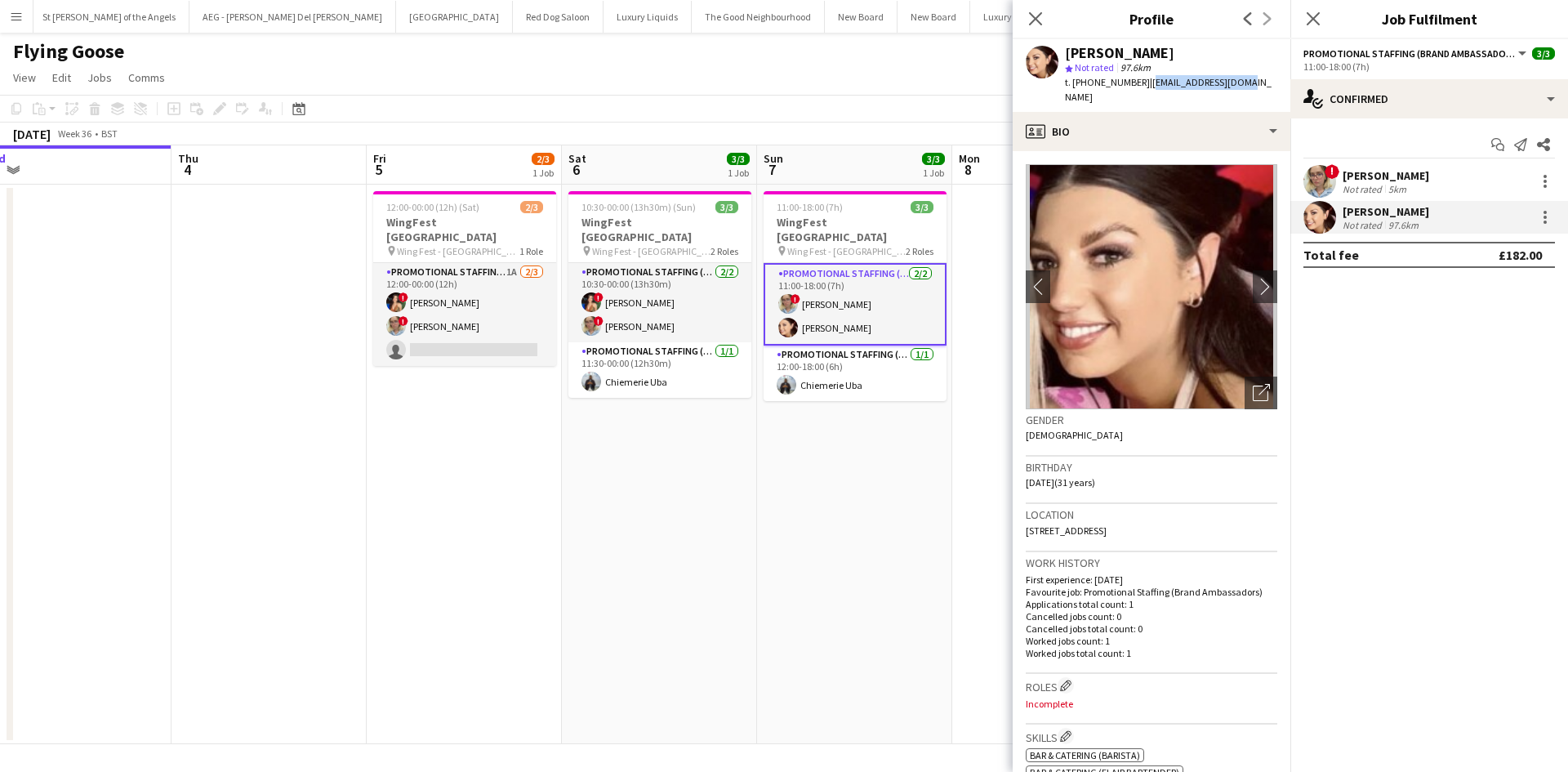
drag, startPoint x: 1142, startPoint y: 86, endPoint x: 1236, endPoint y: 80, distance: 94.2
click at [1236, 80] on div "Natasha Curtis star Not rated 97.6km t. +447506793444 | t100394@hotmail.com" at bounding box center [1151, 75] width 277 height 73
copy span "t100394@hotmail.com"
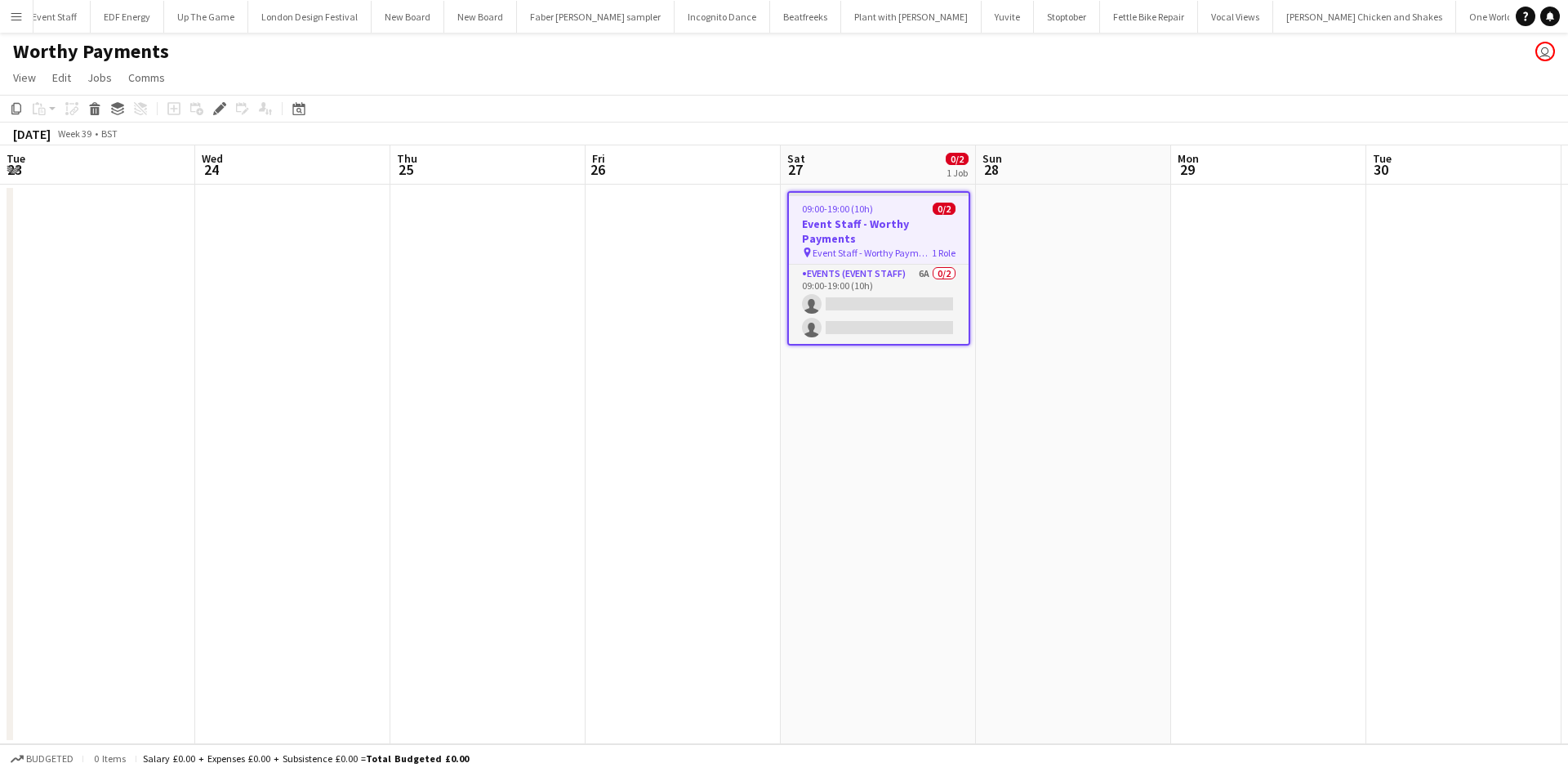
scroll to position [0, 562]
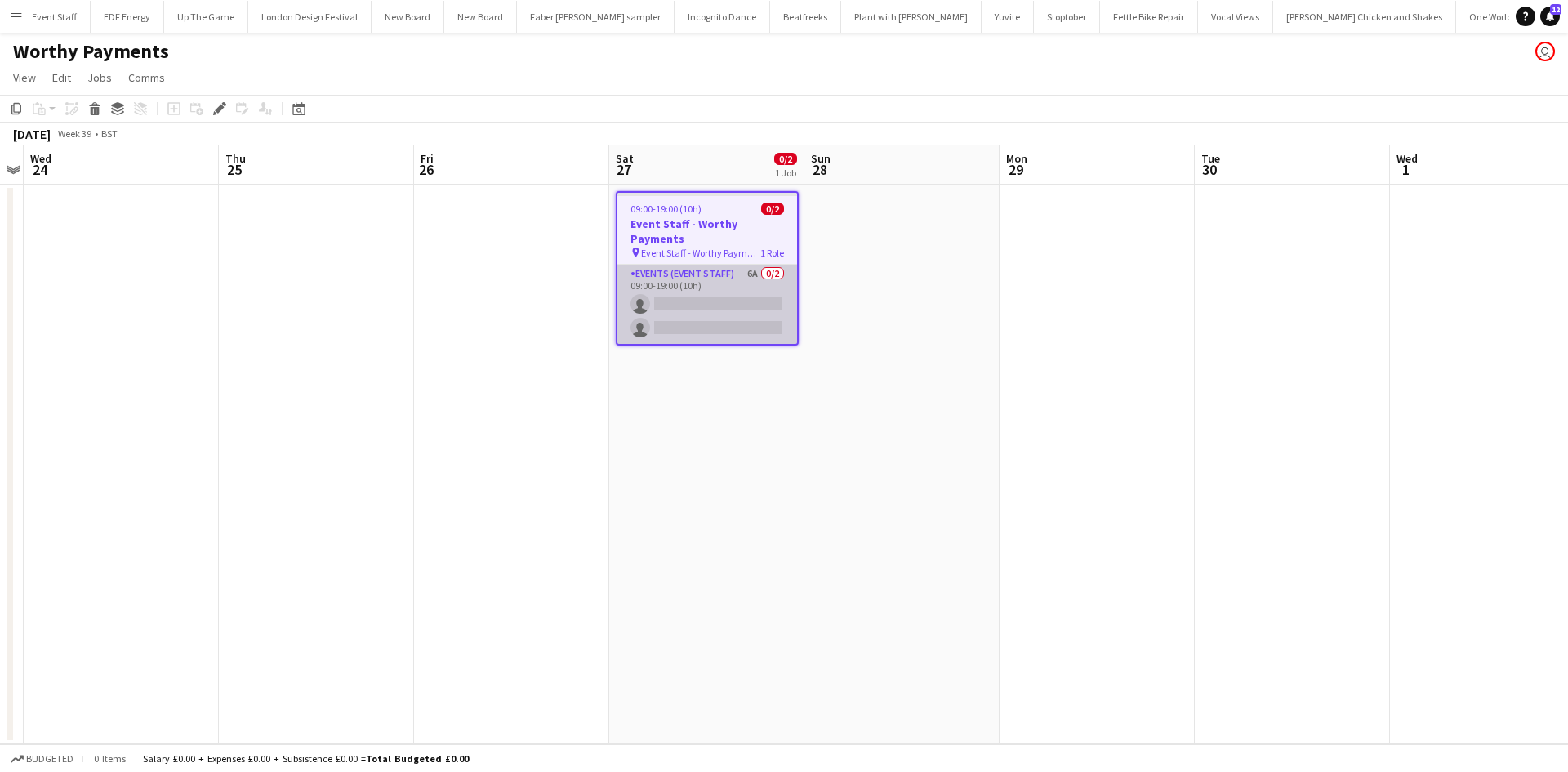
click at [753, 265] on app-card-role "Events (Event Staff) 6A 0/2 09:00-19:00 (10h) single-neutral-actions single-neu…" at bounding box center [708, 305] width 180 height 79
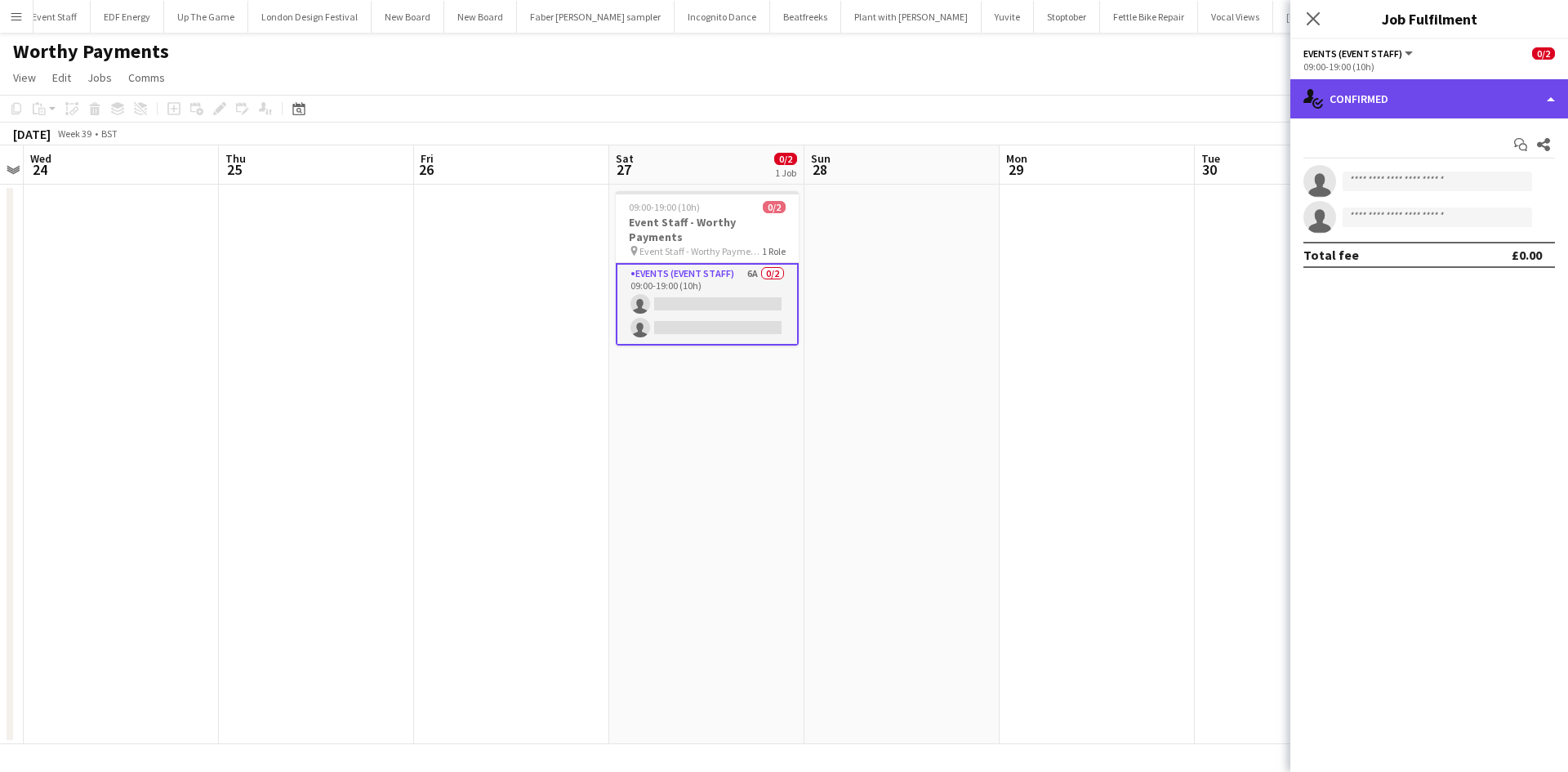
click at [1402, 100] on div "single-neutral-actions-check-2 Confirmed" at bounding box center [1429, 98] width 277 height 39
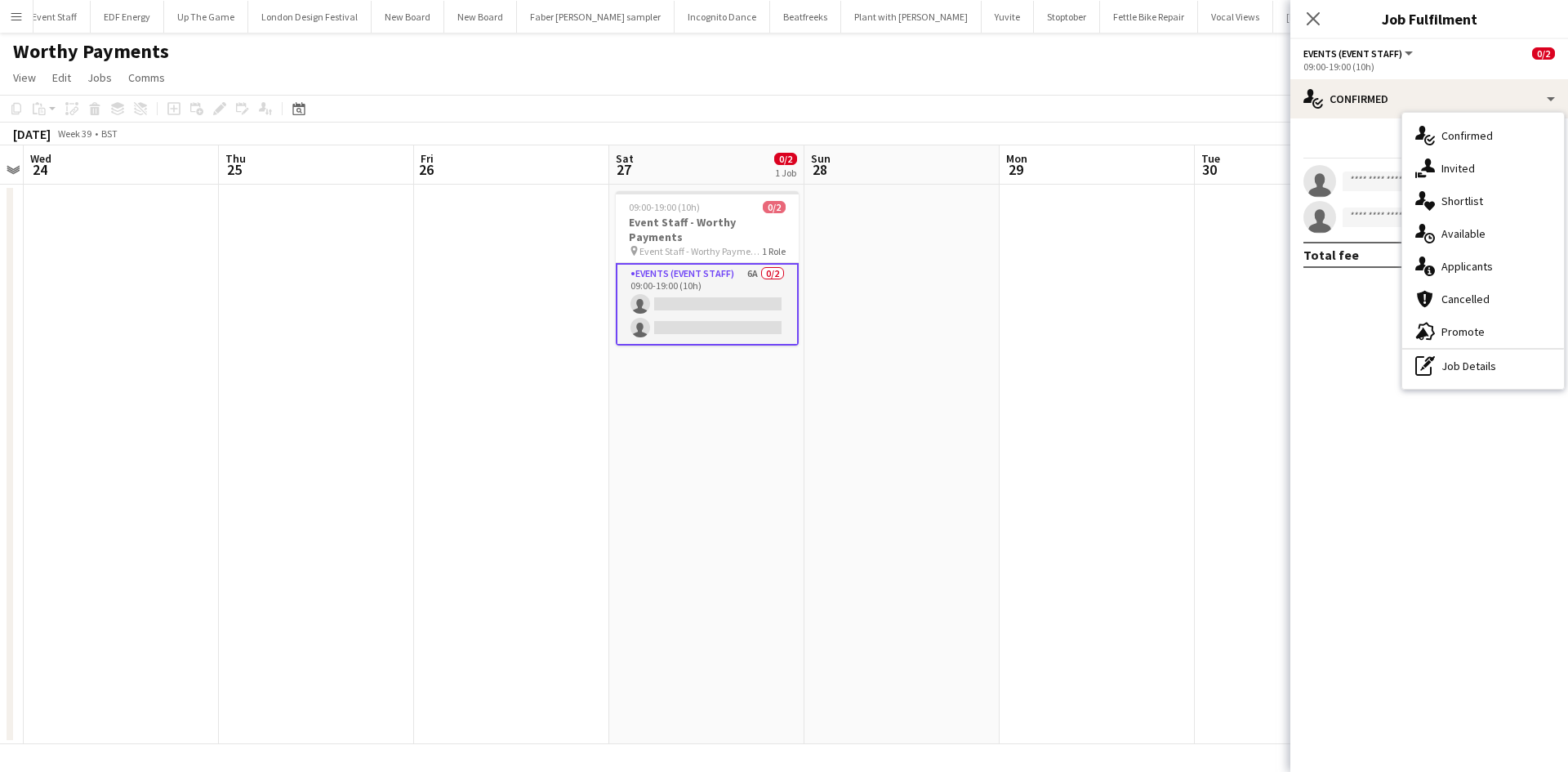
click at [1483, 272] on span "Applicants" at bounding box center [1467, 267] width 51 height 15
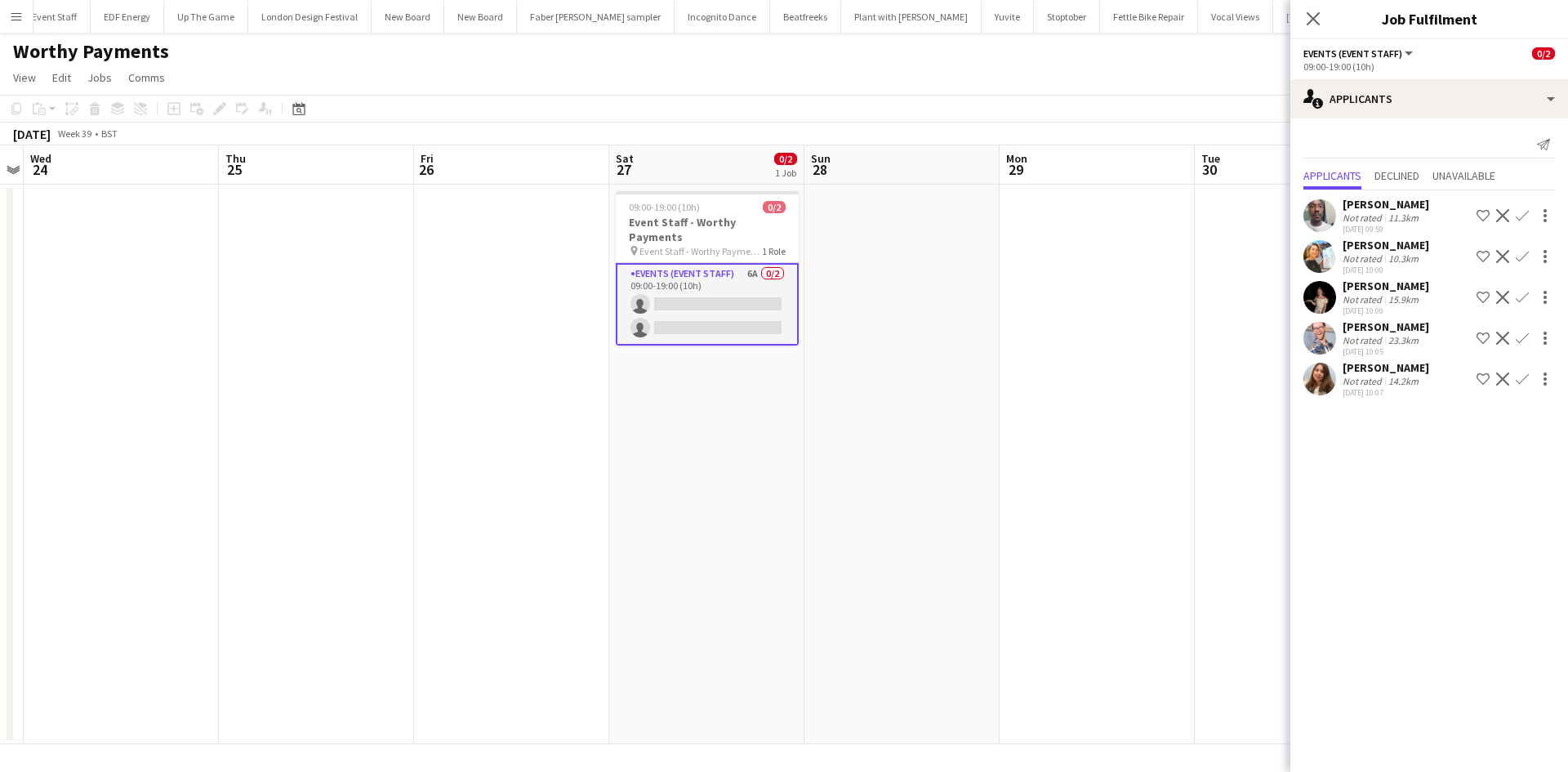
click at [1520, 212] on app-icon "Confirm" at bounding box center [1523, 216] width 13 height 13
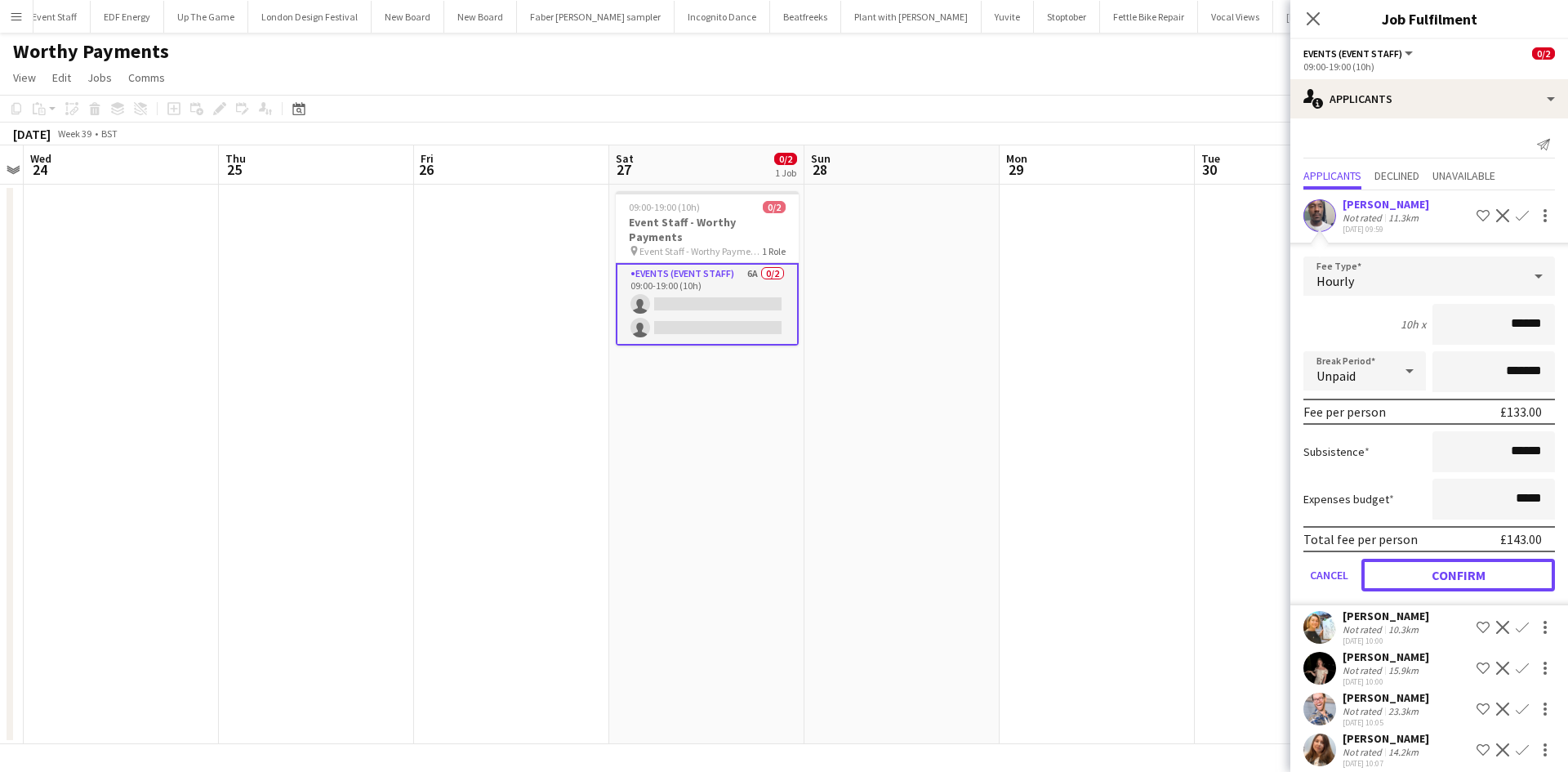
click at [1450, 570] on button "Confirm" at bounding box center [1458, 574] width 194 height 33
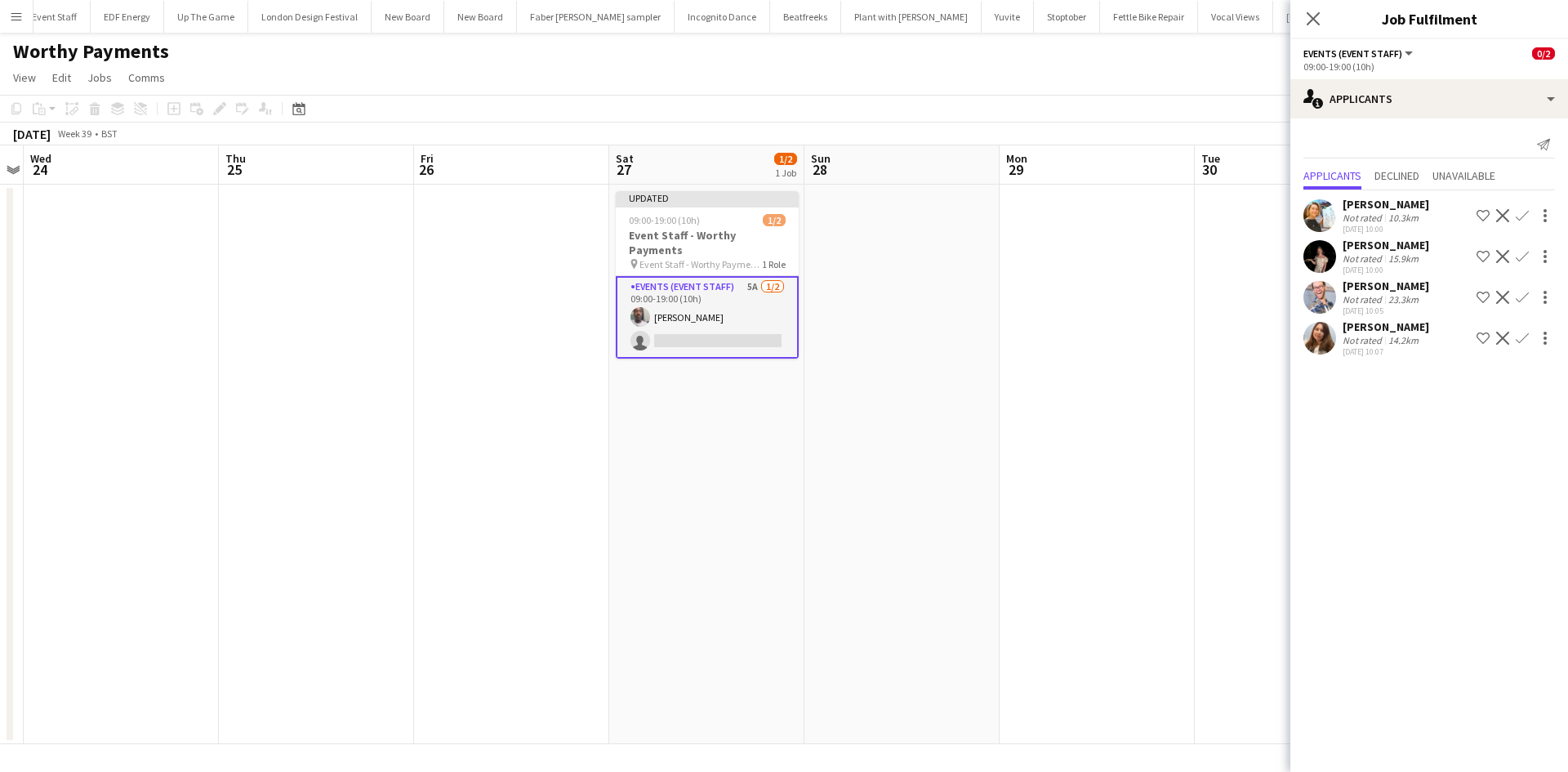
click at [1524, 219] on app-icon "Confirm" at bounding box center [1523, 216] width 13 height 13
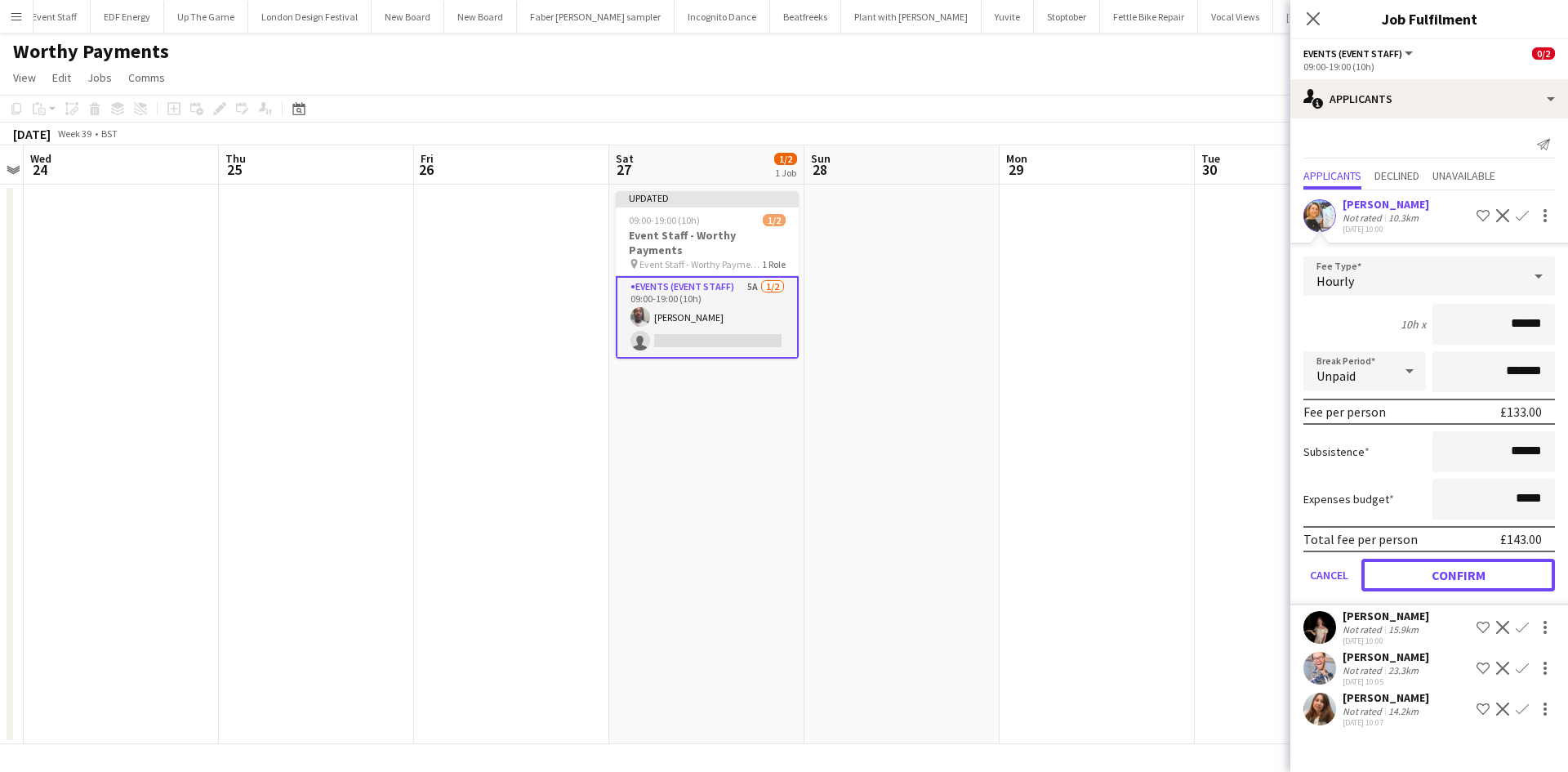
click at [1439, 579] on button "Confirm" at bounding box center [1458, 574] width 194 height 33
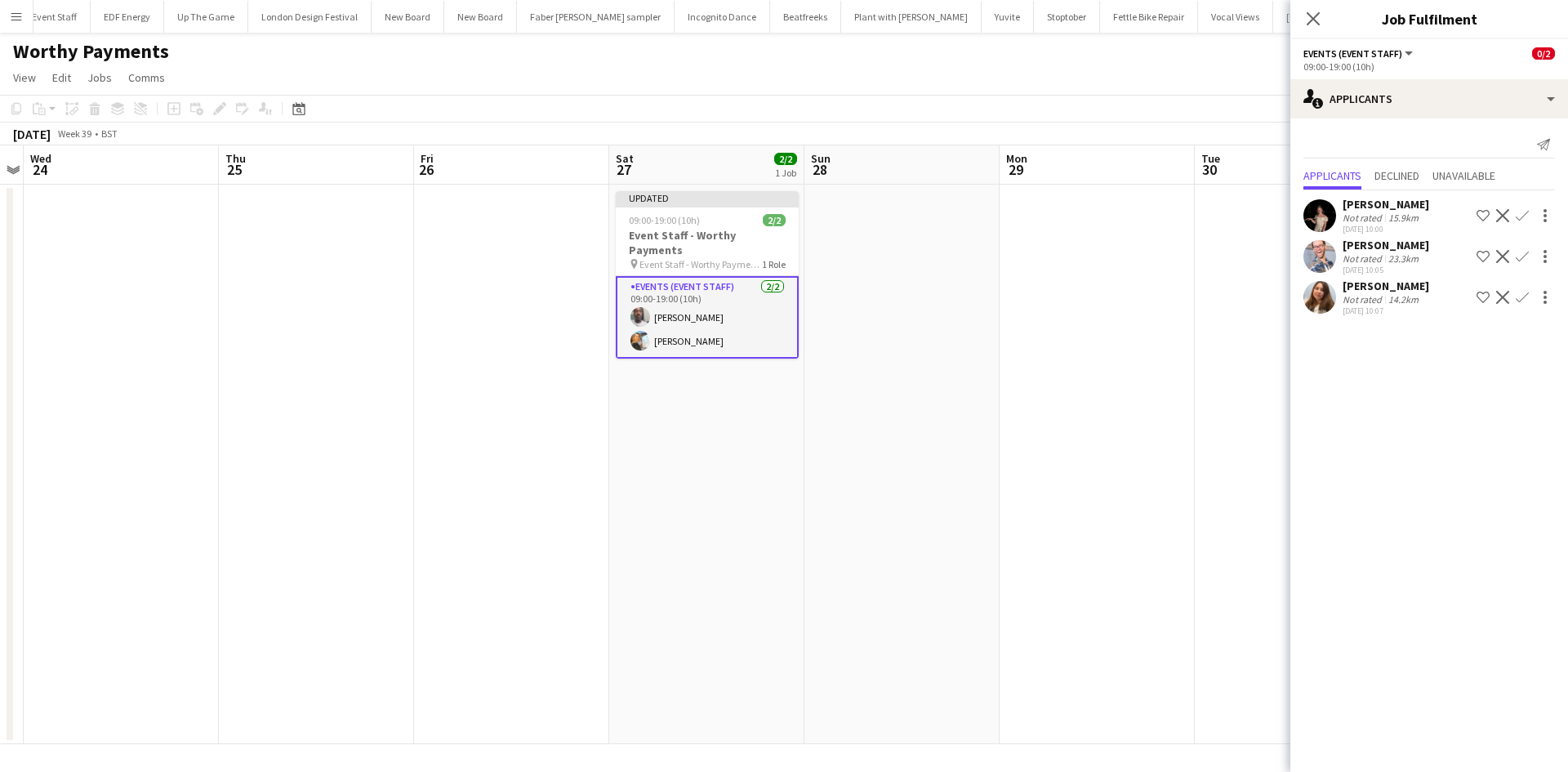
click at [1178, 474] on app-date-cell at bounding box center [1097, 464] width 195 height 559
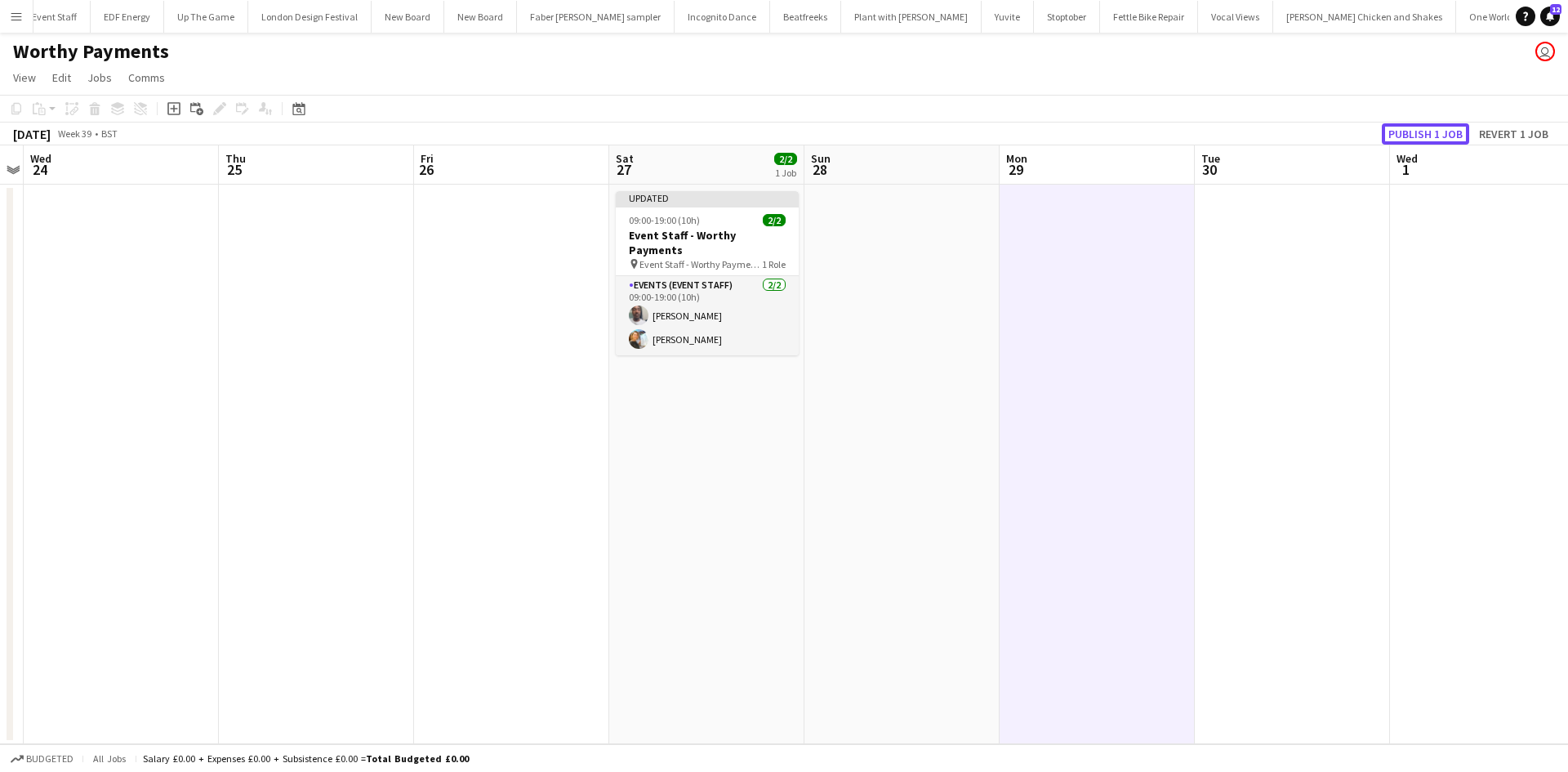
drag, startPoint x: 1441, startPoint y: 133, endPoint x: 1506, endPoint y: 149, distance: 66.9
click at [1440, 132] on button "Publish 1 job" at bounding box center [1425, 133] width 87 height 21
